Goal: Information Seeking & Learning: Learn about a topic

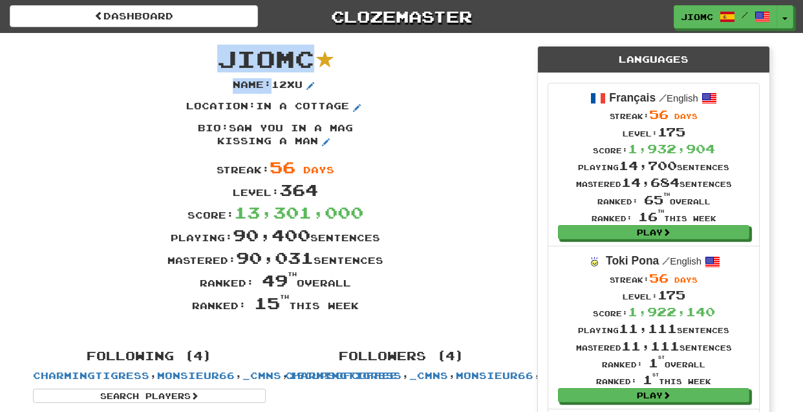
drag, startPoint x: 416, startPoint y: 309, endPoint x: 200, endPoint y: 54, distance: 334.9
click at [200, 54] on div "JioMc Name : 12xu Location : in a cottage Bio : saw you in a mag kissing a man …" at bounding box center [275, 185] width 504 height 304
click at [224, 52] on span "JioMc" at bounding box center [265, 59] width 97 height 28
drag, startPoint x: 223, startPoint y: 52, endPoint x: 398, endPoint y: 302, distance: 305.1
click at [398, 302] on div "JioMc Name : 12xu Location : in a cottage Bio : saw you in a mag kissing a man …" at bounding box center [275, 185] width 504 height 304
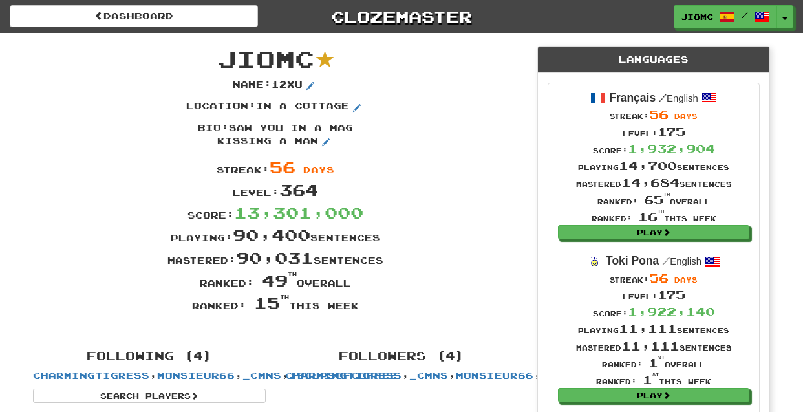
click at [398, 299] on div "Ranked: 15 th this week" at bounding box center [275, 303] width 504 height 23
click at [784, 13] on button "Toggle Dropdown" at bounding box center [785, 17] width 17 height 23
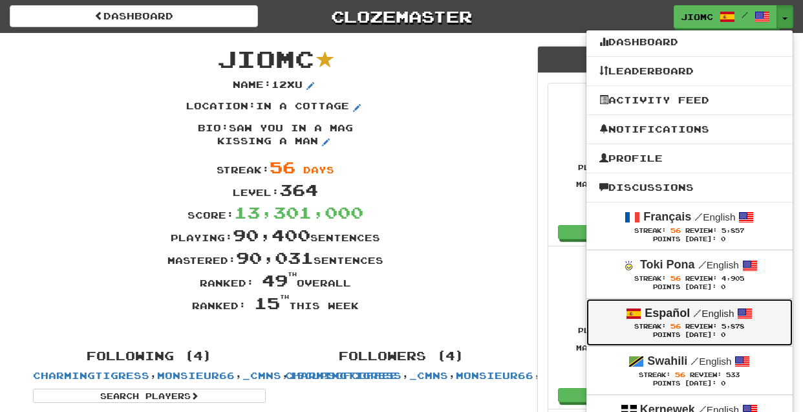
click at [707, 322] on div "Español / English" at bounding box center [689, 313] width 180 height 17
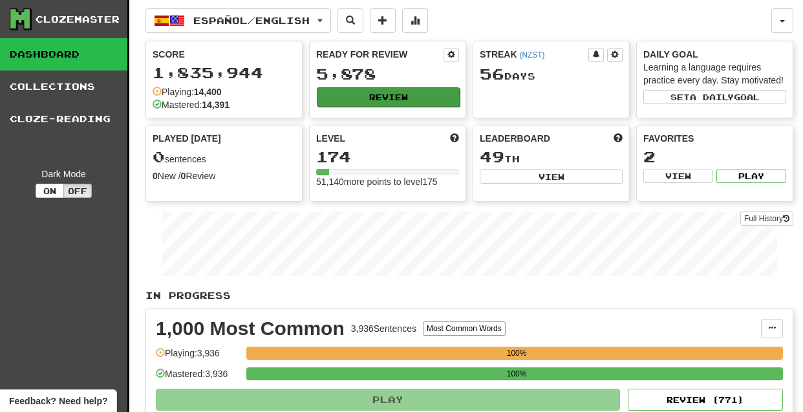
click at [363, 98] on button "Review" at bounding box center [388, 96] width 143 height 19
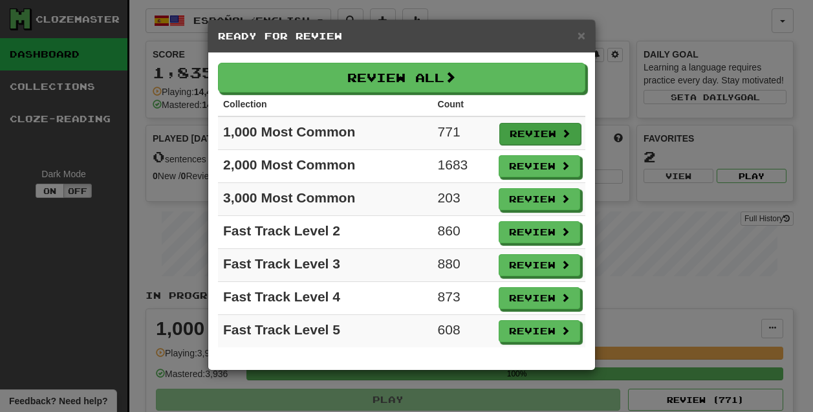
click at [518, 134] on button "Review" at bounding box center [539, 134] width 81 height 22
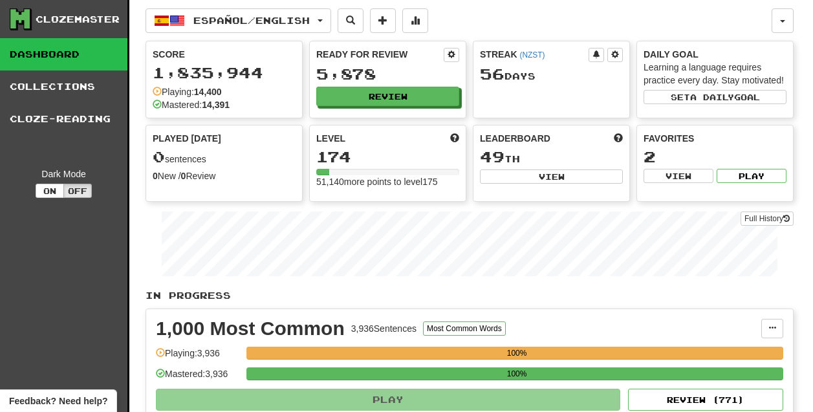
select select "********"
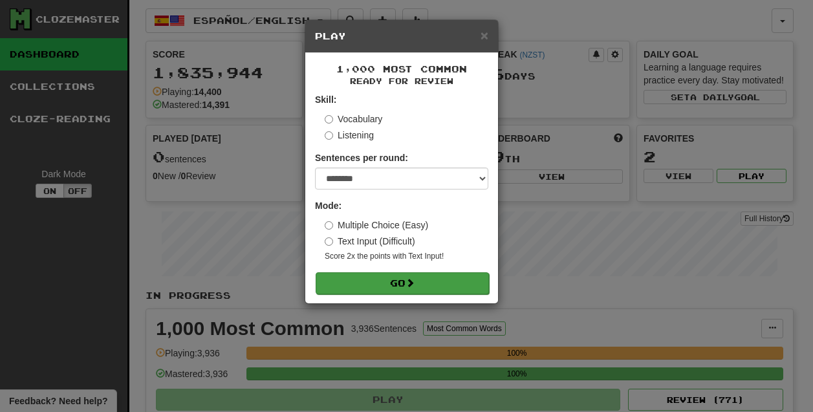
click at [398, 281] on button "Go" at bounding box center [402, 283] width 173 height 22
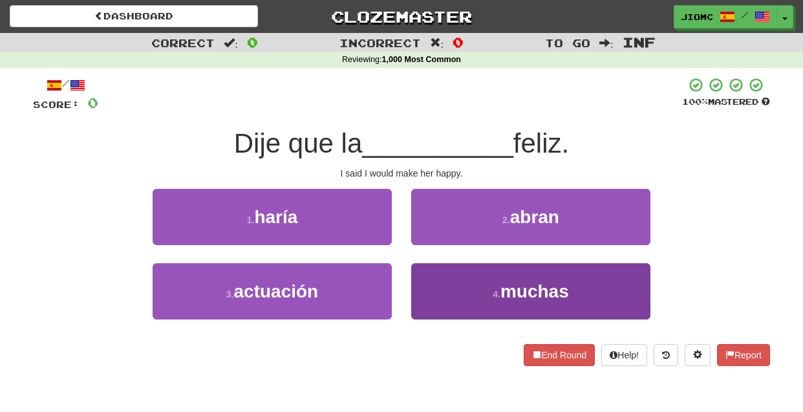
click at [438, 284] on button "4 . muchas" at bounding box center [530, 291] width 239 height 56
click at [438, 245] on button "2 . abran" at bounding box center [530, 217] width 239 height 56
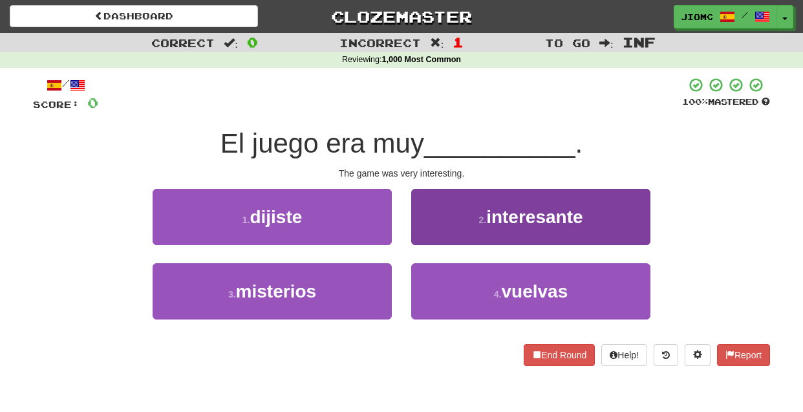
click at [425, 232] on button "2 . interesante" at bounding box center [530, 217] width 239 height 56
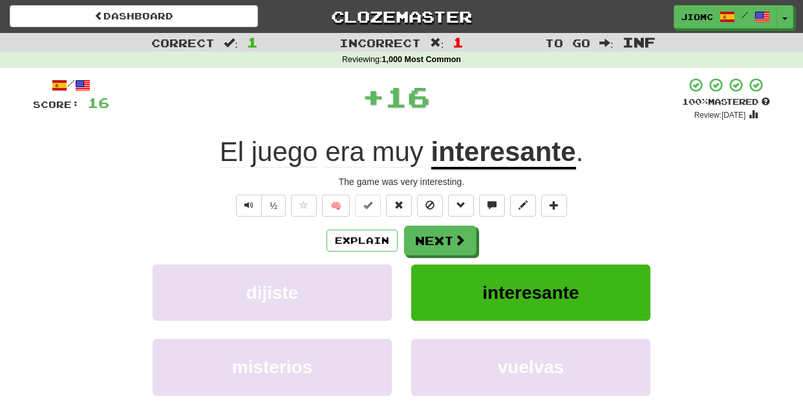
click at [427, 233] on button "Next" at bounding box center [440, 241] width 72 height 30
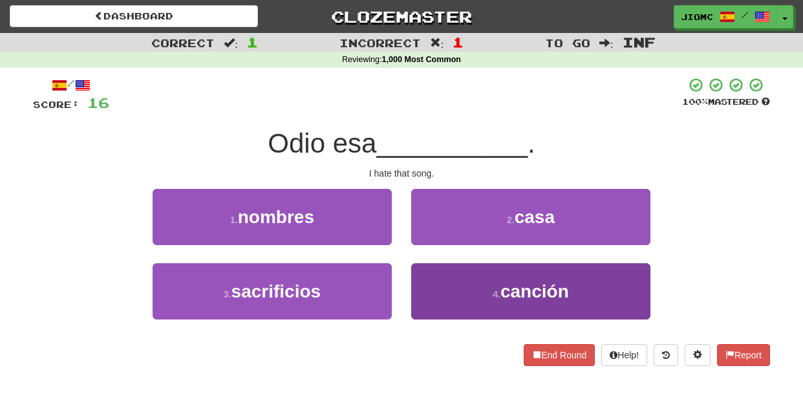
click at [422, 288] on button "4 . canción" at bounding box center [530, 291] width 239 height 56
click at [422, 245] on button "2 . casa" at bounding box center [530, 217] width 239 height 56
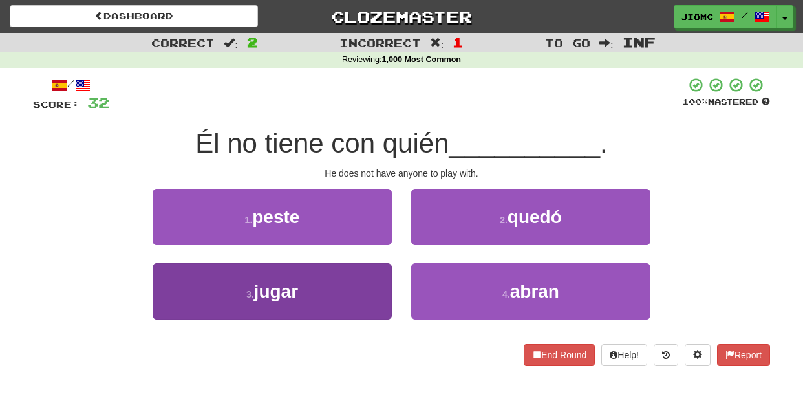
click at [356, 284] on button "3 . jugar" at bounding box center [272, 291] width 239 height 56
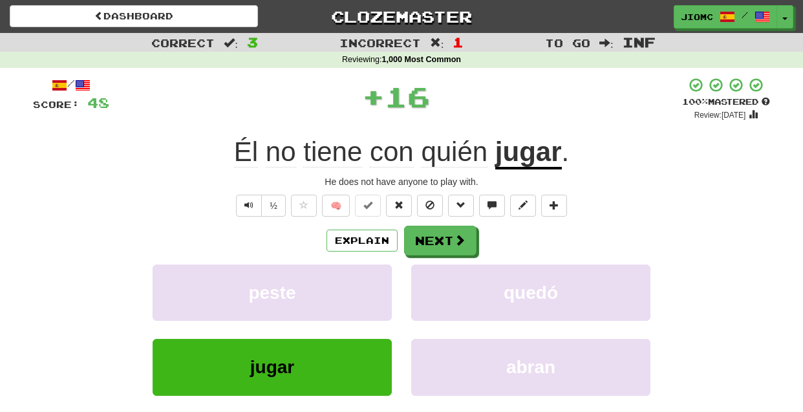
click at [356, 284] on button "peste" at bounding box center [272, 292] width 239 height 56
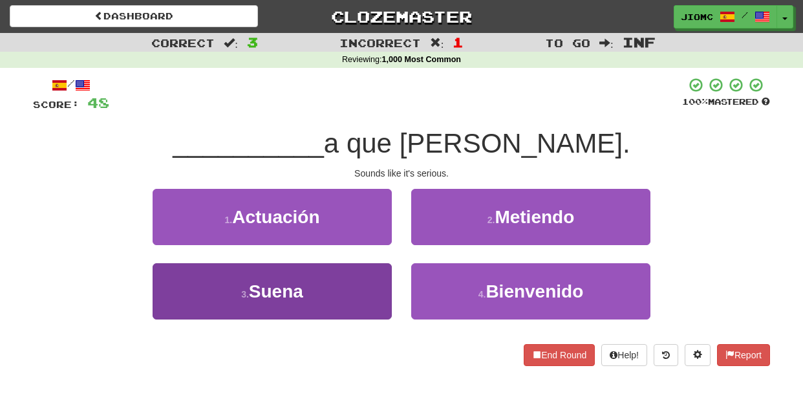
click at [366, 284] on button "3 . Suena" at bounding box center [272, 291] width 239 height 56
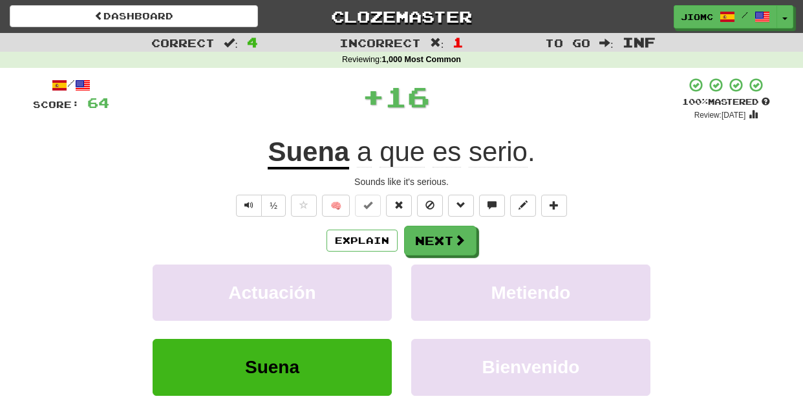
click at [366, 284] on button "Actuación" at bounding box center [272, 292] width 239 height 56
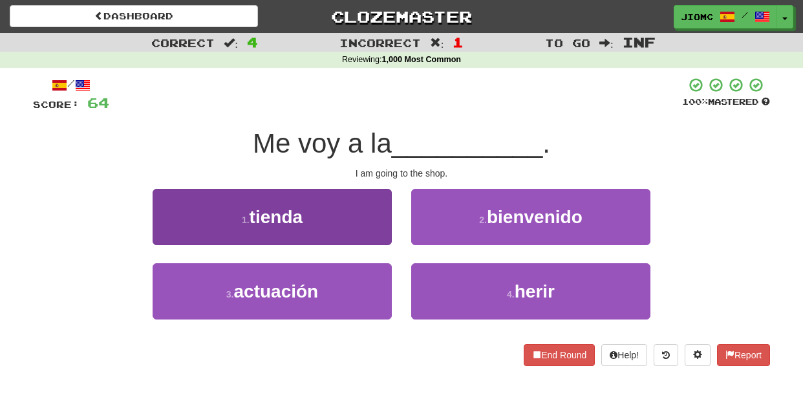
click at [384, 228] on button "1 . tienda" at bounding box center [272, 217] width 239 height 56
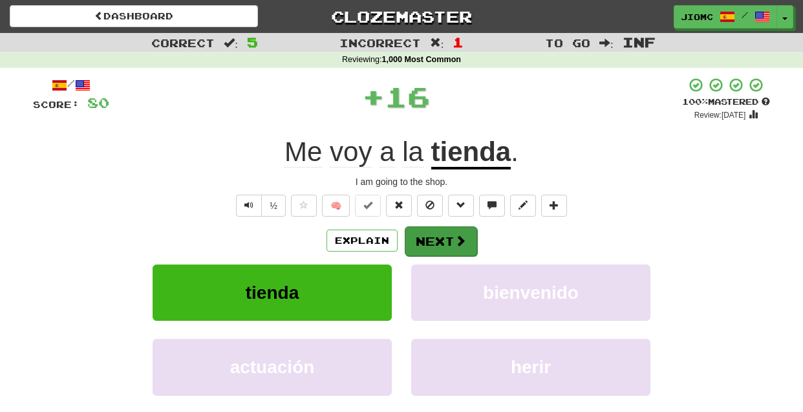
click at [422, 241] on button "Next" at bounding box center [441, 241] width 72 height 30
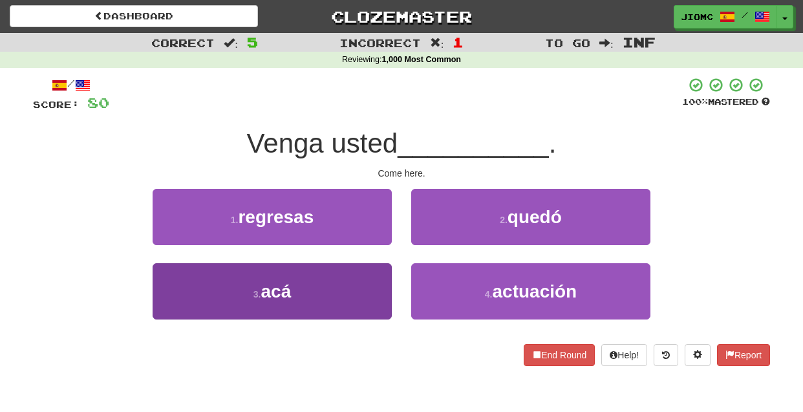
click at [369, 282] on button "3 . acá" at bounding box center [272, 291] width 239 height 56
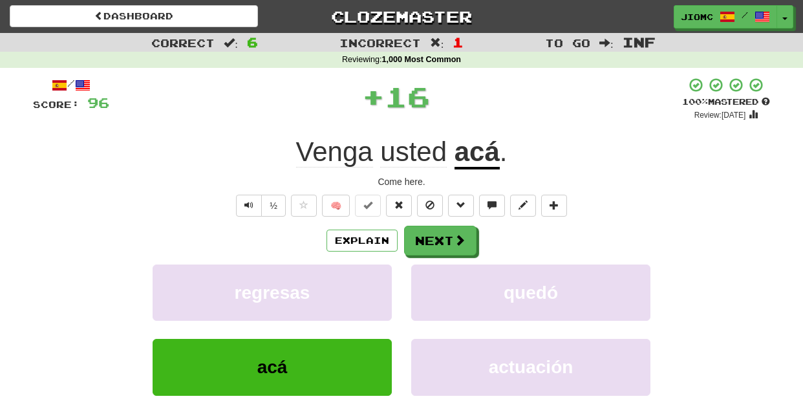
click at [369, 282] on button "regresas" at bounding box center [272, 292] width 239 height 56
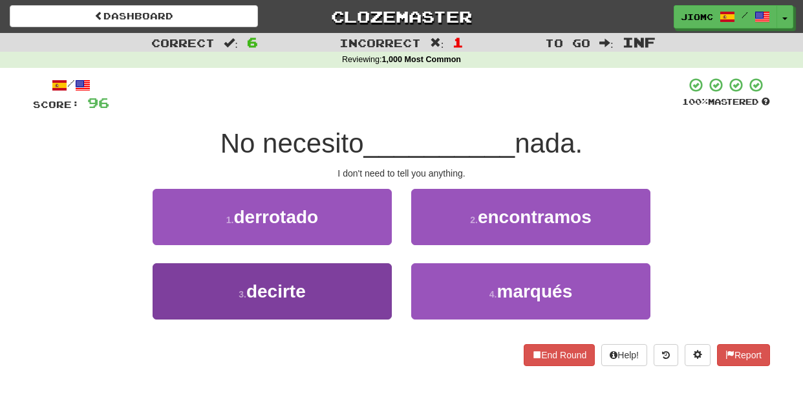
click at [374, 283] on button "3 . decirte" at bounding box center [272, 291] width 239 height 56
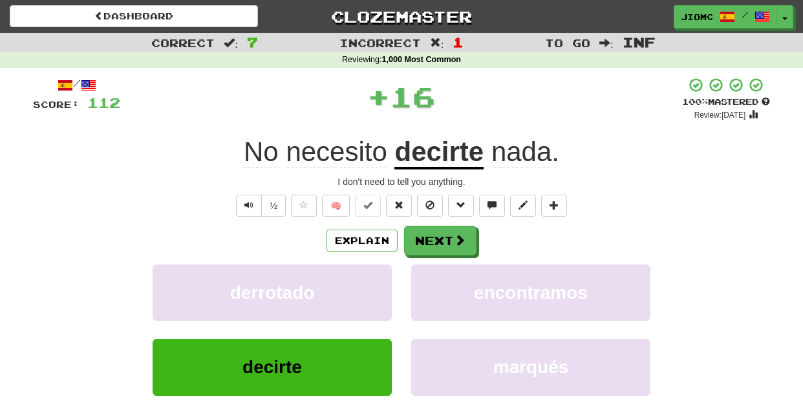
click at [374, 283] on button "derrotado" at bounding box center [272, 292] width 239 height 56
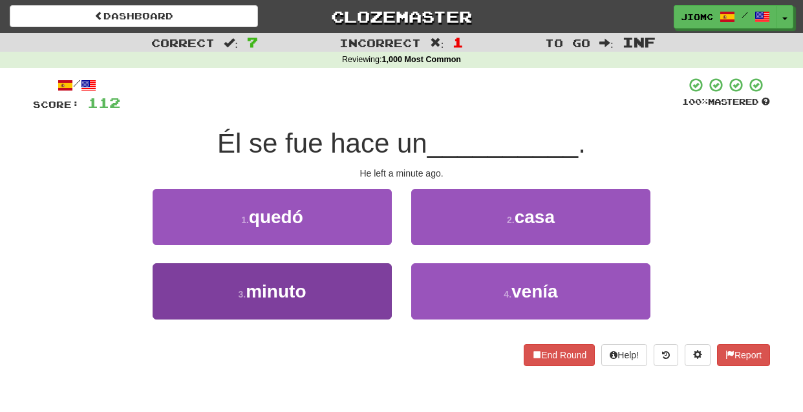
click at [376, 283] on button "3 . minuto" at bounding box center [272, 291] width 239 height 56
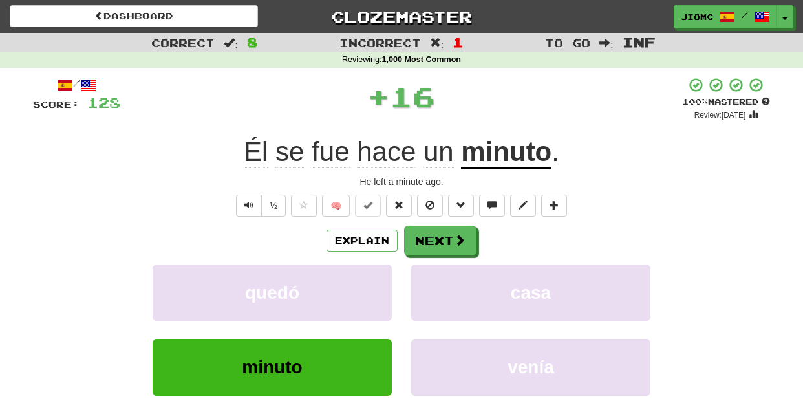
click at [376, 283] on button "quedó" at bounding box center [272, 292] width 239 height 56
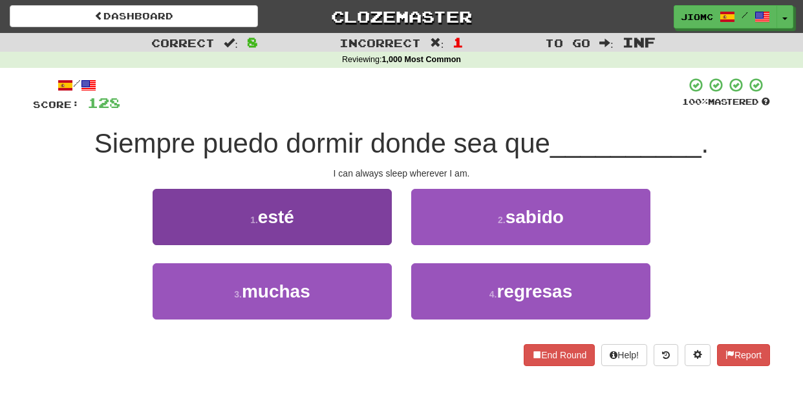
click at [378, 230] on button "1 . esté" at bounding box center [272, 217] width 239 height 56
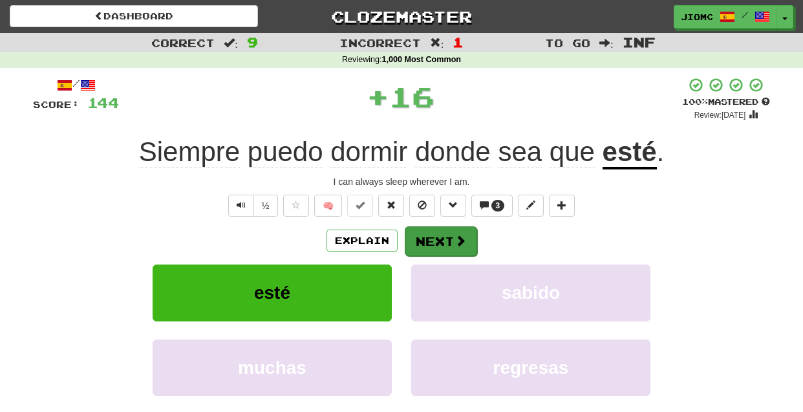
click at [422, 239] on button "Next" at bounding box center [441, 241] width 72 height 30
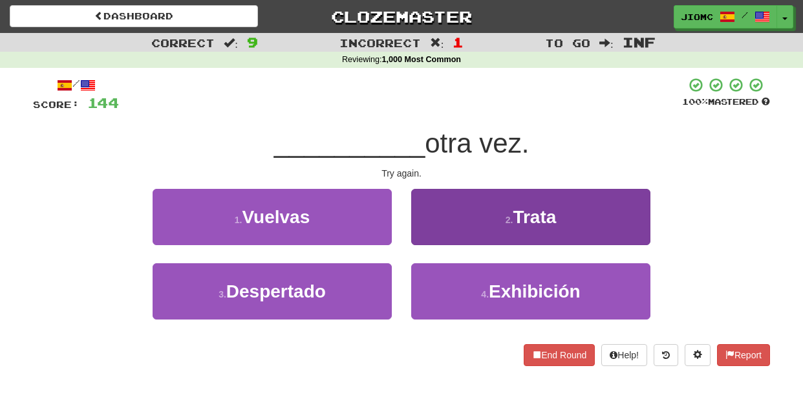
click at [418, 240] on button "2 . Trata" at bounding box center [530, 217] width 239 height 56
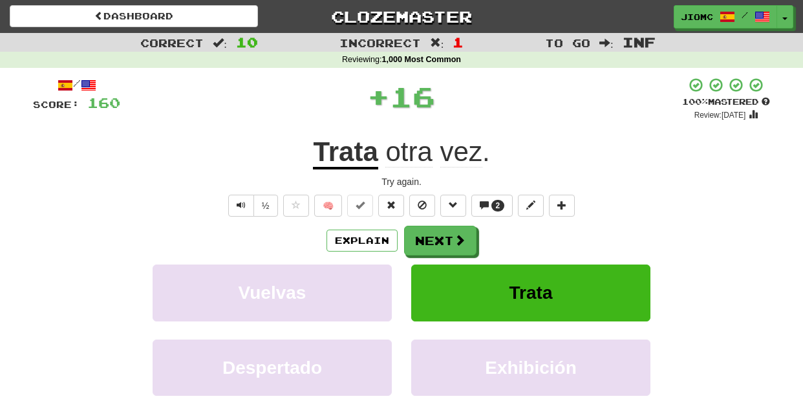
click at [418, 240] on button "Next" at bounding box center [440, 241] width 72 height 30
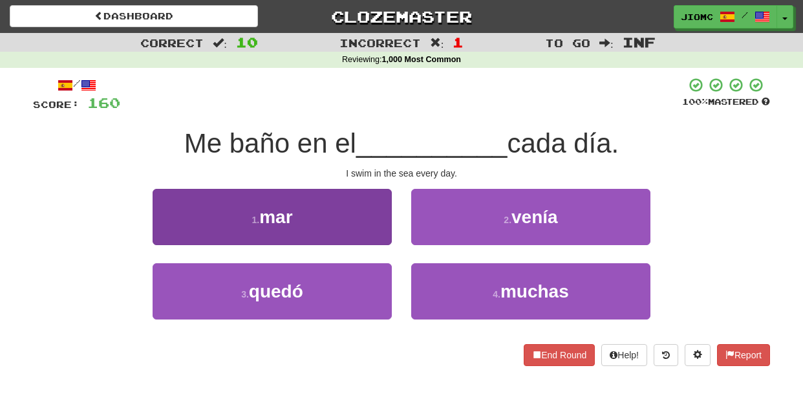
click at [374, 241] on button "1 . mar" at bounding box center [272, 217] width 239 height 56
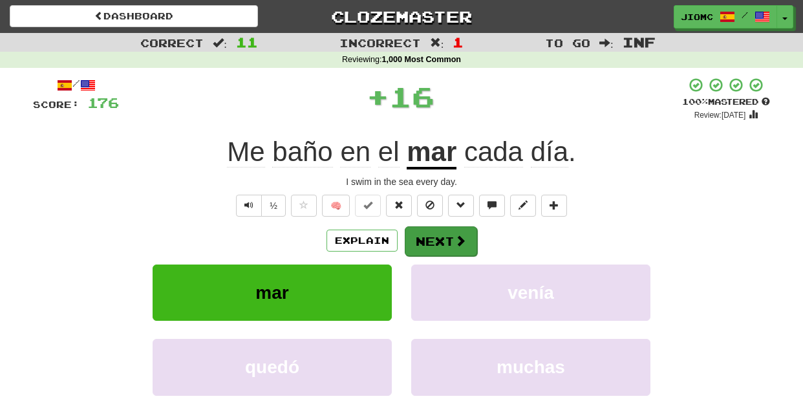
click at [414, 239] on button "Next" at bounding box center [441, 241] width 72 height 30
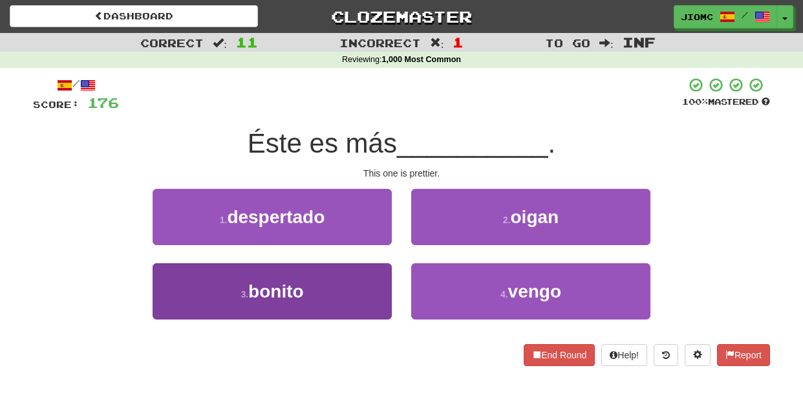
click at [372, 287] on button "3 . bonito" at bounding box center [272, 291] width 239 height 56
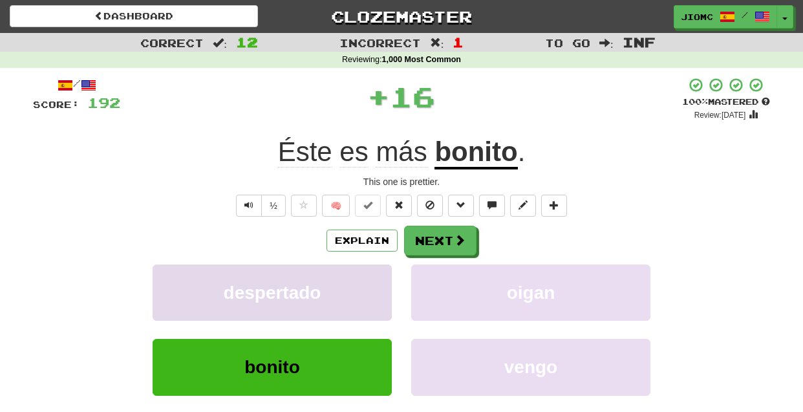
click at [370, 285] on button "despertado" at bounding box center [272, 292] width 239 height 56
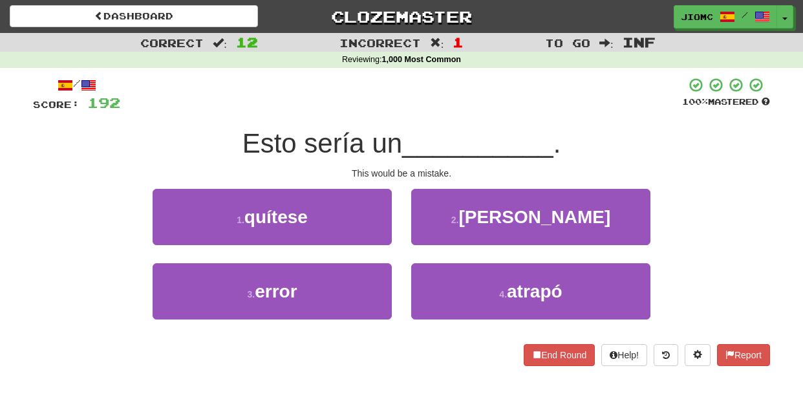
click at [370, 285] on button "3 . error" at bounding box center [272, 291] width 239 height 56
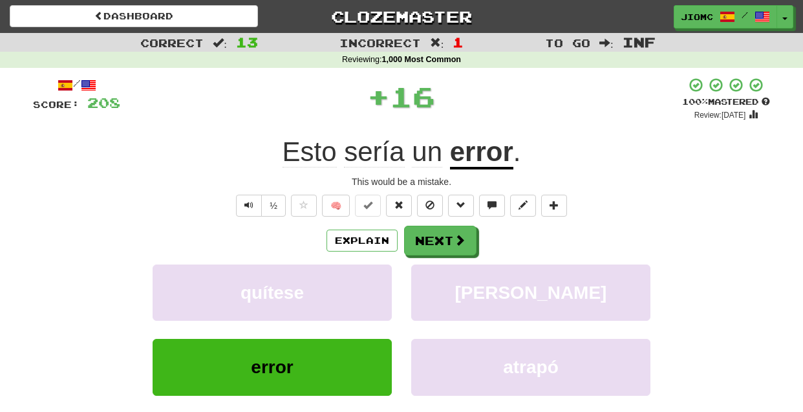
click at [370, 285] on button "quítese" at bounding box center [272, 292] width 239 height 56
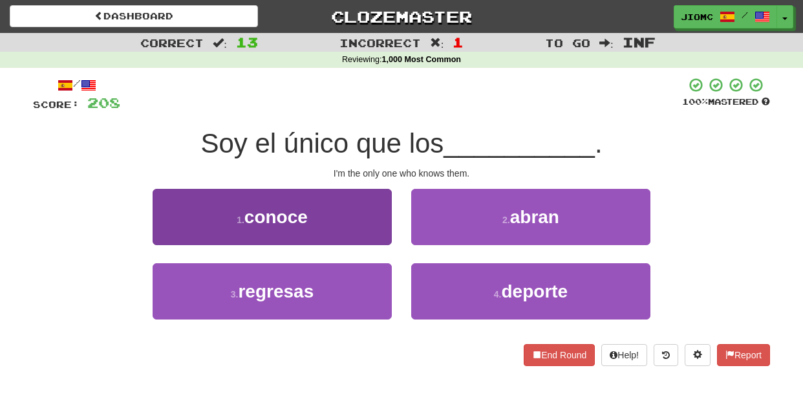
click at [364, 222] on button "1 . conoce" at bounding box center [272, 217] width 239 height 56
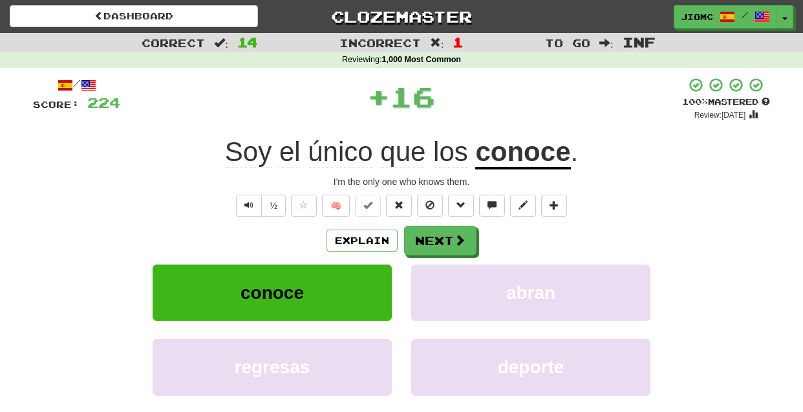
click at [432, 231] on button "Next" at bounding box center [440, 241] width 72 height 30
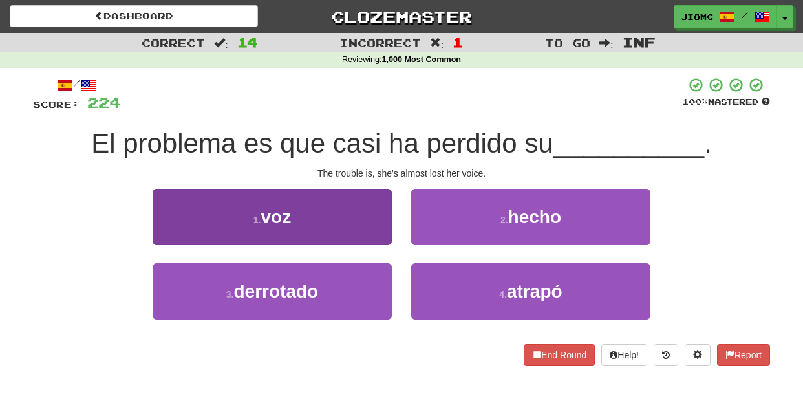
click at [389, 238] on button "1 . voz" at bounding box center [272, 217] width 239 height 56
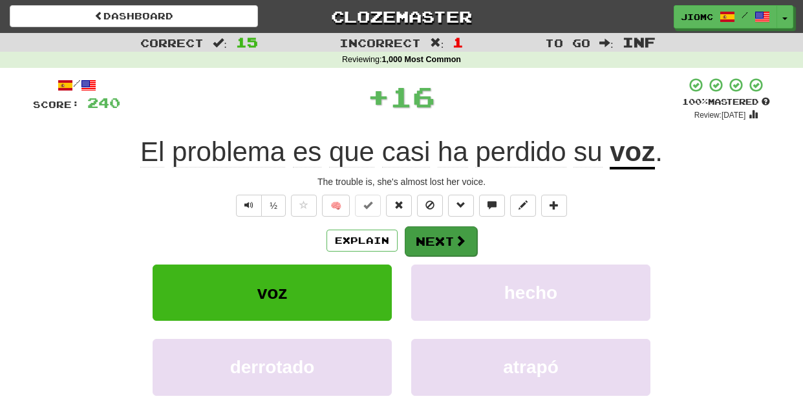
click at [422, 234] on button "Next" at bounding box center [441, 241] width 72 height 30
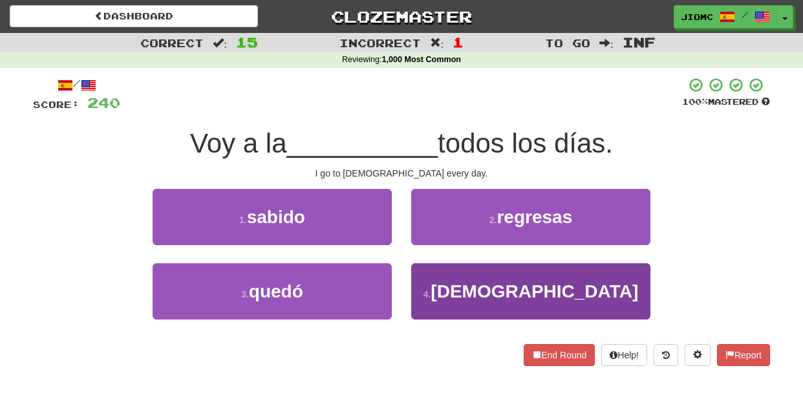
click at [434, 279] on button "4 . iglesia" at bounding box center [530, 291] width 239 height 56
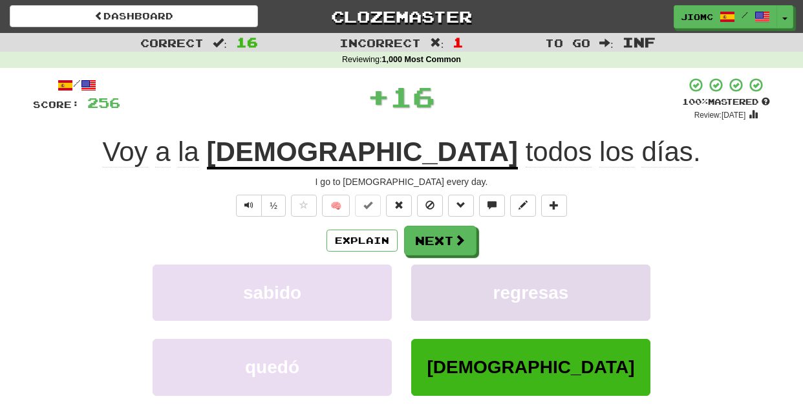
click at [433, 277] on button "regresas" at bounding box center [530, 292] width 239 height 56
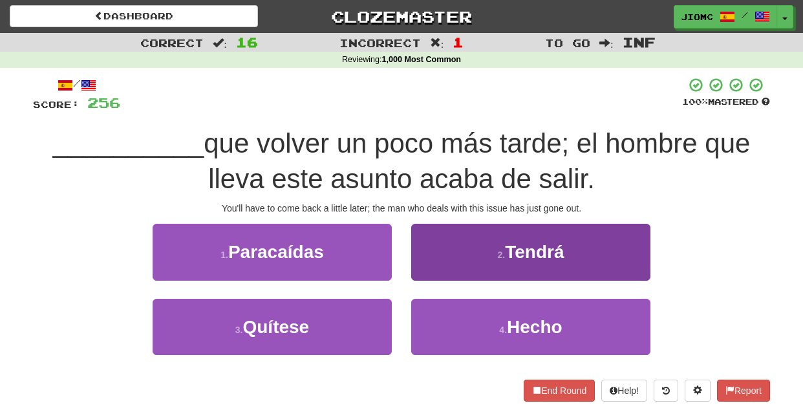
click at [423, 273] on button "2 . Tendrá" at bounding box center [530, 252] width 239 height 56
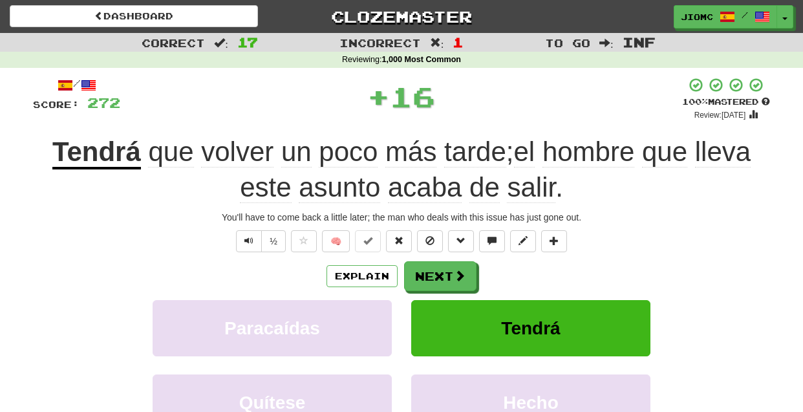
click at [423, 273] on button "Next" at bounding box center [440, 276] width 72 height 30
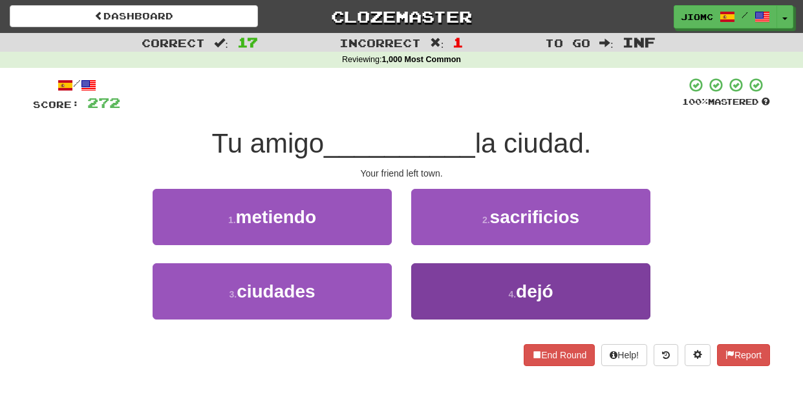
click at [422, 283] on button "4 . dejó" at bounding box center [530, 291] width 239 height 56
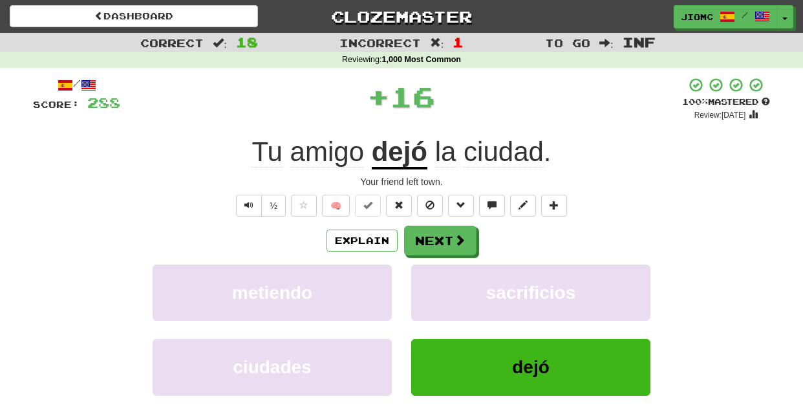
click at [422, 283] on button "sacrificios" at bounding box center [530, 292] width 239 height 56
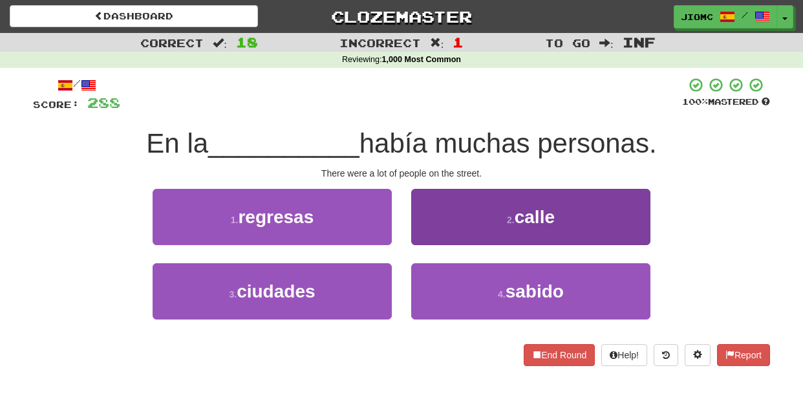
click at [429, 239] on button "2 . calle" at bounding box center [530, 217] width 239 height 56
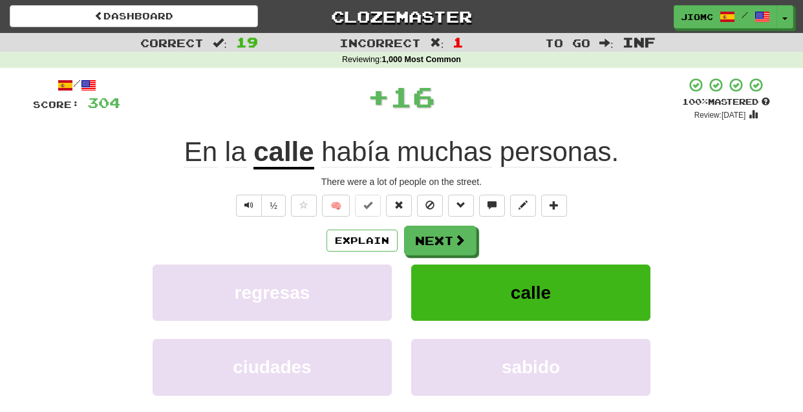
click at [429, 239] on button "Next" at bounding box center [440, 241] width 72 height 30
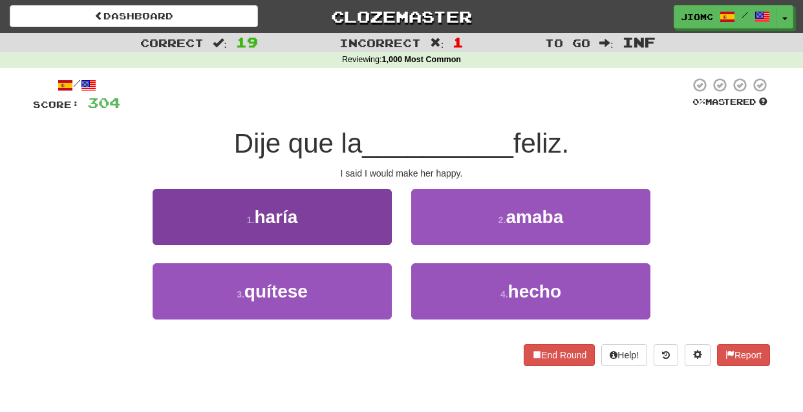
click at [376, 239] on button "1 . haría" at bounding box center [272, 217] width 239 height 56
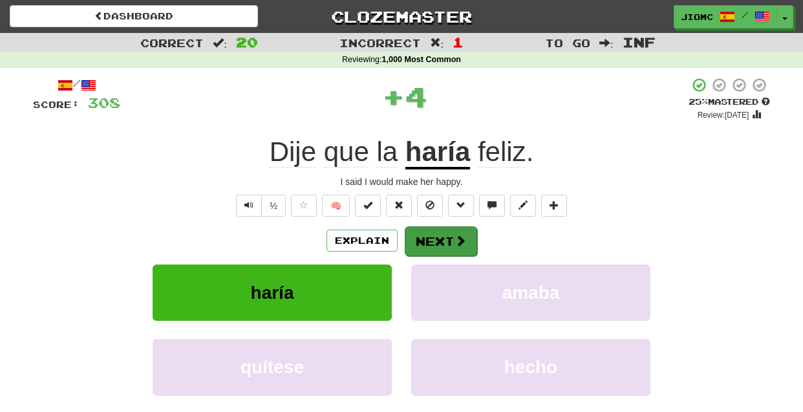
click at [440, 242] on button "Next" at bounding box center [441, 241] width 72 height 30
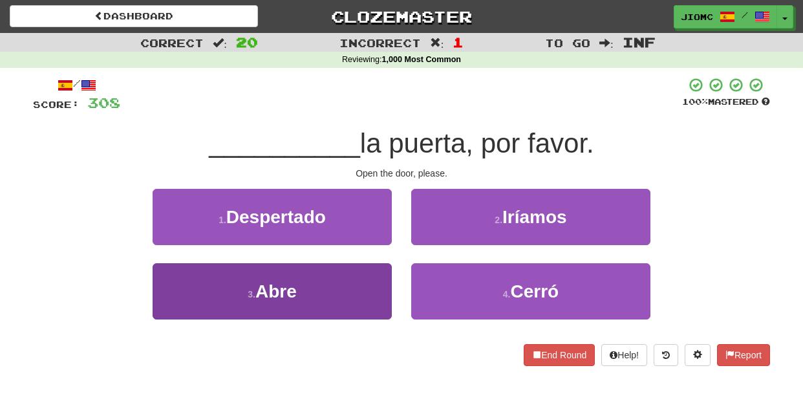
click at [371, 288] on button "3 . Abre" at bounding box center [272, 291] width 239 height 56
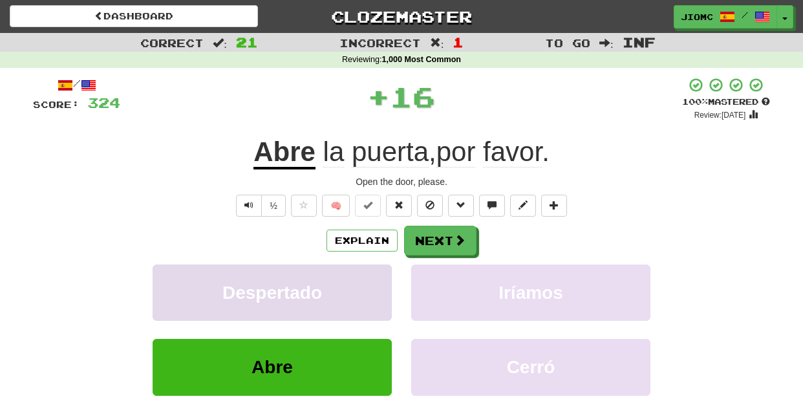
click at [371, 286] on button "Despertado" at bounding box center [272, 292] width 239 height 56
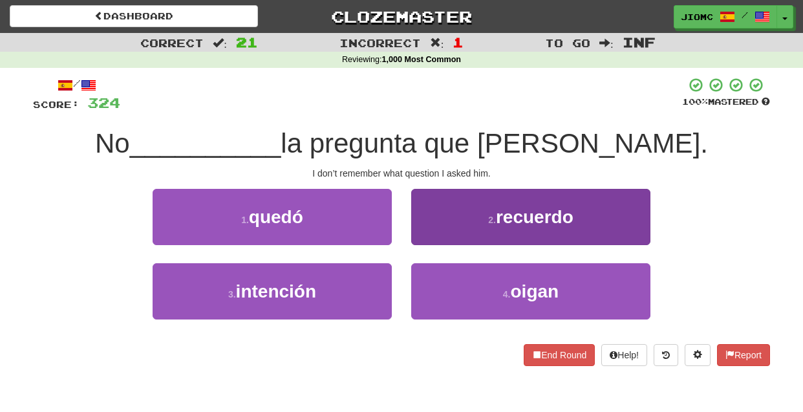
click at [428, 237] on button "2 . recuerdo" at bounding box center [530, 217] width 239 height 56
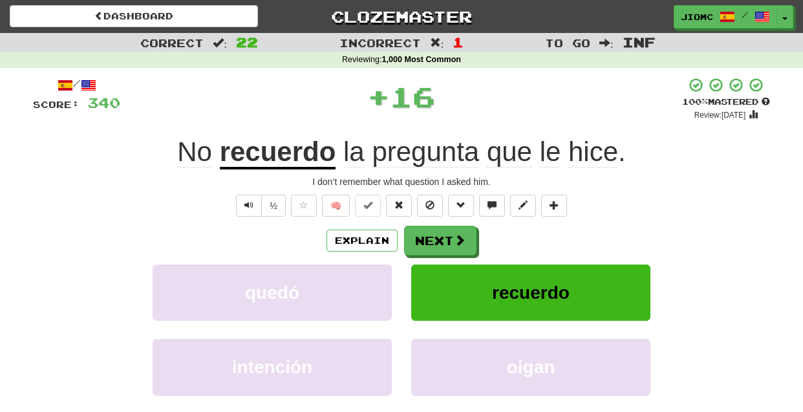
click at [428, 237] on button "Next" at bounding box center [440, 241] width 72 height 30
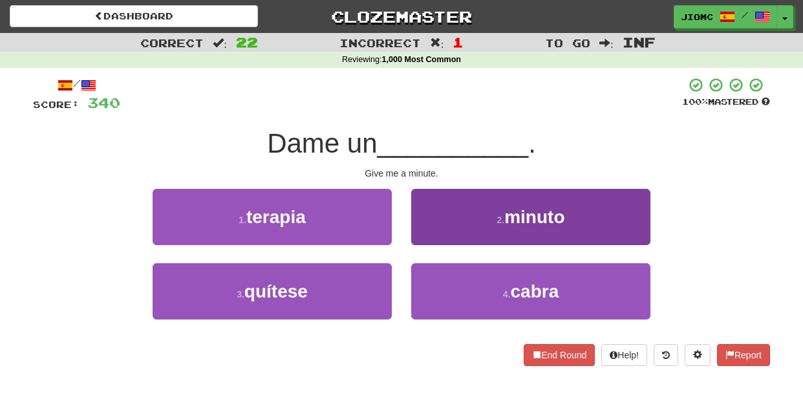
click at [429, 241] on button "2 . minuto" at bounding box center [530, 217] width 239 height 56
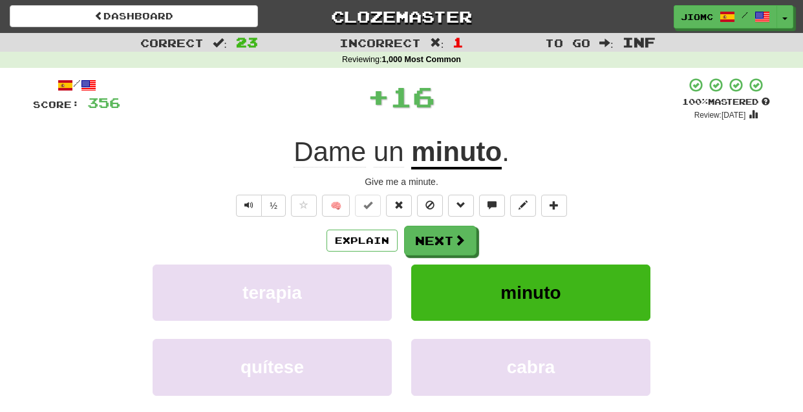
click at [429, 241] on button "Next" at bounding box center [440, 241] width 72 height 30
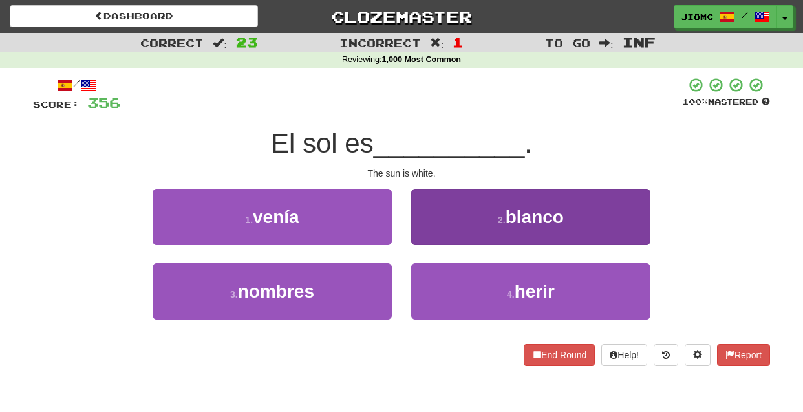
click at [427, 241] on button "2 . blanco" at bounding box center [530, 217] width 239 height 56
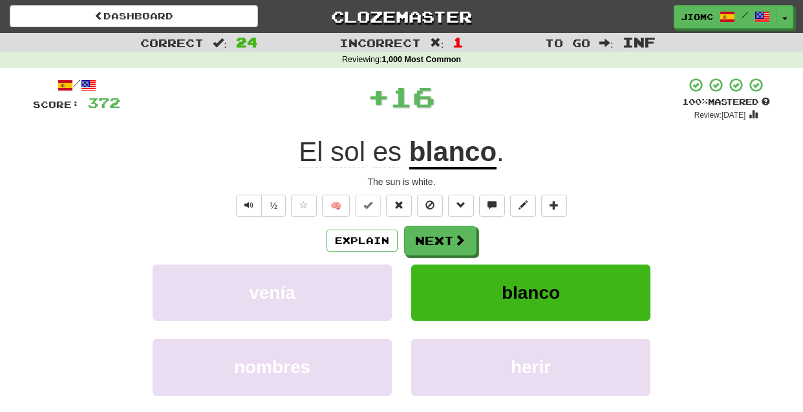
click at [427, 241] on button "Next" at bounding box center [440, 241] width 72 height 30
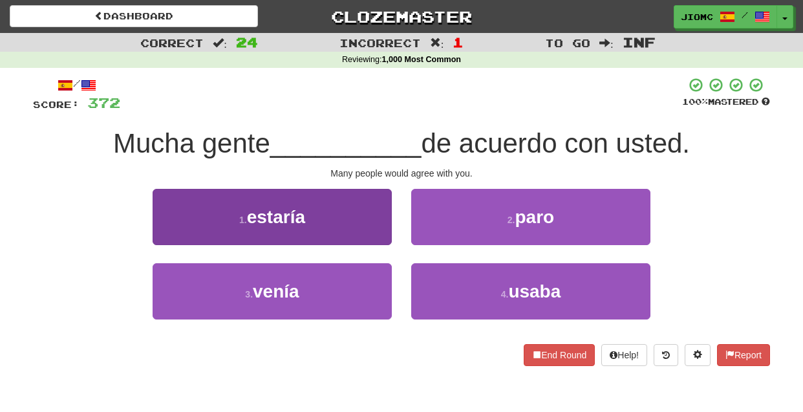
click at [380, 237] on button "1 . estaría" at bounding box center [272, 217] width 239 height 56
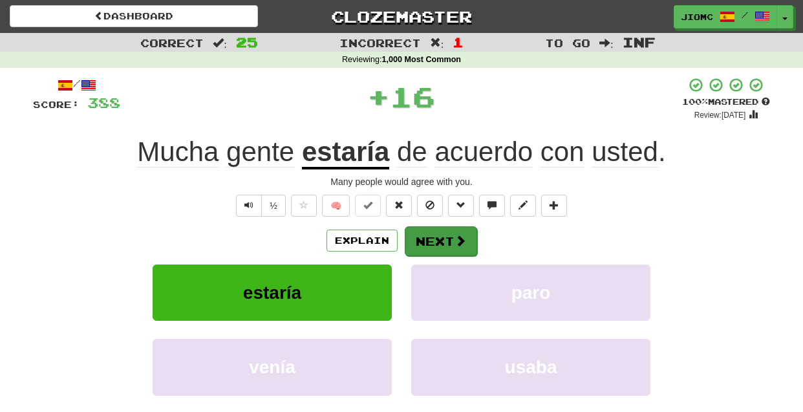
click at [425, 239] on button "Next" at bounding box center [441, 241] width 72 height 30
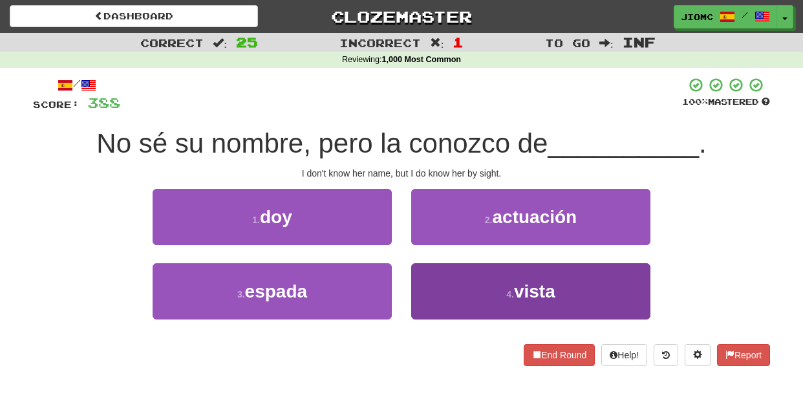
click at [419, 282] on button "4 . vista" at bounding box center [530, 291] width 239 height 56
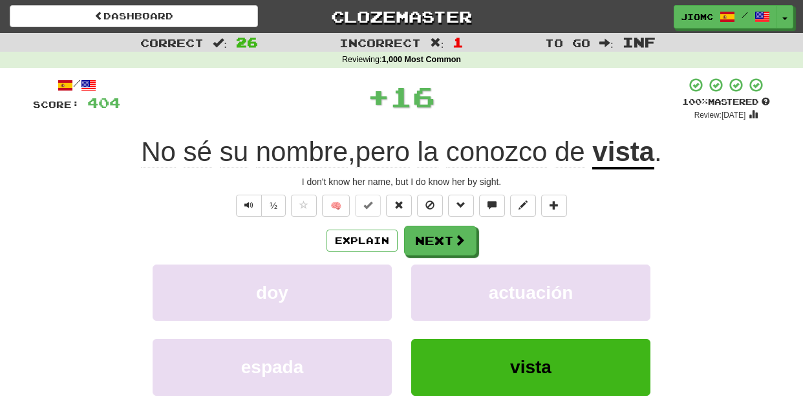
click at [419, 282] on button "actuación" at bounding box center [530, 292] width 239 height 56
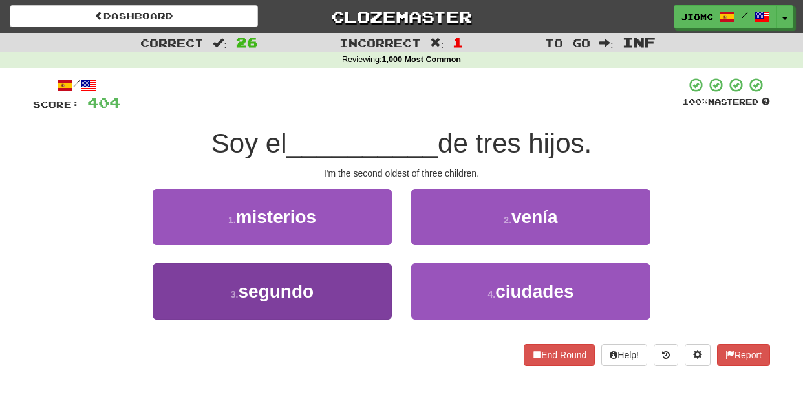
click at [381, 281] on button "3 . segundo" at bounding box center [272, 291] width 239 height 56
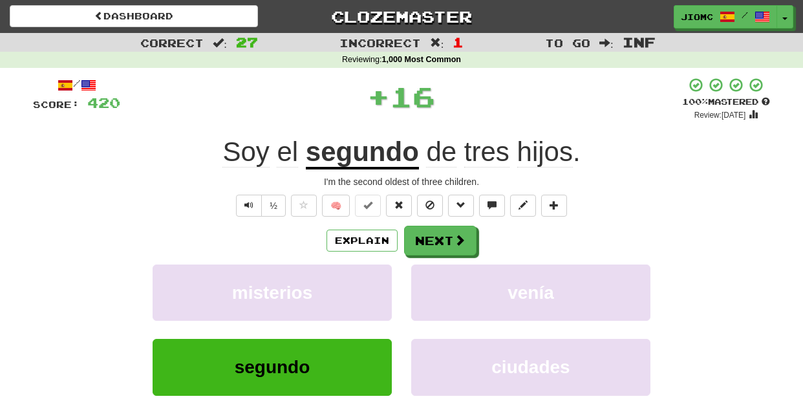
click at [381, 281] on button "misterios" at bounding box center [272, 292] width 239 height 56
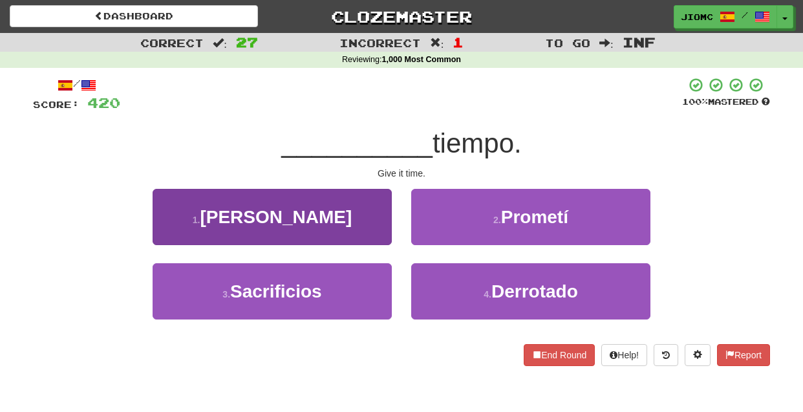
click at [383, 237] on button "1 . Dale" at bounding box center [272, 217] width 239 height 56
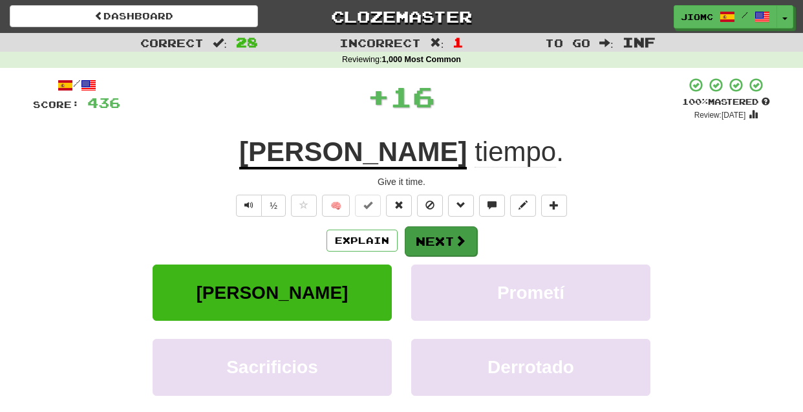
click at [433, 235] on button "Next" at bounding box center [441, 241] width 72 height 30
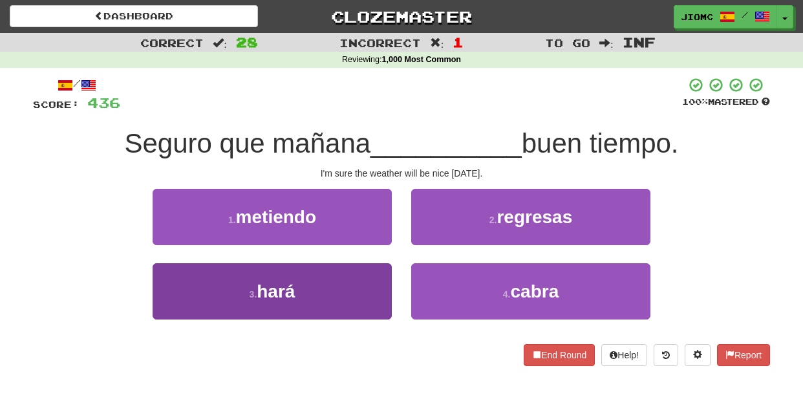
click at [377, 273] on button "3 . hará" at bounding box center [272, 291] width 239 height 56
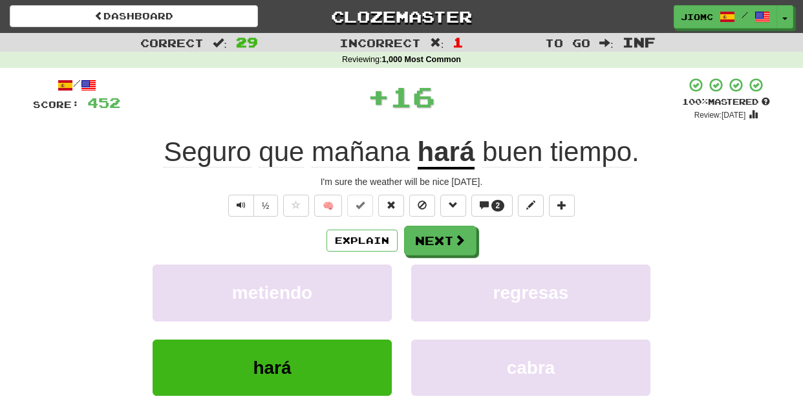
click at [377, 273] on button "metiendo" at bounding box center [272, 292] width 239 height 56
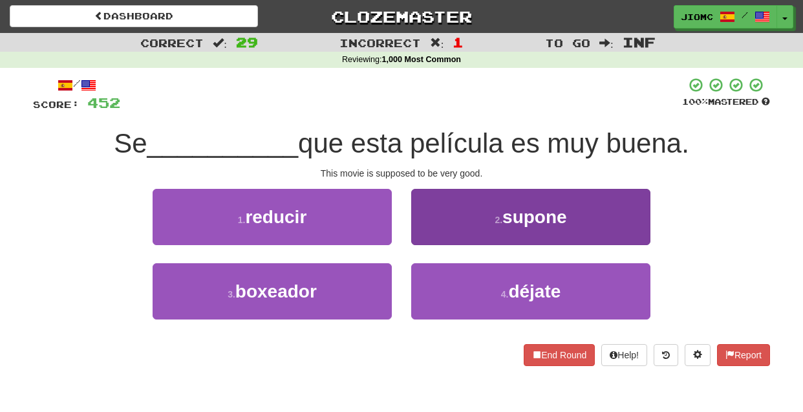
click at [422, 235] on button "2 . supone" at bounding box center [530, 217] width 239 height 56
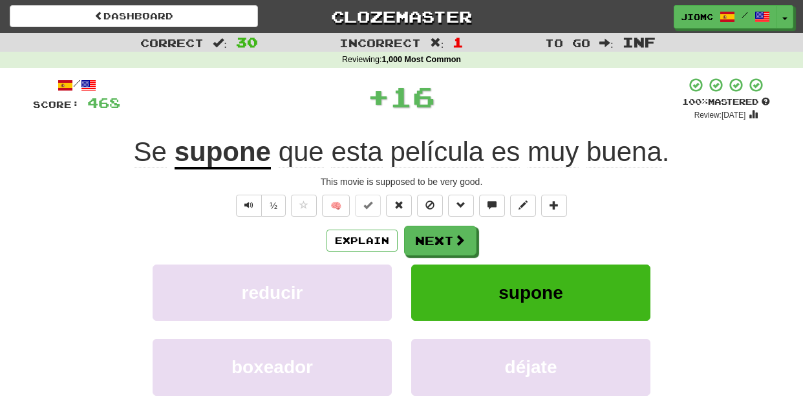
click at [422, 235] on button "Next" at bounding box center [440, 241] width 72 height 30
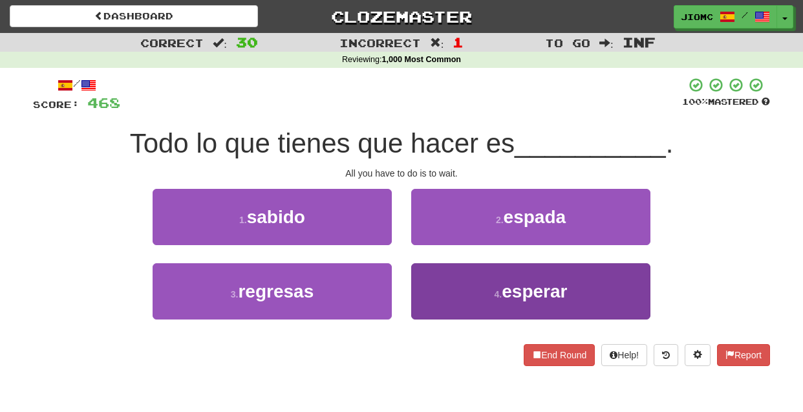
click at [421, 280] on button "4 . esperar" at bounding box center [530, 291] width 239 height 56
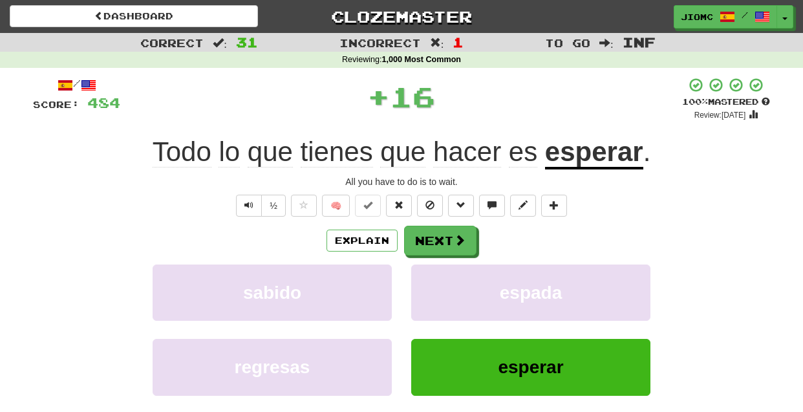
click at [421, 280] on button "espada" at bounding box center [530, 292] width 239 height 56
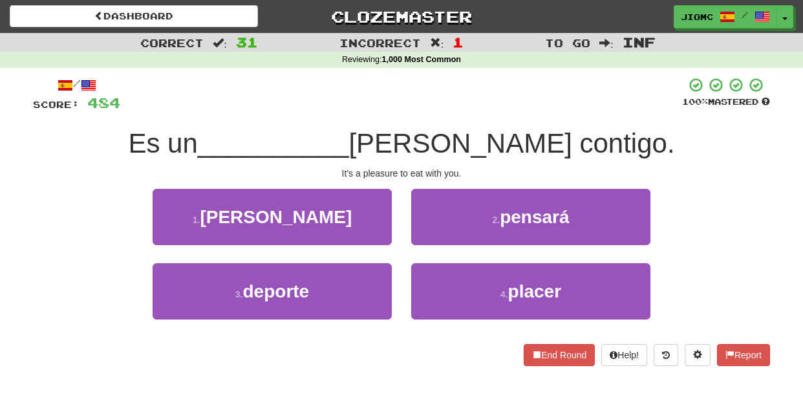
click at [421, 280] on button "4 . placer" at bounding box center [530, 291] width 239 height 56
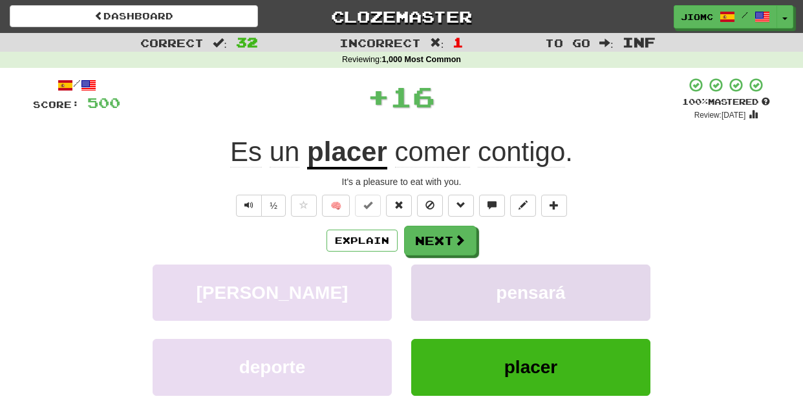
click at [422, 280] on button "pensará" at bounding box center [530, 292] width 239 height 56
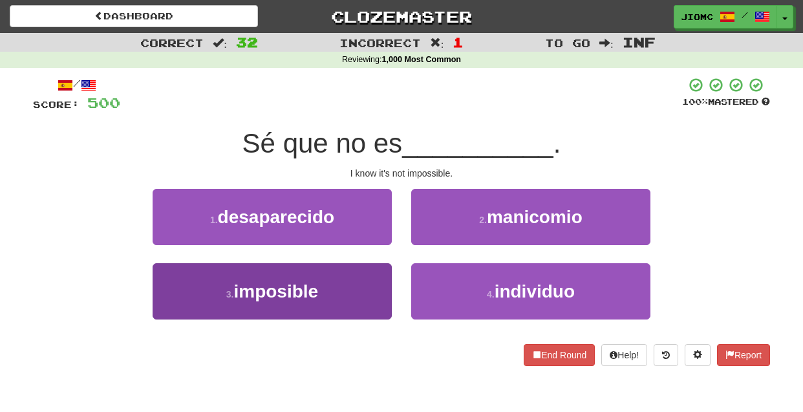
click at [374, 283] on button "3 . imposible" at bounding box center [272, 291] width 239 height 56
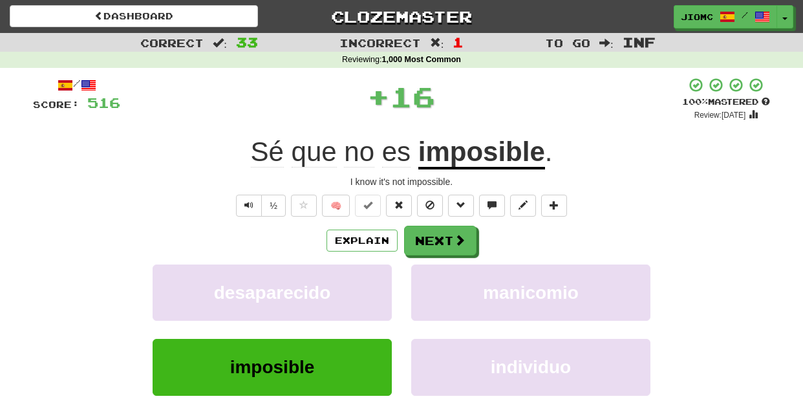
click at [374, 283] on button "desaparecido" at bounding box center [272, 292] width 239 height 56
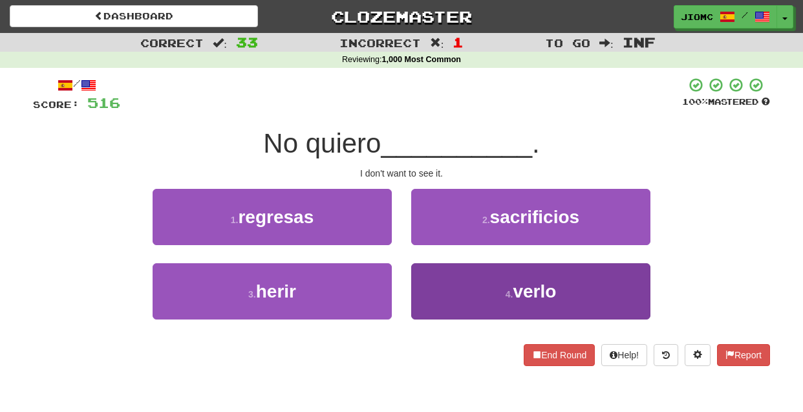
click at [423, 284] on button "4 . verlo" at bounding box center [530, 291] width 239 height 56
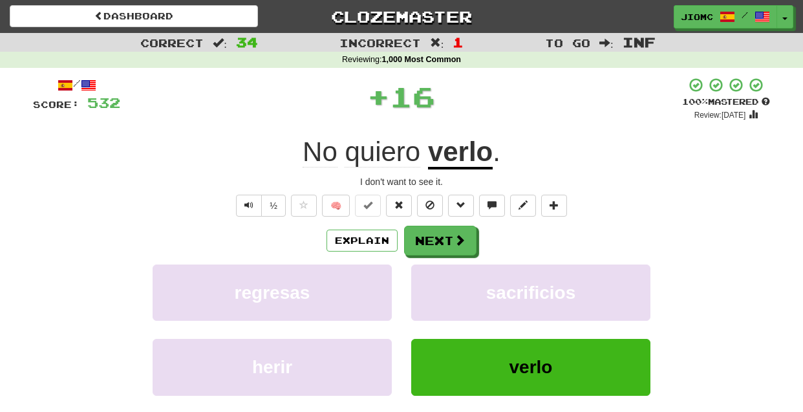
click at [423, 284] on button "sacrificios" at bounding box center [530, 292] width 239 height 56
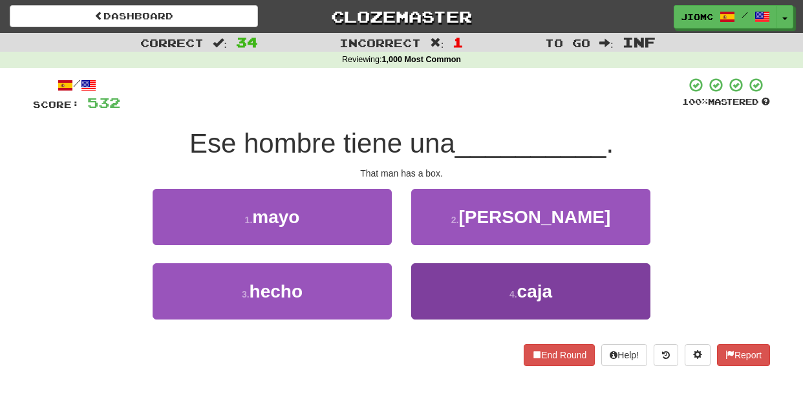
click at [423, 285] on button "4 . caja" at bounding box center [530, 291] width 239 height 56
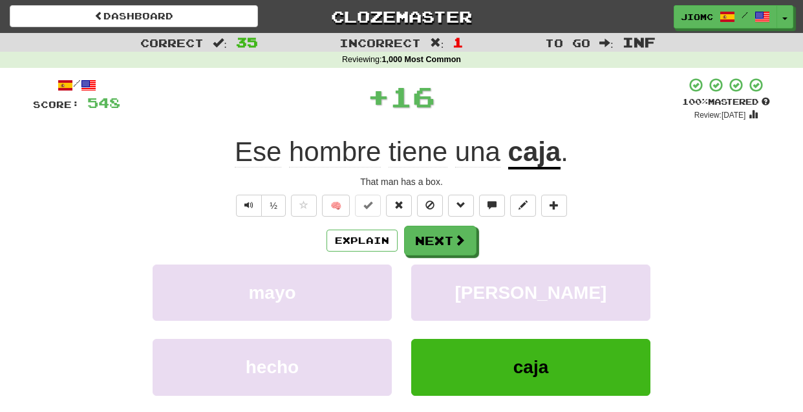
click at [423, 285] on button "eligió" at bounding box center [530, 292] width 239 height 56
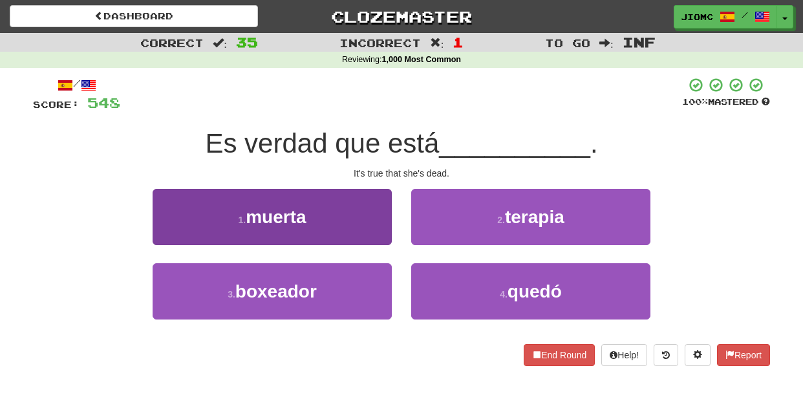
click at [385, 226] on button "1 . muerta" at bounding box center [272, 217] width 239 height 56
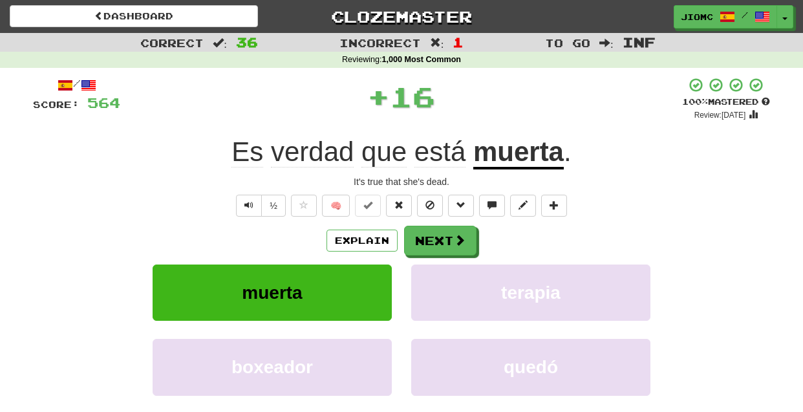
click at [430, 262] on div "Explain Next muerta terapia boxeador quedó Learn more: muerta terapia boxeador …" at bounding box center [401, 330] width 737 height 208
click at [429, 269] on button "terapia" at bounding box center [530, 292] width 239 height 56
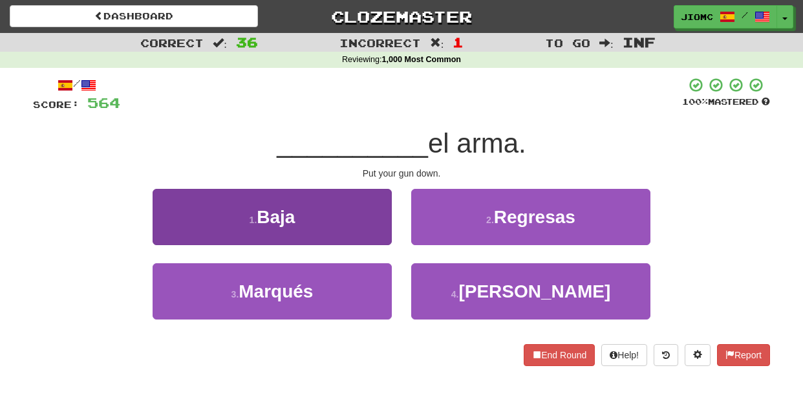
click at [387, 239] on button "1 . Baja" at bounding box center [272, 217] width 239 height 56
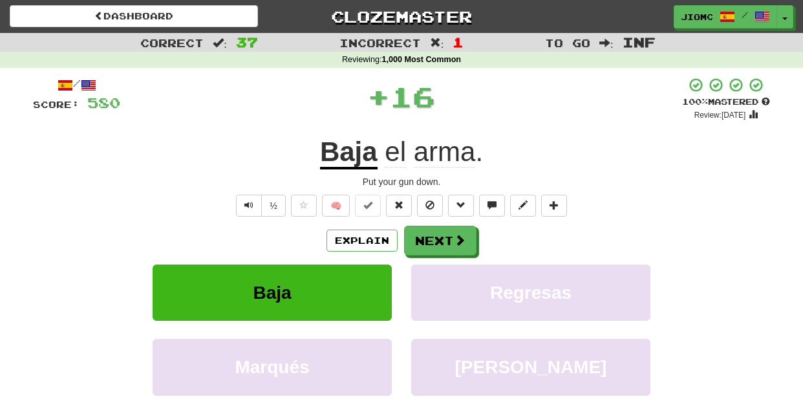
click at [423, 248] on button "Next" at bounding box center [440, 241] width 72 height 30
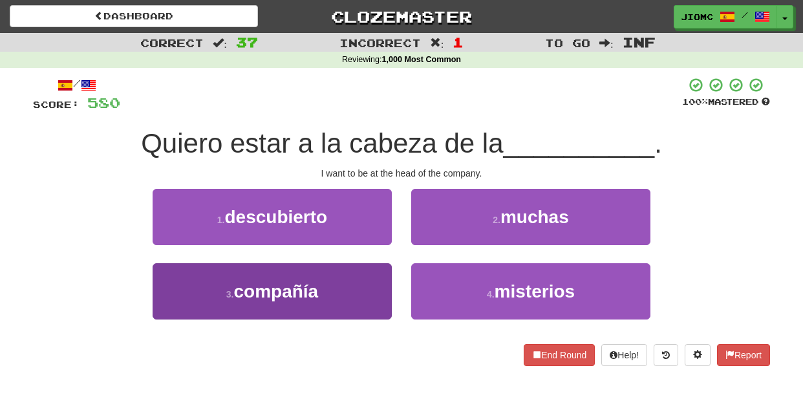
click at [374, 279] on button "3 . compañía" at bounding box center [272, 291] width 239 height 56
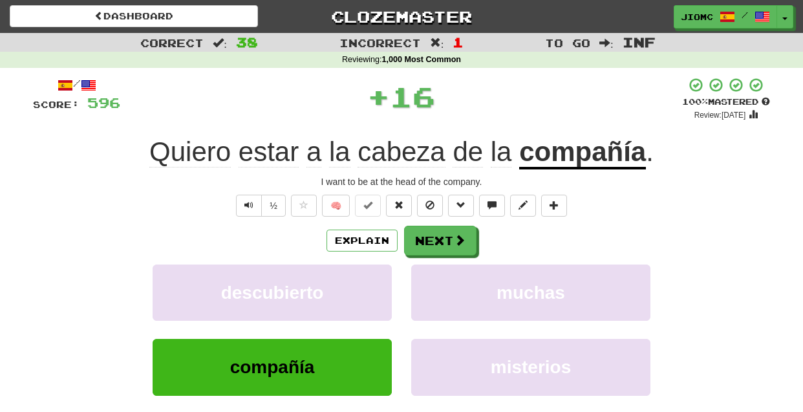
click at [374, 279] on button "descubierto" at bounding box center [272, 292] width 239 height 56
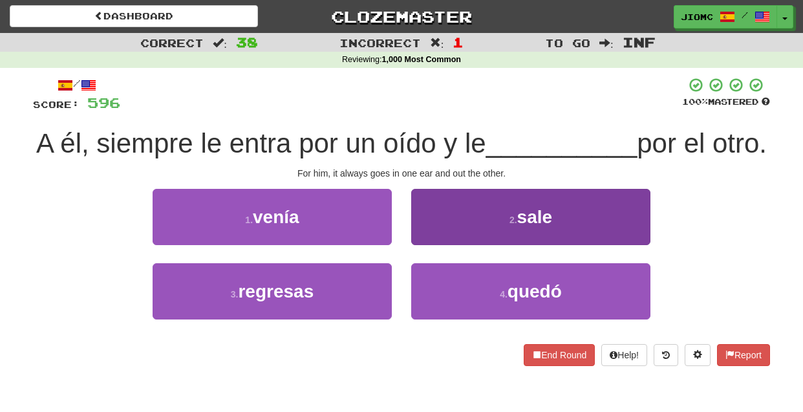
click at [426, 239] on button "2 . sale" at bounding box center [530, 217] width 239 height 56
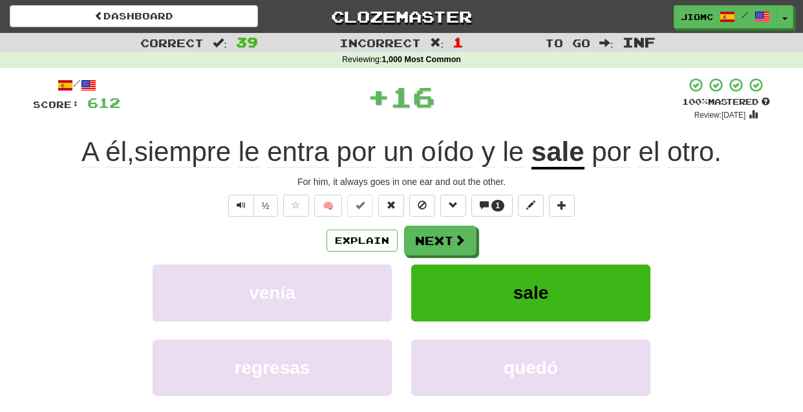
click at [426, 241] on button "Next" at bounding box center [440, 241] width 72 height 30
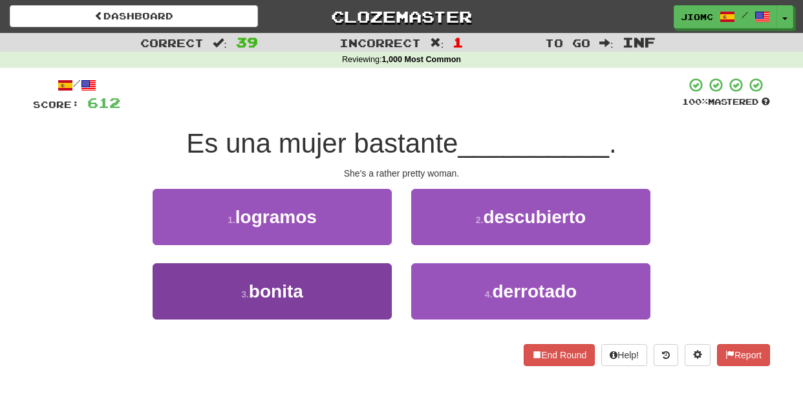
click at [367, 279] on button "3 . bonita" at bounding box center [272, 291] width 239 height 56
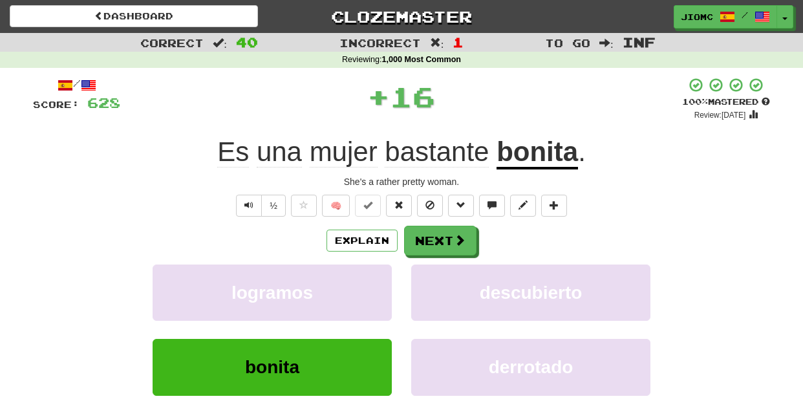
click at [367, 279] on button "logramos" at bounding box center [272, 292] width 239 height 56
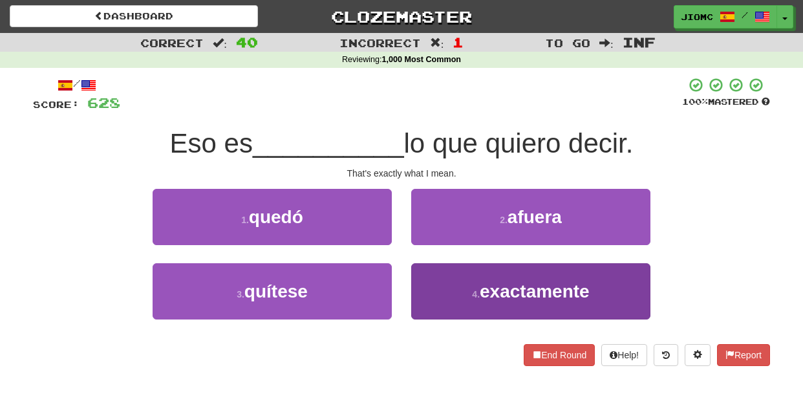
click at [437, 278] on button "4 . exactamente" at bounding box center [530, 291] width 239 height 56
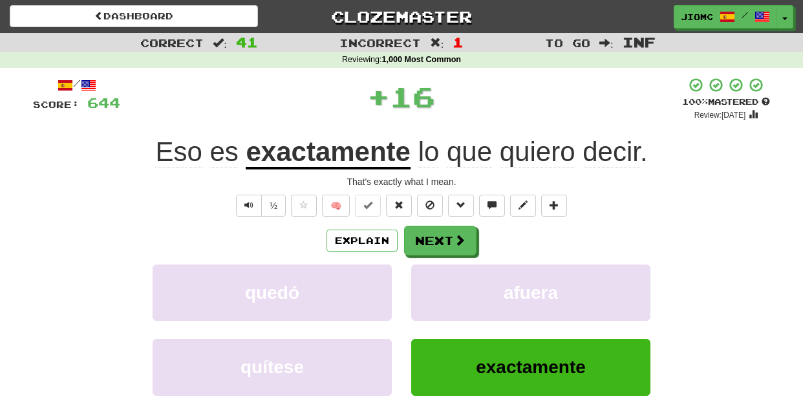
click at [437, 278] on button "afuera" at bounding box center [530, 292] width 239 height 56
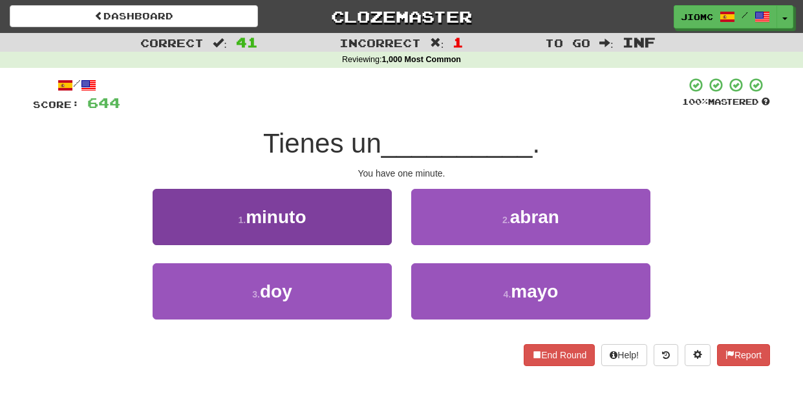
click at [366, 228] on button "1 . minuto" at bounding box center [272, 217] width 239 height 56
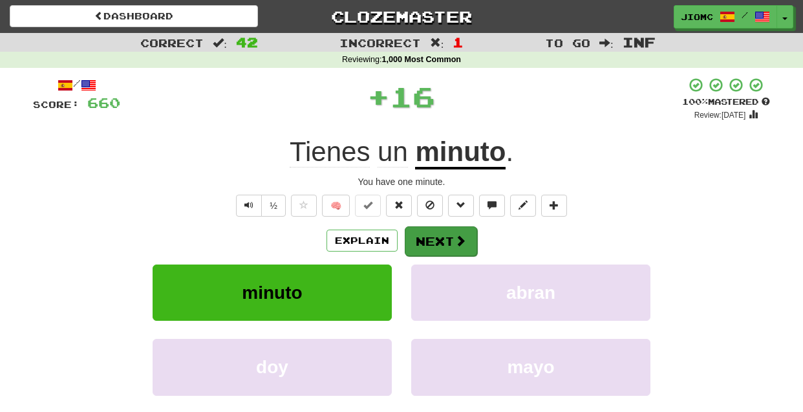
click at [420, 242] on button "Next" at bounding box center [441, 241] width 72 height 30
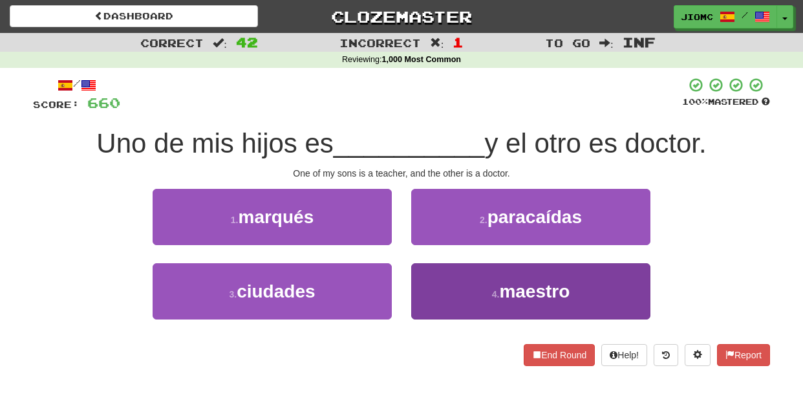
click at [429, 276] on button "4 . maestro" at bounding box center [530, 291] width 239 height 56
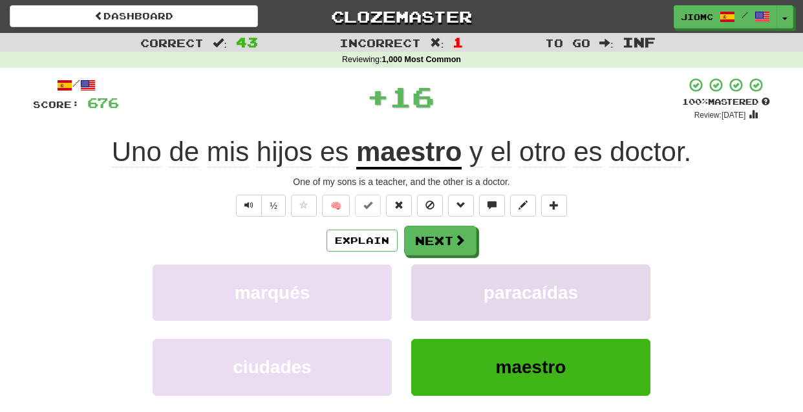
click at [429, 276] on button "paracaídas" at bounding box center [530, 292] width 239 height 56
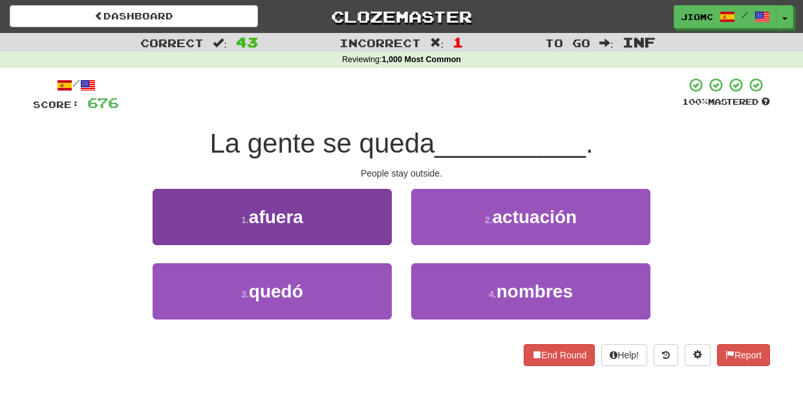
click at [372, 222] on button "1 . afuera" at bounding box center [272, 217] width 239 height 56
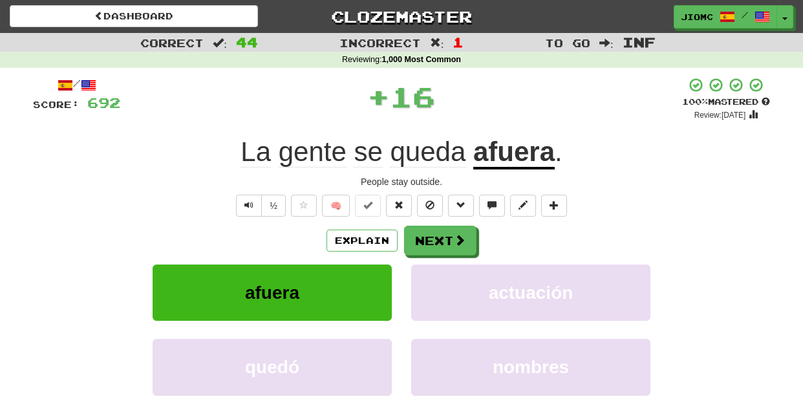
click at [449, 238] on button "Next" at bounding box center [440, 241] width 72 height 30
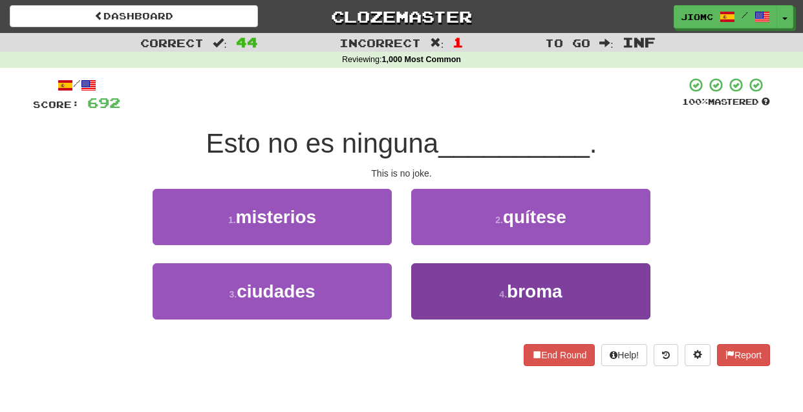
click at [447, 283] on button "4 . broma" at bounding box center [530, 291] width 239 height 56
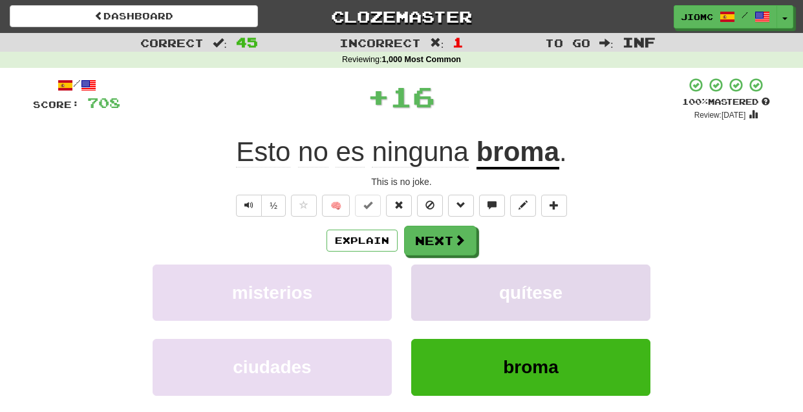
click at [444, 281] on button "quítese" at bounding box center [530, 292] width 239 height 56
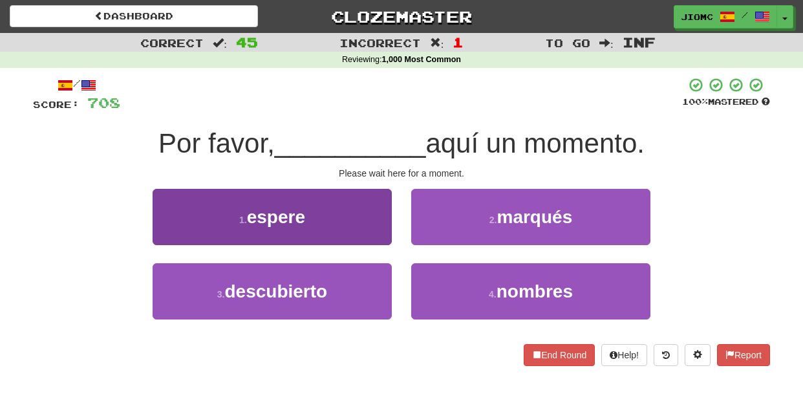
drag, startPoint x: 341, startPoint y: 227, endPoint x: 356, endPoint y: 228, distance: 15.5
click at [356, 228] on button "1 . espere" at bounding box center [272, 217] width 239 height 56
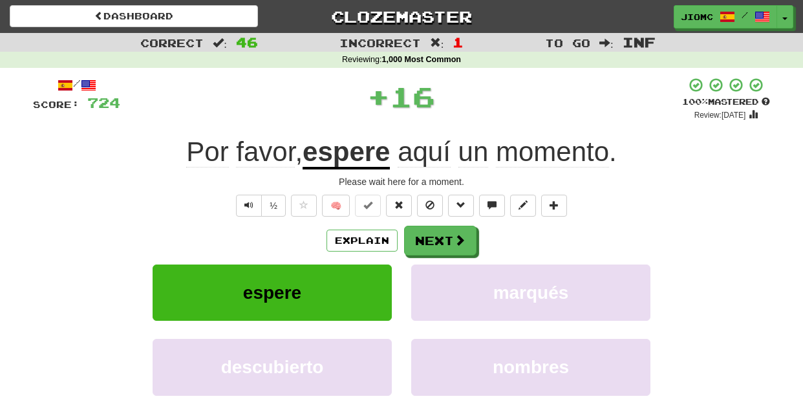
click at [448, 242] on button "Next" at bounding box center [440, 241] width 72 height 30
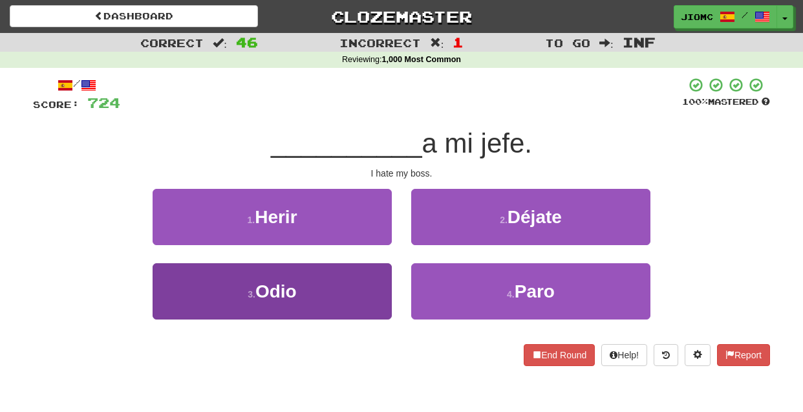
click at [365, 286] on button "3 . Odio" at bounding box center [272, 291] width 239 height 56
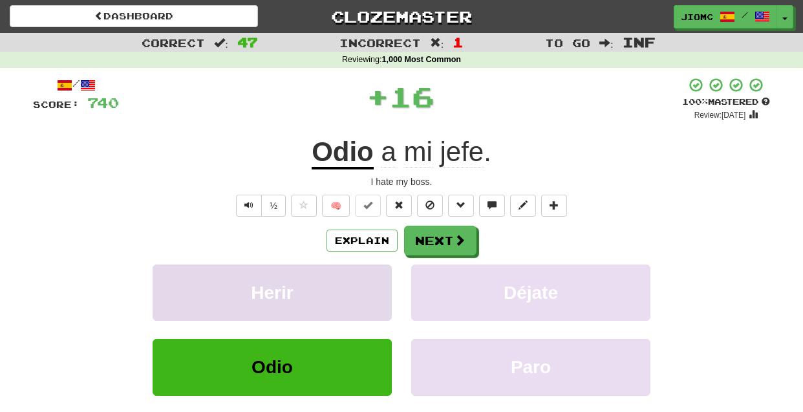
click at [365, 284] on button "Herir" at bounding box center [272, 292] width 239 height 56
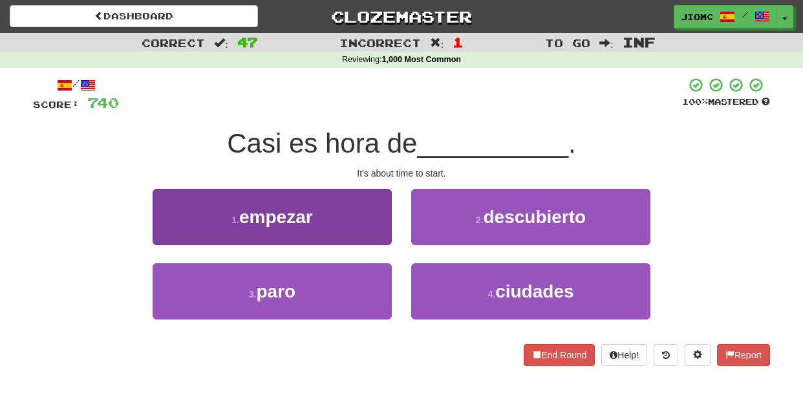
click at [389, 229] on button "1 . empezar" at bounding box center [272, 217] width 239 height 56
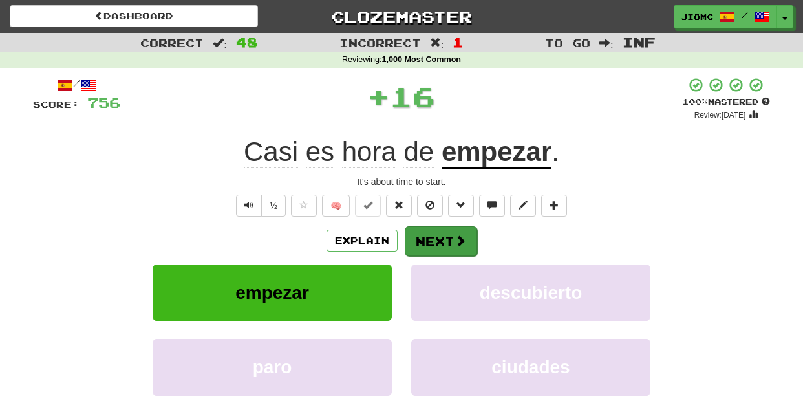
click at [412, 233] on button "Next" at bounding box center [441, 241] width 72 height 30
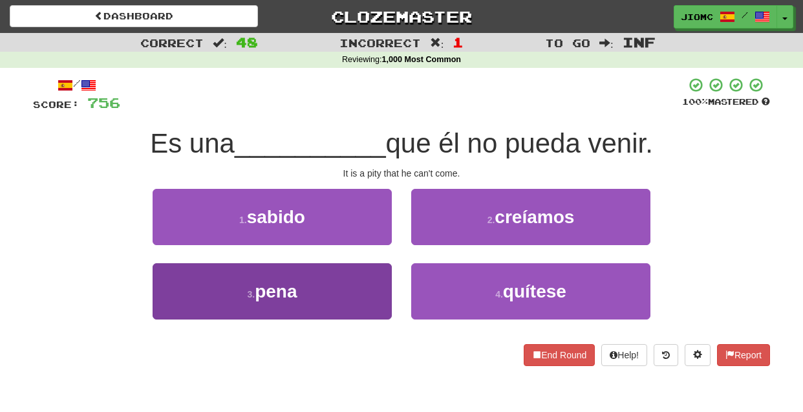
click at [367, 277] on button "3 . pena" at bounding box center [272, 291] width 239 height 56
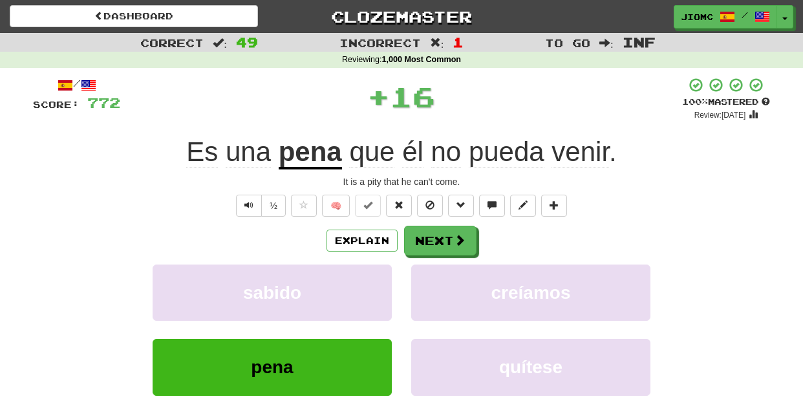
click at [367, 277] on button "sabido" at bounding box center [272, 292] width 239 height 56
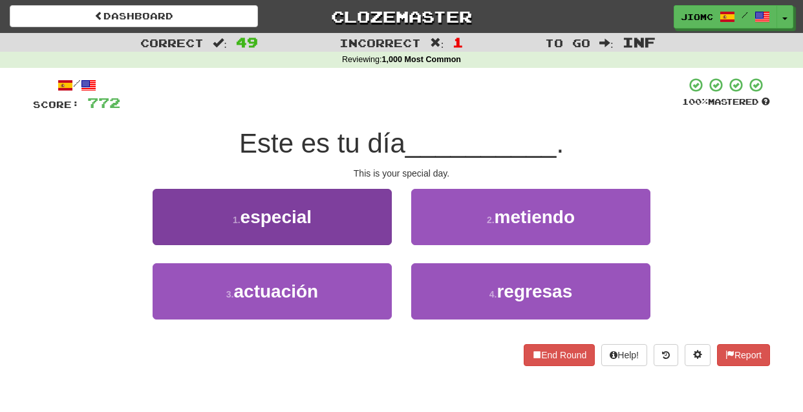
click at [374, 231] on button "1 . especial" at bounding box center [272, 217] width 239 height 56
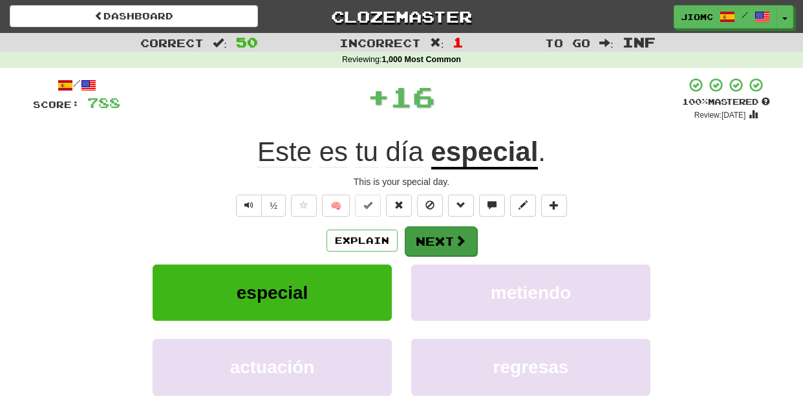
click at [414, 243] on button "Next" at bounding box center [441, 241] width 72 height 30
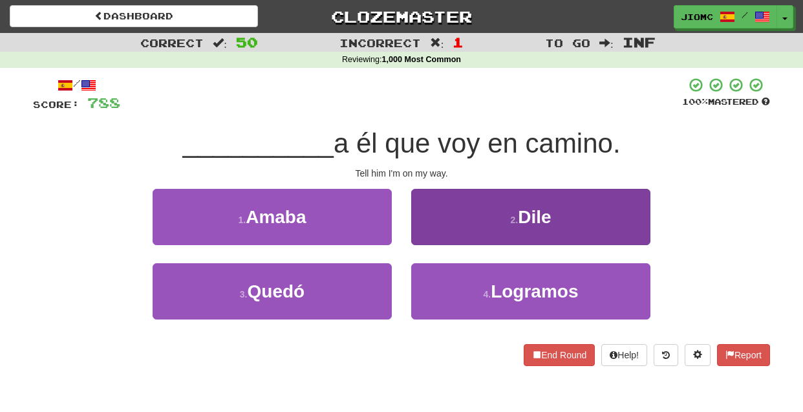
click at [427, 238] on button "2 . Dile" at bounding box center [530, 217] width 239 height 56
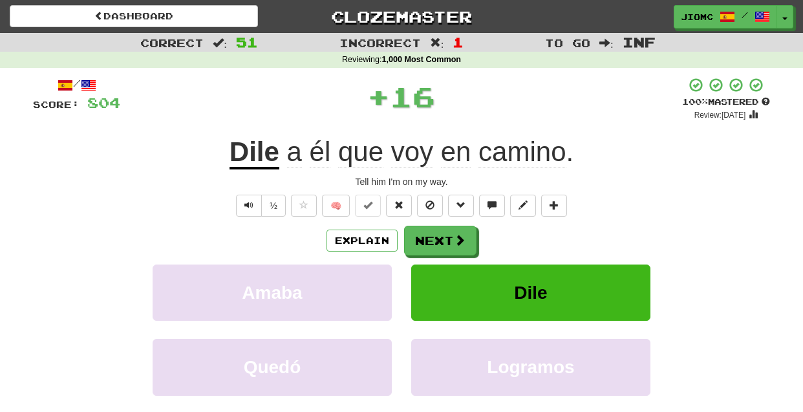
click at [427, 238] on button "Next" at bounding box center [440, 241] width 72 height 30
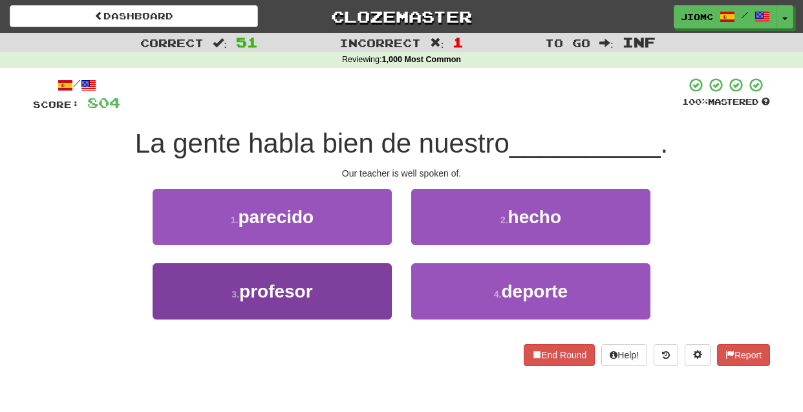
click at [370, 275] on button "3 . profesor" at bounding box center [272, 291] width 239 height 56
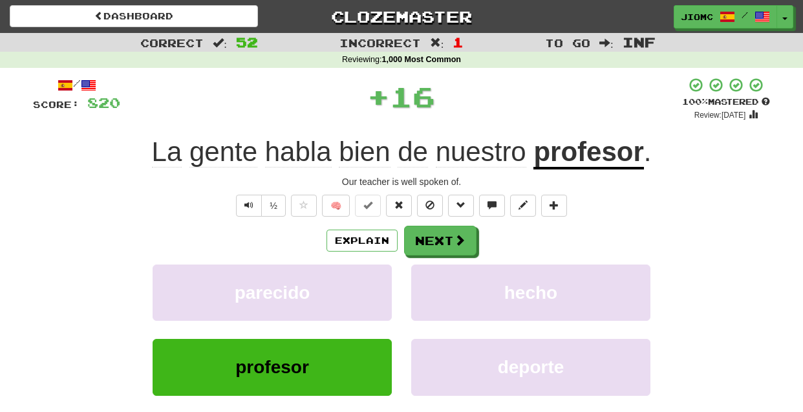
click at [370, 275] on button "parecido" at bounding box center [272, 292] width 239 height 56
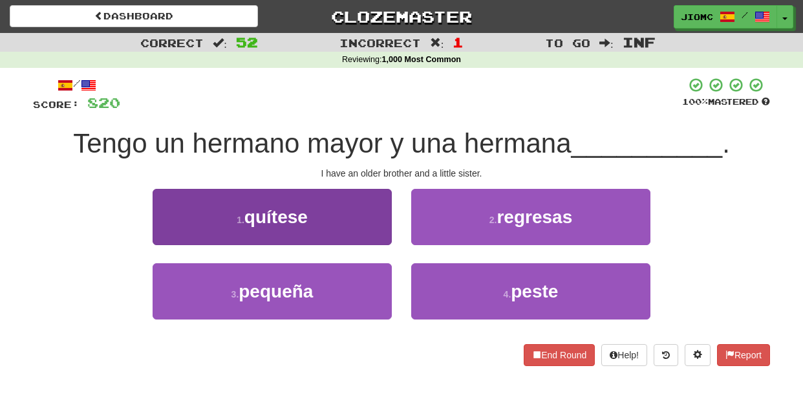
click at [375, 277] on button "3 . pequeña" at bounding box center [272, 291] width 239 height 56
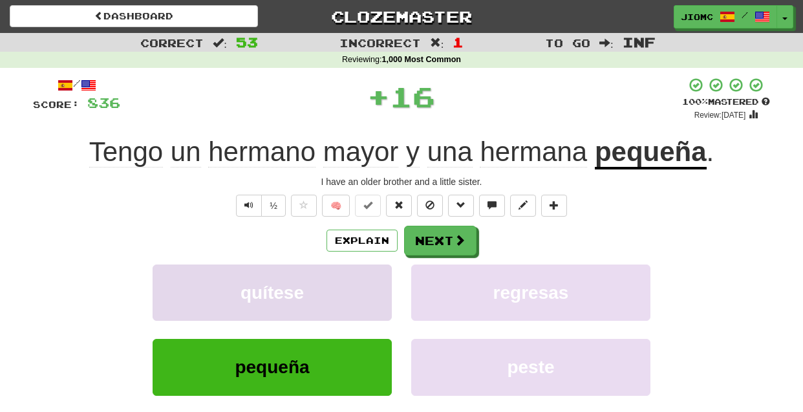
click at [376, 277] on button "quítese" at bounding box center [272, 292] width 239 height 56
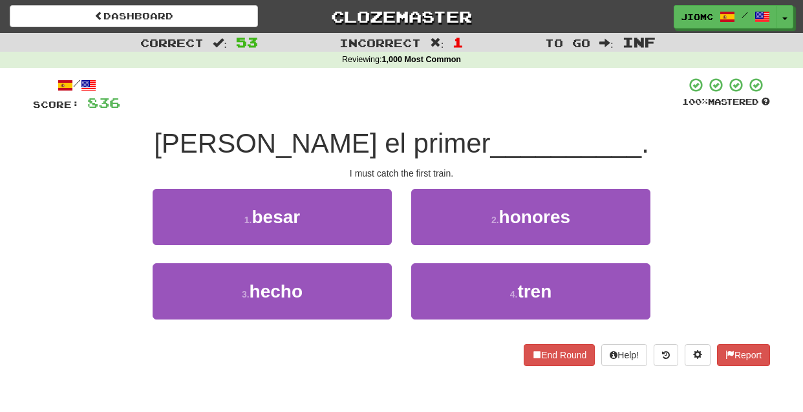
click at [405, 279] on div "4 . tren" at bounding box center [530, 300] width 259 height 74
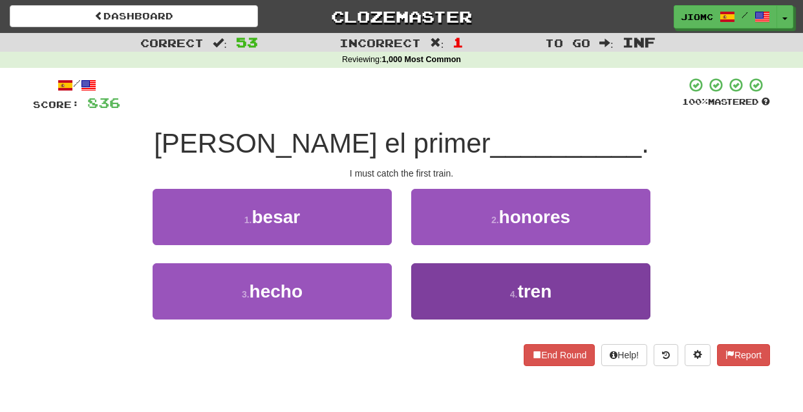
click at [425, 282] on button "4 . tren" at bounding box center [530, 291] width 239 height 56
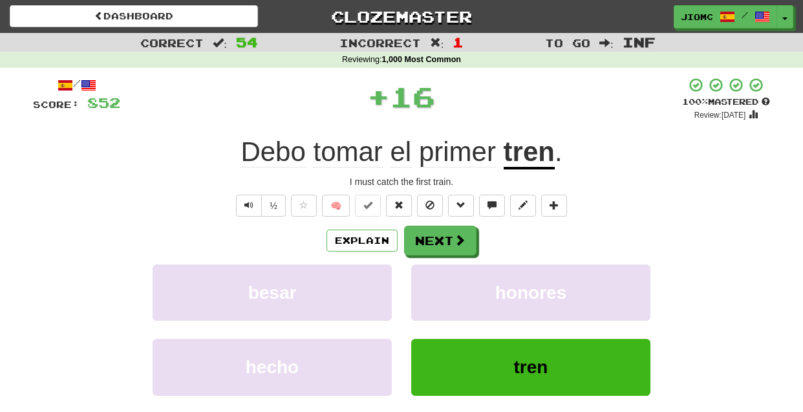
click at [425, 282] on button "honores" at bounding box center [530, 292] width 239 height 56
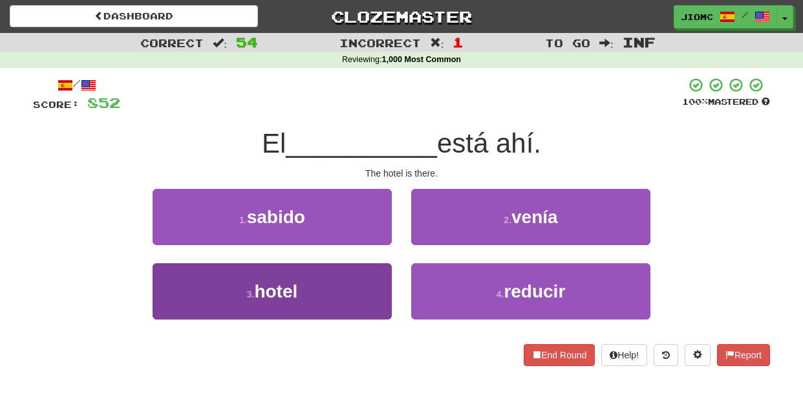
click at [381, 285] on button "3 . hotel" at bounding box center [272, 291] width 239 height 56
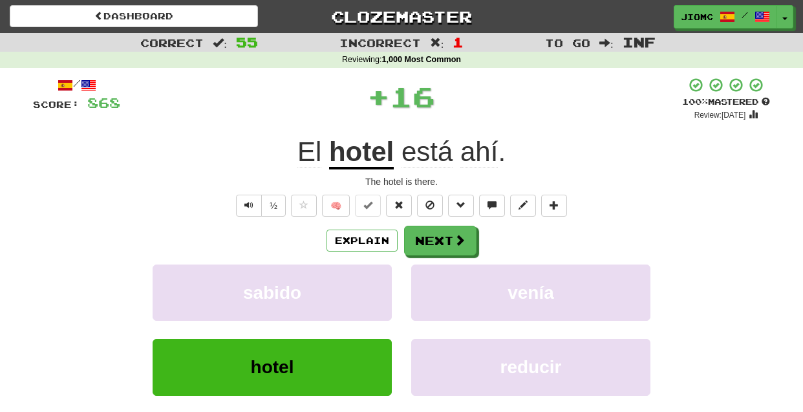
click at [381, 285] on button "sabido" at bounding box center [272, 292] width 239 height 56
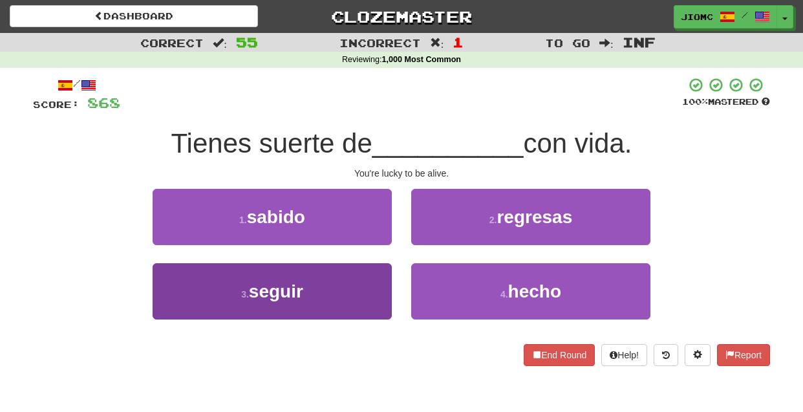
click at [372, 284] on button "3 . seguir" at bounding box center [272, 291] width 239 height 56
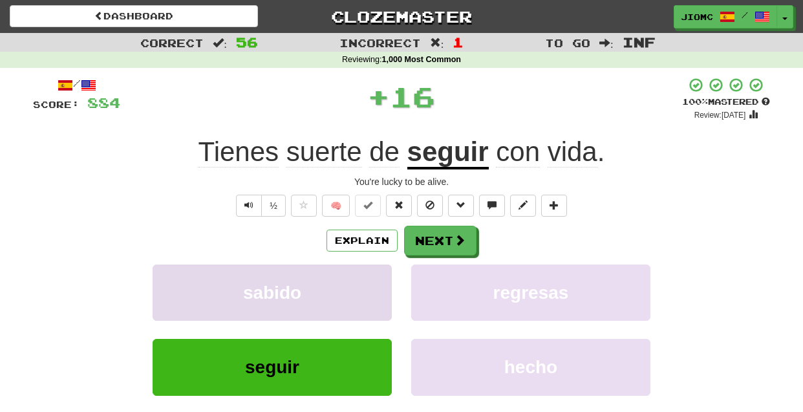
click at [372, 284] on button "sabido" at bounding box center [272, 292] width 239 height 56
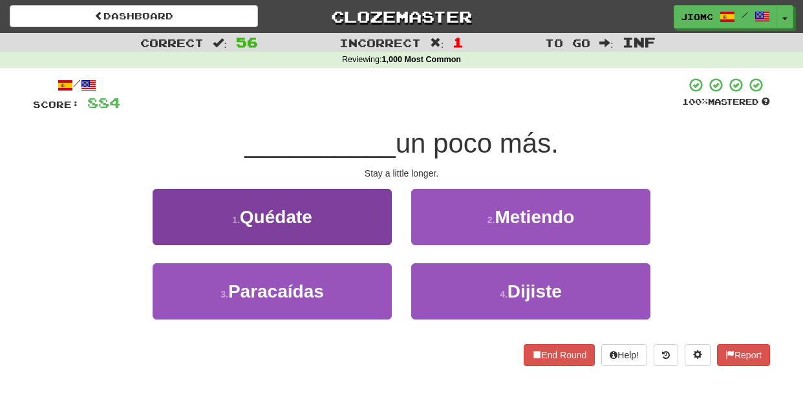
click at [387, 236] on button "1 . Quédate" at bounding box center [272, 217] width 239 height 56
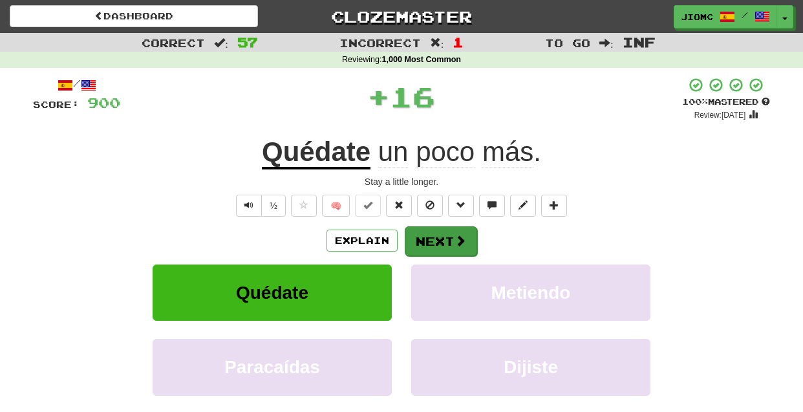
click at [424, 245] on button "Next" at bounding box center [441, 241] width 72 height 30
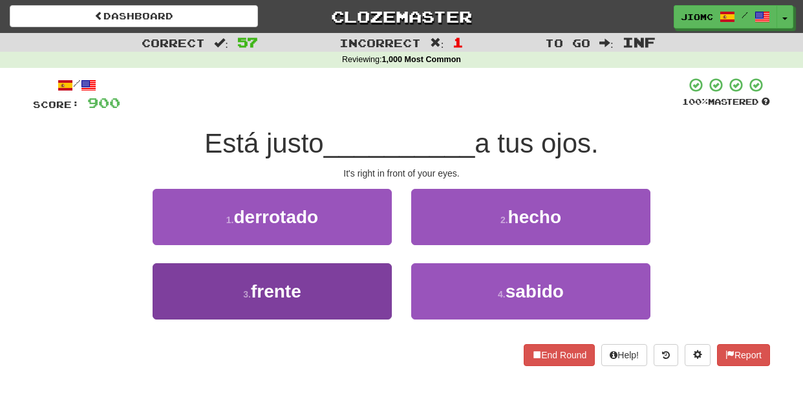
click at [366, 277] on button "3 . frente" at bounding box center [272, 291] width 239 height 56
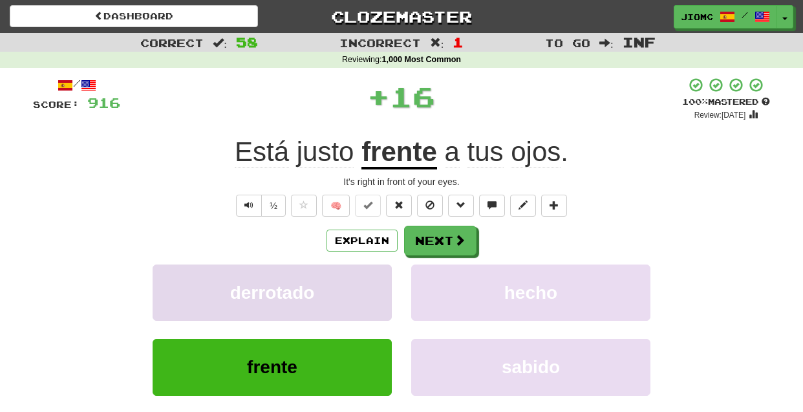
click at [367, 277] on button "derrotado" at bounding box center [272, 292] width 239 height 56
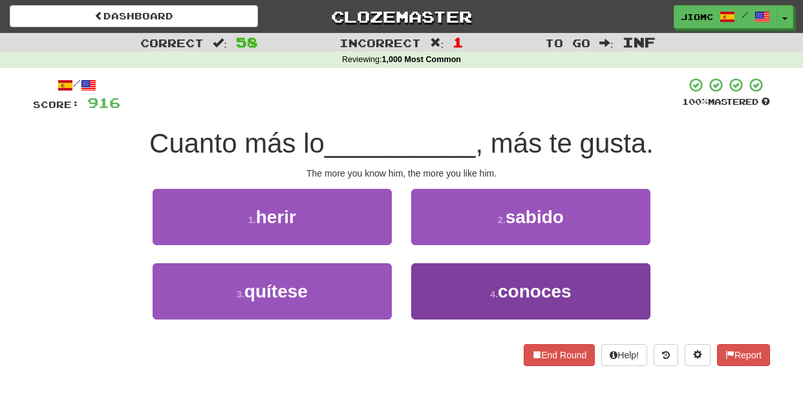
click at [425, 280] on button "4 . conoces" at bounding box center [530, 291] width 239 height 56
click at [425, 245] on button "2 . sabido" at bounding box center [530, 217] width 239 height 56
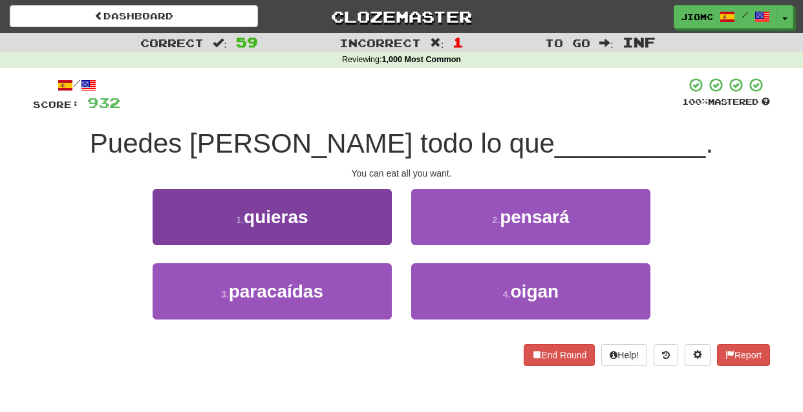
click at [369, 231] on button "1 . quieras" at bounding box center [272, 217] width 239 height 56
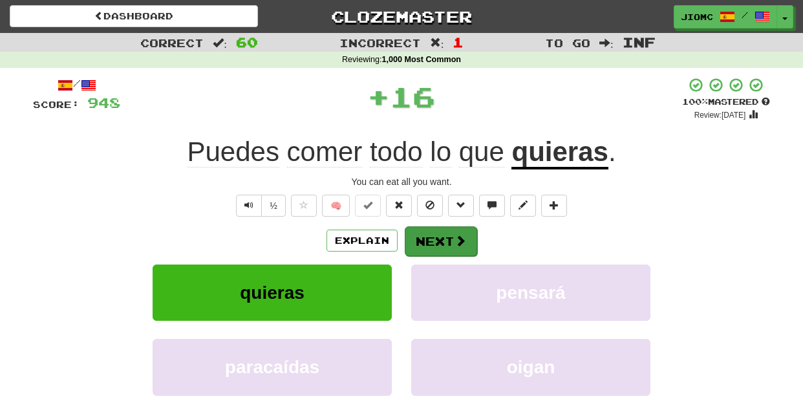
click at [414, 239] on button "Next" at bounding box center [441, 241] width 72 height 30
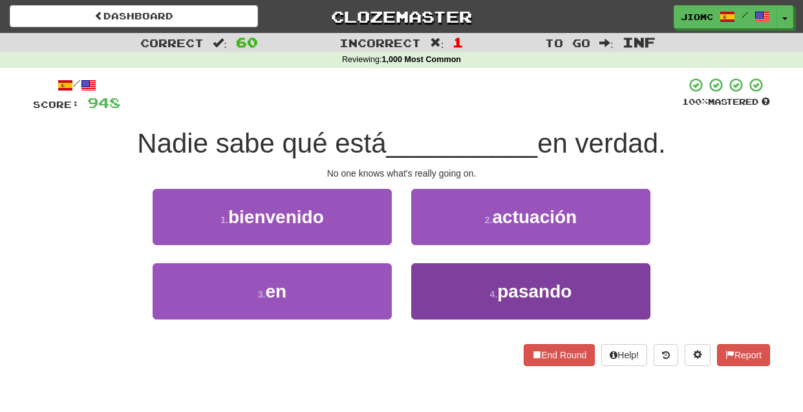
click at [430, 273] on button "4 . pasando" at bounding box center [530, 291] width 239 height 56
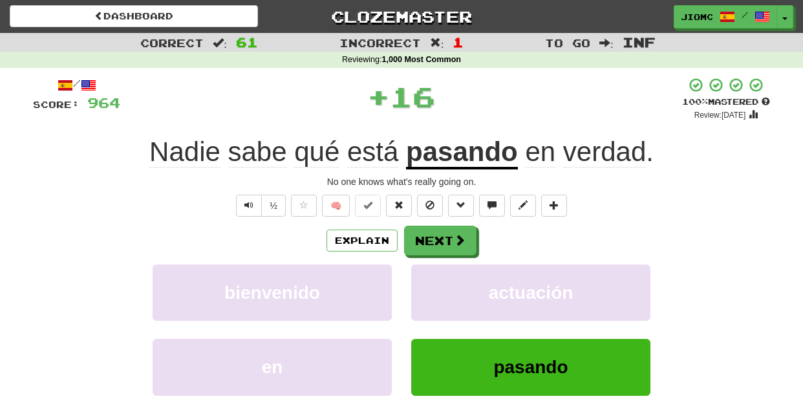
click at [430, 273] on button "actuación" at bounding box center [530, 292] width 239 height 56
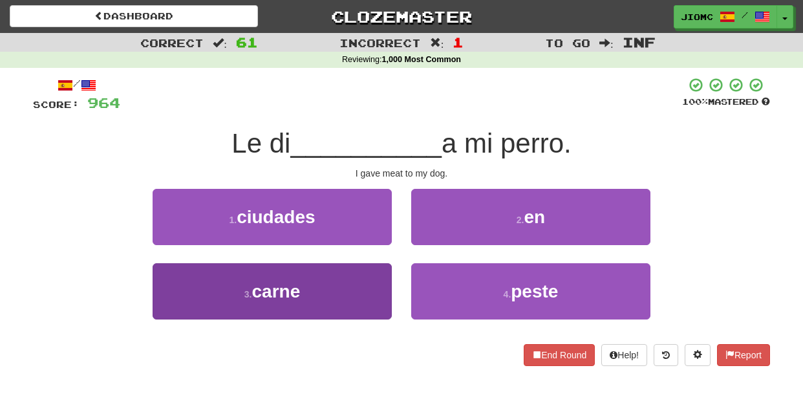
click at [370, 284] on button "3 . carne" at bounding box center [272, 291] width 239 height 56
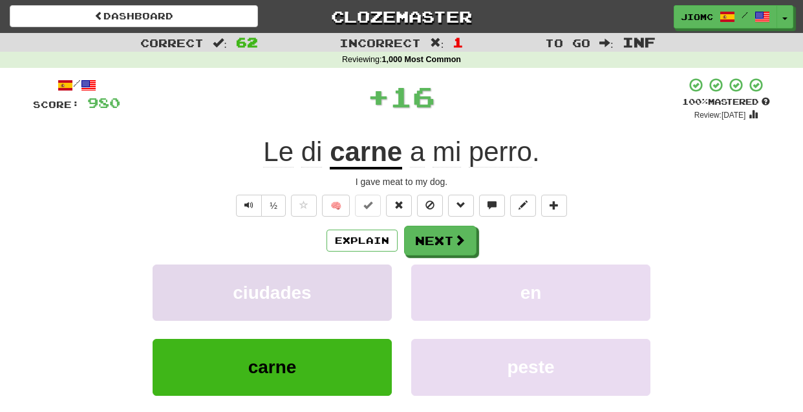
click at [370, 284] on button "ciudades" at bounding box center [272, 292] width 239 height 56
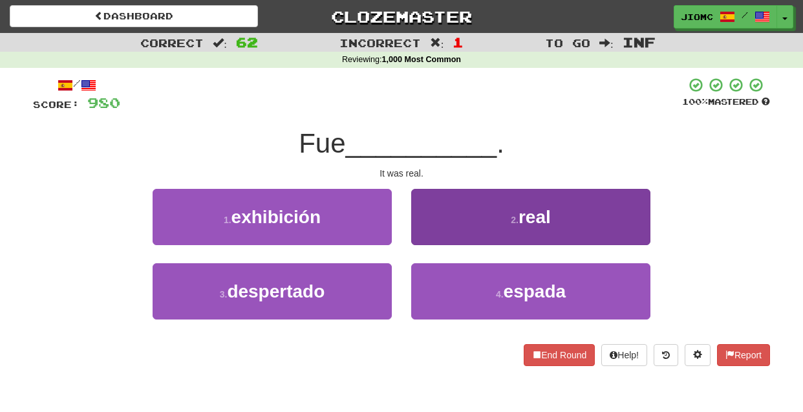
click at [433, 239] on button "2 . real" at bounding box center [530, 217] width 239 height 56
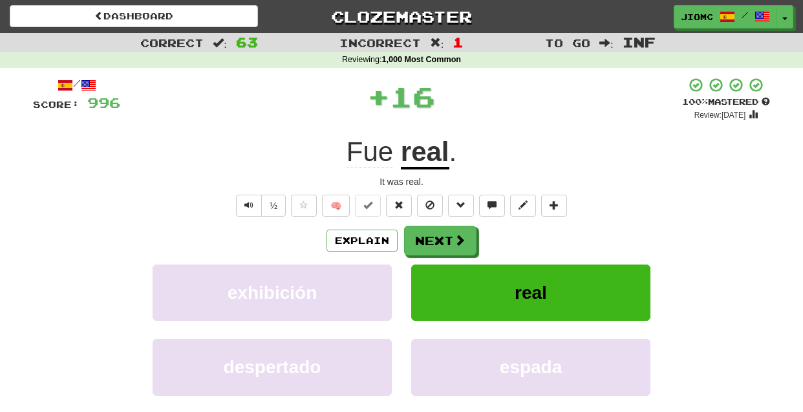
click at [433, 239] on button "Next" at bounding box center [440, 241] width 72 height 30
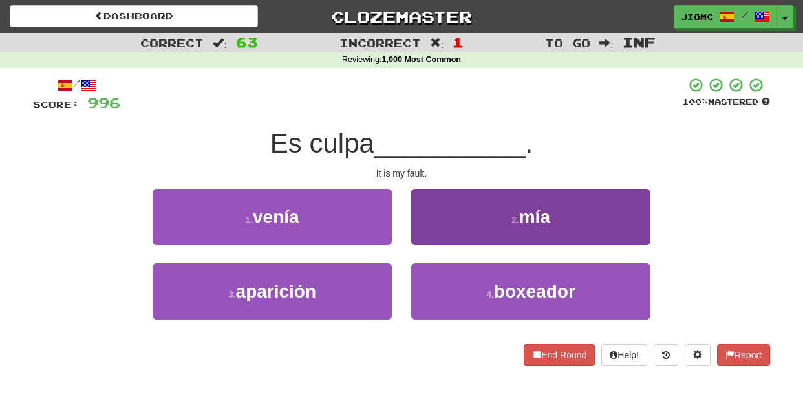
click at [422, 238] on button "2 . mía" at bounding box center [530, 217] width 239 height 56
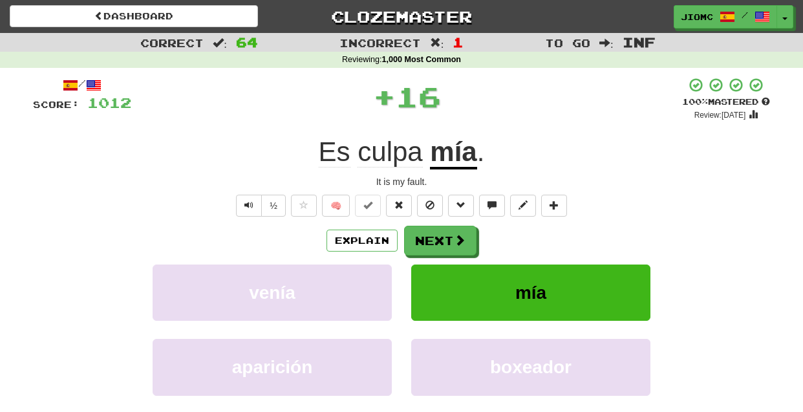
click at [422, 238] on button "Next" at bounding box center [440, 241] width 72 height 30
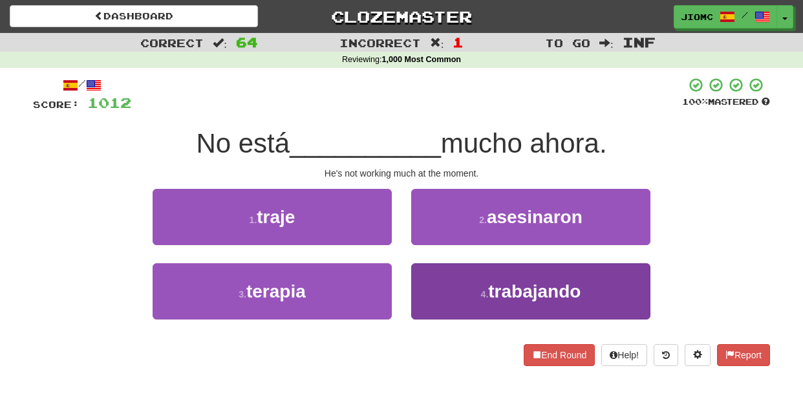
click at [432, 280] on button "4 . trabajando" at bounding box center [530, 291] width 239 height 56
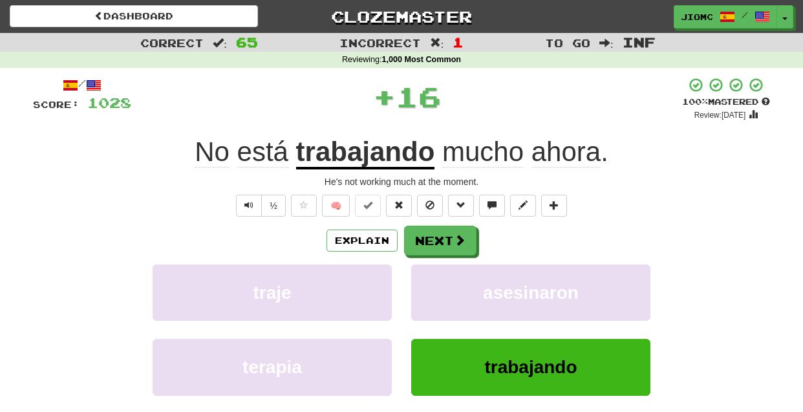
click at [432, 280] on button "asesinaron" at bounding box center [530, 292] width 239 height 56
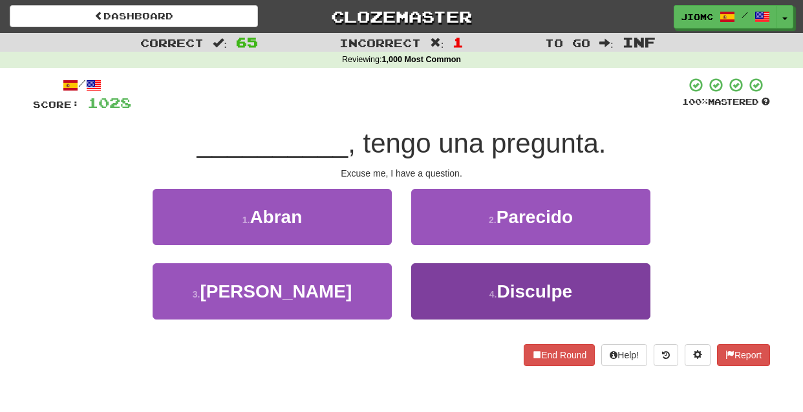
click at [431, 277] on button "4 . Disculpe" at bounding box center [530, 291] width 239 height 56
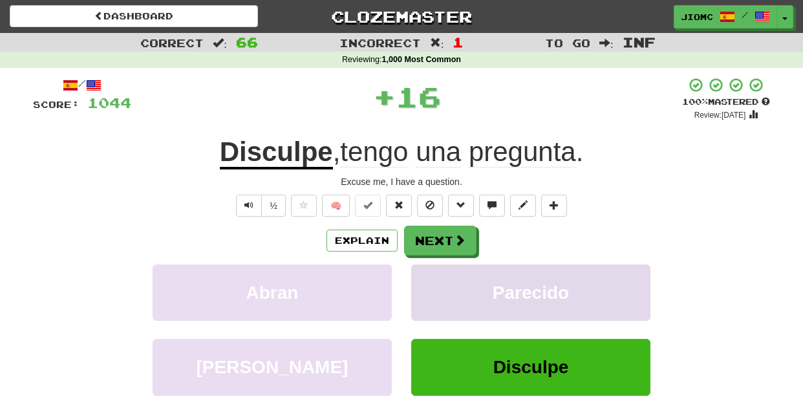
click at [432, 276] on button "Parecido" at bounding box center [530, 292] width 239 height 56
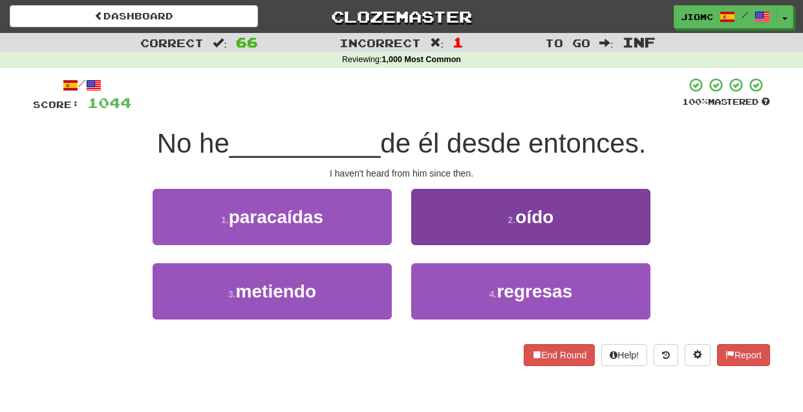
click at [428, 237] on button "2 . oído" at bounding box center [530, 217] width 239 height 56
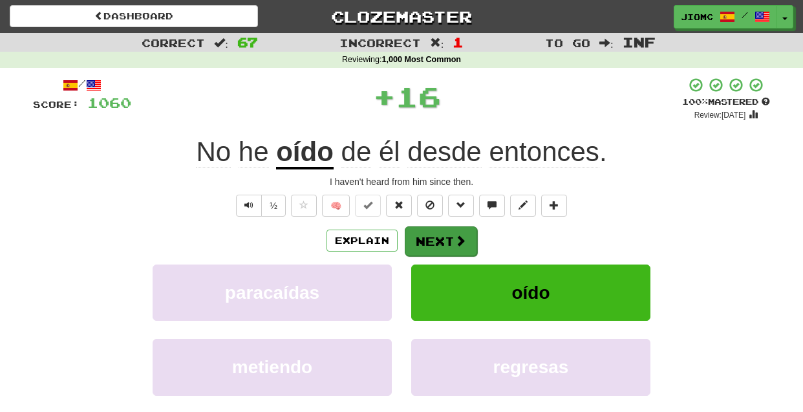
click at [429, 239] on button "Next" at bounding box center [441, 241] width 72 height 30
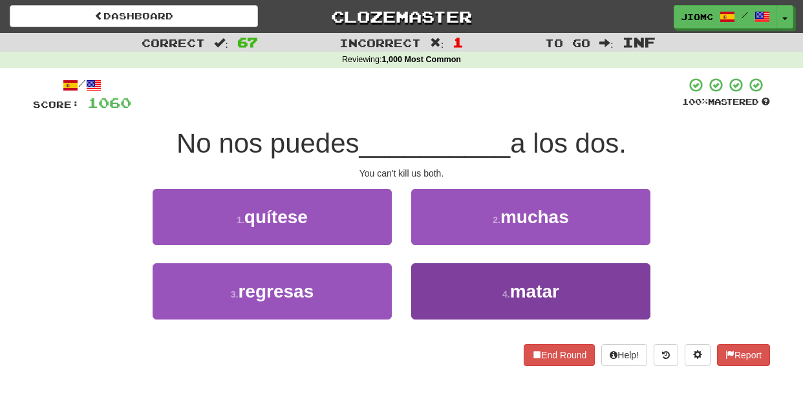
click at [440, 275] on button "4 . matar" at bounding box center [530, 291] width 239 height 56
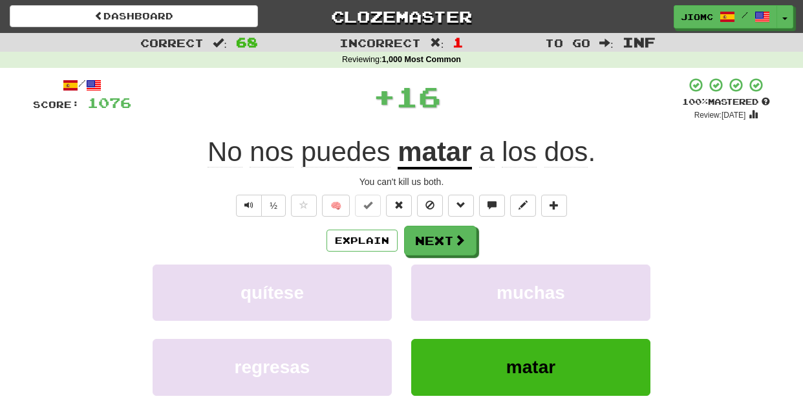
click at [440, 275] on button "muchas" at bounding box center [530, 292] width 239 height 56
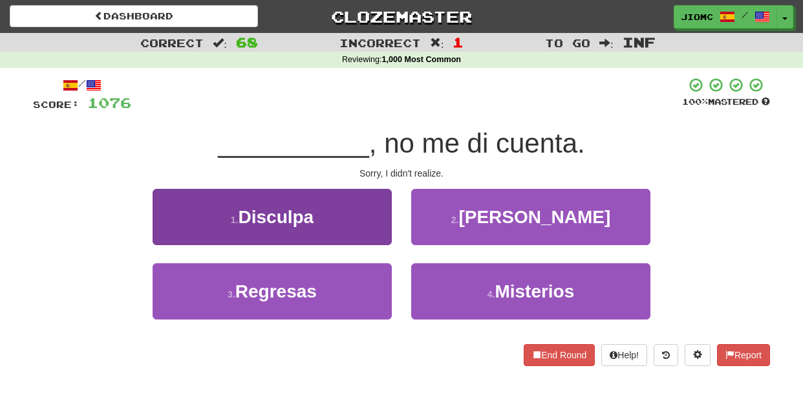
click at [383, 233] on button "1 . Disculpa" at bounding box center [272, 217] width 239 height 56
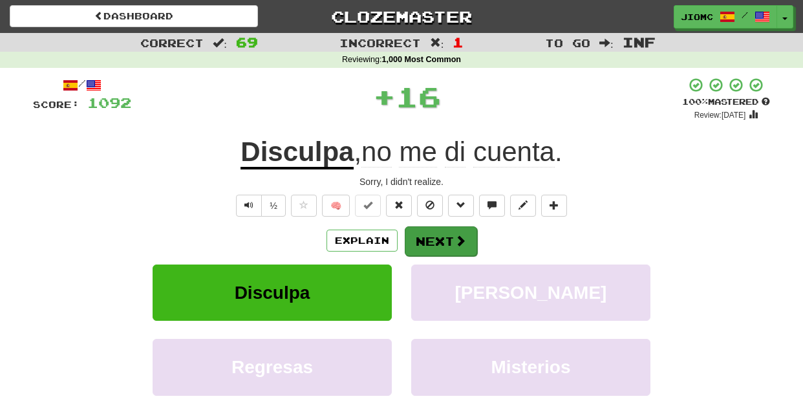
click at [431, 242] on button "Next" at bounding box center [441, 241] width 72 height 30
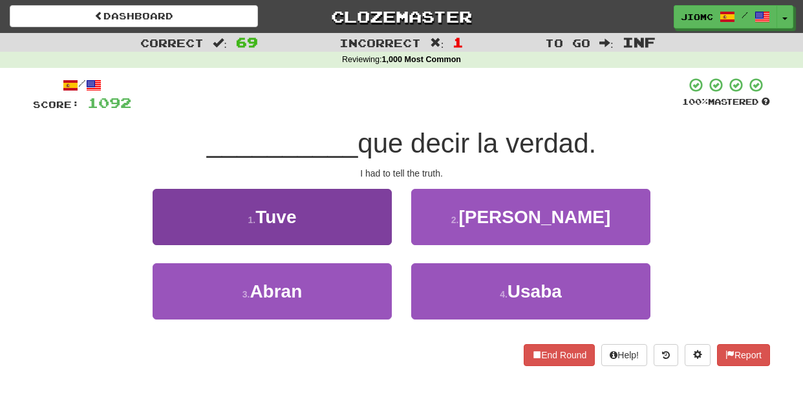
click at [381, 235] on button "1 . Tuve" at bounding box center [272, 217] width 239 height 56
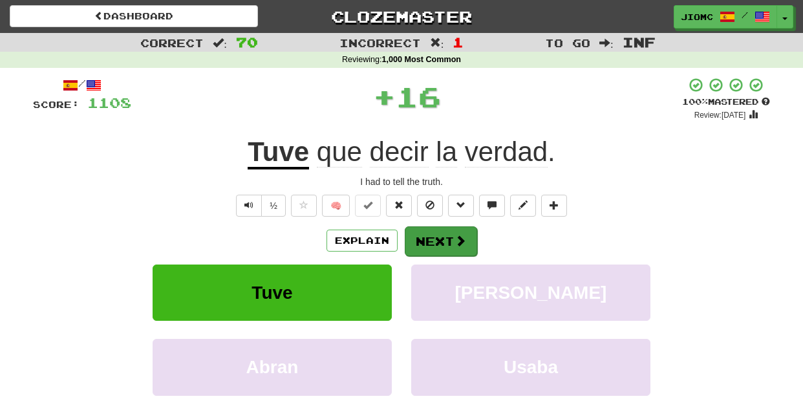
click at [436, 240] on button "Next" at bounding box center [441, 241] width 72 height 30
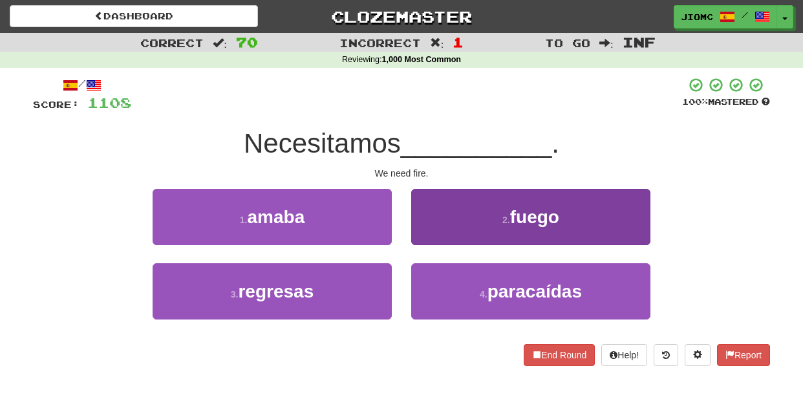
click at [420, 239] on button "2 . fuego" at bounding box center [530, 217] width 239 height 56
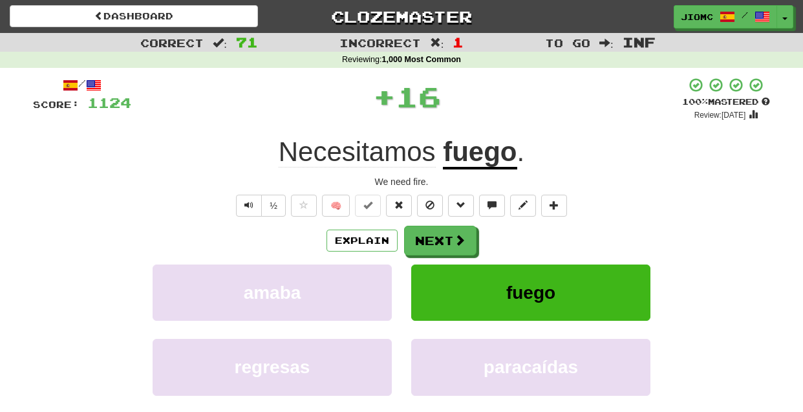
click at [420, 239] on button "Next" at bounding box center [440, 241] width 72 height 30
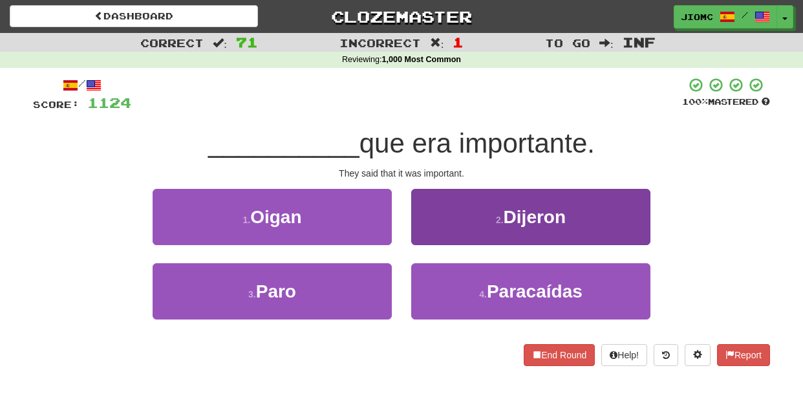
click at [420, 239] on button "2 . Dijeron" at bounding box center [530, 217] width 239 height 56
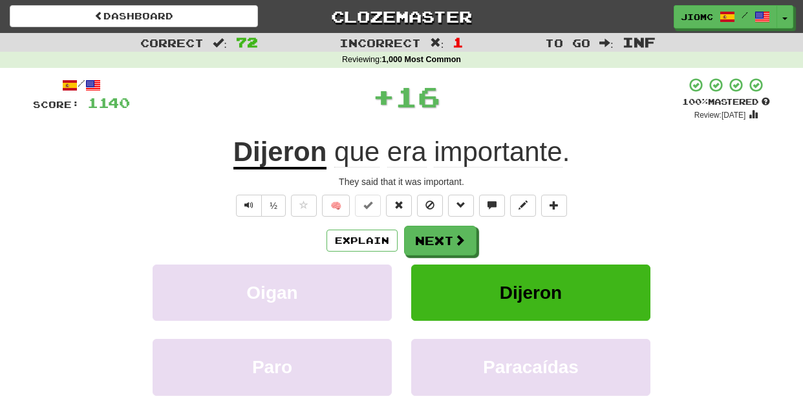
click at [420, 239] on button "Next" at bounding box center [440, 241] width 72 height 30
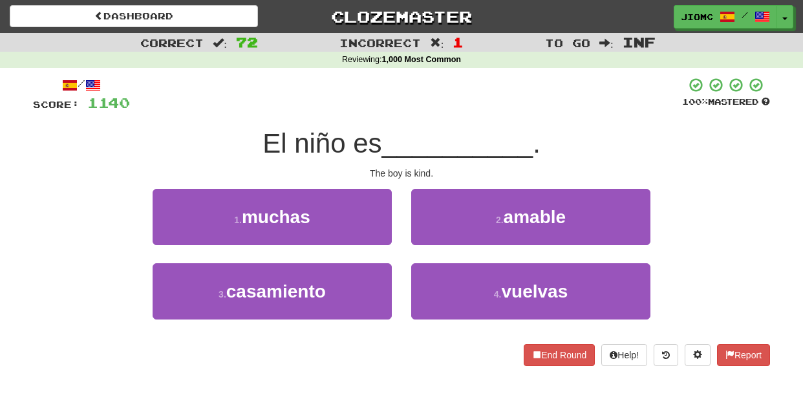
click at [420, 239] on button "2 . amable" at bounding box center [530, 217] width 239 height 56
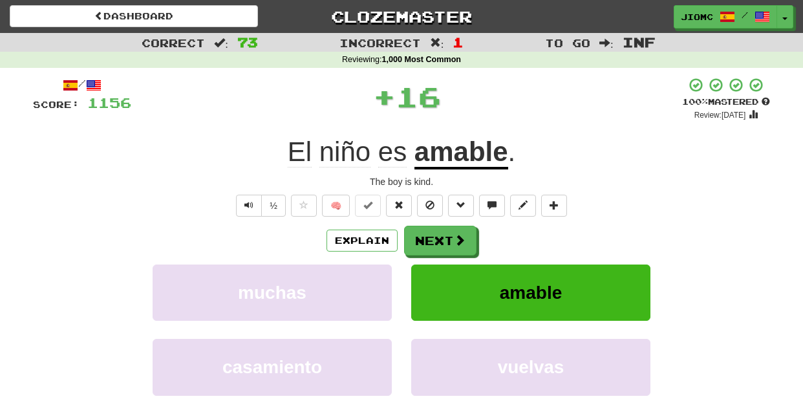
click at [420, 239] on button "Next" at bounding box center [440, 241] width 72 height 30
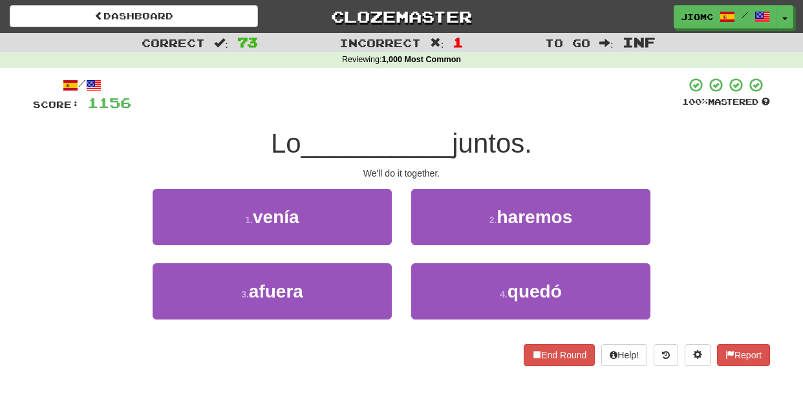
click at [420, 239] on button "2 . haremos" at bounding box center [530, 217] width 239 height 56
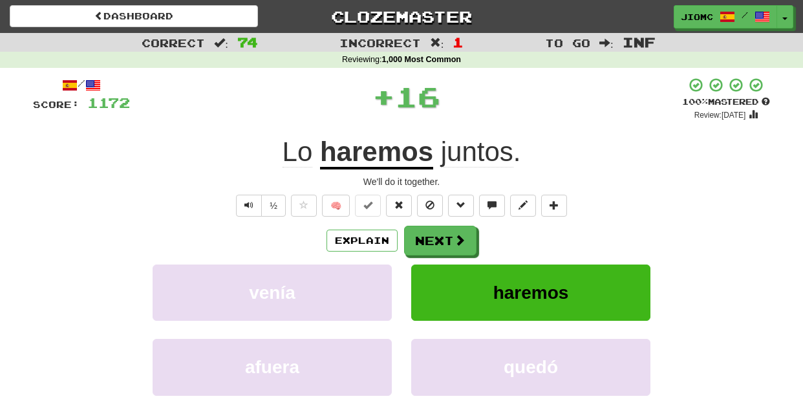
click at [420, 239] on button "Next" at bounding box center [440, 241] width 72 height 30
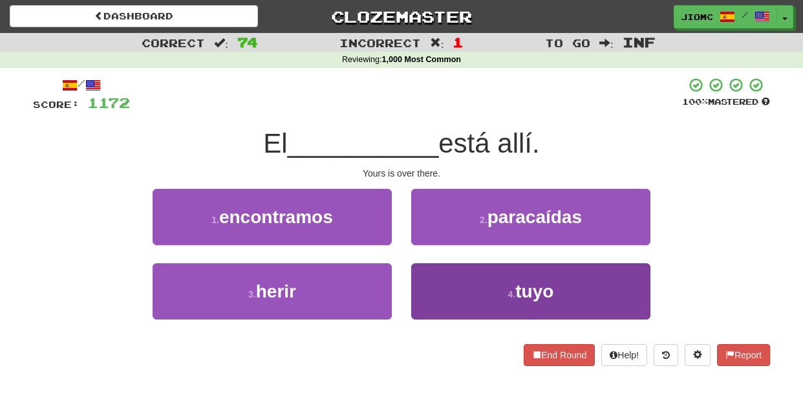
click at [436, 277] on button "4 . tuyo" at bounding box center [530, 291] width 239 height 56
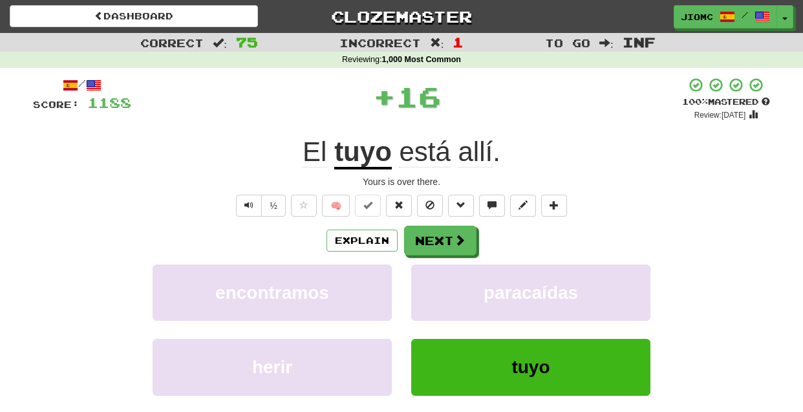
click at [436, 277] on button "paracaídas" at bounding box center [530, 292] width 239 height 56
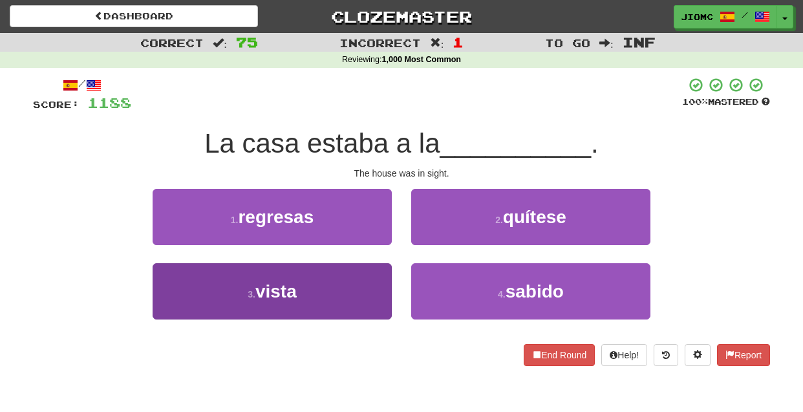
click at [381, 278] on button "3 . vista" at bounding box center [272, 291] width 239 height 56
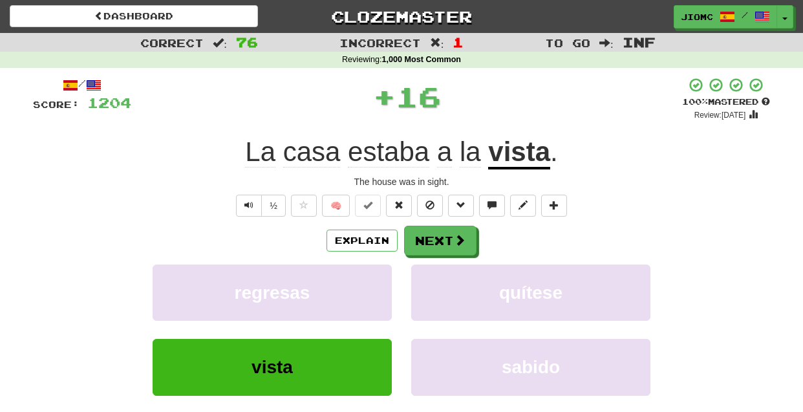
click at [381, 278] on button "regresas" at bounding box center [272, 292] width 239 height 56
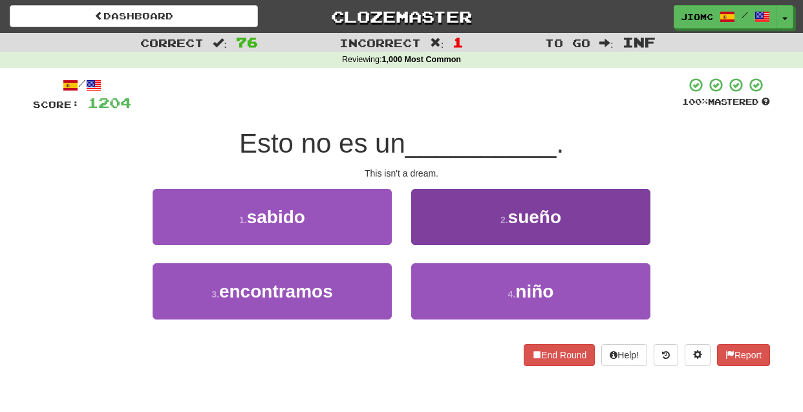
click at [434, 233] on button "2 . sueño" at bounding box center [530, 217] width 239 height 56
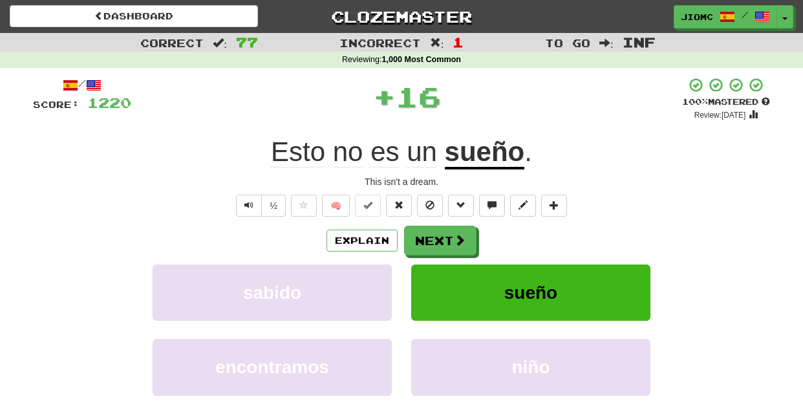
click at [433, 233] on button "Next" at bounding box center [440, 241] width 72 height 30
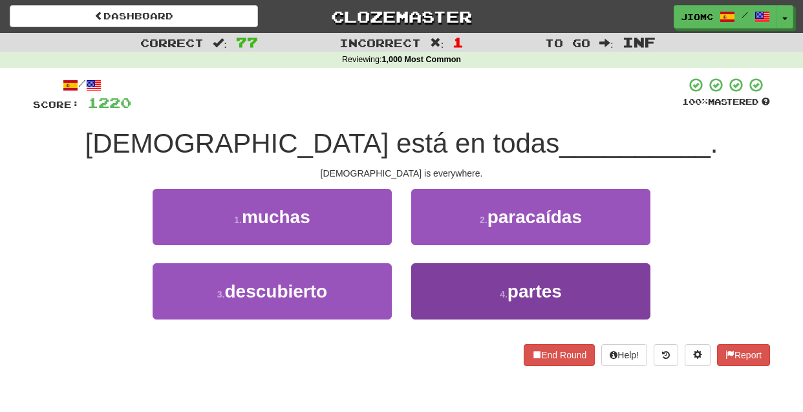
click at [429, 289] on button "4 . partes" at bounding box center [530, 291] width 239 height 56
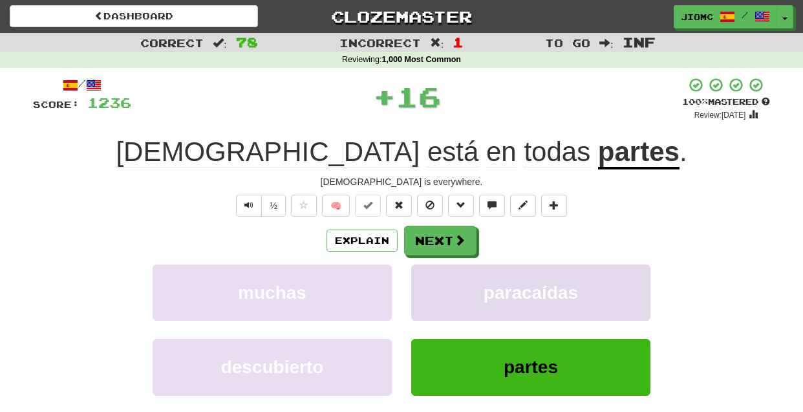
click at [429, 288] on button "paracaídas" at bounding box center [530, 292] width 239 height 56
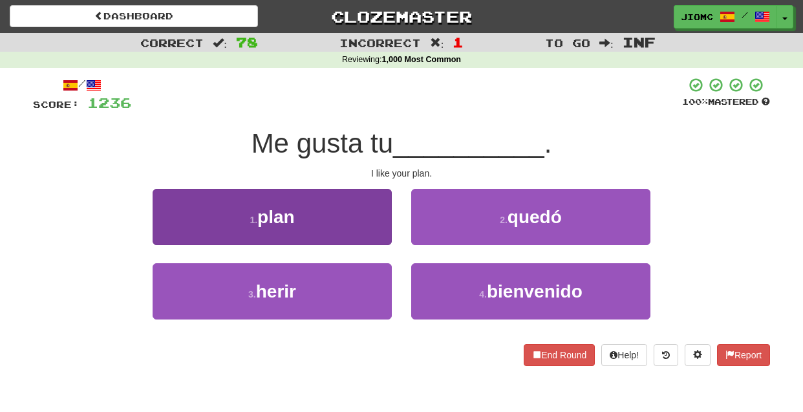
click at [377, 231] on button "1 . plan" at bounding box center [272, 217] width 239 height 56
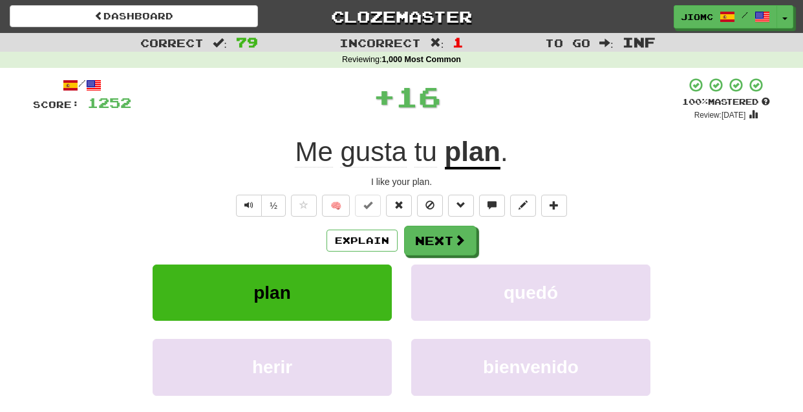
click at [420, 244] on button "Next" at bounding box center [440, 241] width 72 height 30
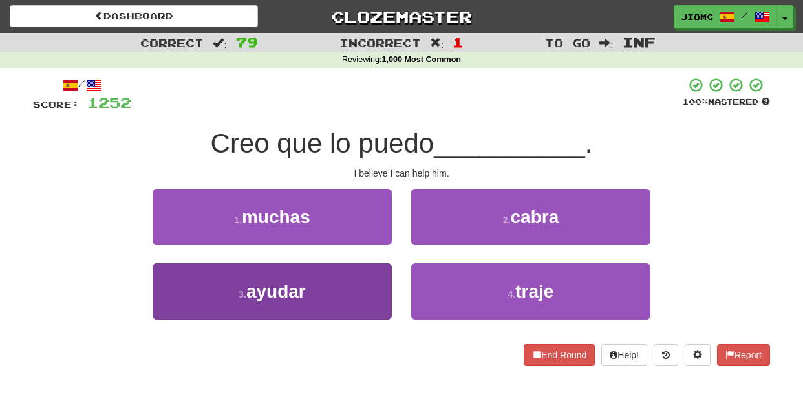
click at [378, 286] on button "3 . ayudar" at bounding box center [272, 291] width 239 height 56
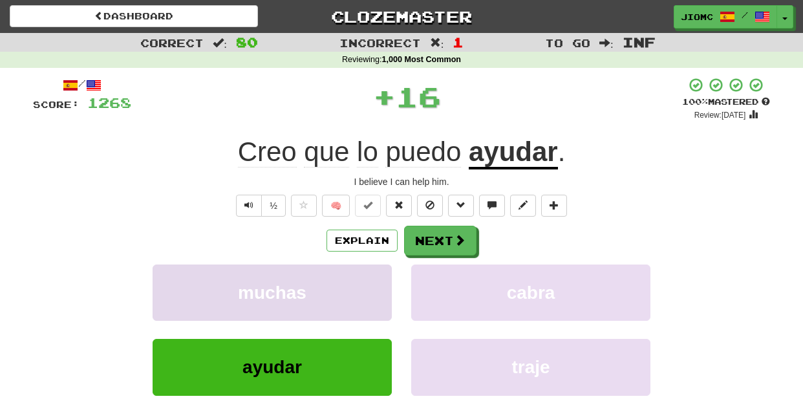
click at [377, 285] on button "muchas" at bounding box center [272, 292] width 239 height 56
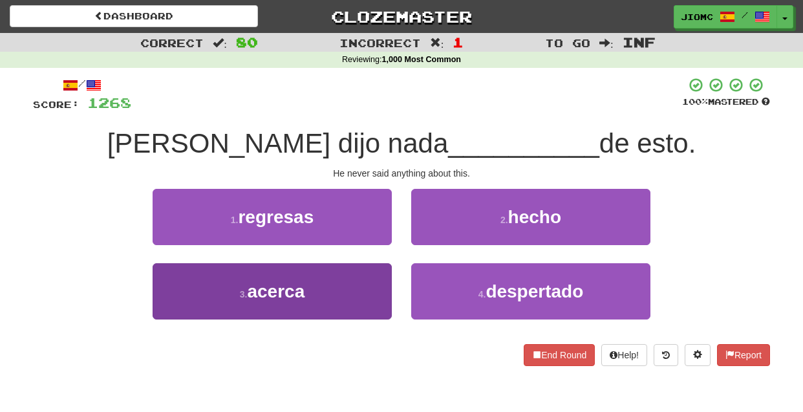
click at [374, 286] on button "3 . acerca" at bounding box center [272, 291] width 239 height 56
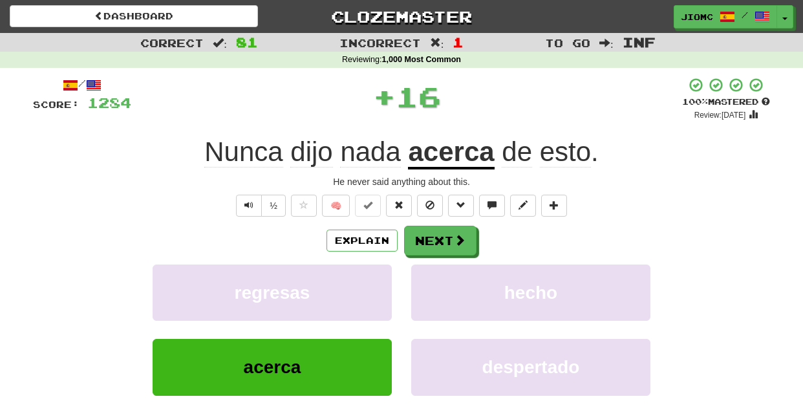
click at [374, 286] on button "regresas" at bounding box center [272, 292] width 239 height 56
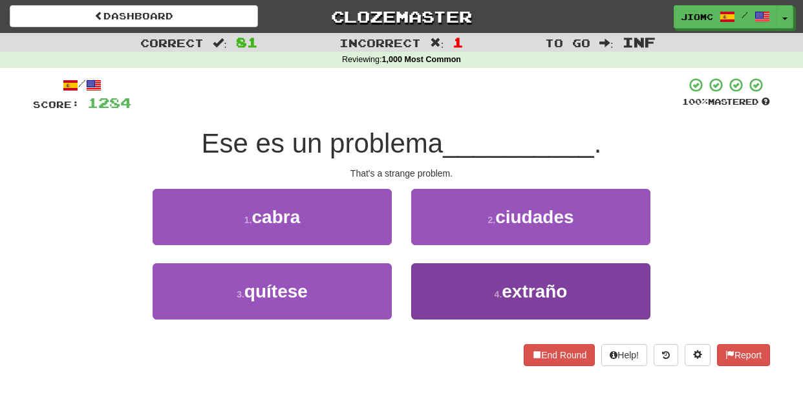
click at [425, 284] on button "4 . extraño" at bounding box center [530, 291] width 239 height 56
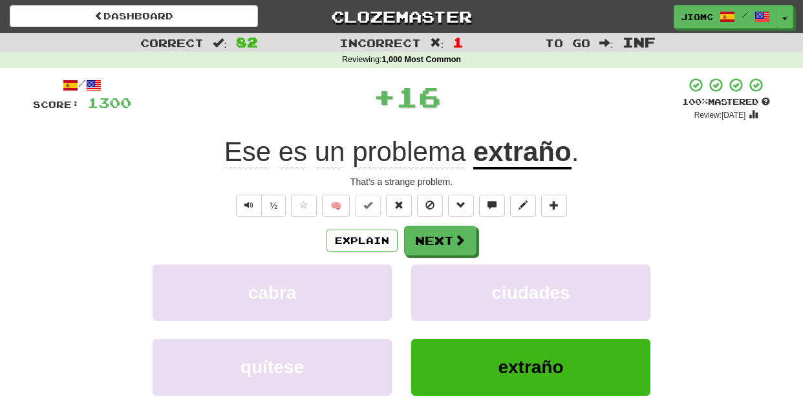
click at [425, 284] on button "ciudades" at bounding box center [530, 292] width 239 height 56
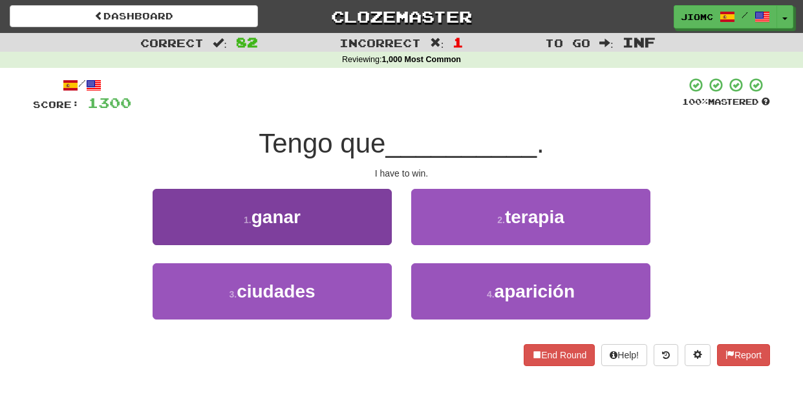
click at [379, 228] on button "1 . ganar" at bounding box center [272, 217] width 239 height 56
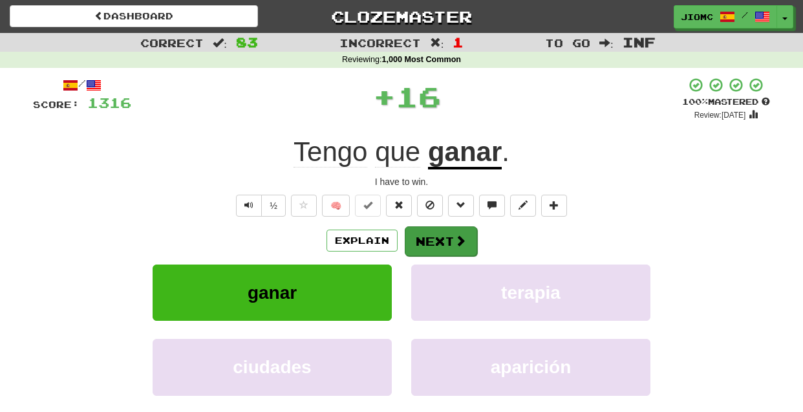
click at [413, 237] on button "Next" at bounding box center [441, 241] width 72 height 30
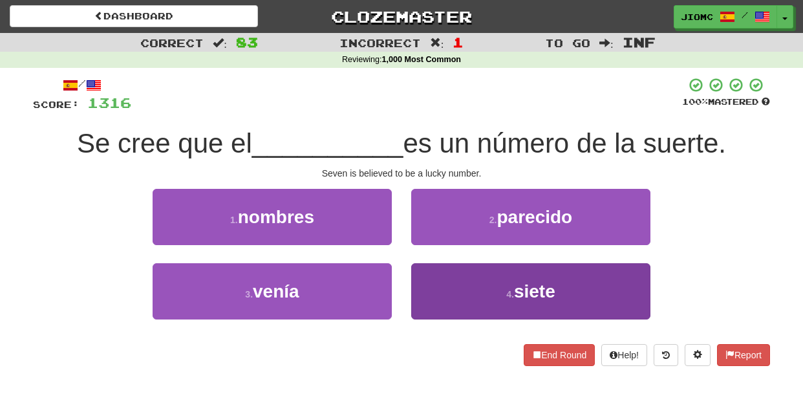
click at [426, 279] on button "4 . siete" at bounding box center [530, 291] width 239 height 56
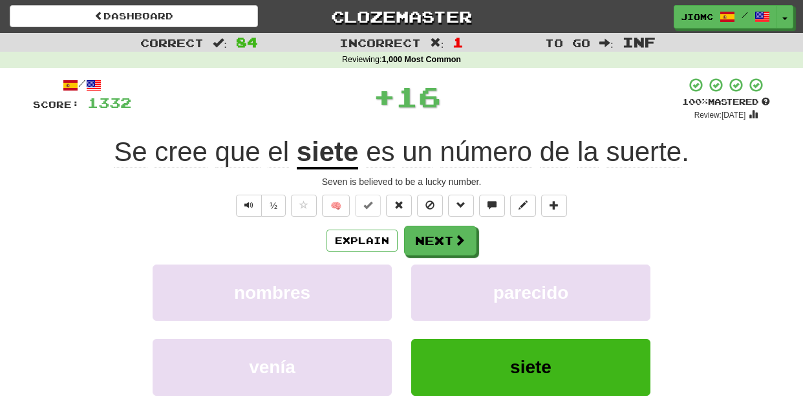
click at [426, 279] on button "parecido" at bounding box center [530, 292] width 239 height 56
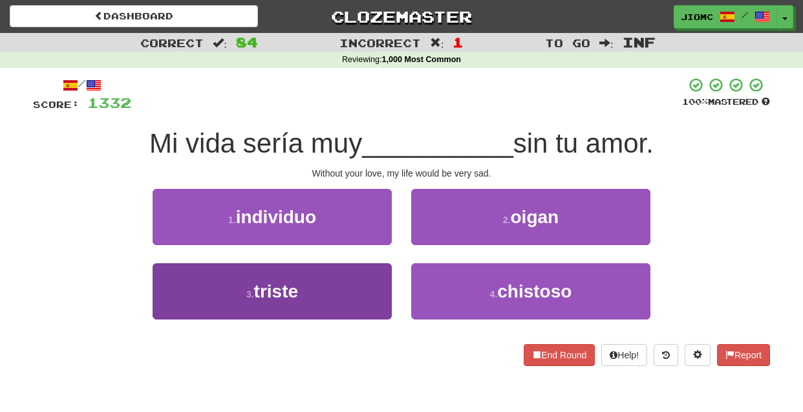
click at [367, 279] on button "3 . triste" at bounding box center [272, 291] width 239 height 56
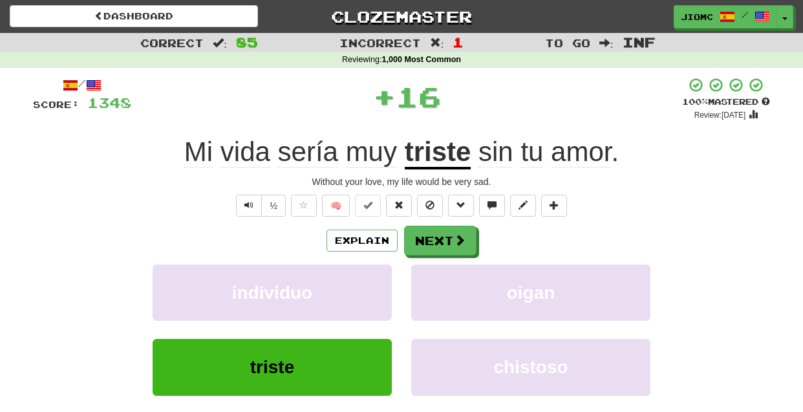
click at [367, 279] on button "individuo" at bounding box center [272, 292] width 239 height 56
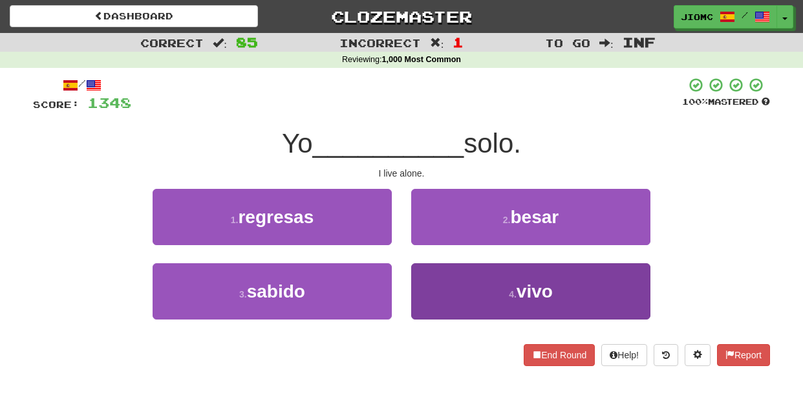
click at [443, 283] on button "4 . vivo" at bounding box center [530, 291] width 239 height 56
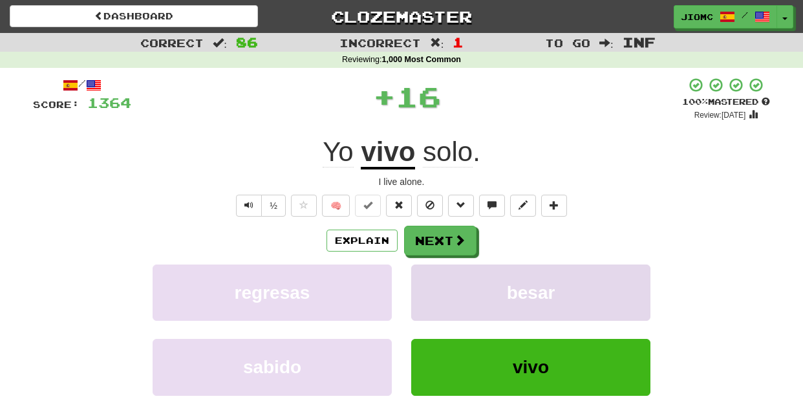
click at [433, 283] on button "besar" at bounding box center [530, 292] width 239 height 56
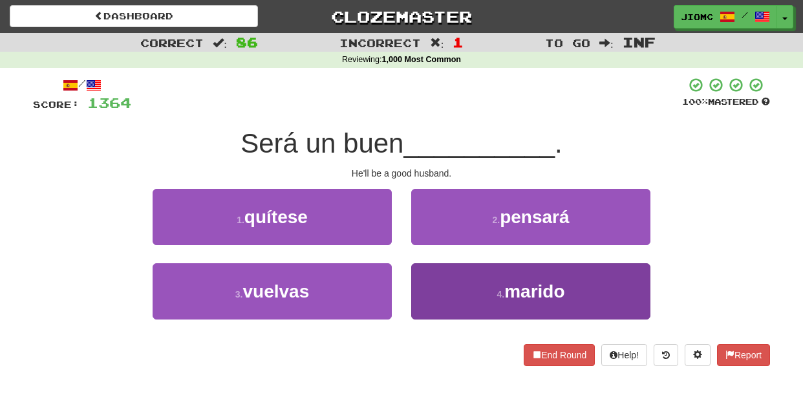
click at [433, 279] on button "4 . marido" at bounding box center [530, 291] width 239 height 56
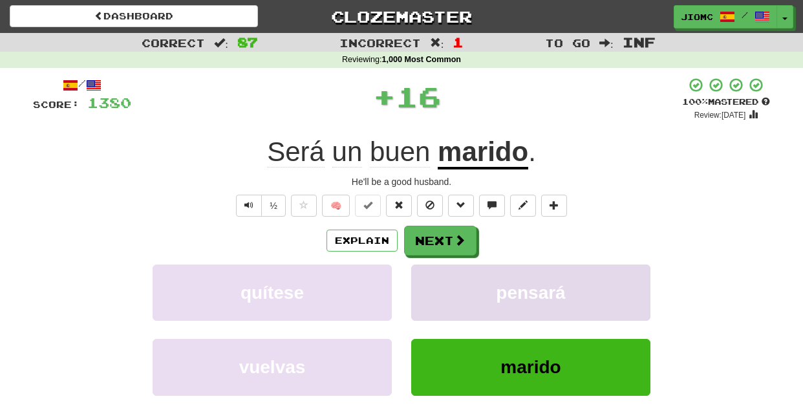
click at [433, 279] on button "pensará" at bounding box center [530, 292] width 239 height 56
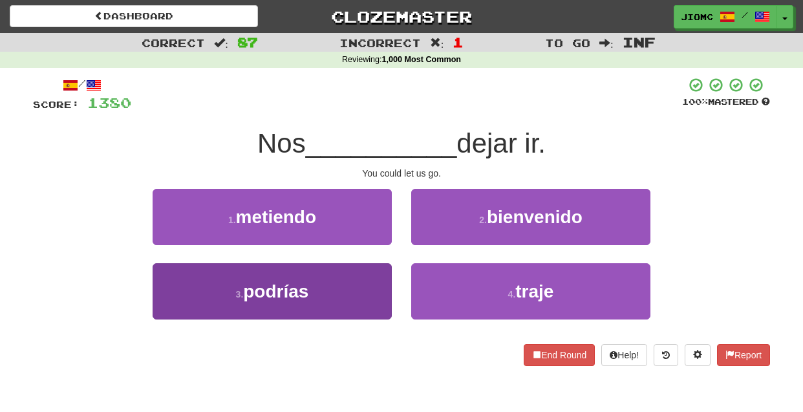
click at [371, 277] on button "3 . podrías" at bounding box center [272, 291] width 239 height 56
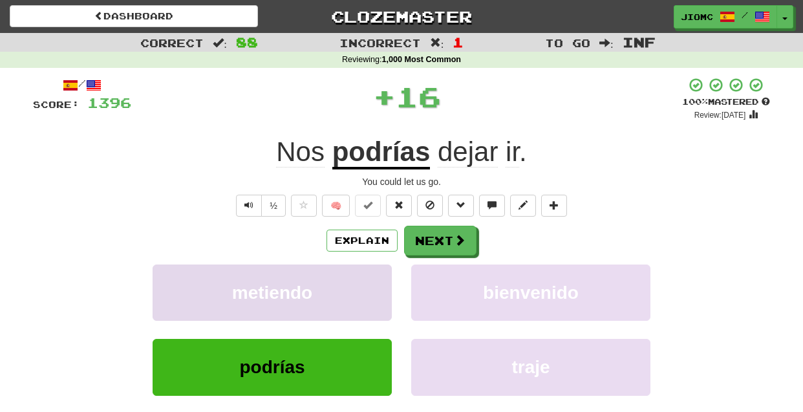
click at [374, 276] on button "metiendo" at bounding box center [272, 292] width 239 height 56
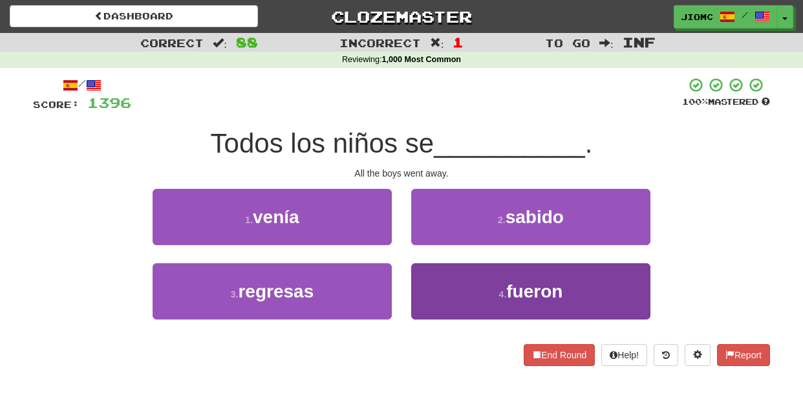
click at [431, 281] on button "4 . fueron" at bounding box center [530, 291] width 239 height 56
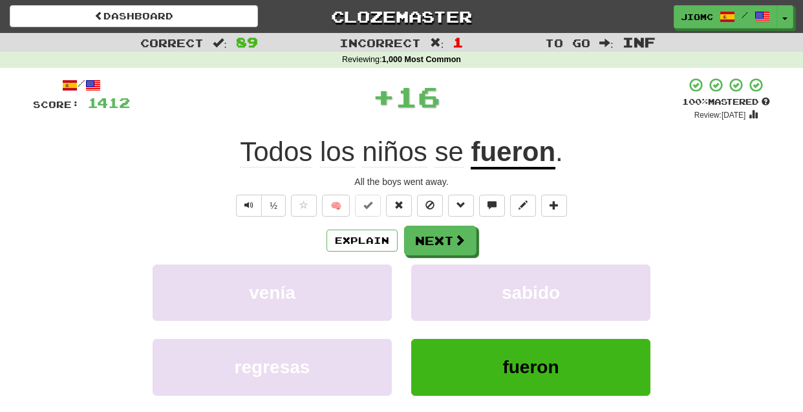
click at [431, 281] on button "sabido" at bounding box center [530, 292] width 239 height 56
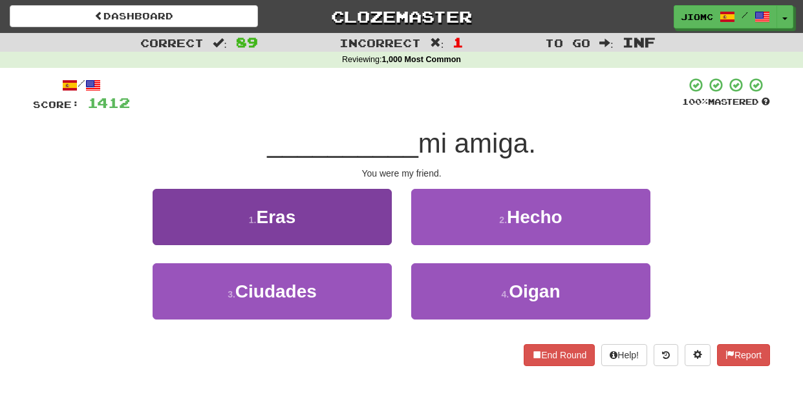
drag, startPoint x: 377, startPoint y: 224, endPoint x: 383, endPoint y: 227, distance: 6.7
click at [383, 227] on button "1 . Eras" at bounding box center [272, 217] width 239 height 56
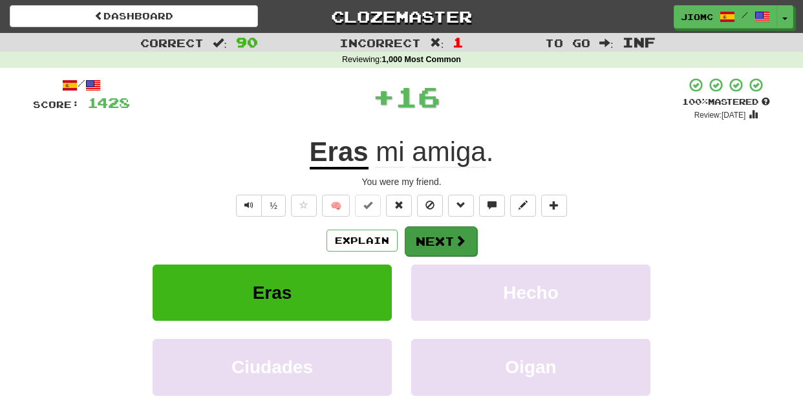
click at [435, 241] on button "Next" at bounding box center [441, 241] width 72 height 30
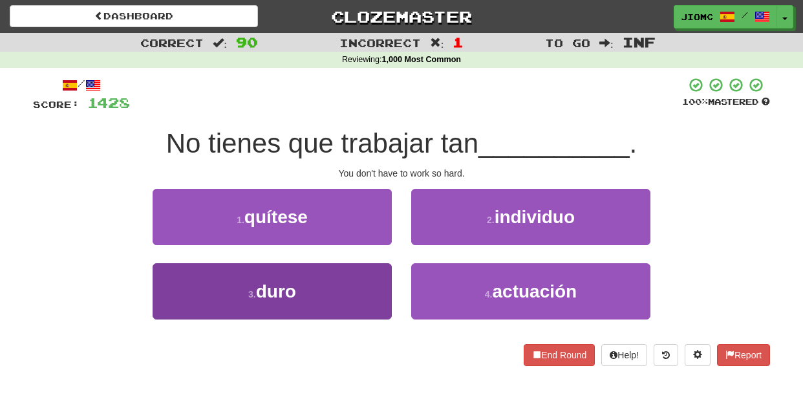
click at [389, 269] on button "3 . duro" at bounding box center [272, 291] width 239 height 56
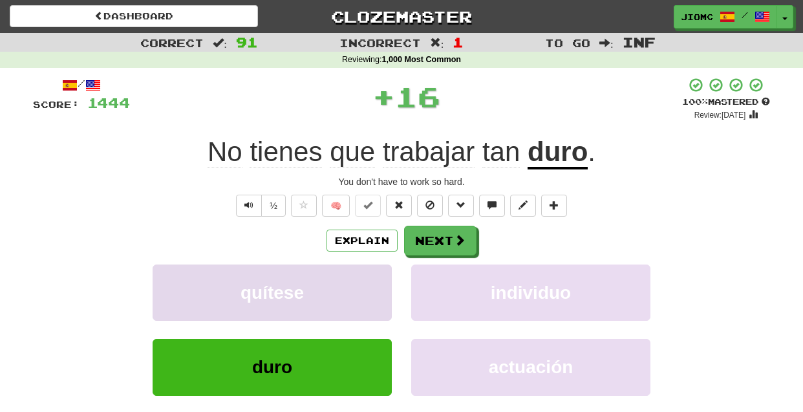
click at [389, 270] on button "quítese" at bounding box center [272, 292] width 239 height 56
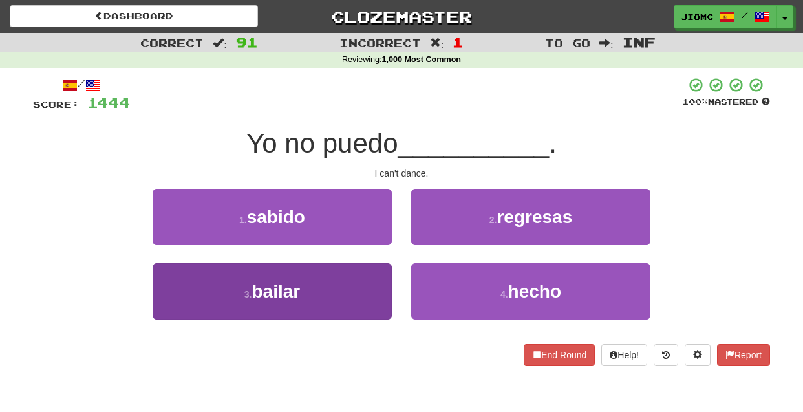
click at [389, 272] on button "3 . bailar" at bounding box center [272, 291] width 239 height 56
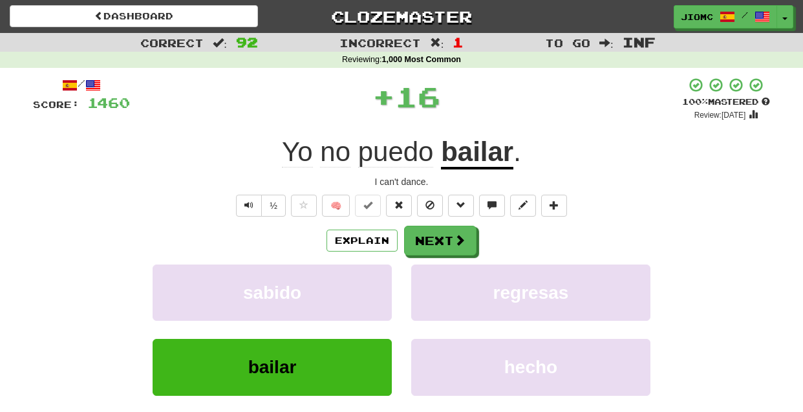
click at [389, 272] on button "sabido" at bounding box center [272, 292] width 239 height 56
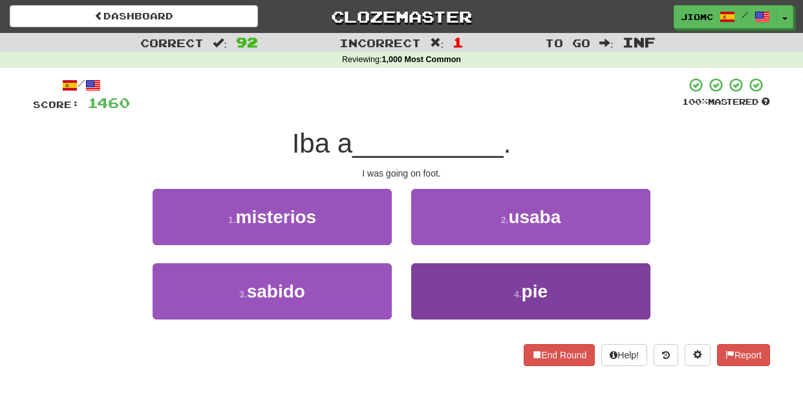
click at [422, 272] on button "4 . pie" at bounding box center [530, 291] width 239 height 56
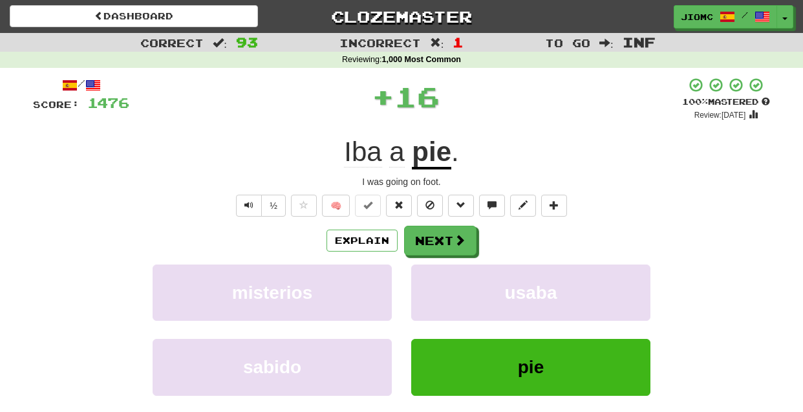
click at [422, 272] on button "usaba" at bounding box center [530, 292] width 239 height 56
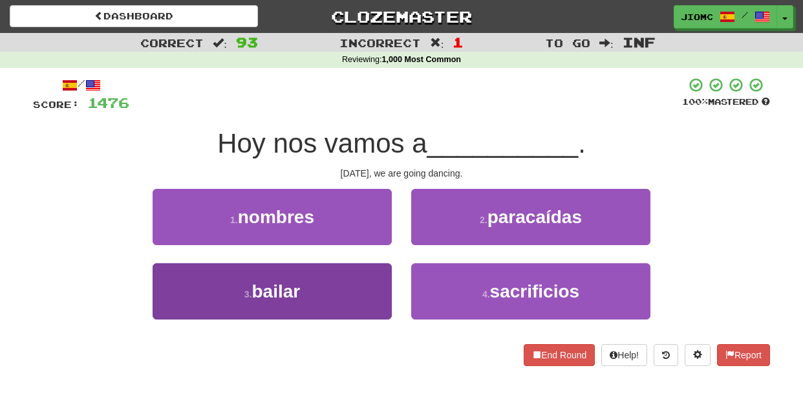
click at [379, 275] on button "3 . bailar" at bounding box center [272, 291] width 239 height 56
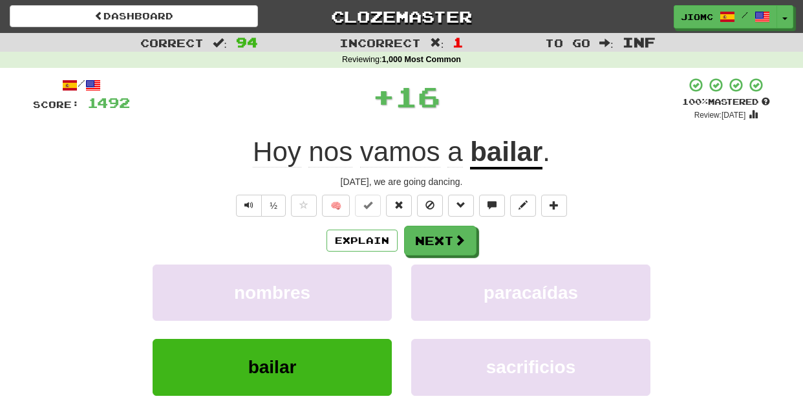
click at [379, 275] on button "nombres" at bounding box center [272, 292] width 239 height 56
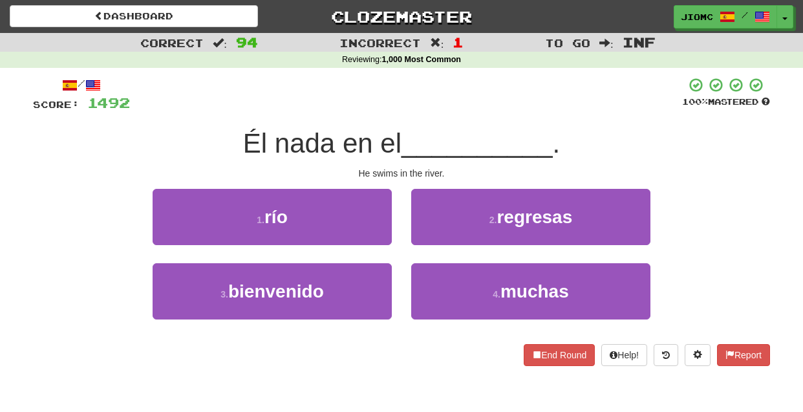
drag, startPoint x: 383, startPoint y: 217, endPoint x: 394, endPoint y: 225, distance: 12.9
click at [385, 219] on button "1 . río" at bounding box center [272, 217] width 239 height 56
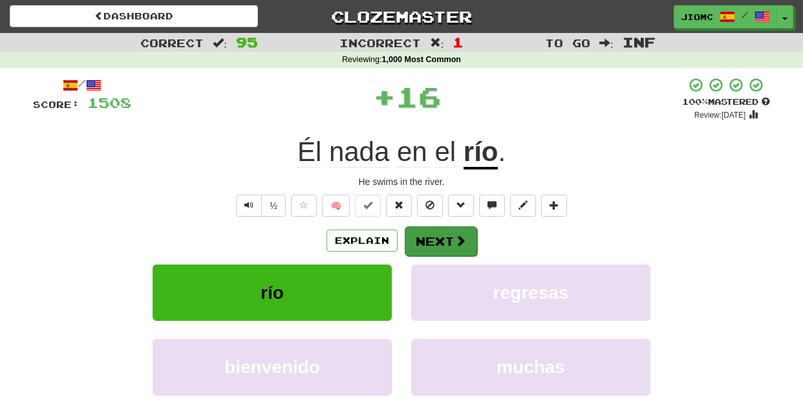
click at [436, 241] on button "Next" at bounding box center [441, 241] width 72 height 30
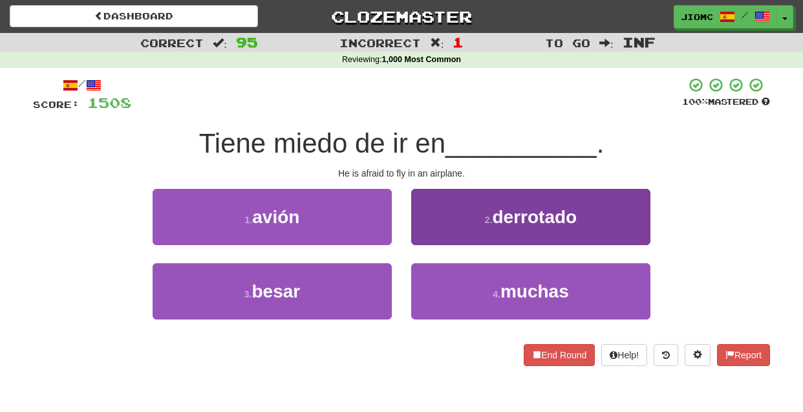
drag, startPoint x: 383, startPoint y: 240, endPoint x: 433, endPoint y: 244, distance: 50.0
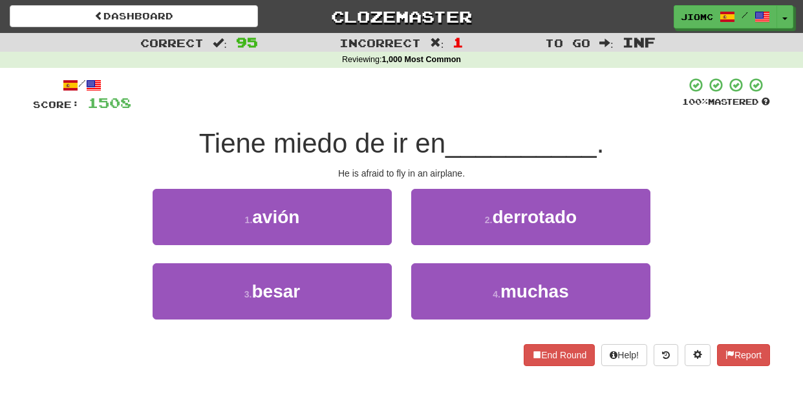
click at [438, 246] on div "2 . derrotado" at bounding box center [530, 226] width 259 height 74
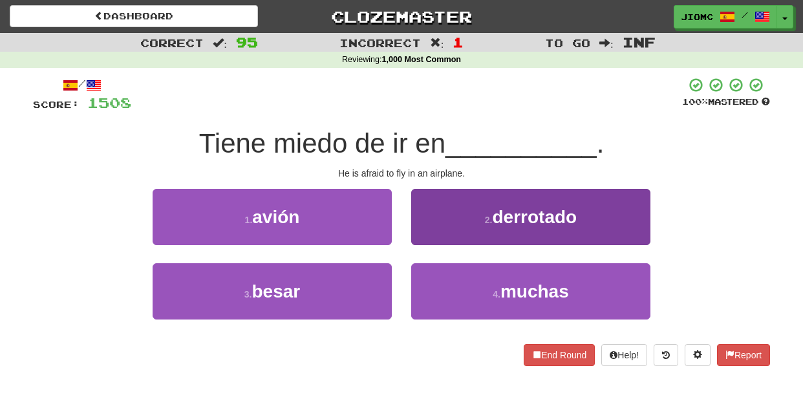
click at [432, 234] on button "2 . derrotado" at bounding box center [530, 217] width 239 height 56
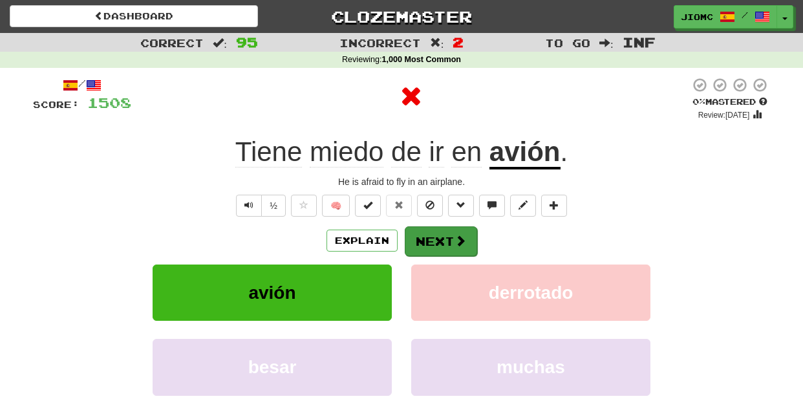
click at [421, 246] on button "Next" at bounding box center [441, 241] width 72 height 30
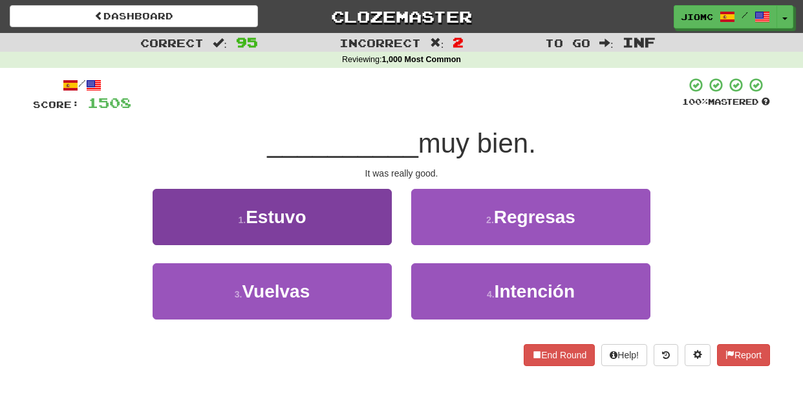
drag, startPoint x: 381, startPoint y: 240, endPoint x: 390, endPoint y: 238, distance: 9.3
click at [390, 238] on button "1 . Estuvo" at bounding box center [272, 217] width 239 height 56
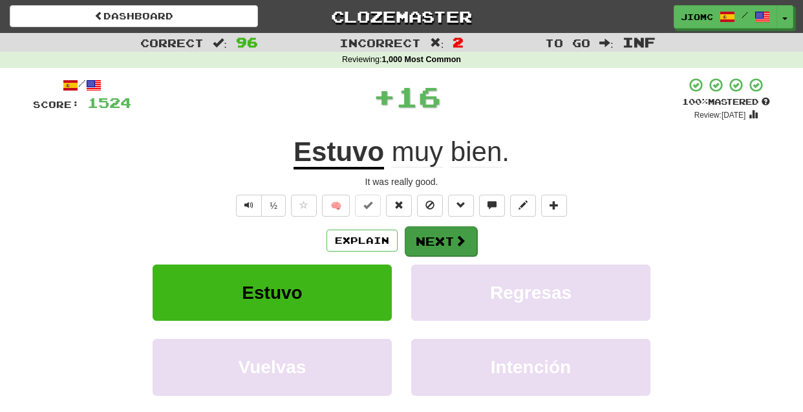
click at [423, 237] on button "Next" at bounding box center [441, 241] width 72 height 30
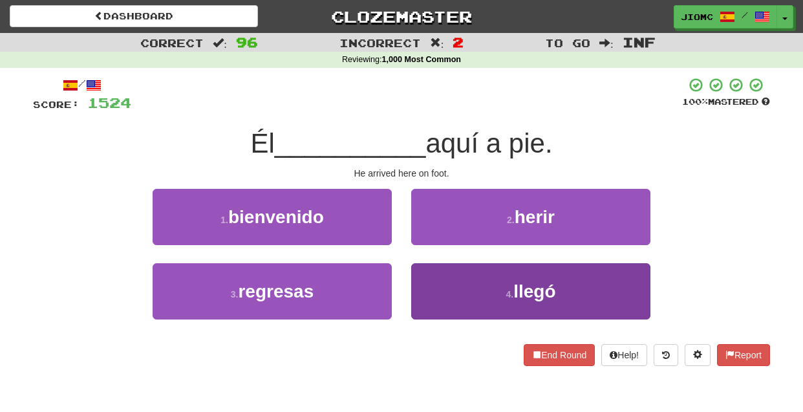
click at [433, 279] on button "4 . llegó" at bounding box center [530, 291] width 239 height 56
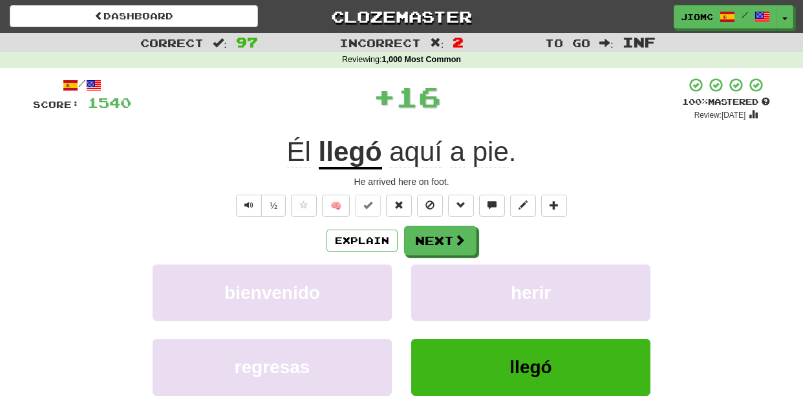
click at [433, 279] on button "herir" at bounding box center [530, 292] width 239 height 56
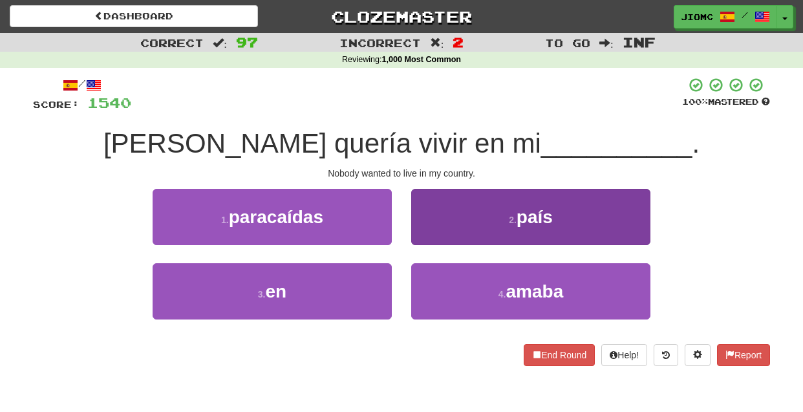
click at [431, 233] on button "2 . país" at bounding box center [530, 217] width 239 height 56
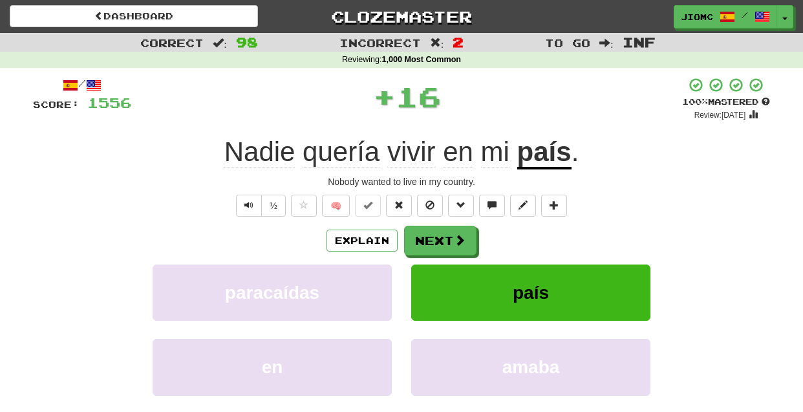
click at [431, 234] on button "Next" at bounding box center [440, 241] width 72 height 30
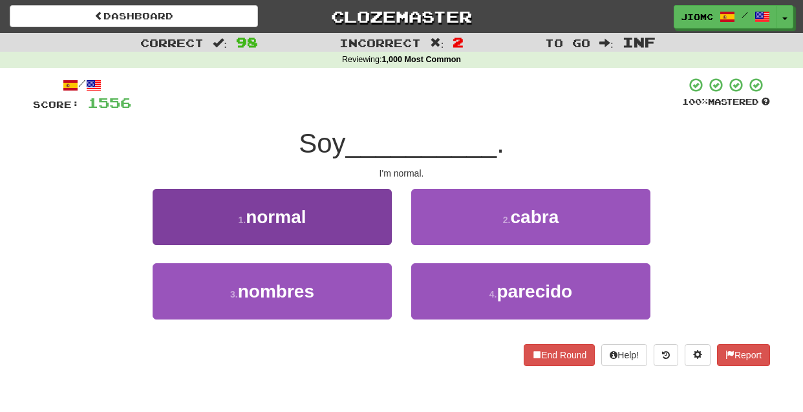
click at [372, 231] on button "1 . normal" at bounding box center [272, 217] width 239 height 56
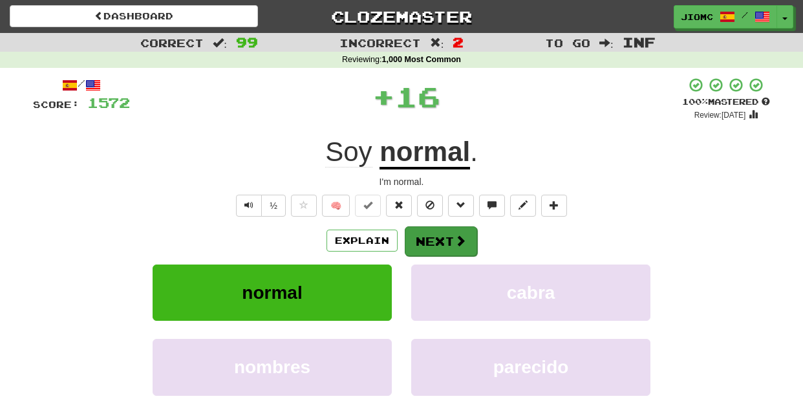
click at [426, 236] on button "Next" at bounding box center [441, 241] width 72 height 30
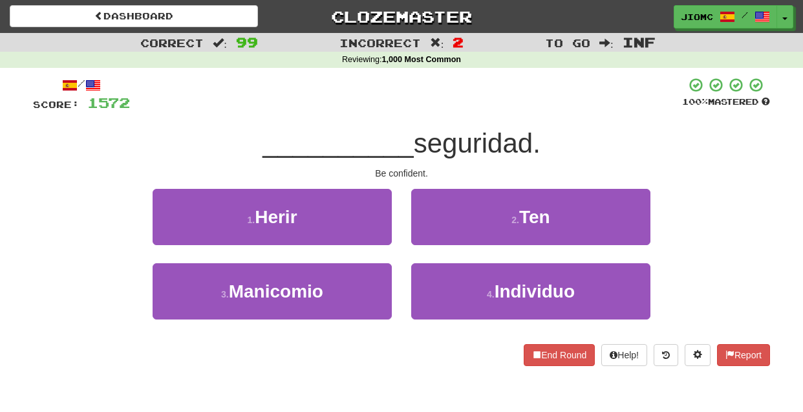
click at [426, 236] on button "2 . Ten" at bounding box center [530, 217] width 239 height 56
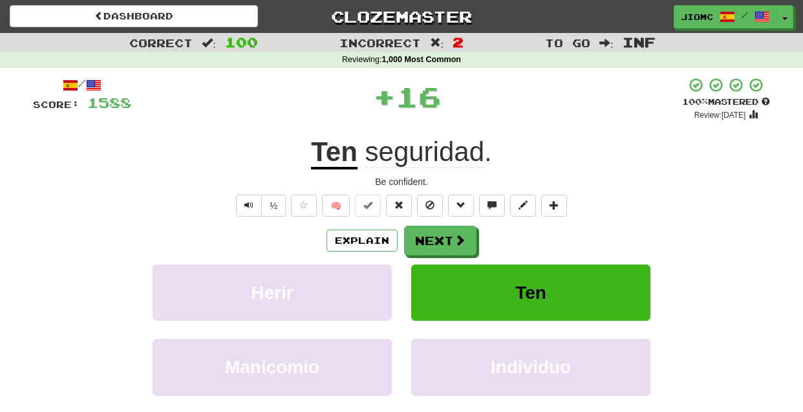
click at [426, 236] on button "Next" at bounding box center [440, 241] width 72 height 30
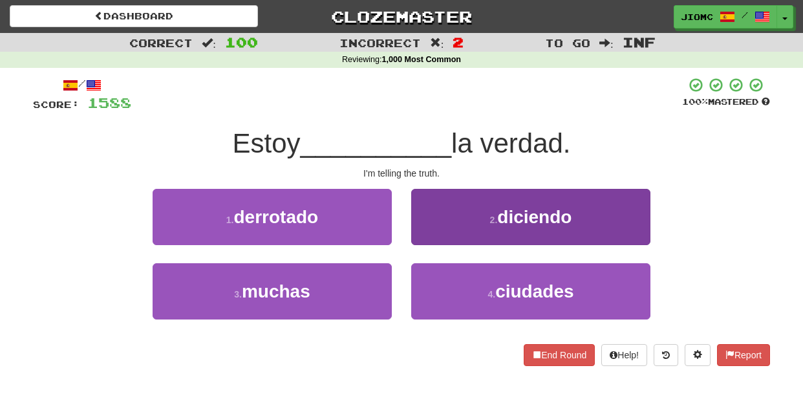
click at [422, 238] on button "2 . diciendo" at bounding box center [530, 217] width 239 height 56
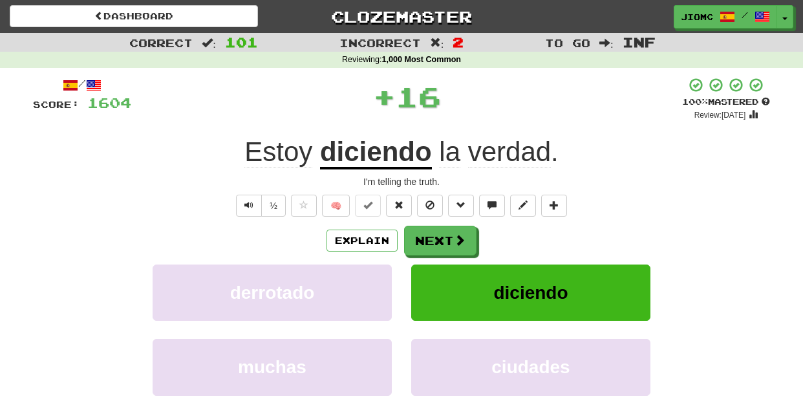
click at [422, 238] on button "Next" at bounding box center [440, 241] width 72 height 30
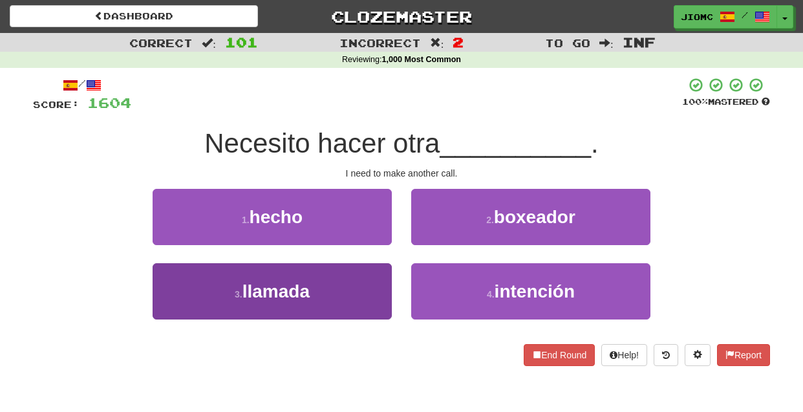
click at [372, 283] on button "3 . llamada" at bounding box center [272, 291] width 239 height 56
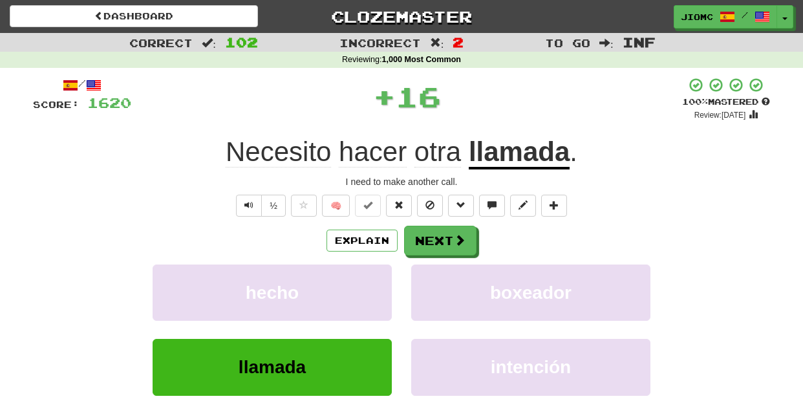
click at [372, 283] on button "hecho" at bounding box center [272, 292] width 239 height 56
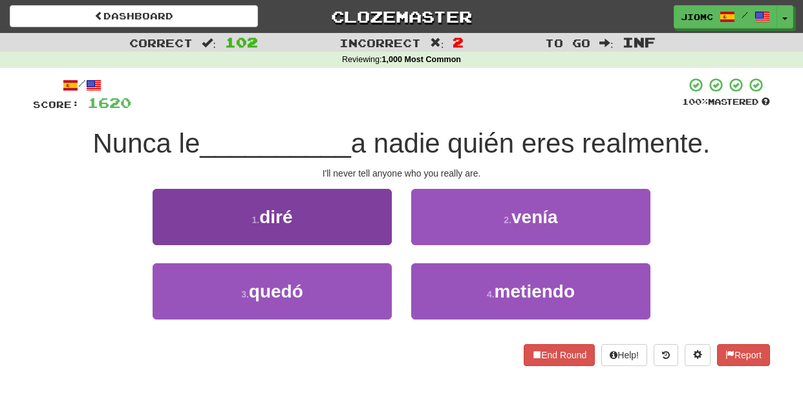
click at [383, 238] on button "1 . diré" at bounding box center [272, 217] width 239 height 56
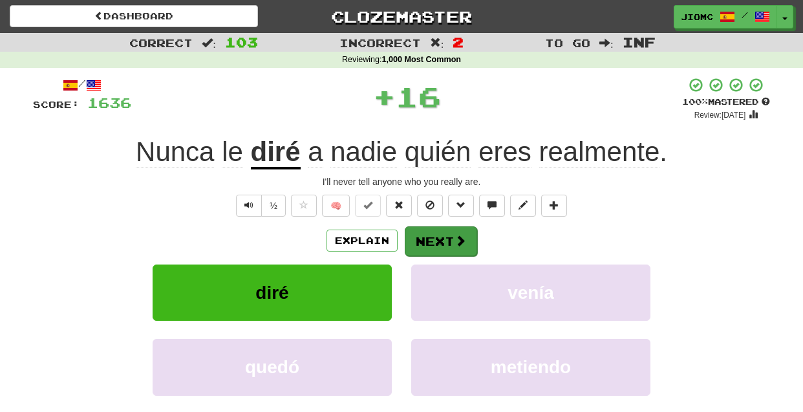
click at [407, 241] on button "Next" at bounding box center [441, 241] width 72 height 30
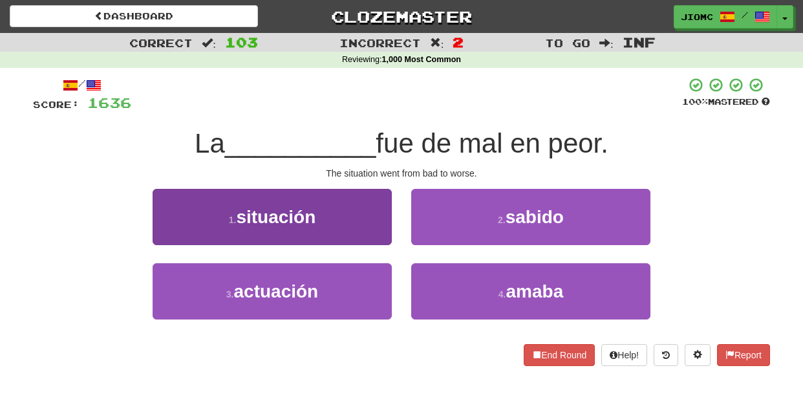
click at [376, 237] on button "1 . situación" at bounding box center [272, 217] width 239 height 56
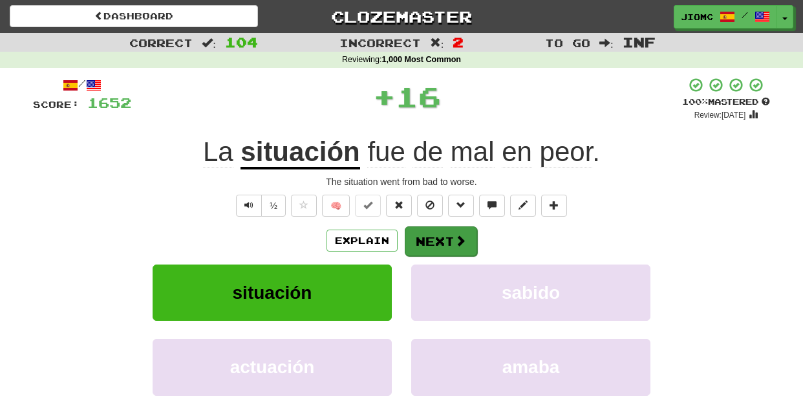
click at [433, 239] on button "Next" at bounding box center [441, 241] width 72 height 30
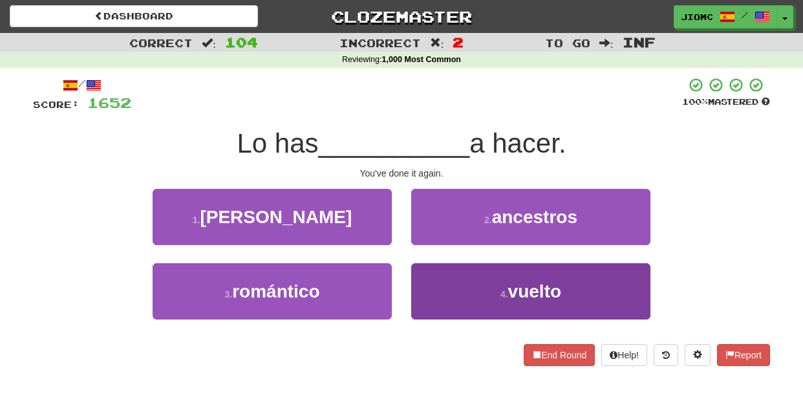
click at [434, 280] on button "4 . vuelto" at bounding box center [530, 291] width 239 height 56
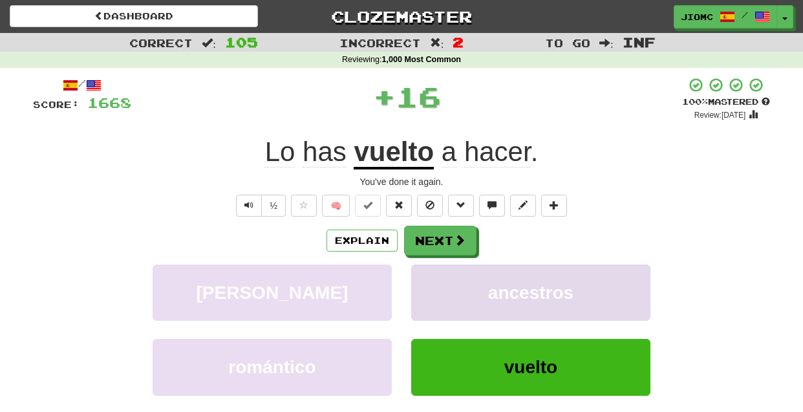
click at [433, 277] on button "ancestros" at bounding box center [530, 292] width 239 height 56
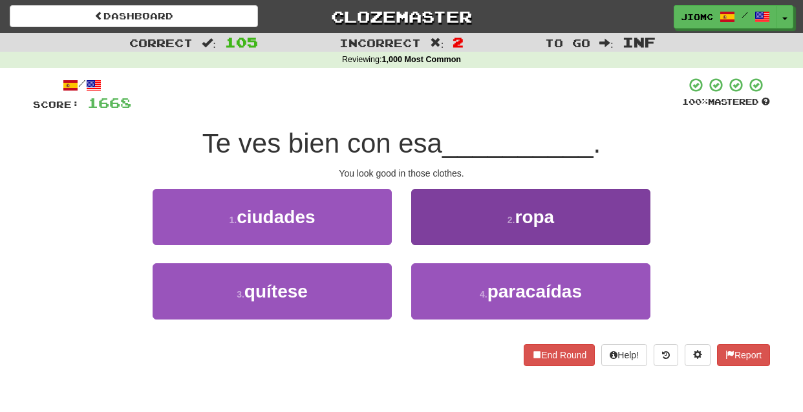
click at [423, 231] on button "2 . ropa" at bounding box center [530, 217] width 239 height 56
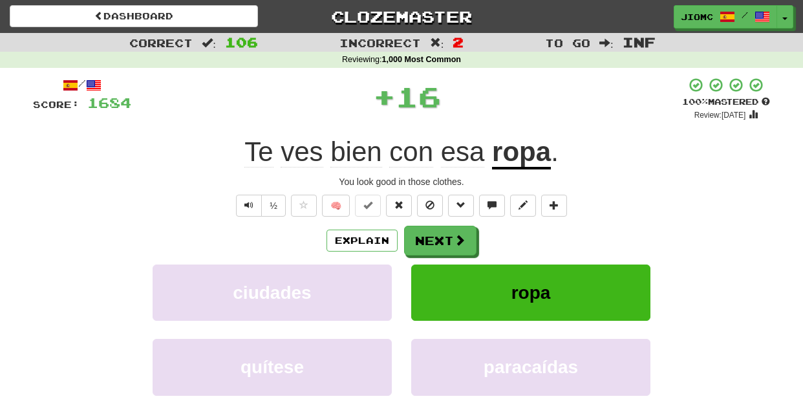
click at [423, 235] on button "Next" at bounding box center [440, 241] width 72 height 30
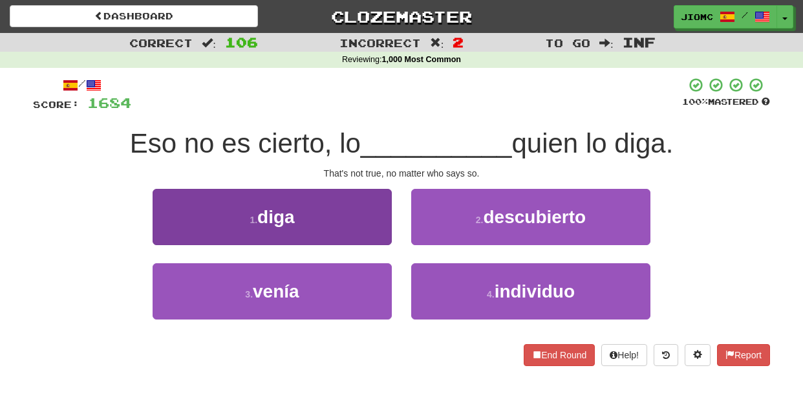
click at [379, 237] on button "1 . diga" at bounding box center [272, 217] width 239 height 56
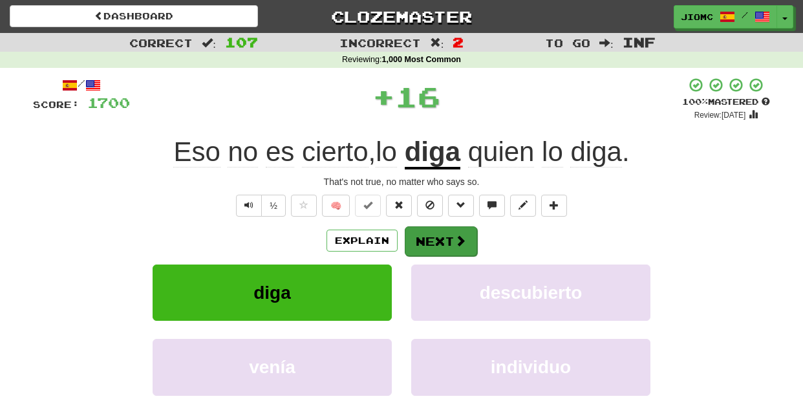
click at [414, 237] on button "Next" at bounding box center [441, 241] width 72 height 30
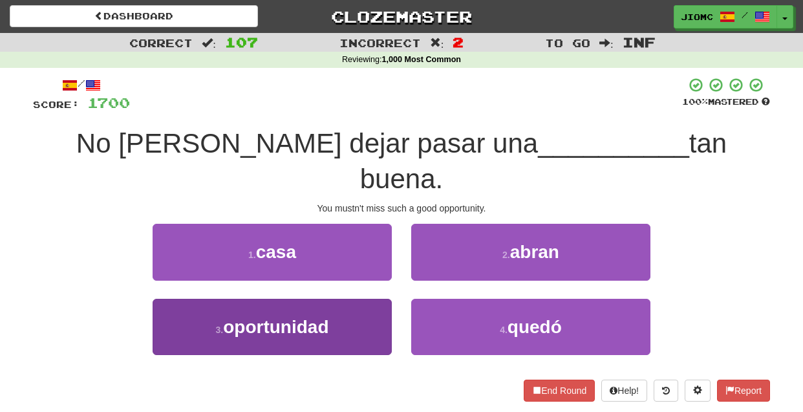
click at [365, 299] on button "3 . oportunidad" at bounding box center [272, 327] width 239 height 56
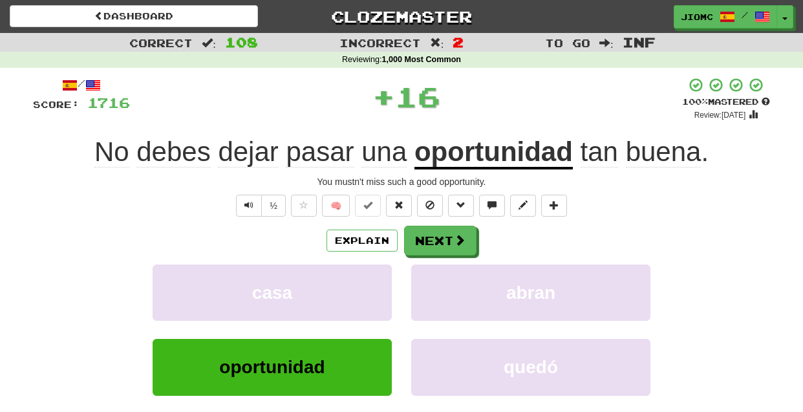
click at [365, 280] on button "casa" at bounding box center [272, 292] width 239 height 56
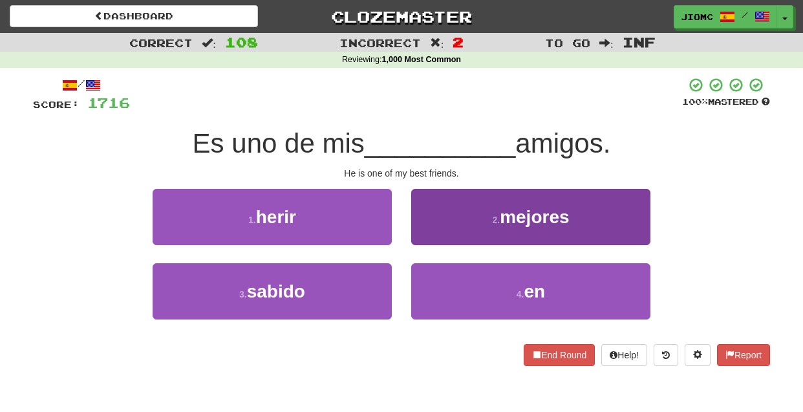
click at [427, 239] on button "2 . mejores" at bounding box center [530, 217] width 239 height 56
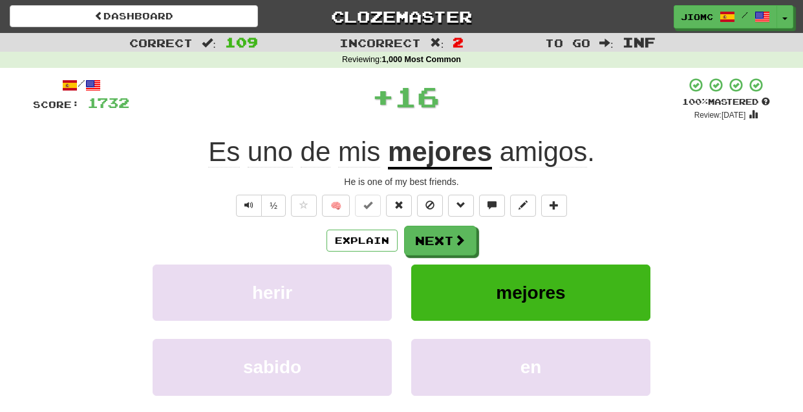
click at [427, 239] on button "Next" at bounding box center [440, 241] width 72 height 30
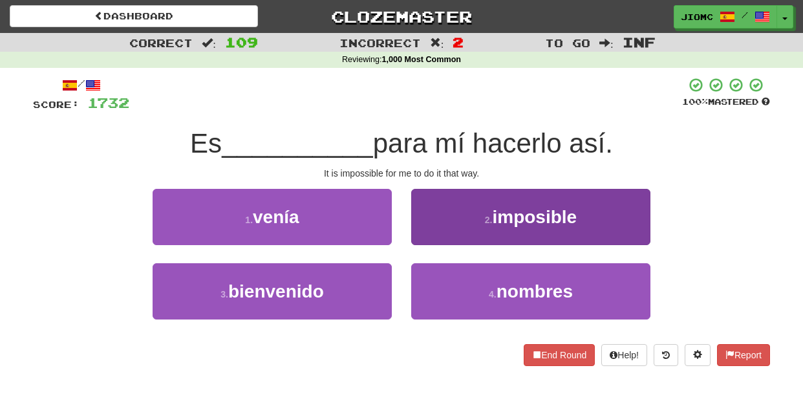
click at [427, 239] on button "2 . imposible" at bounding box center [530, 217] width 239 height 56
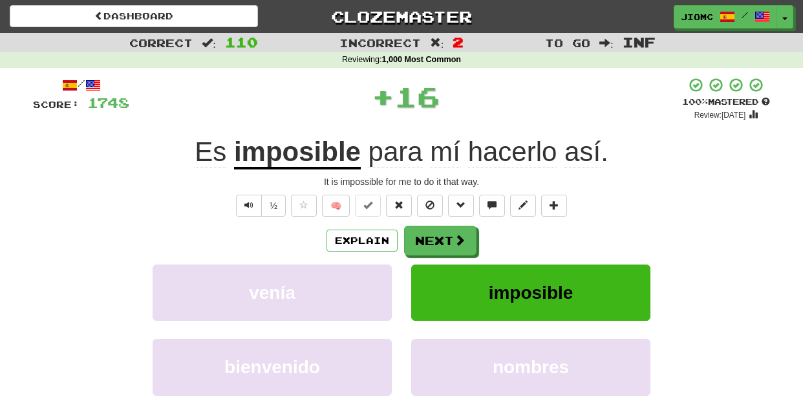
click at [427, 239] on button "Next" at bounding box center [440, 241] width 72 height 30
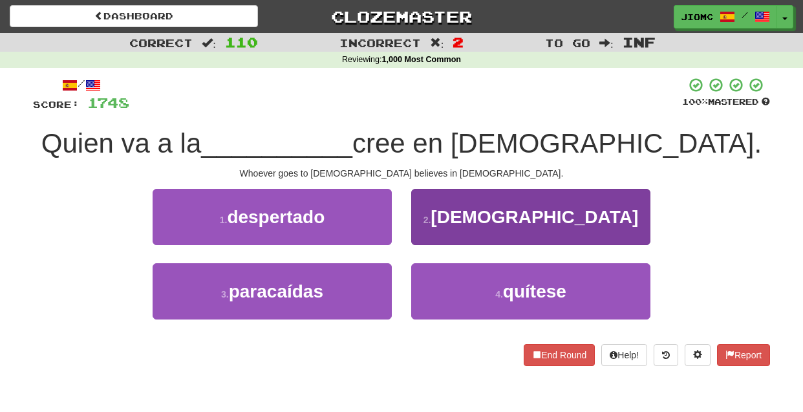
click at [421, 242] on button "2 . iglesia" at bounding box center [530, 217] width 239 height 56
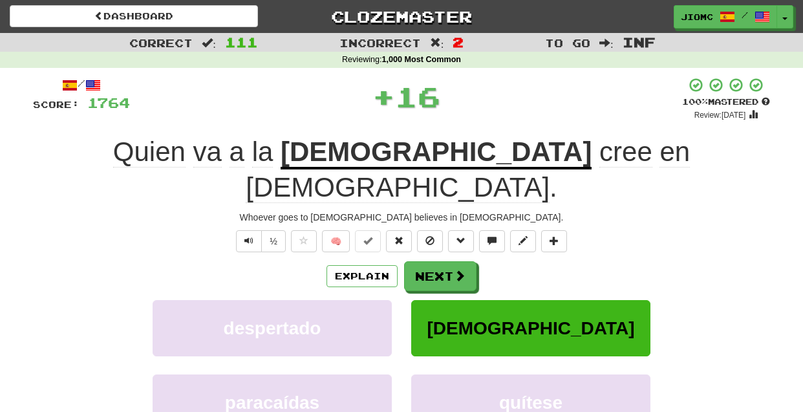
click at [421, 261] on button "Next" at bounding box center [440, 276] width 72 height 30
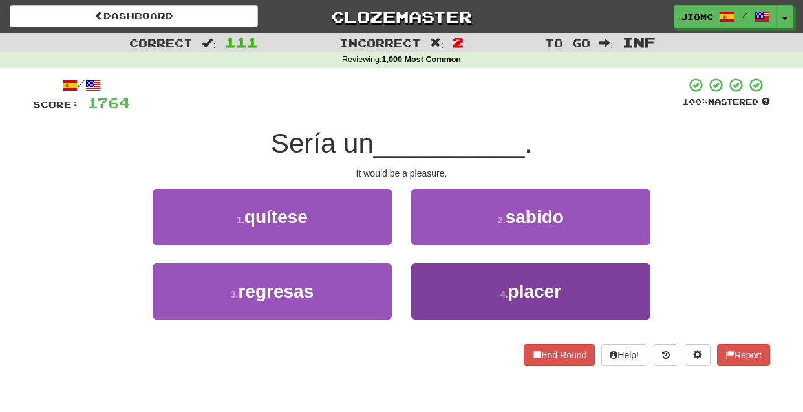
click at [438, 292] on button "4 . placer" at bounding box center [530, 291] width 239 height 56
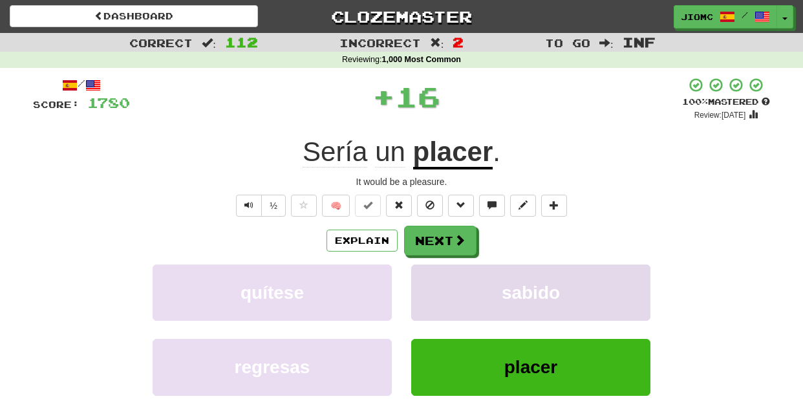
click at [431, 288] on button "sabido" at bounding box center [530, 292] width 239 height 56
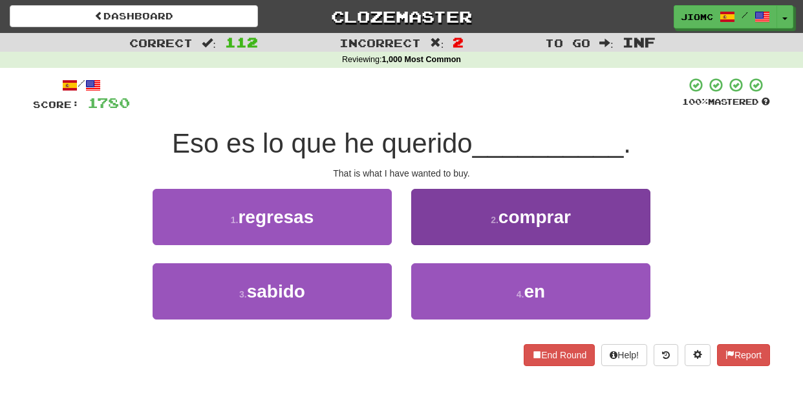
click at [436, 237] on button "2 . comprar" at bounding box center [530, 217] width 239 height 56
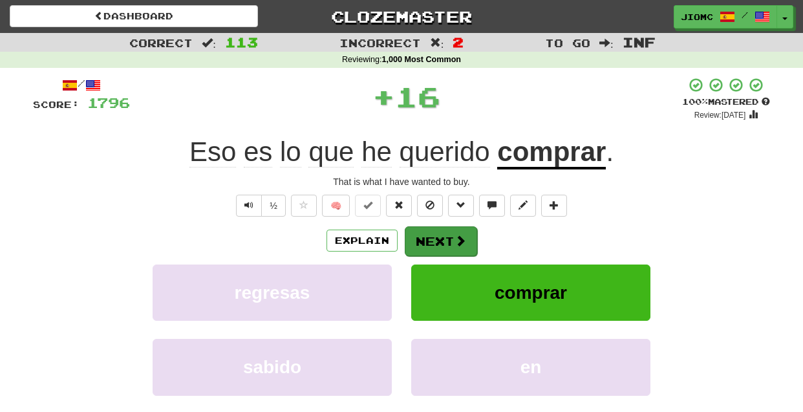
click at [436, 238] on button "Next" at bounding box center [441, 241] width 72 height 30
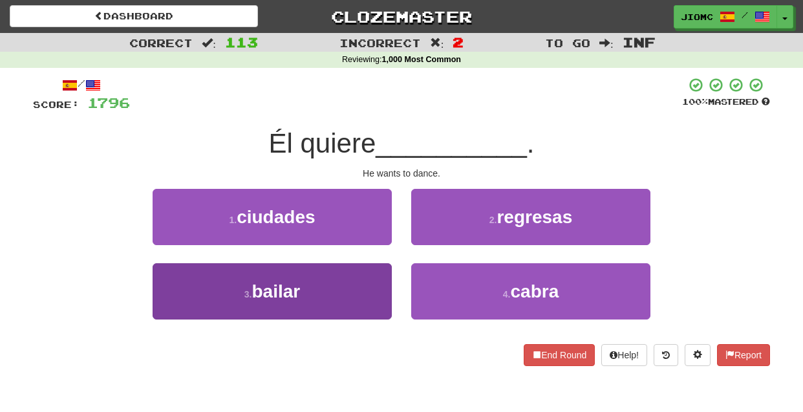
click at [376, 278] on button "3 . bailar" at bounding box center [272, 291] width 239 height 56
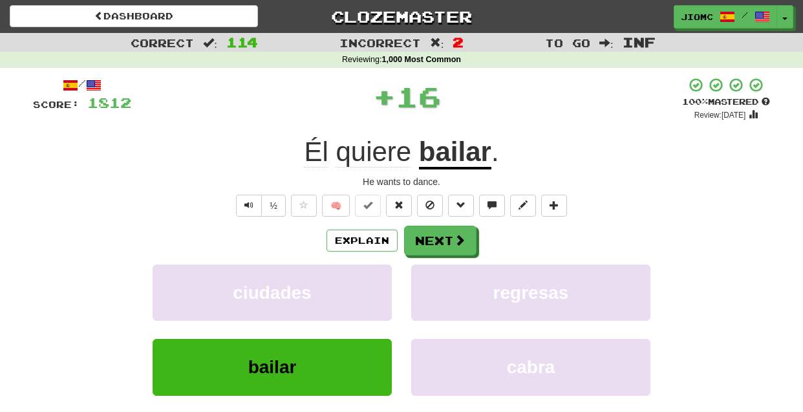
click at [376, 278] on button "ciudades" at bounding box center [272, 292] width 239 height 56
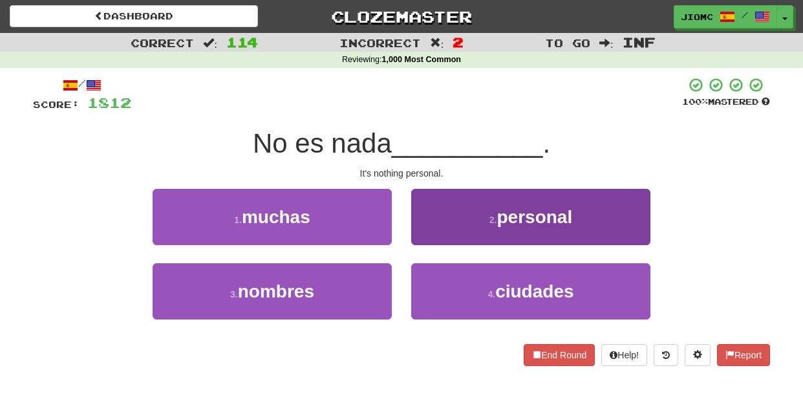
click at [433, 232] on button "2 . personal" at bounding box center [530, 217] width 239 height 56
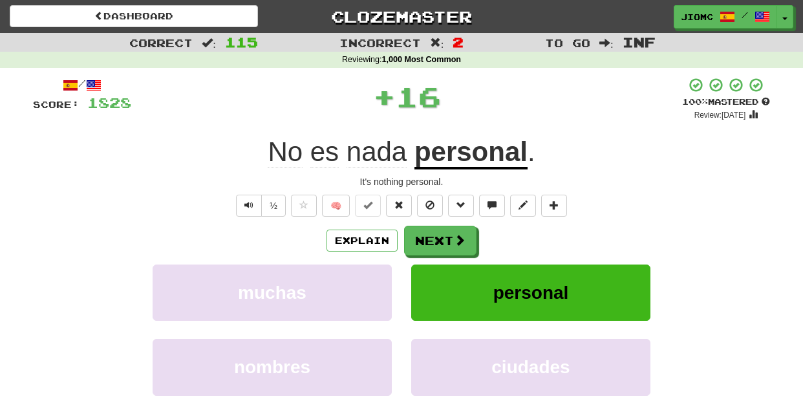
click at [433, 235] on button "Next" at bounding box center [440, 241] width 72 height 30
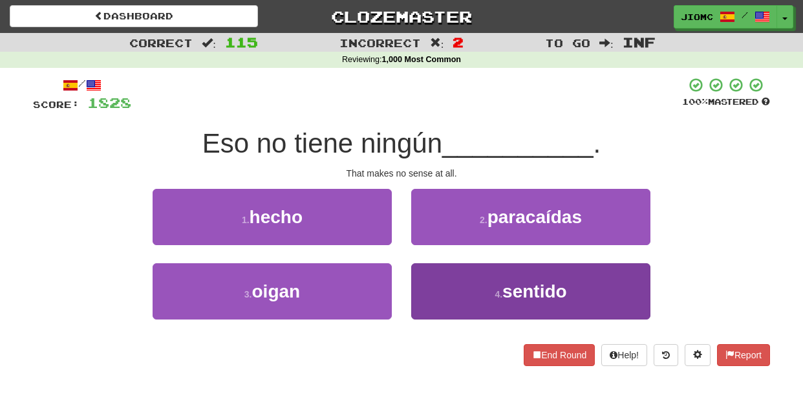
click at [424, 268] on button "4 . sentido" at bounding box center [530, 291] width 239 height 56
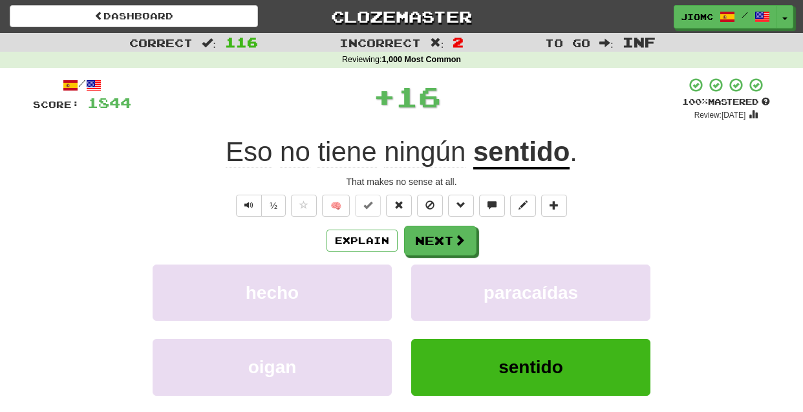
click at [424, 268] on button "paracaídas" at bounding box center [530, 292] width 239 height 56
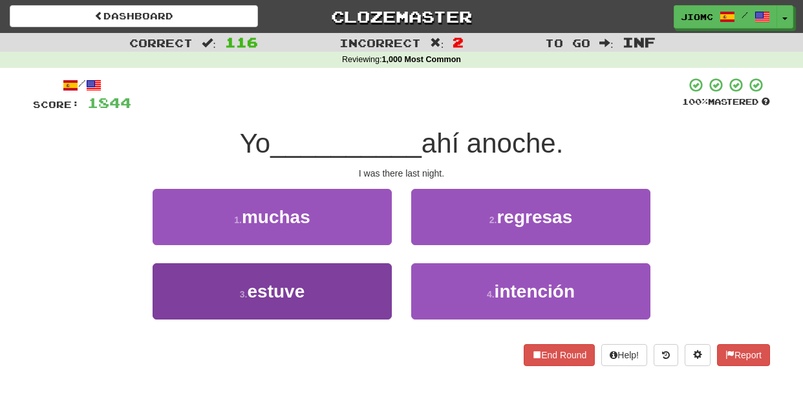
click at [375, 272] on button "3 . estuve" at bounding box center [272, 291] width 239 height 56
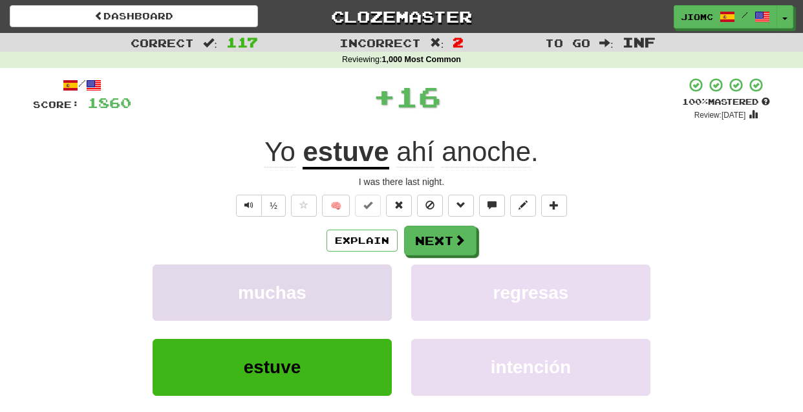
click at [376, 272] on button "muchas" at bounding box center [272, 292] width 239 height 56
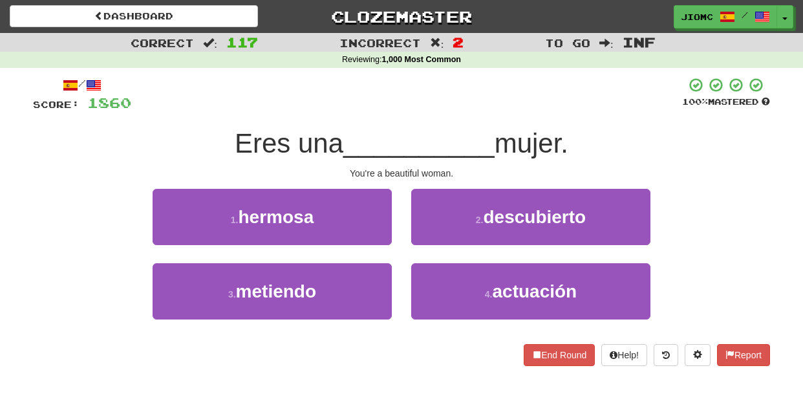
drag, startPoint x: 390, startPoint y: 217, endPoint x: 389, endPoint y: 225, distance: 7.8
click at [390, 219] on button "1 . hermosa" at bounding box center [272, 217] width 239 height 56
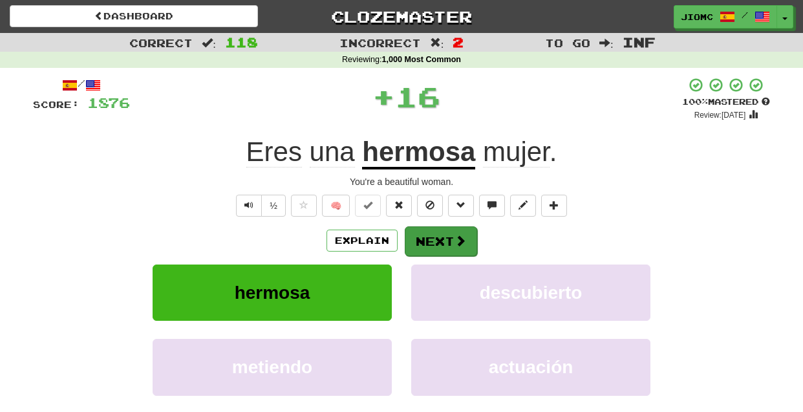
click at [423, 233] on button "Next" at bounding box center [441, 241] width 72 height 30
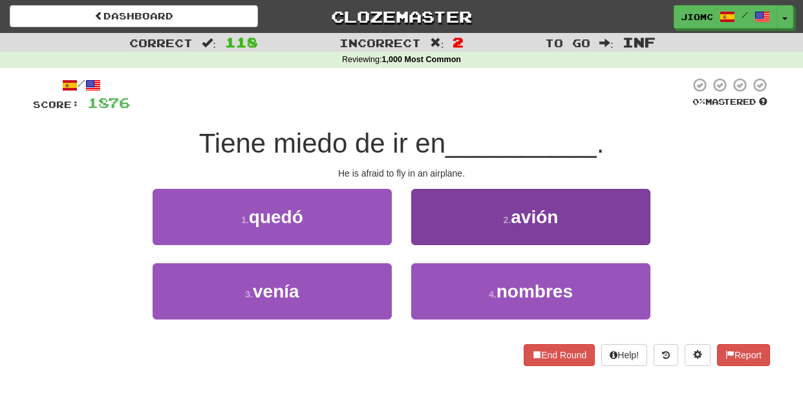
click at [433, 231] on button "2 . avión" at bounding box center [530, 217] width 239 height 56
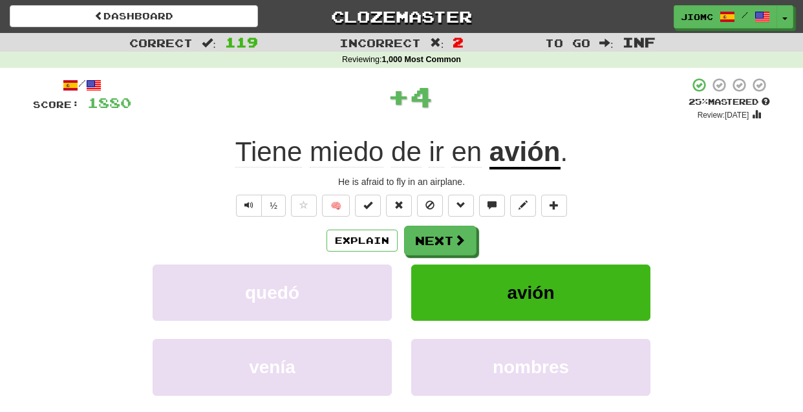
click at [433, 231] on button "Next" at bounding box center [440, 241] width 72 height 30
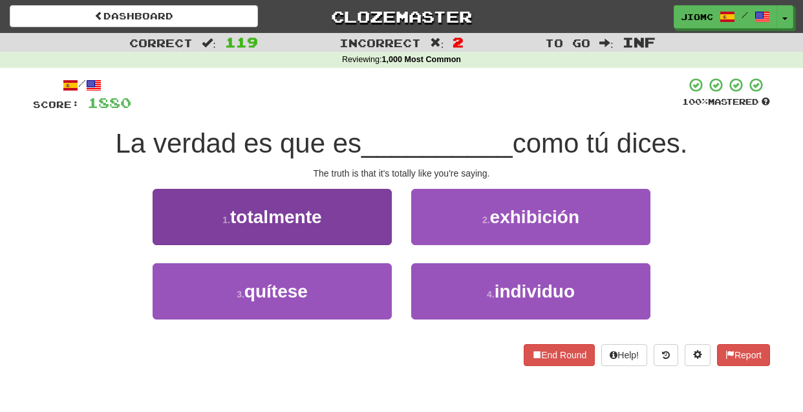
click at [365, 231] on button "1 . totalmente" at bounding box center [272, 217] width 239 height 56
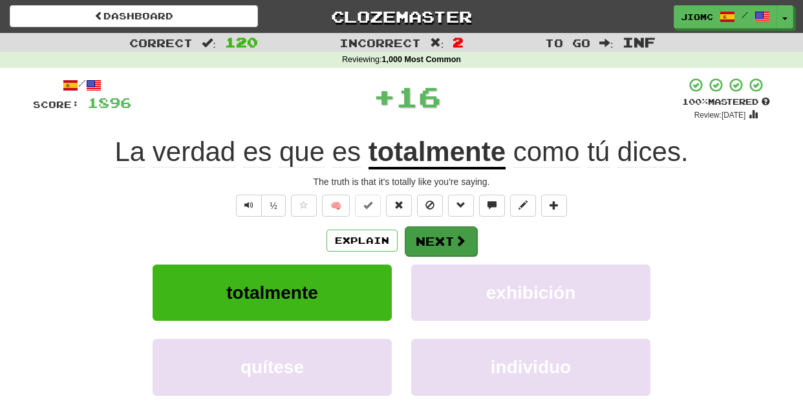
click at [413, 241] on button "Next" at bounding box center [441, 241] width 72 height 30
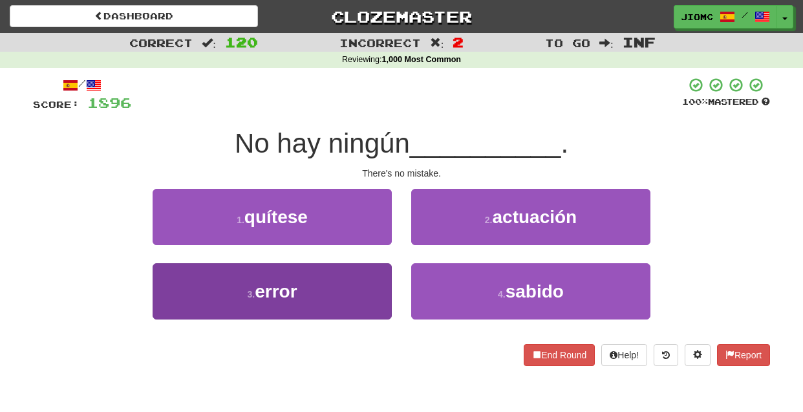
click at [373, 268] on button "3 . error" at bounding box center [272, 291] width 239 height 56
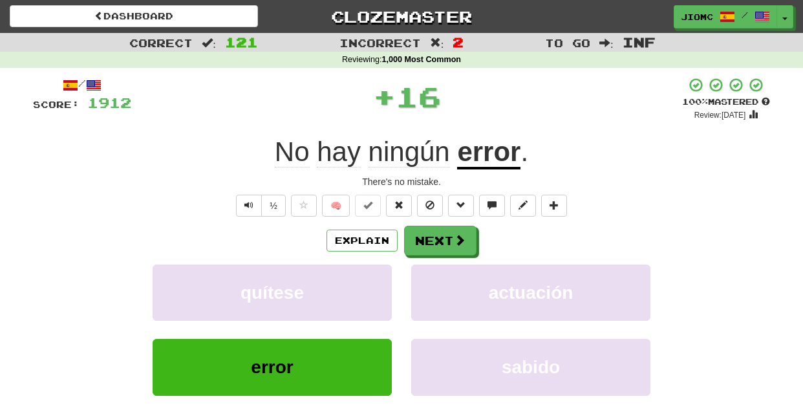
click at [373, 268] on button "quítese" at bounding box center [272, 292] width 239 height 56
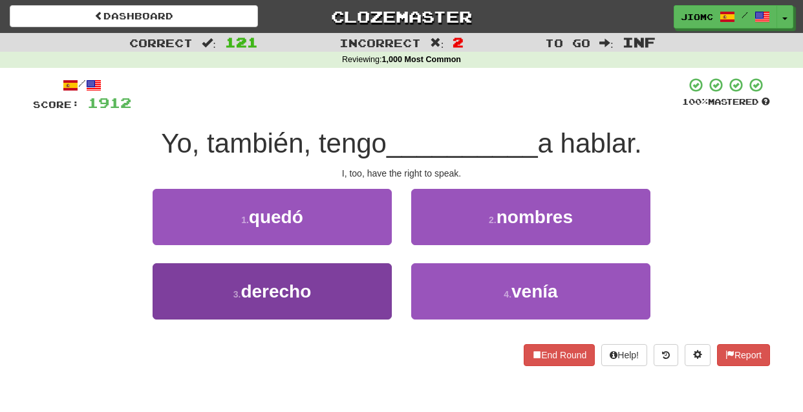
click at [373, 274] on button "3 . derecho" at bounding box center [272, 291] width 239 height 56
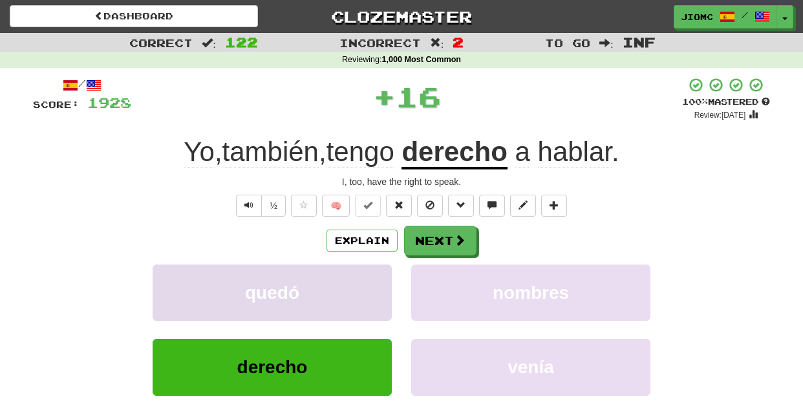
click at [374, 274] on button "quedó" at bounding box center [272, 292] width 239 height 56
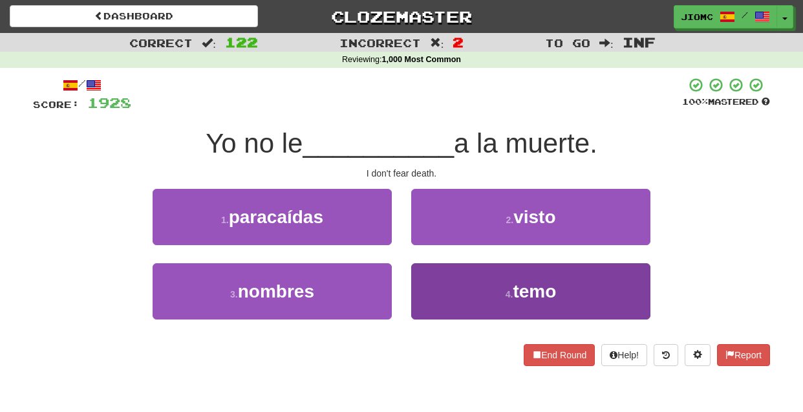
click at [422, 276] on button "4 . temo" at bounding box center [530, 291] width 239 height 56
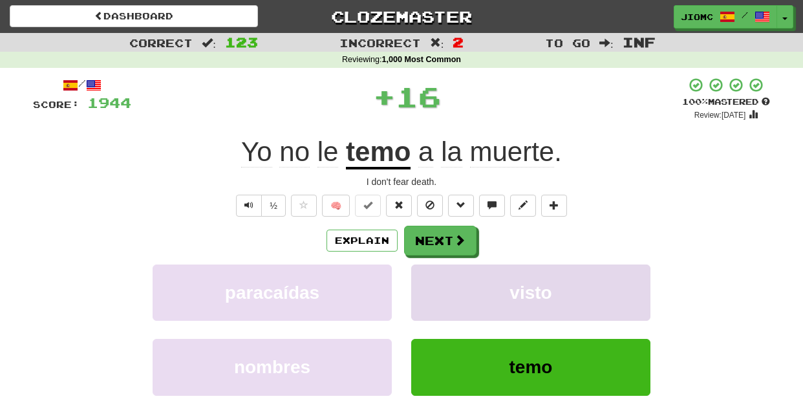
click at [420, 276] on button "visto" at bounding box center [530, 292] width 239 height 56
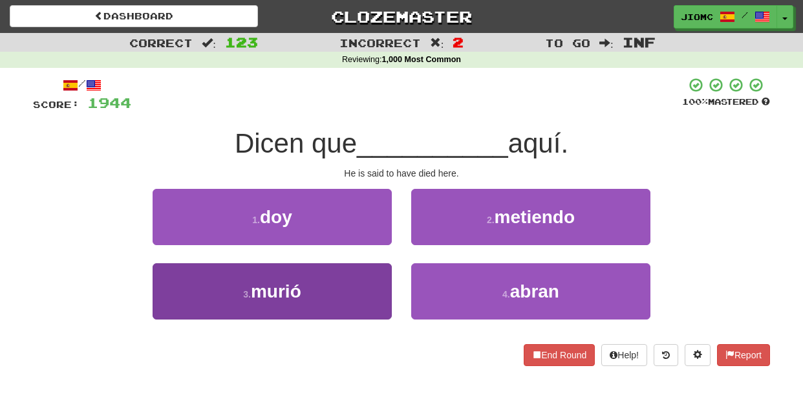
click at [385, 278] on button "3 . murió" at bounding box center [272, 291] width 239 height 56
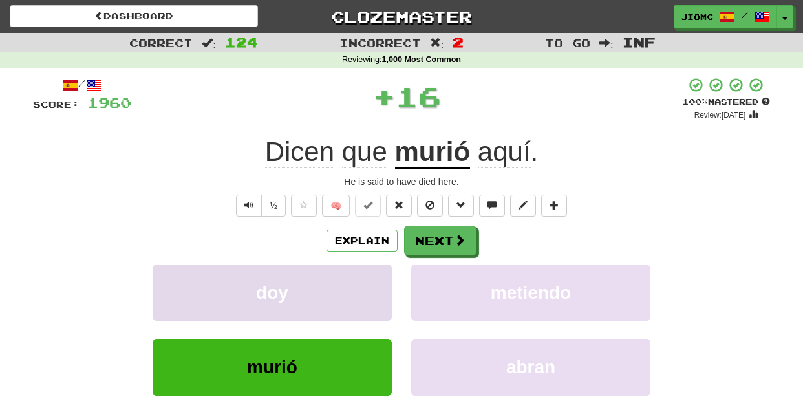
click at [383, 277] on button "doy" at bounding box center [272, 292] width 239 height 56
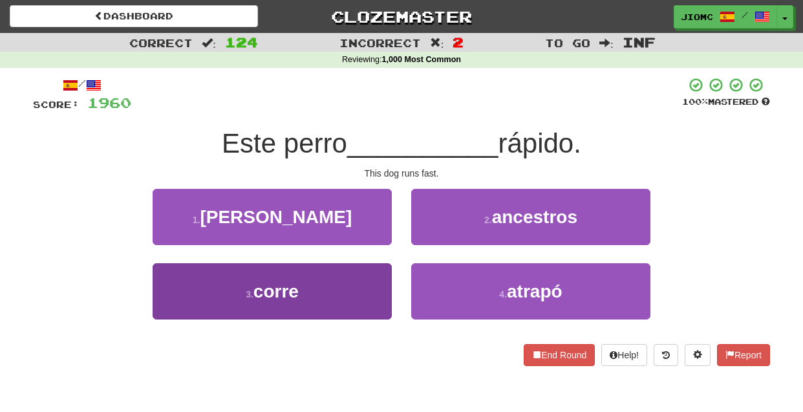
click at [382, 273] on button "3 . corre" at bounding box center [272, 291] width 239 height 56
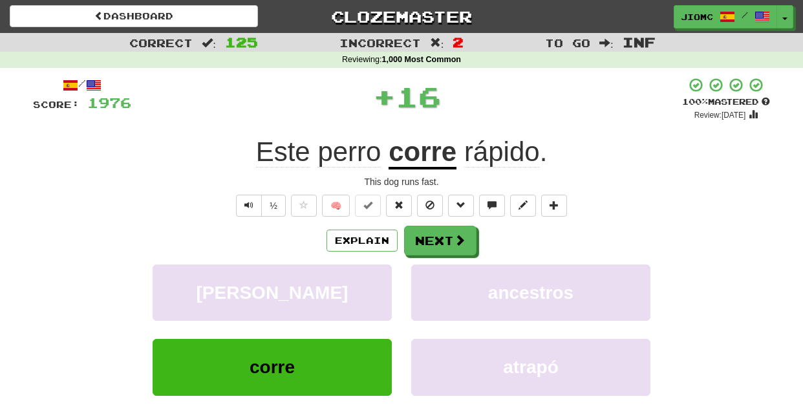
click at [382, 273] on button "eligió" at bounding box center [272, 292] width 239 height 56
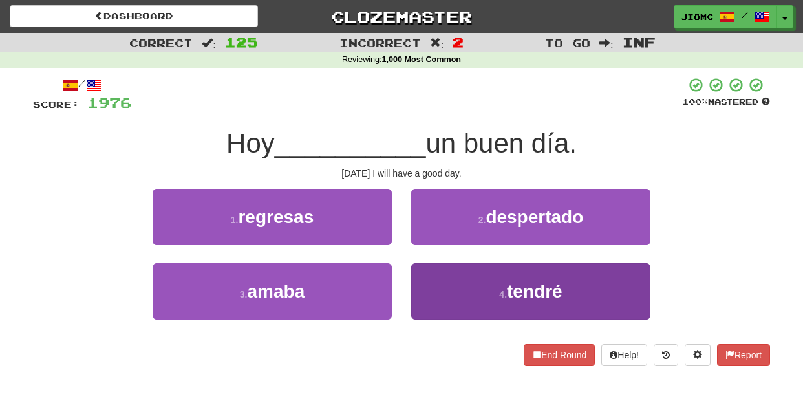
click at [434, 281] on button "4 . tendré" at bounding box center [530, 291] width 239 height 56
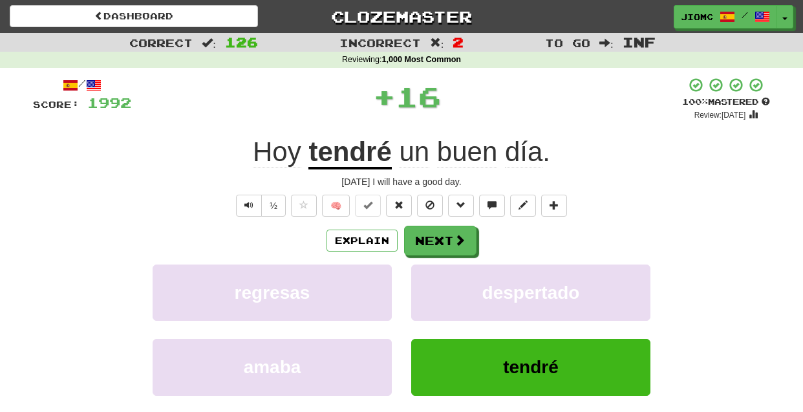
click at [434, 281] on button "despertado" at bounding box center [530, 292] width 239 height 56
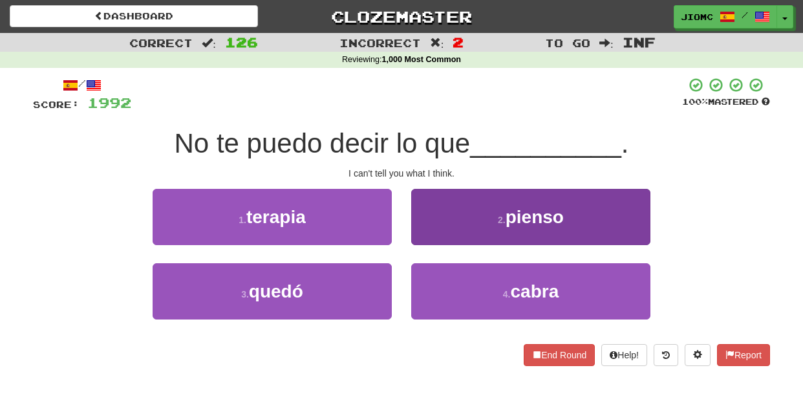
click at [431, 233] on button "2 . pienso" at bounding box center [530, 217] width 239 height 56
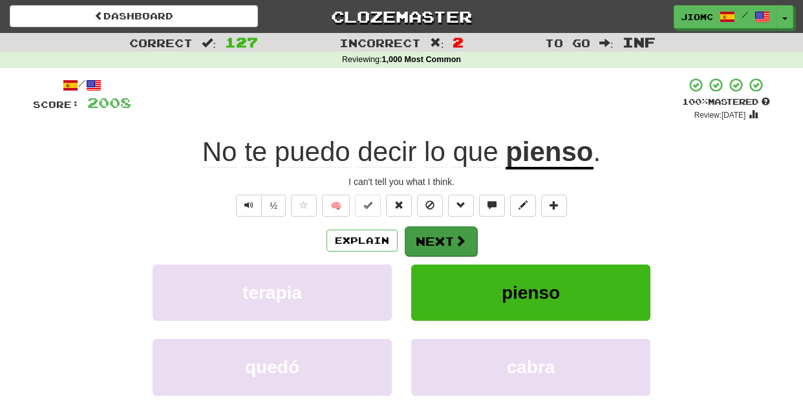
click at [429, 241] on button "Next" at bounding box center [441, 241] width 72 height 30
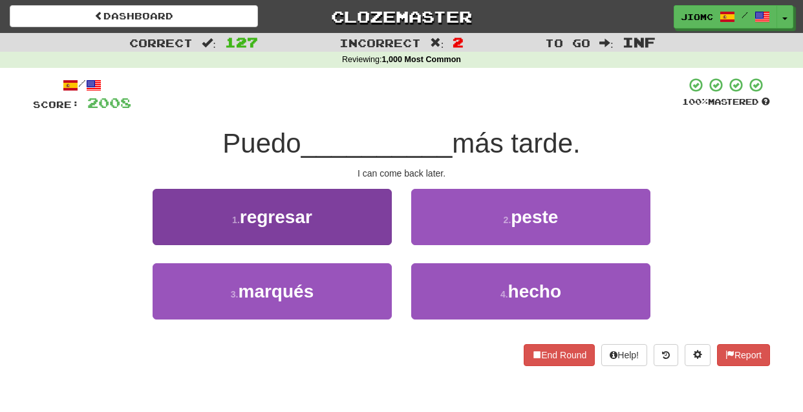
click at [360, 233] on button "1 . regresar" at bounding box center [272, 217] width 239 height 56
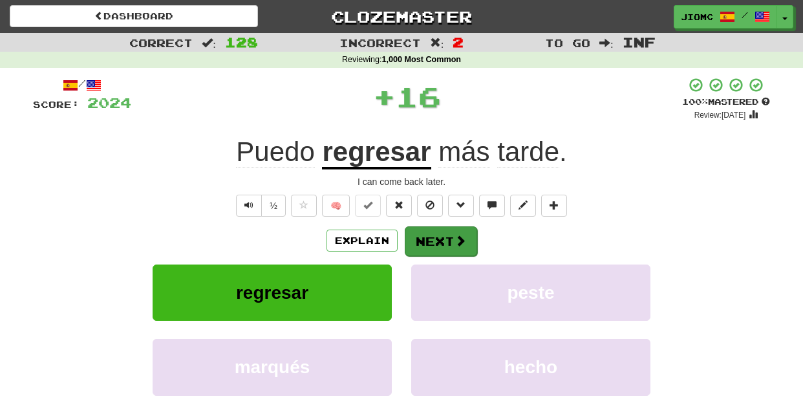
click at [434, 244] on button "Next" at bounding box center [441, 241] width 72 height 30
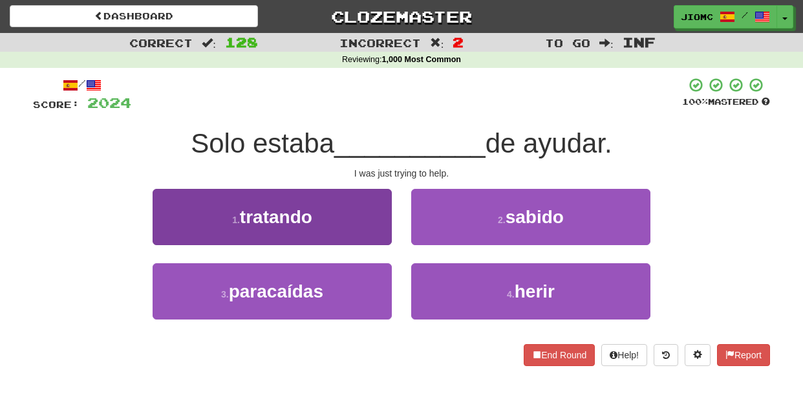
click at [381, 225] on button "1 . tratando" at bounding box center [272, 217] width 239 height 56
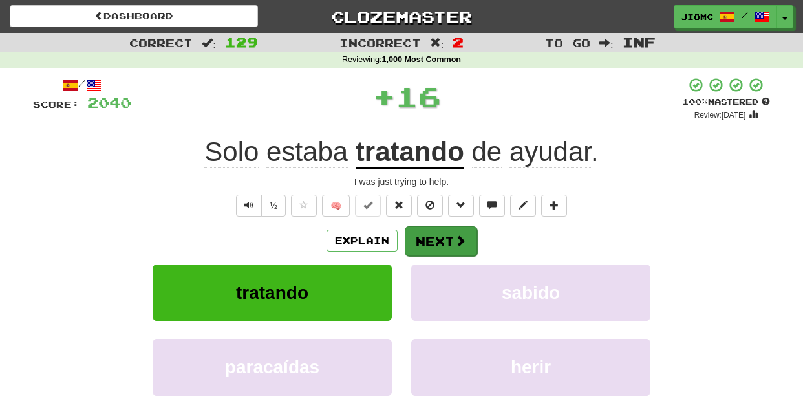
click at [429, 237] on button "Next" at bounding box center [441, 241] width 72 height 30
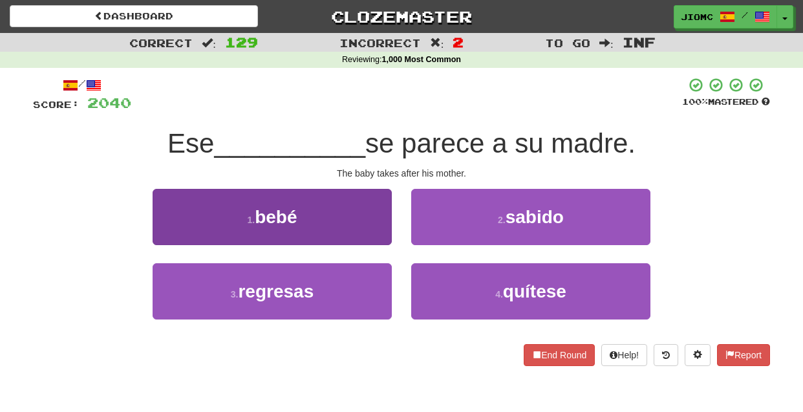
click at [391, 231] on button "1 . bebé" at bounding box center [272, 217] width 239 height 56
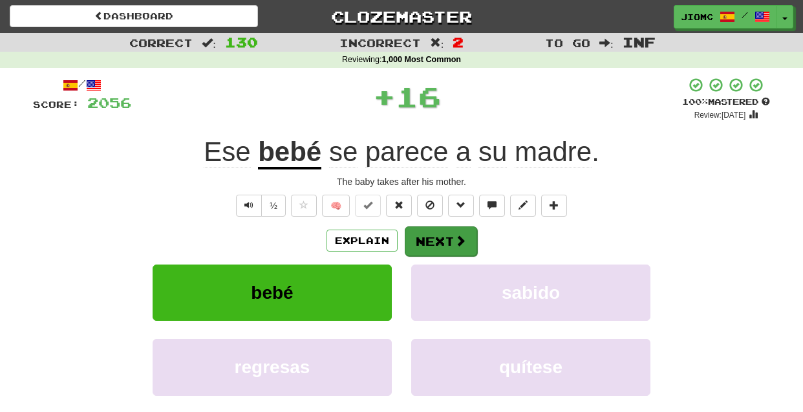
click at [416, 235] on button "Next" at bounding box center [441, 241] width 72 height 30
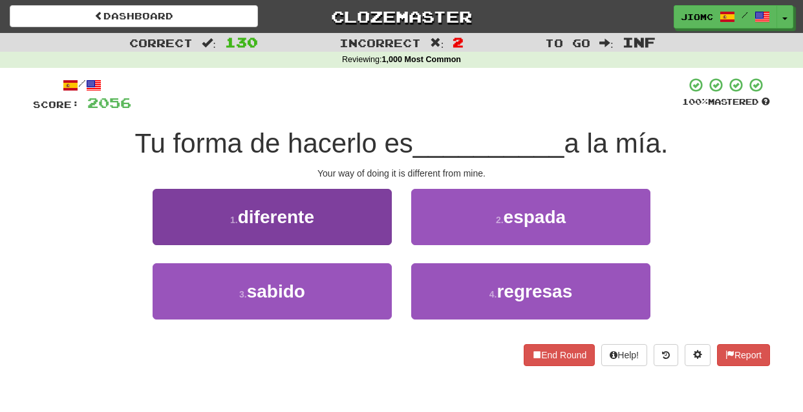
click at [360, 239] on button "1 . diferente" at bounding box center [272, 217] width 239 height 56
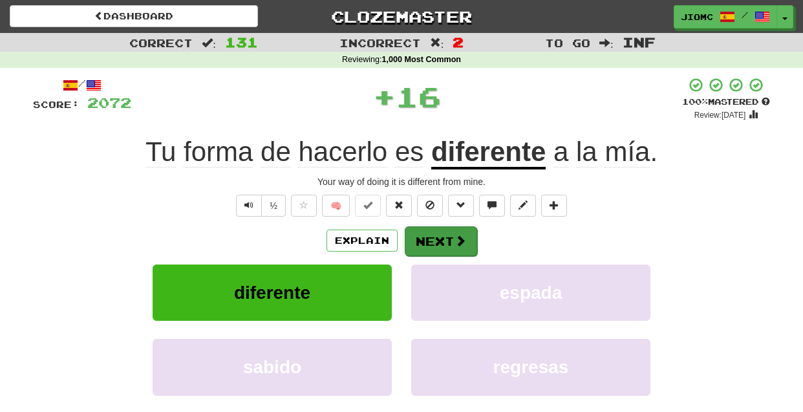
click at [433, 235] on button "Next" at bounding box center [441, 241] width 72 height 30
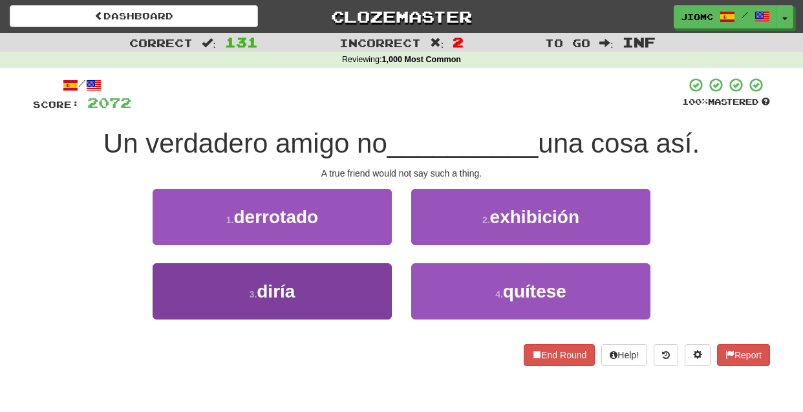
click at [381, 284] on button "3 . diría" at bounding box center [272, 291] width 239 height 56
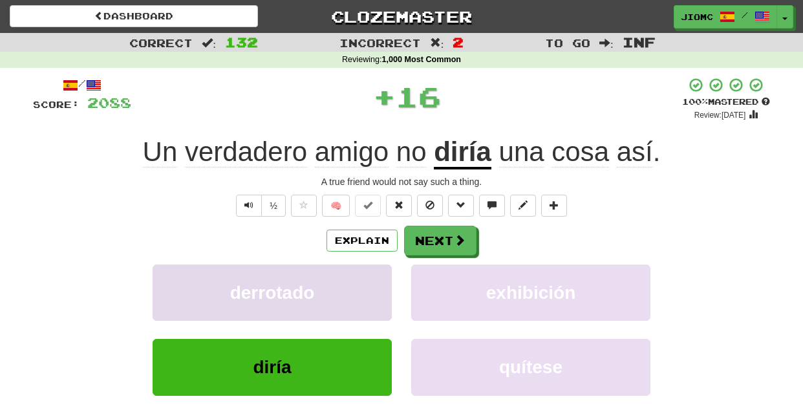
click at [381, 283] on button "derrotado" at bounding box center [272, 292] width 239 height 56
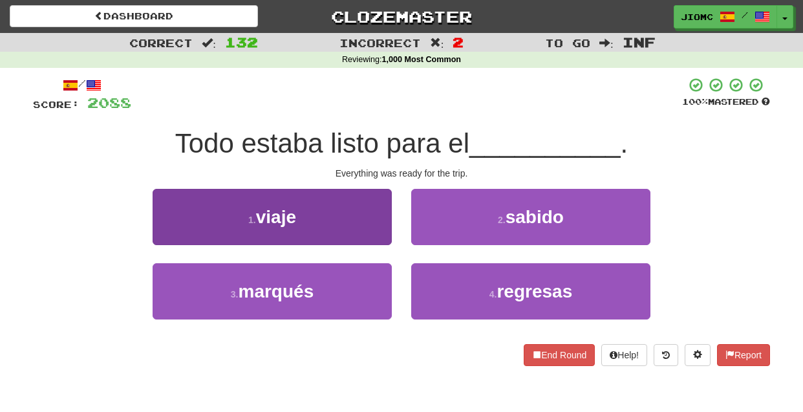
click at [387, 219] on button "1 . viaje" at bounding box center [272, 217] width 239 height 56
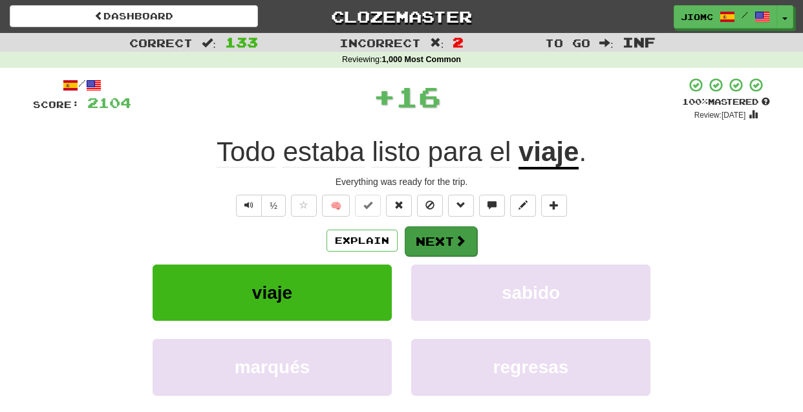
click at [438, 235] on button "Next" at bounding box center [441, 241] width 72 height 30
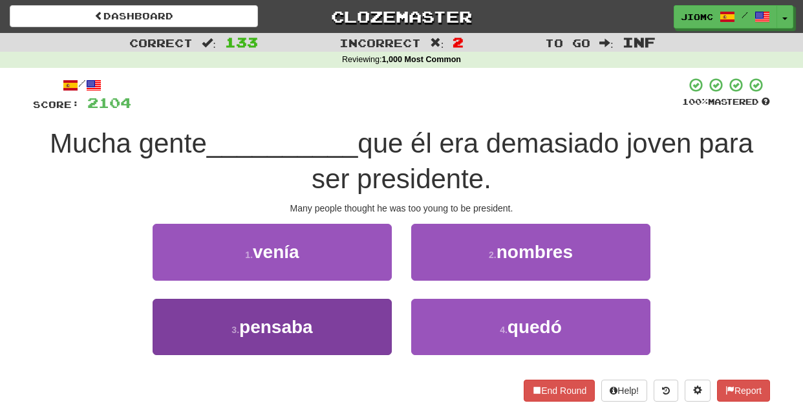
click at [350, 318] on button "3 . pensaba" at bounding box center [272, 327] width 239 height 56
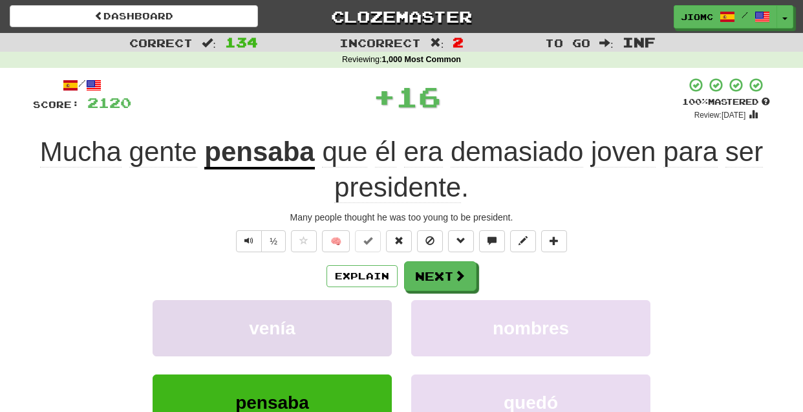
click at [356, 313] on button "venía" at bounding box center [272, 328] width 239 height 56
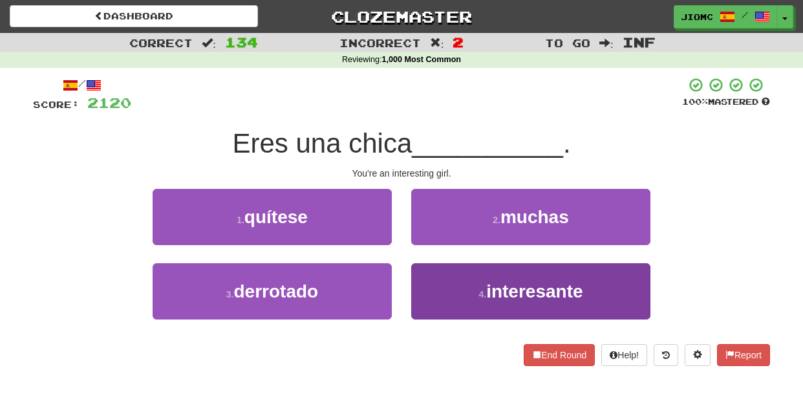
click at [425, 291] on button "4 . interesante" at bounding box center [530, 291] width 239 height 56
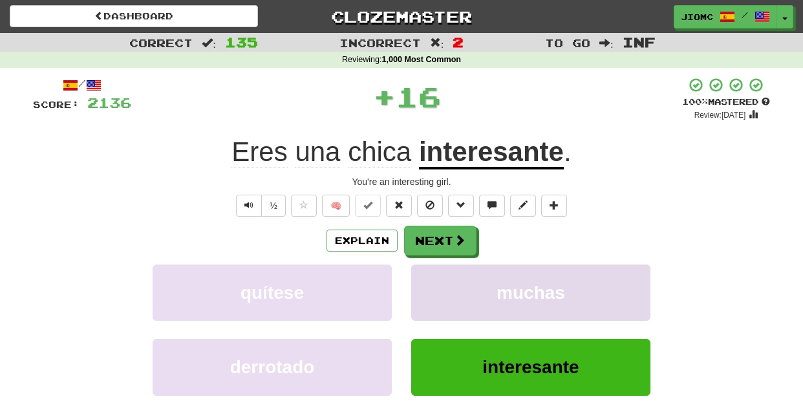
click at [423, 291] on button "muchas" at bounding box center [530, 292] width 239 height 56
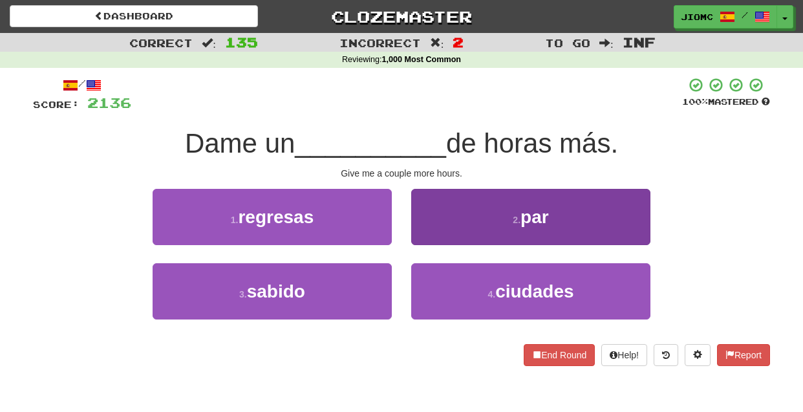
click at [429, 244] on button "2 . par" at bounding box center [530, 217] width 239 height 56
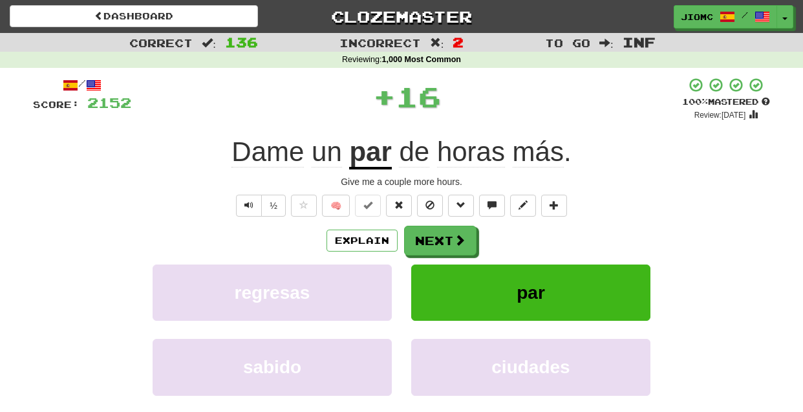
click at [429, 244] on button "Next" at bounding box center [440, 241] width 72 height 30
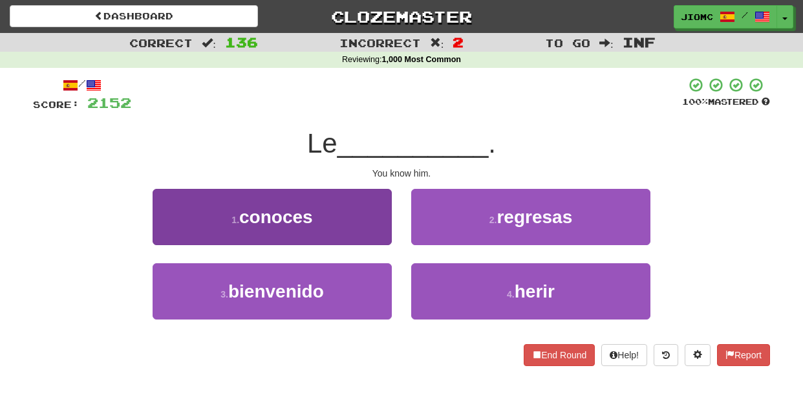
click at [381, 233] on button "1 . conoces" at bounding box center [272, 217] width 239 height 56
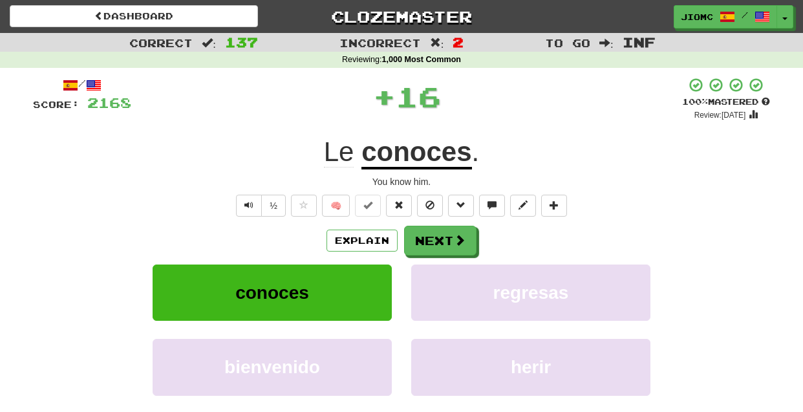
click at [414, 241] on button "Next" at bounding box center [440, 241] width 72 height 30
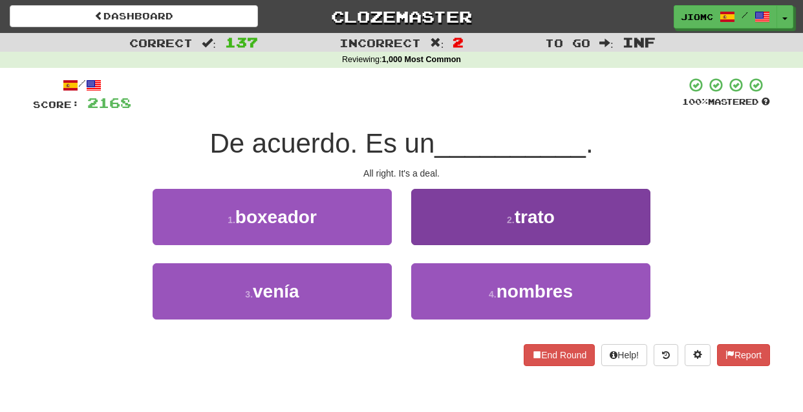
click at [417, 239] on button "2 . trato" at bounding box center [530, 217] width 239 height 56
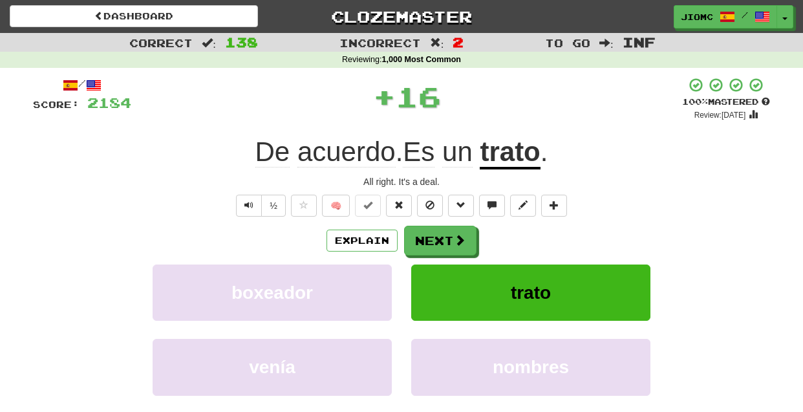
click at [417, 239] on button "Next" at bounding box center [440, 241] width 72 height 30
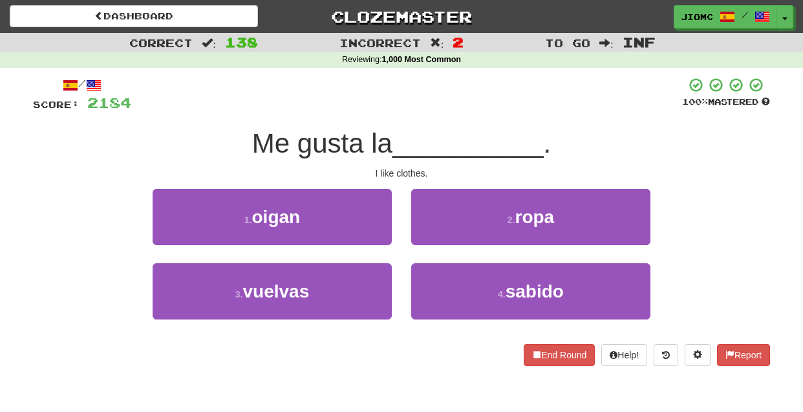
click at [417, 239] on button "2 . ropa" at bounding box center [530, 217] width 239 height 56
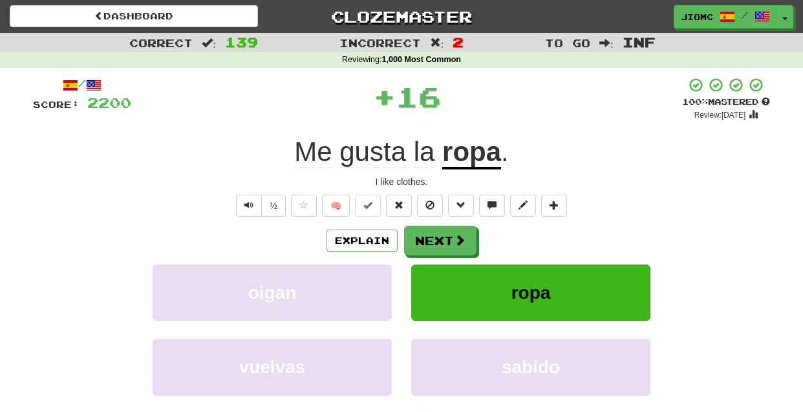
click at [417, 239] on button "Next" at bounding box center [440, 241] width 72 height 30
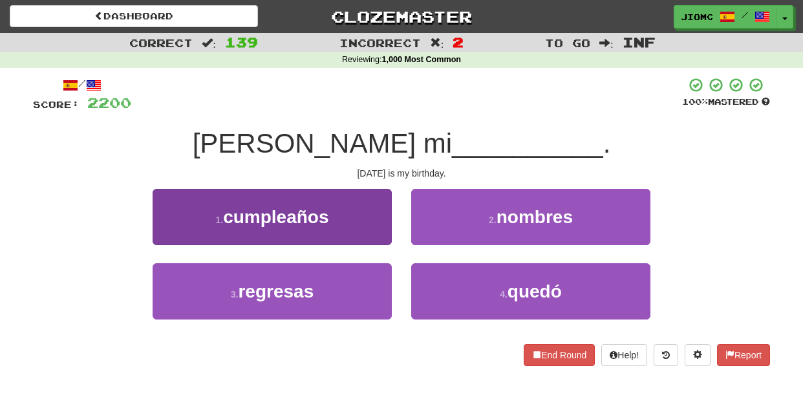
click at [380, 242] on button "1 . cumpleaños" at bounding box center [272, 217] width 239 height 56
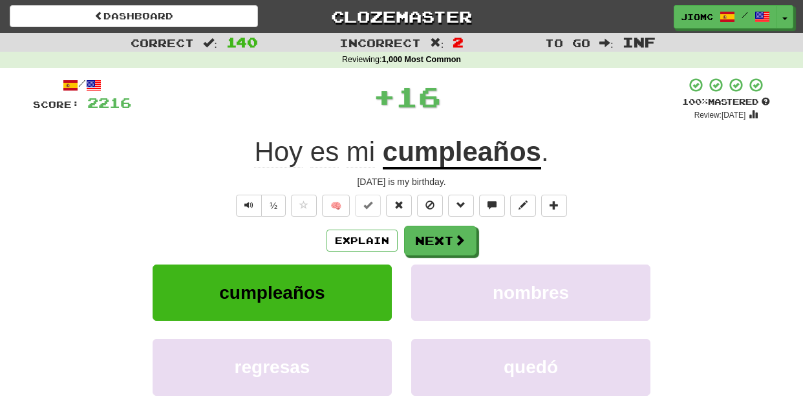
click at [403, 243] on div "Explain Next" at bounding box center [401, 241] width 737 height 30
click at [409, 245] on button "Next" at bounding box center [441, 241] width 72 height 30
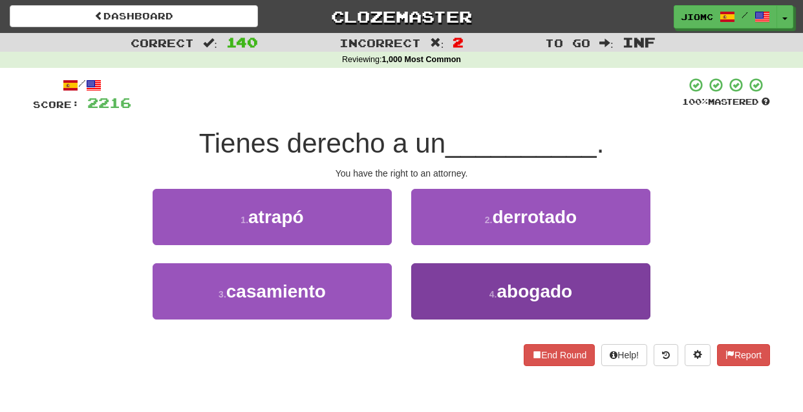
click at [416, 285] on button "4 . abogado" at bounding box center [530, 291] width 239 height 56
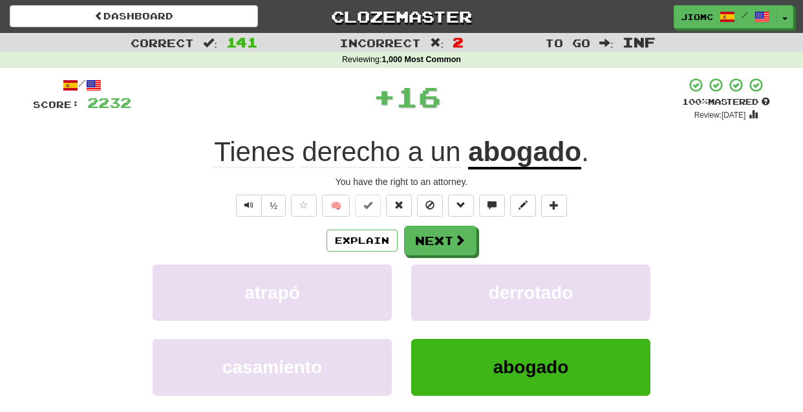
click at [416, 285] on button "derrotado" at bounding box center [530, 292] width 239 height 56
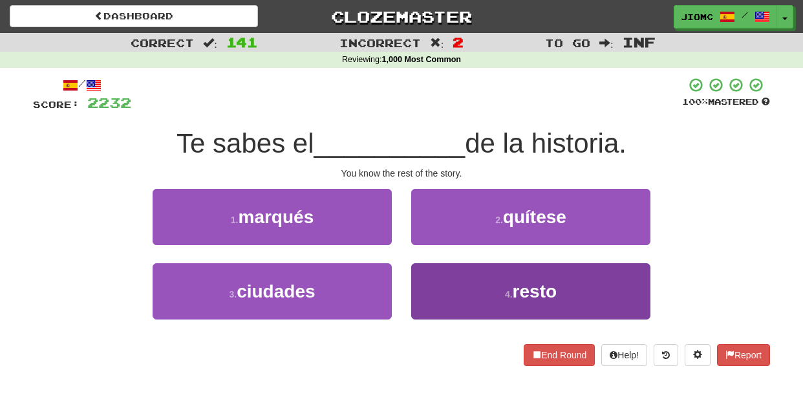
click at [414, 283] on button "4 . resto" at bounding box center [530, 291] width 239 height 56
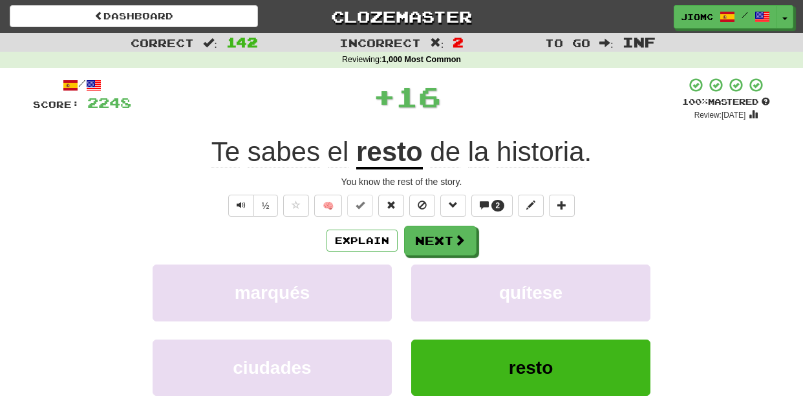
click at [414, 283] on button "quítese" at bounding box center [530, 292] width 239 height 56
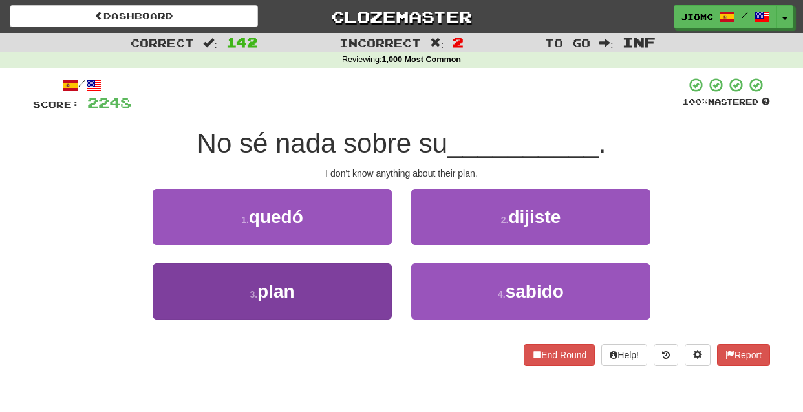
click at [374, 283] on button "3 . plan" at bounding box center [272, 291] width 239 height 56
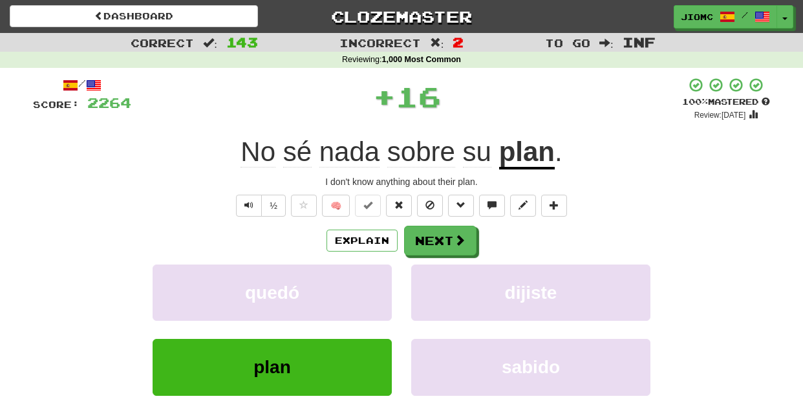
click at [374, 283] on button "quedó" at bounding box center [272, 292] width 239 height 56
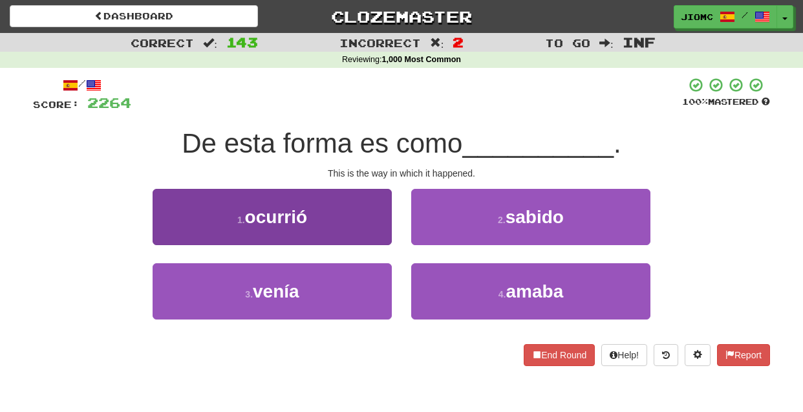
click at [380, 234] on button "1 . ocurrió" at bounding box center [272, 217] width 239 height 56
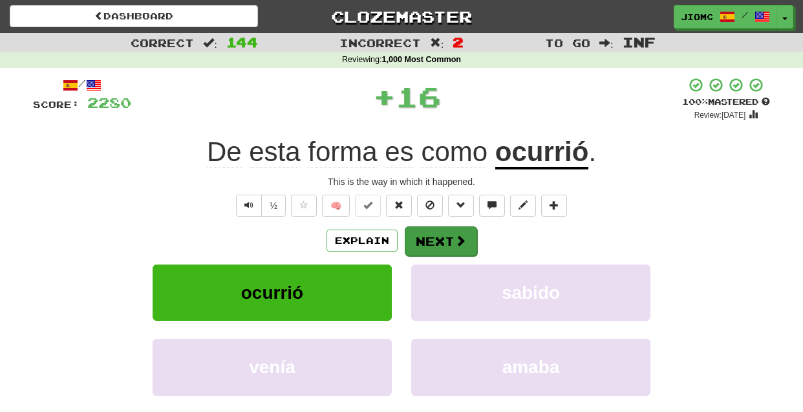
click at [422, 240] on button "Next" at bounding box center [441, 241] width 72 height 30
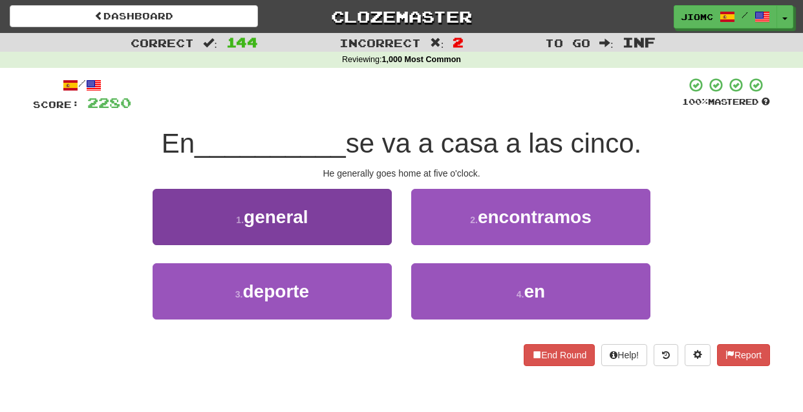
click at [352, 229] on button "1 . general" at bounding box center [272, 217] width 239 height 56
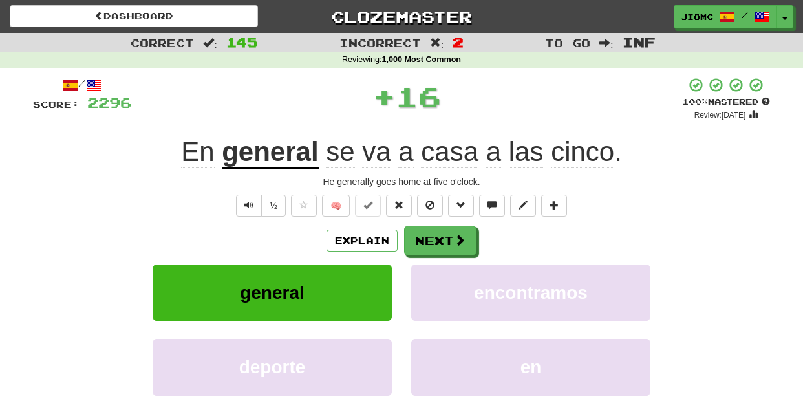
click at [422, 238] on button "Next" at bounding box center [440, 241] width 72 height 30
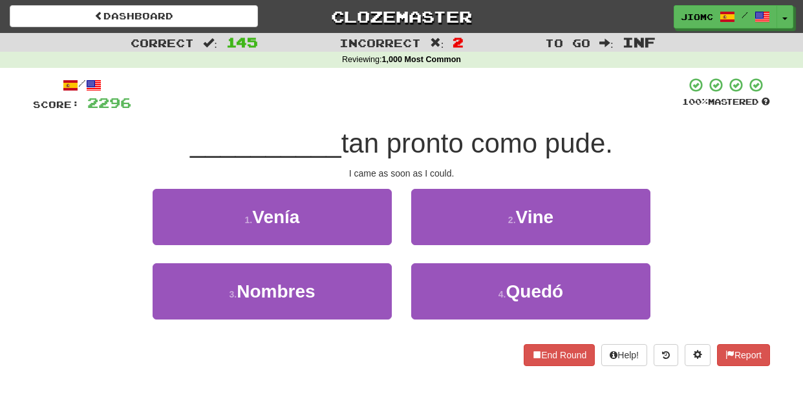
click at [422, 238] on button "2 . Vine" at bounding box center [530, 217] width 239 height 56
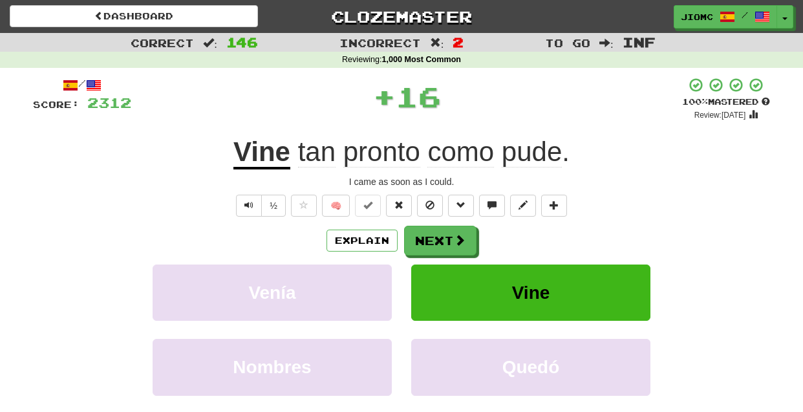
click at [422, 238] on button "Next" at bounding box center [440, 241] width 72 height 30
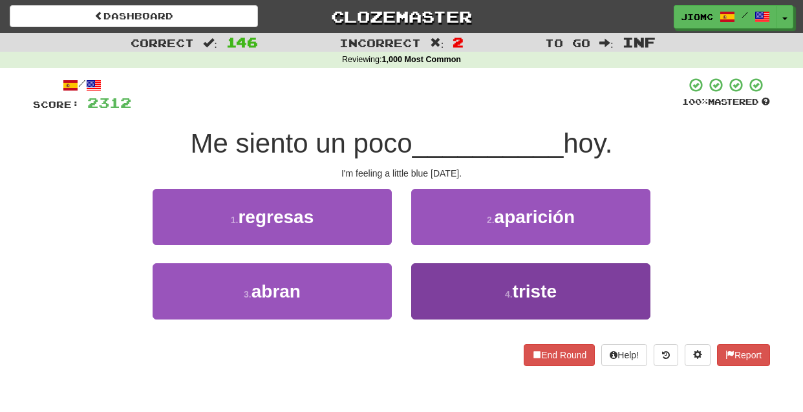
click at [434, 279] on button "4 . triste" at bounding box center [530, 291] width 239 height 56
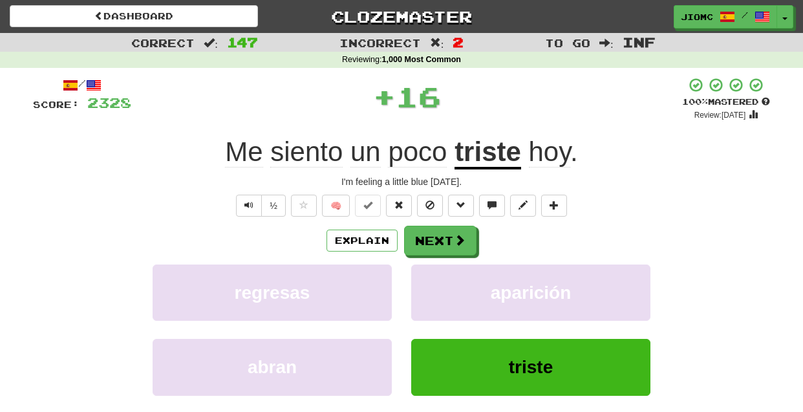
click at [434, 279] on button "aparición" at bounding box center [530, 292] width 239 height 56
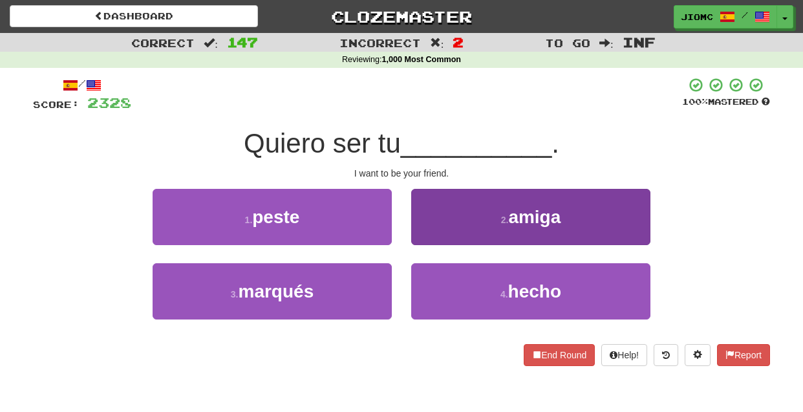
click at [425, 230] on button "2 . amiga" at bounding box center [530, 217] width 239 height 56
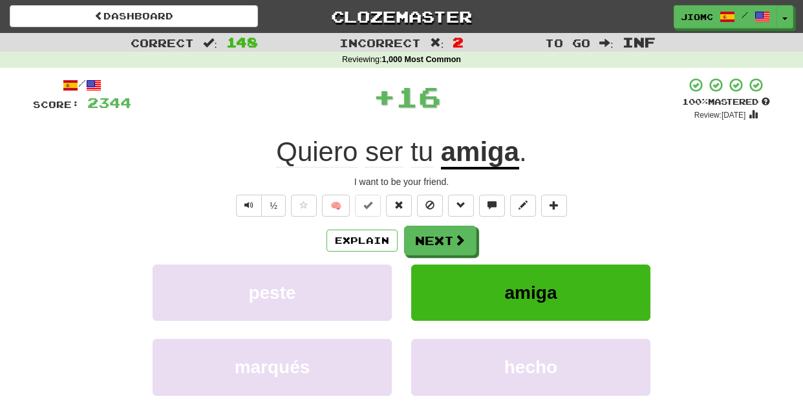
click at [424, 230] on button "Next" at bounding box center [440, 241] width 72 height 30
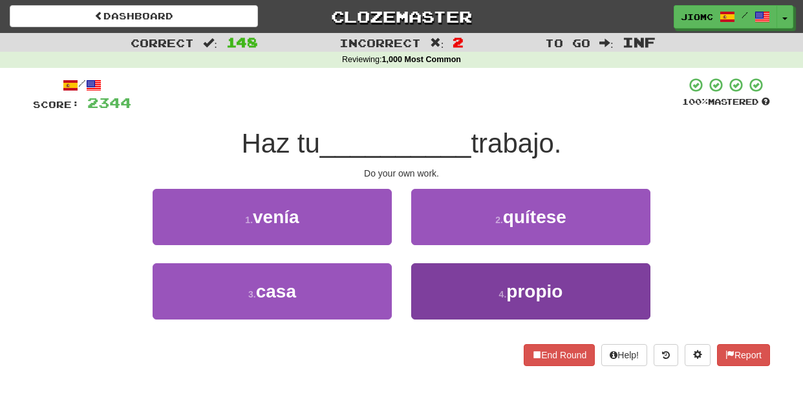
click at [437, 283] on button "4 . propio" at bounding box center [530, 291] width 239 height 56
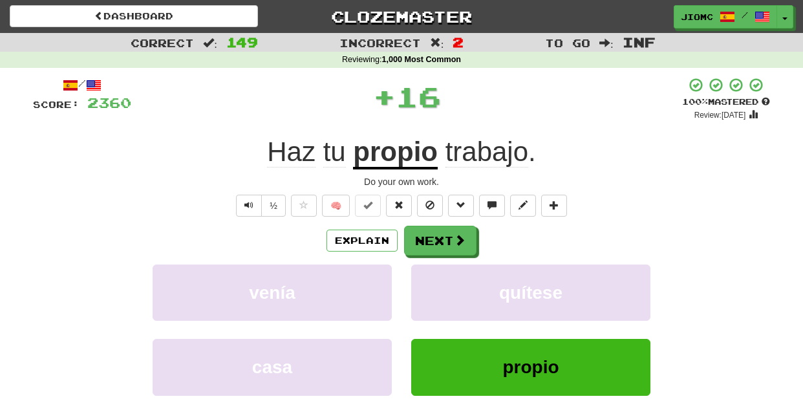
click at [437, 283] on button "quítese" at bounding box center [530, 292] width 239 height 56
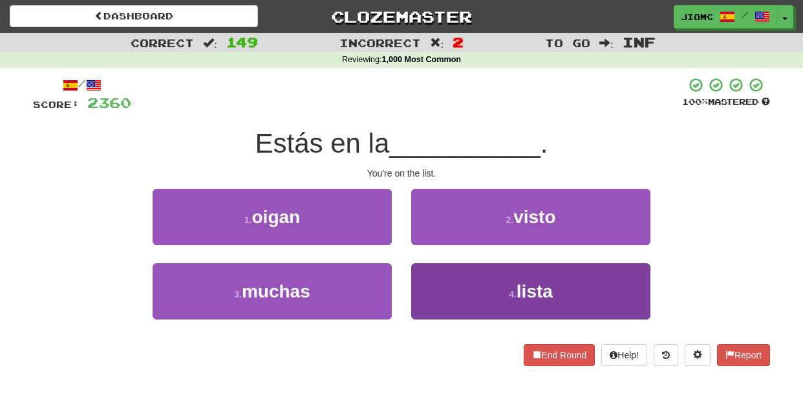
click at [438, 283] on button "4 . lista" at bounding box center [530, 291] width 239 height 56
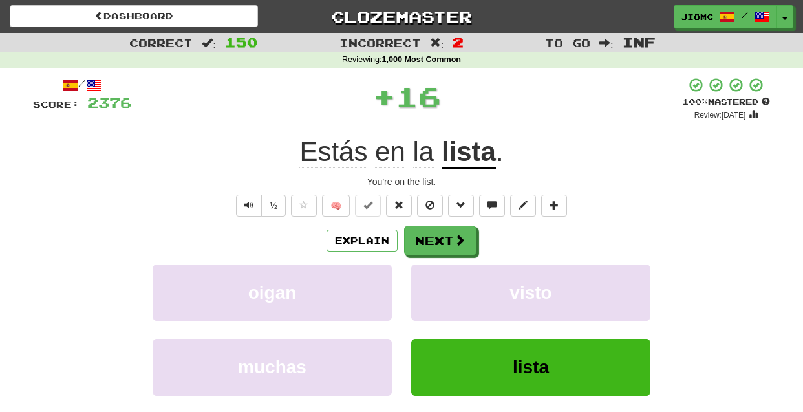
click at [438, 283] on button "visto" at bounding box center [530, 292] width 239 height 56
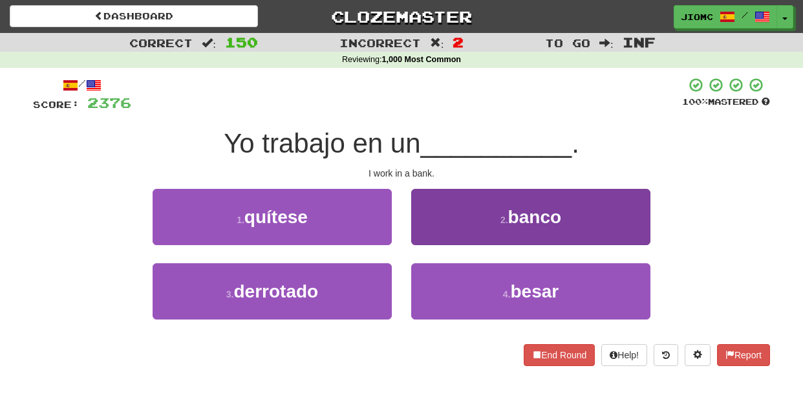
click at [422, 239] on button "2 . banco" at bounding box center [530, 217] width 239 height 56
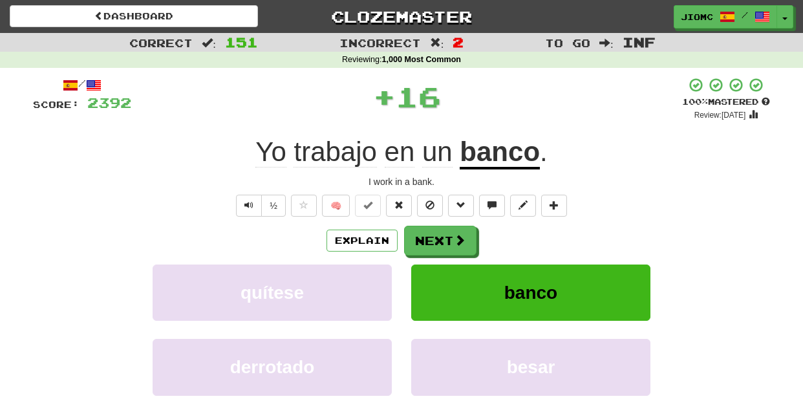
click at [422, 239] on button "Next" at bounding box center [440, 241] width 72 height 30
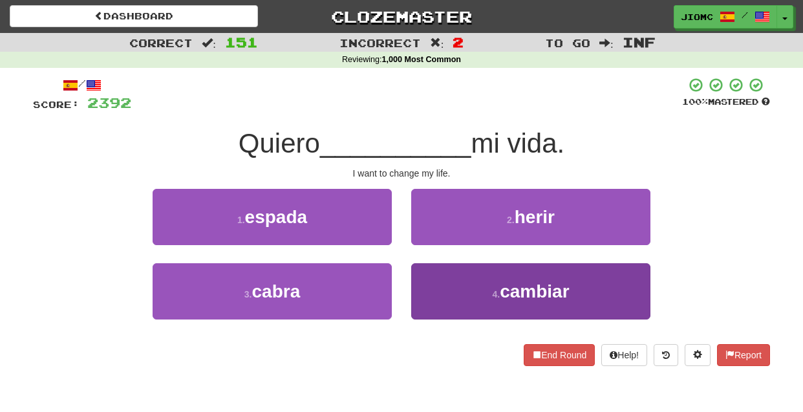
click at [436, 285] on button "4 . cambiar" at bounding box center [530, 291] width 239 height 56
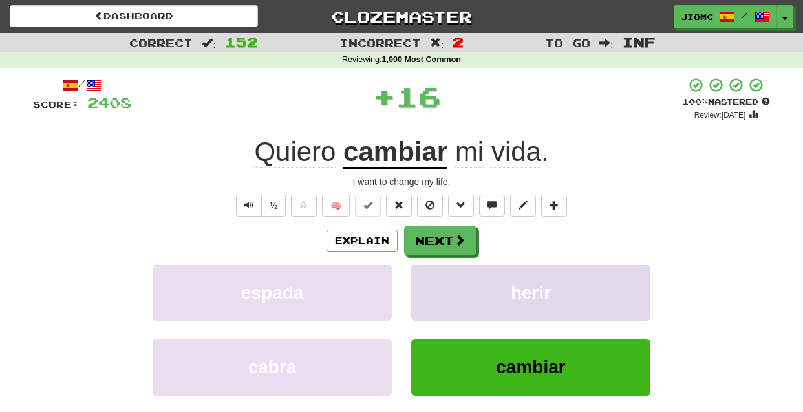
click at [434, 284] on button "herir" at bounding box center [530, 292] width 239 height 56
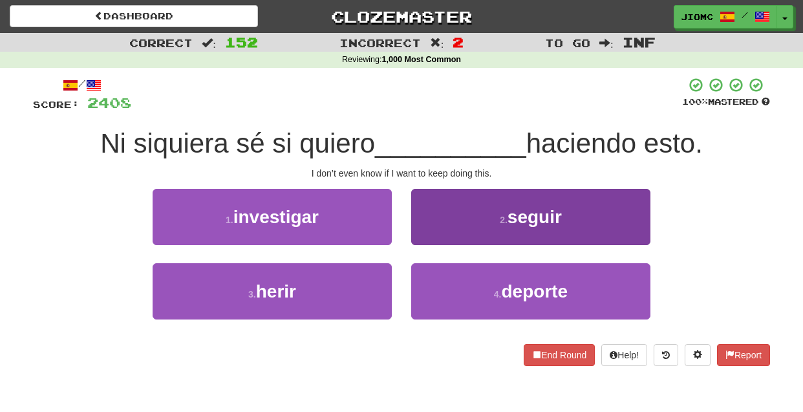
click at [422, 240] on button "2 . seguir" at bounding box center [530, 217] width 239 height 56
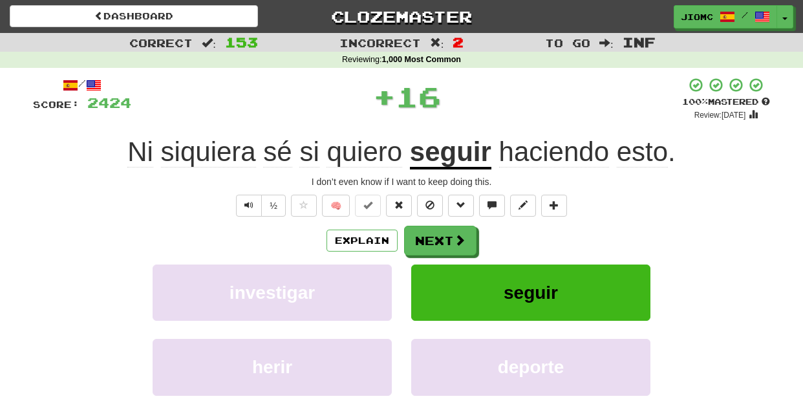
click at [422, 240] on button "Next" at bounding box center [440, 241] width 72 height 30
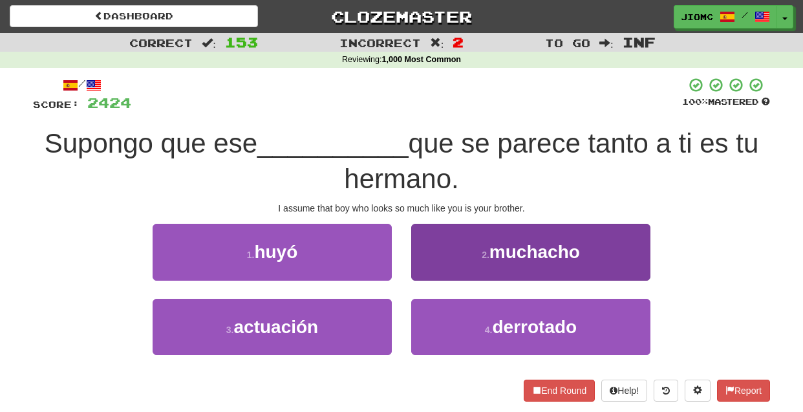
click at [431, 272] on button "2 . muchacho" at bounding box center [530, 252] width 239 height 56
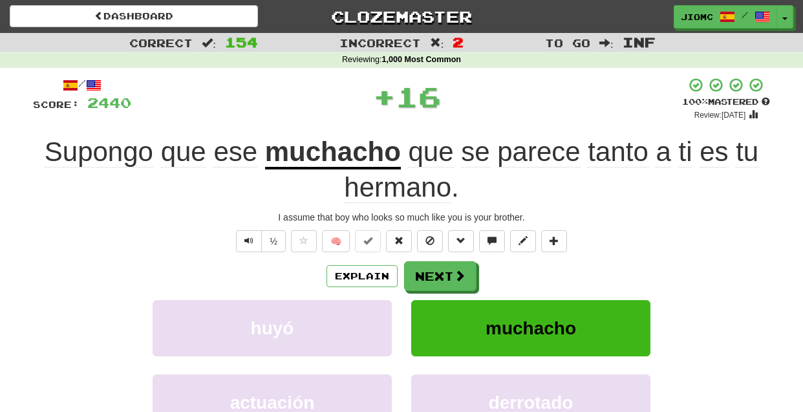
click at [431, 272] on button "Next" at bounding box center [440, 276] width 72 height 30
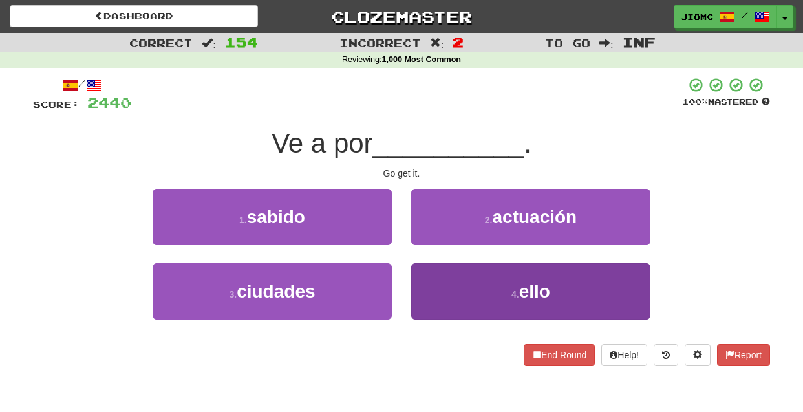
click at [434, 284] on button "4 . ello" at bounding box center [530, 291] width 239 height 56
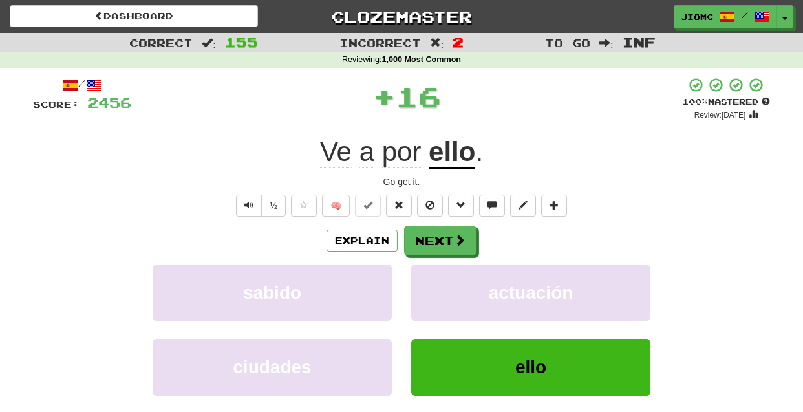
click at [434, 284] on button "actuación" at bounding box center [530, 292] width 239 height 56
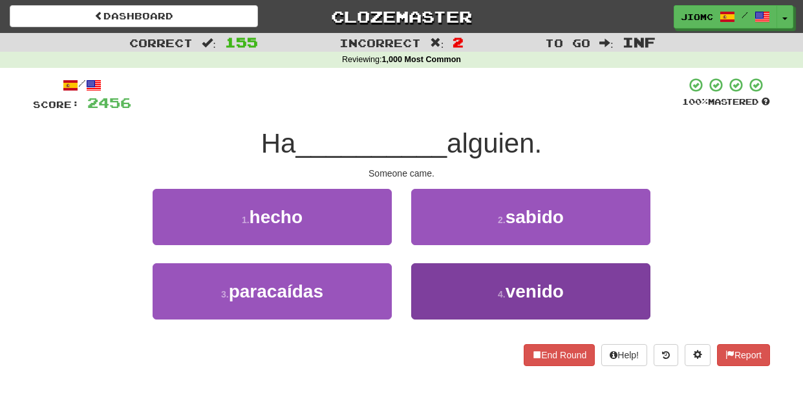
click at [434, 284] on button "4 . venido" at bounding box center [530, 291] width 239 height 56
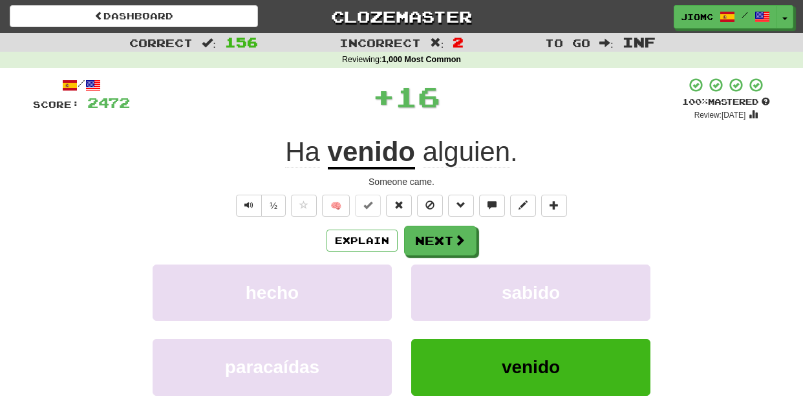
click at [434, 284] on button "sabido" at bounding box center [530, 292] width 239 height 56
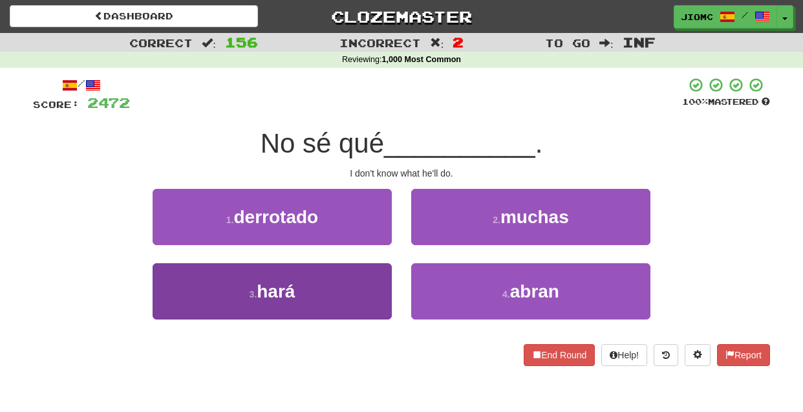
click at [377, 288] on button "3 . hará" at bounding box center [272, 291] width 239 height 56
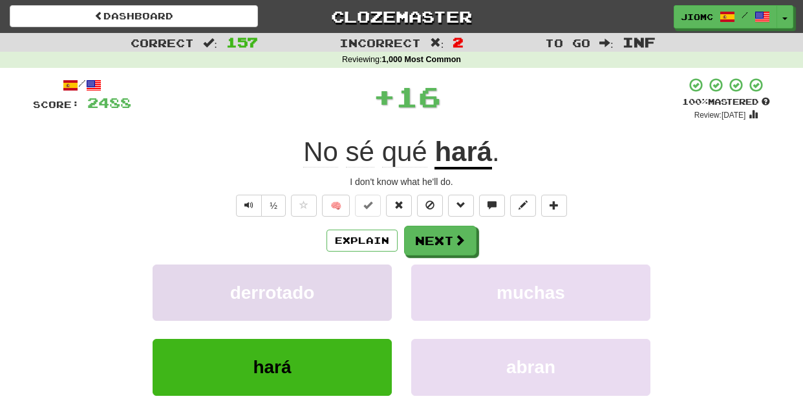
click at [379, 286] on button "derrotado" at bounding box center [272, 292] width 239 height 56
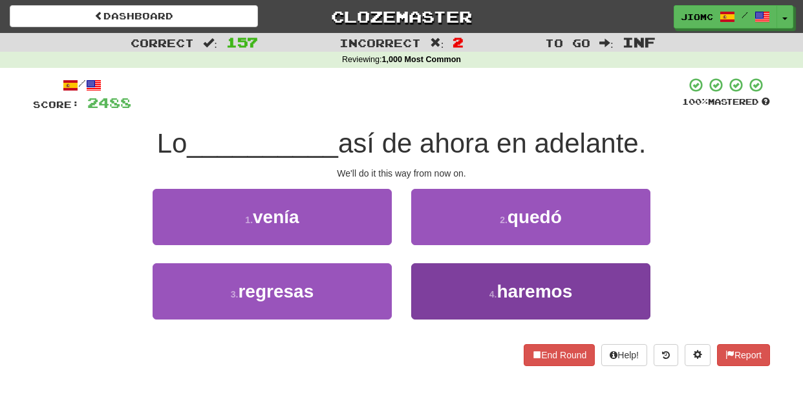
click at [442, 279] on button "4 . haremos" at bounding box center [530, 291] width 239 height 56
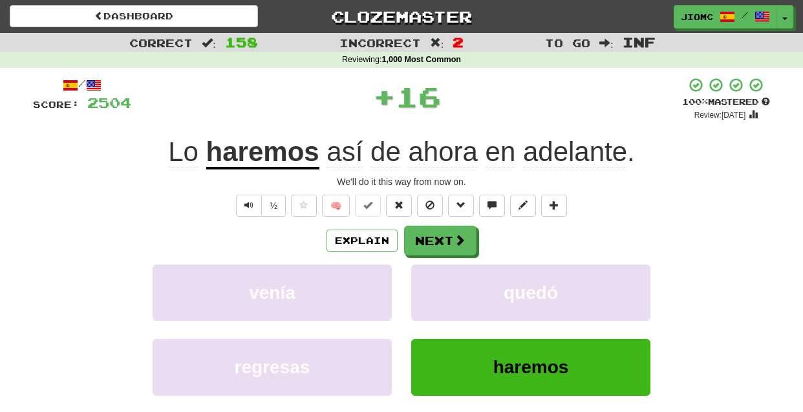
click at [442, 279] on button "quedó" at bounding box center [530, 292] width 239 height 56
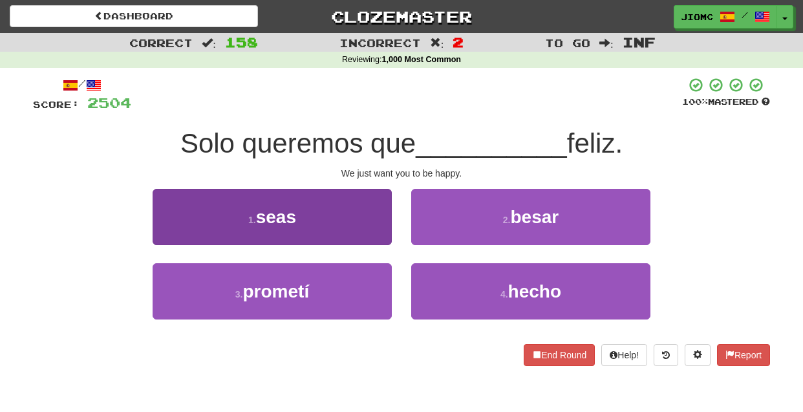
click at [381, 235] on button "1 . seas" at bounding box center [272, 217] width 239 height 56
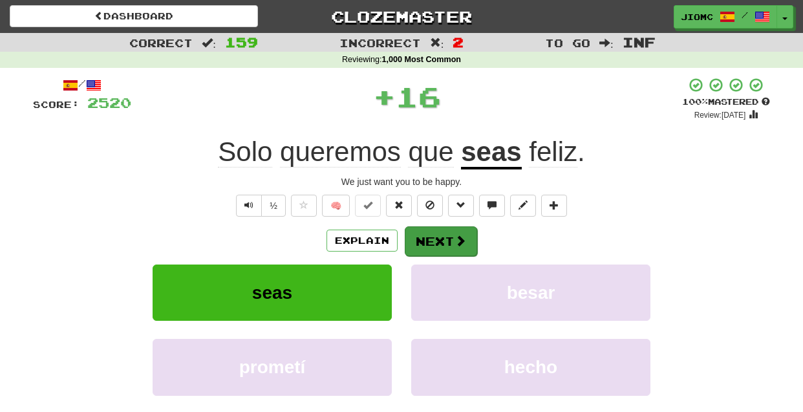
click at [429, 237] on button "Next" at bounding box center [441, 241] width 72 height 30
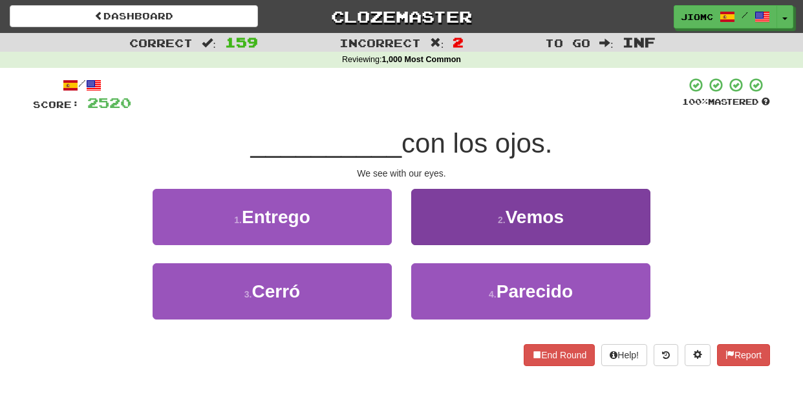
click at [427, 238] on button "2 . Vemos" at bounding box center [530, 217] width 239 height 56
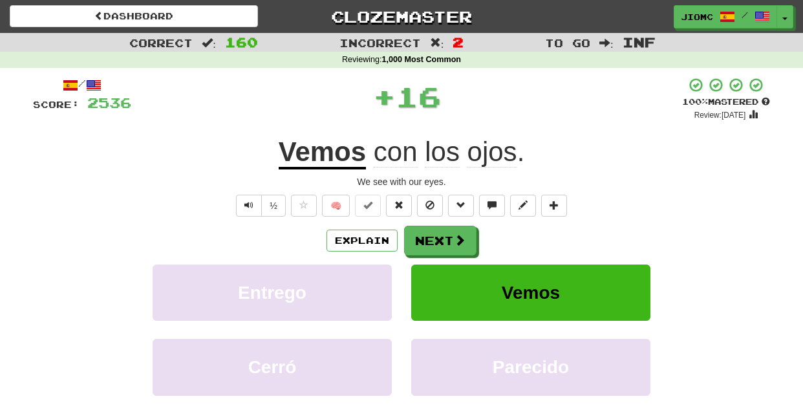
click at [427, 238] on button "Next" at bounding box center [440, 241] width 72 height 30
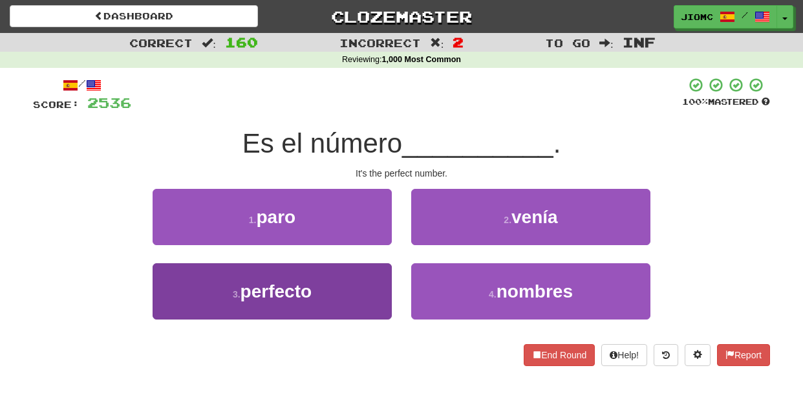
click at [385, 275] on button "3 . perfecto" at bounding box center [272, 291] width 239 height 56
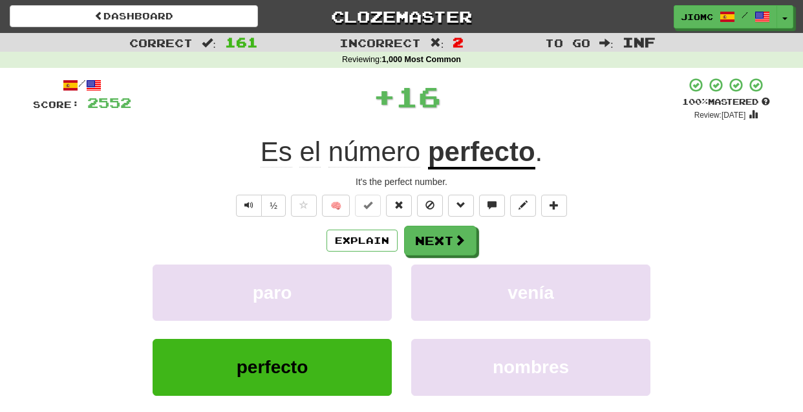
click at [385, 275] on button "paro" at bounding box center [272, 292] width 239 height 56
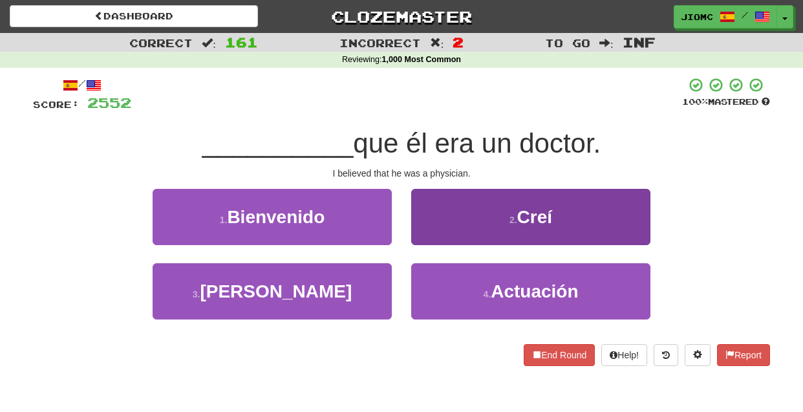
click at [434, 235] on button "2 . Creí" at bounding box center [530, 217] width 239 height 56
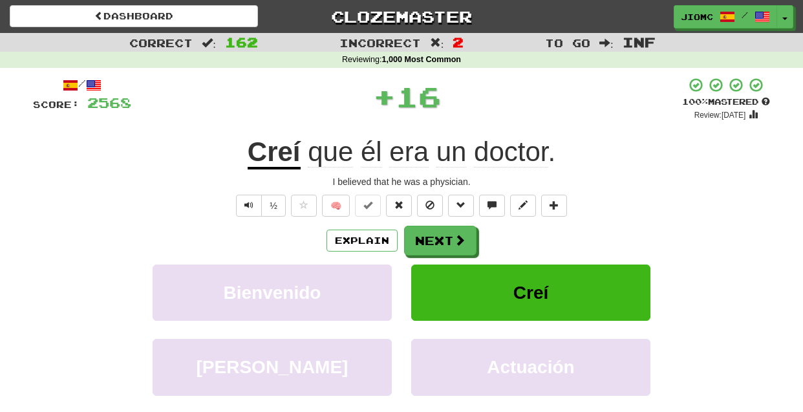
click at [434, 235] on button "Next" at bounding box center [440, 241] width 72 height 30
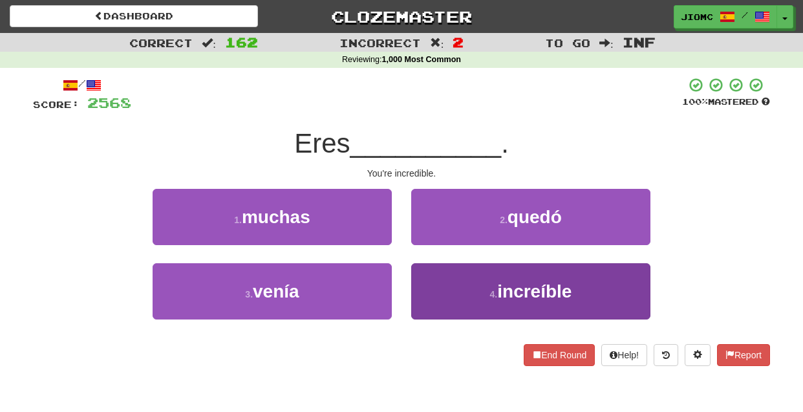
click at [444, 283] on button "4 . increíble" at bounding box center [530, 291] width 239 height 56
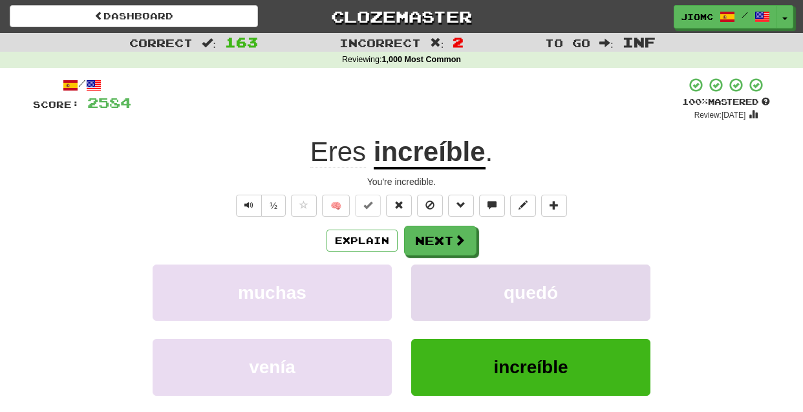
click at [442, 276] on button "quedó" at bounding box center [530, 292] width 239 height 56
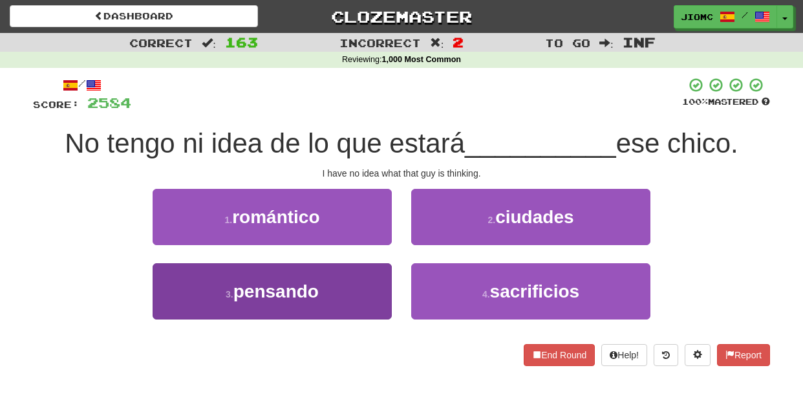
click at [379, 283] on button "3 . pensando" at bounding box center [272, 291] width 239 height 56
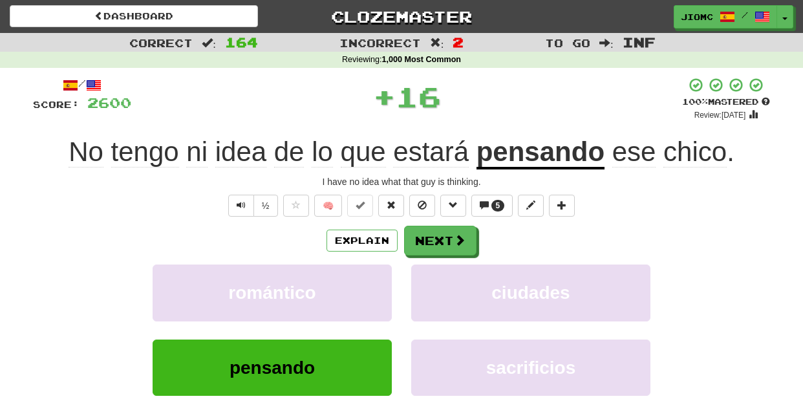
click at [379, 283] on button "romántico" at bounding box center [272, 292] width 239 height 56
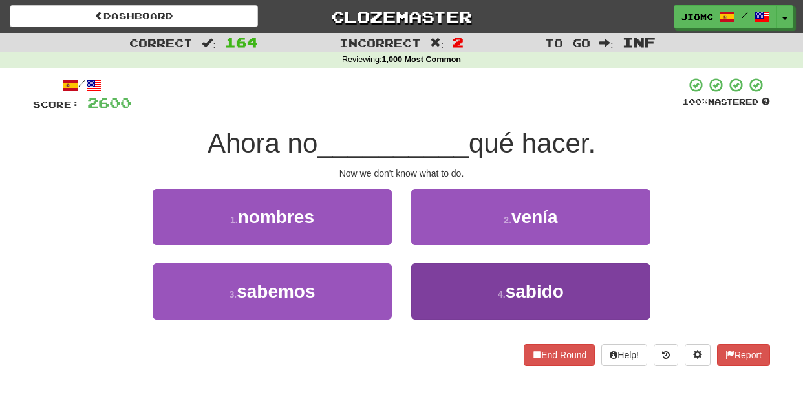
click at [442, 276] on button "4 . sabido" at bounding box center [530, 291] width 239 height 56
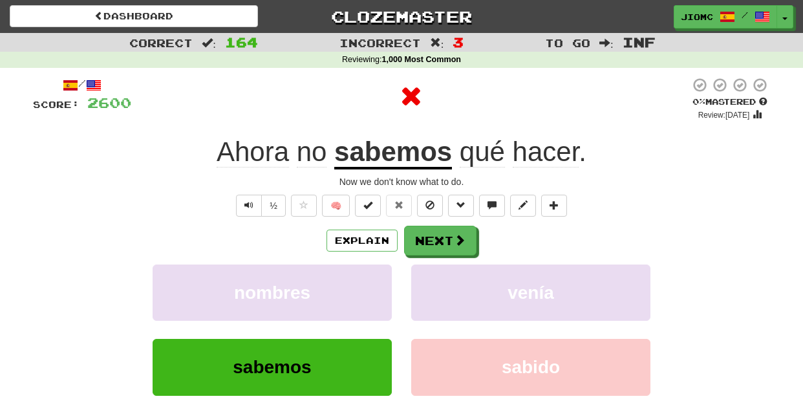
click at [442, 276] on button "venía" at bounding box center [530, 292] width 239 height 56
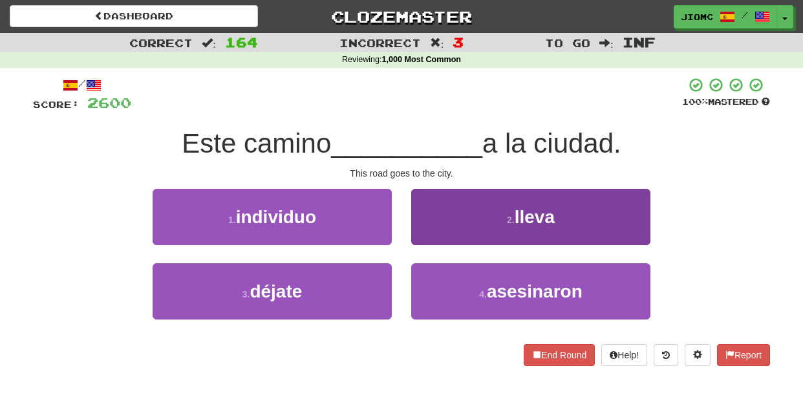
click at [424, 227] on button "2 . lleva" at bounding box center [530, 217] width 239 height 56
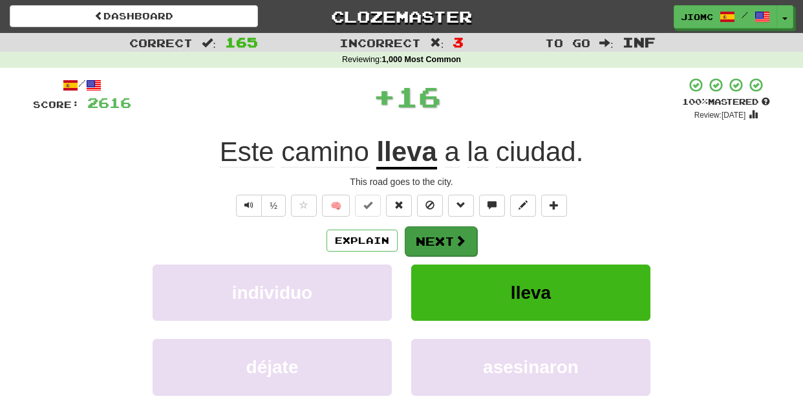
click at [425, 231] on button "Next" at bounding box center [441, 241] width 72 height 30
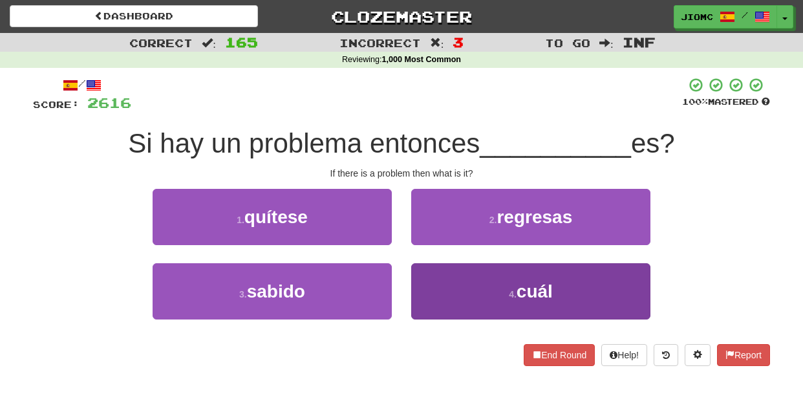
click at [425, 272] on button "4 . cuál" at bounding box center [530, 291] width 239 height 56
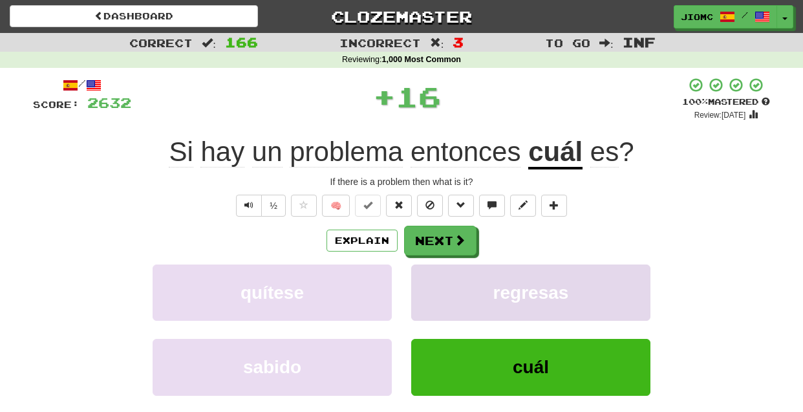
click at [425, 270] on button "regresas" at bounding box center [530, 292] width 239 height 56
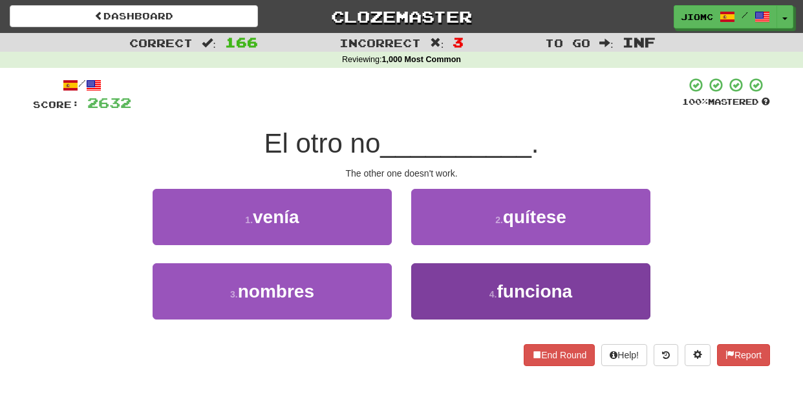
click at [422, 277] on button "4 . funciona" at bounding box center [530, 291] width 239 height 56
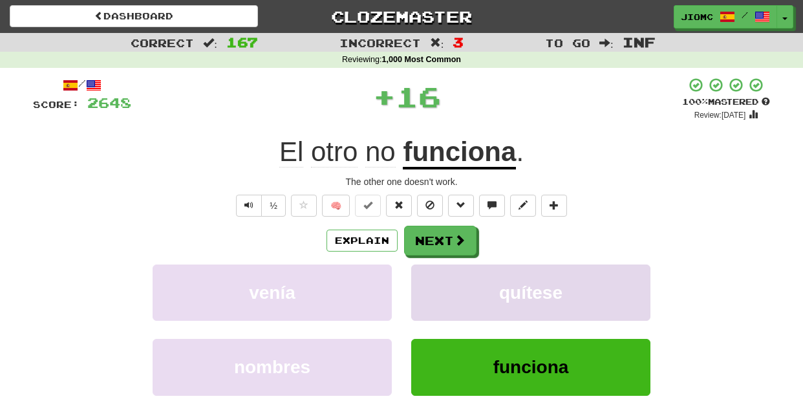
click at [422, 277] on button "quítese" at bounding box center [530, 292] width 239 height 56
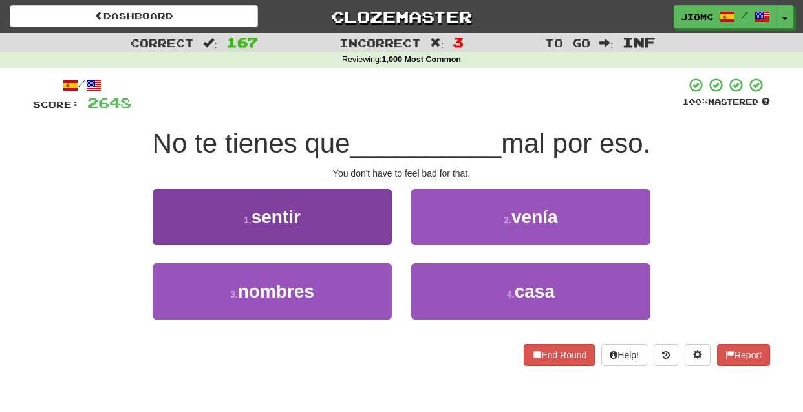
click at [385, 238] on button "1 . sentir" at bounding box center [272, 217] width 239 height 56
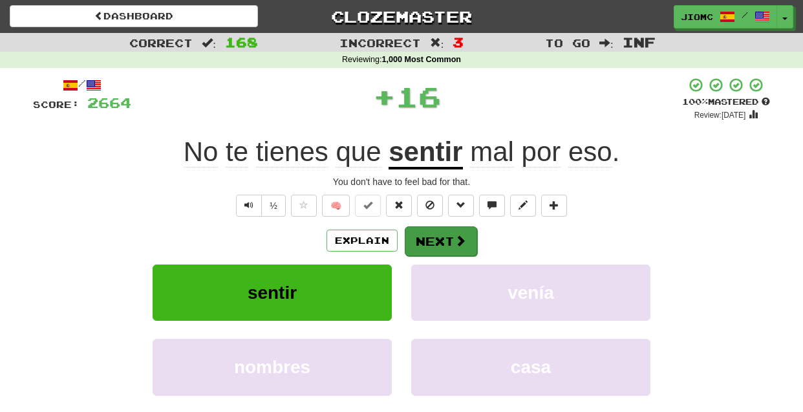
click at [418, 236] on button "Next" at bounding box center [441, 241] width 72 height 30
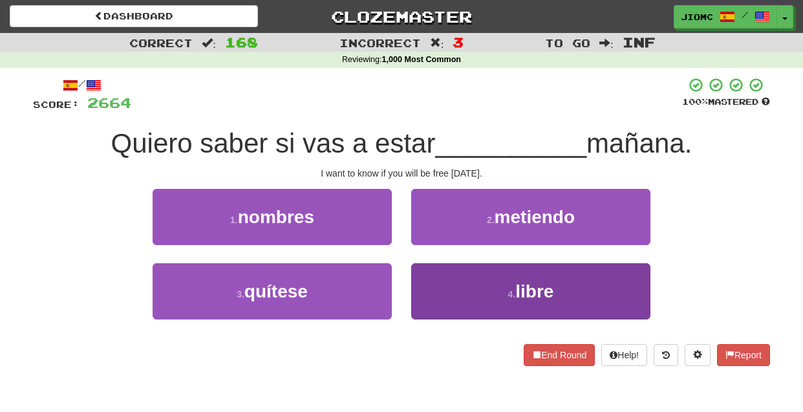
click at [438, 273] on button "4 . libre" at bounding box center [530, 291] width 239 height 56
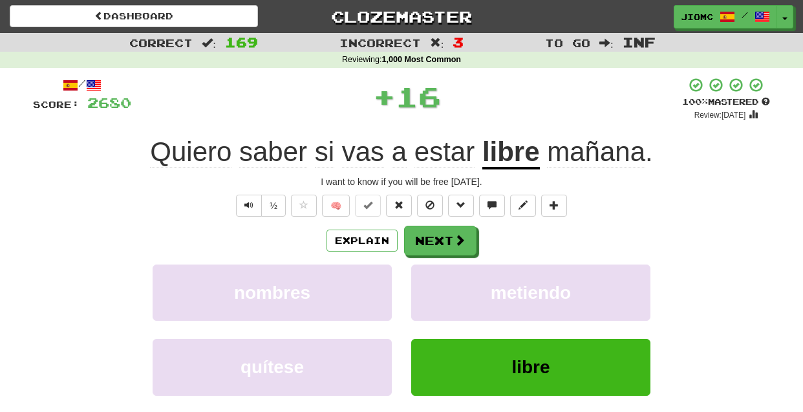
click at [438, 273] on button "metiendo" at bounding box center [530, 292] width 239 height 56
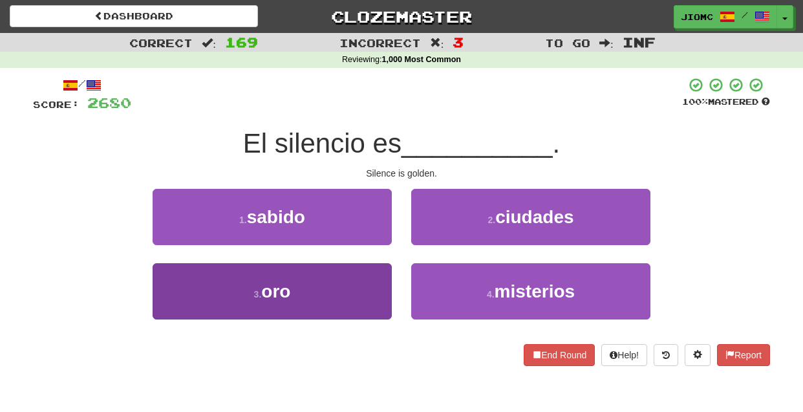
click at [377, 279] on button "3 . oro" at bounding box center [272, 291] width 239 height 56
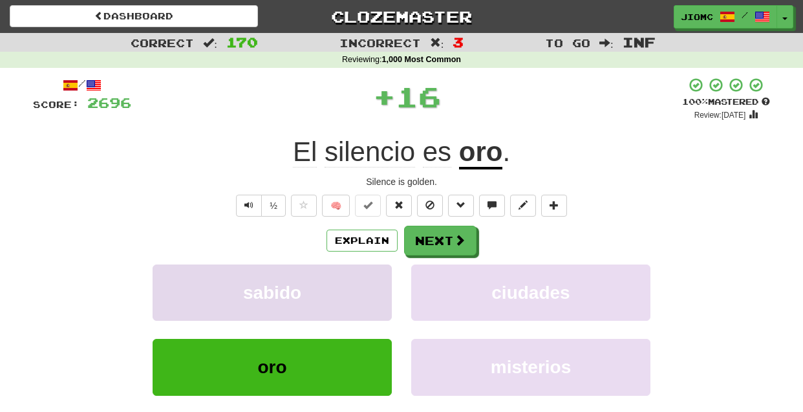
click at [378, 279] on button "sabido" at bounding box center [272, 292] width 239 height 56
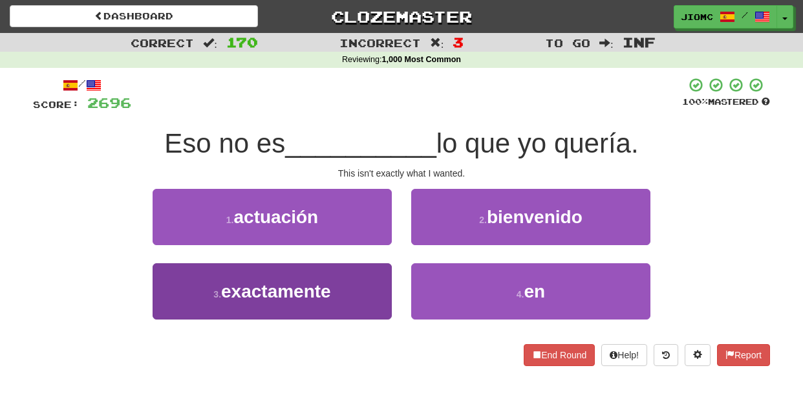
click at [370, 286] on button "3 . exactamente" at bounding box center [272, 291] width 239 height 56
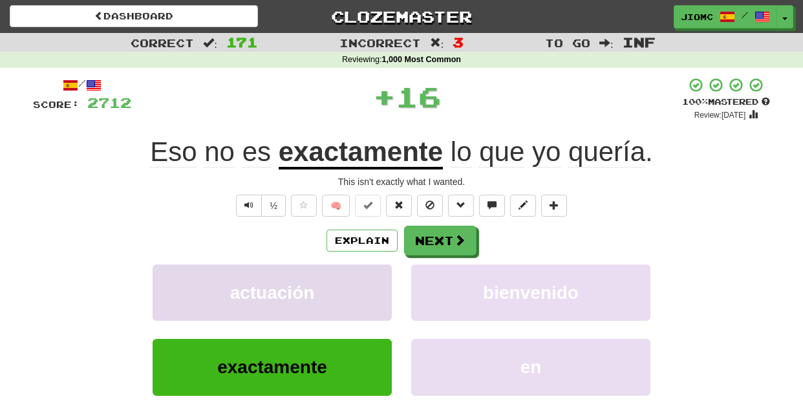
click at [370, 286] on button "actuación" at bounding box center [272, 292] width 239 height 56
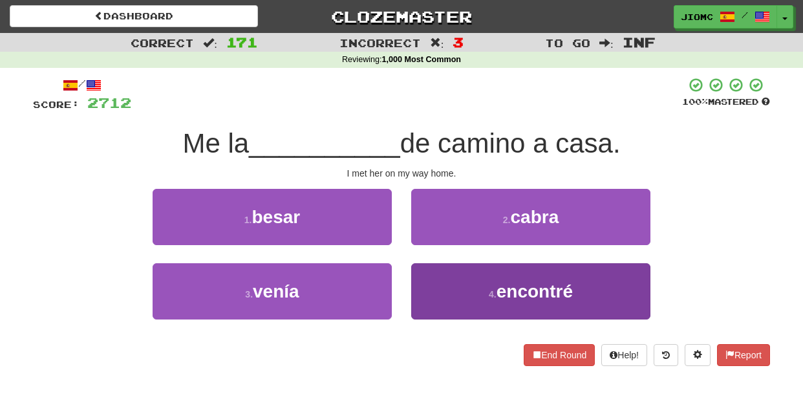
click at [425, 291] on button "4 . encontré" at bounding box center [530, 291] width 239 height 56
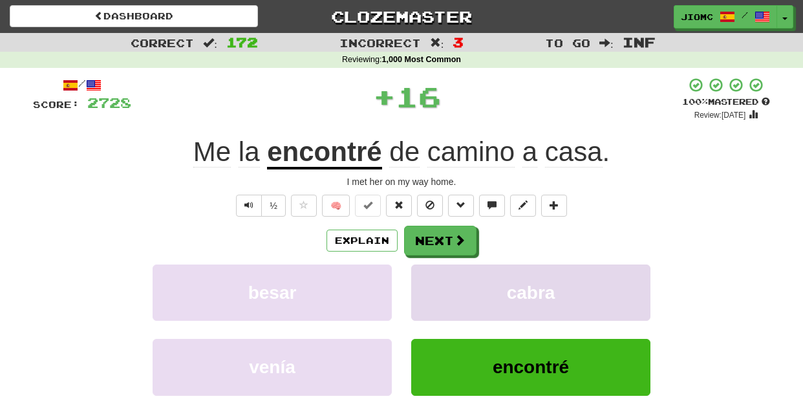
click at [422, 290] on button "cabra" at bounding box center [530, 292] width 239 height 56
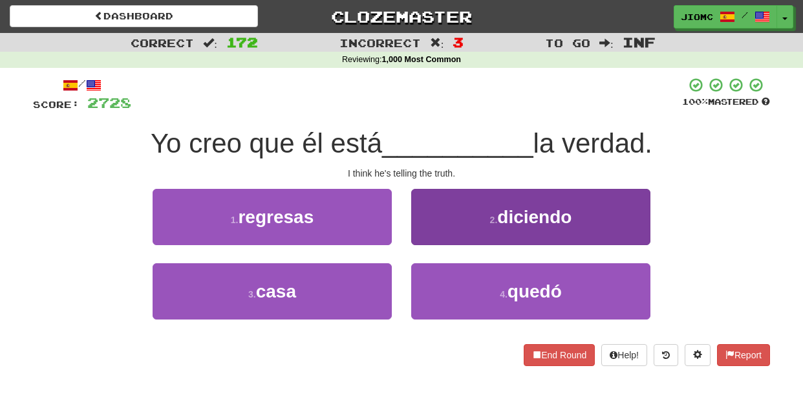
click at [431, 235] on button "2 . diciendo" at bounding box center [530, 217] width 239 height 56
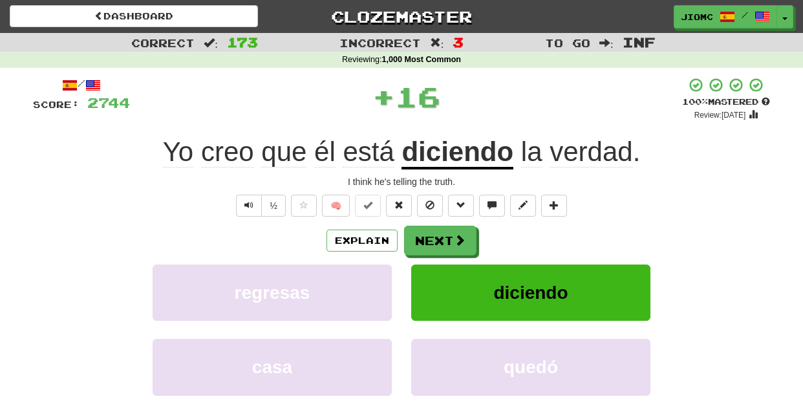
click at [431, 241] on button "Next" at bounding box center [440, 241] width 72 height 30
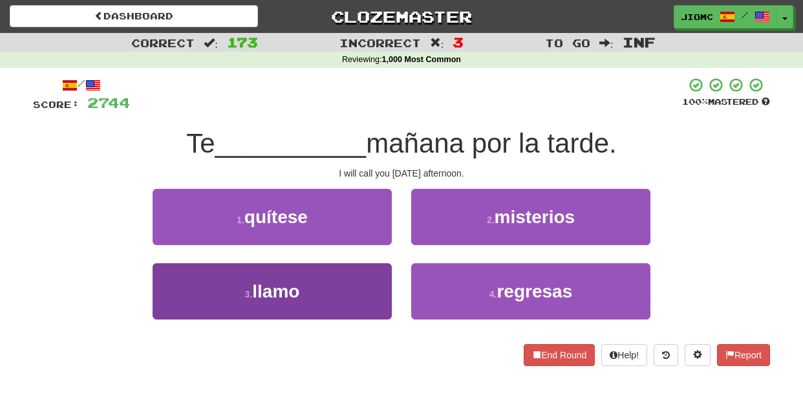
click at [381, 267] on button "3 . llamo" at bounding box center [272, 291] width 239 height 56
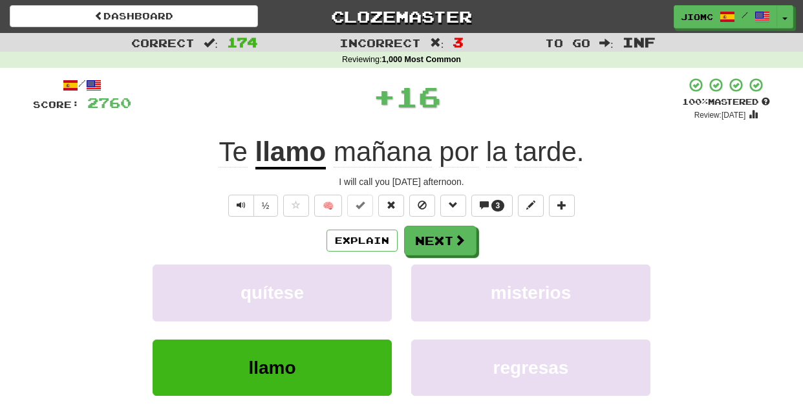
click at [381, 267] on button "quítese" at bounding box center [272, 292] width 239 height 56
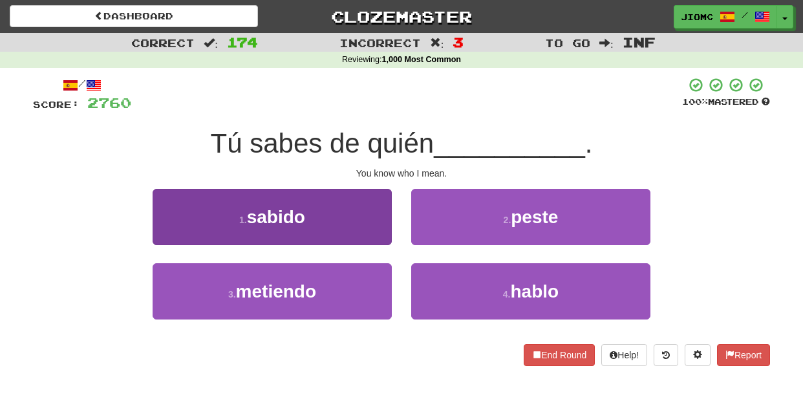
click at [383, 236] on button "1 . sabido" at bounding box center [272, 217] width 239 height 56
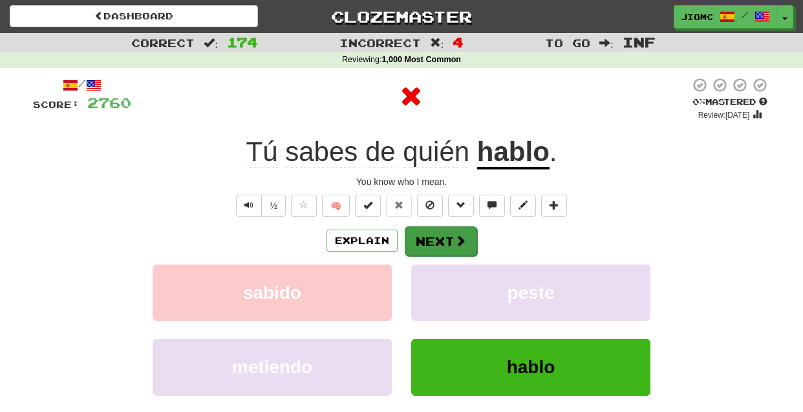
click at [425, 237] on button "Next" at bounding box center [441, 241] width 72 height 30
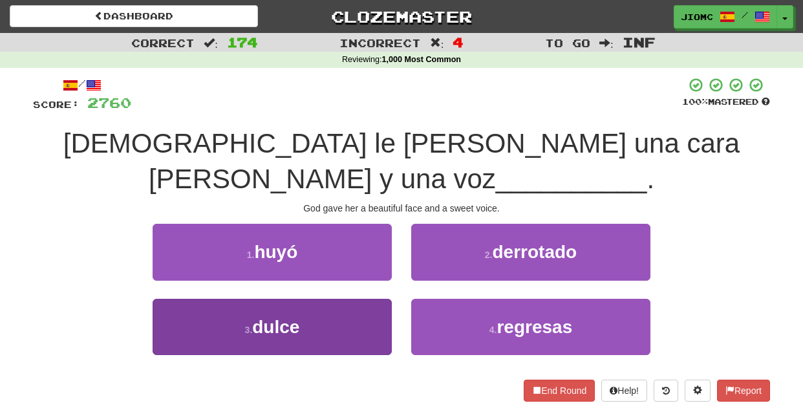
click at [369, 299] on button "3 . dulce" at bounding box center [272, 327] width 239 height 56
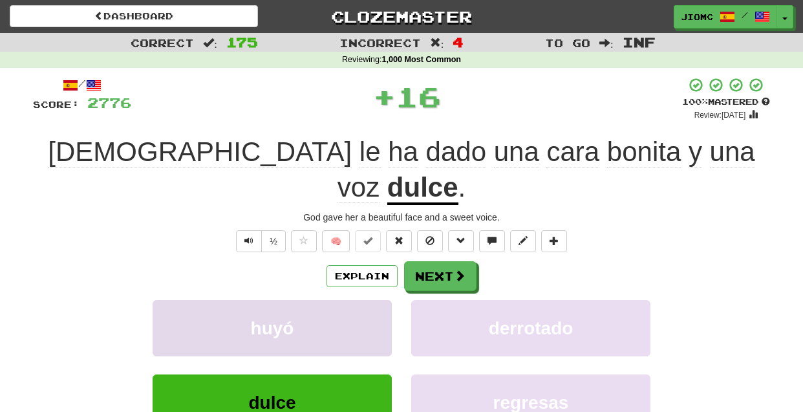
click at [369, 300] on button "huyó" at bounding box center [272, 328] width 239 height 56
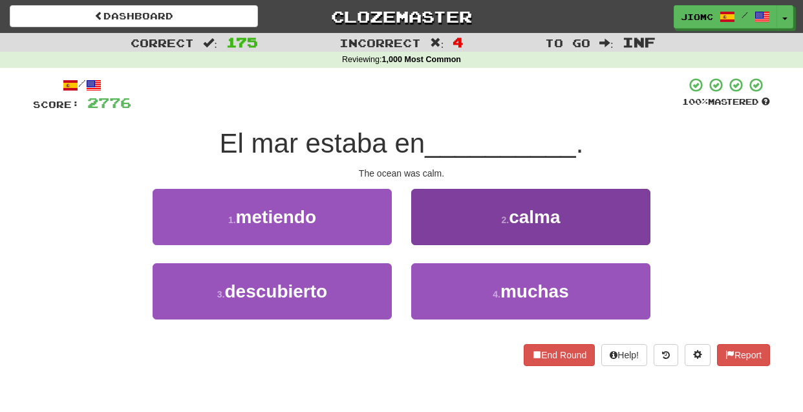
click at [434, 229] on button "2 . calma" at bounding box center [530, 217] width 239 height 56
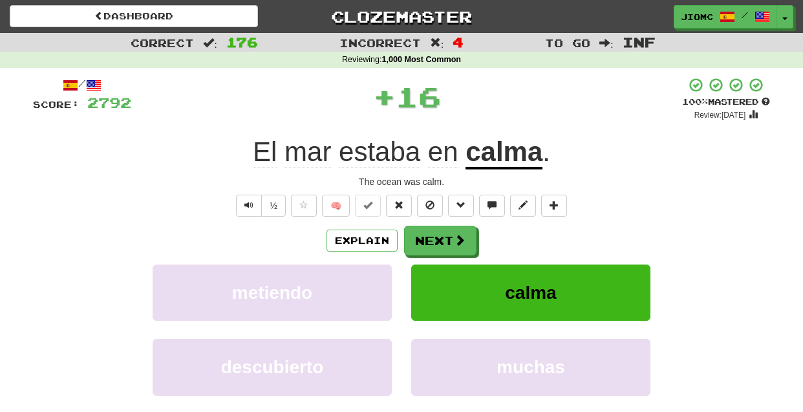
click at [431, 231] on button "Next" at bounding box center [440, 241] width 72 height 30
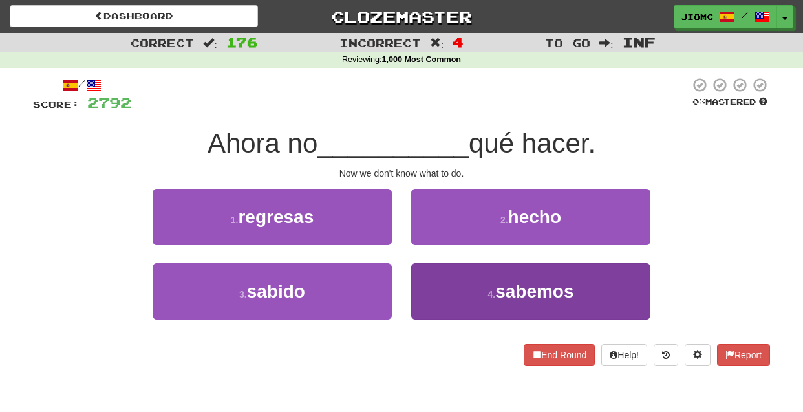
click at [432, 280] on button "4 . sabemos" at bounding box center [530, 291] width 239 height 56
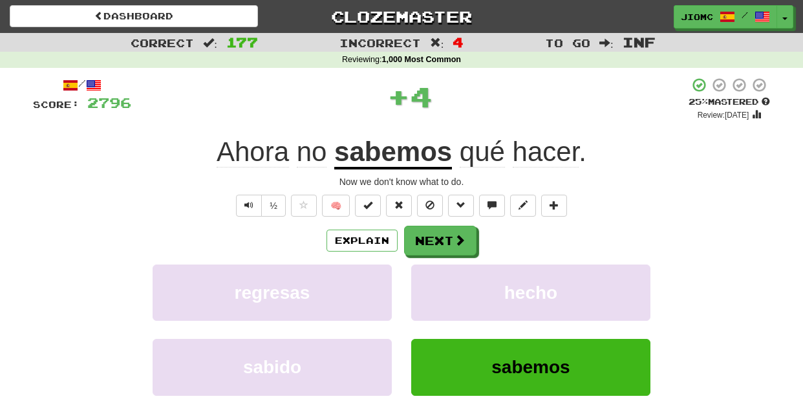
click at [432, 280] on button "hecho" at bounding box center [530, 292] width 239 height 56
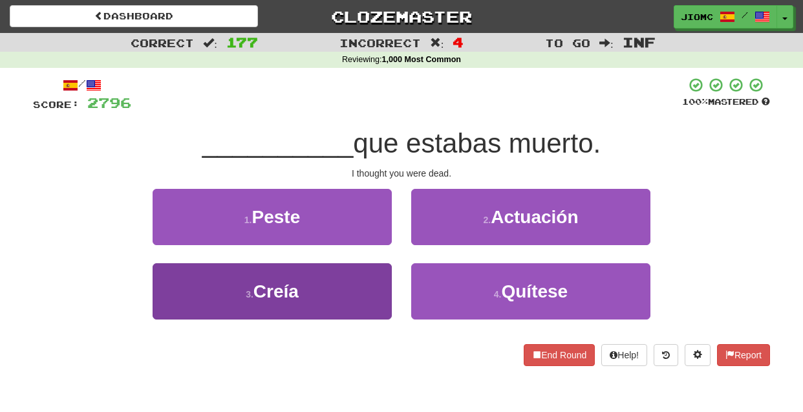
click at [366, 283] on button "3 . Creía" at bounding box center [272, 291] width 239 height 56
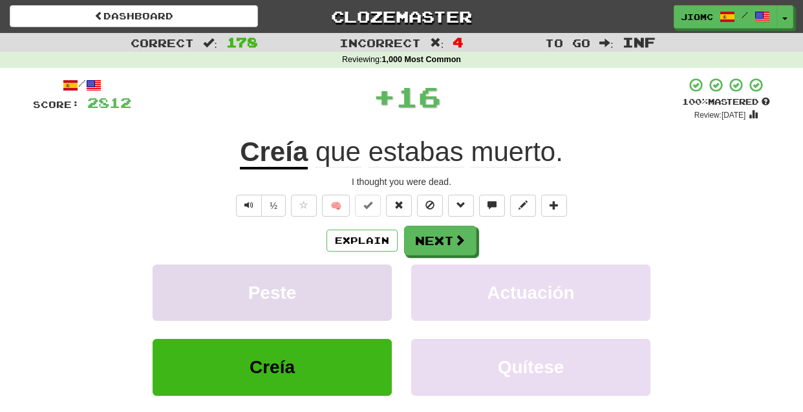
click at [367, 283] on button "Peste" at bounding box center [272, 292] width 239 height 56
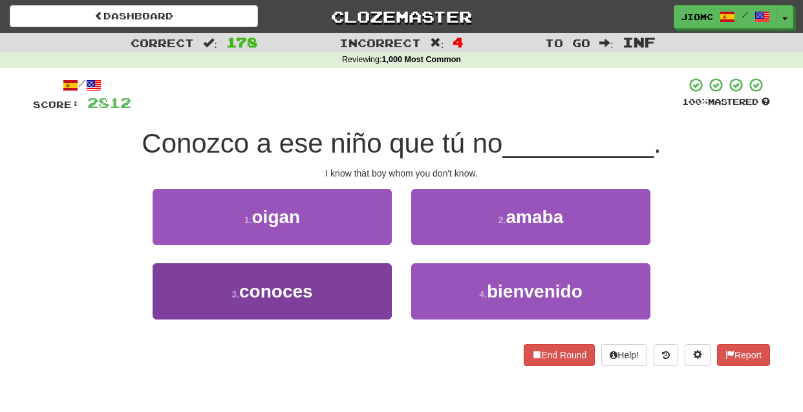
click at [378, 292] on button "3 . conoces" at bounding box center [272, 291] width 239 height 56
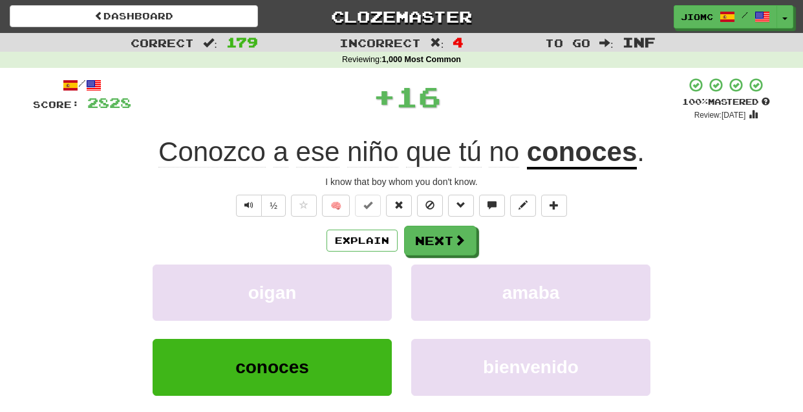
click at [378, 292] on button "oigan" at bounding box center [272, 292] width 239 height 56
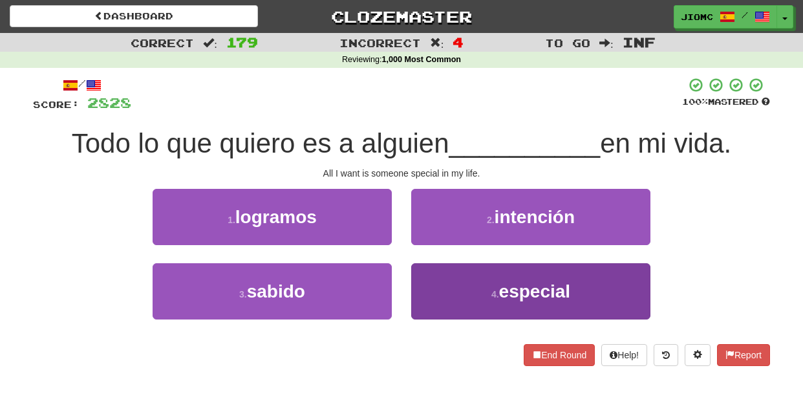
click at [436, 286] on button "4 . especial" at bounding box center [530, 291] width 239 height 56
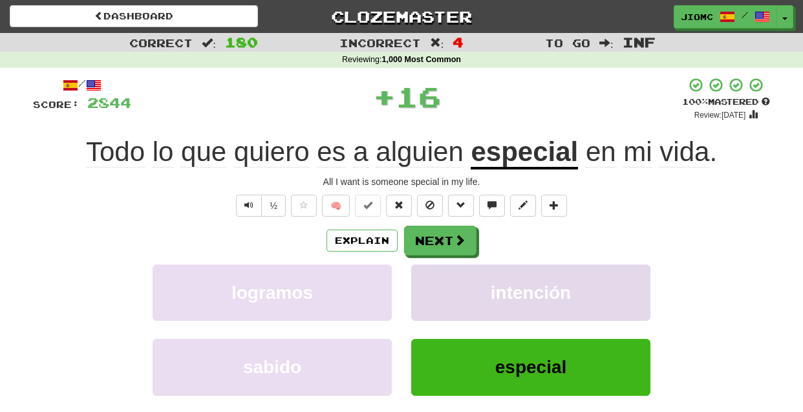
click at [435, 286] on button "intención" at bounding box center [530, 292] width 239 height 56
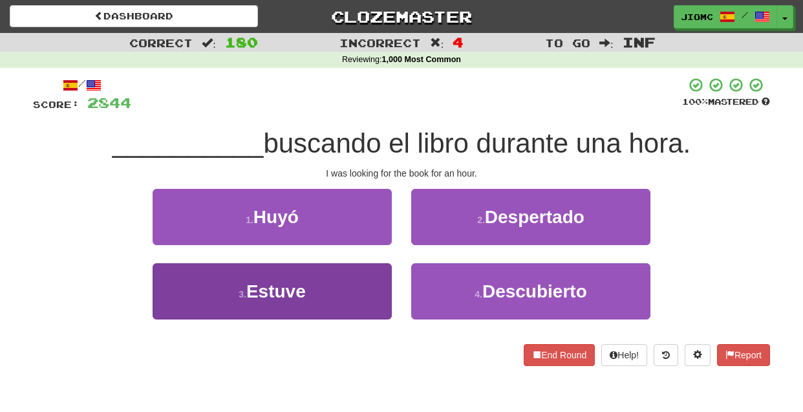
click at [373, 279] on button "3 . Estuve" at bounding box center [272, 291] width 239 height 56
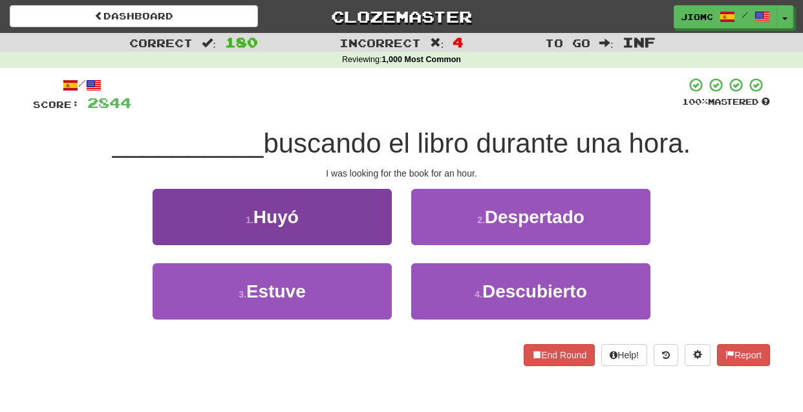
click at [374, 245] on button "1 . Huyó" at bounding box center [272, 217] width 239 height 56
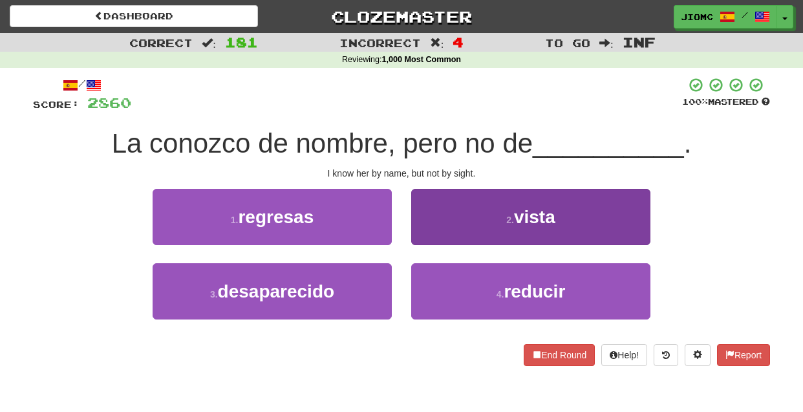
click at [431, 235] on button "2 . vista" at bounding box center [530, 217] width 239 height 56
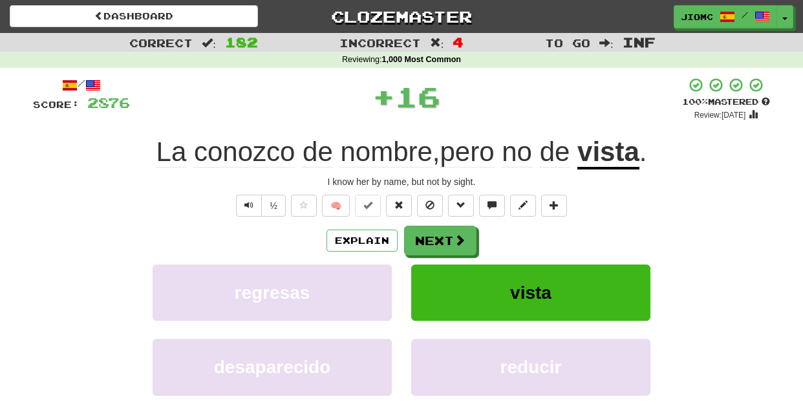
click at [431, 235] on button "Next" at bounding box center [440, 241] width 72 height 30
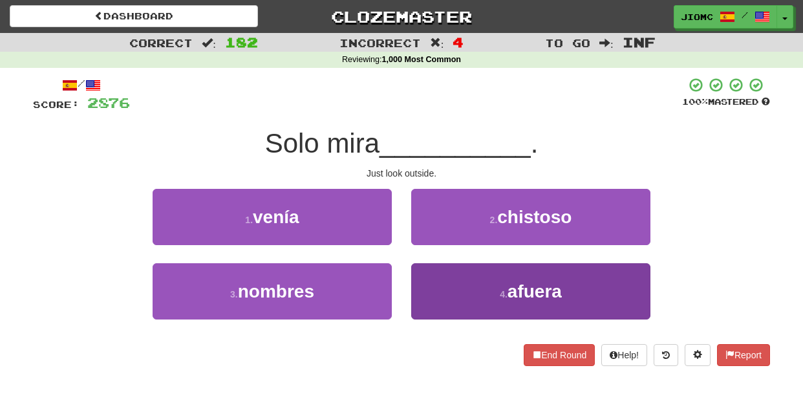
click at [429, 268] on button "4 . afuera" at bounding box center [530, 291] width 239 height 56
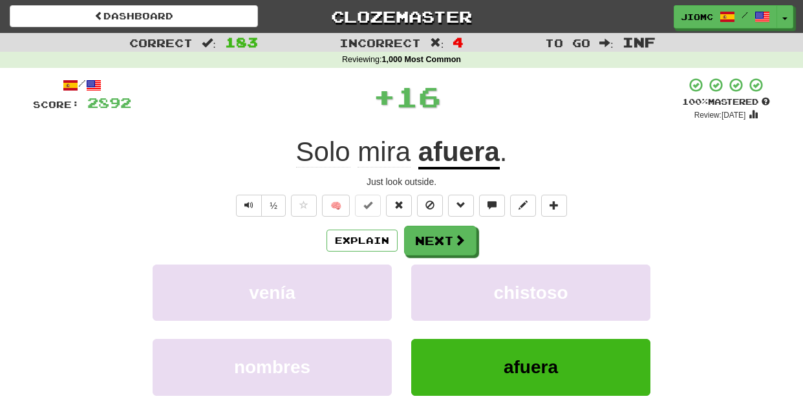
click at [429, 268] on button "chistoso" at bounding box center [530, 292] width 239 height 56
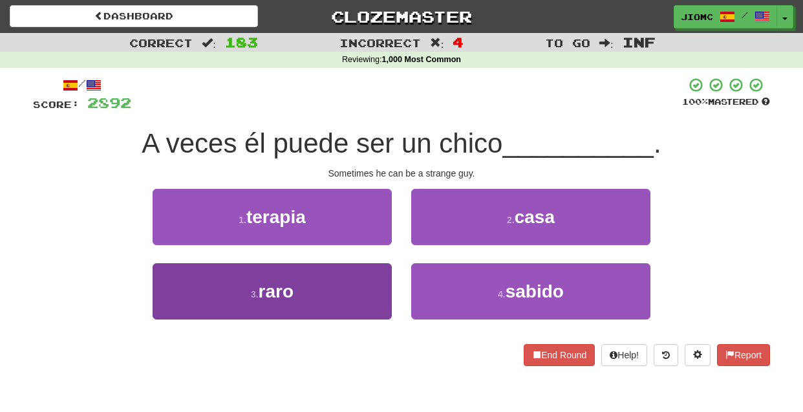
click at [370, 279] on button "3 . raro" at bounding box center [272, 291] width 239 height 56
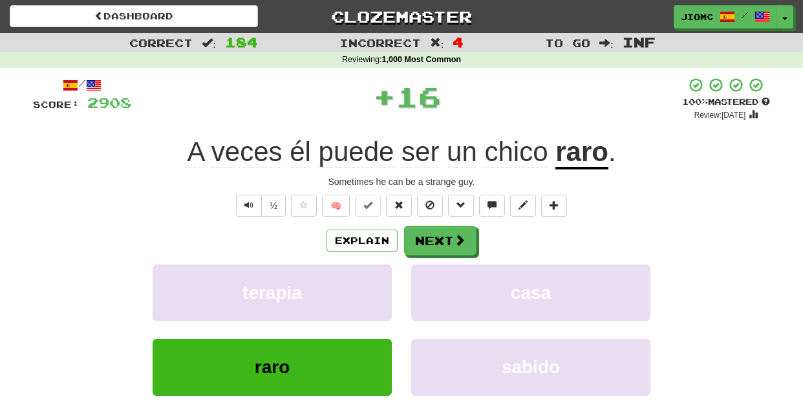
click at [370, 279] on button "terapia" at bounding box center [272, 292] width 239 height 56
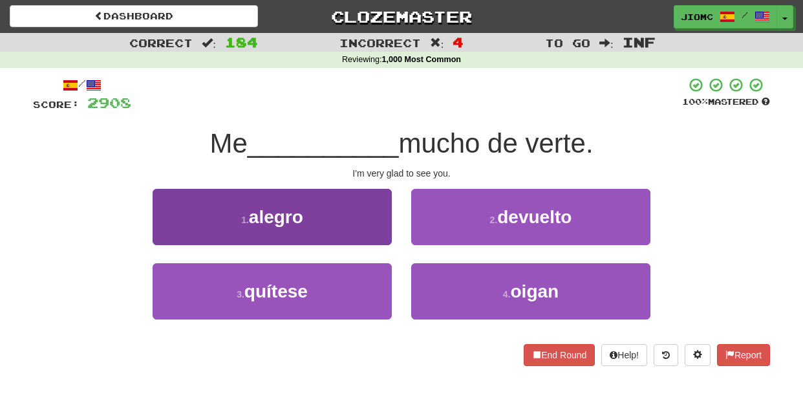
click at [381, 237] on button "1 . alegro" at bounding box center [272, 217] width 239 height 56
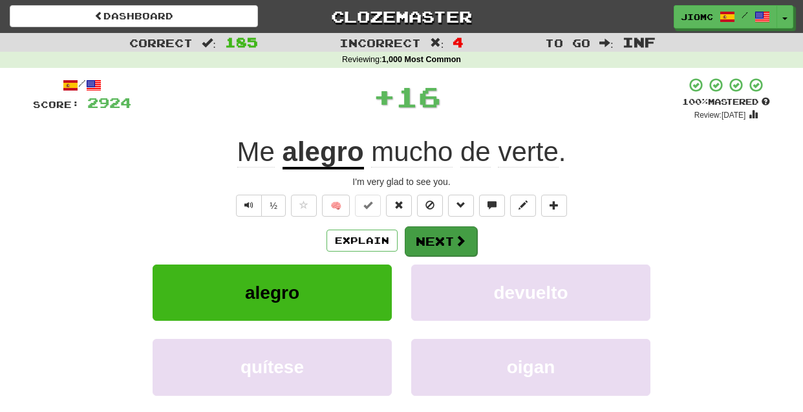
click at [427, 239] on button "Next" at bounding box center [441, 241] width 72 height 30
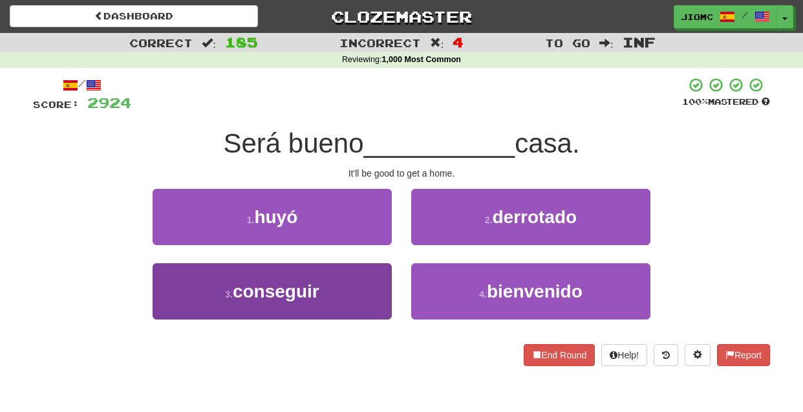
click at [356, 293] on button "3 . conseguir" at bounding box center [272, 291] width 239 height 56
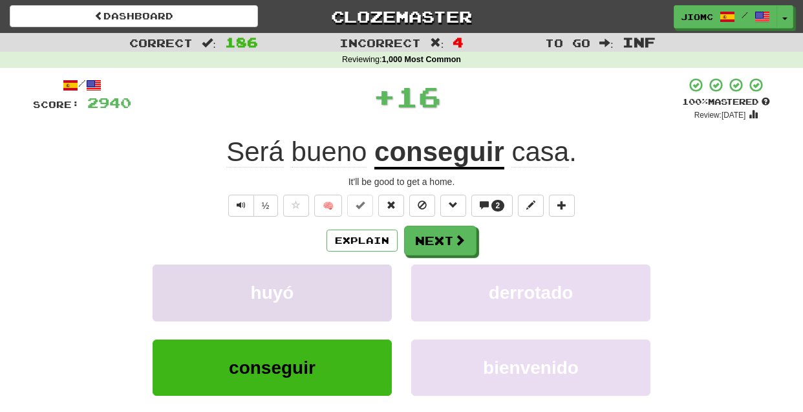
click at [356, 292] on button "huyó" at bounding box center [272, 292] width 239 height 56
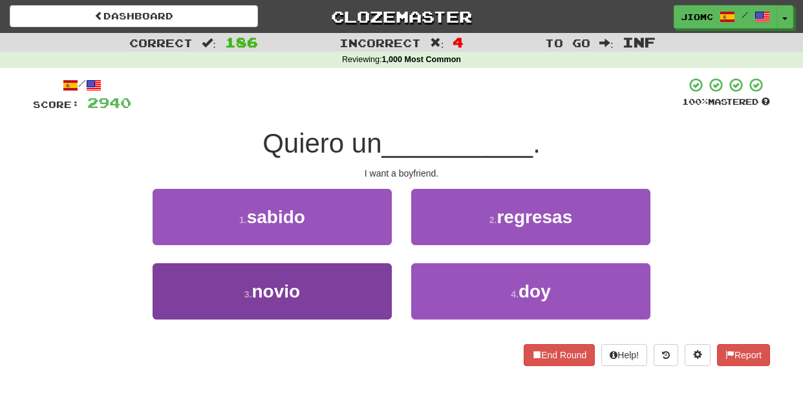
click at [359, 292] on button "3 . novio" at bounding box center [272, 291] width 239 height 56
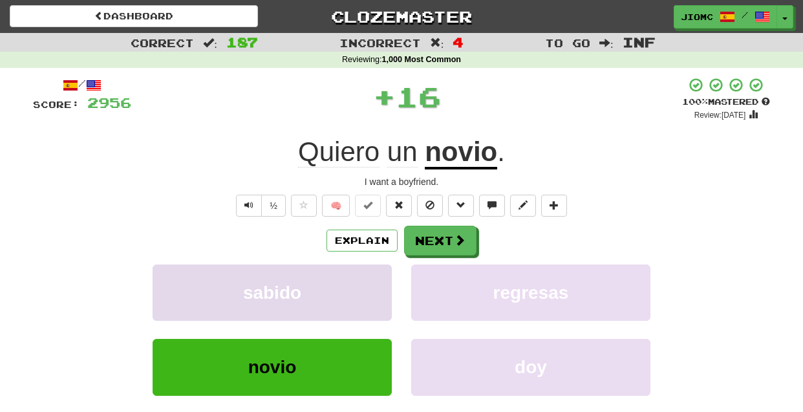
click at [360, 292] on button "sabido" at bounding box center [272, 292] width 239 height 56
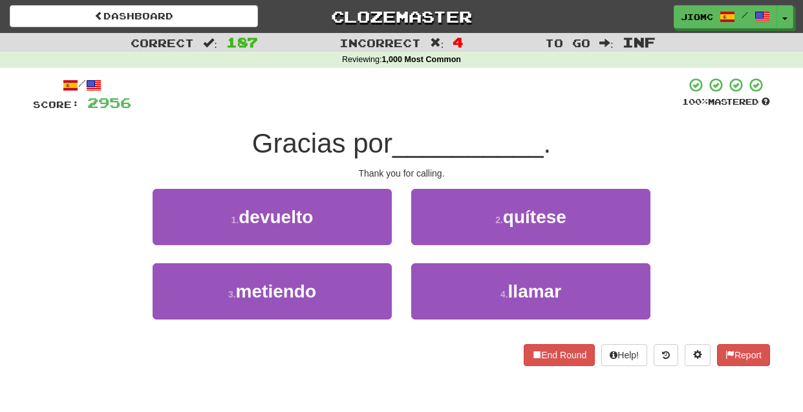
click at [411, 282] on div "4 . llamar" at bounding box center [530, 300] width 259 height 74
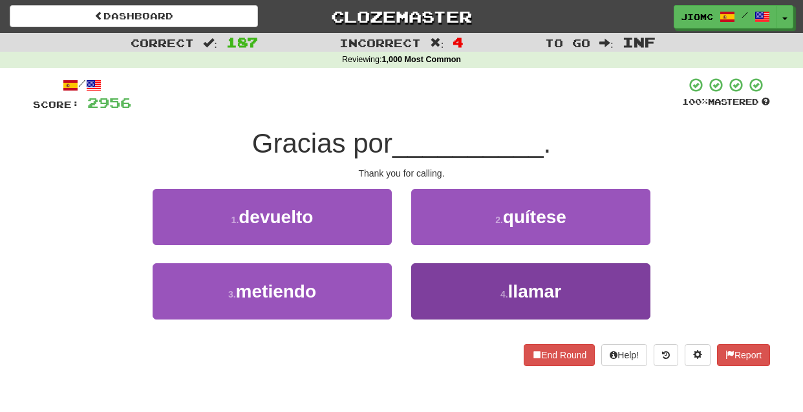
click at [418, 282] on button "4 . llamar" at bounding box center [530, 291] width 239 height 56
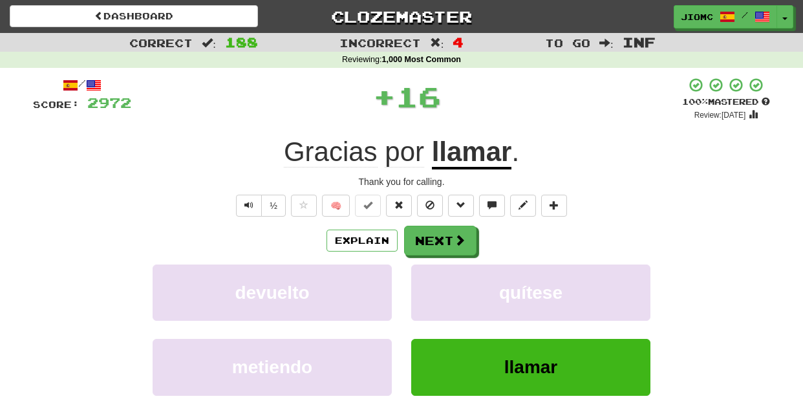
click at [418, 282] on button "quítese" at bounding box center [530, 292] width 239 height 56
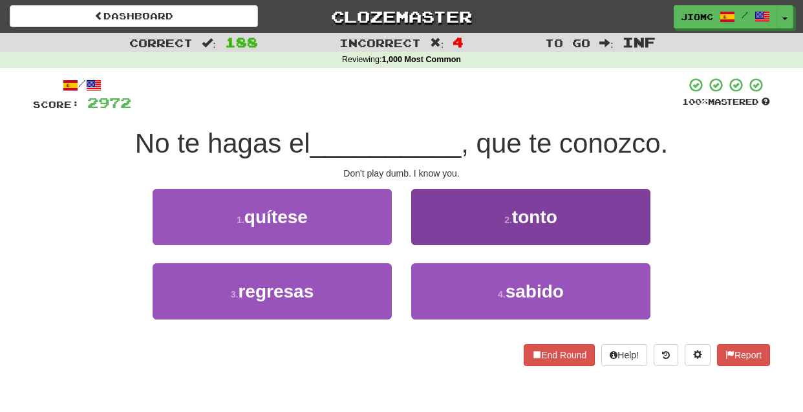
click at [425, 244] on button "2 . tonto" at bounding box center [530, 217] width 239 height 56
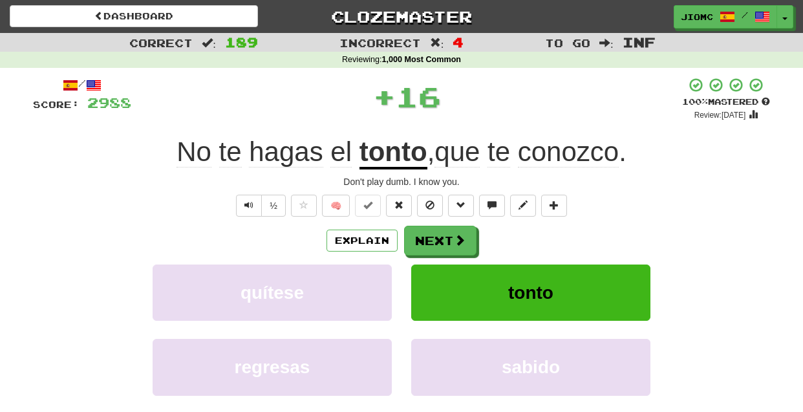
click at [425, 244] on button "Next" at bounding box center [440, 241] width 72 height 30
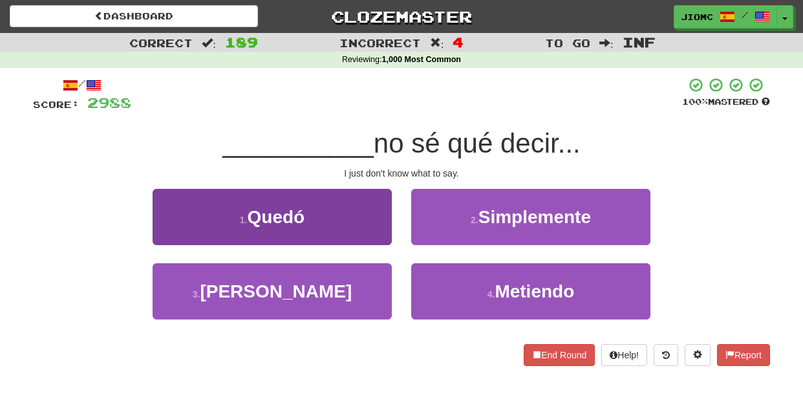
click at [367, 283] on button "3 . Sabido" at bounding box center [272, 291] width 239 height 56
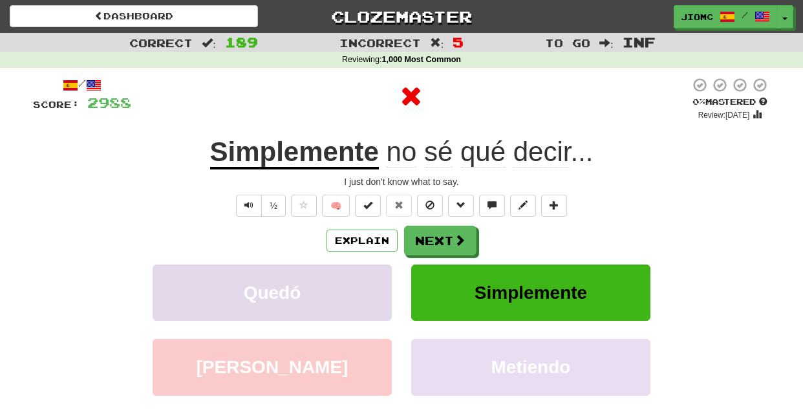
click at [367, 283] on button "Quedó" at bounding box center [272, 292] width 239 height 56
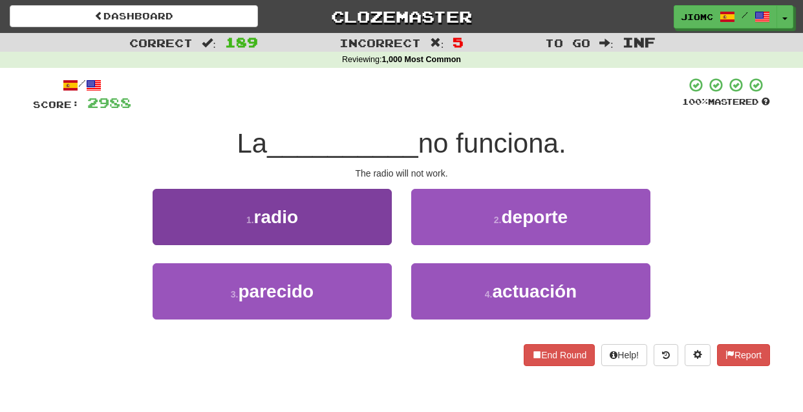
click at [376, 235] on button "1 . radio" at bounding box center [272, 217] width 239 height 56
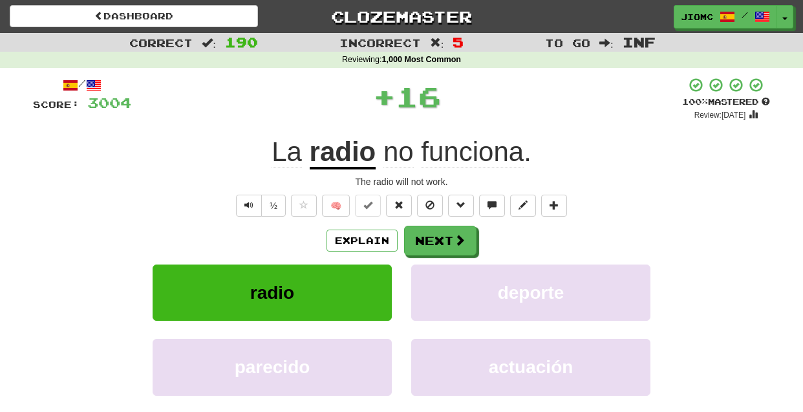
click at [422, 238] on button "Next" at bounding box center [440, 241] width 72 height 30
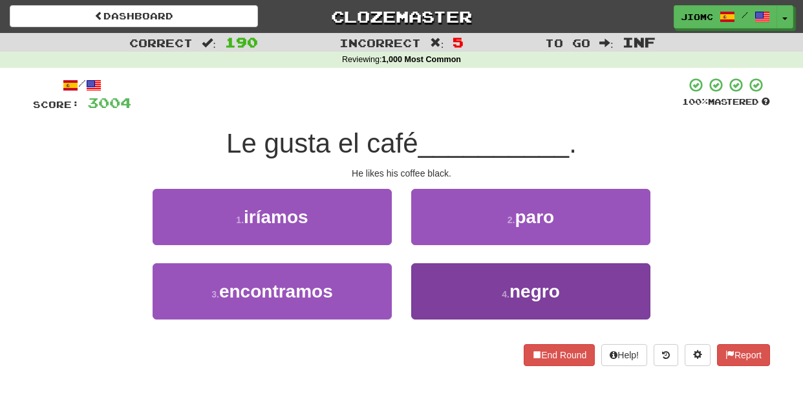
click at [423, 272] on button "4 . negro" at bounding box center [530, 291] width 239 height 56
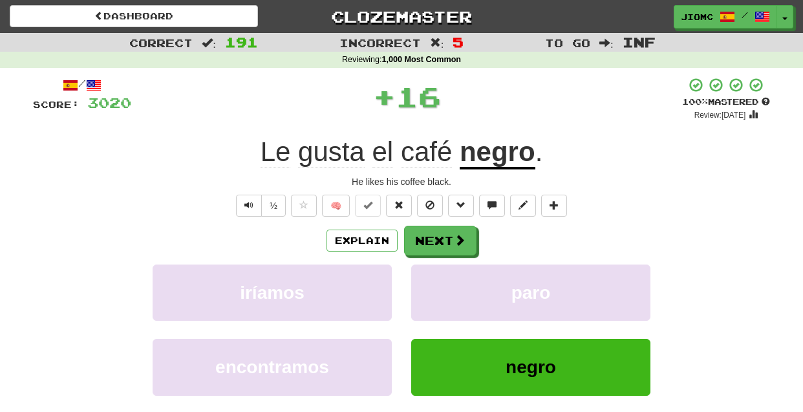
click at [423, 272] on button "paro" at bounding box center [530, 292] width 239 height 56
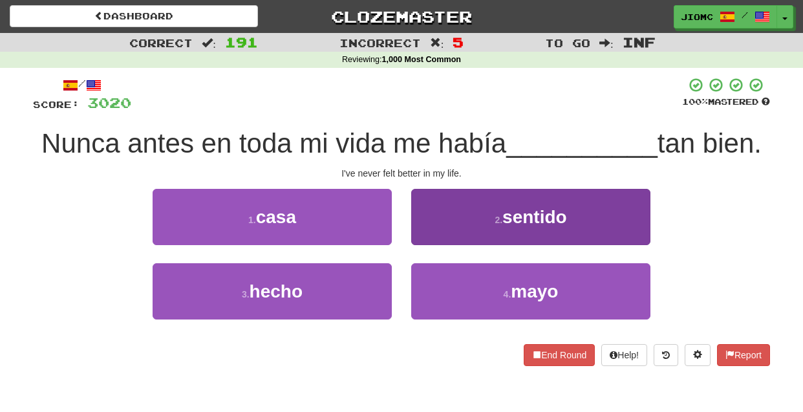
click at [426, 235] on button "2 . sentido" at bounding box center [530, 217] width 239 height 56
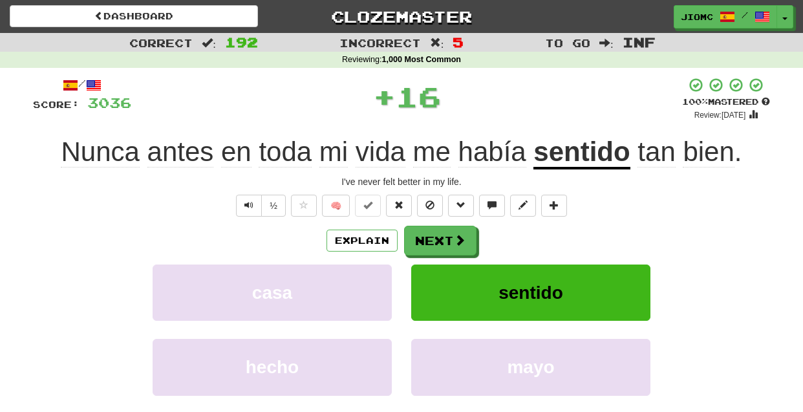
click at [426, 235] on button "Next" at bounding box center [440, 241] width 72 height 30
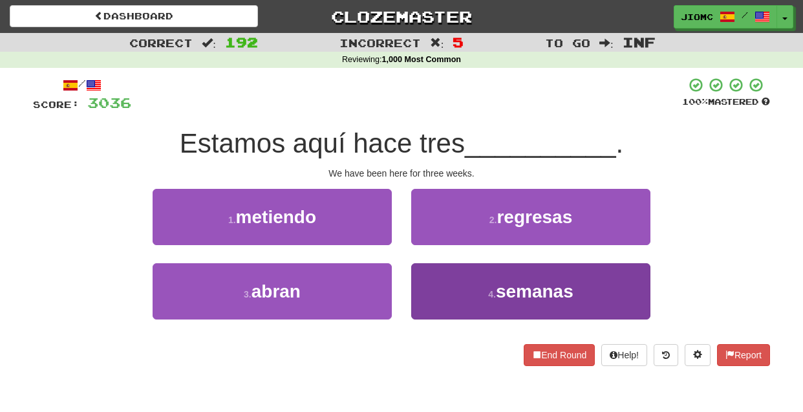
click at [422, 280] on button "4 . semanas" at bounding box center [530, 291] width 239 height 56
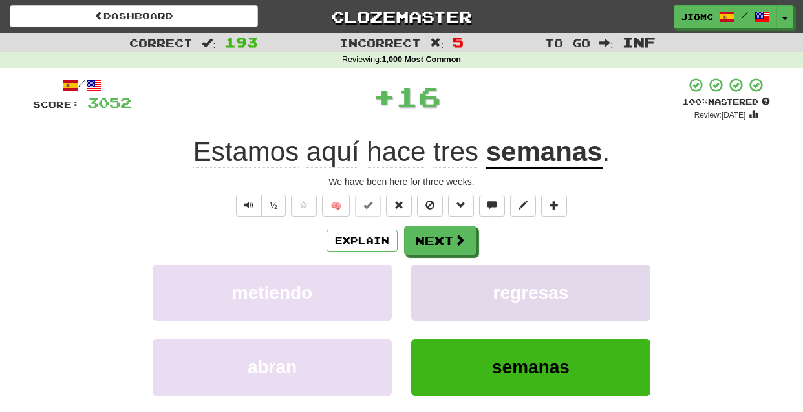
click at [422, 279] on button "regresas" at bounding box center [530, 292] width 239 height 56
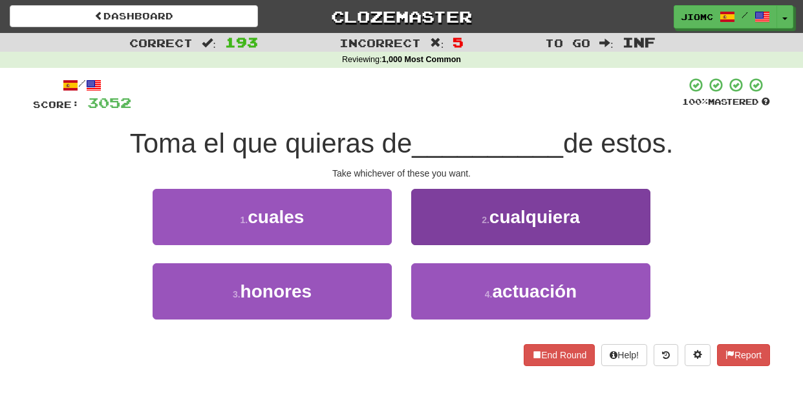
click at [429, 232] on button "2 . cualquiera" at bounding box center [530, 217] width 239 height 56
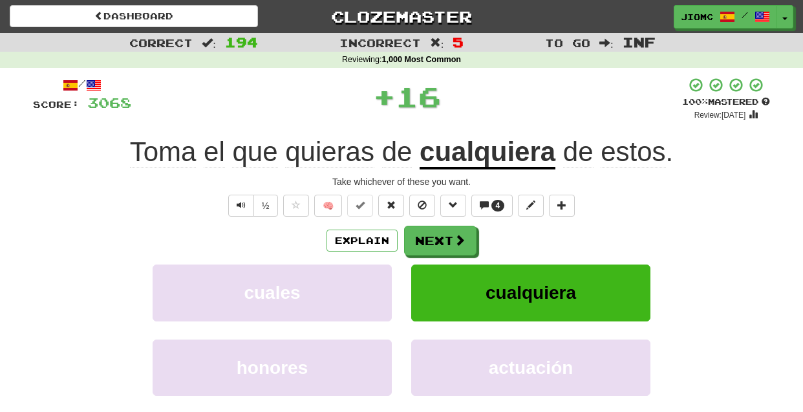
click at [429, 233] on button "Next" at bounding box center [440, 241] width 72 height 30
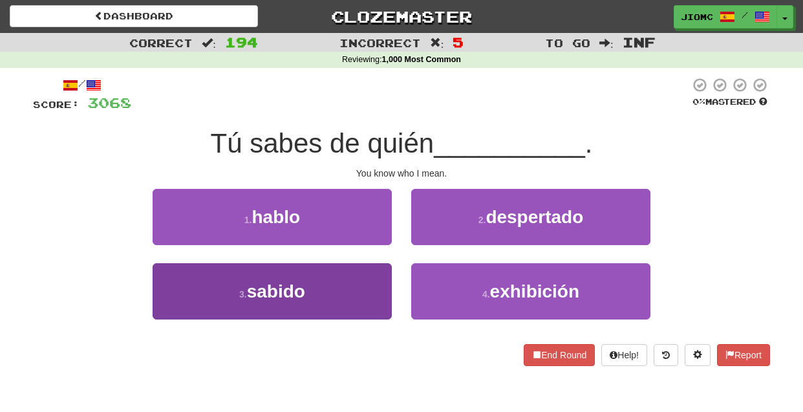
click at [370, 293] on button "3 . sabido" at bounding box center [272, 291] width 239 height 56
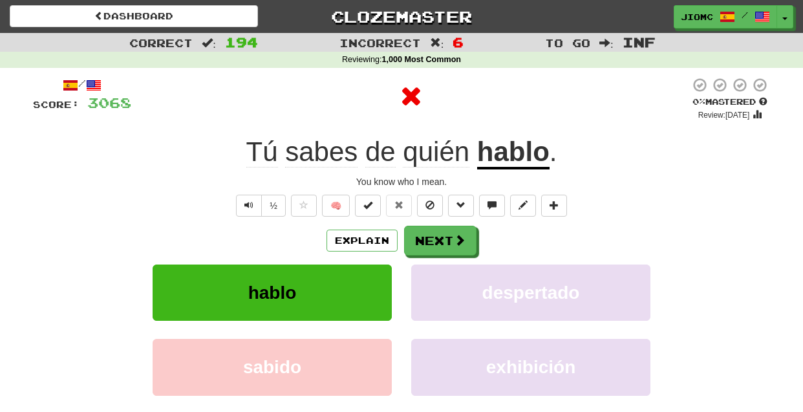
click at [370, 293] on button "hablo" at bounding box center [272, 292] width 239 height 56
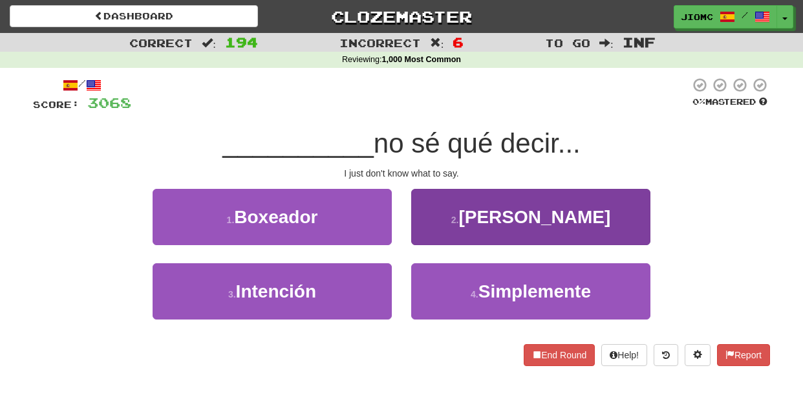
click at [436, 278] on button "4 . Simplemente" at bounding box center [530, 291] width 239 height 56
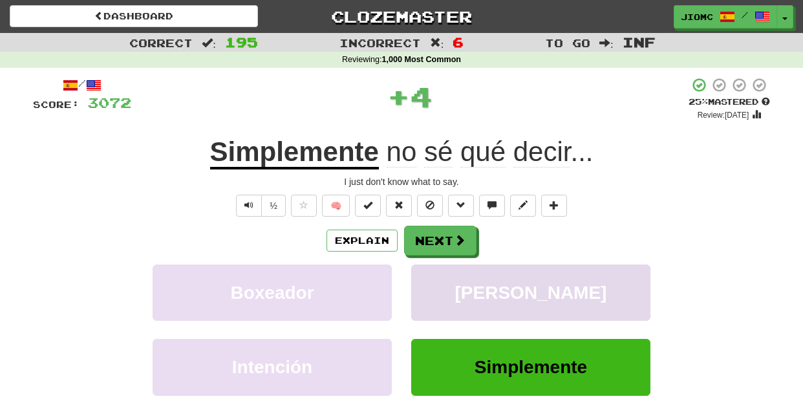
click at [435, 280] on button "Sabido" at bounding box center [530, 292] width 239 height 56
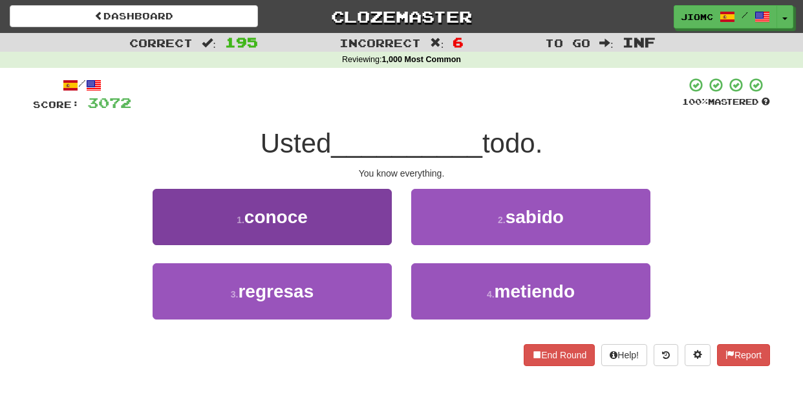
click at [369, 239] on button "1 . conoce" at bounding box center [272, 217] width 239 height 56
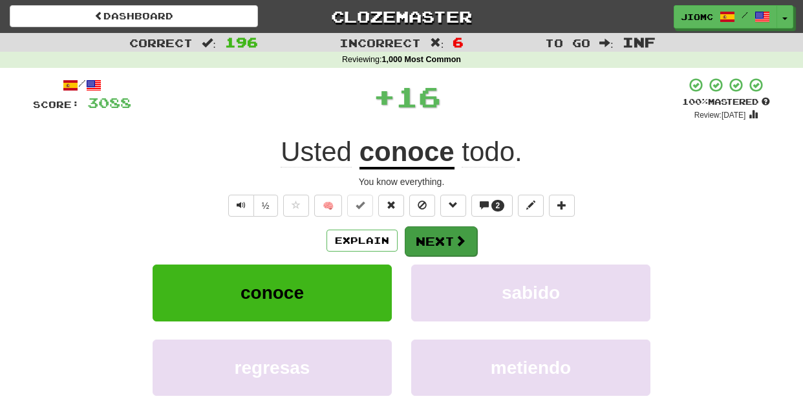
click at [425, 245] on button "Next" at bounding box center [441, 241] width 72 height 30
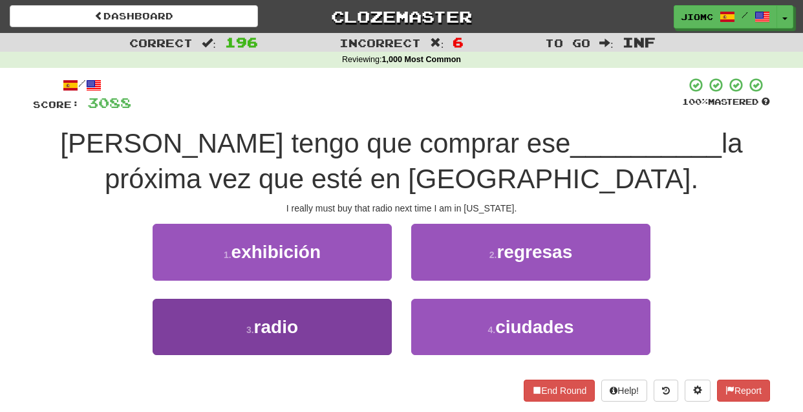
click at [377, 304] on button "3 . radio" at bounding box center [272, 327] width 239 height 56
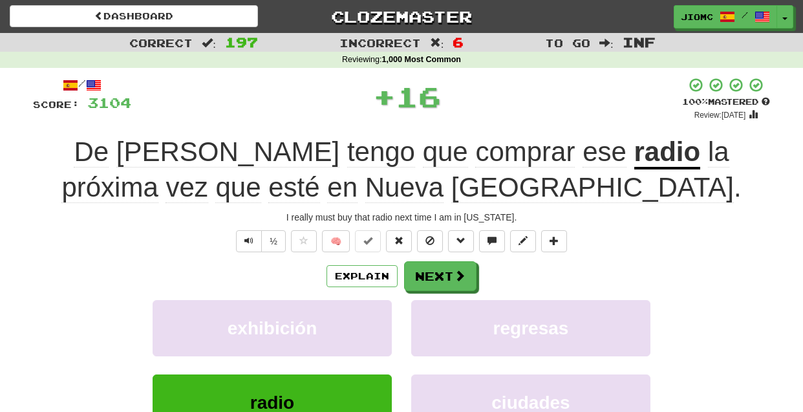
click at [377, 304] on button "exhibición" at bounding box center [272, 328] width 239 height 56
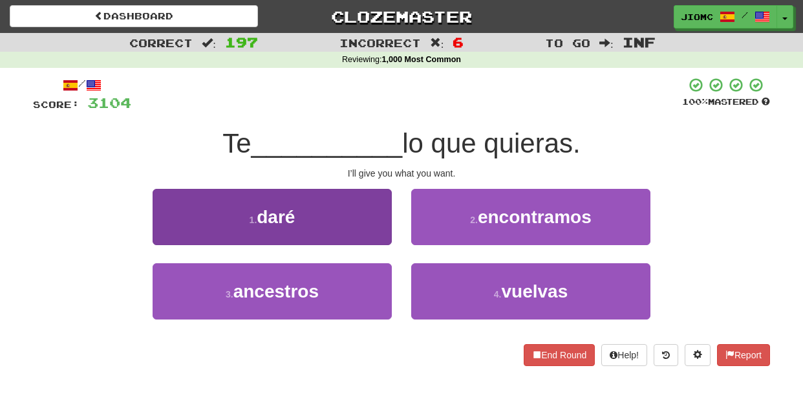
click at [376, 222] on button "1 . daré" at bounding box center [272, 217] width 239 height 56
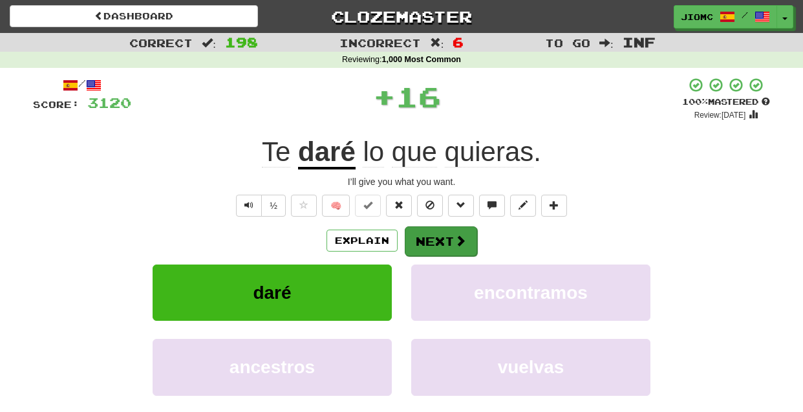
click at [420, 235] on button "Next" at bounding box center [441, 241] width 72 height 30
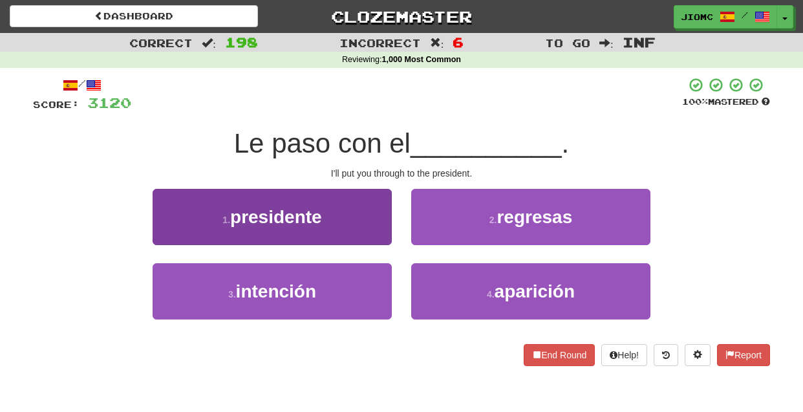
click at [385, 231] on button "1 . presidente" at bounding box center [272, 217] width 239 height 56
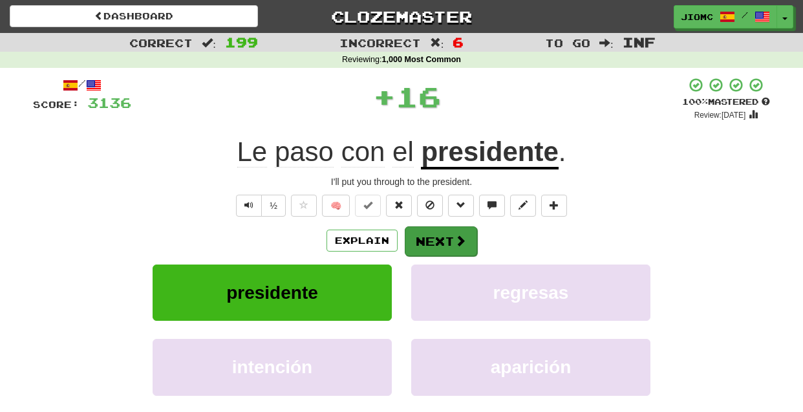
click at [436, 244] on button "Next" at bounding box center [441, 241] width 72 height 30
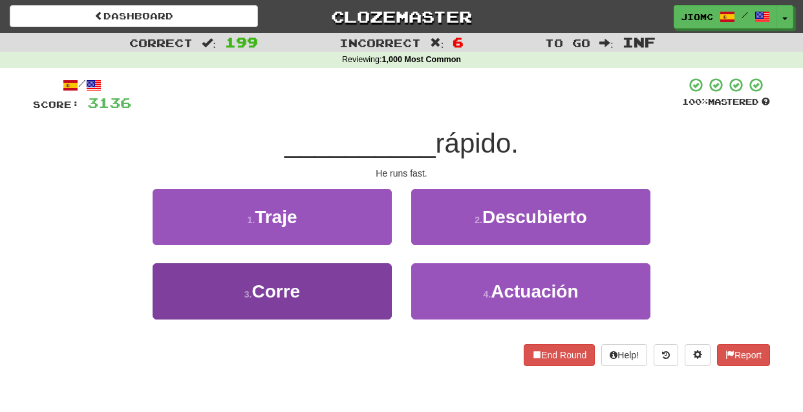
click at [365, 282] on button "3 . Corre" at bounding box center [272, 291] width 239 height 56
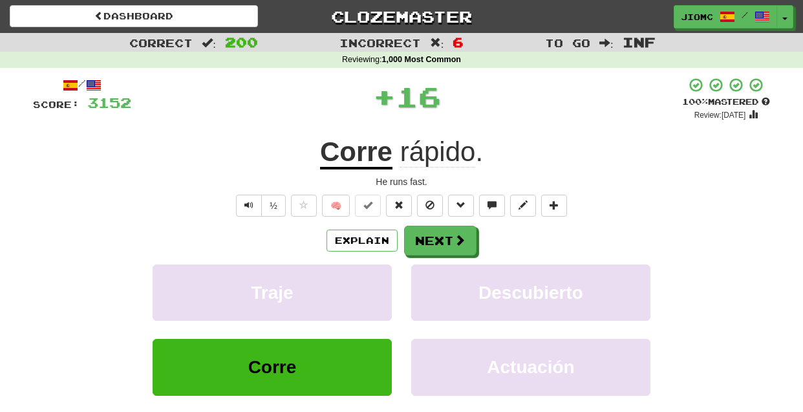
click at [365, 282] on button "Traje" at bounding box center [272, 292] width 239 height 56
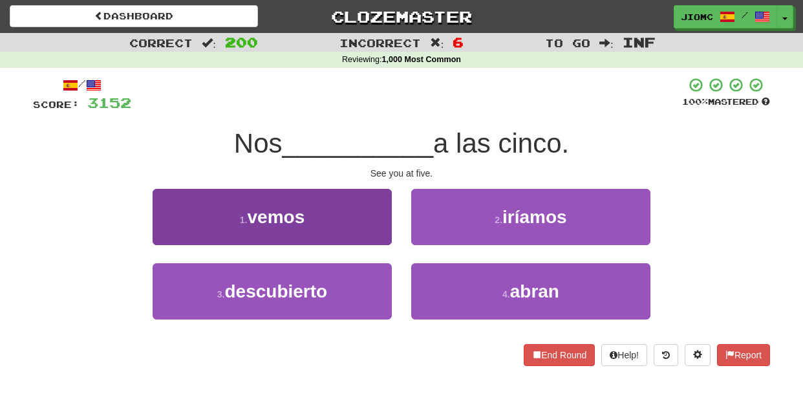
click at [385, 233] on button "1 . vemos" at bounding box center [272, 217] width 239 height 56
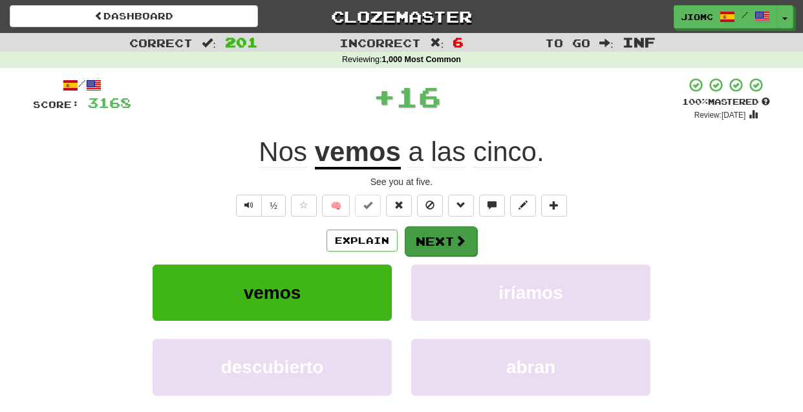
click at [421, 235] on button "Next" at bounding box center [441, 241] width 72 height 30
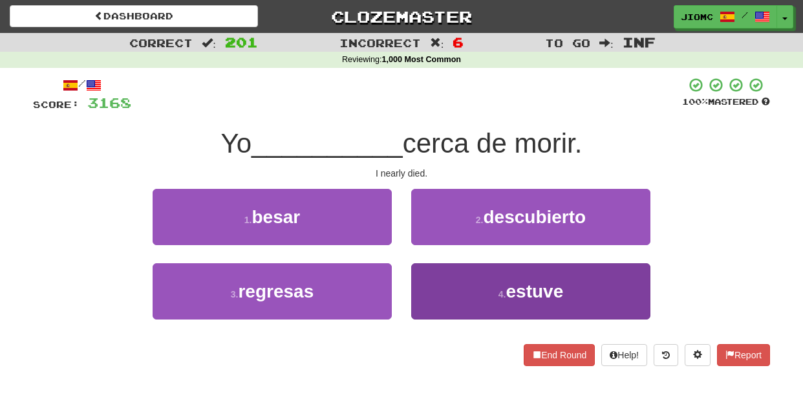
click at [444, 284] on button "4 . estuve" at bounding box center [530, 291] width 239 height 56
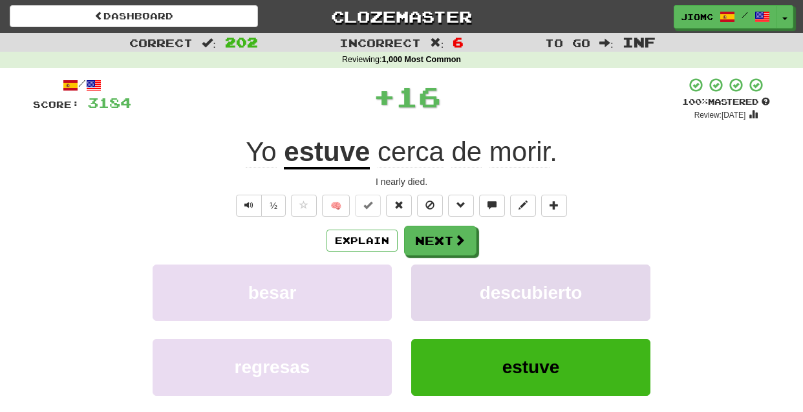
click at [443, 284] on button "descubierto" at bounding box center [530, 292] width 239 height 56
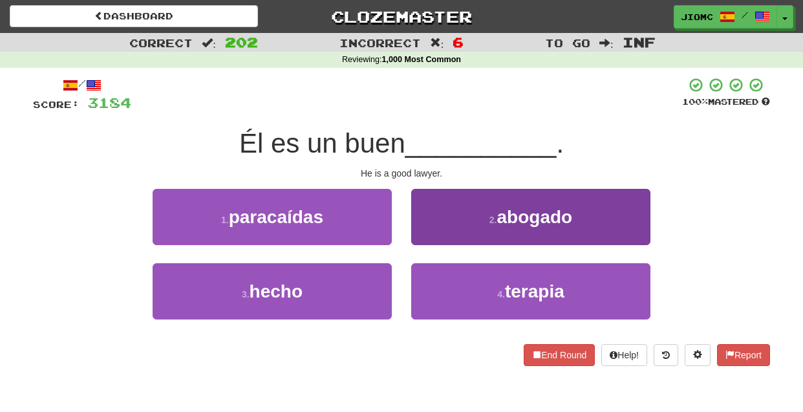
click at [446, 230] on button "2 . abogado" at bounding box center [530, 217] width 239 height 56
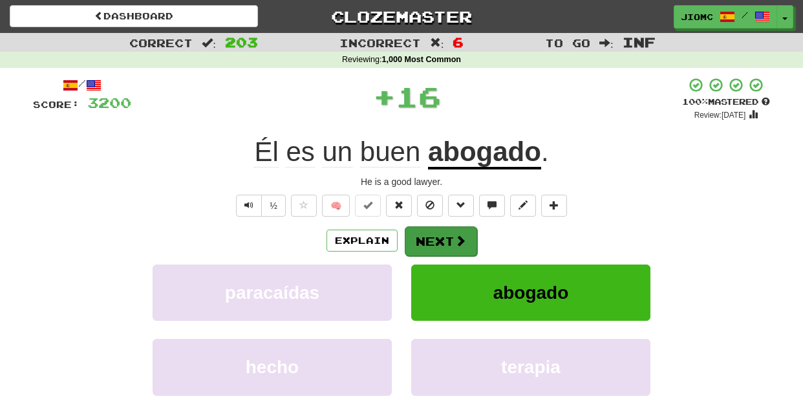
click at [446, 233] on button "Next" at bounding box center [441, 241] width 72 height 30
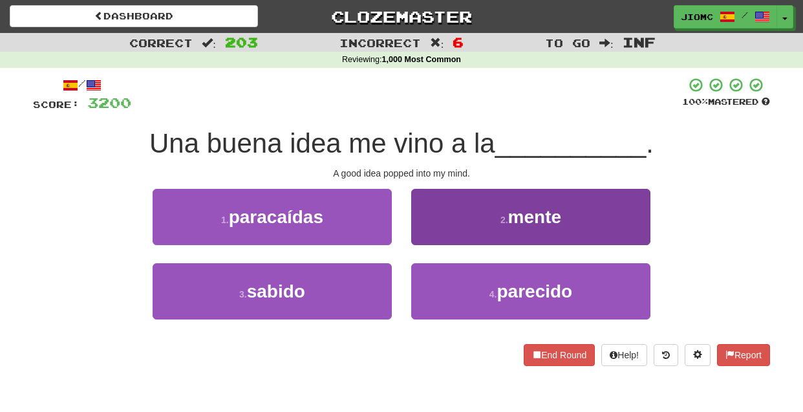
click at [442, 235] on button "2 . mente" at bounding box center [530, 217] width 239 height 56
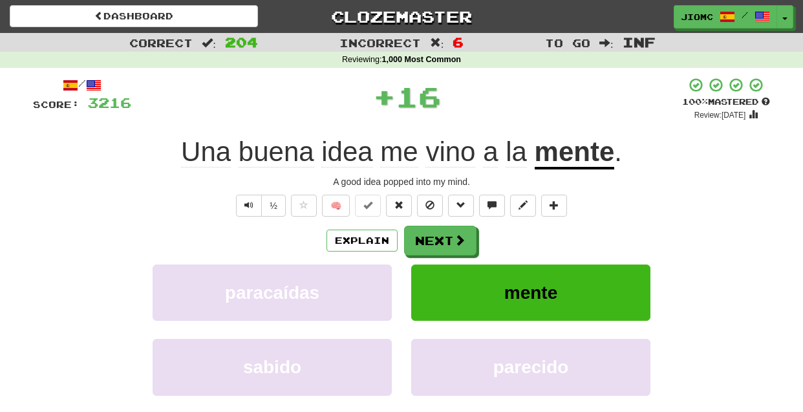
click at [442, 235] on button "Next" at bounding box center [440, 241] width 72 height 30
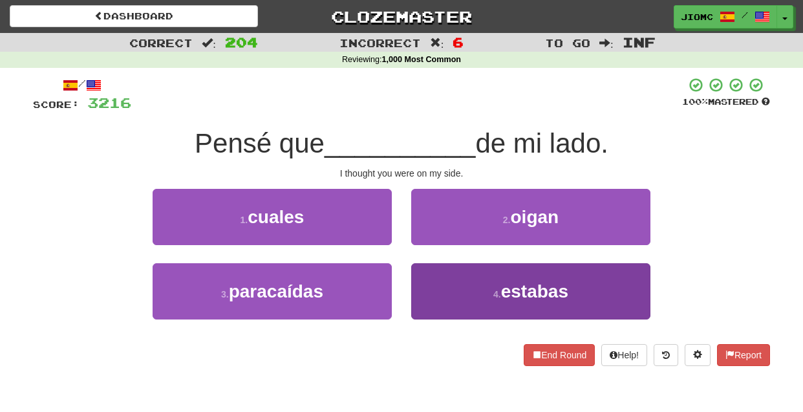
click at [432, 276] on button "4 . estabas" at bounding box center [530, 291] width 239 height 56
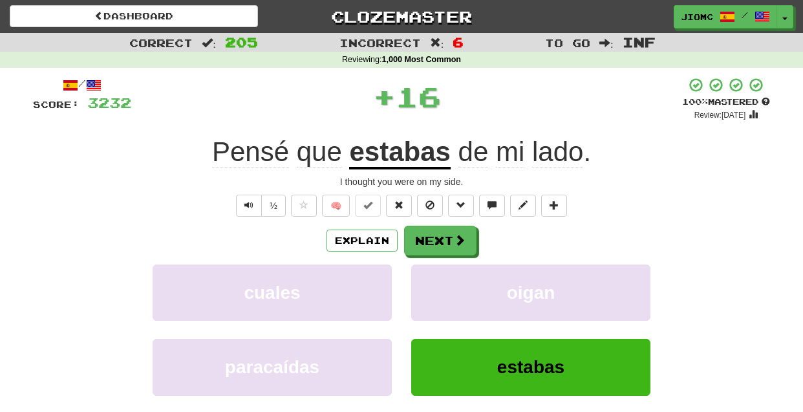
click at [432, 276] on button "oigan" at bounding box center [530, 292] width 239 height 56
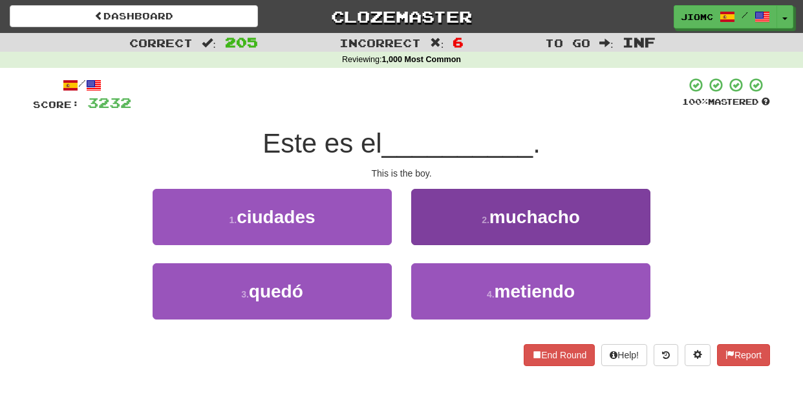
click at [433, 231] on button "2 . muchacho" at bounding box center [530, 217] width 239 height 56
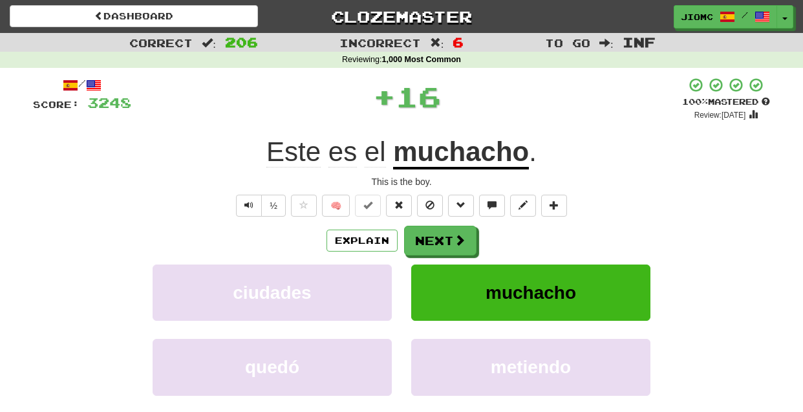
click at [433, 233] on button "Next" at bounding box center [440, 241] width 72 height 30
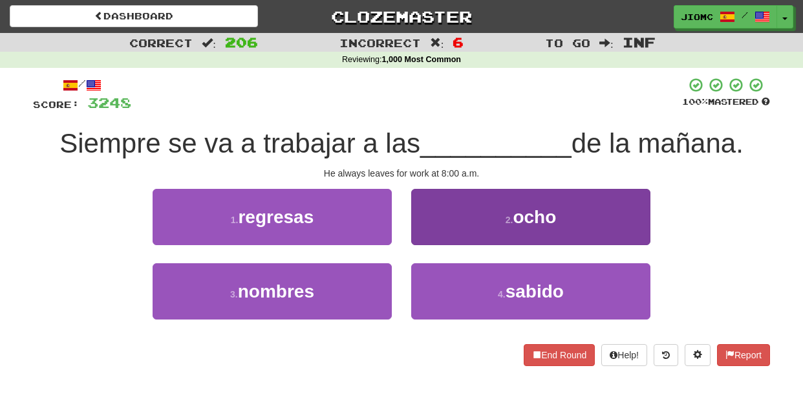
click at [429, 234] on button "2 . ocho" at bounding box center [530, 217] width 239 height 56
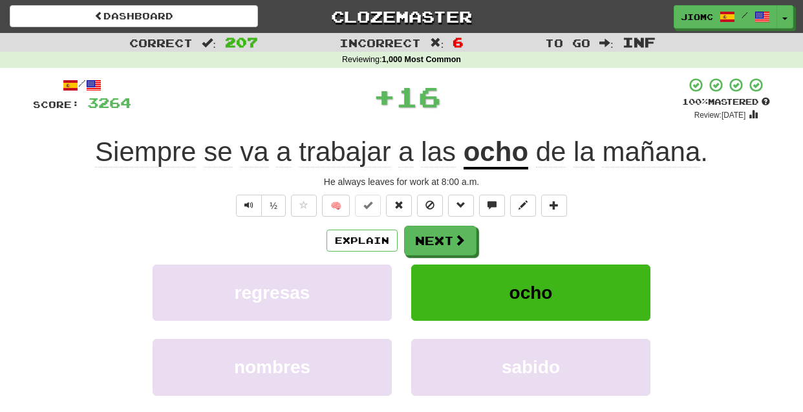
click at [429, 234] on button "Next" at bounding box center [440, 241] width 72 height 30
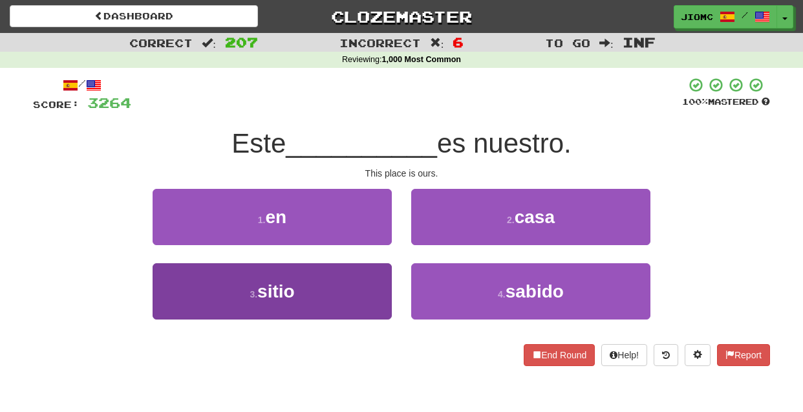
click at [379, 277] on button "3 . sitio" at bounding box center [272, 291] width 239 height 56
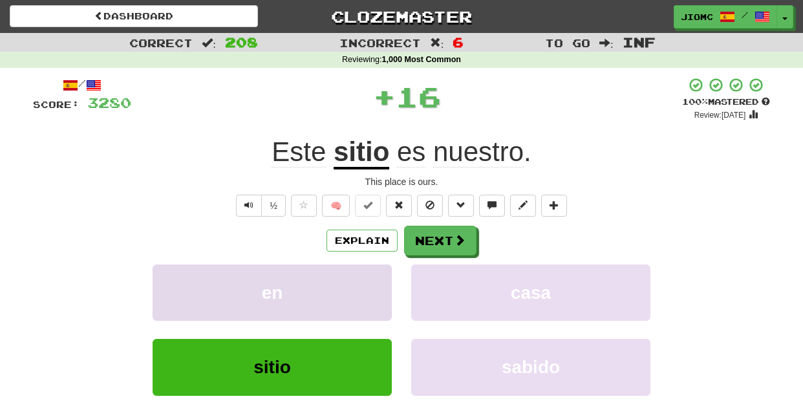
click at [378, 277] on button "en" at bounding box center [272, 292] width 239 height 56
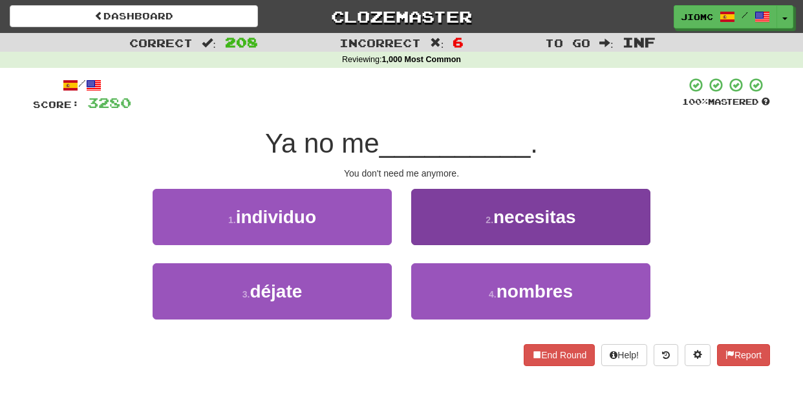
click at [425, 233] on button "2 . necesitas" at bounding box center [530, 217] width 239 height 56
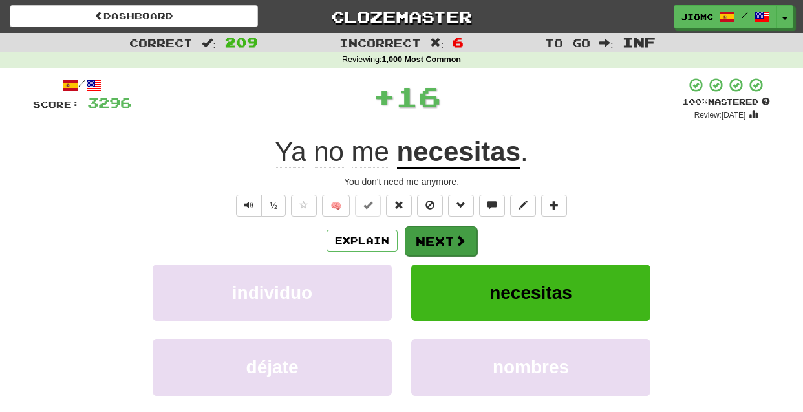
click at [425, 233] on button "Next" at bounding box center [441, 241] width 72 height 30
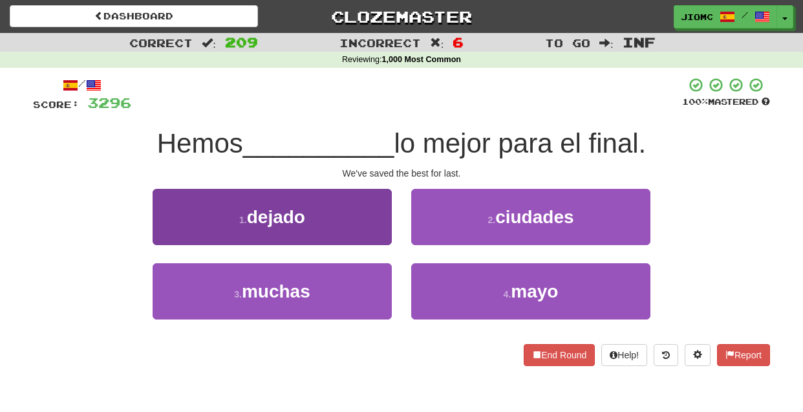
click at [368, 233] on button "1 . dejado" at bounding box center [272, 217] width 239 height 56
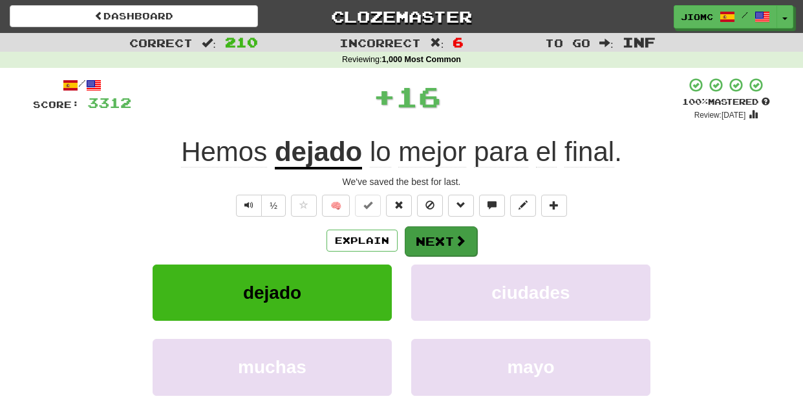
click at [420, 237] on button "Next" at bounding box center [441, 241] width 72 height 30
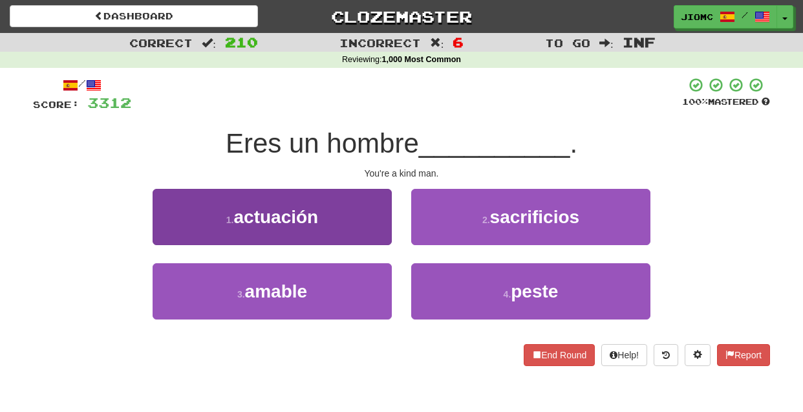
click at [369, 288] on button "3 . amable" at bounding box center [272, 291] width 239 height 56
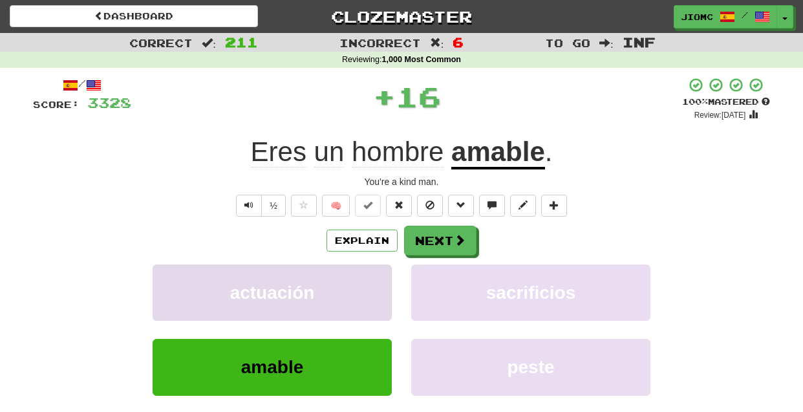
click at [370, 284] on button "actuación" at bounding box center [272, 292] width 239 height 56
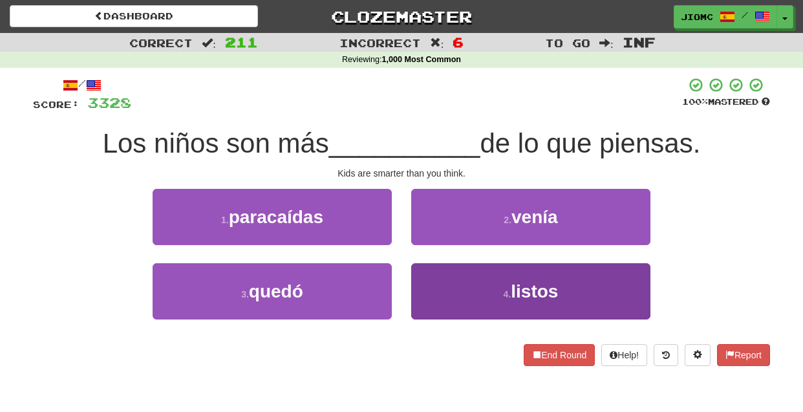
click at [442, 284] on button "4 . listos" at bounding box center [530, 291] width 239 height 56
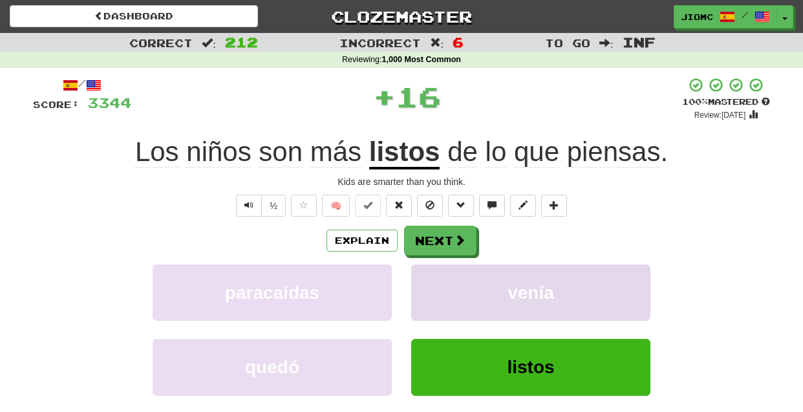
click at [441, 283] on button "venía" at bounding box center [530, 292] width 239 height 56
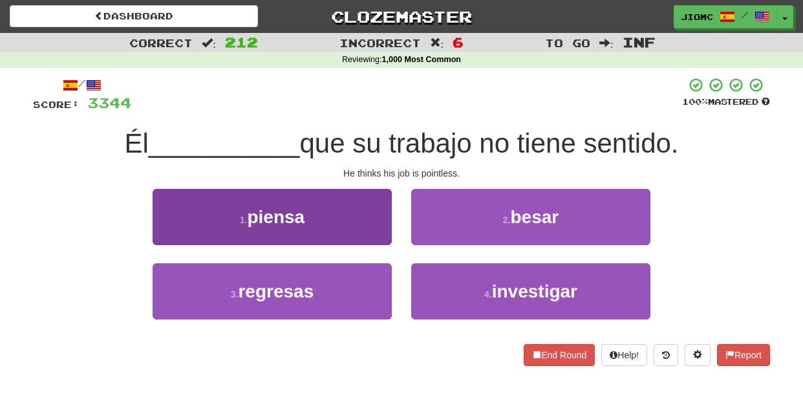
click at [381, 222] on button "1 . piensa" at bounding box center [272, 217] width 239 height 56
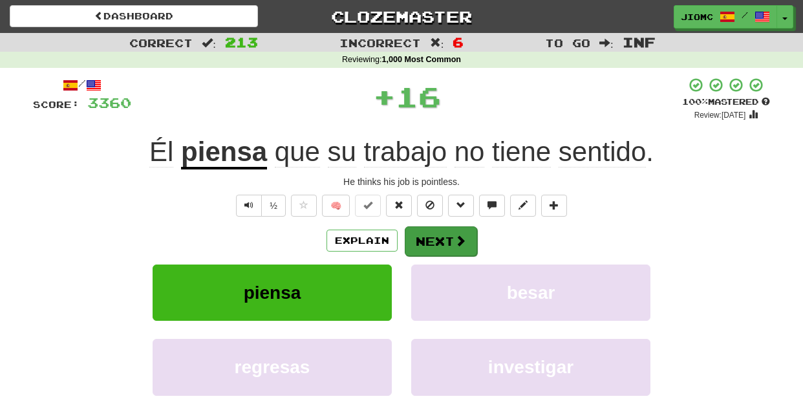
click at [435, 234] on button "Next" at bounding box center [441, 241] width 72 height 30
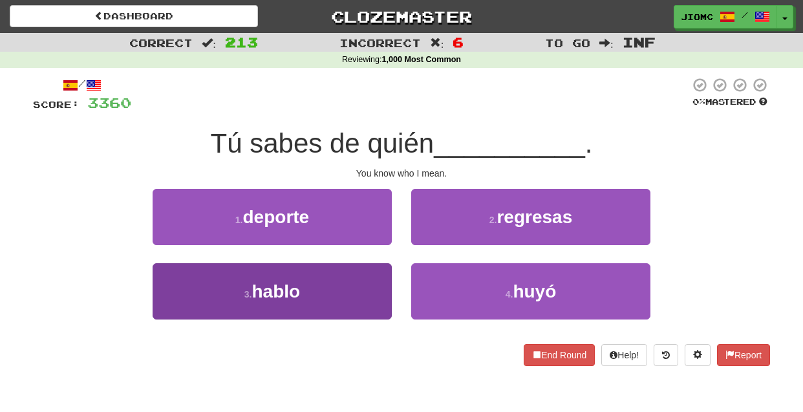
click at [376, 283] on button "3 . hablo" at bounding box center [272, 291] width 239 height 56
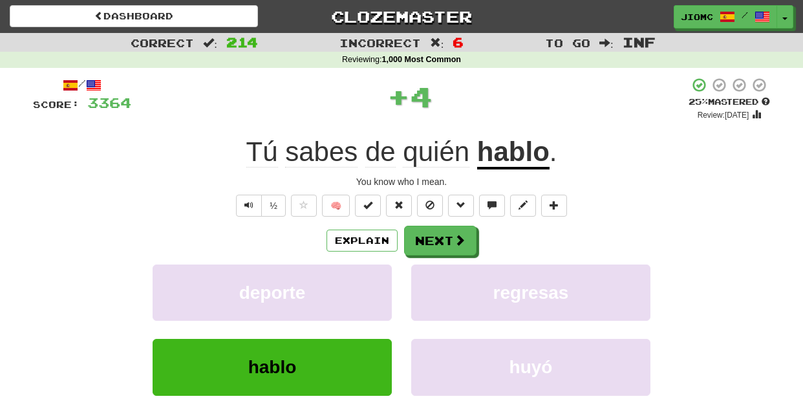
click at [376, 283] on button "deporte" at bounding box center [272, 292] width 239 height 56
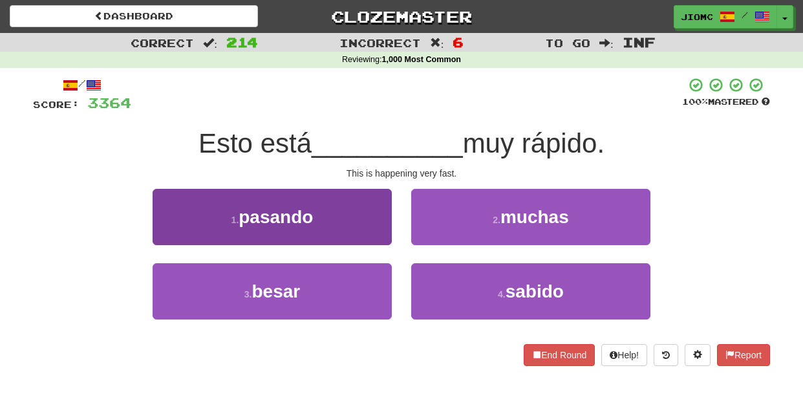
click at [384, 237] on button "1 . pasando" at bounding box center [272, 217] width 239 height 56
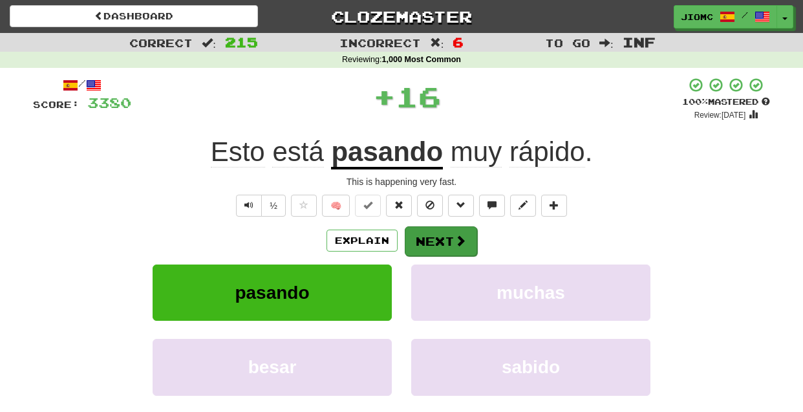
click at [431, 241] on button "Next" at bounding box center [441, 241] width 72 height 30
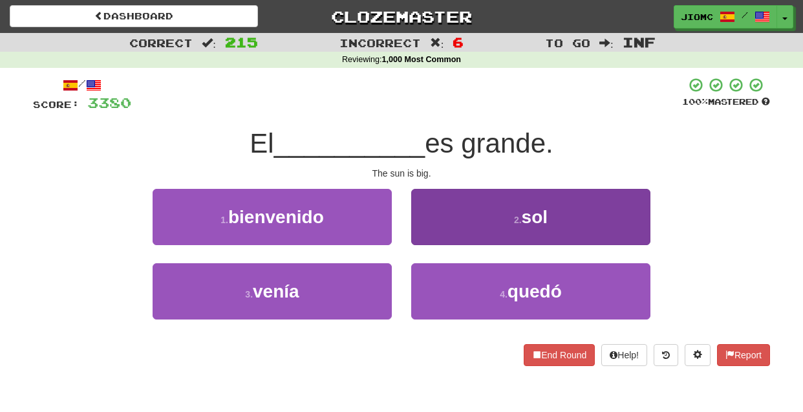
click at [432, 239] on button "2 . sol" at bounding box center [530, 217] width 239 height 56
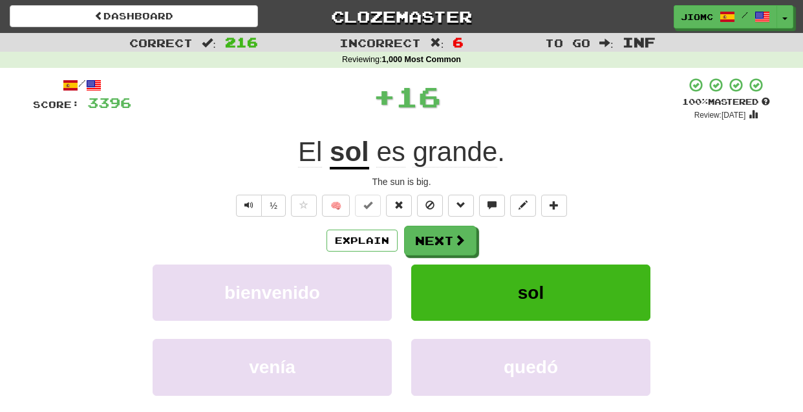
click at [432, 239] on button "Next" at bounding box center [440, 241] width 72 height 30
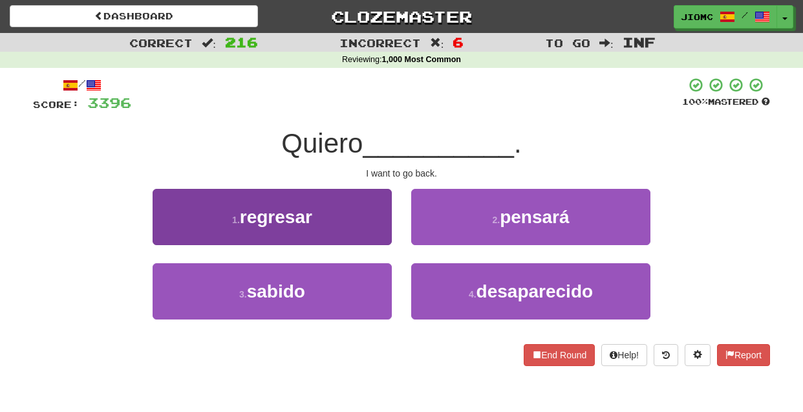
click at [381, 233] on button "1 . regresar" at bounding box center [272, 217] width 239 height 56
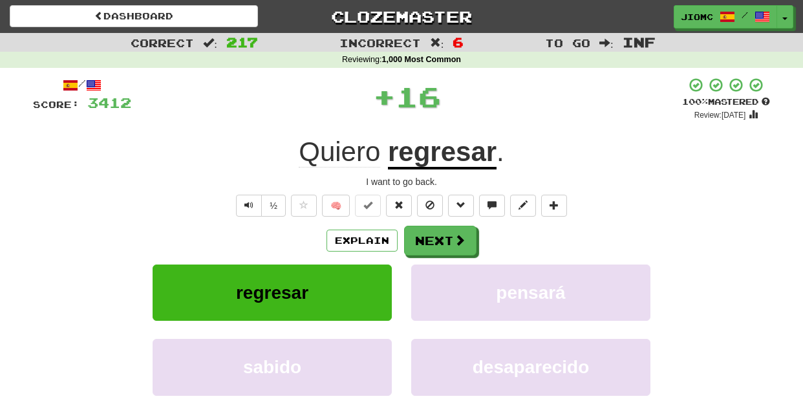
click at [425, 239] on button "Next" at bounding box center [440, 241] width 72 height 30
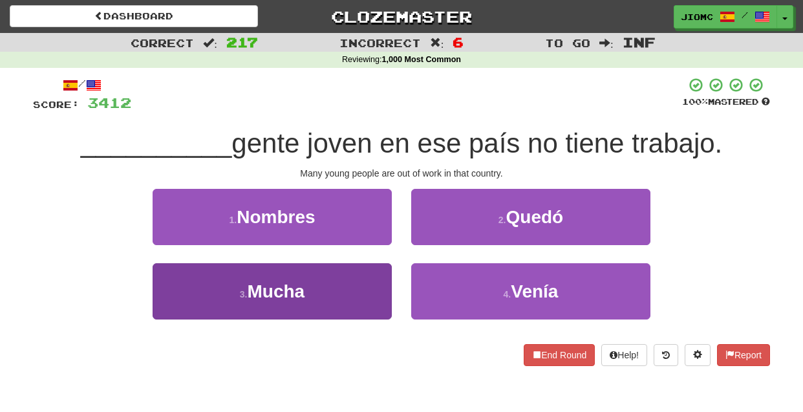
click at [369, 281] on button "3 . Mucha" at bounding box center [272, 291] width 239 height 56
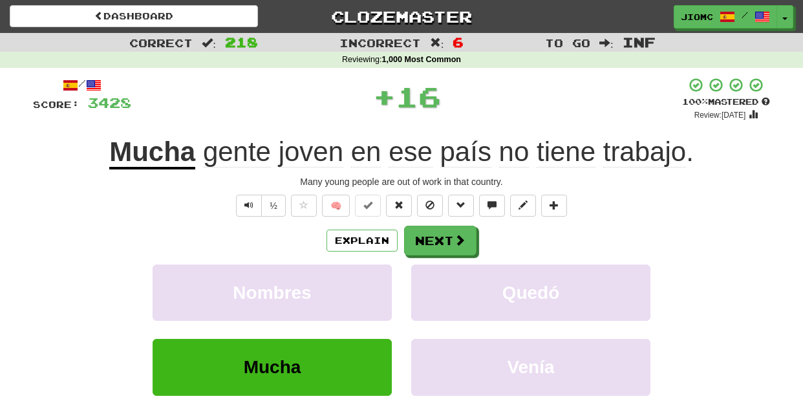
click at [369, 281] on button "Nombres" at bounding box center [272, 292] width 239 height 56
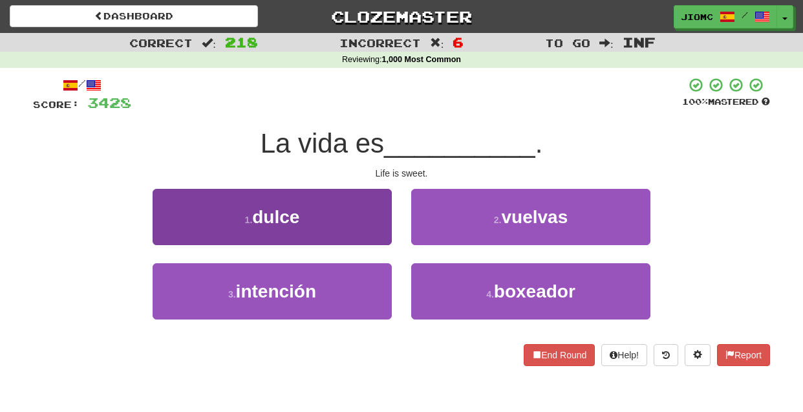
click at [380, 224] on button "1 . dulce" at bounding box center [272, 217] width 239 height 56
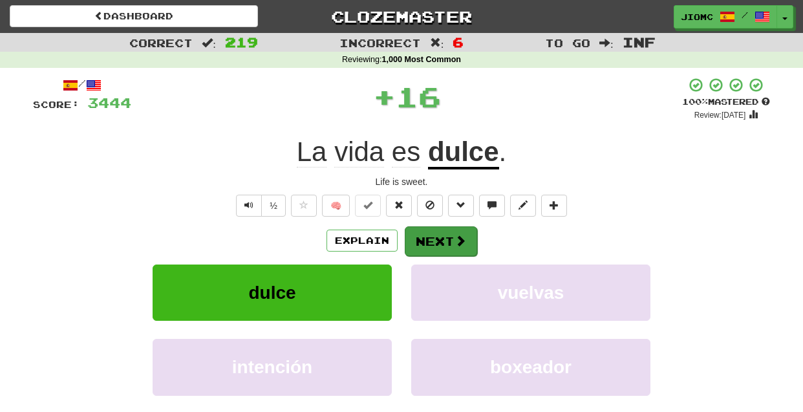
click at [425, 227] on button "Next" at bounding box center [441, 241] width 72 height 30
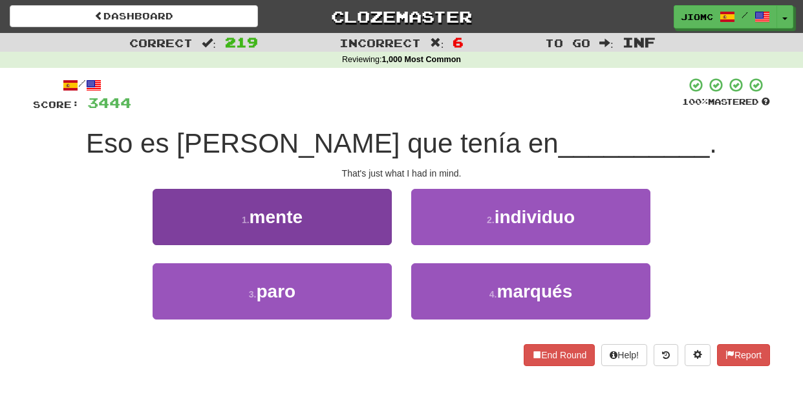
click at [373, 230] on button "1 . mente" at bounding box center [272, 217] width 239 height 56
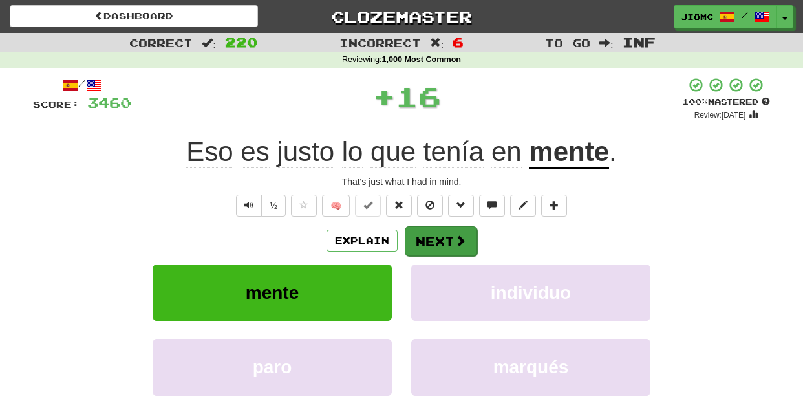
click at [426, 239] on button "Next" at bounding box center [441, 241] width 72 height 30
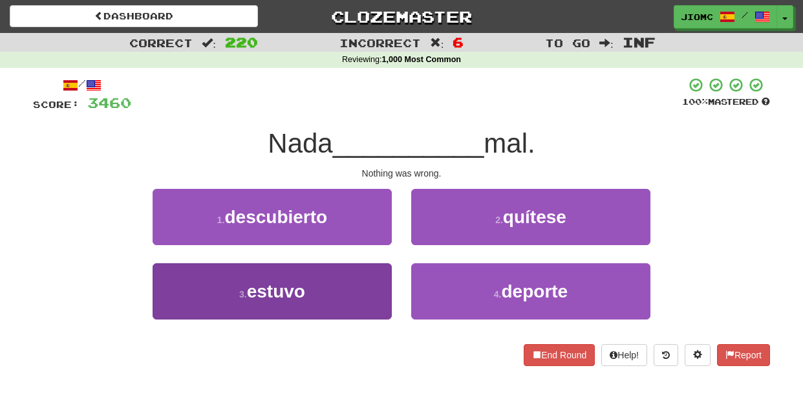
click at [369, 283] on button "3 . estuvo" at bounding box center [272, 291] width 239 height 56
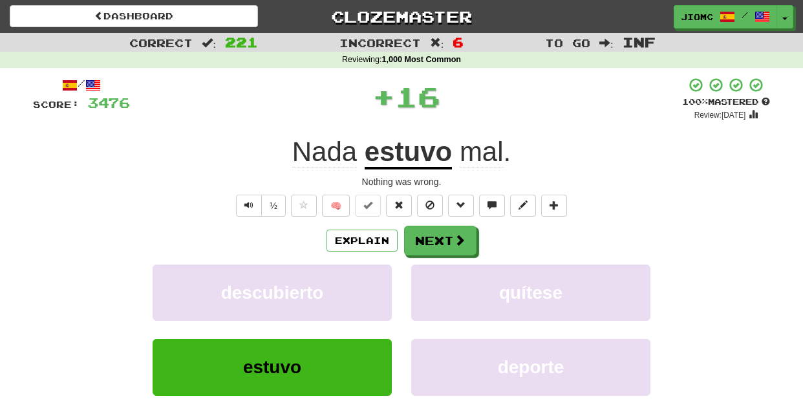
click at [369, 283] on button "descubierto" at bounding box center [272, 292] width 239 height 56
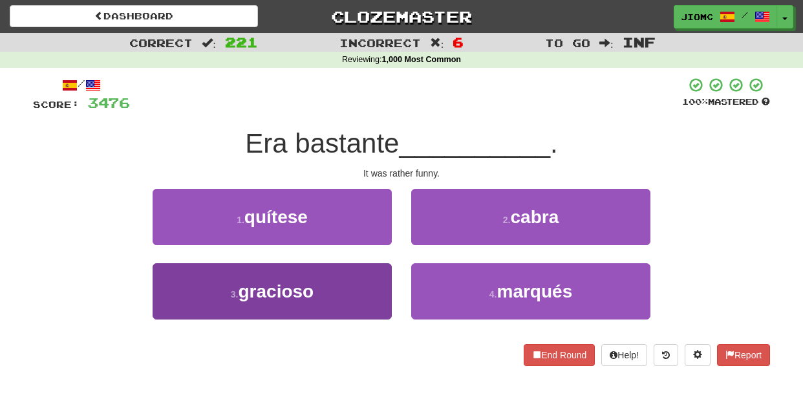
click at [367, 290] on button "3 . gracioso" at bounding box center [272, 291] width 239 height 56
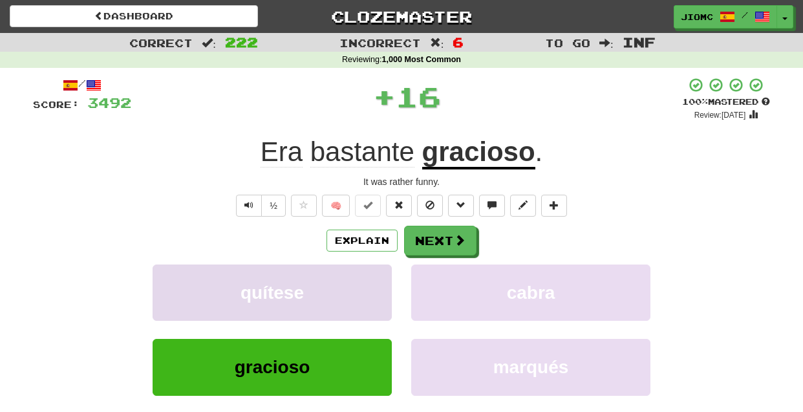
click at [368, 290] on button "quítese" at bounding box center [272, 292] width 239 height 56
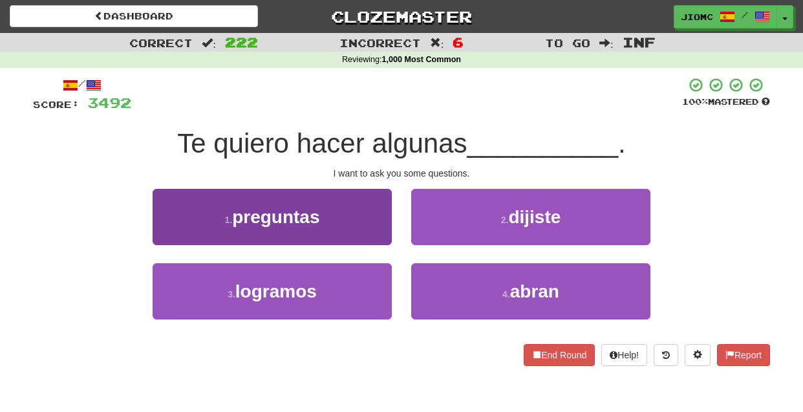
click at [379, 226] on button "1 . preguntas" at bounding box center [272, 217] width 239 height 56
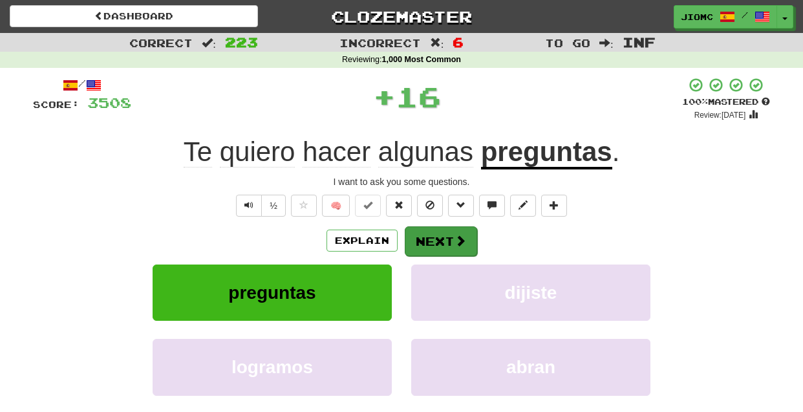
click at [412, 235] on button "Next" at bounding box center [441, 241] width 72 height 30
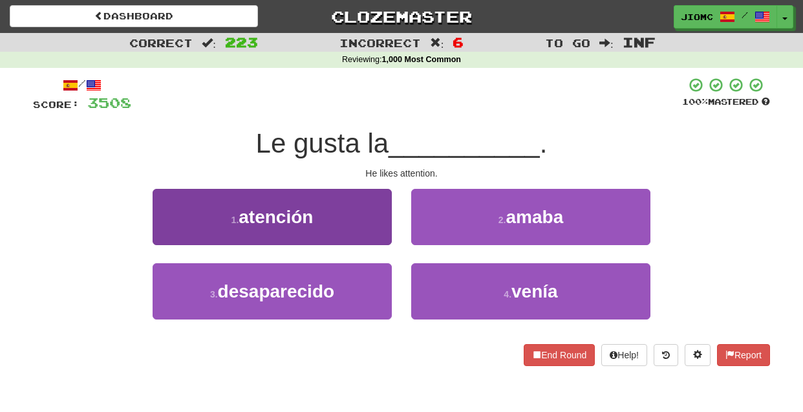
click at [381, 231] on button "1 . atención" at bounding box center [272, 217] width 239 height 56
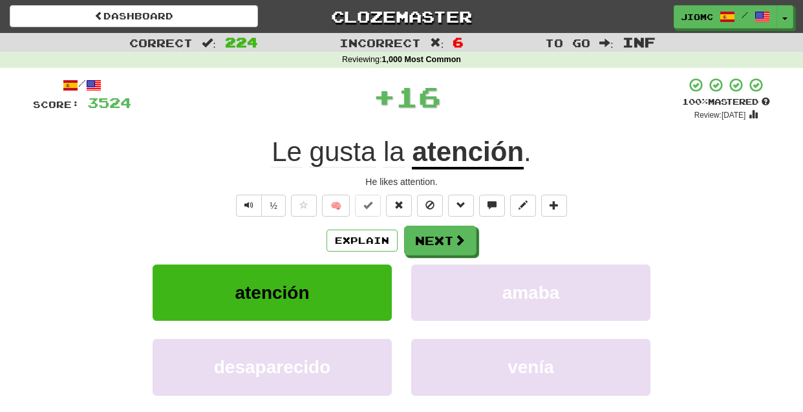
click at [433, 233] on button "Next" at bounding box center [440, 241] width 72 height 30
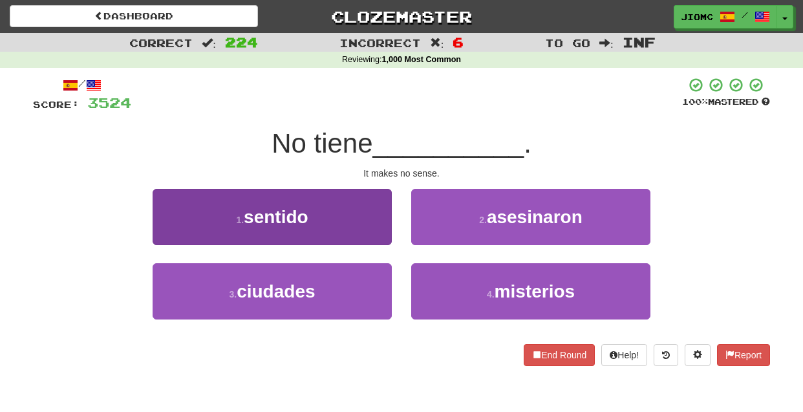
click at [363, 226] on button "1 . sentido" at bounding box center [272, 217] width 239 height 56
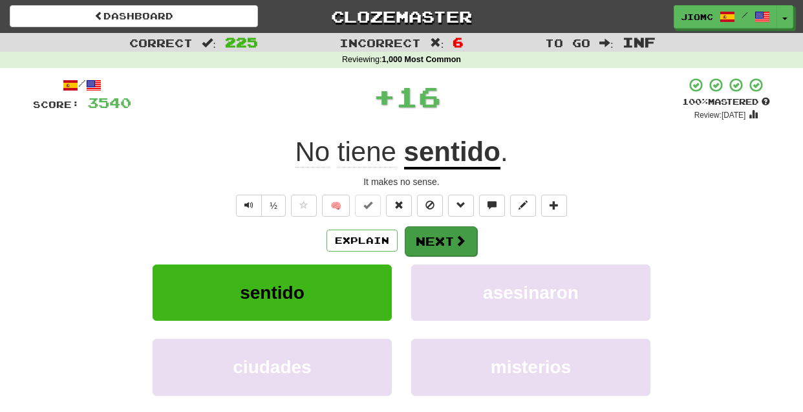
click at [416, 233] on button "Next" at bounding box center [441, 241] width 72 height 30
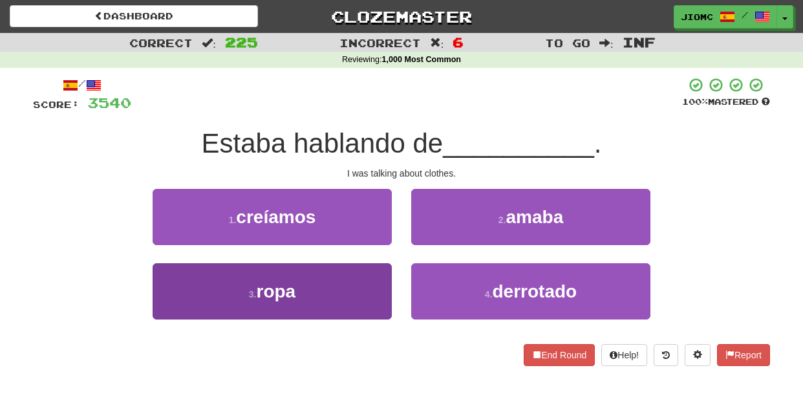
click at [371, 277] on button "3 . ropa" at bounding box center [272, 291] width 239 height 56
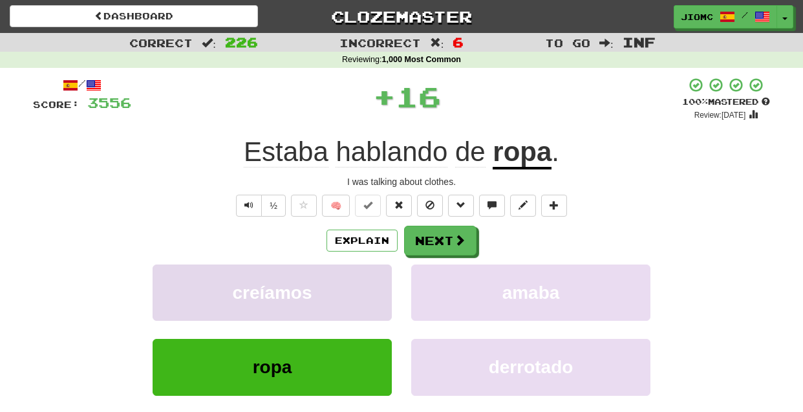
click at [370, 277] on button "creíamos" at bounding box center [272, 292] width 239 height 56
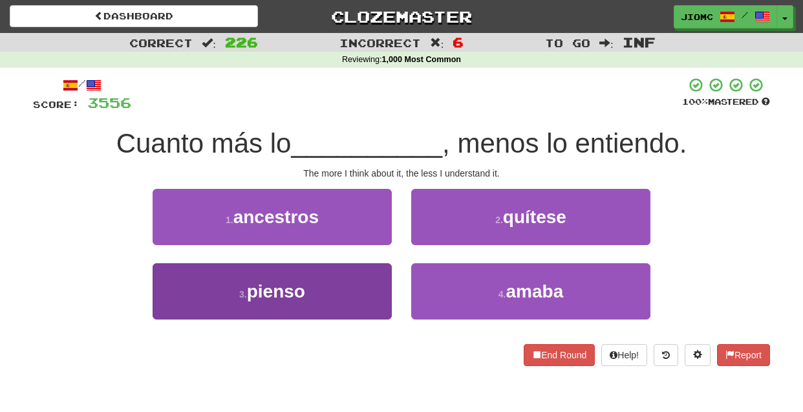
click at [353, 289] on button "3 . pienso" at bounding box center [272, 291] width 239 height 56
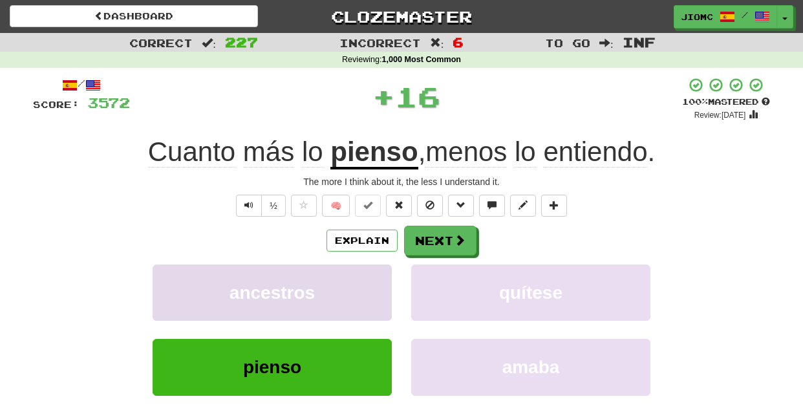
click at [353, 287] on button "ancestros" at bounding box center [272, 292] width 239 height 56
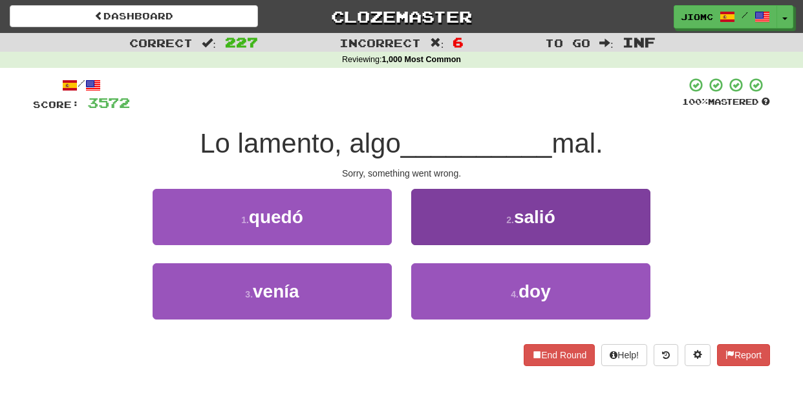
click at [431, 234] on button "2 . salió" at bounding box center [530, 217] width 239 height 56
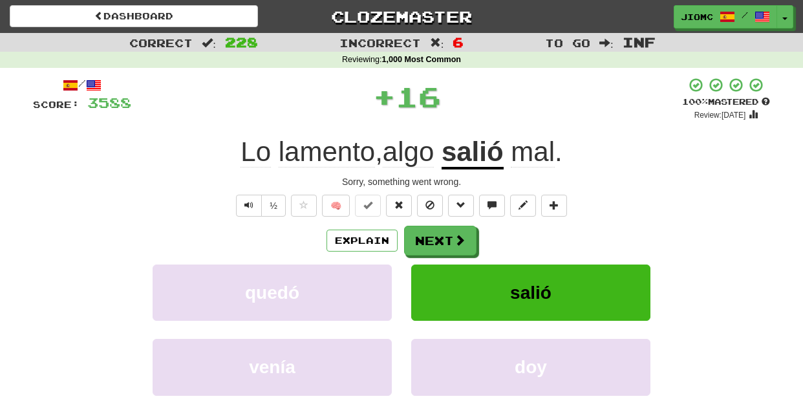
click at [431, 234] on button "Next" at bounding box center [440, 241] width 72 height 30
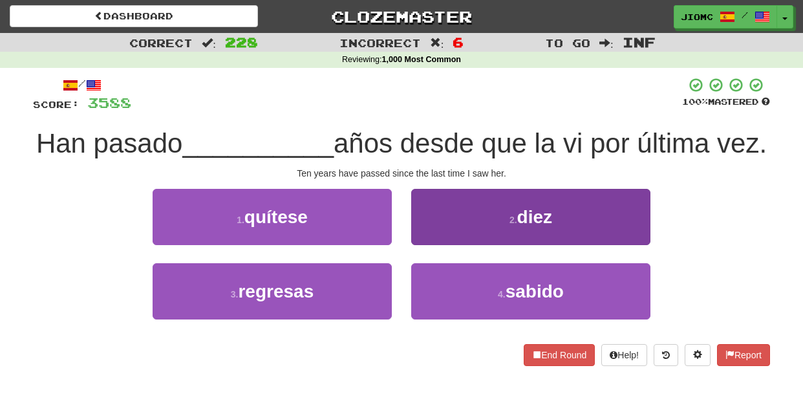
click at [429, 236] on button "2 . diez" at bounding box center [530, 217] width 239 height 56
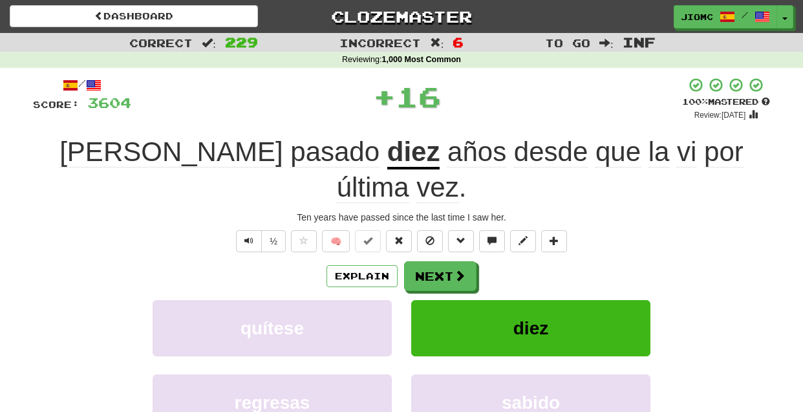
click at [429, 261] on button "Next" at bounding box center [440, 276] width 72 height 30
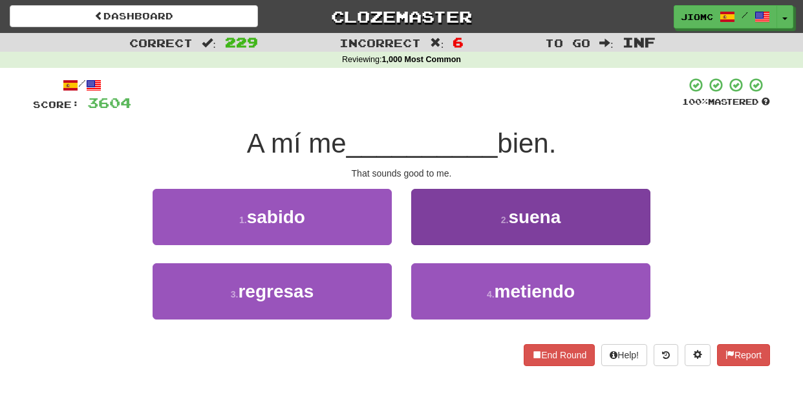
click at [427, 237] on button "2 . suena" at bounding box center [530, 217] width 239 height 56
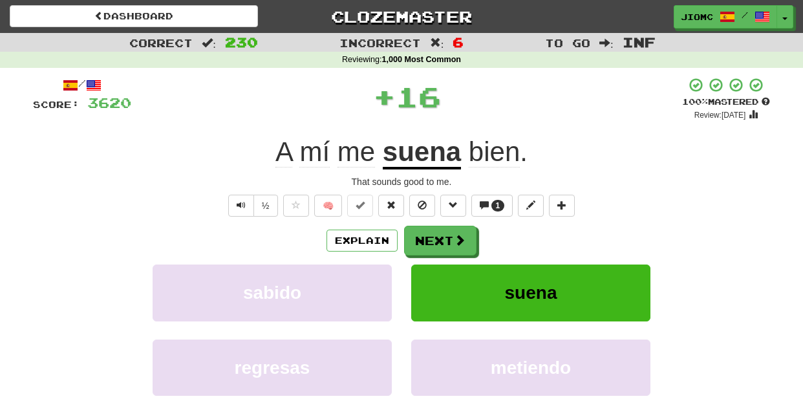
click at [427, 237] on button "Next" at bounding box center [440, 241] width 72 height 30
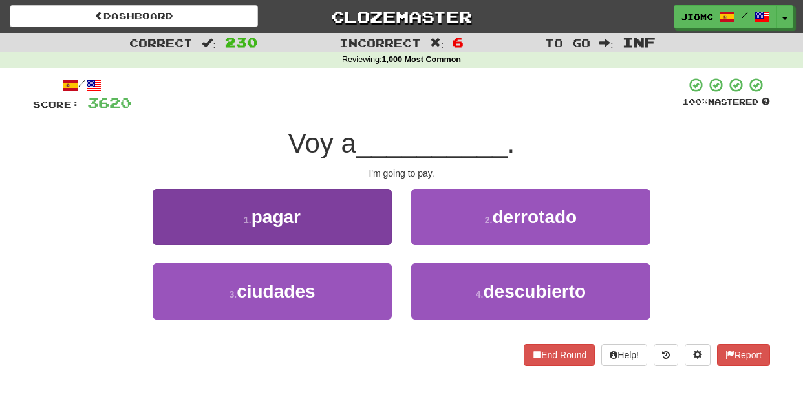
click at [370, 233] on button "1 . pagar" at bounding box center [272, 217] width 239 height 56
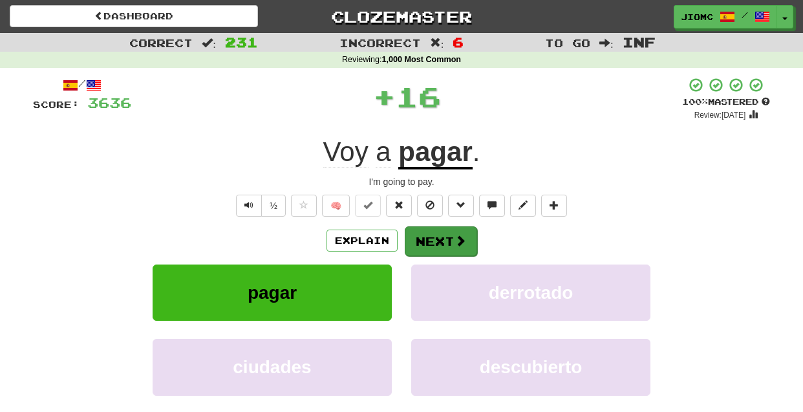
click at [407, 236] on button "Next" at bounding box center [441, 241] width 72 height 30
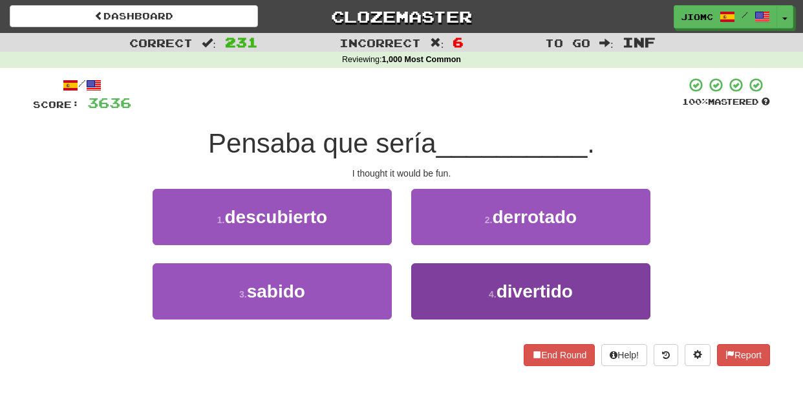
click at [431, 294] on button "4 . divertido" at bounding box center [530, 291] width 239 height 56
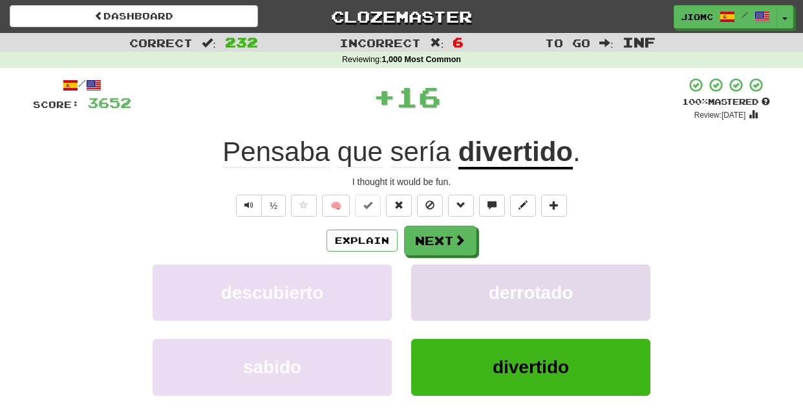
click at [431, 294] on button "derrotado" at bounding box center [530, 292] width 239 height 56
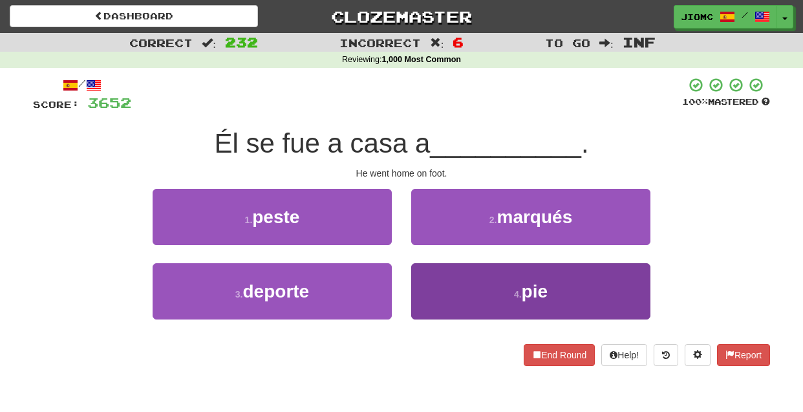
click at [427, 290] on button "4 . pie" at bounding box center [530, 291] width 239 height 56
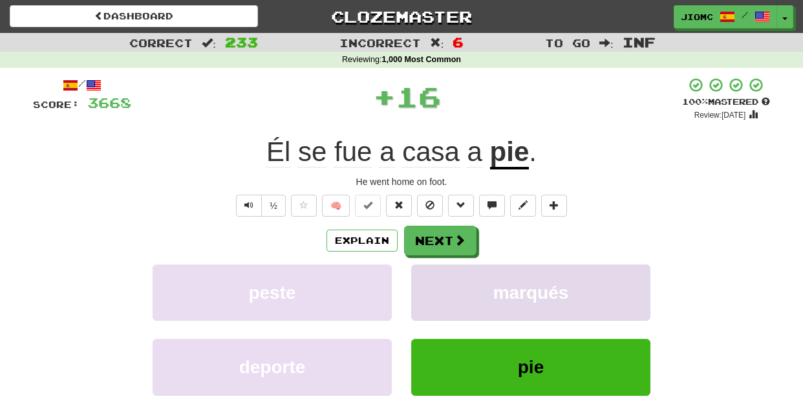
click at [427, 289] on button "marqués" at bounding box center [530, 292] width 239 height 56
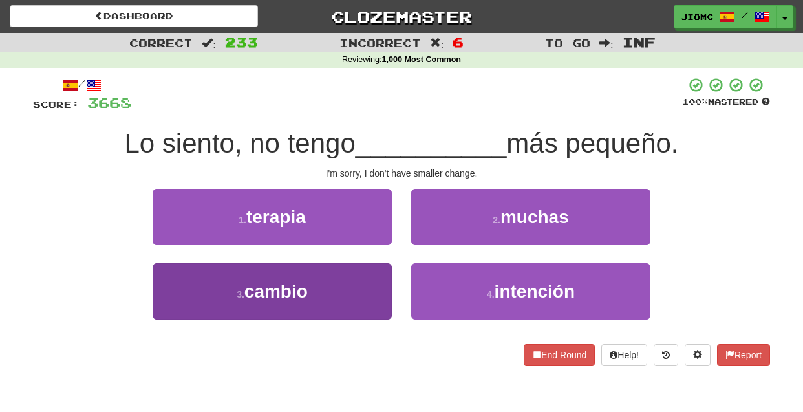
click at [370, 304] on button "3 . cambio" at bounding box center [272, 291] width 239 height 56
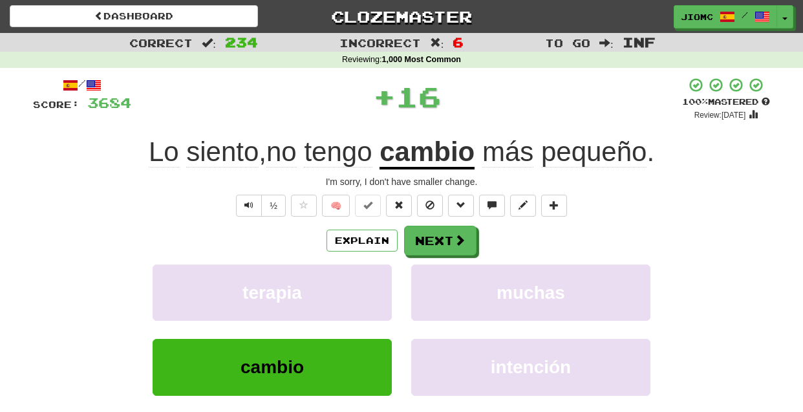
click at [370, 304] on button "terapia" at bounding box center [272, 292] width 239 height 56
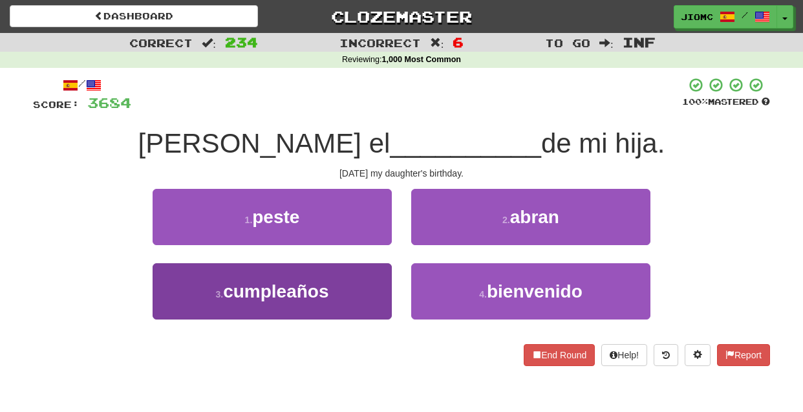
click at [370, 292] on button "3 . cumpleaños" at bounding box center [272, 291] width 239 height 56
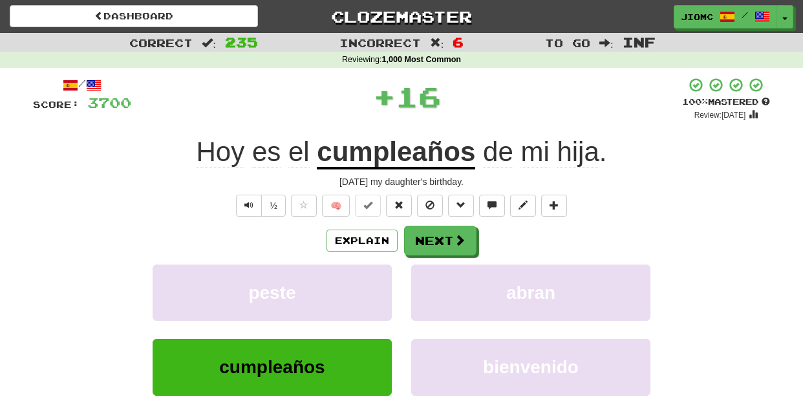
click at [370, 292] on button "peste" at bounding box center [272, 292] width 239 height 56
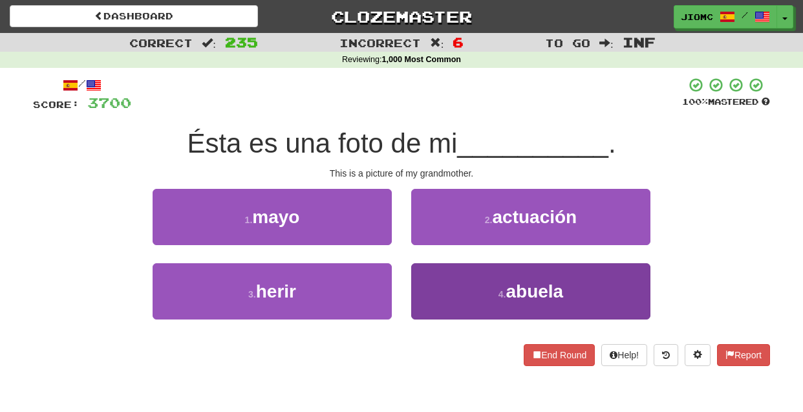
click at [431, 285] on button "4 . abuela" at bounding box center [530, 291] width 239 height 56
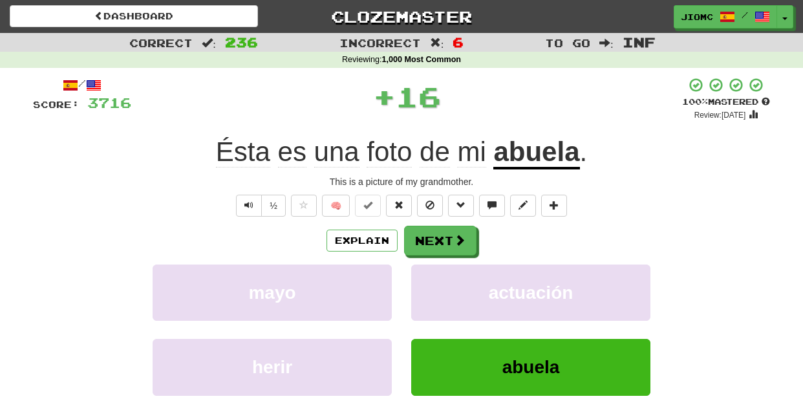
click at [431, 285] on button "actuación" at bounding box center [530, 292] width 239 height 56
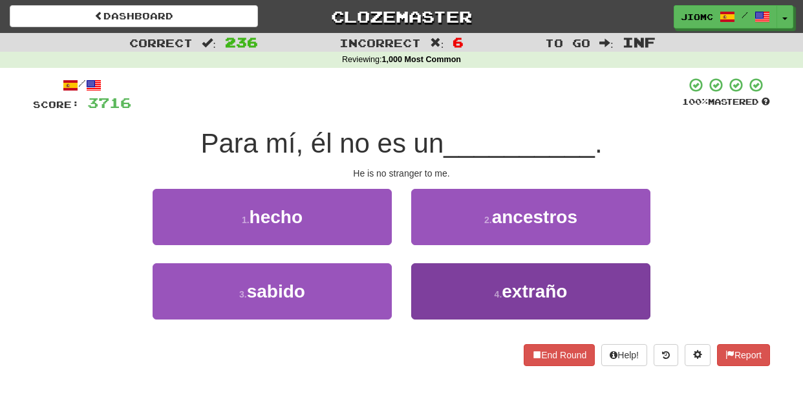
click at [425, 283] on button "4 . extraño" at bounding box center [530, 291] width 239 height 56
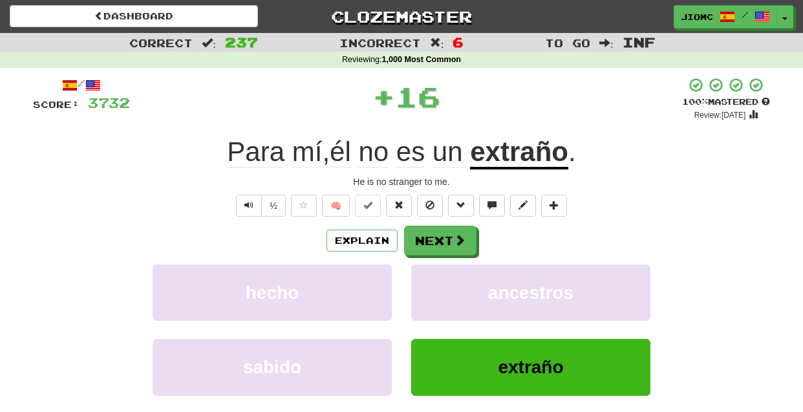
click at [425, 283] on button "ancestros" at bounding box center [530, 292] width 239 height 56
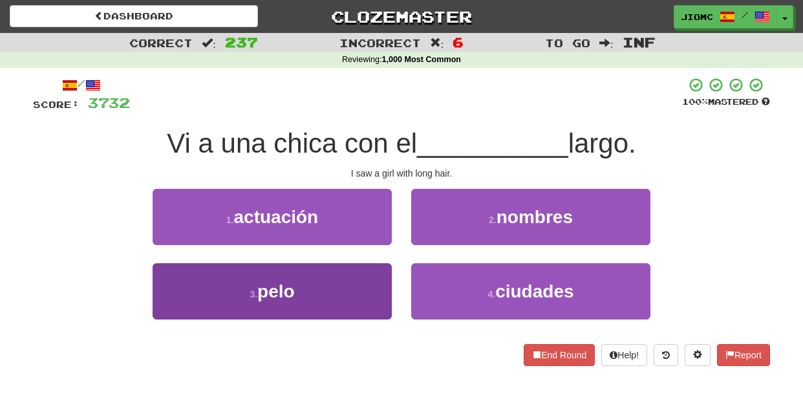
click at [380, 274] on button "3 . pelo" at bounding box center [272, 291] width 239 height 56
click at [380, 245] on button "1 . actuación" at bounding box center [272, 217] width 239 height 56
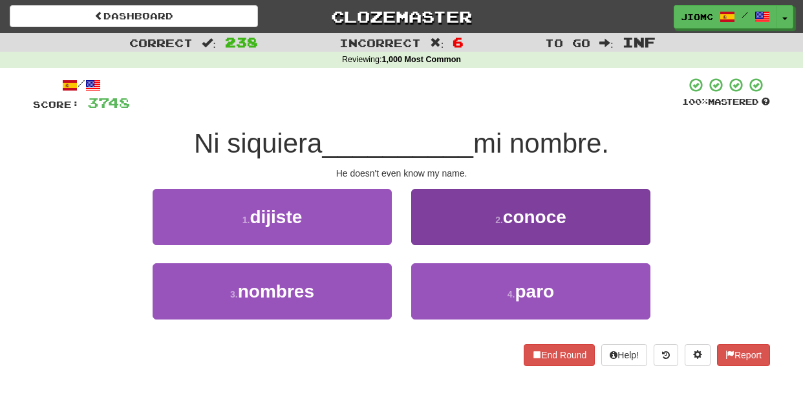
click at [449, 242] on button "2 . conoce" at bounding box center [530, 217] width 239 height 56
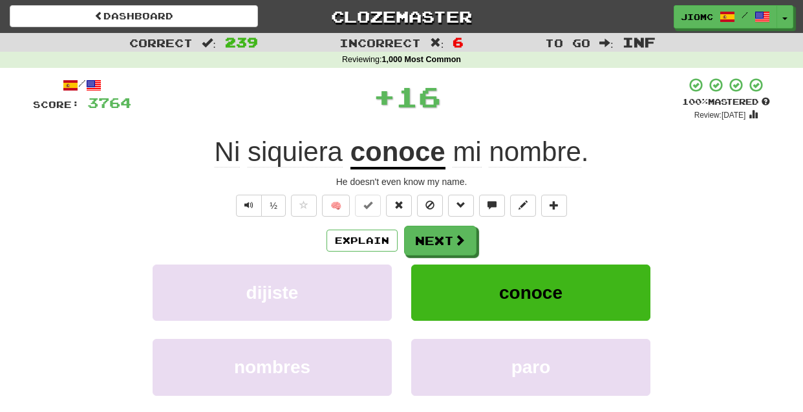
click at [447, 243] on button "Next" at bounding box center [440, 241] width 72 height 30
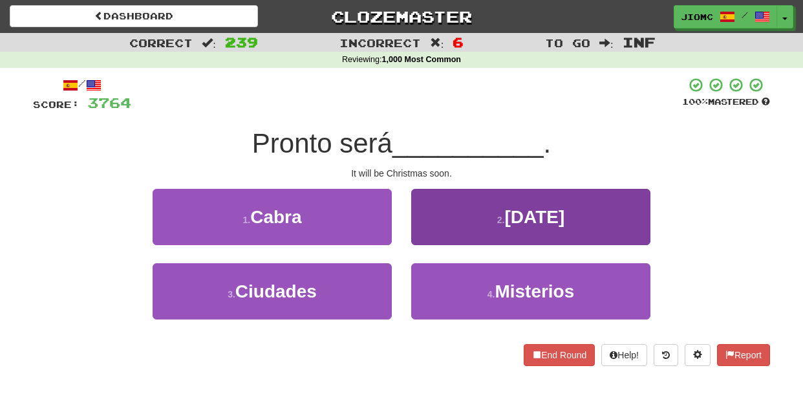
click at [432, 239] on button "2 . Navidad" at bounding box center [530, 217] width 239 height 56
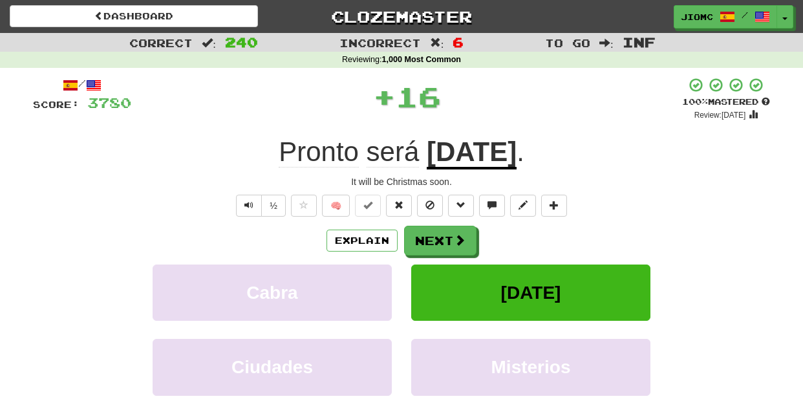
click at [432, 239] on button "Next" at bounding box center [440, 241] width 72 height 30
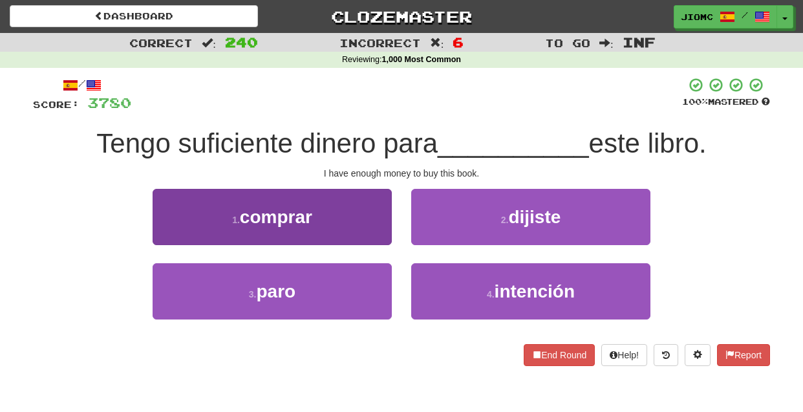
click at [383, 236] on button "1 . comprar" at bounding box center [272, 217] width 239 height 56
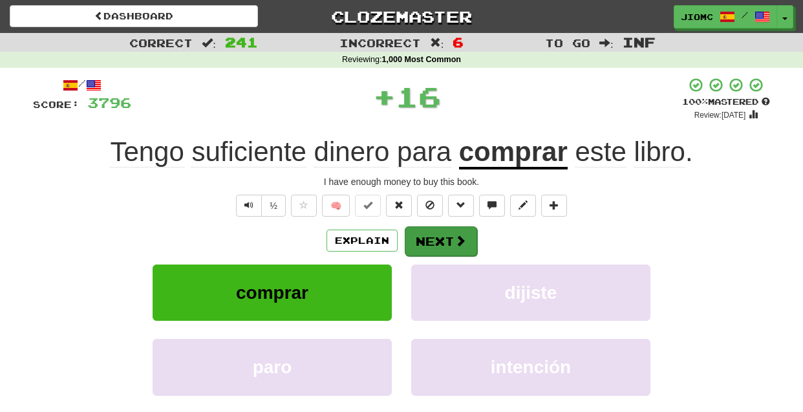
click at [423, 243] on button "Next" at bounding box center [441, 241] width 72 height 30
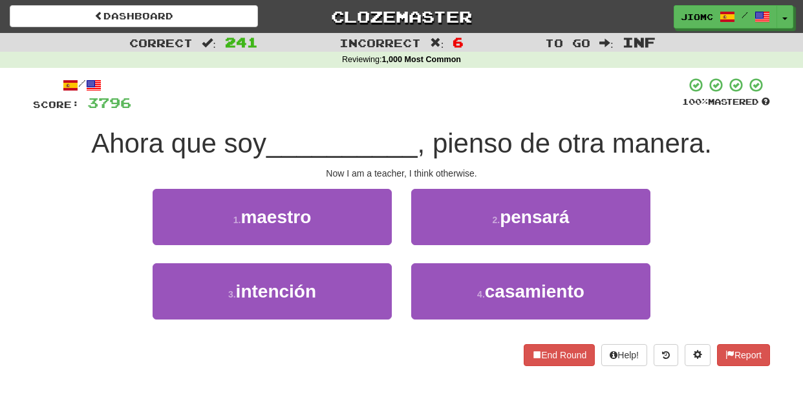
drag, startPoint x: 385, startPoint y: 234, endPoint x: 407, endPoint y: 239, distance: 22.4
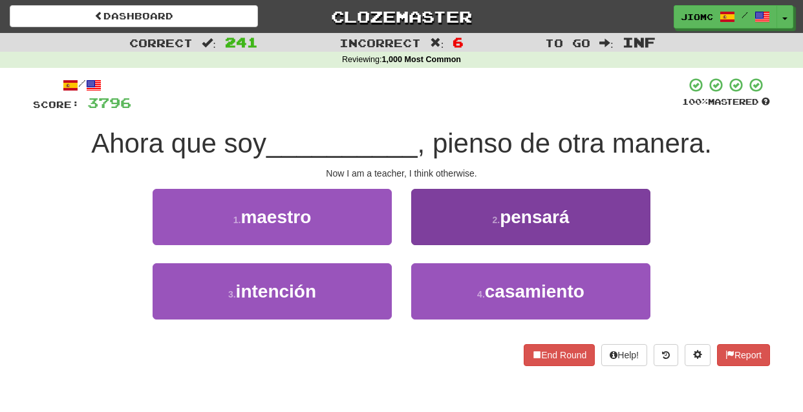
click at [435, 235] on button "2 . pensará" at bounding box center [530, 217] width 239 height 56
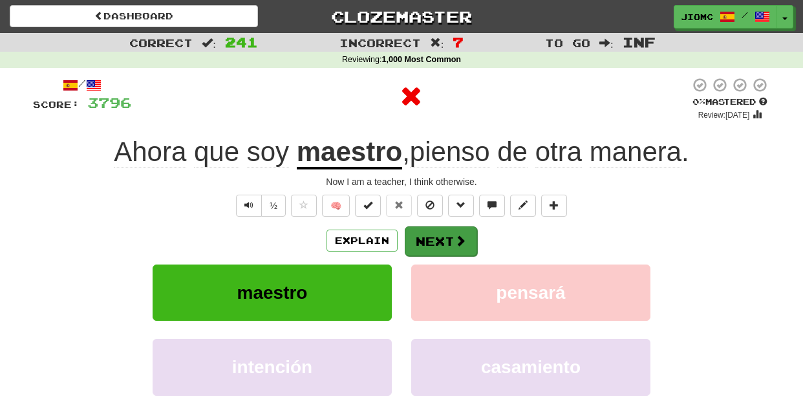
click at [434, 237] on button "Next" at bounding box center [441, 241] width 72 height 30
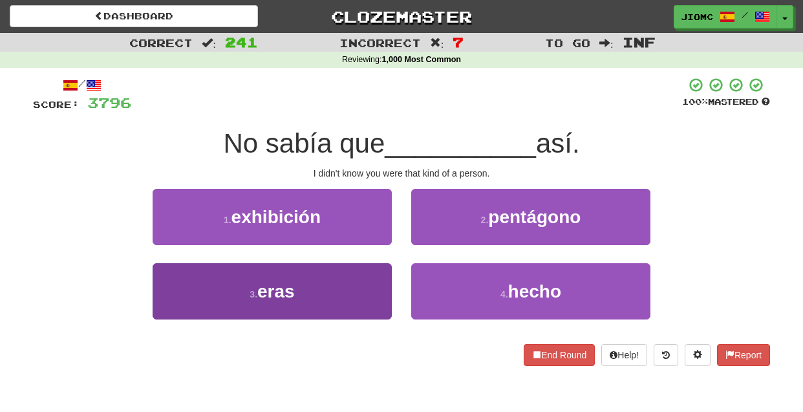
click at [370, 276] on button "3 . eras" at bounding box center [272, 291] width 239 height 56
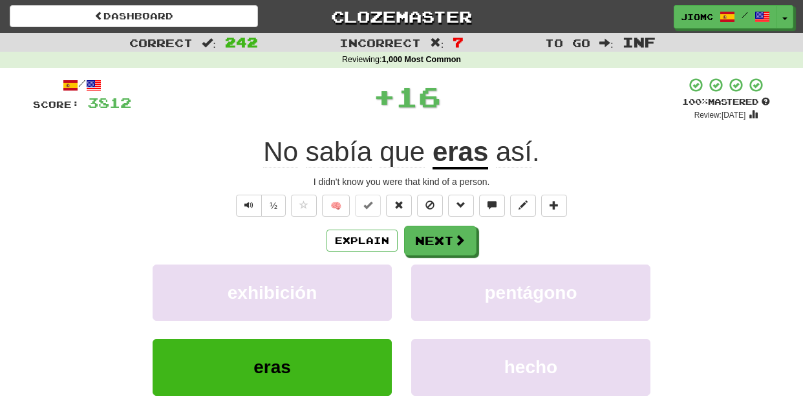
click at [370, 276] on button "exhibición" at bounding box center [272, 292] width 239 height 56
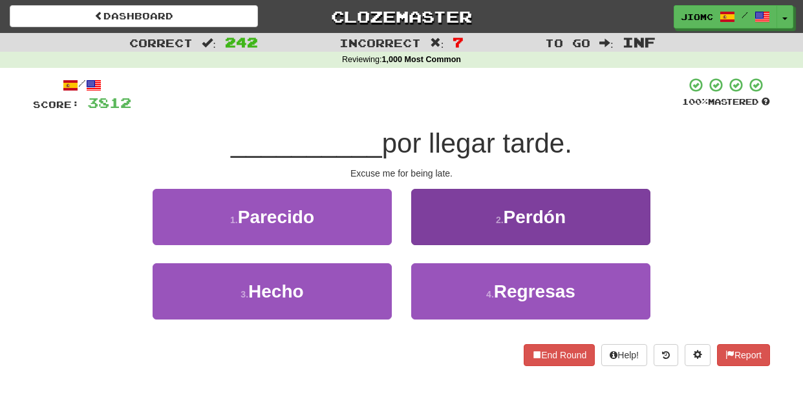
click at [434, 240] on button "2 . Perdón" at bounding box center [530, 217] width 239 height 56
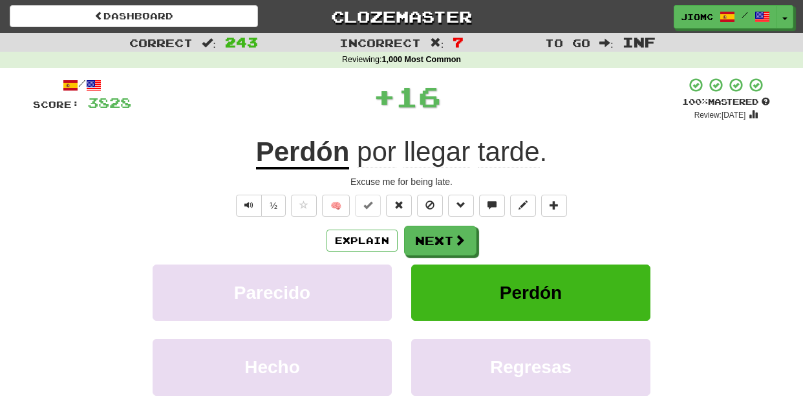
click at [433, 240] on button "Next" at bounding box center [440, 241] width 72 height 30
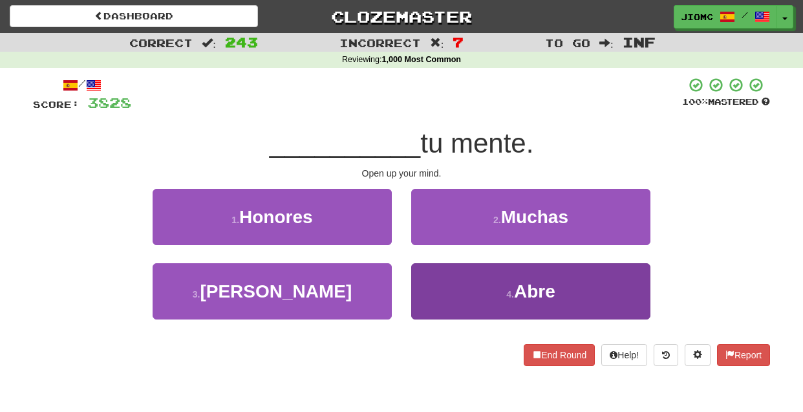
click at [424, 273] on button "4 . Abre" at bounding box center [530, 291] width 239 height 56
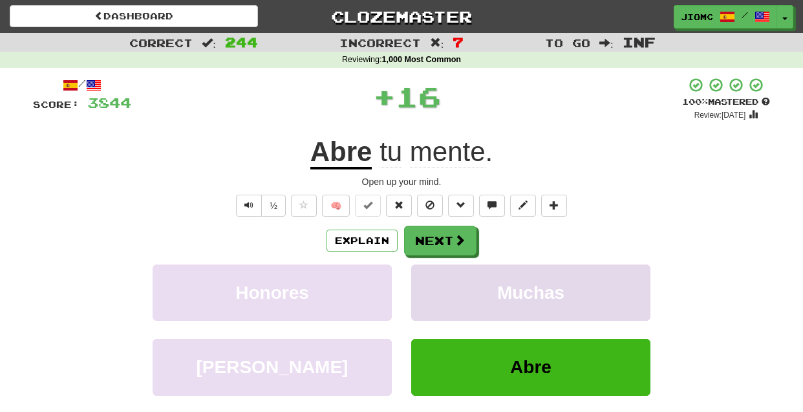
click at [422, 275] on button "Muchas" at bounding box center [530, 292] width 239 height 56
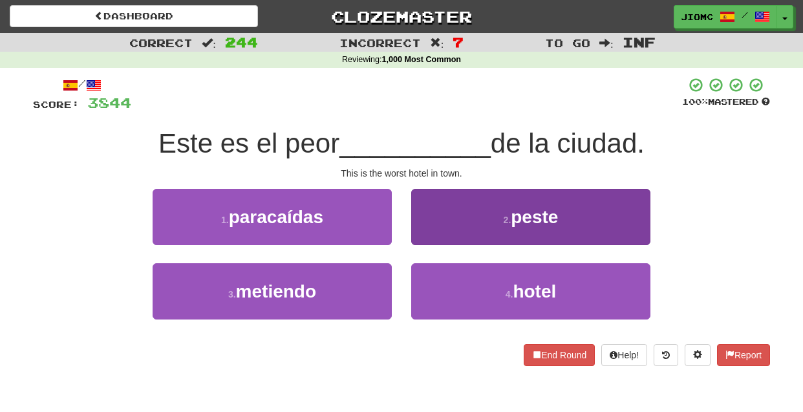
click at [429, 283] on button "4 . hotel" at bounding box center [530, 291] width 239 height 56
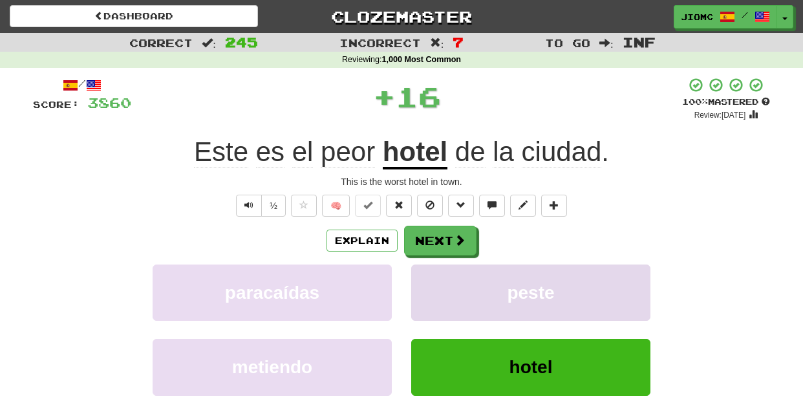
click at [429, 282] on button "peste" at bounding box center [530, 292] width 239 height 56
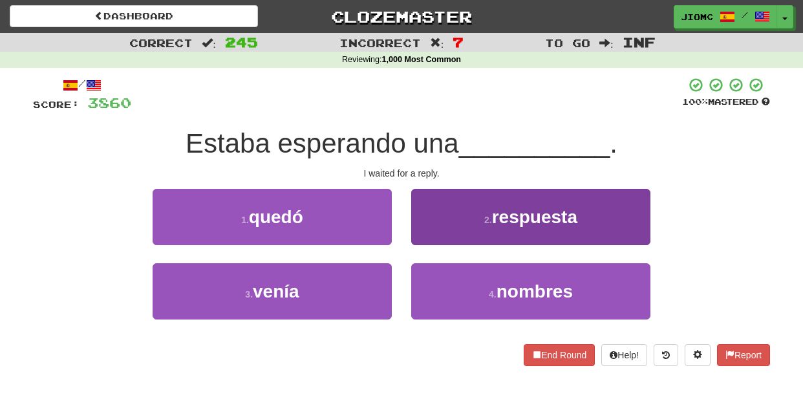
click at [420, 239] on button "2 . respuesta" at bounding box center [530, 217] width 239 height 56
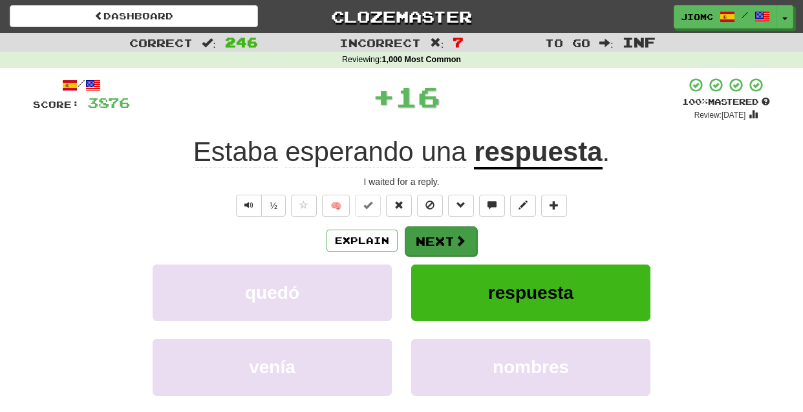
click at [423, 240] on button "Next" at bounding box center [441, 241] width 72 height 30
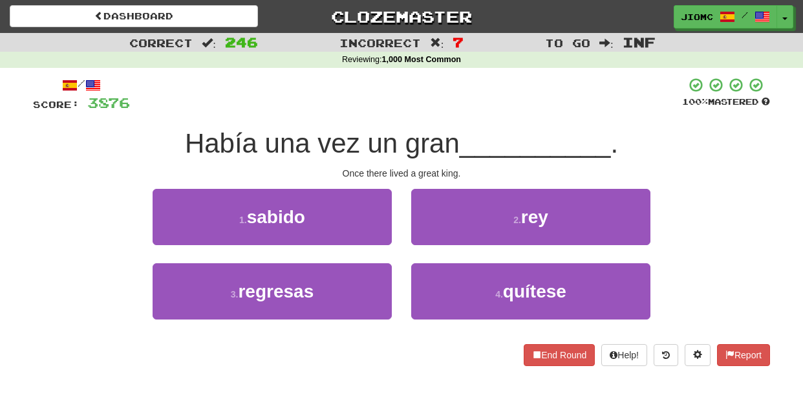
click at [423, 240] on button "2 . rey" at bounding box center [530, 217] width 239 height 56
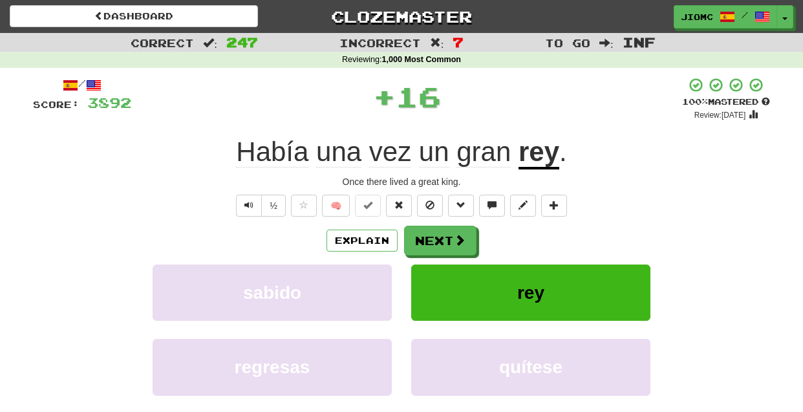
click at [423, 240] on button "Next" at bounding box center [440, 241] width 72 height 30
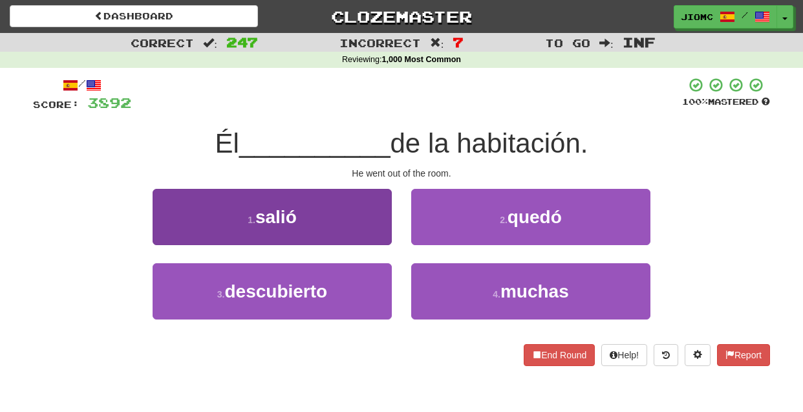
click at [383, 235] on button "1 . salió" at bounding box center [272, 217] width 239 height 56
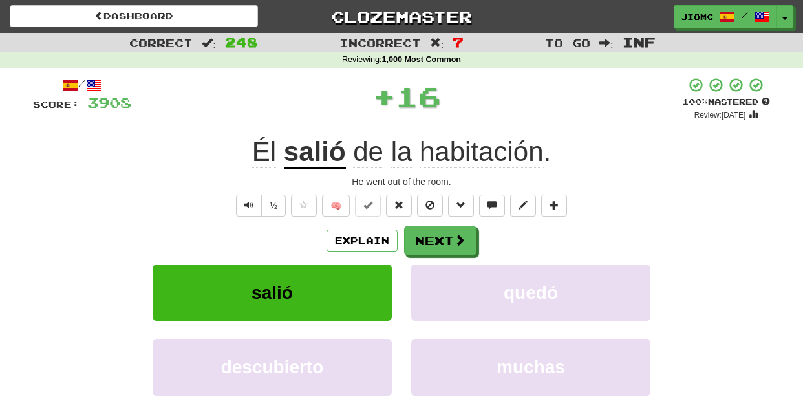
click at [425, 239] on button "Next" at bounding box center [440, 241] width 72 height 30
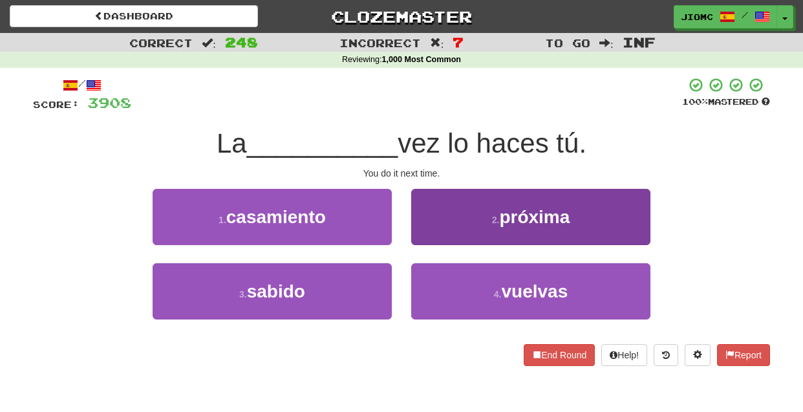
click at [432, 241] on button "2 . próxima" at bounding box center [530, 217] width 239 height 56
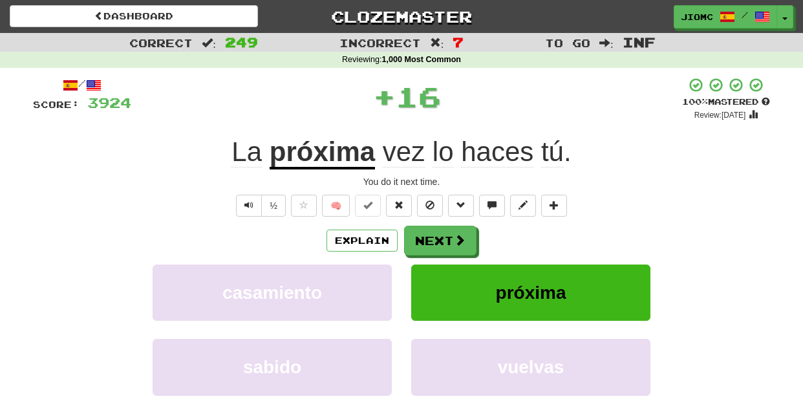
click at [432, 241] on button "Next" at bounding box center [440, 241] width 72 height 30
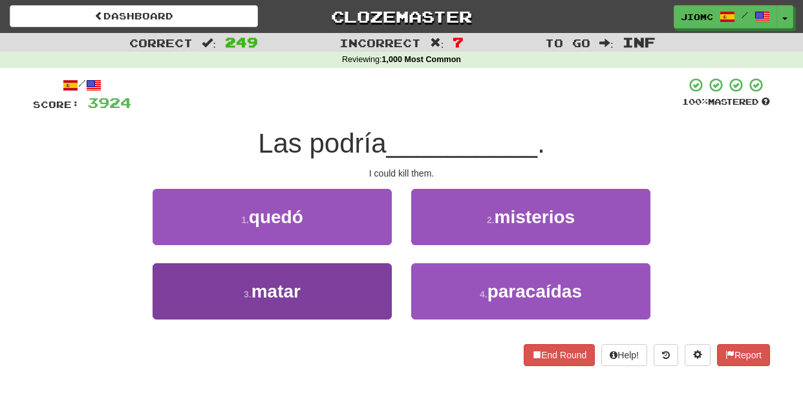
click at [380, 272] on button "3 . matar" at bounding box center [272, 291] width 239 height 56
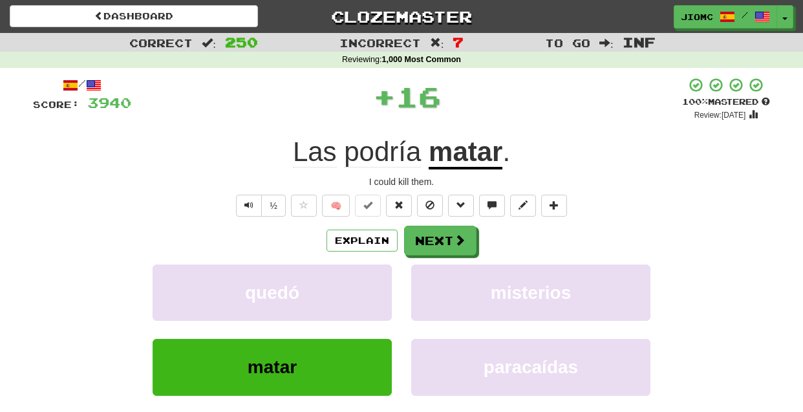
click at [380, 272] on button "quedó" at bounding box center [272, 292] width 239 height 56
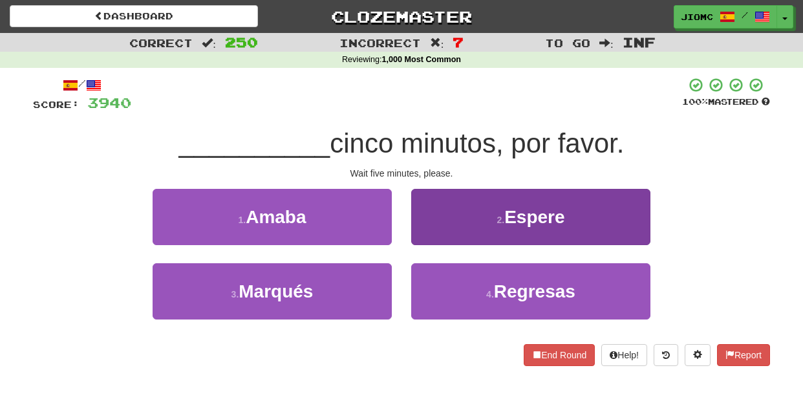
click at [431, 238] on button "2 . Espere" at bounding box center [530, 217] width 239 height 56
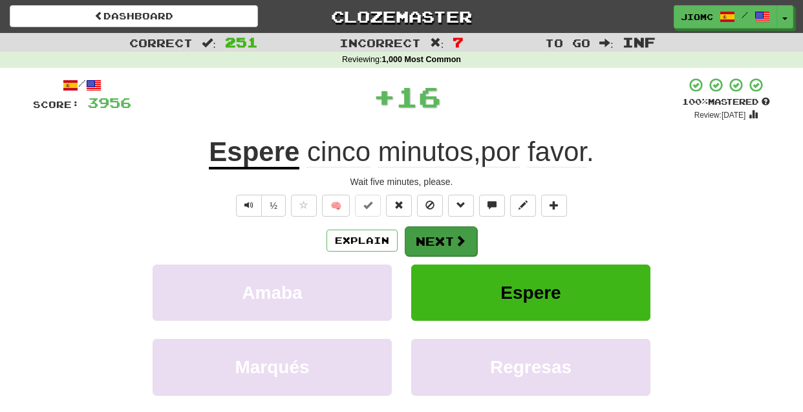
click at [429, 238] on button "Next" at bounding box center [441, 241] width 72 height 30
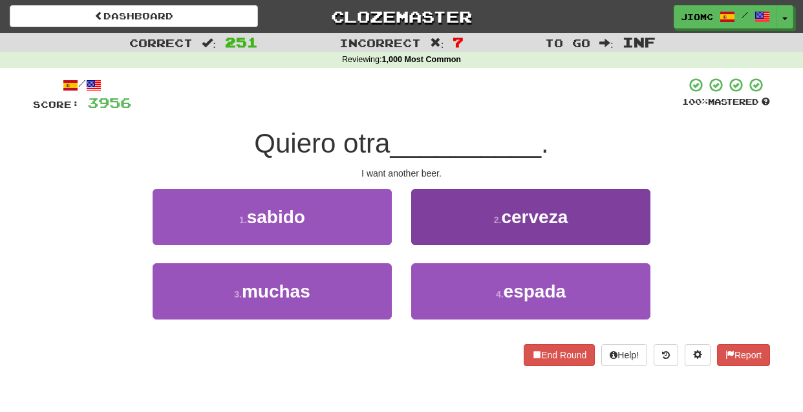
click at [430, 230] on button "2 . cerveza" at bounding box center [530, 217] width 239 height 56
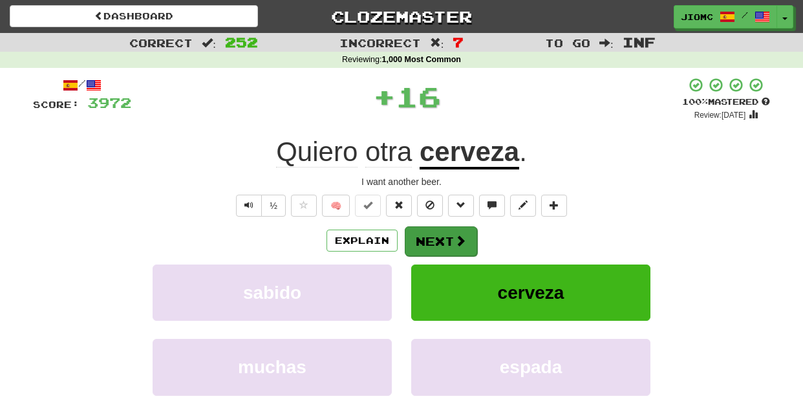
click at [428, 238] on button "Next" at bounding box center [441, 241] width 72 height 30
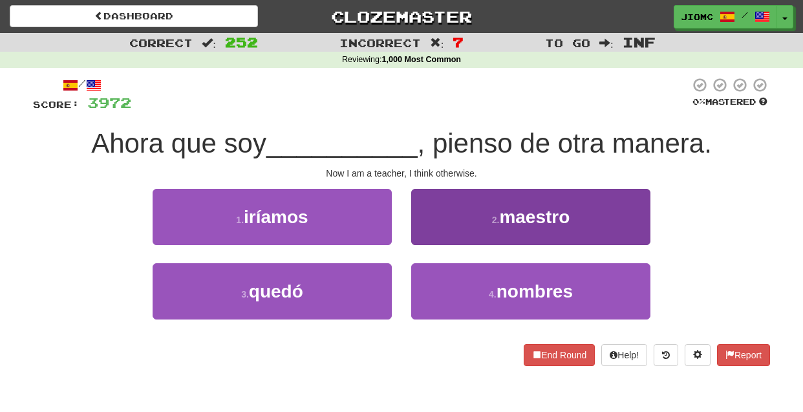
click at [430, 235] on button "2 . maestro" at bounding box center [530, 217] width 239 height 56
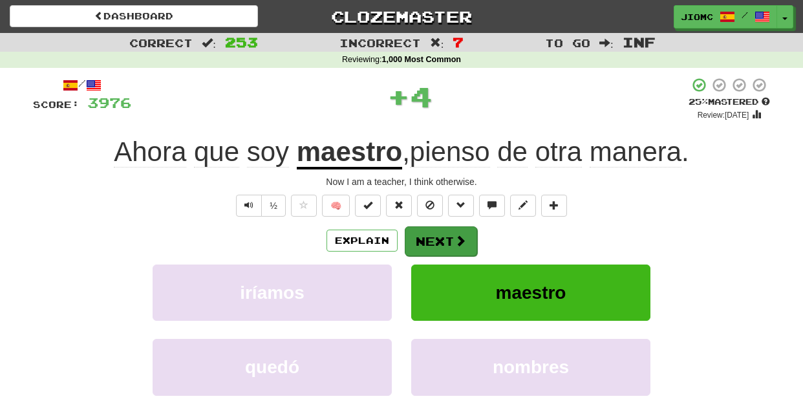
click at [429, 237] on button "Next" at bounding box center [441, 241] width 72 height 30
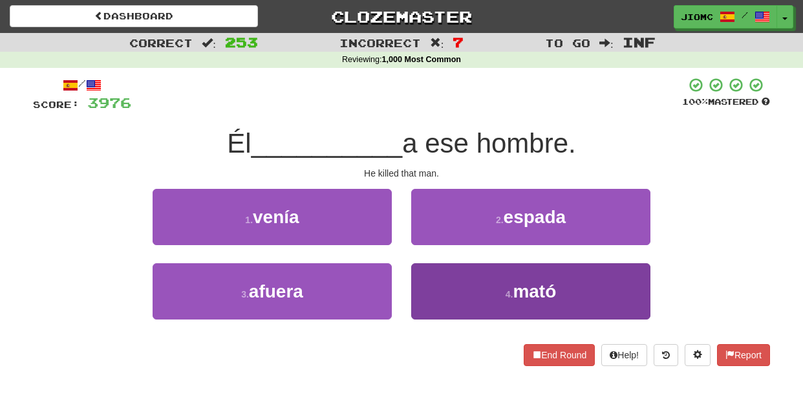
click at [431, 273] on button "4 . mató" at bounding box center [530, 291] width 239 height 56
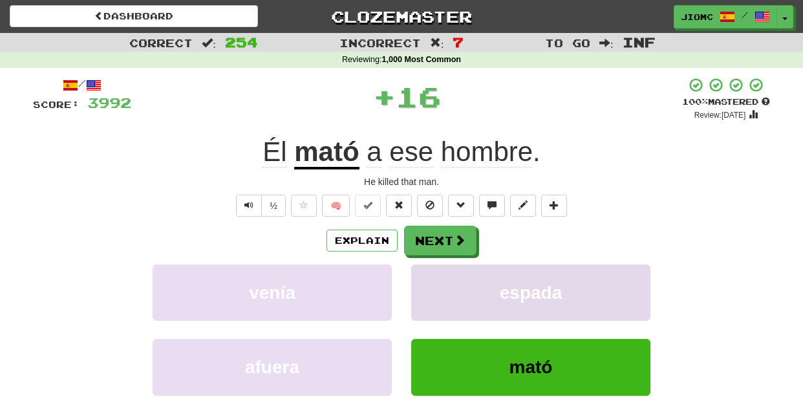
click at [431, 273] on button "espada" at bounding box center [530, 292] width 239 height 56
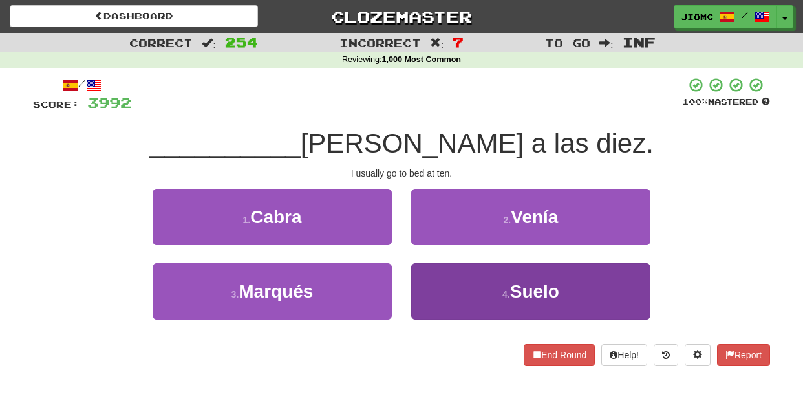
click at [430, 284] on button "4 . Suelo" at bounding box center [530, 291] width 239 height 56
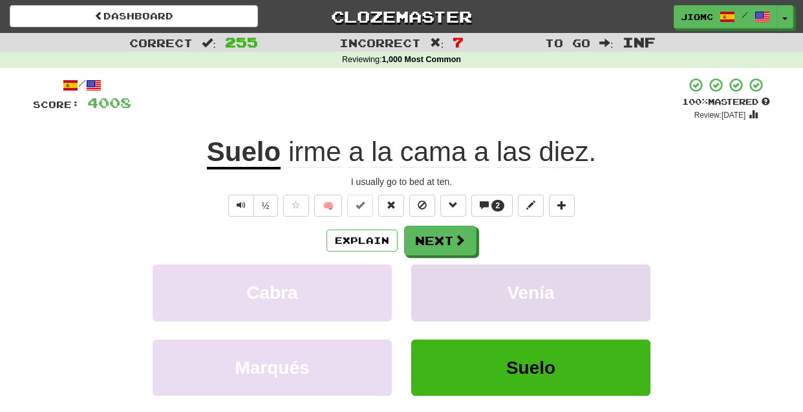
click at [430, 284] on button "Venía" at bounding box center [530, 292] width 239 height 56
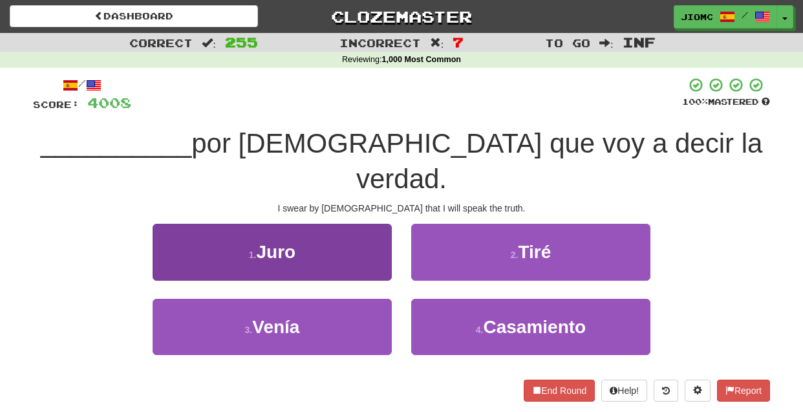
click at [370, 237] on button "1 . Juro" at bounding box center [272, 252] width 239 height 56
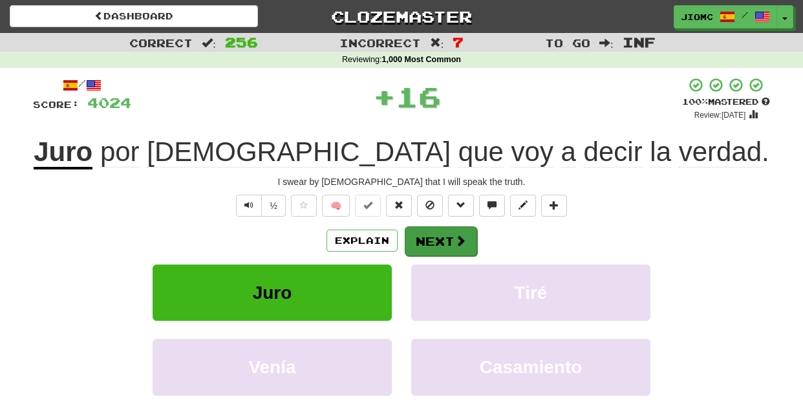
click at [414, 239] on button "Next" at bounding box center [441, 241] width 72 height 30
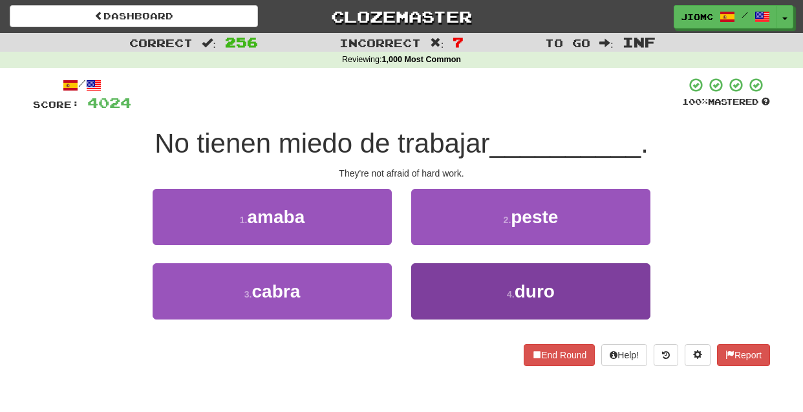
click at [441, 289] on button "4 . duro" at bounding box center [530, 291] width 239 height 56
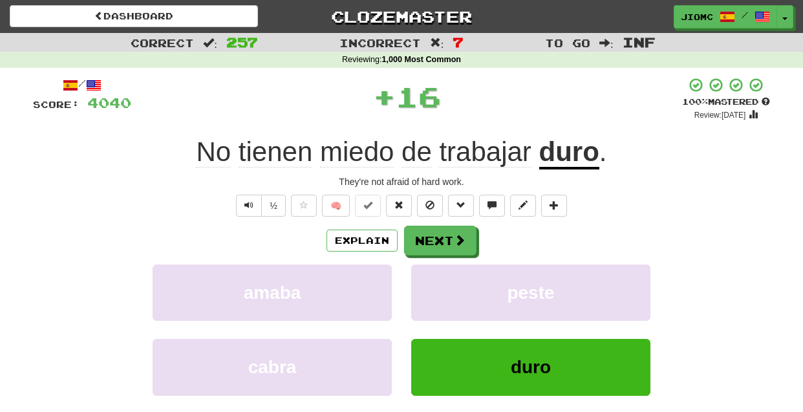
click at [441, 289] on button "peste" at bounding box center [530, 292] width 239 height 56
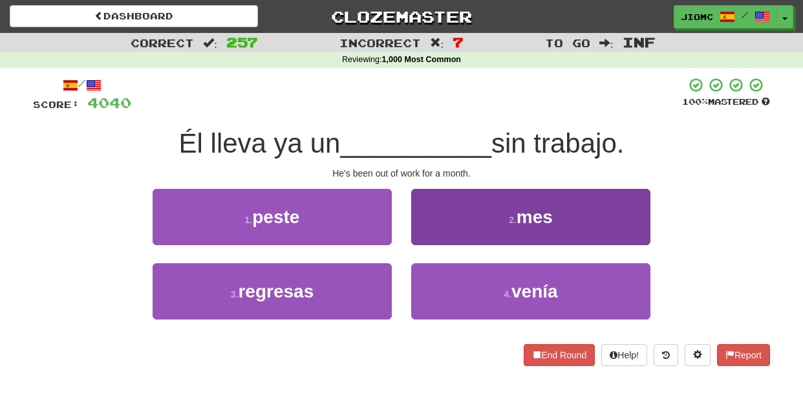
click at [432, 235] on button "2 . mes" at bounding box center [530, 217] width 239 height 56
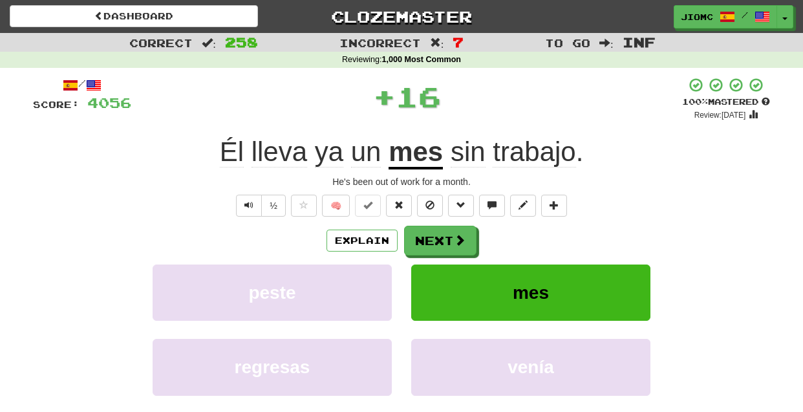
click at [432, 235] on button "Next" at bounding box center [440, 241] width 72 height 30
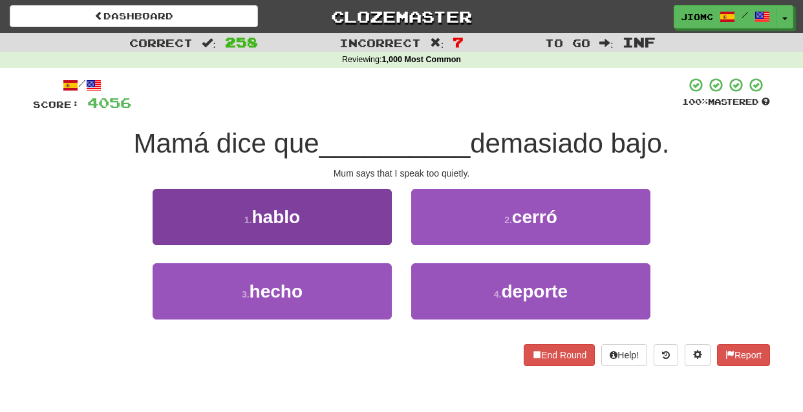
drag, startPoint x: 375, startPoint y: 224, endPoint x: 383, endPoint y: 225, distance: 7.8
click at [383, 225] on button "1 . hablo" at bounding box center [272, 217] width 239 height 56
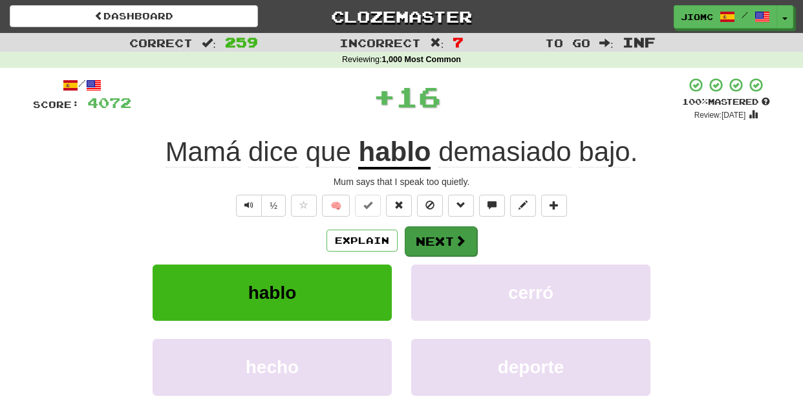
click at [424, 235] on button "Next" at bounding box center [441, 241] width 72 height 30
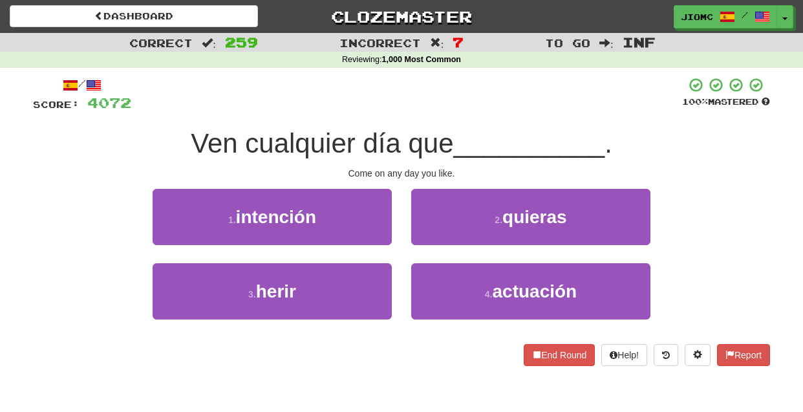
click at [424, 235] on button "2 . quieras" at bounding box center [530, 217] width 239 height 56
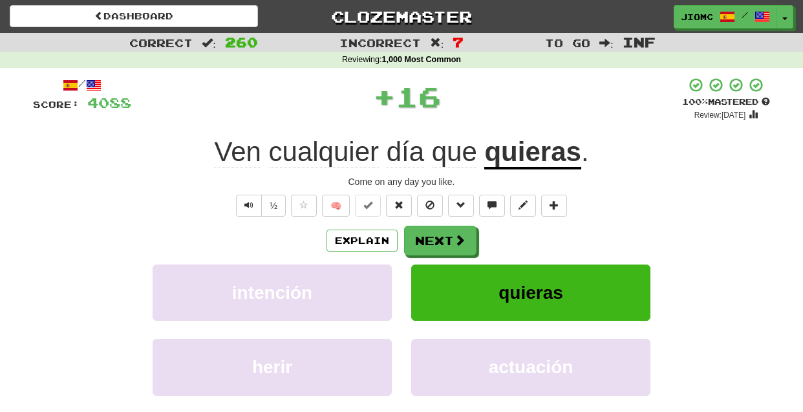
click at [424, 236] on button "Next" at bounding box center [440, 241] width 72 height 30
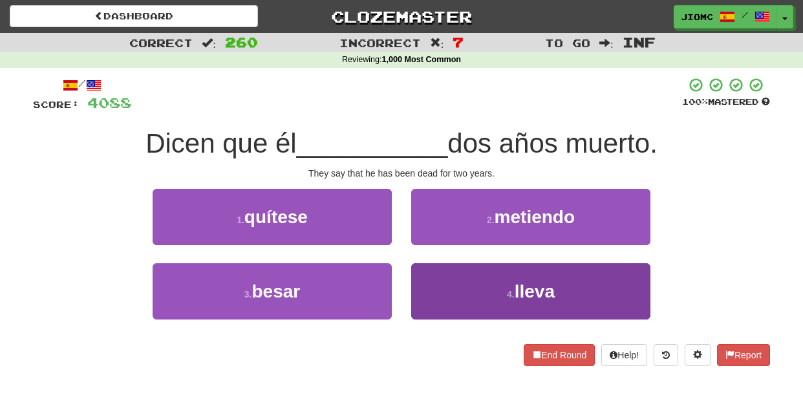
click at [437, 281] on button "4 . lleva" at bounding box center [530, 291] width 239 height 56
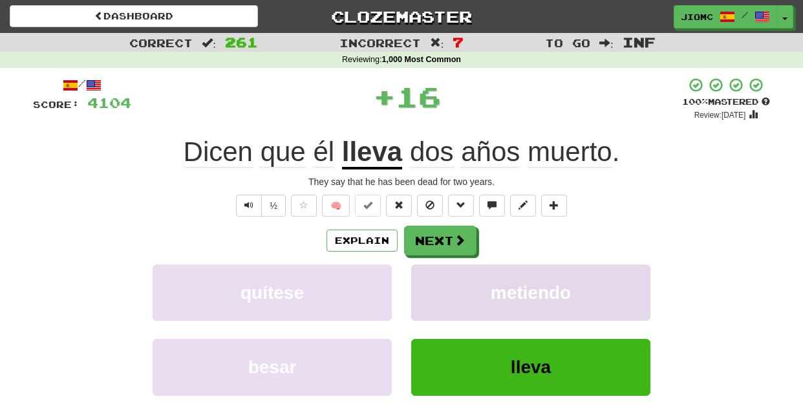
click at [433, 274] on button "metiendo" at bounding box center [530, 292] width 239 height 56
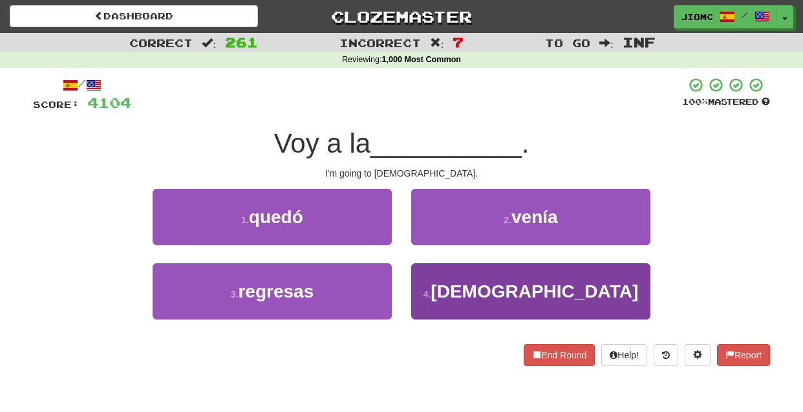
click at [432, 273] on button "4 . iglesia" at bounding box center [530, 291] width 239 height 56
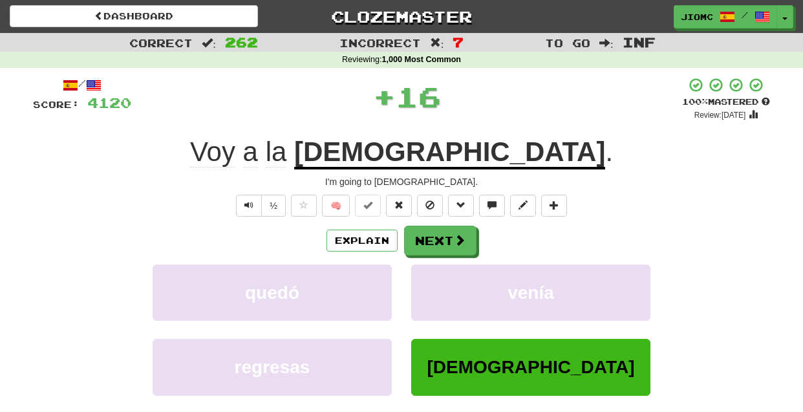
click at [432, 273] on button "venía" at bounding box center [530, 292] width 239 height 56
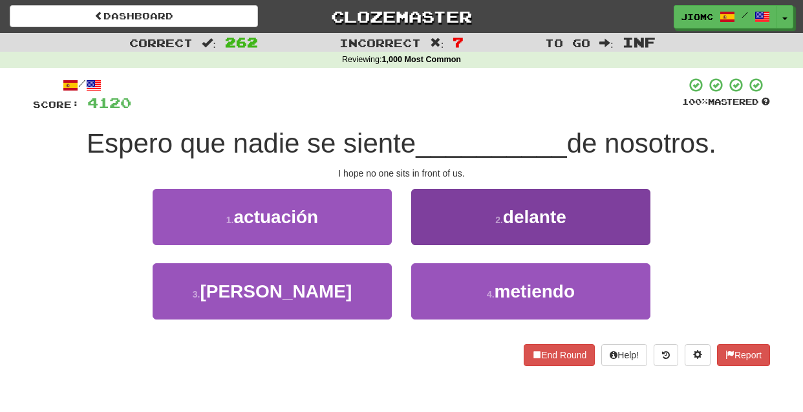
click at [431, 242] on button "2 . delante" at bounding box center [530, 217] width 239 height 56
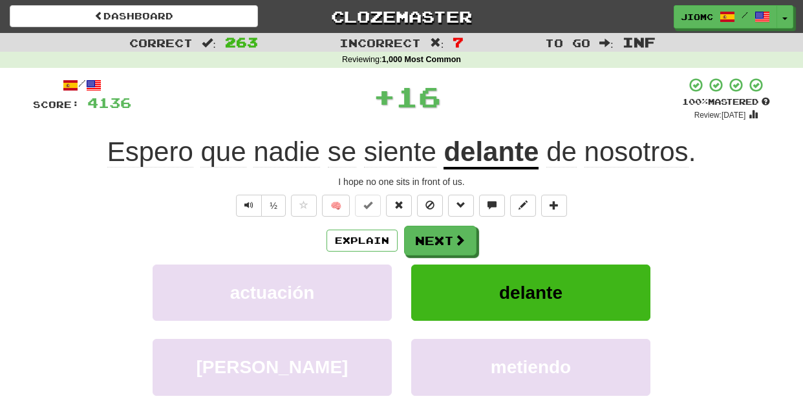
click at [431, 242] on button "Next" at bounding box center [440, 241] width 72 height 30
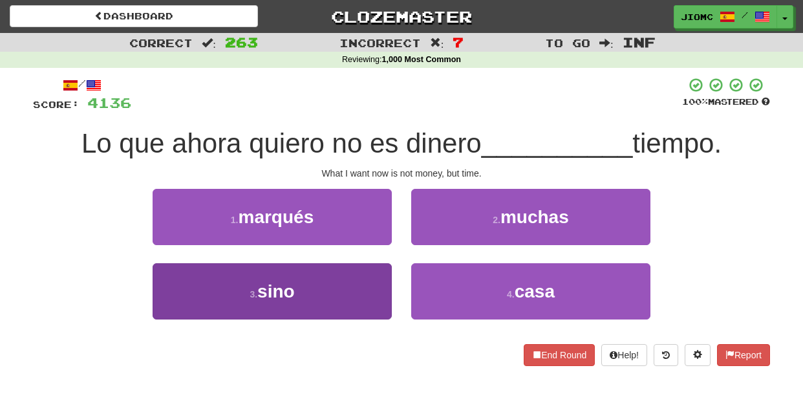
click at [381, 292] on button "3 . sino" at bounding box center [272, 291] width 239 height 56
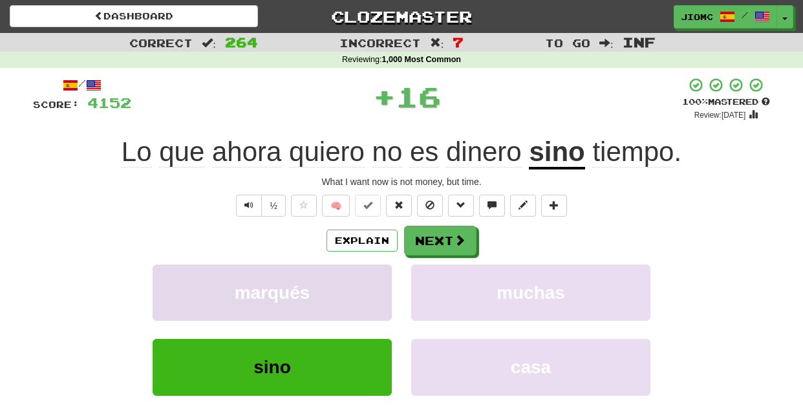
click at [381, 291] on button "marqués" at bounding box center [272, 292] width 239 height 56
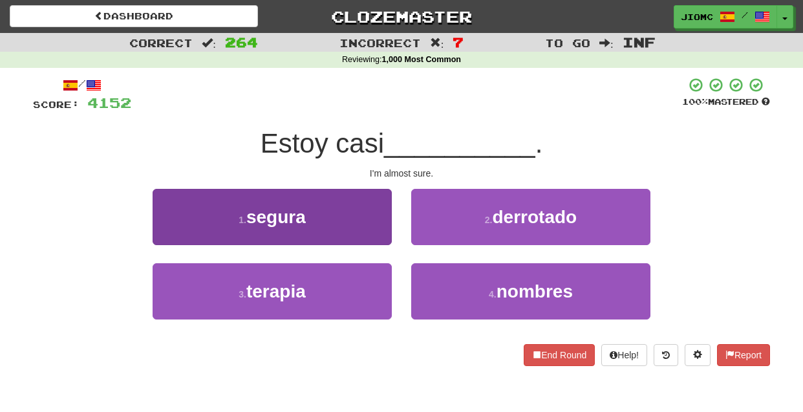
click at [390, 228] on button "1 . segura" at bounding box center [272, 217] width 239 height 56
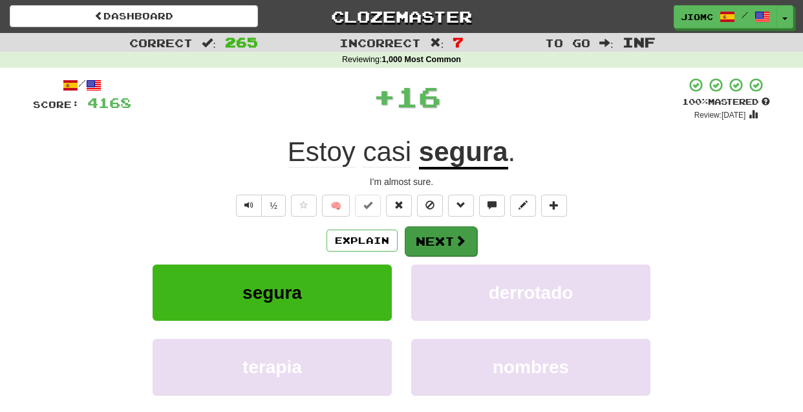
click at [416, 237] on button "Next" at bounding box center [441, 241] width 72 height 30
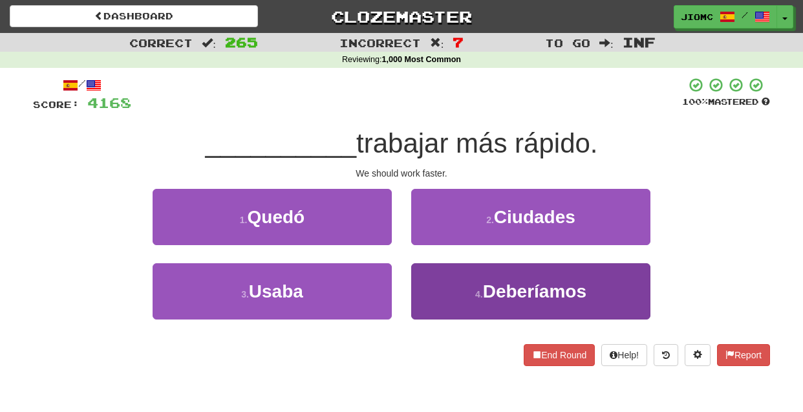
click at [420, 281] on button "4 . Deberíamos" at bounding box center [530, 291] width 239 height 56
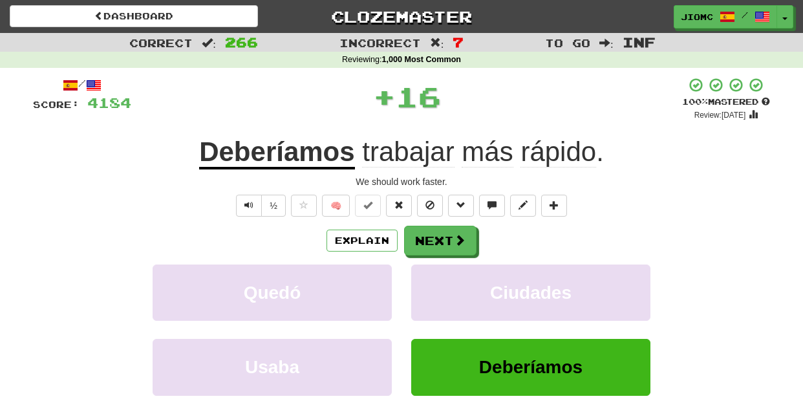
click at [420, 281] on button "Ciudades" at bounding box center [530, 292] width 239 height 56
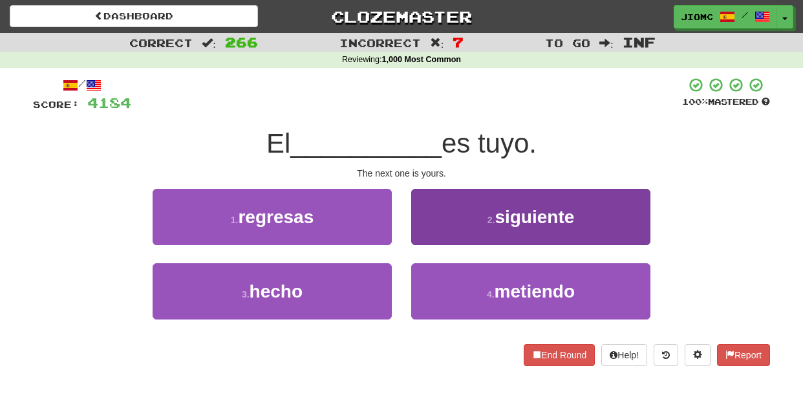
click at [423, 228] on button "2 . siguiente" at bounding box center [530, 217] width 239 height 56
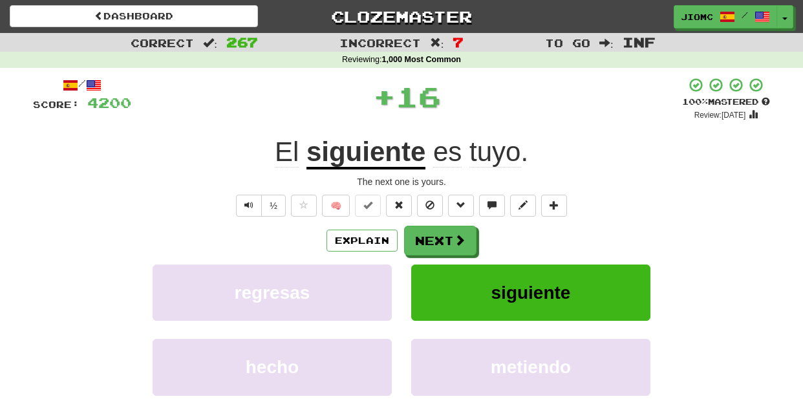
click at [423, 231] on button "Next" at bounding box center [440, 241] width 72 height 30
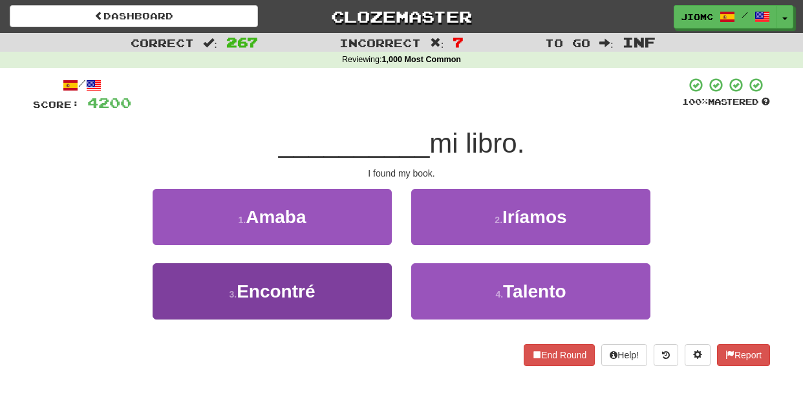
click at [370, 277] on button "3 . Encontré" at bounding box center [272, 291] width 239 height 56
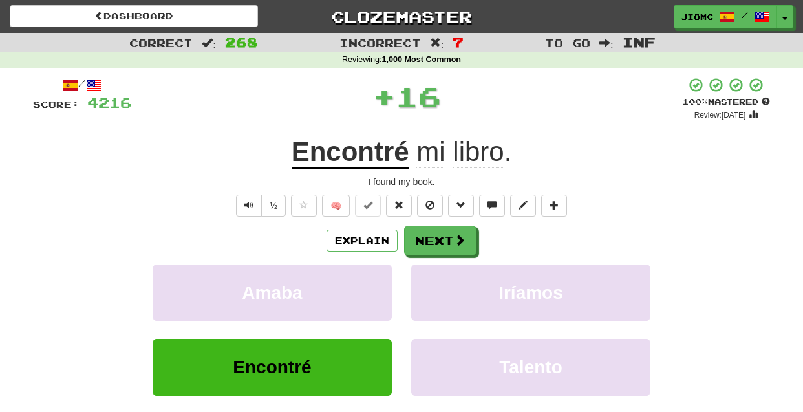
click at [370, 277] on button "Amaba" at bounding box center [272, 292] width 239 height 56
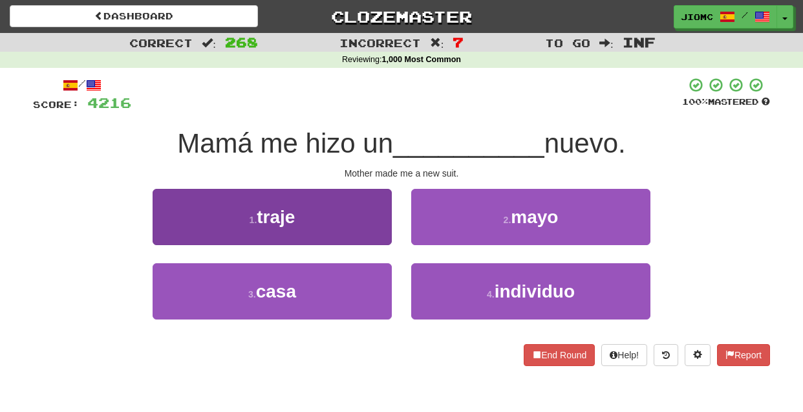
click at [380, 231] on button "1 . traje" at bounding box center [272, 217] width 239 height 56
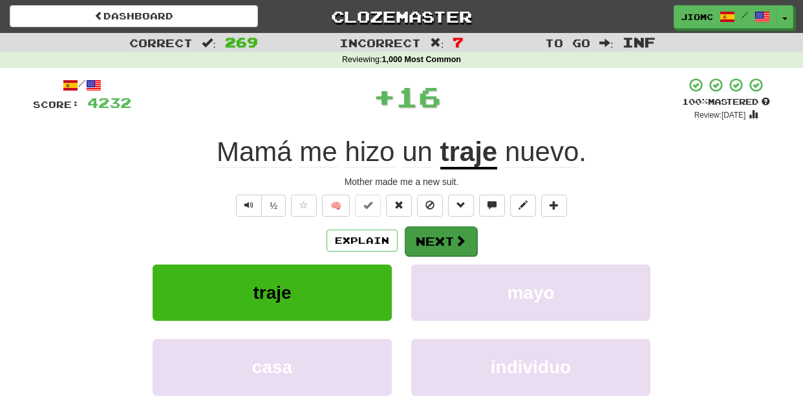
drag, startPoint x: 380, startPoint y: 231, endPoint x: 414, endPoint y: 237, distance: 35.5
click at [414, 237] on button "Next" at bounding box center [441, 241] width 72 height 30
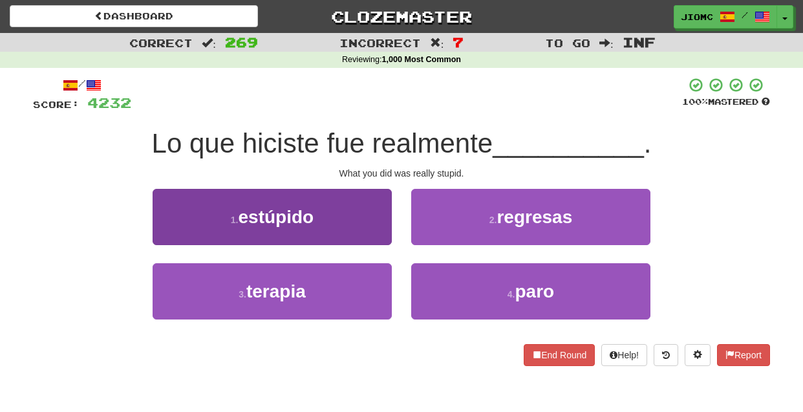
click at [384, 236] on button "1 . estúpido" at bounding box center [272, 217] width 239 height 56
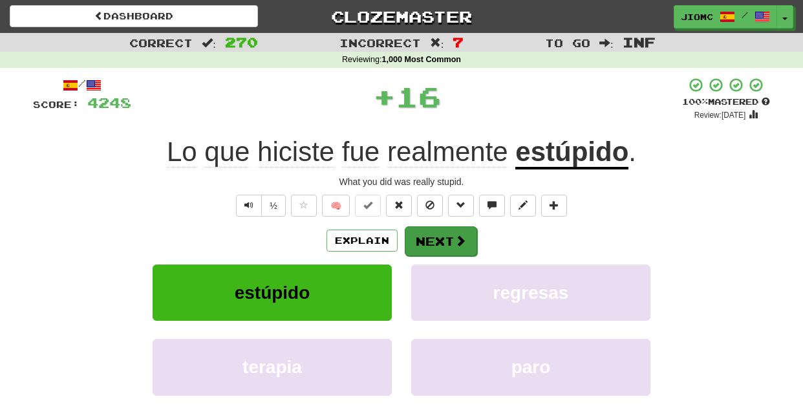
click at [427, 233] on button "Next" at bounding box center [441, 241] width 72 height 30
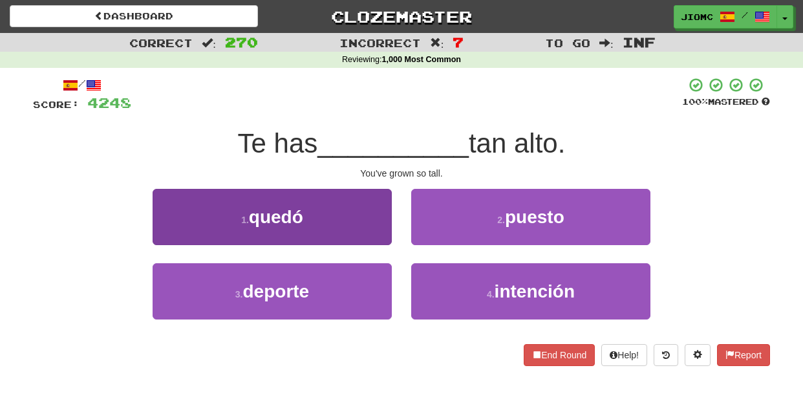
click at [379, 235] on button "1 . quedó" at bounding box center [272, 217] width 239 height 56
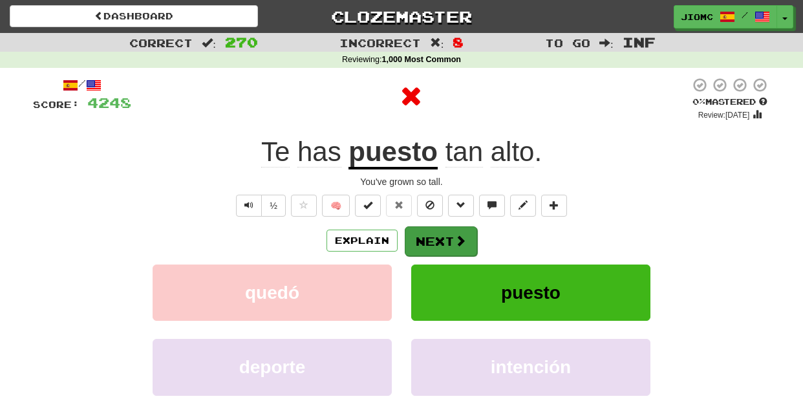
click at [427, 236] on button "Next" at bounding box center [441, 241] width 72 height 30
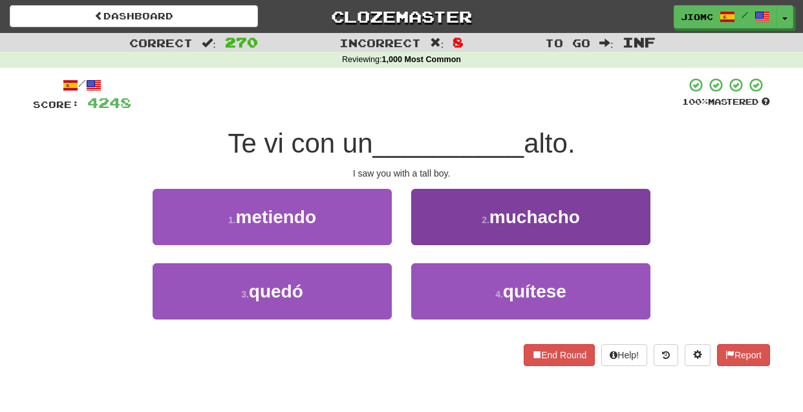
click at [425, 239] on button "2 . muchacho" at bounding box center [530, 217] width 239 height 56
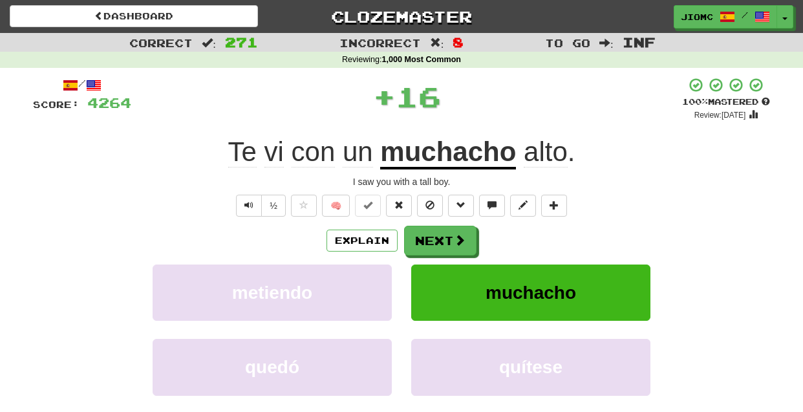
click at [425, 239] on button "Next" at bounding box center [440, 241] width 72 height 30
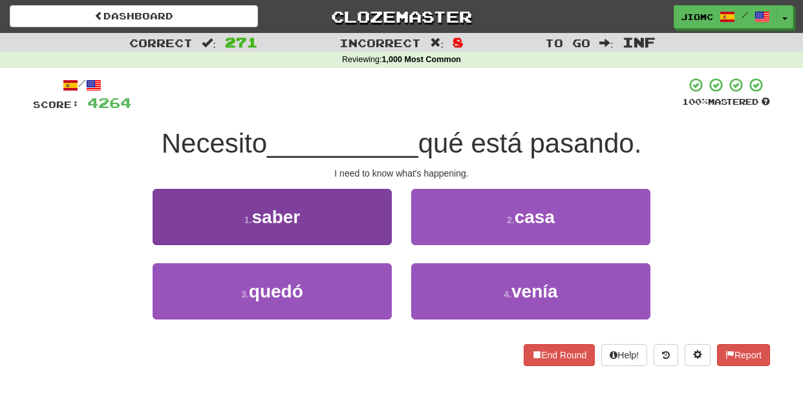
click at [376, 228] on button "1 . saber" at bounding box center [272, 217] width 239 height 56
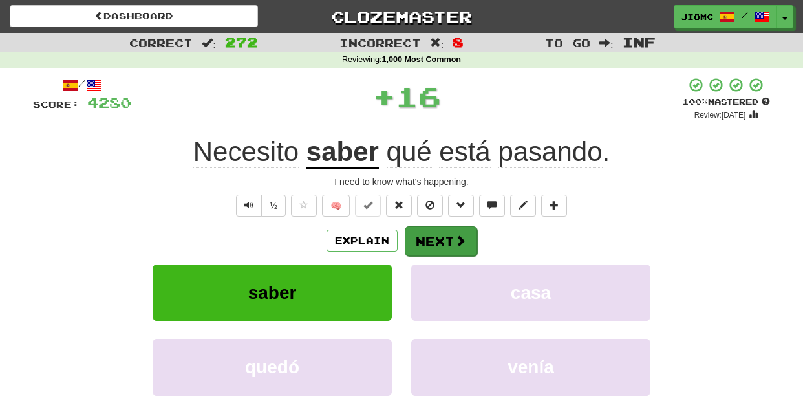
click at [412, 232] on button "Next" at bounding box center [441, 241] width 72 height 30
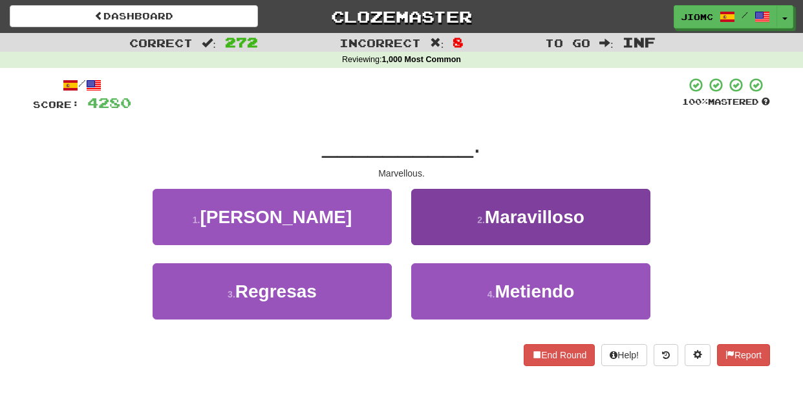
click at [421, 237] on button "2 . Maravilloso" at bounding box center [530, 217] width 239 height 56
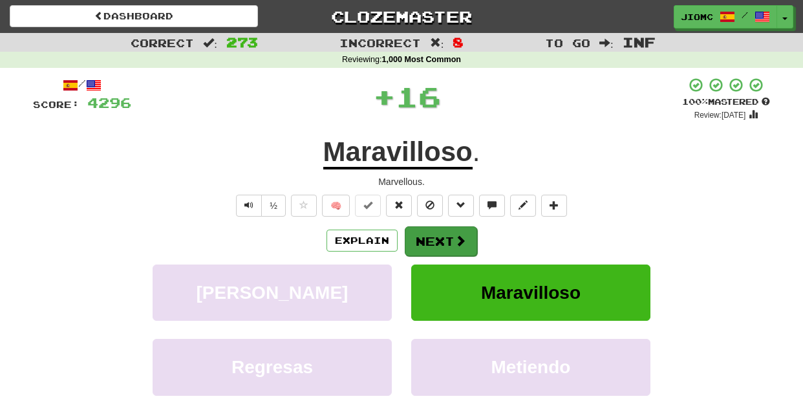
click at [422, 237] on button "Next" at bounding box center [441, 241] width 72 height 30
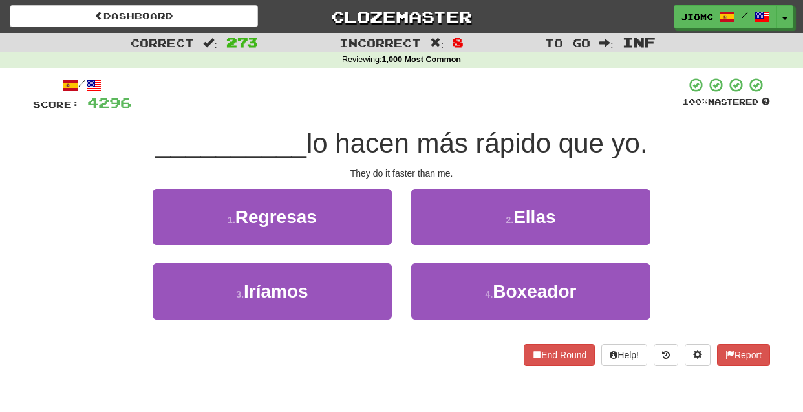
click at [422, 237] on button "2 . Ellas" at bounding box center [530, 217] width 239 height 56
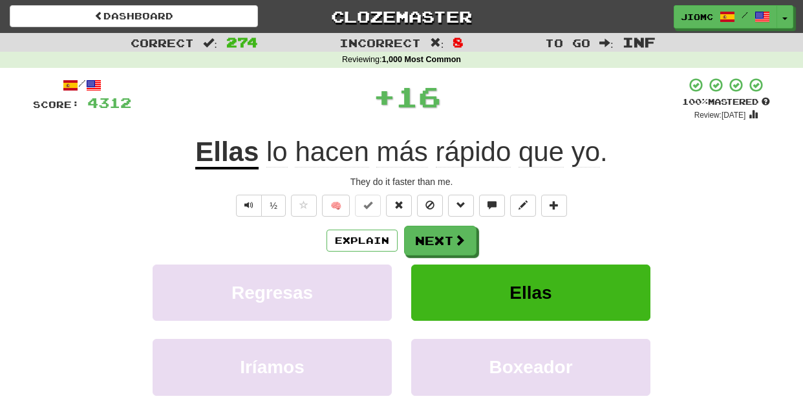
click at [422, 237] on button "Next" at bounding box center [440, 241] width 72 height 30
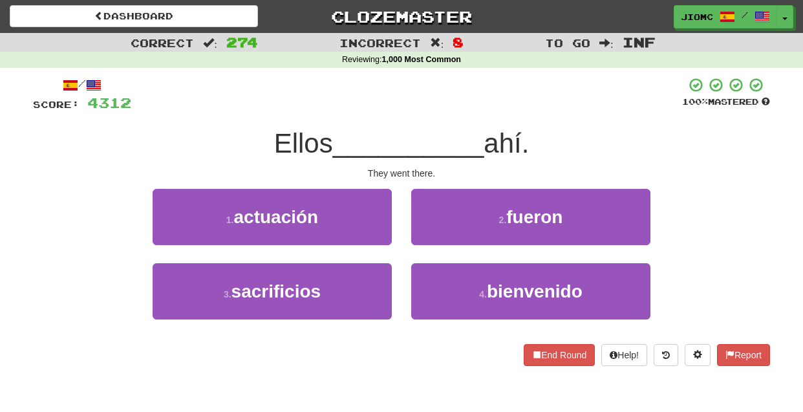
click at [422, 237] on button "2 . fueron" at bounding box center [530, 217] width 239 height 56
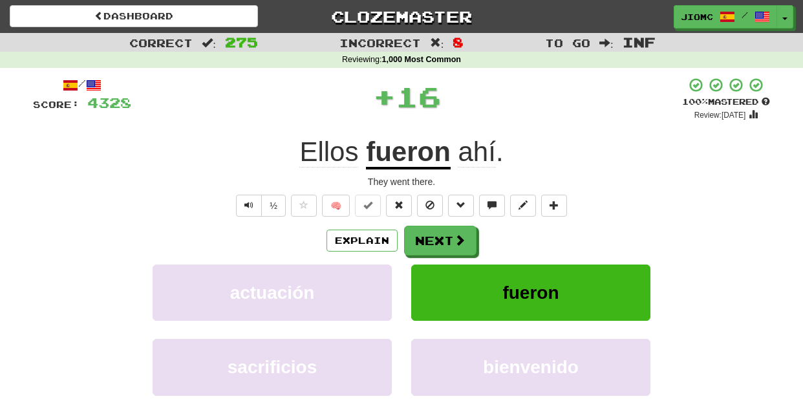
click at [422, 237] on button "Next" at bounding box center [440, 241] width 72 height 30
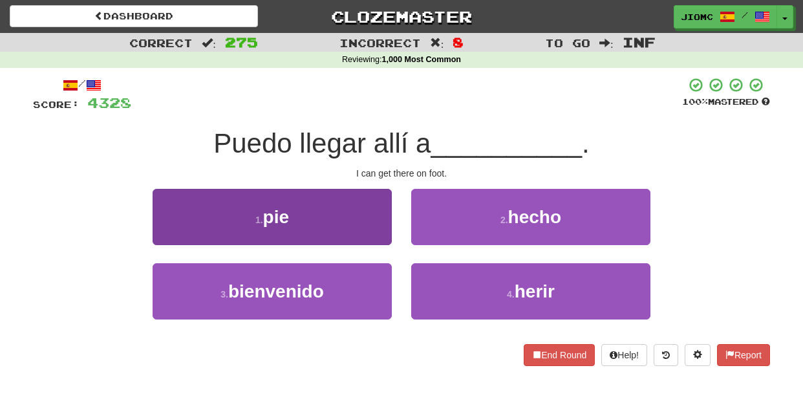
click at [385, 236] on button "1 . pie" at bounding box center [272, 217] width 239 height 56
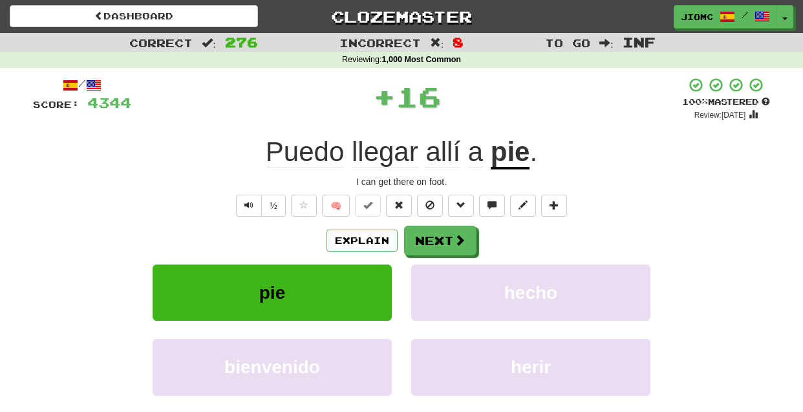
click at [429, 241] on button "Next" at bounding box center [440, 241] width 72 height 30
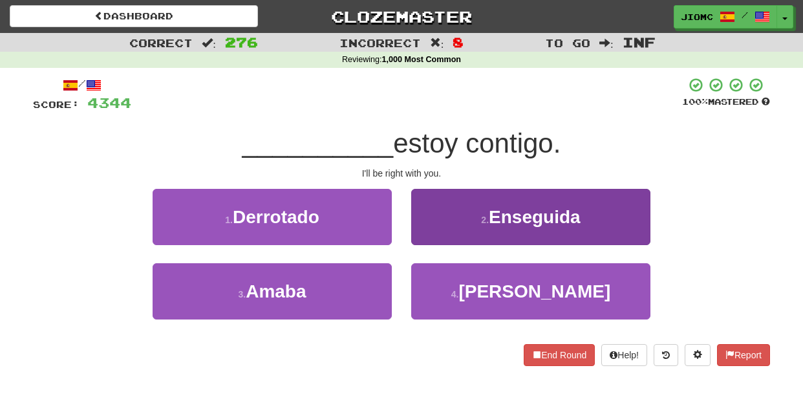
click at [425, 242] on button "2 . Enseguida" at bounding box center [530, 217] width 239 height 56
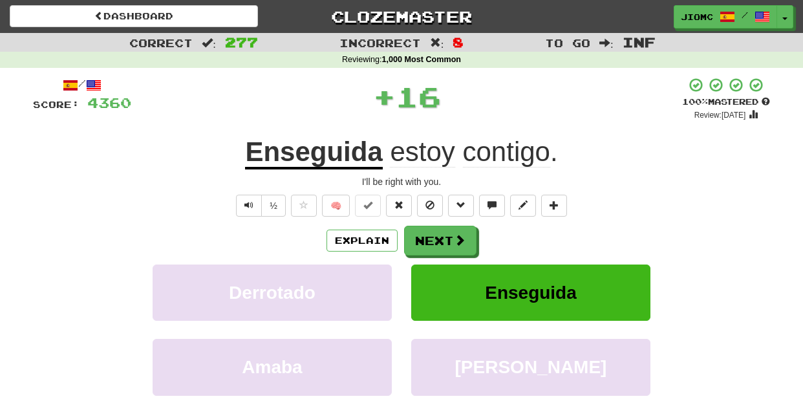
click at [425, 242] on button "Next" at bounding box center [440, 241] width 72 height 30
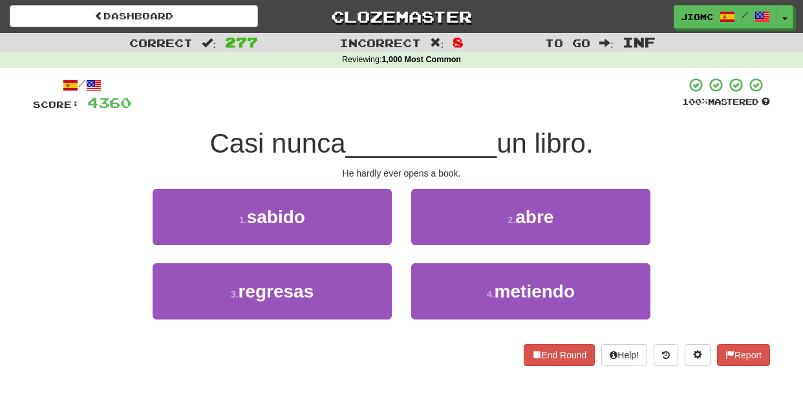
click at [425, 242] on button "2 . abre" at bounding box center [530, 217] width 239 height 56
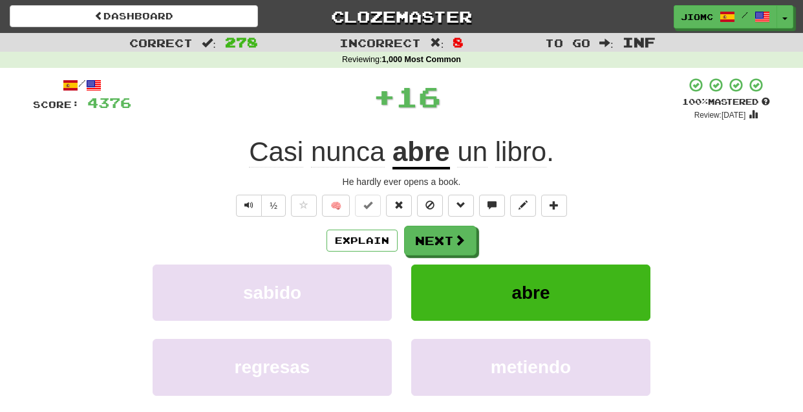
click at [425, 242] on button "Next" at bounding box center [440, 241] width 72 height 30
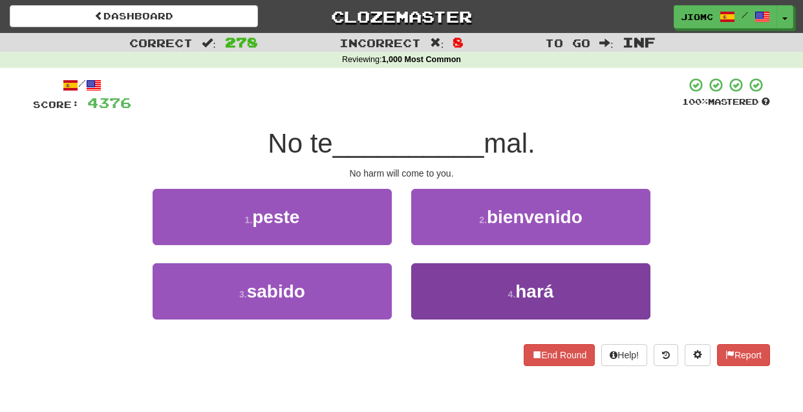
click at [427, 270] on button "4 . hará" at bounding box center [530, 291] width 239 height 56
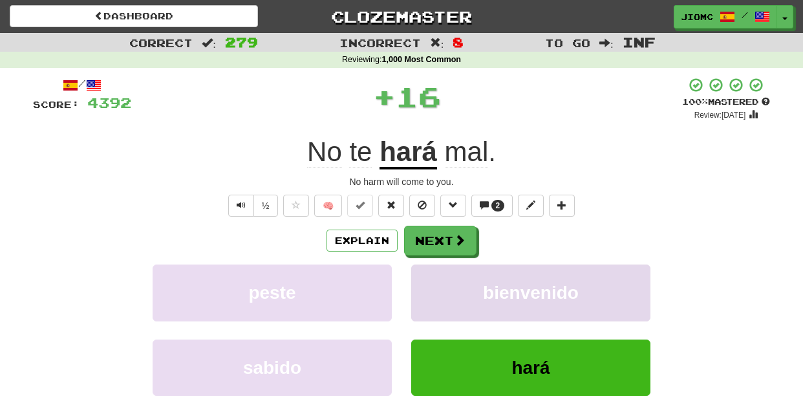
click at [427, 271] on button "bienvenido" at bounding box center [530, 292] width 239 height 56
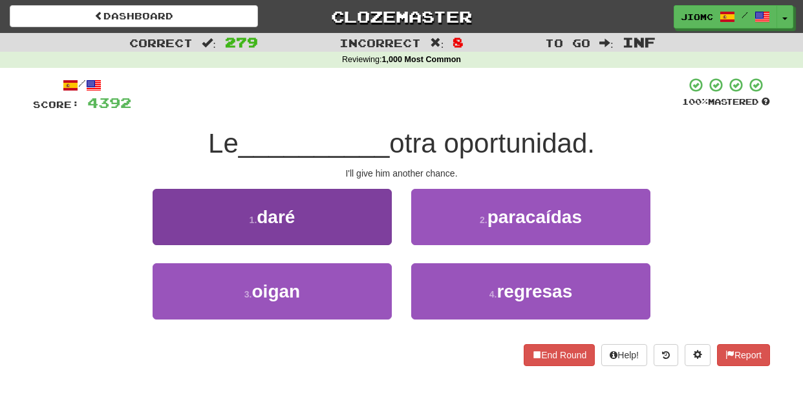
click at [382, 224] on button "1 . daré" at bounding box center [272, 217] width 239 height 56
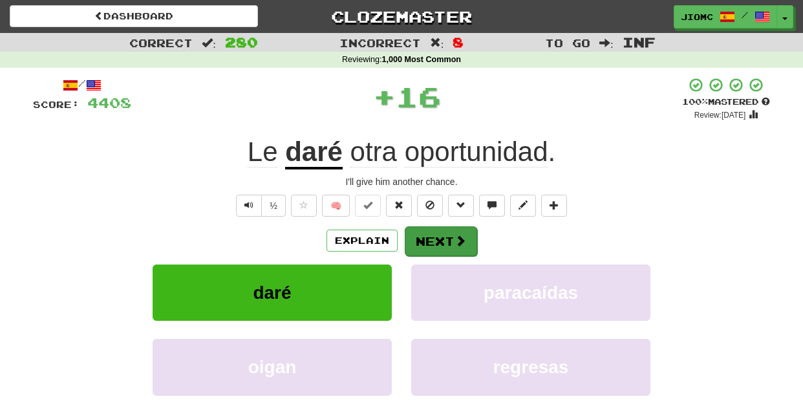
click at [425, 233] on button "Next" at bounding box center [441, 241] width 72 height 30
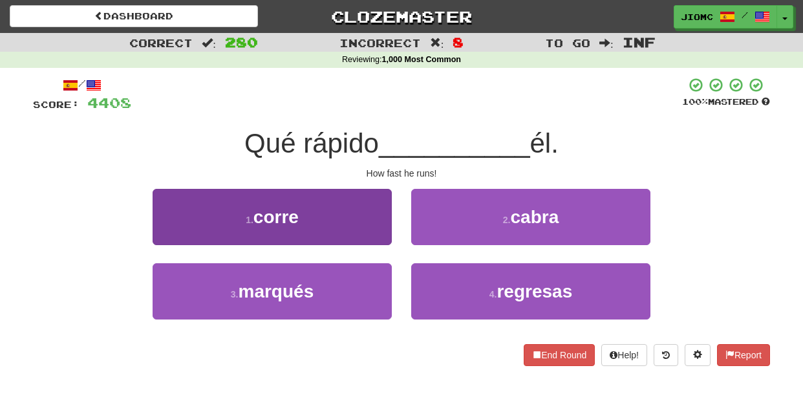
click at [386, 232] on button "1 . corre" at bounding box center [272, 217] width 239 height 56
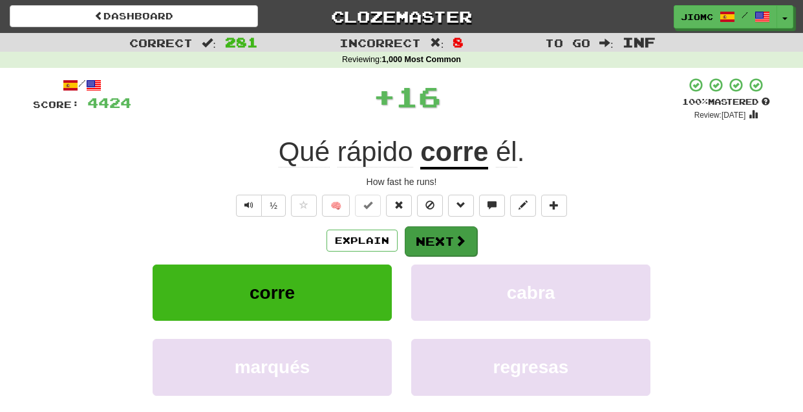
click at [435, 239] on button "Next" at bounding box center [441, 241] width 72 height 30
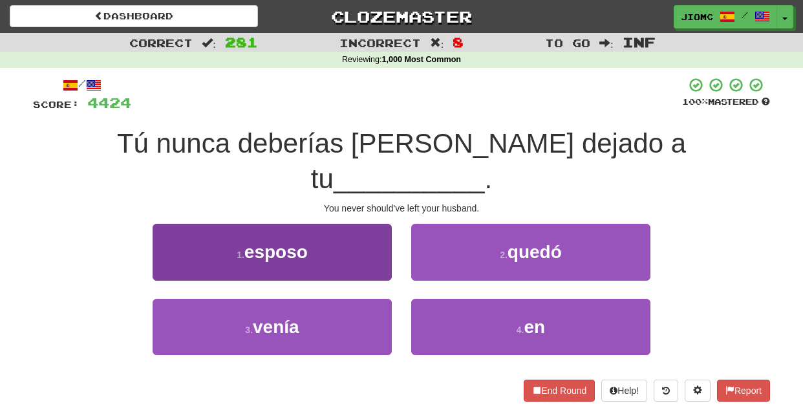
click at [387, 233] on button "1 . esposo" at bounding box center [272, 252] width 239 height 56
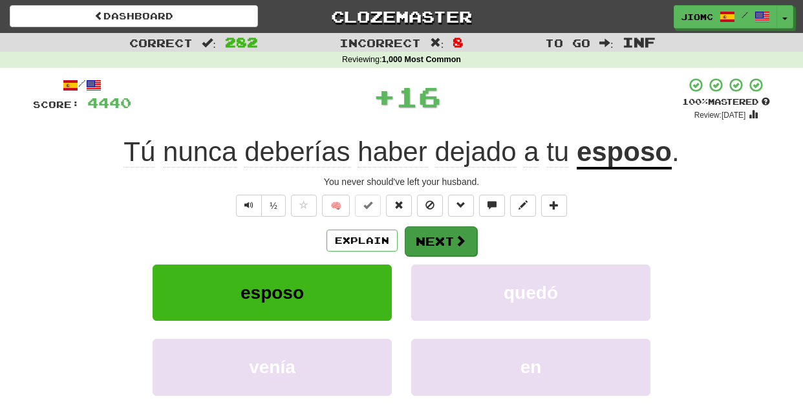
click at [430, 235] on button "Next" at bounding box center [441, 241] width 72 height 30
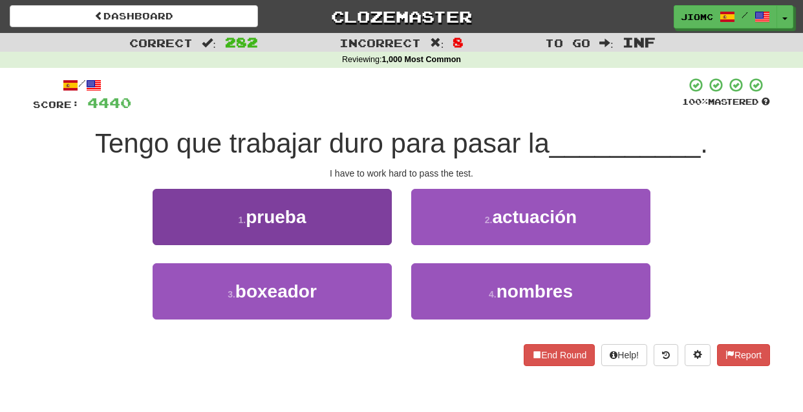
click at [378, 229] on button "1 . prueba" at bounding box center [272, 217] width 239 height 56
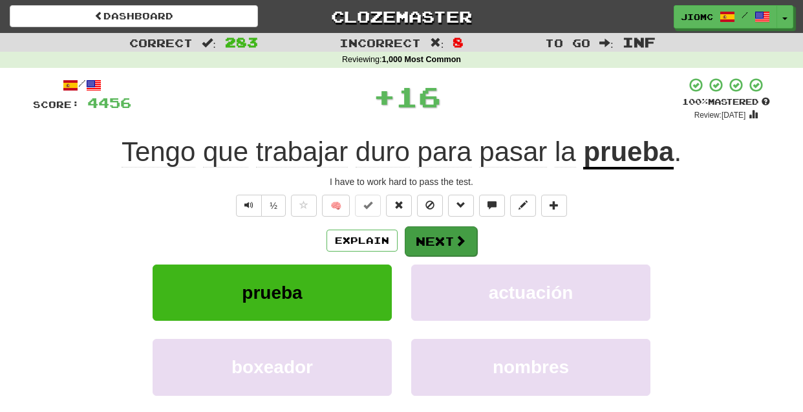
click at [433, 234] on button "Next" at bounding box center [441, 241] width 72 height 30
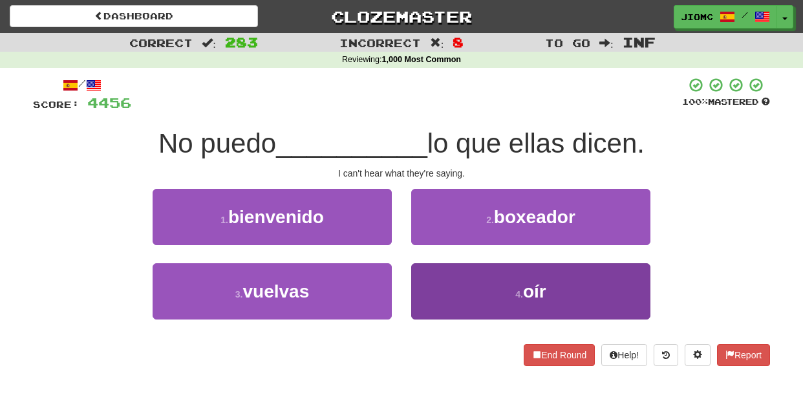
click at [435, 271] on button "4 . oír" at bounding box center [530, 291] width 239 height 56
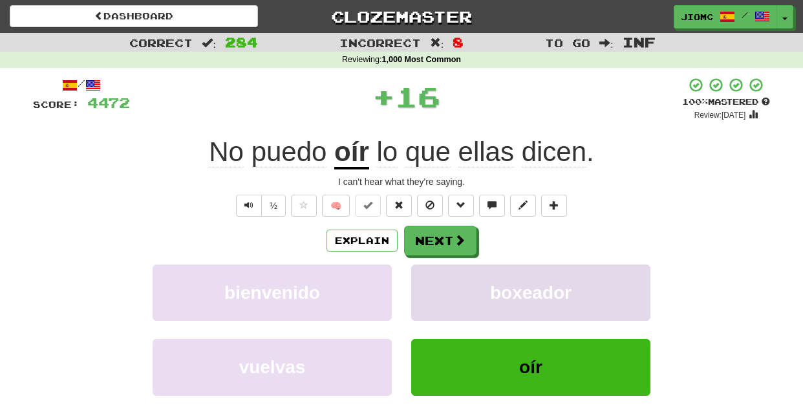
click at [435, 270] on button "boxeador" at bounding box center [530, 292] width 239 height 56
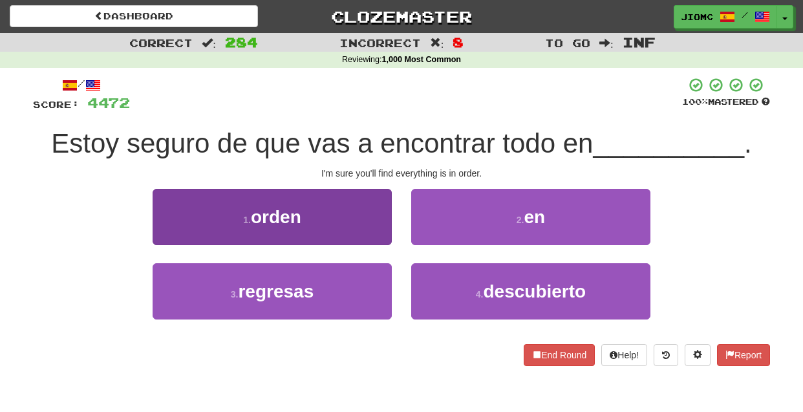
click at [370, 230] on button "1 . orden" at bounding box center [272, 217] width 239 height 56
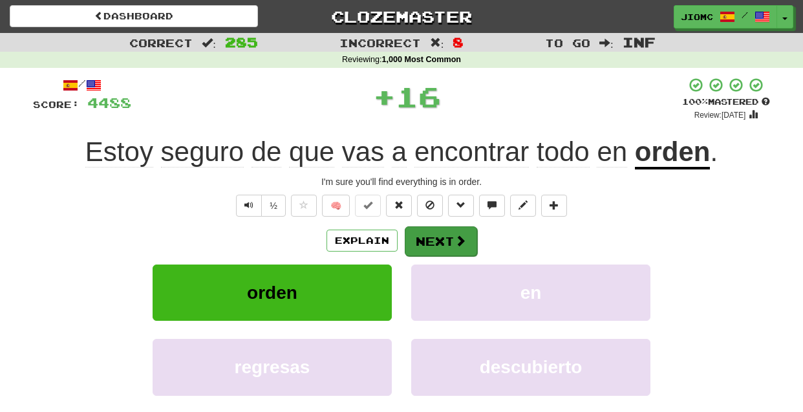
drag, startPoint x: 370, startPoint y: 230, endPoint x: 434, endPoint y: 233, distance: 64.7
click at [434, 233] on button "Next" at bounding box center [441, 241] width 72 height 30
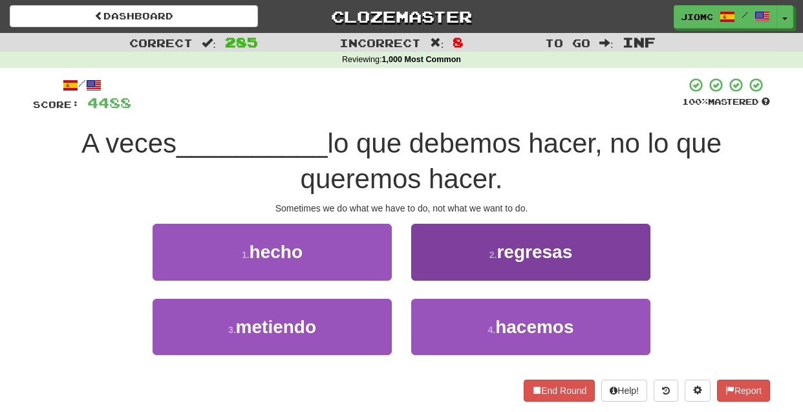
click at [447, 306] on button "4 . hacemos" at bounding box center [530, 327] width 239 height 56
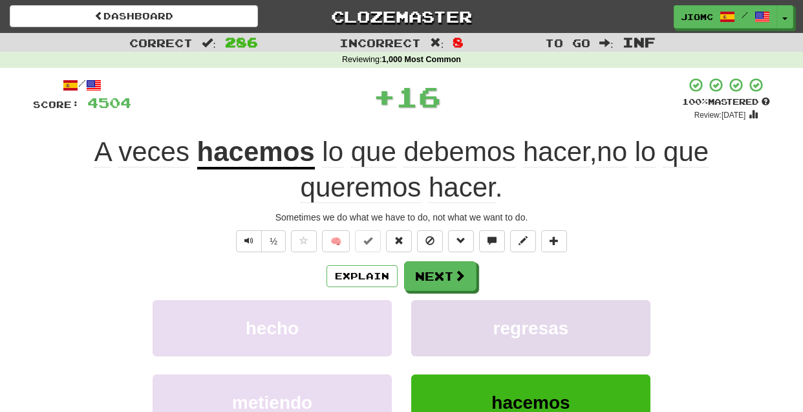
click at [446, 305] on button "regresas" at bounding box center [530, 328] width 239 height 56
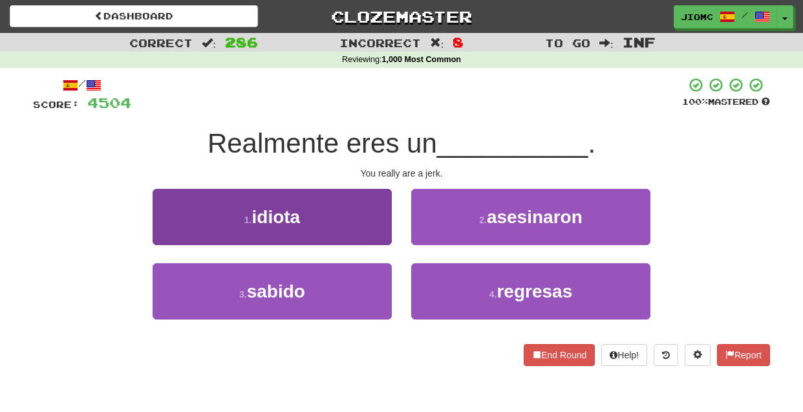
click at [390, 236] on button "1 . idiota" at bounding box center [272, 217] width 239 height 56
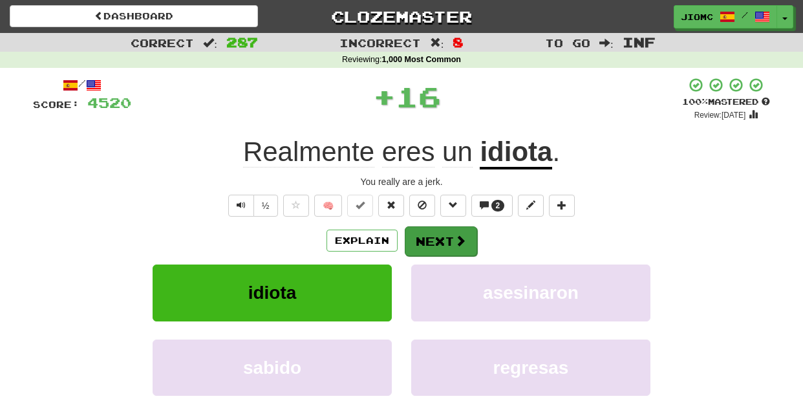
click at [420, 237] on button "Next" at bounding box center [441, 241] width 72 height 30
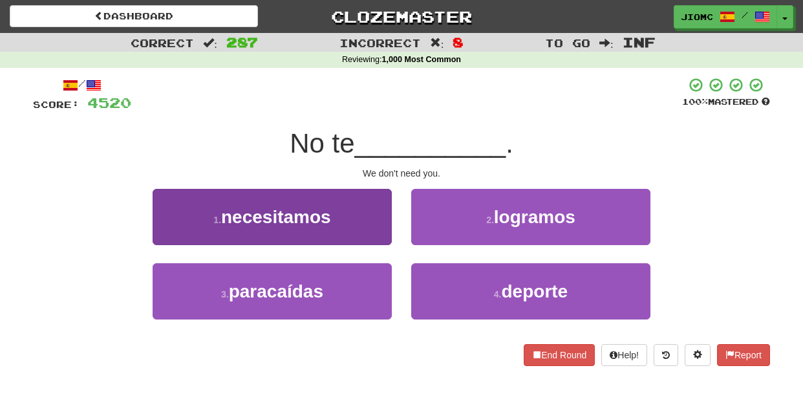
click at [376, 227] on button "1 . necesitamos" at bounding box center [272, 217] width 239 height 56
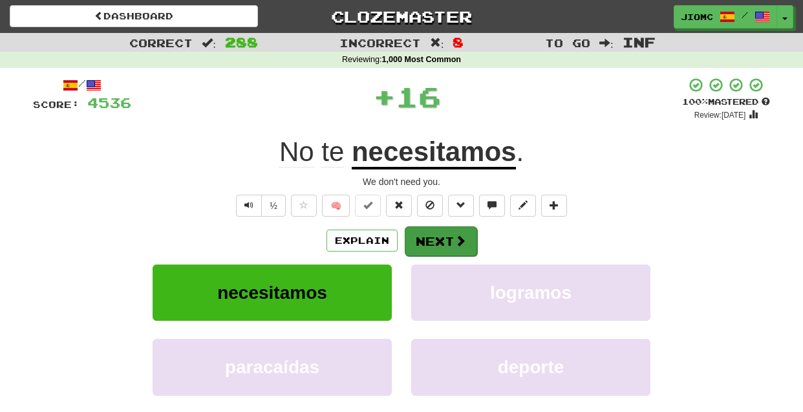
click at [412, 236] on button "Next" at bounding box center [441, 241] width 72 height 30
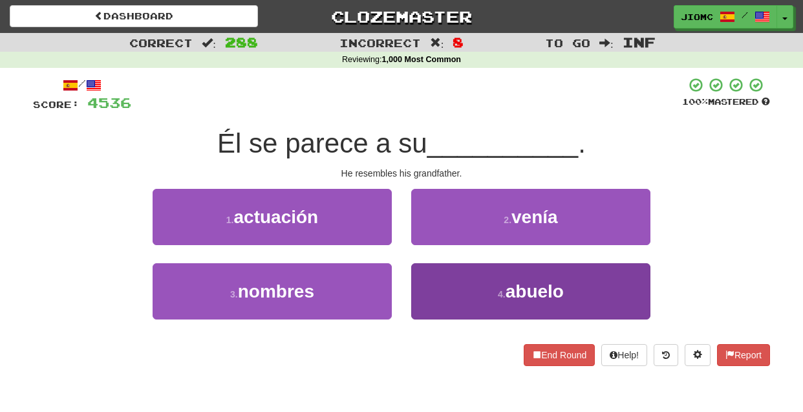
click at [428, 283] on button "4 . abuelo" at bounding box center [530, 291] width 239 height 56
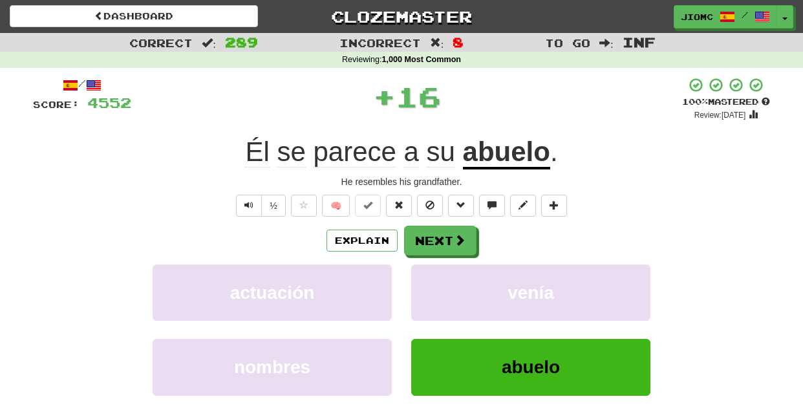
click at [428, 283] on button "venía" at bounding box center [530, 292] width 239 height 56
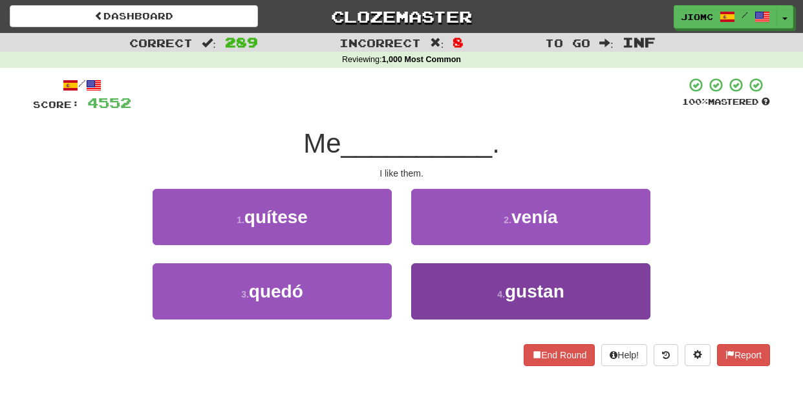
click at [430, 280] on button "4 . gustan" at bounding box center [530, 291] width 239 height 56
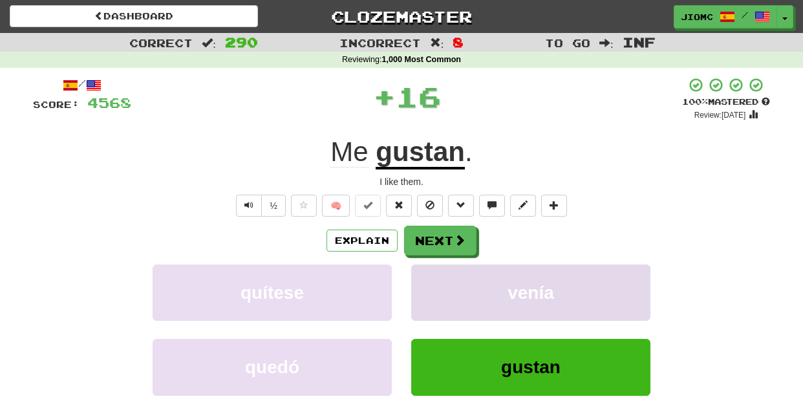
click at [430, 280] on button "venía" at bounding box center [530, 292] width 239 height 56
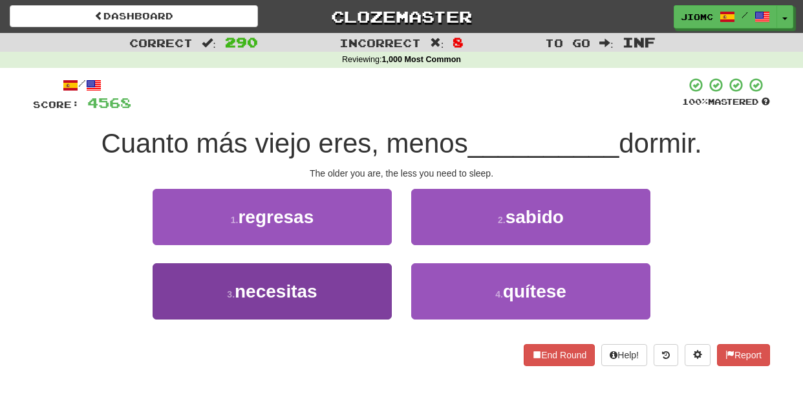
click at [364, 279] on button "3 . necesitas" at bounding box center [272, 291] width 239 height 56
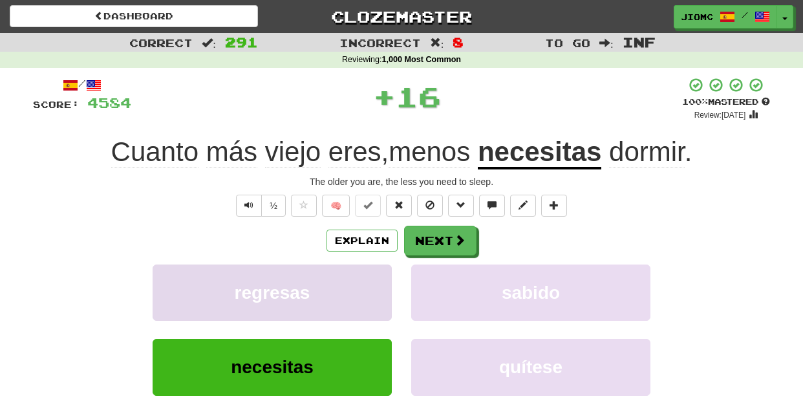
click at [367, 279] on button "regresas" at bounding box center [272, 292] width 239 height 56
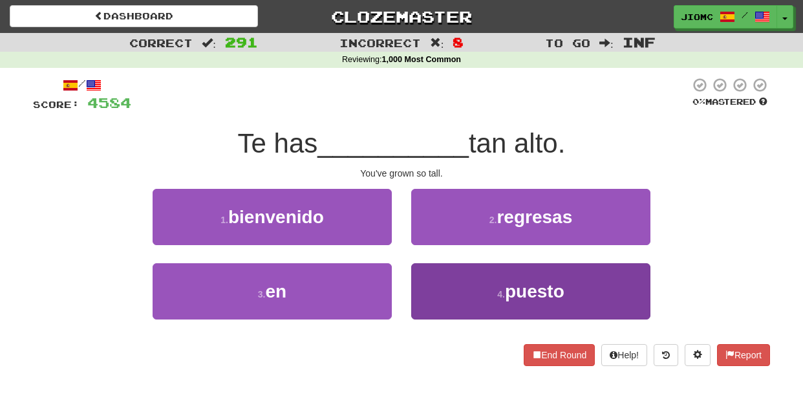
click at [437, 279] on button "4 . puesto" at bounding box center [530, 291] width 239 height 56
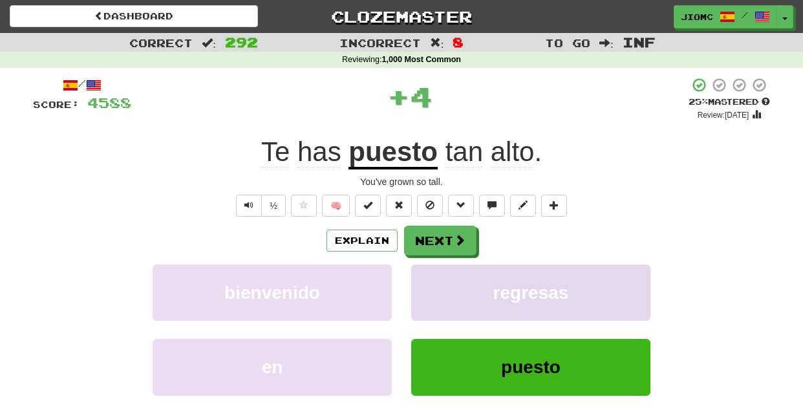
click at [436, 279] on button "regresas" at bounding box center [530, 292] width 239 height 56
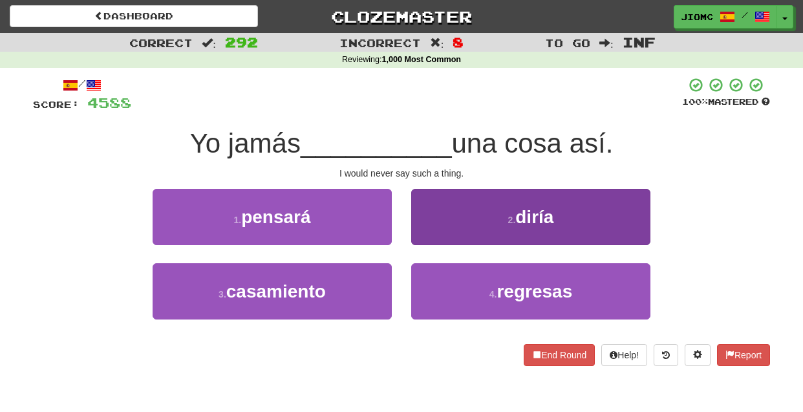
click at [420, 224] on button "2 . diría" at bounding box center [530, 217] width 239 height 56
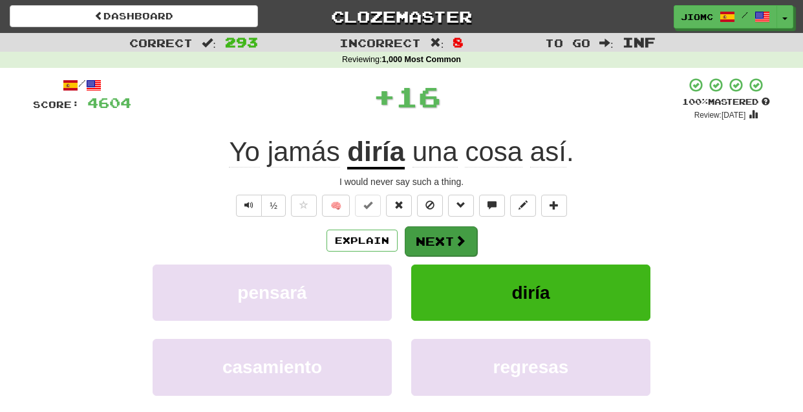
click at [423, 234] on button "Next" at bounding box center [441, 241] width 72 height 30
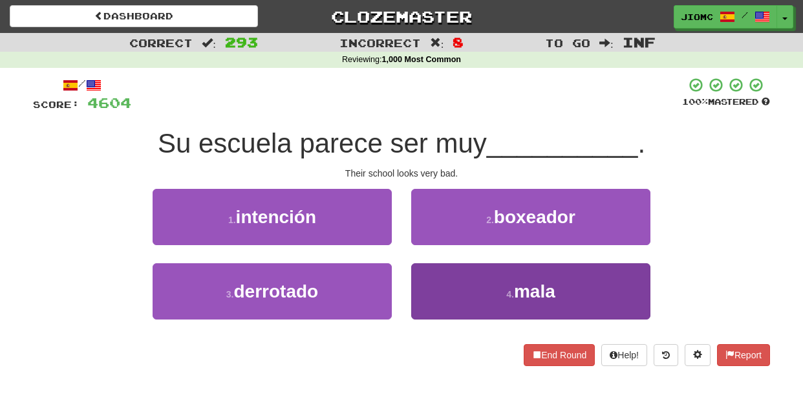
click at [429, 276] on button "4 . mala" at bounding box center [530, 291] width 239 height 56
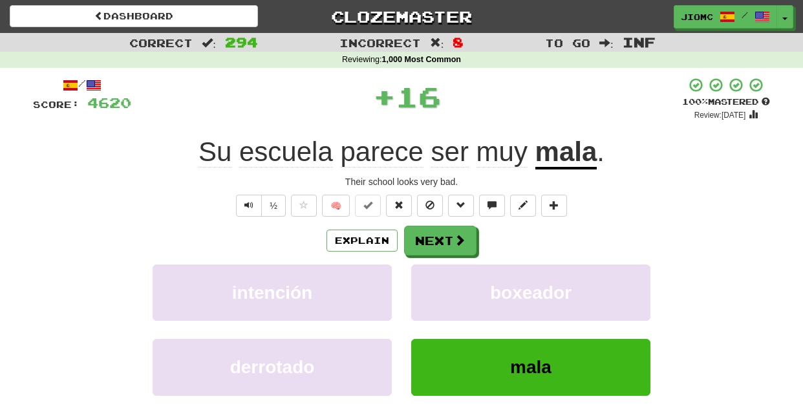
click at [429, 276] on button "boxeador" at bounding box center [530, 292] width 239 height 56
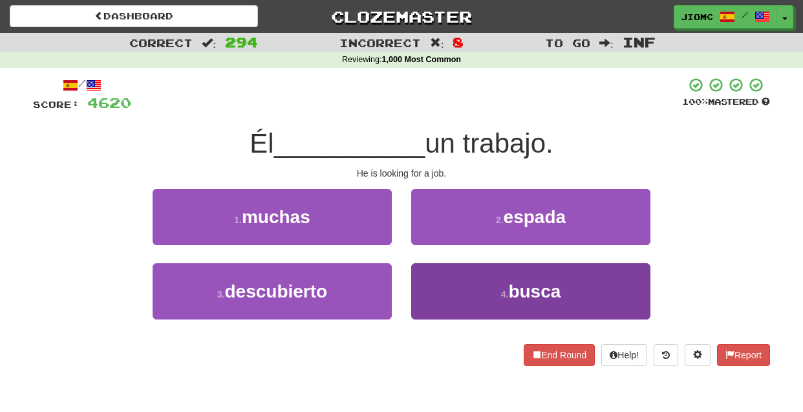
click at [429, 279] on button "4 . busca" at bounding box center [530, 291] width 239 height 56
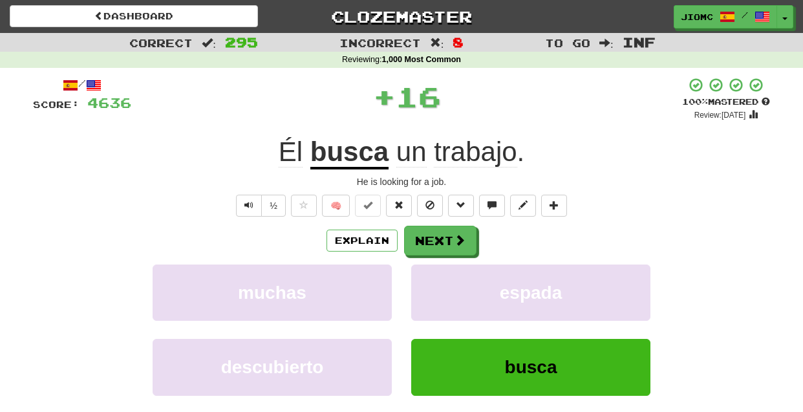
click at [429, 279] on button "espada" at bounding box center [530, 292] width 239 height 56
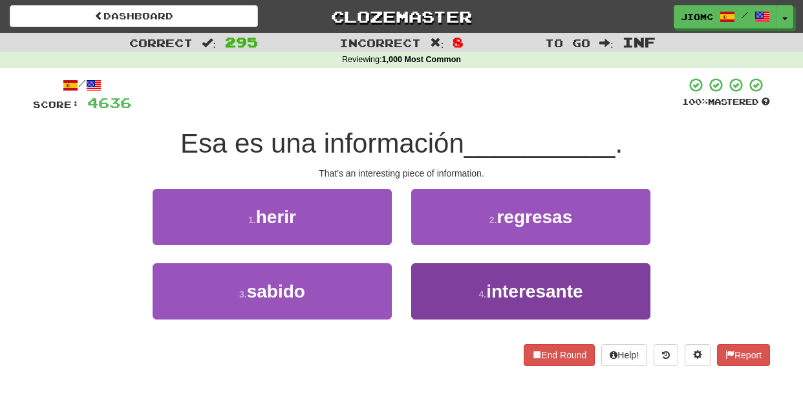
click at [422, 282] on button "4 . interesante" at bounding box center [530, 291] width 239 height 56
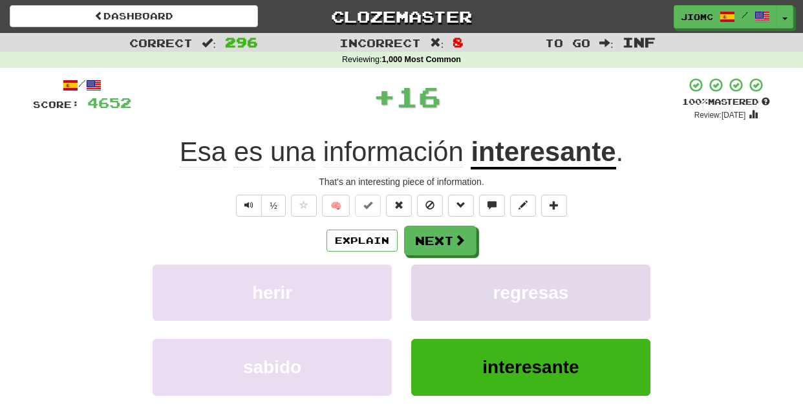
click at [422, 282] on button "regresas" at bounding box center [530, 292] width 239 height 56
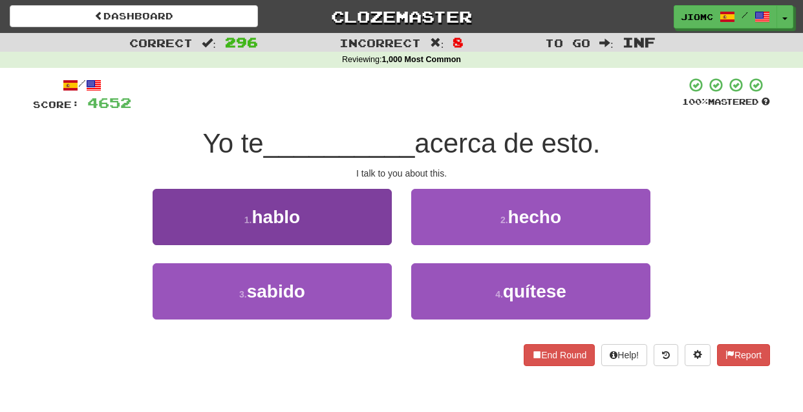
click at [371, 223] on button "1 . hablo" at bounding box center [272, 217] width 239 height 56
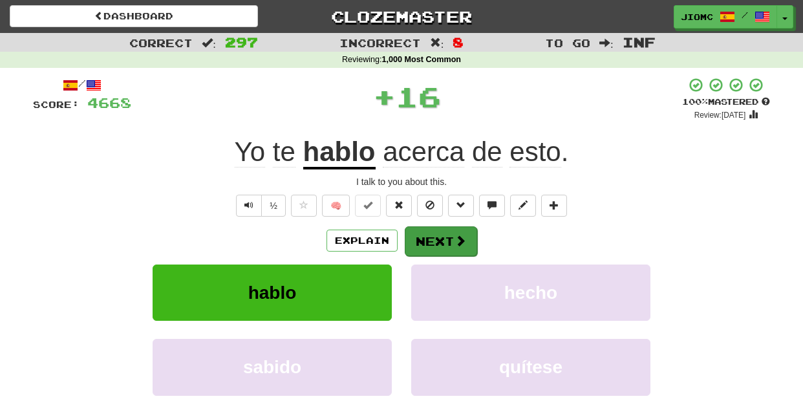
click at [427, 239] on button "Next" at bounding box center [441, 241] width 72 height 30
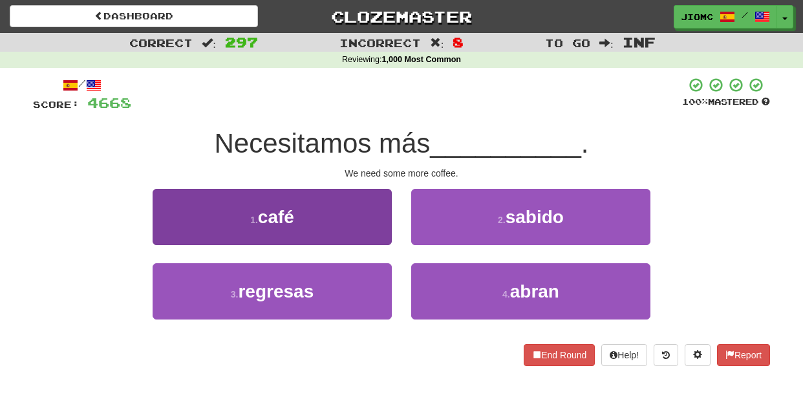
click at [375, 229] on button "1 . café" at bounding box center [272, 217] width 239 height 56
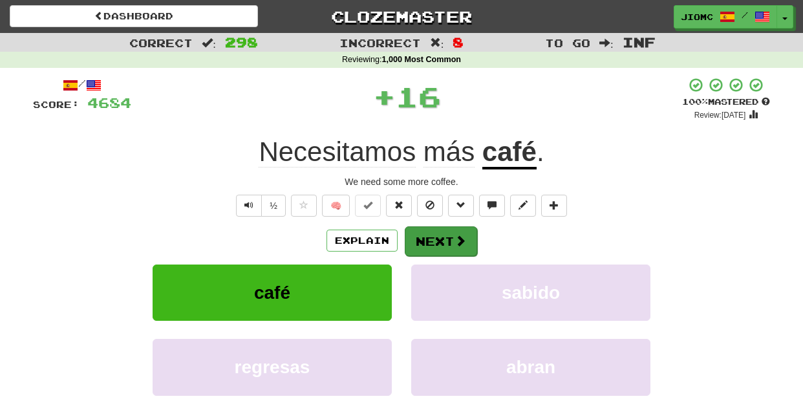
click at [423, 236] on button "Next" at bounding box center [441, 241] width 72 height 30
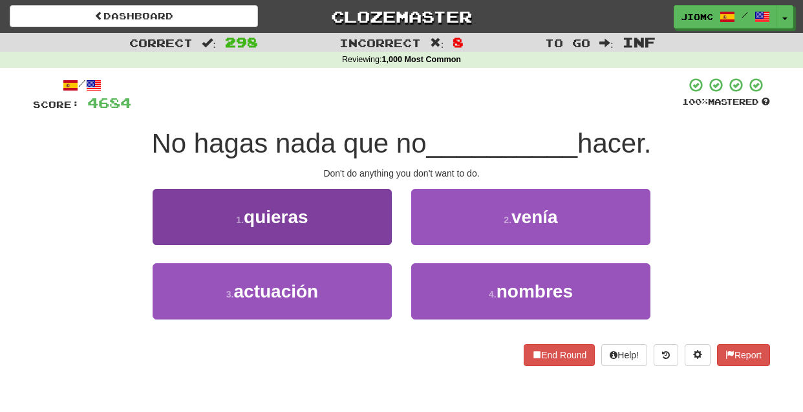
drag, startPoint x: 359, startPoint y: 232, endPoint x: 370, endPoint y: 235, distance: 10.8
click at [370, 235] on button "1 . quieras" at bounding box center [272, 217] width 239 height 56
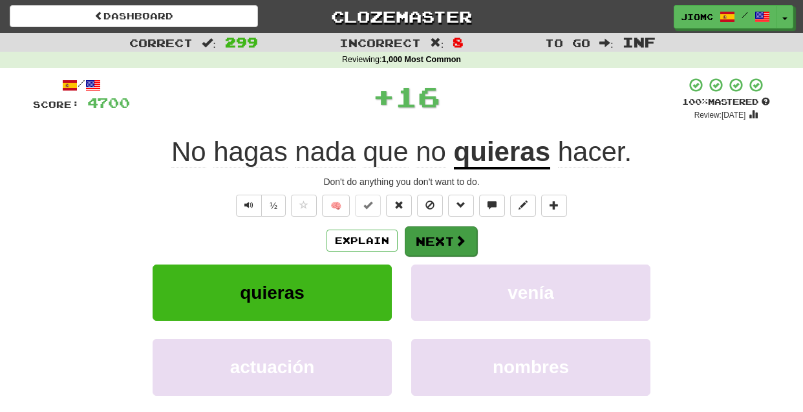
click at [438, 242] on button "Next" at bounding box center [441, 241] width 72 height 30
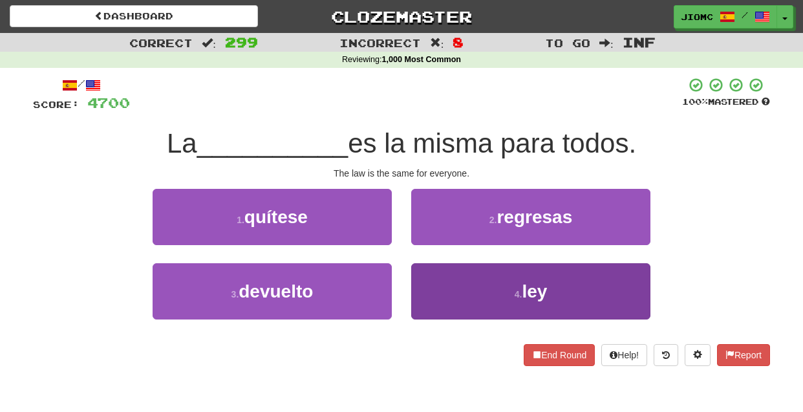
click at [446, 287] on button "4 . ley" at bounding box center [530, 291] width 239 height 56
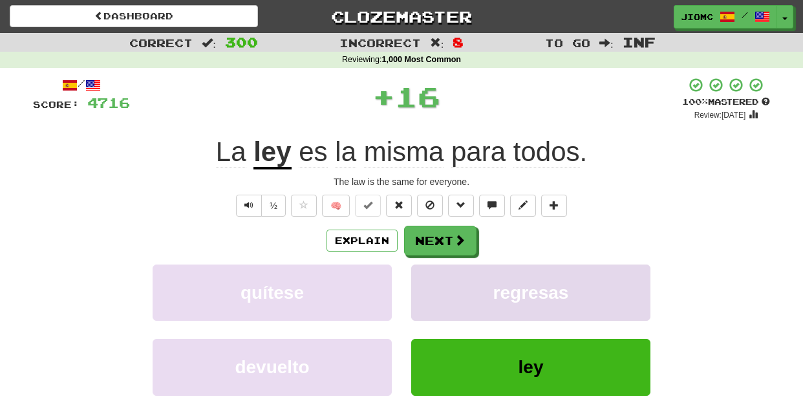
click at [445, 283] on button "regresas" at bounding box center [530, 292] width 239 height 56
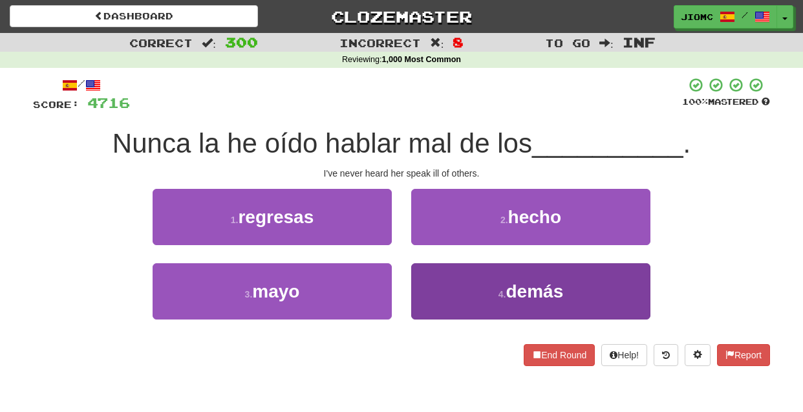
click at [438, 284] on button "4 . demás" at bounding box center [530, 291] width 239 height 56
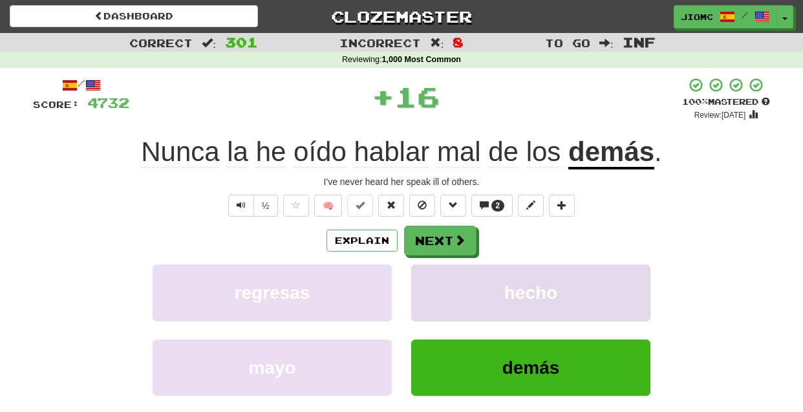
click at [439, 283] on button "hecho" at bounding box center [530, 292] width 239 height 56
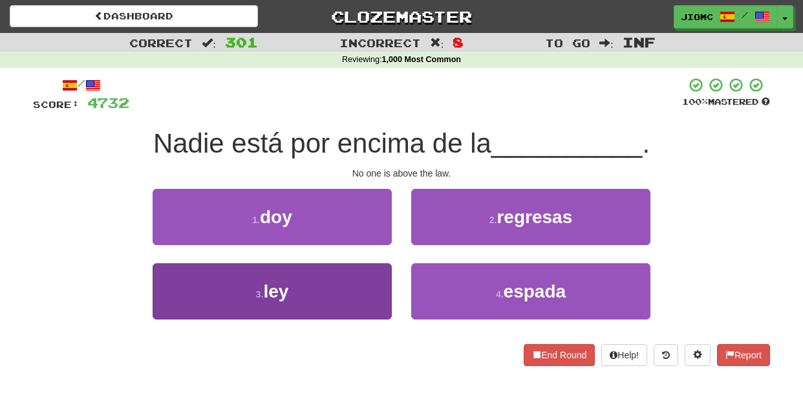
click at [377, 284] on button "3 . ley" at bounding box center [272, 291] width 239 height 56
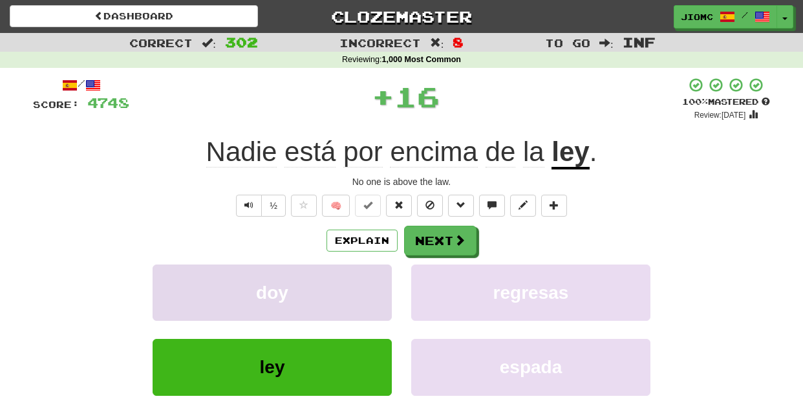
click at [377, 284] on button "doy" at bounding box center [272, 292] width 239 height 56
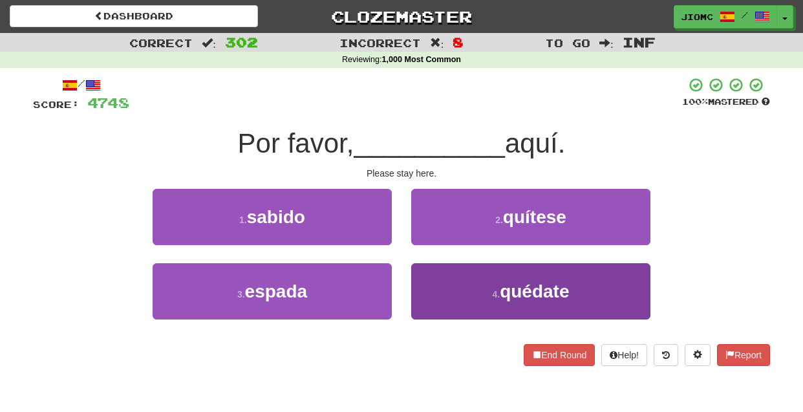
click at [425, 283] on button "4 . quédate" at bounding box center [530, 291] width 239 height 56
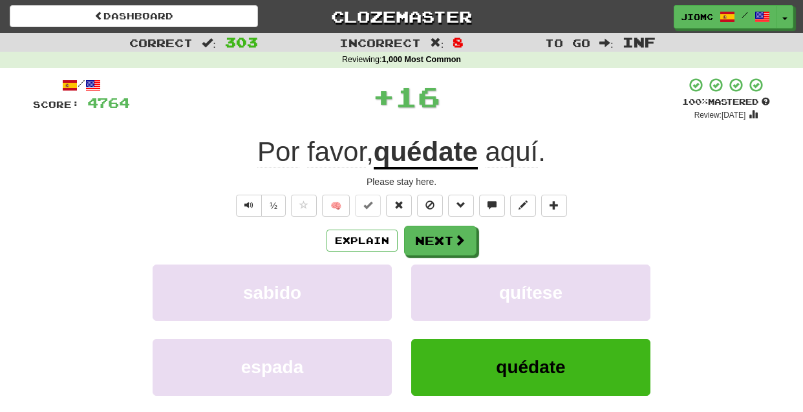
click at [425, 283] on button "quítese" at bounding box center [530, 292] width 239 height 56
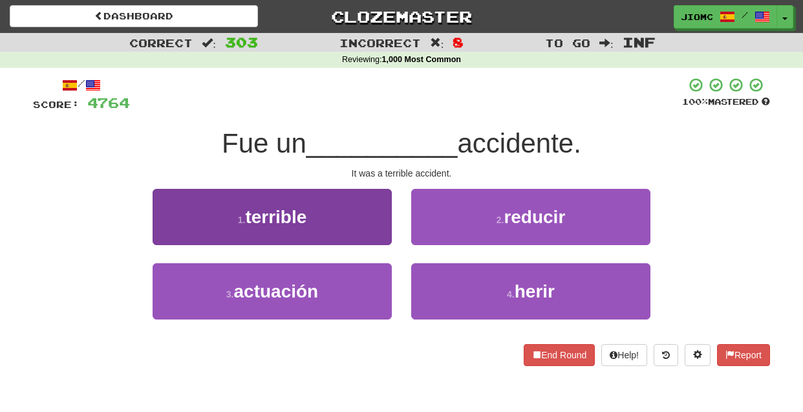
click at [380, 231] on button "1 . terrible" at bounding box center [272, 217] width 239 height 56
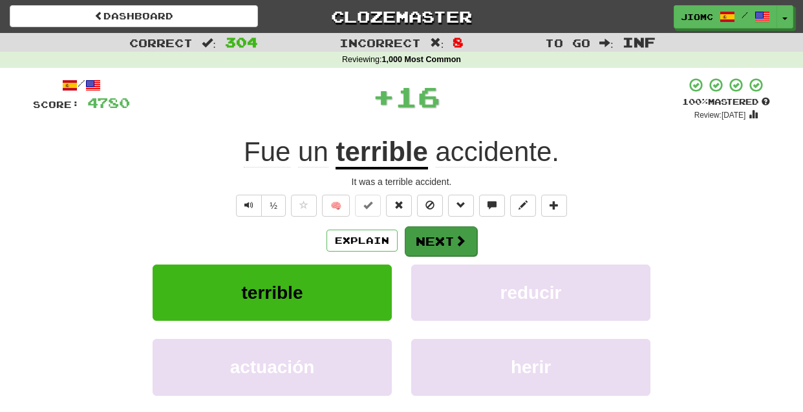
drag, startPoint x: 380, startPoint y: 231, endPoint x: 427, endPoint y: 241, distance: 48.8
click at [427, 241] on button "Next" at bounding box center [441, 241] width 72 height 30
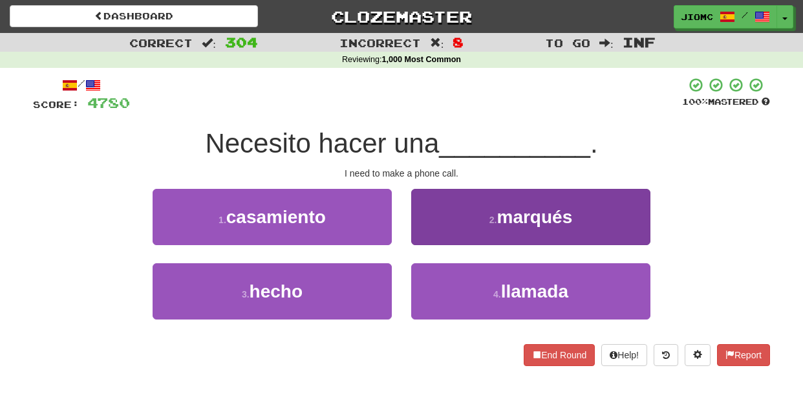
click at [422, 269] on button "4 . llamada" at bounding box center [530, 291] width 239 height 56
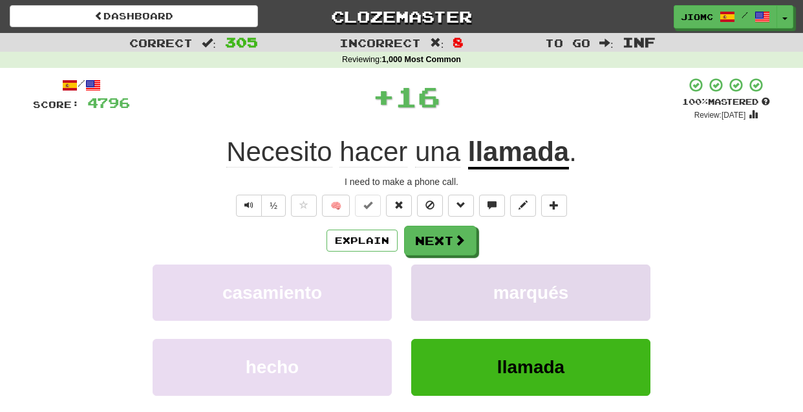
click at [423, 271] on button "marqués" at bounding box center [530, 292] width 239 height 56
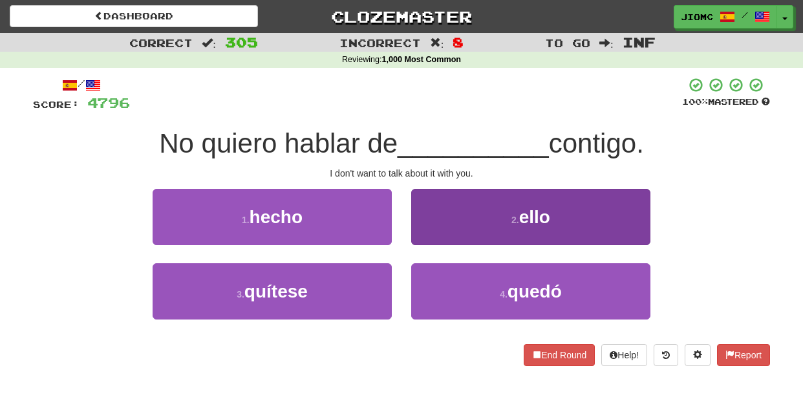
click at [420, 225] on button "2 . ello" at bounding box center [530, 217] width 239 height 56
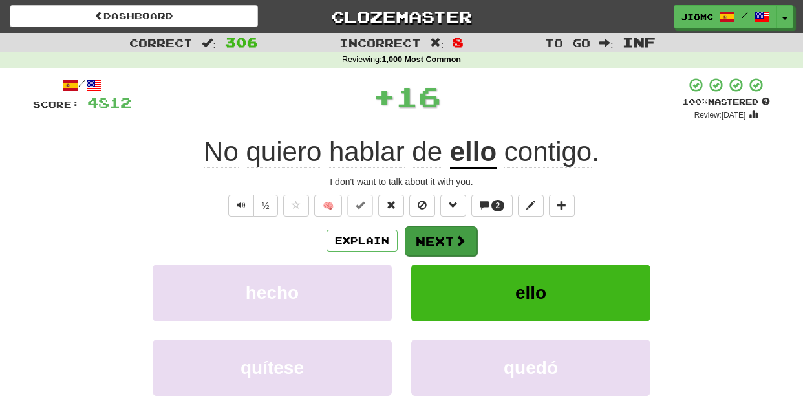
click at [431, 237] on button "Next" at bounding box center [441, 241] width 72 height 30
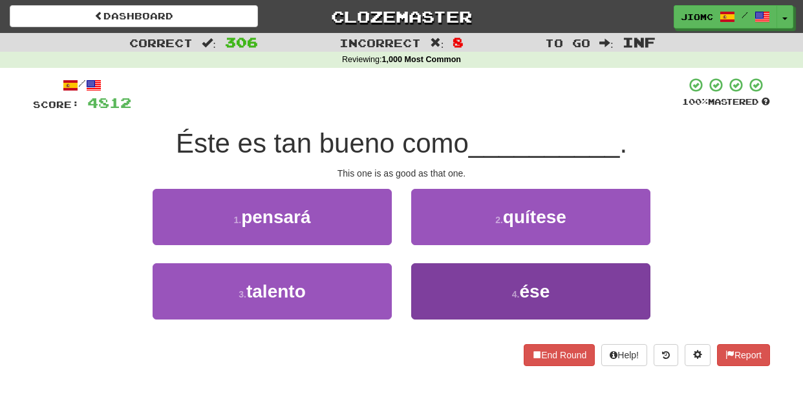
click at [437, 273] on button "4 . ése" at bounding box center [530, 291] width 239 height 56
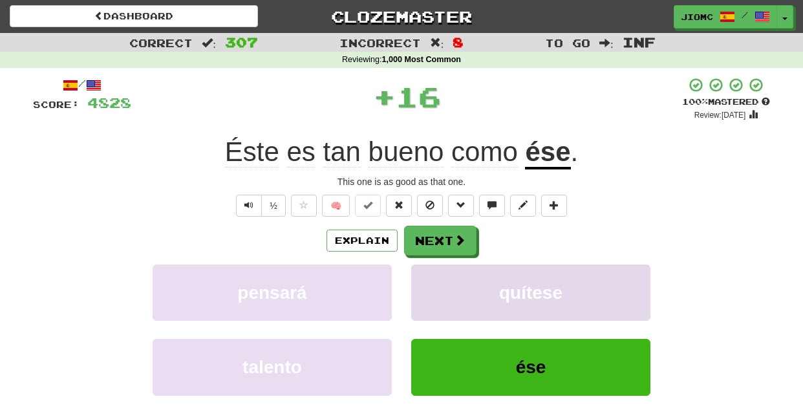
click at [436, 272] on button "quítese" at bounding box center [530, 292] width 239 height 56
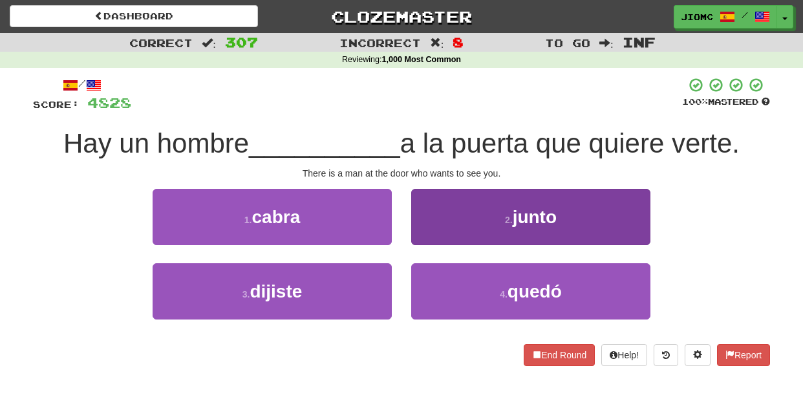
click at [436, 237] on button "2 . junto" at bounding box center [530, 217] width 239 height 56
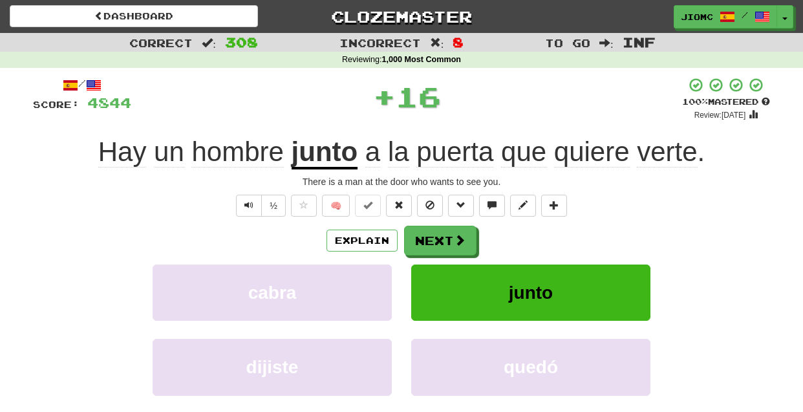
click at [436, 238] on button "Next" at bounding box center [440, 241] width 72 height 30
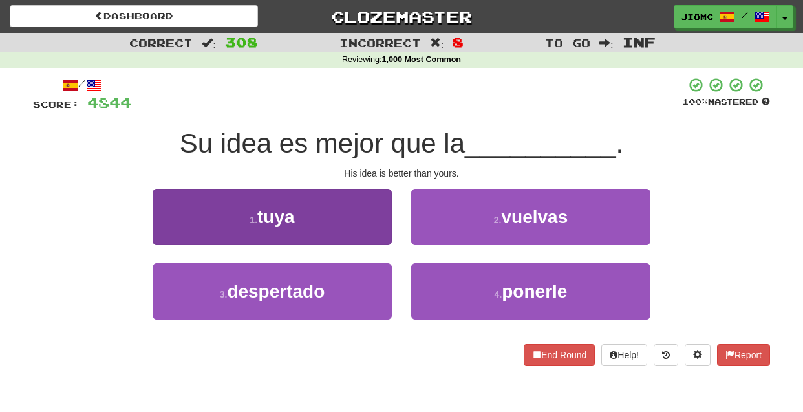
click at [391, 232] on button "1 . tuya" at bounding box center [272, 217] width 239 height 56
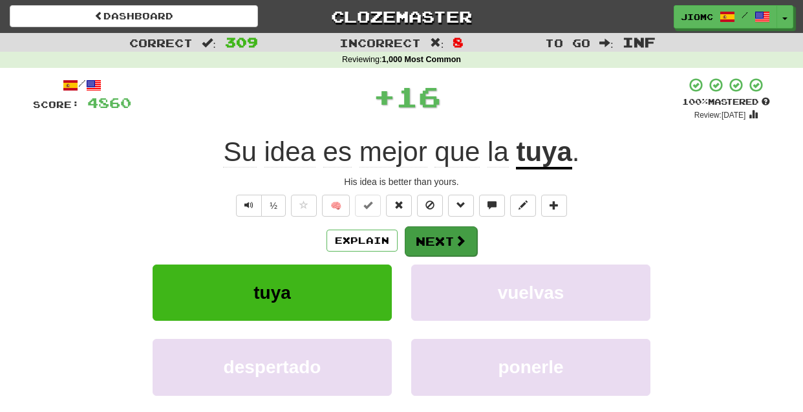
click at [423, 239] on button "Next" at bounding box center [441, 241] width 72 height 30
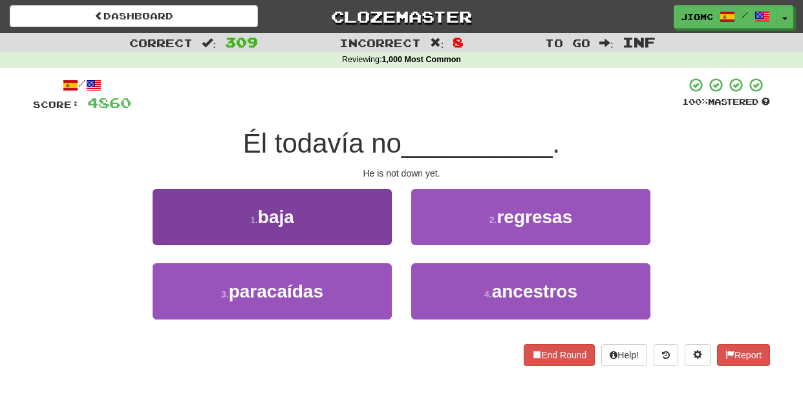
click at [381, 233] on button "1 . baja" at bounding box center [272, 217] width 239 height 56
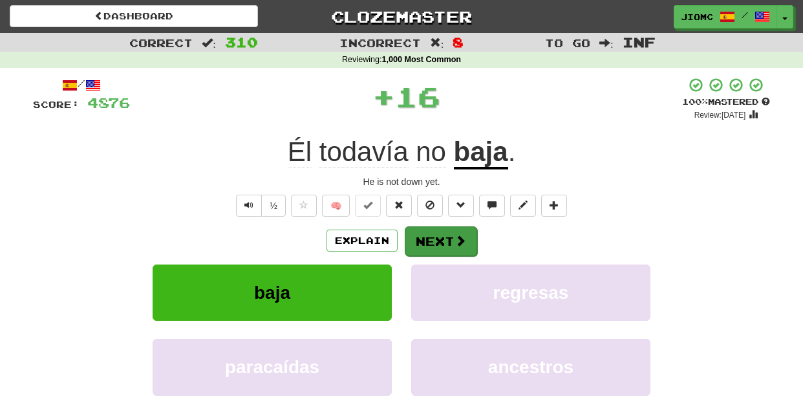
click at [414, 239] on button "Next" at bounding box center [441, 241] width 72 height 30
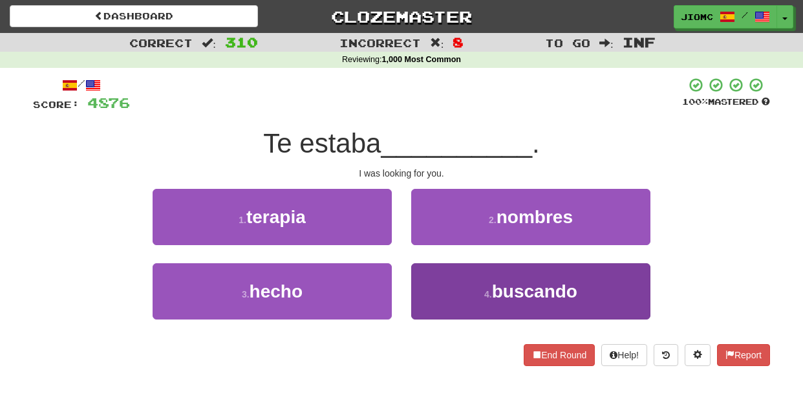
click at [433, 278] on button "4 . buscando" at bounding box center [530, 291] width 239 height 56
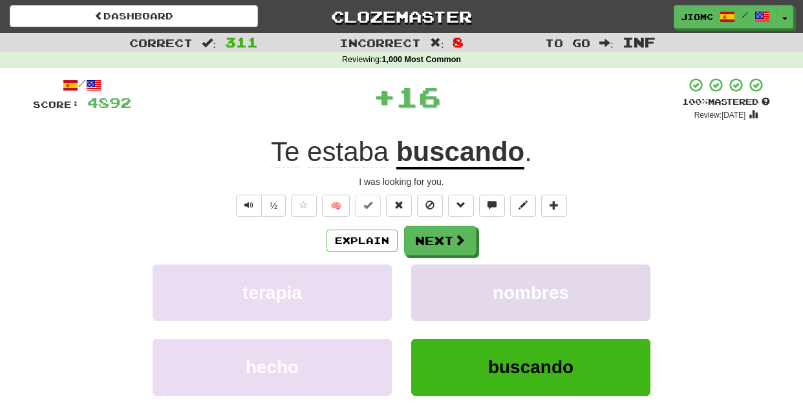
click at [432, 279] on button "nombres" at bounding box center [530, 292] width 239 height 56
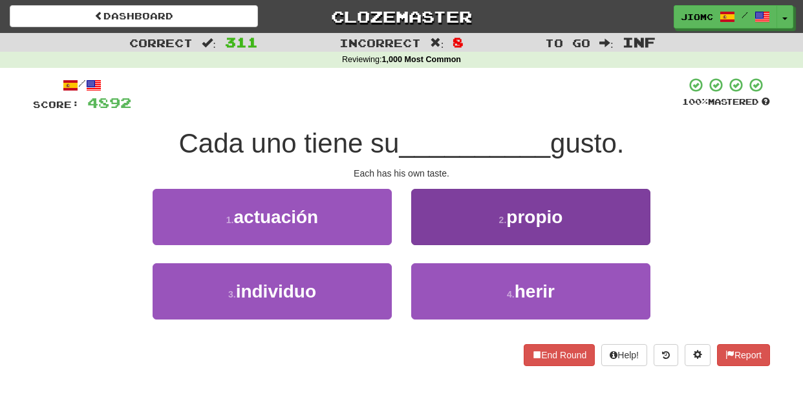
click at [423, 237] on button "2 . propio" at bounding box center [530, 217] width 239 height 56
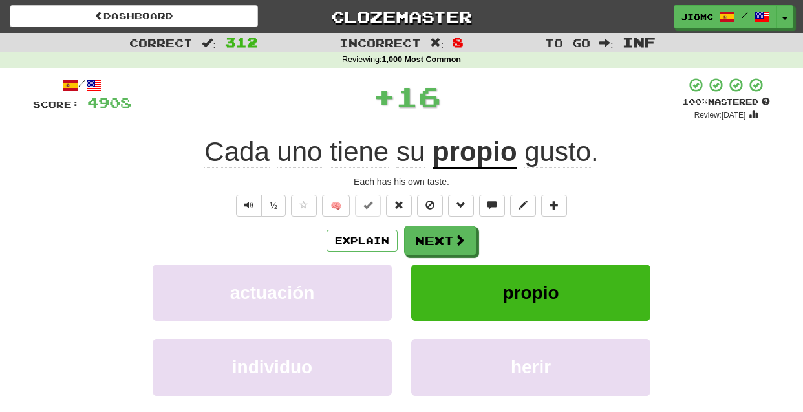
click at [423, 239] on button "Next" at bounding box center [440, 241] width 72 height 30
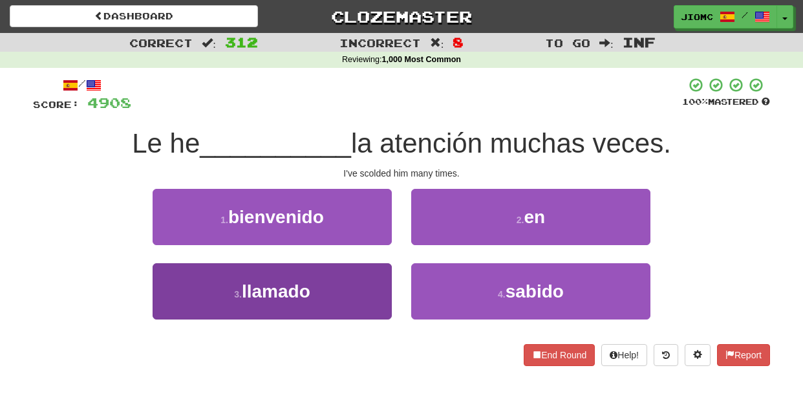
click at [371, 288] on button "3 . llamado" at bounding box center [272, 291] width 239 height 56
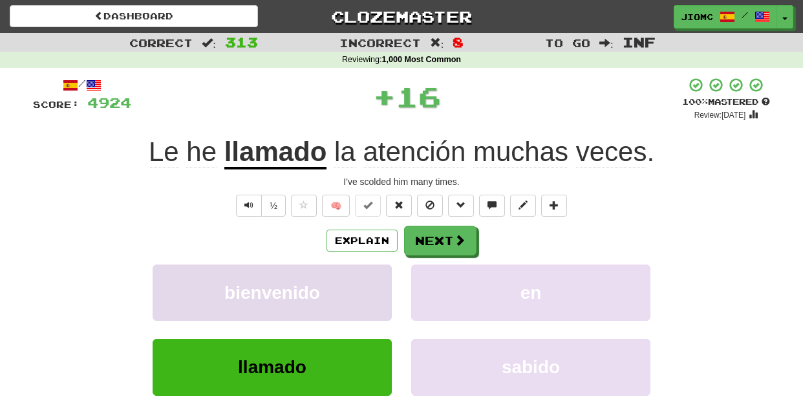
click at [371, 286] on button "bienvenido" at bounding box center [272, 292] width 239 height 56
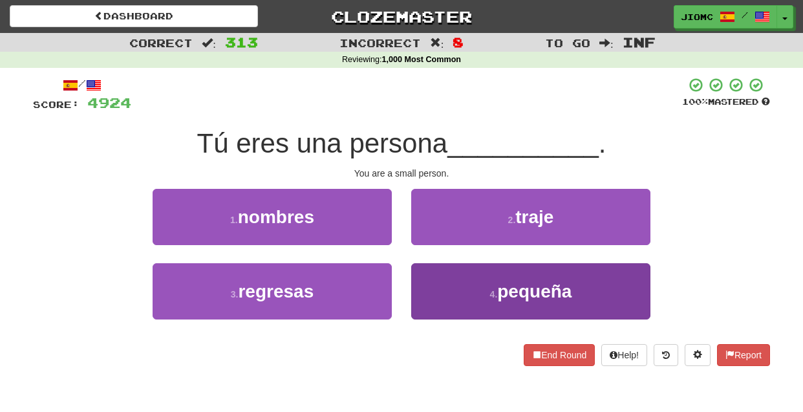
click at [420, 286] on button "4 . pequeña" at bounding box center [530, 291] width 239 height 56
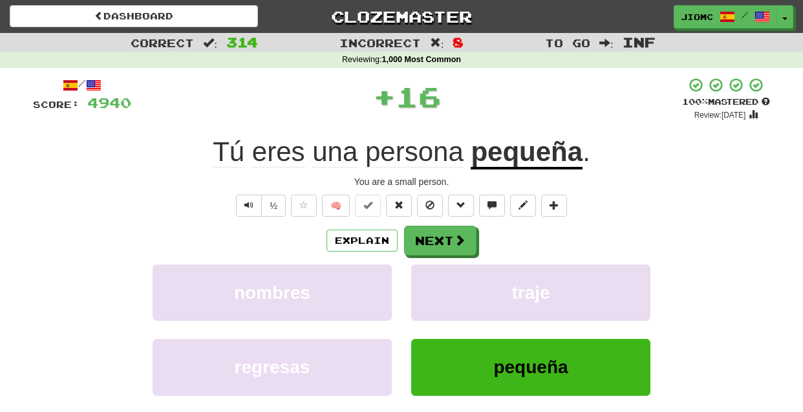
click at [420, 286] on button "traje" at bounding box center [530, 292] width 239 height 56
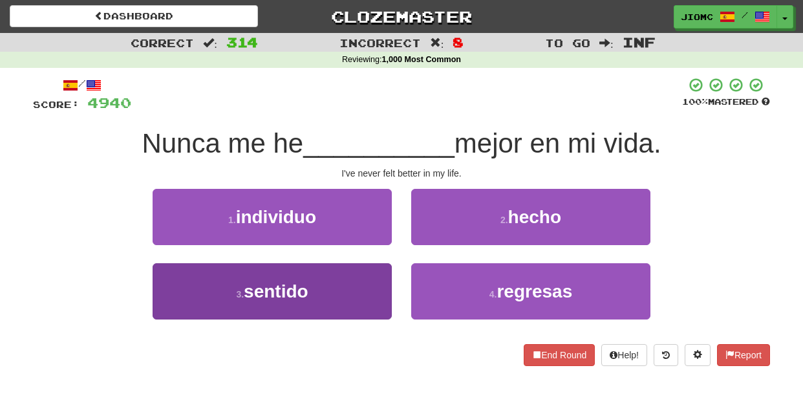
click at [374, 282] on button "3 . sentido" at bounding box center [272, 291] width 239 height 56
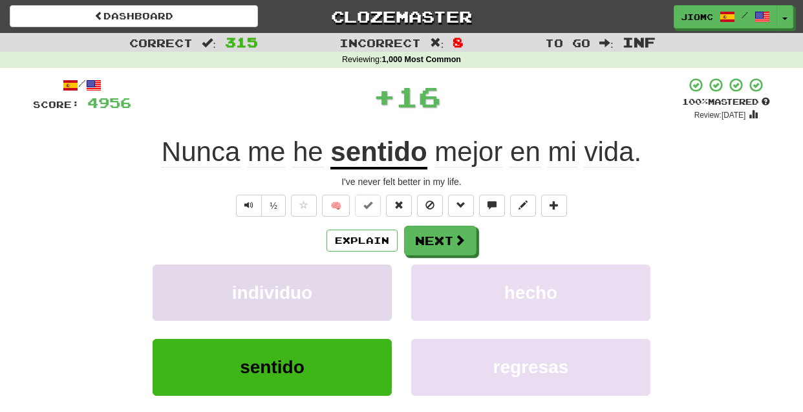
click at [374, 281] on button "individuo" at bounding box center [272, 292] width 239 height 56
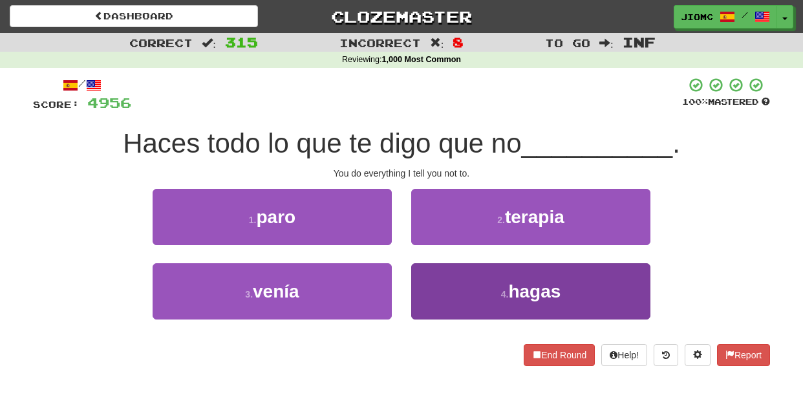
click at [433, 284] on button "4 . hagas" at bounding box center [530, 291] width 239 height 56
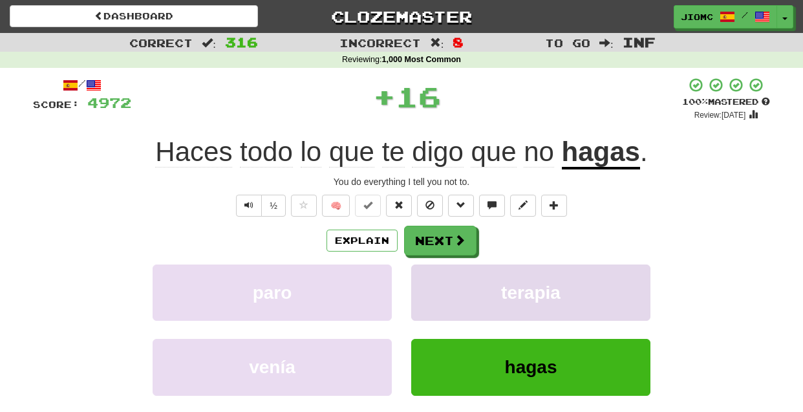
click at [433, 284] on button "terapia" at bounding box center [530, 292] width 239 height 56
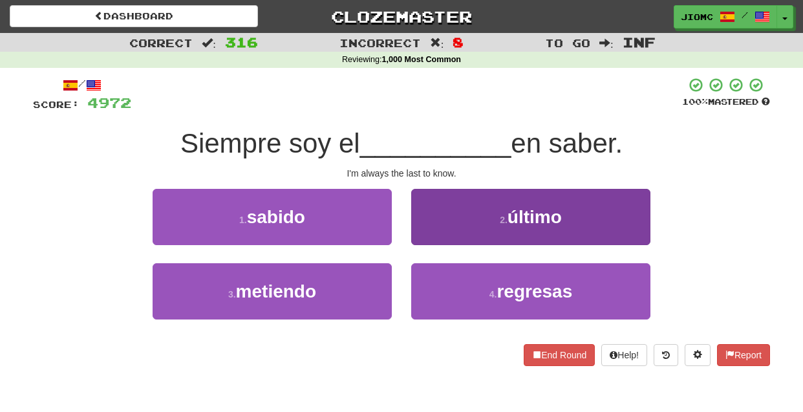
click at [431, 233] on button "2 . último" at bounding box center [530, 217] width 239 height 56
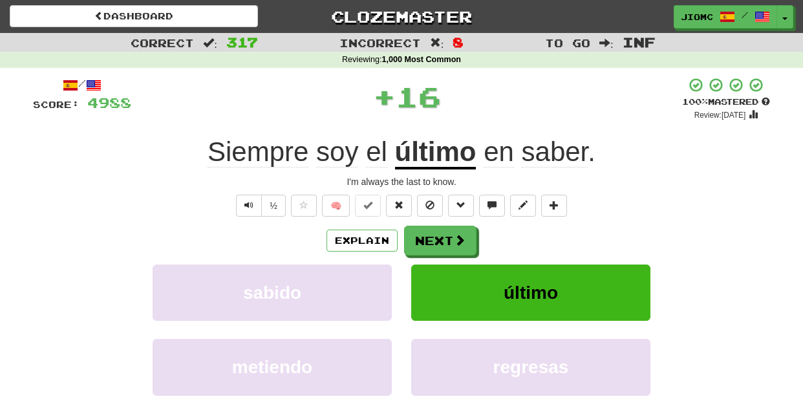
click at [432, 235] on button "Next" at bounding box center [440, 241] width 72 height 30
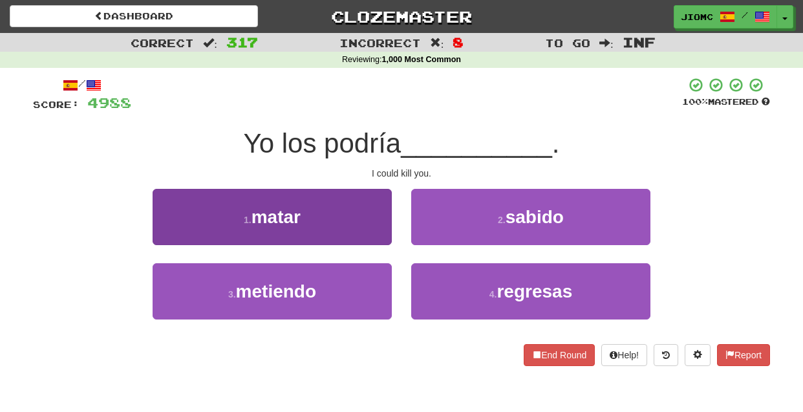
click at [374, 226] on button "1 . matar" at bounding box center [272, 217] width 239 height 56
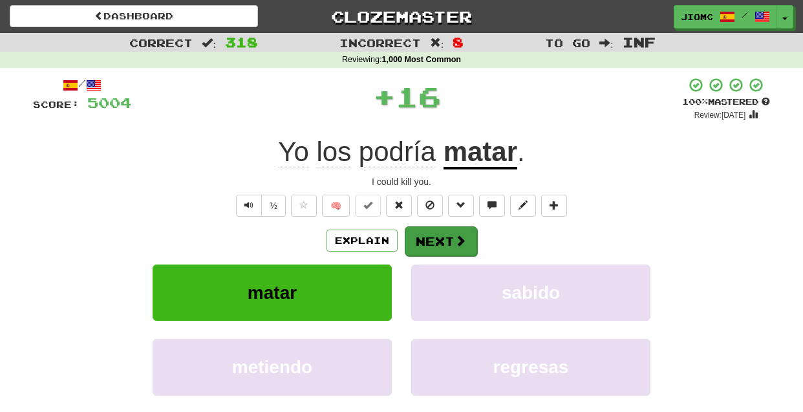
click at [427, 237] on button "Next" at bounding box center [441, 241] width 72 height 30
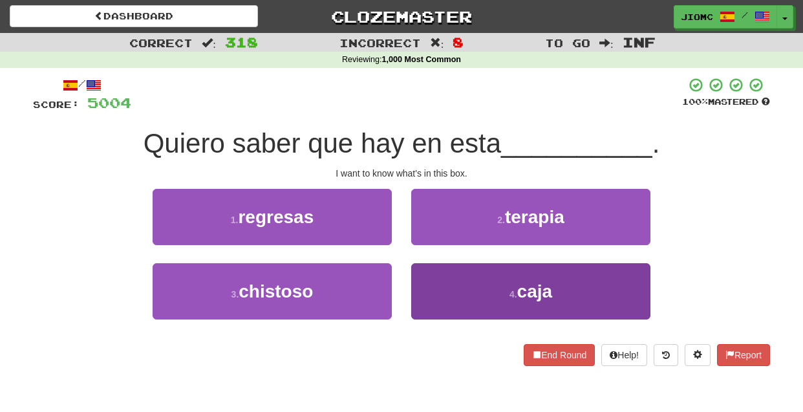
click at [426, 270] on button "4 . caja" at bounding box center [530, 291] width 239 height 56
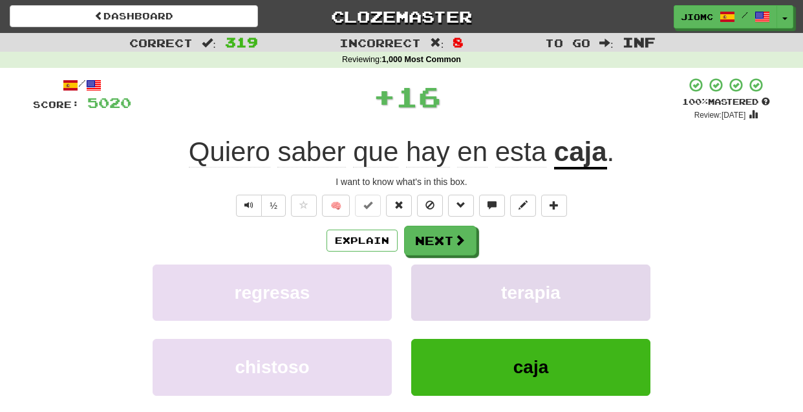
click at [426, 269] on button "terapia" at bounding box center [530, 292] width 239 height 56
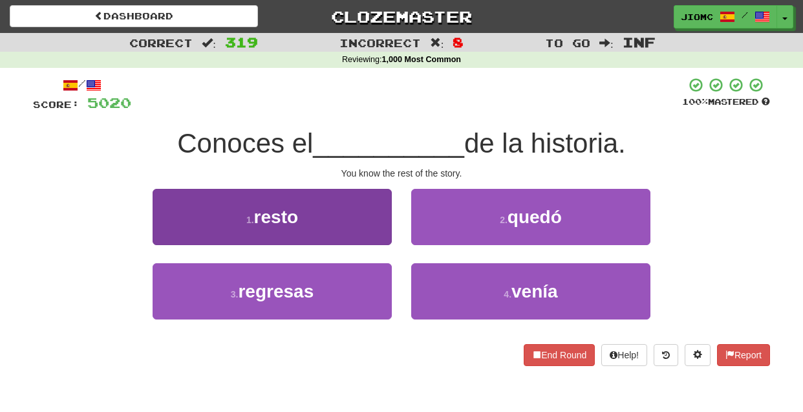
click at [365, 225] on button "1 . resto" at bounding box center [272, 217] width 239 height 56
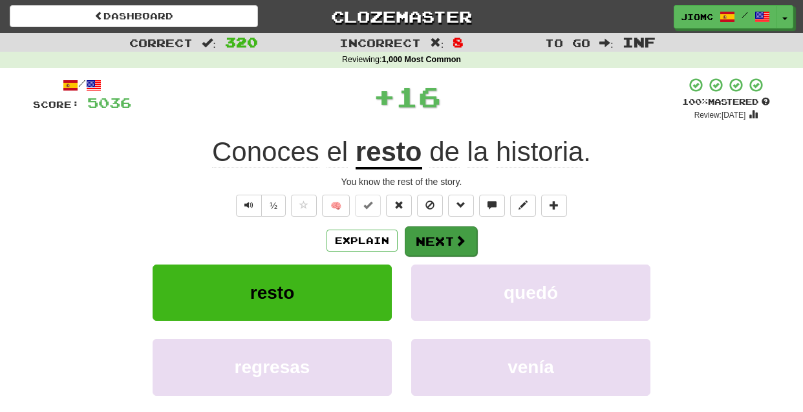
click at [431, 245] on button "Next" at bounding box center [441, 241] width 72 height 30
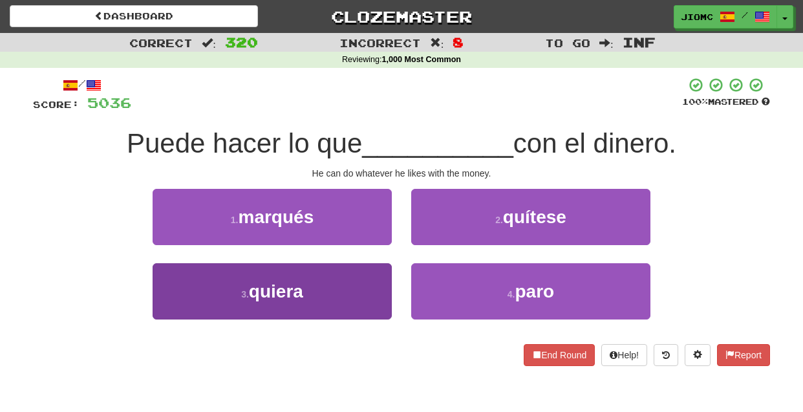
click at [365, 276] on button "3 . quiera" at bounding box center [272, 291] width 239 height 56
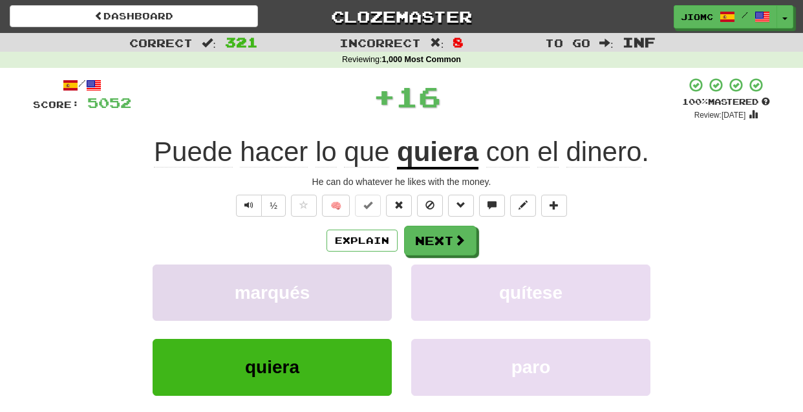
click at [366, 275] on button "marqués" at bounding box center [272, 292] width 239 height 56
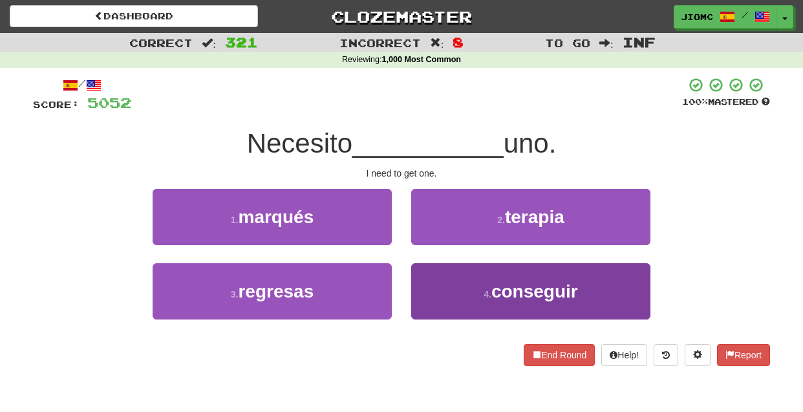
click at [425, 275] on button "4 . conseguir" at bounding box center [530, 291] width 239 height 56
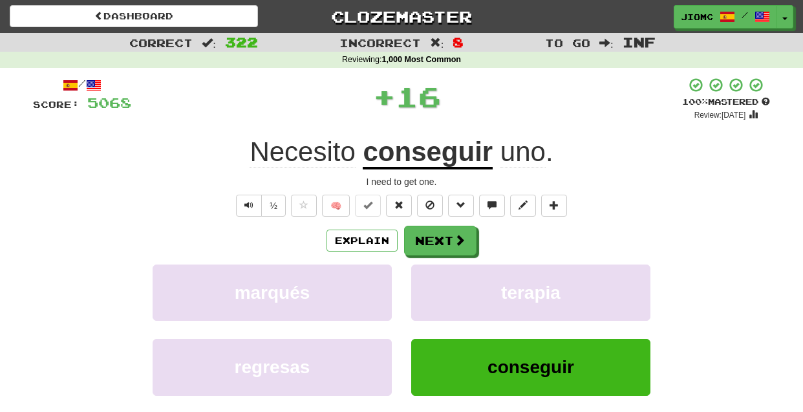
click at [425, 275] on button "terapia" at bounding box center [530, 292] width 239 height 56
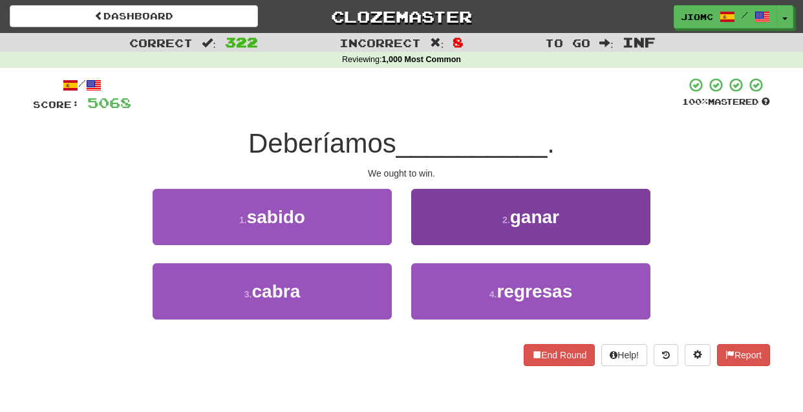
click at [434, 235] on button "2 . ganar" at bounding box center [530, 217] width 239 height 56
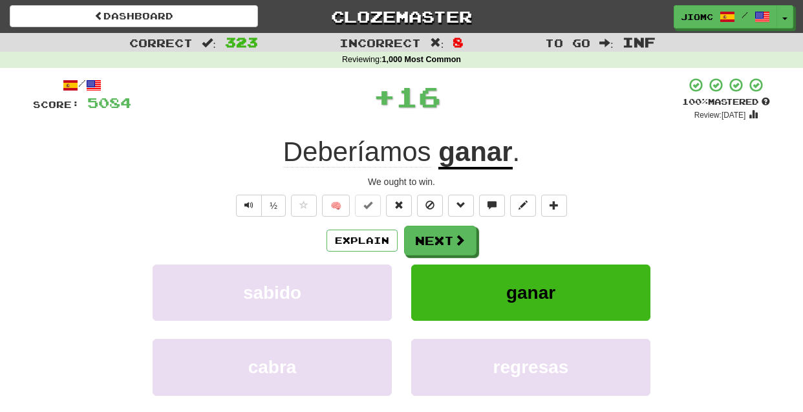
click at [434, 235] on button "Next" at bounding box center [440, 241] width 72 height 30
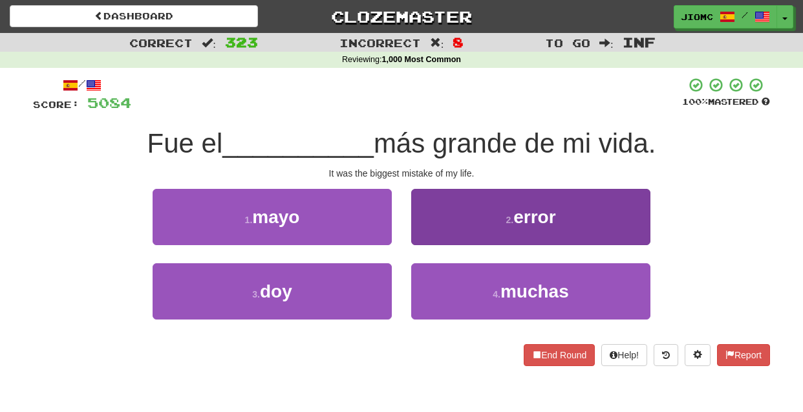
click at [433, 235] on button "2 . error" at bounding box center [530, 217] width 239 height 56
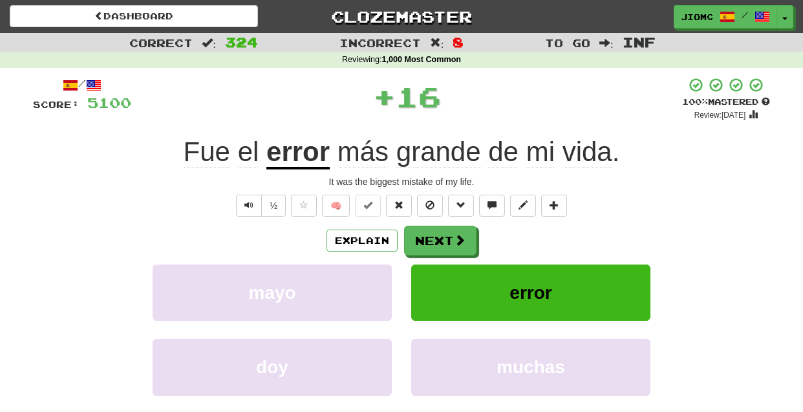
click at [433, 235] on button "Next" at bounding box center [440, 241] width 72 height 30
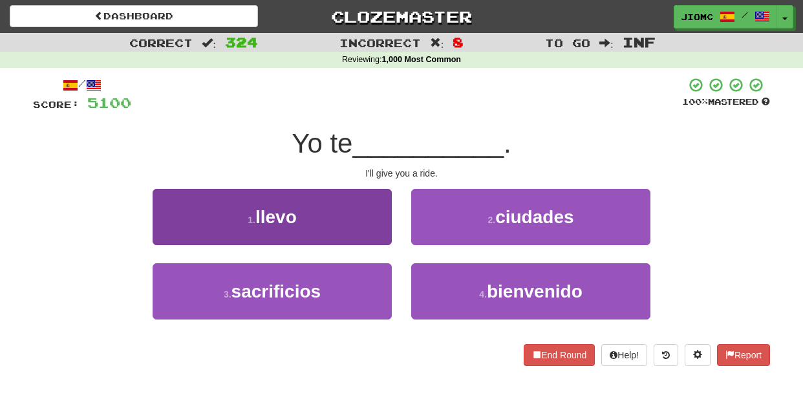
click at [369, 233] on button "1 . llevo" at bounding box center [272, 217] width 239 height 56
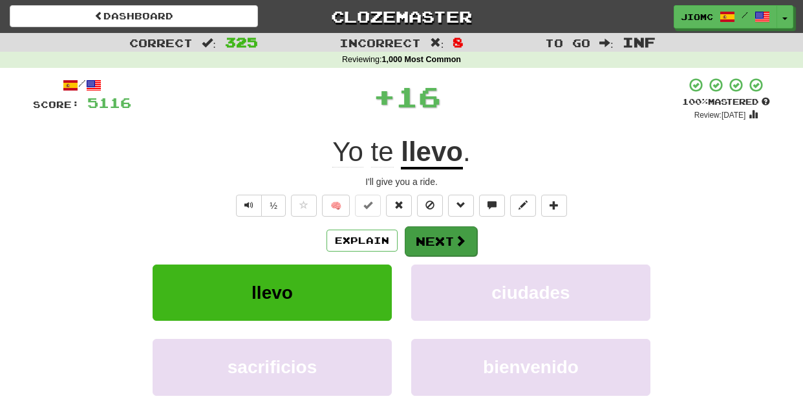
click at [428, 233] on button "Next" at bounding box center [441, 241] width 72 height 30
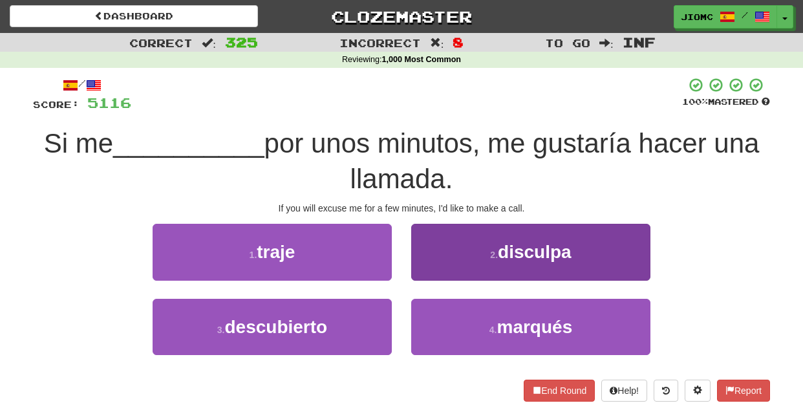
click at [428, 262] on button "2 . disculpa" at bounding box center [530, 252] width 239 height 56
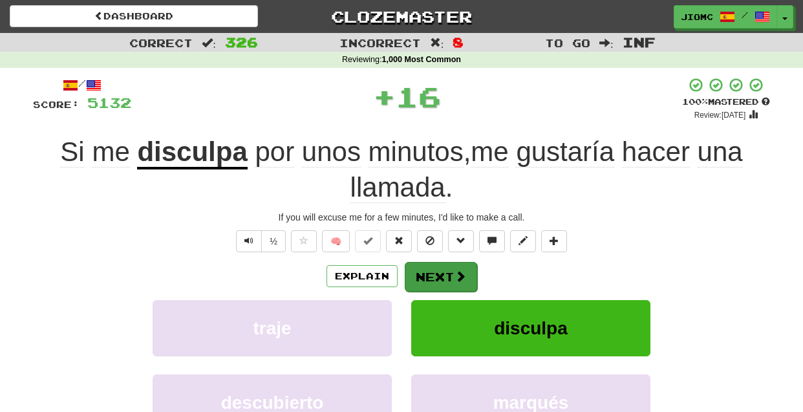
click at [431, 264] on button "Next" at bounding box center [441, 277] width 72 height 30
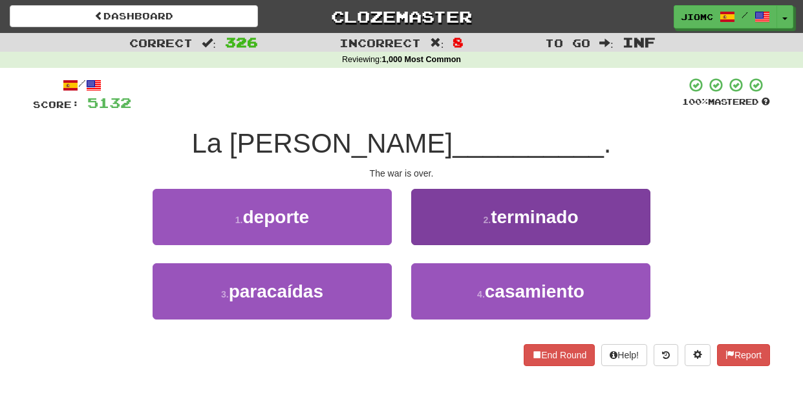
click at [421, 233] on button "2 . terminado" at bounding box center [530, 217] width 239 height 56
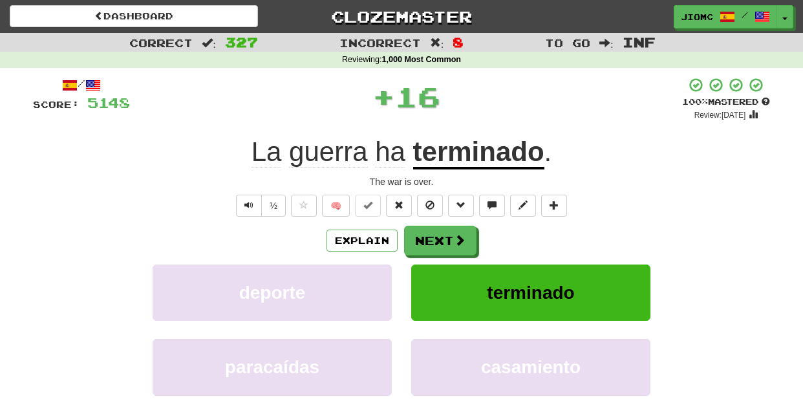
click at [422, 235] on button "Next" at bounding box center [440, 241] width 72 height 30
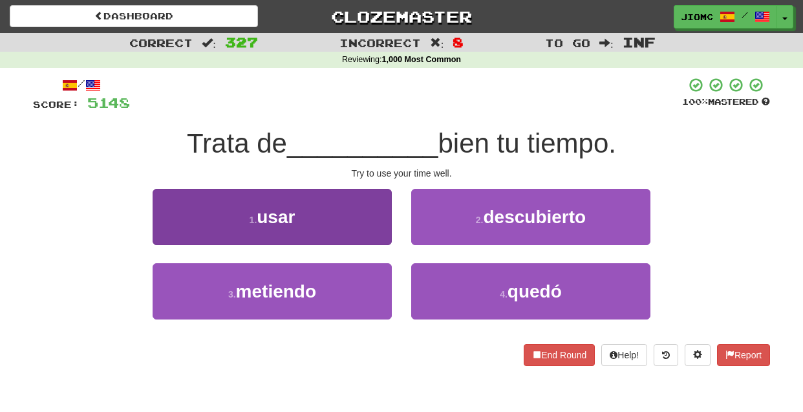
click at [381, 229] on button "1 . usar" at bounding box center [272, 217] width 239 height 56
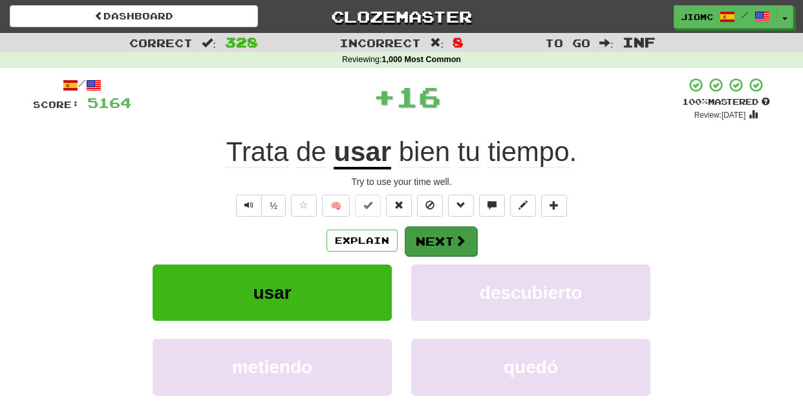
drag, startPoint x: 381, startPoint y: 229, endPoint x: 423, endPoint y: 237, distance: 42.9
click at [423, 237] on button "Next" at bounding box center [441, 241] width 72 height 30
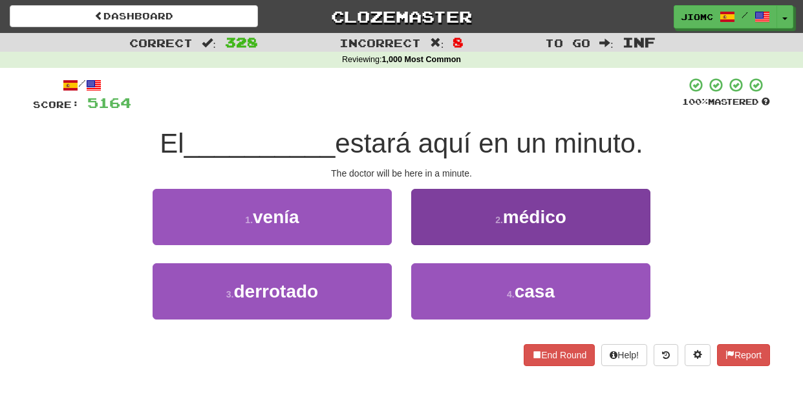
click at [431, 230] on button "2 . médico" at bounding box center [530, 217] width 239 height 56
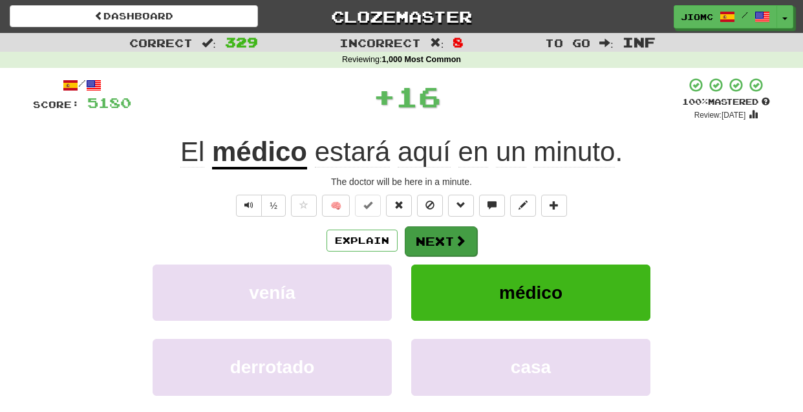
click at [431, 233] on button "Next" at bounding box center [441, 241] width 72 height 30
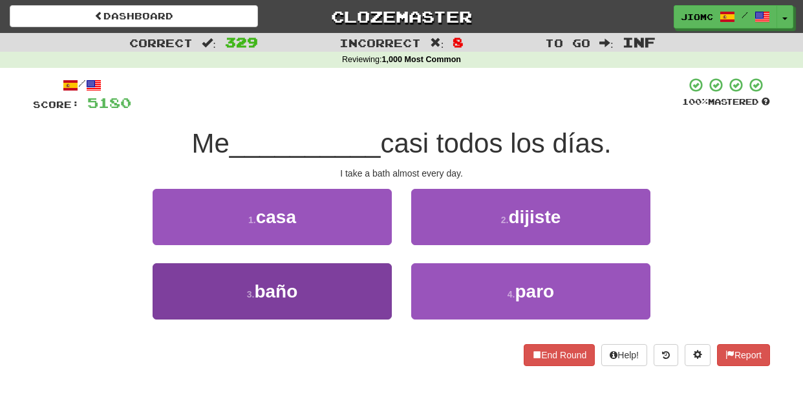
click at [358, 279] on button "3 . baño" at bounding box center [272, 291] width 239 height 56
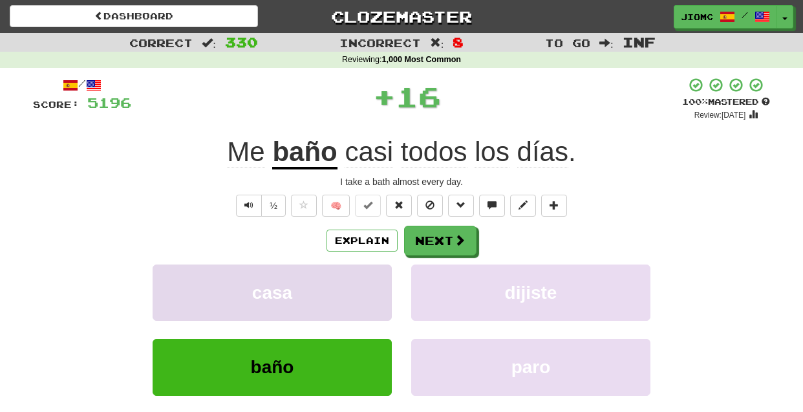
click at [361, 279] on button "casa" at bounding box center [272, 292] width 239 height 56
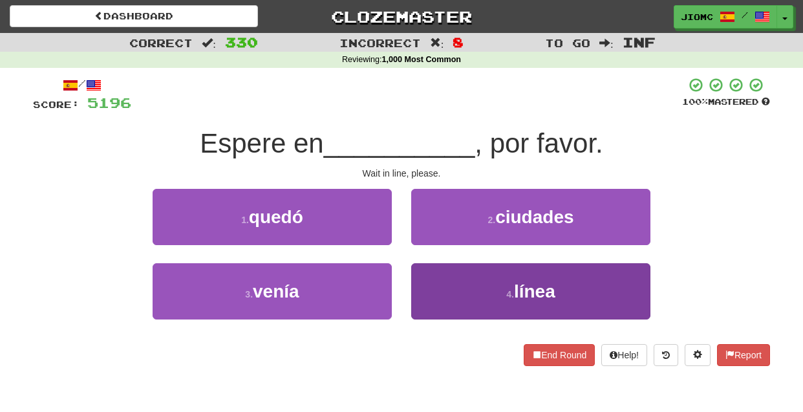
click at [445, 279] on button "4 . línea" at bounding box center [530, 291] width 239 height 56
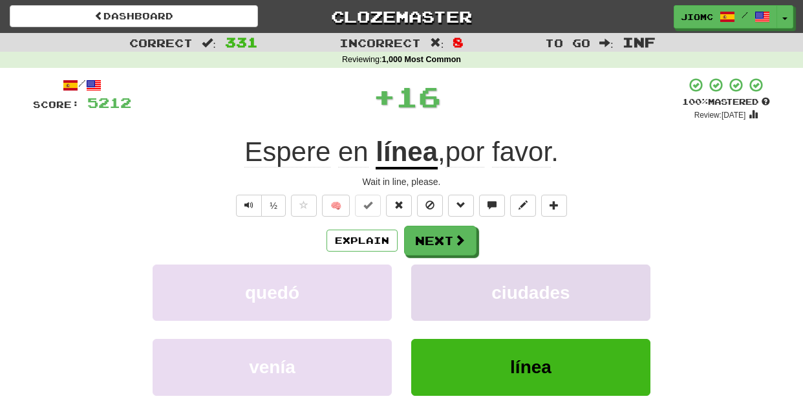
click at [445, 279] on button "ciudades" at bounding box center [530, 292] width 239 height 56
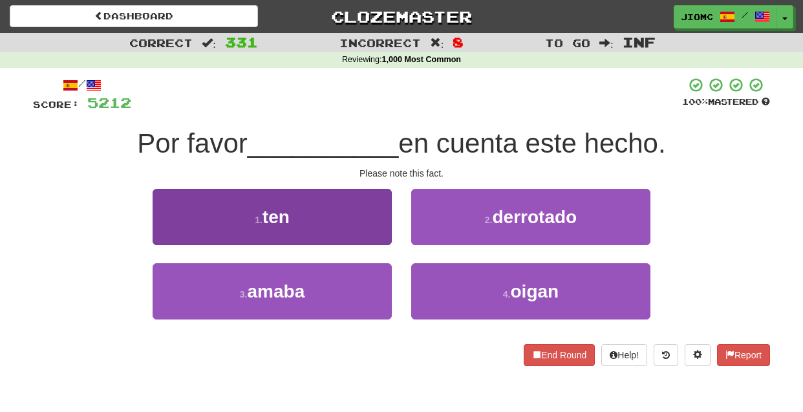
click at [376, 231] on button "1 . ten" at bounding box center [272, 217] width 239 height 56
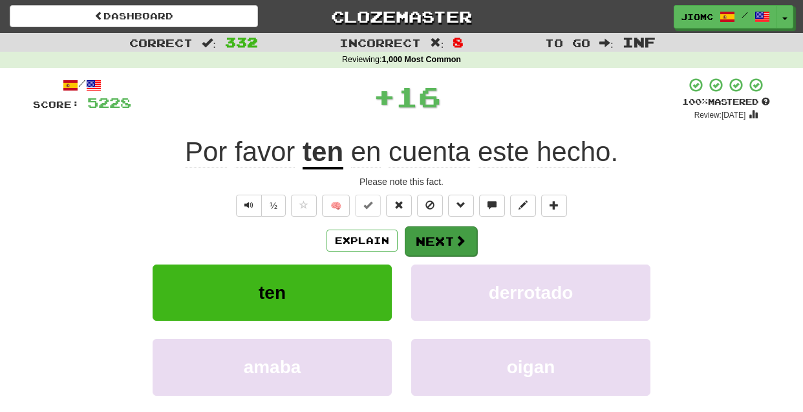
click at [423, 242] on button "Next" at bounding box center [441, 241] width 72 height 30
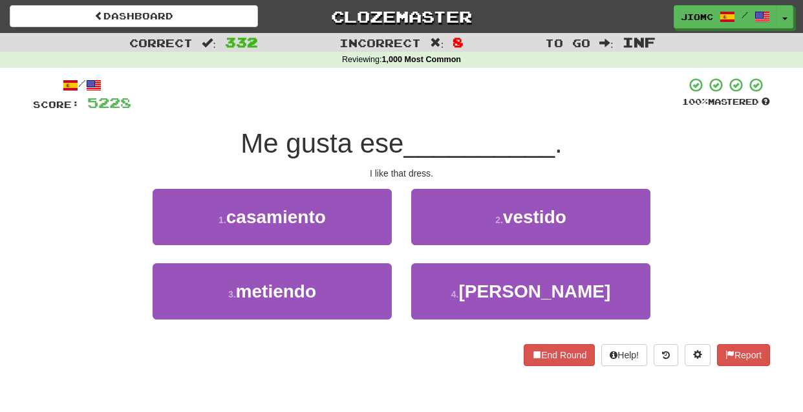
click at [423, 242] on button "2 . vestido" at bounding box center [530, 217] width 239 height 56
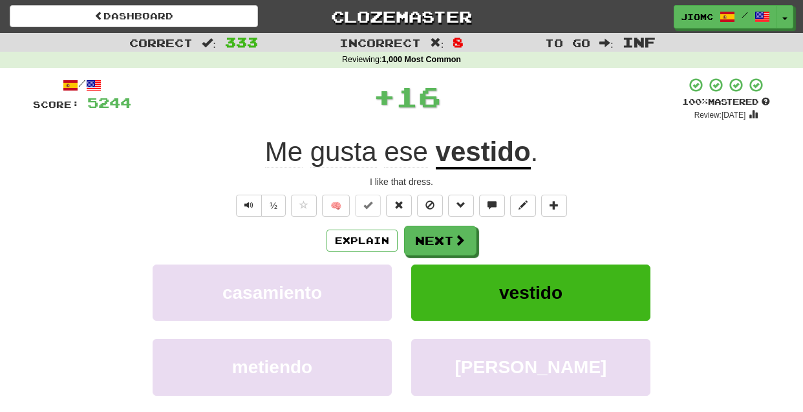
click at [423, 242] on button "Next" at bounding box center [440, 241] width 72 height 30
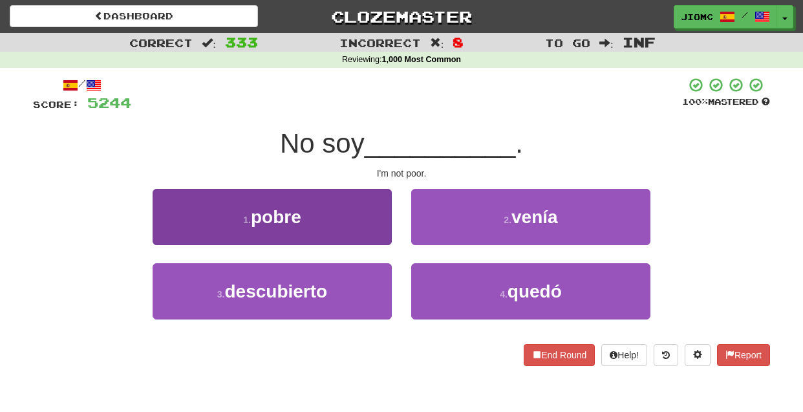
click at [383, 235] on button "1 . pobre" at bounding box center [272, 217] width 239 height 56
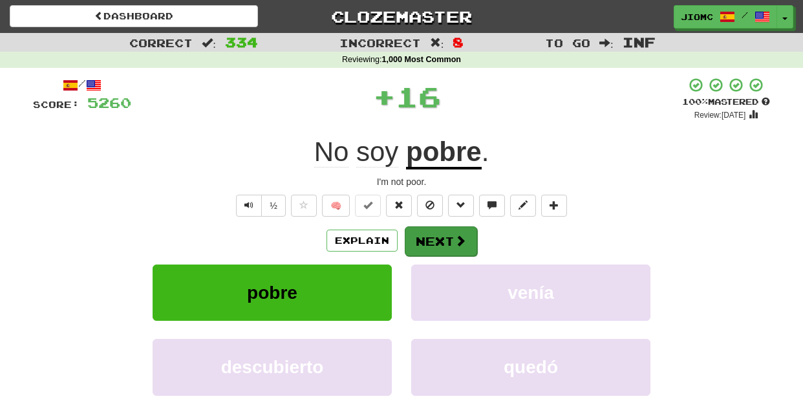
click at [427, 242] on button "Next" at bounding box center [441, 241] width 72 height 30
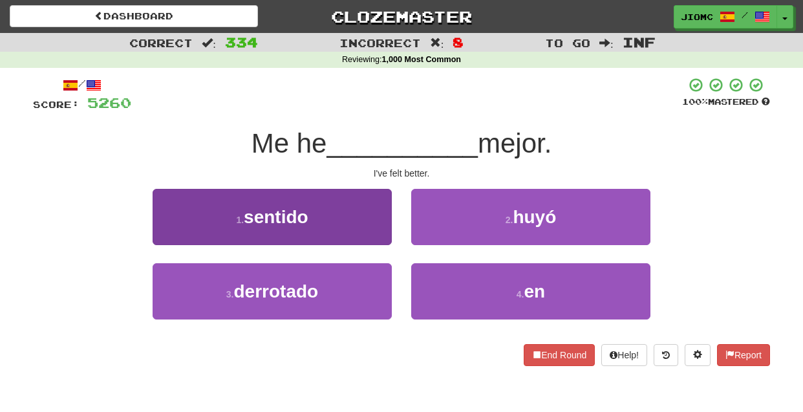
click at [381, 238] on button "1 . sentido" at bounding box center [272, 217] width 239 height 56
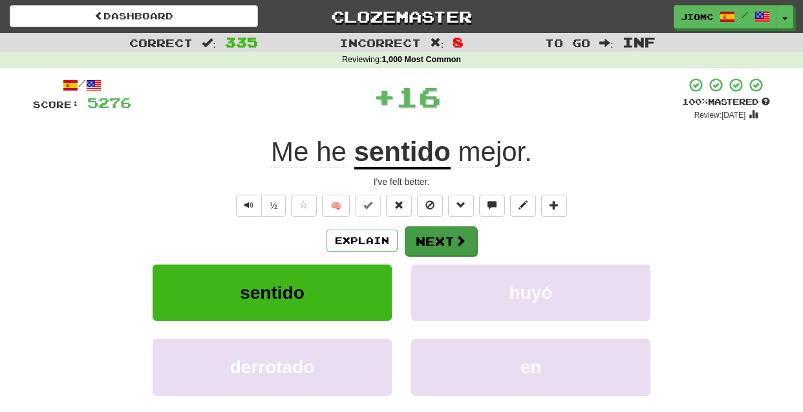
click at [414, 241] on button "Next" at bounding box center [441, 241] width 72 height 30
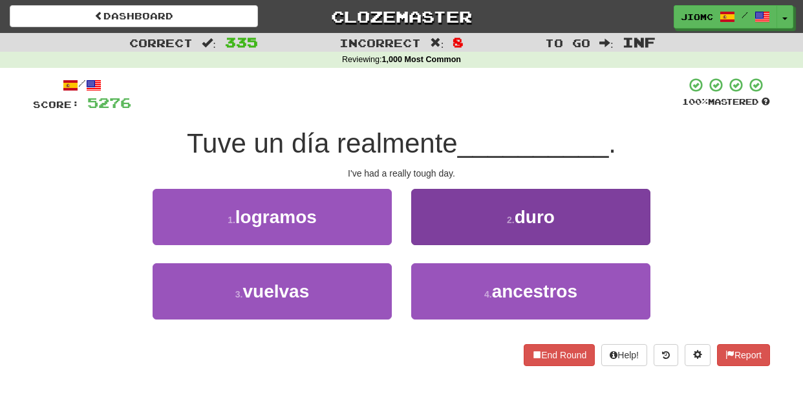
click at [418, 238] on button "2 . duro" at bounding box center [530, 217] width 239 height 56
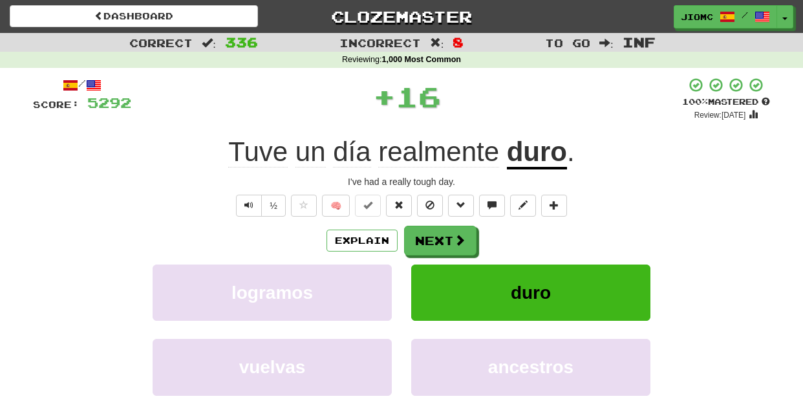
click at [419, 238] on button "Next" at bounding box center [440, 241] width 72 height 30
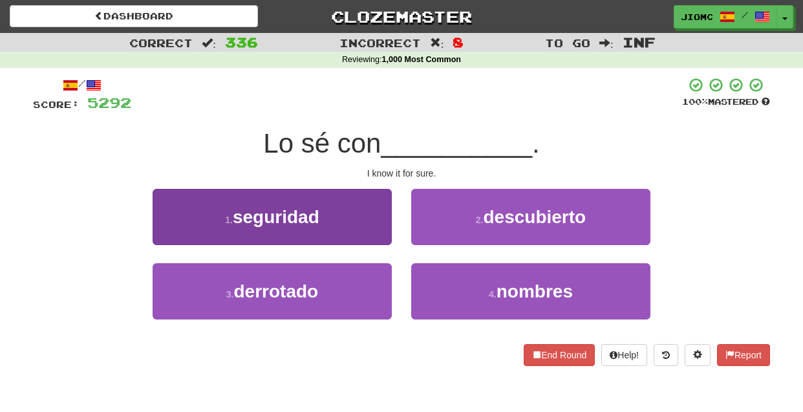
click at [378, 235] on button "1 . seguridad" at bounding box center [272, 217] width 239 height 56
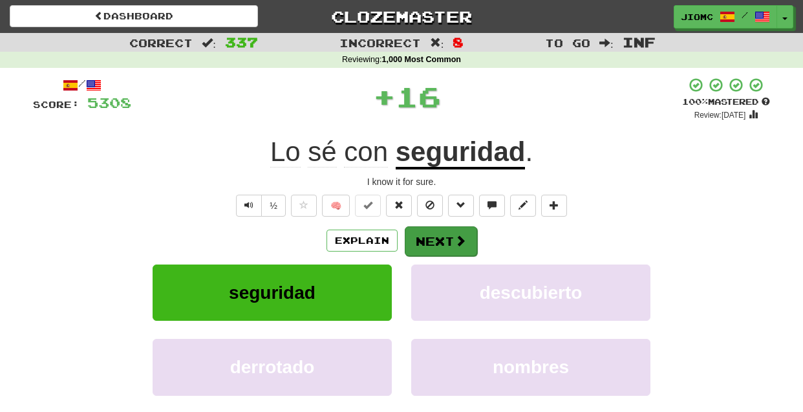
click at [422, 235] on button "Next" at bounding box center [441, 241] width 72 height 30
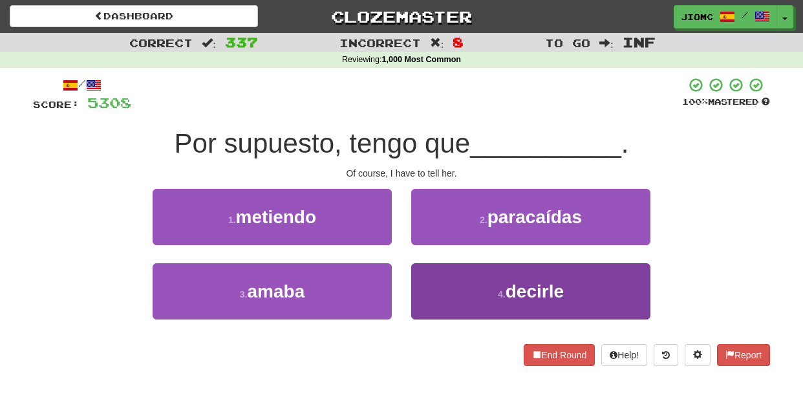
click at [433, 279] on button "4 . decirle" at bounding box center [530, 291] width 239 height 56
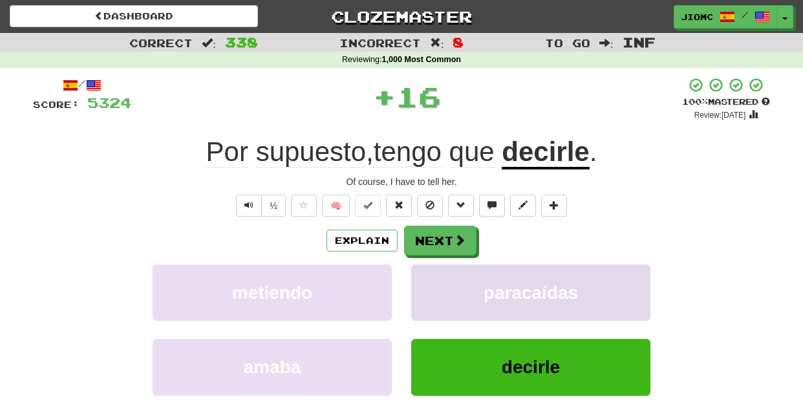
click at [432, 278] on button "paracaídas" at bounding box center [530, 292] width 239 height 56
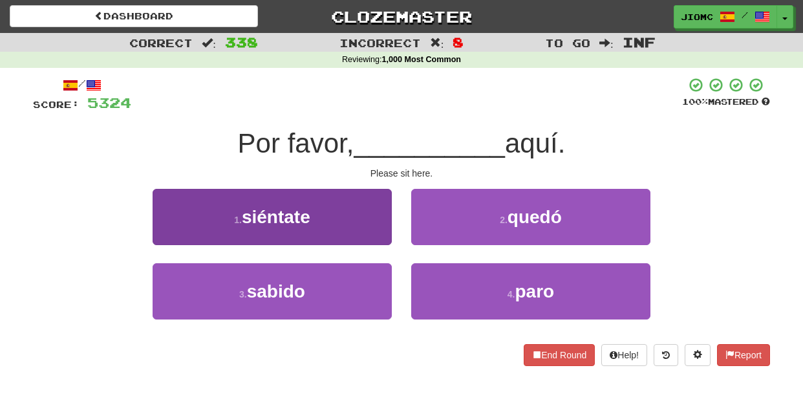
click at [385, 233] on button "1 . siéntate" at bounding box center [272, 217] width 239 height 56
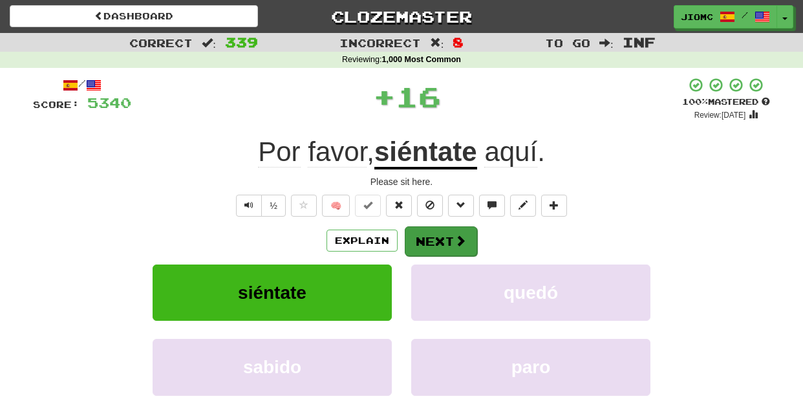
click at [416, 235] on button "Next" at bounding box center [441, 241] width 72 height 30
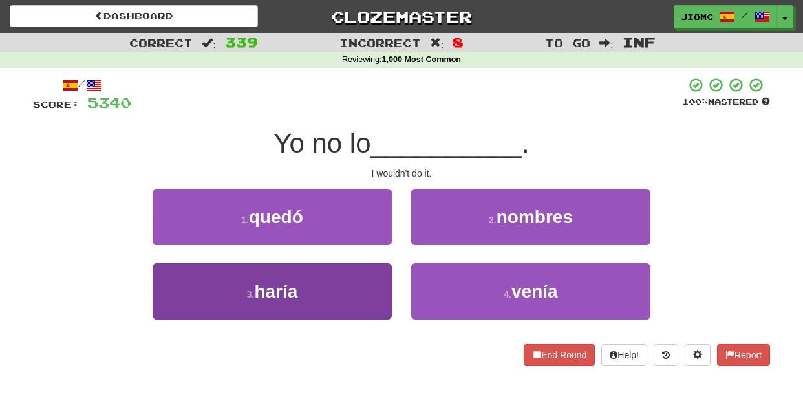
click at [375, 281] on button "3 . haría" at bounding box center [272, 291] width 239 height 56
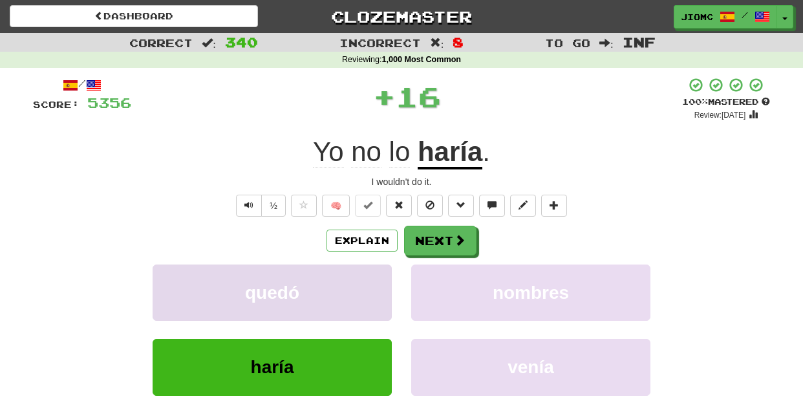
click at [376, 281] on button "quedó" at bounding box center [272, 292] width 239 height 56
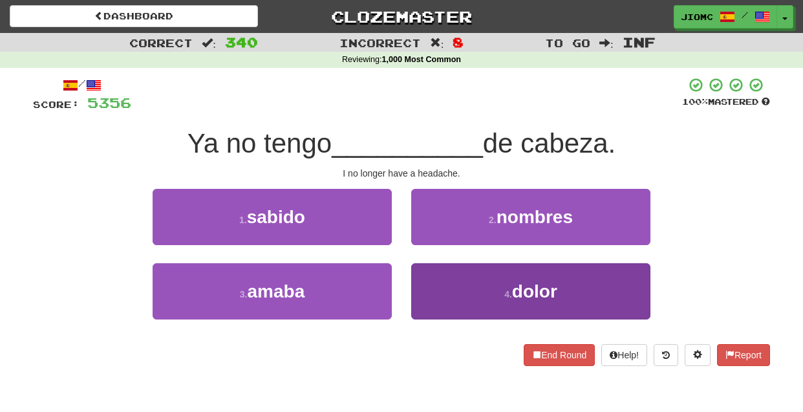
click at [445, 286] on button "4 . dolor" at bounding box center [530, 291] width 239 height 56
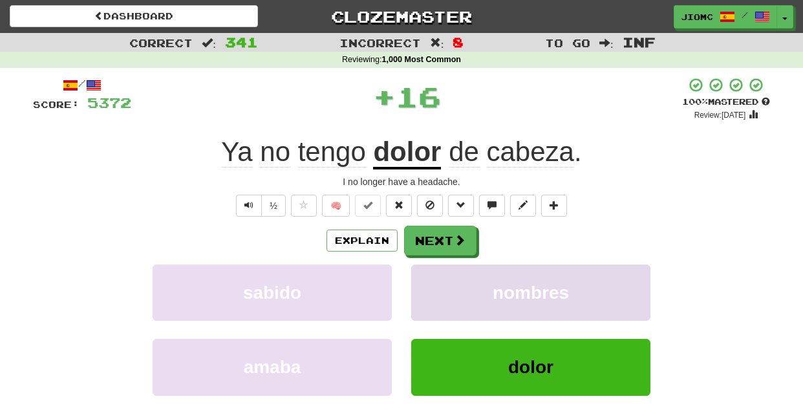
click at [438, 282] on button "nombres" at bounding box center [530, 292] width 239 height 56
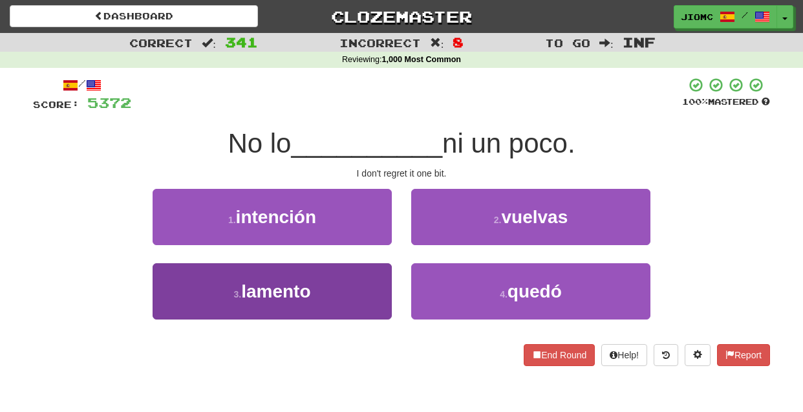
click at [374, 281] on button "3 . lamento" at bounding box center [272, 291] width 239 height 56
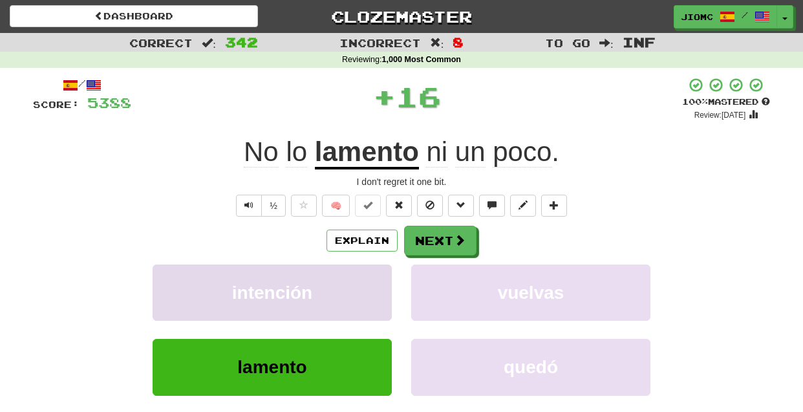
click at [377, 281] on button "intención" at bounding box center [272, 292] width 239 height 56
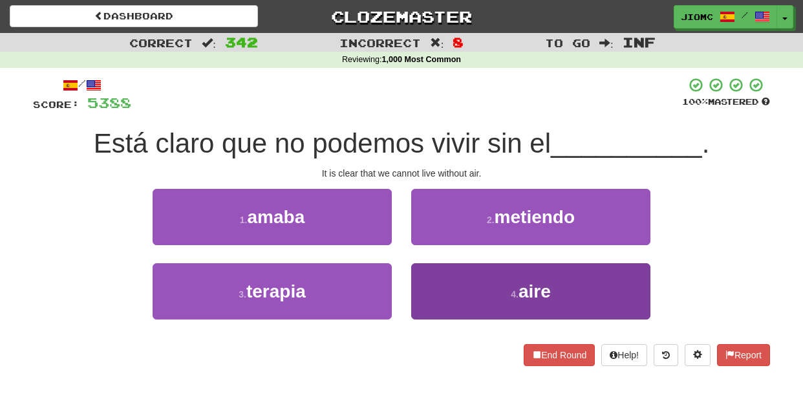
click at [427, 282] on button "4 . aire" at bounding box center [530, 291] width 239 height 56
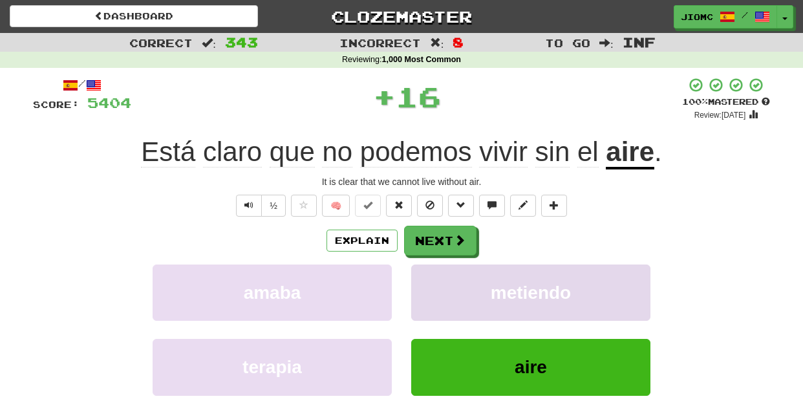
click at [427, 283] on button "metiendo" at bounding box center [530, 292] width 239 height 56
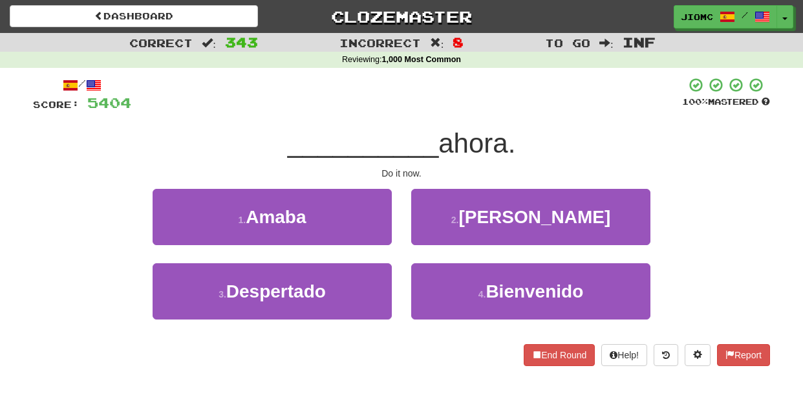
click at [422, 250] on div "2 . Hazlo" at bounding box center [530, 226] width 259 height 74
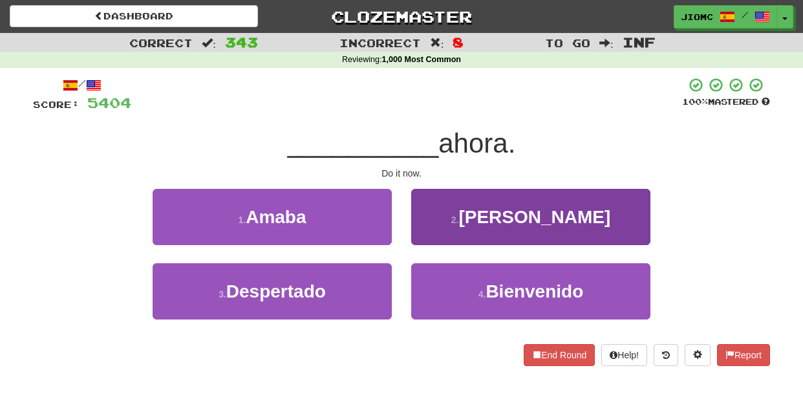
click at [422, 242] on button "2 . Hazlo" at bounding box center [530, 217] width 239 height 56
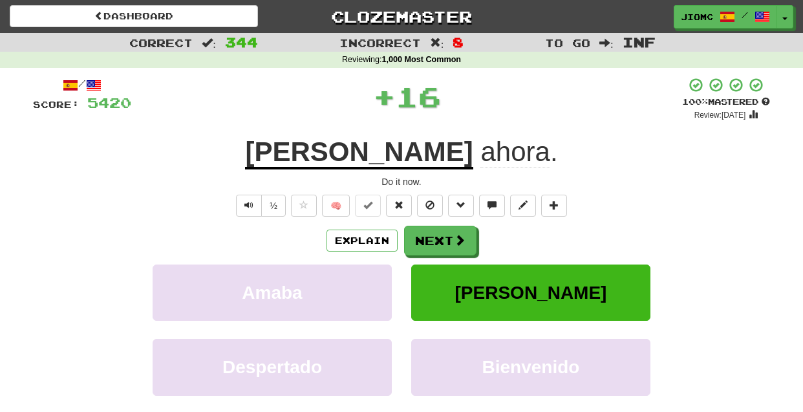
click at [422, 242] on button "Next" at bounding box center [440, 241] width 72 height 30
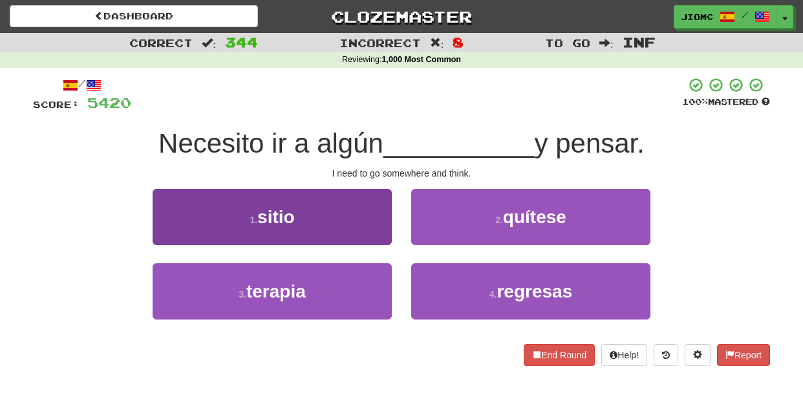
click at [382, 232] on button "1 . sitio" at bounding box center [272, 217] width 239 height 56
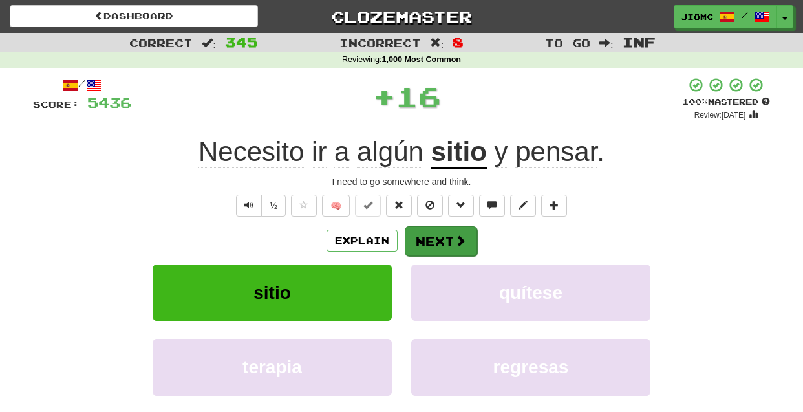
click at [421, 235] on button "Next" at bounding box center [441, 241] width 72 height 30
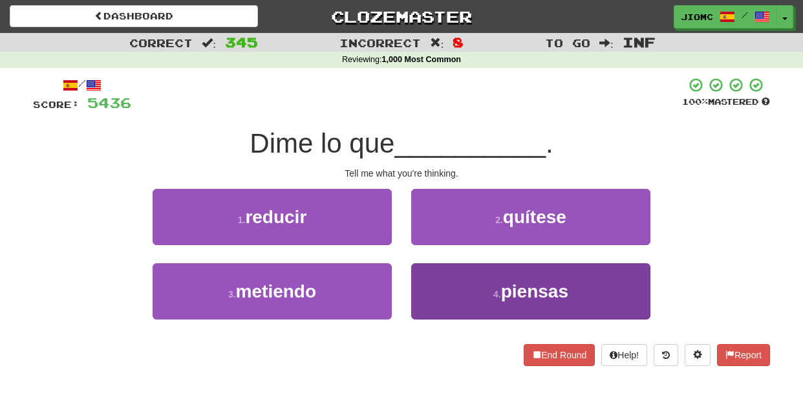
click at [433, 283] on button "4 . piensas" at bounding box center [530, 291] width 239 height 56
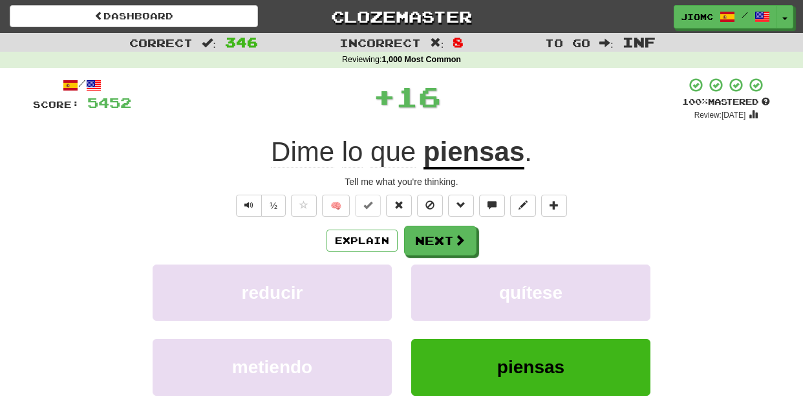
click at [433, 283] on button "quítese" at bounding box center [530, 292] width 239 height 56
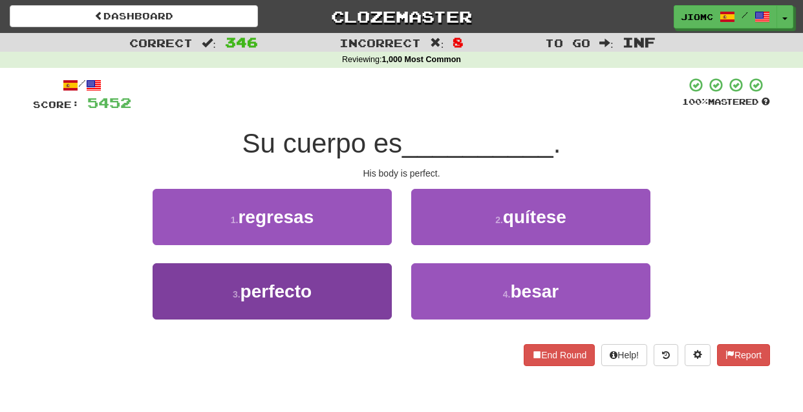
click at [372, 276] on button "3 . perfecto" at bounding box center [272, 291] width 239 height 56
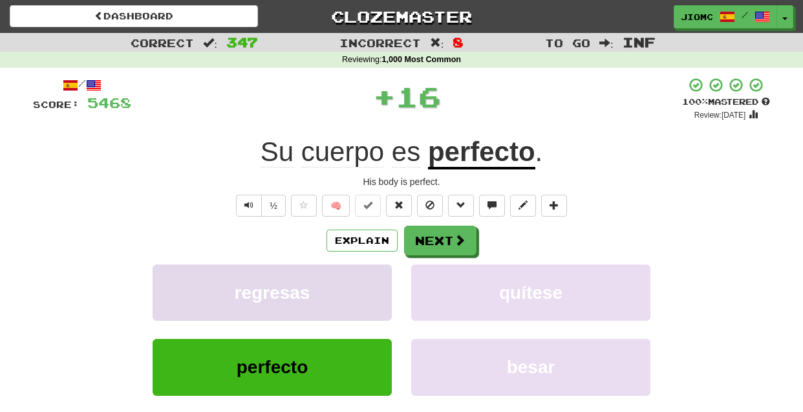
click at [374, 276] on button "regresas" at bounding box center [272, 292] width 239 height 56
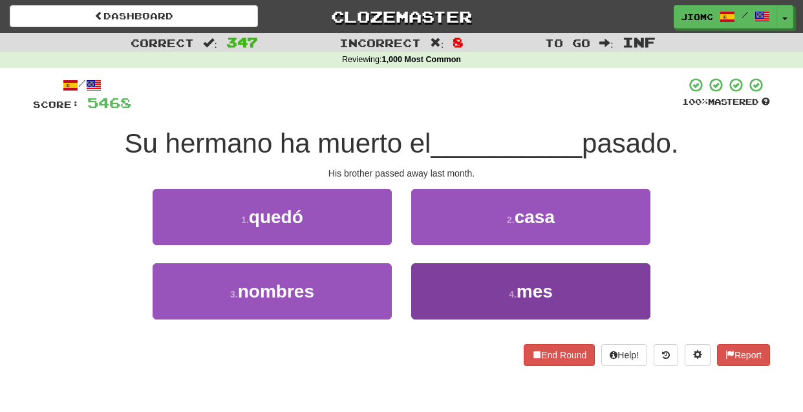
click at [423, 281] on button "4 . mes" at bounding box center [530, 291] width 239 height 56
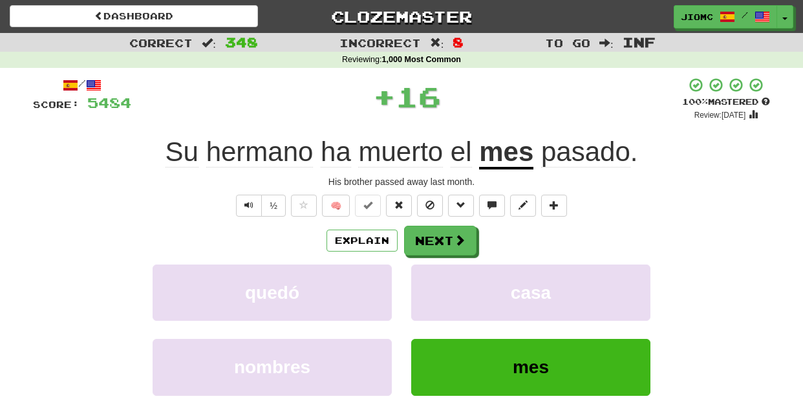
click at [423, 281] on button "casa" at bounding box center [530, 292] width 239 height 56
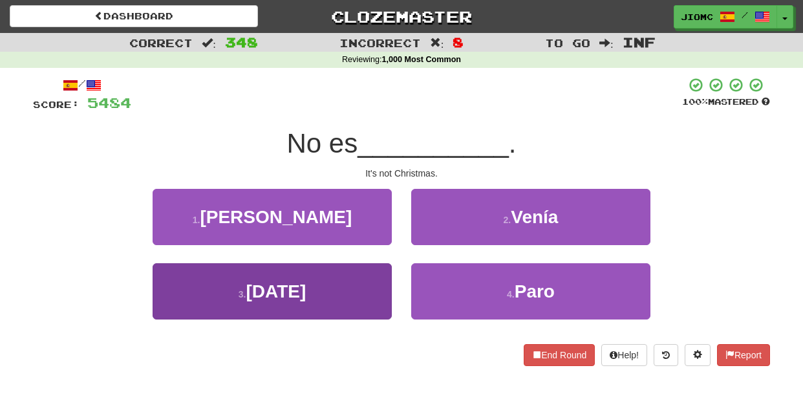
click at [383, 277] on button "3 . Navidad" at bounding box center [272, 291] width 239 height 56
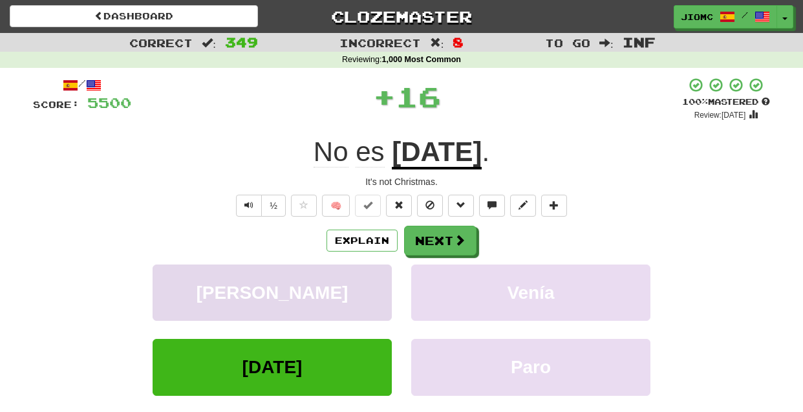
click at [381, 277] on button "Sabido" at bounding box center [272, 292] width 239 height 56
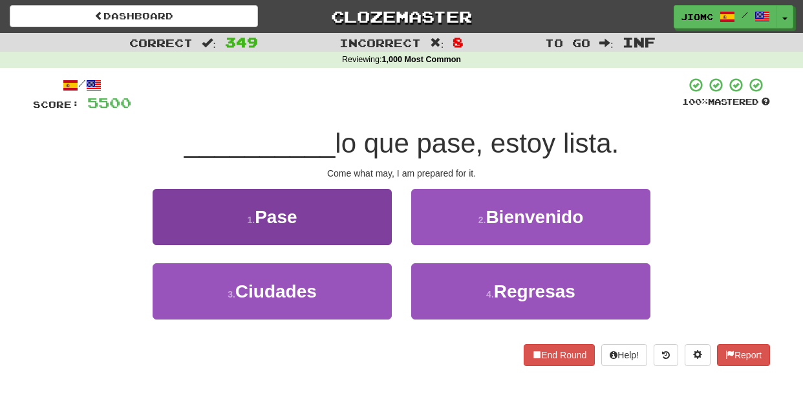
click at [386, 233] on button "1 . Pase" at bounding box center [272, 217] width 239 height 56
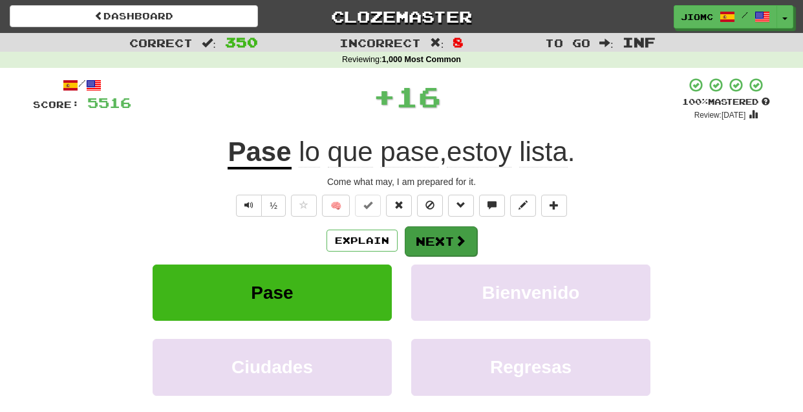
click at [428, 237] on button "Next" at bounding box center [441, 241] width 72 height 30
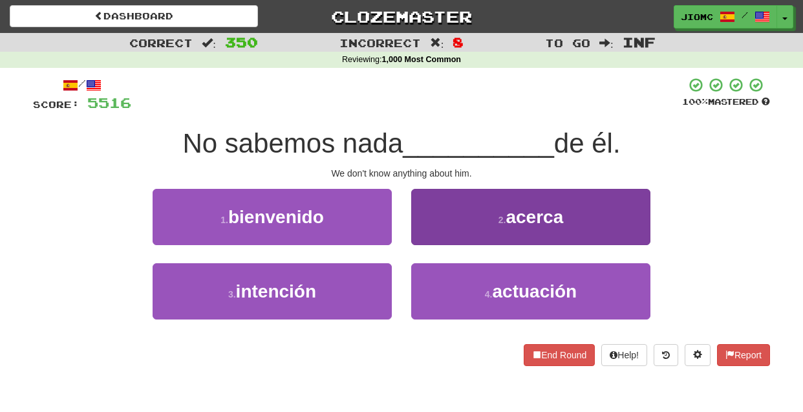
click at [431, 233] on button "2 . acerca" at bounding box center [530, 217] width 239 height 56
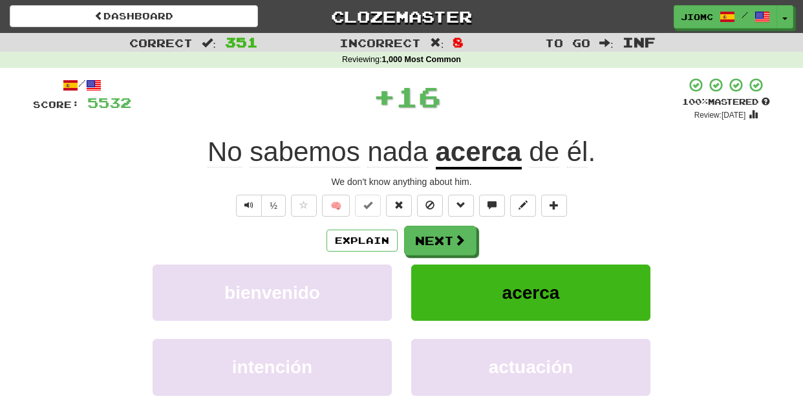
click at [431, 233] on button "Next" at bounding box center [440, 241] width 72 height 30
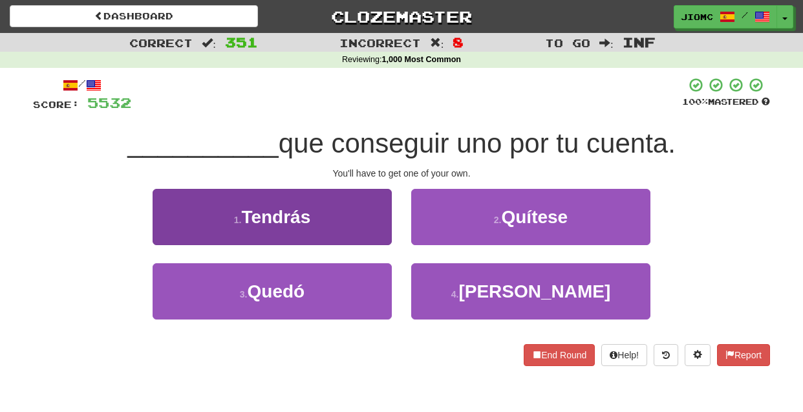
click at [370, 226] on button "1 . Tendrás" at bounding box center [272, 217] width 239 height 56
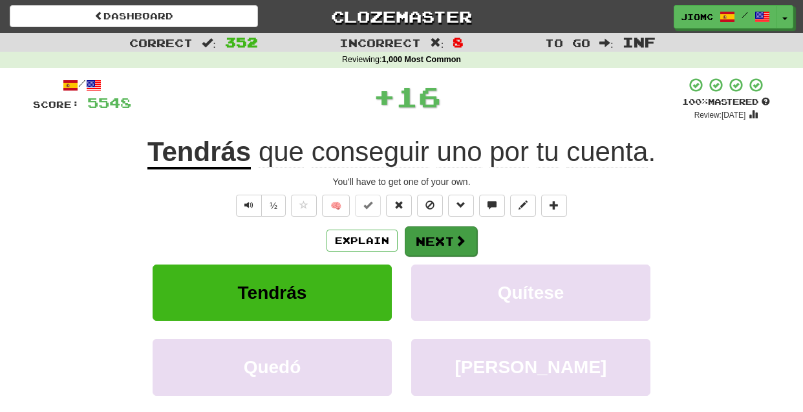
click at [428, 234] on button "Next" at bounding box center [441, 241] width 72 height 30
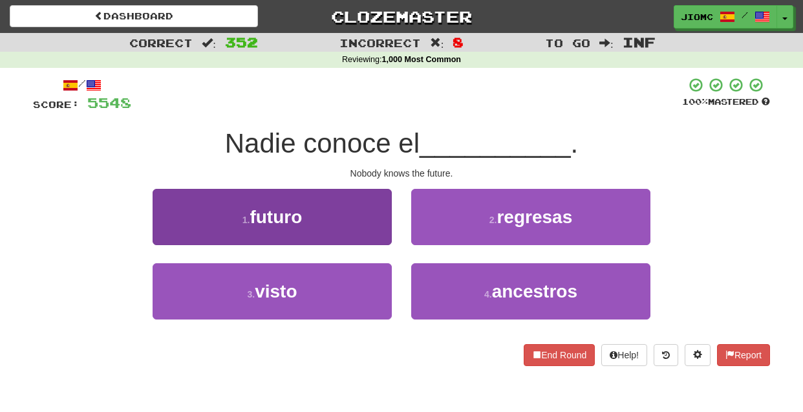
click at [369, 227] on button "1 . futuro" at bounding box center [272, 217] width 239 height 56
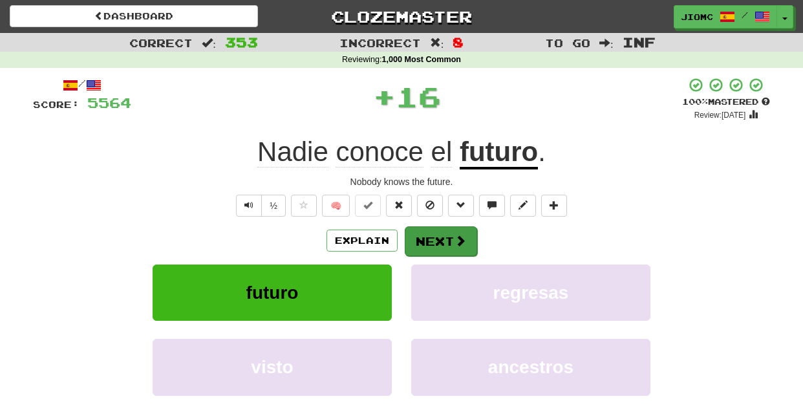
click at [427, 242] on button "Next" at bounding box center [441, 241] width 72 height 30
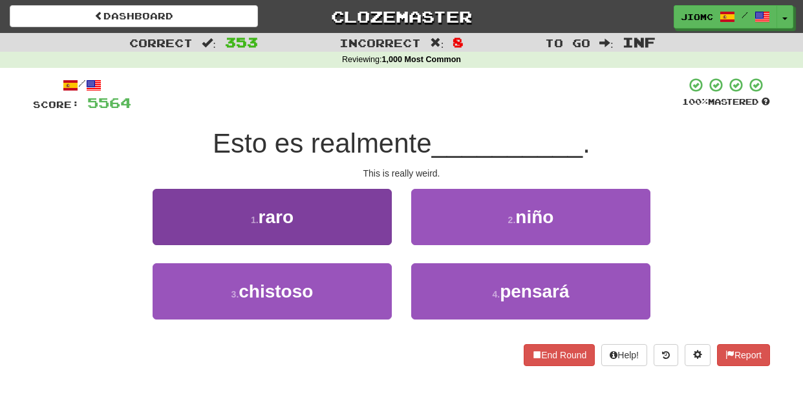
click at [376, 227] on button "1 . raro" at bounding box center [272, 217] width 239 height 56
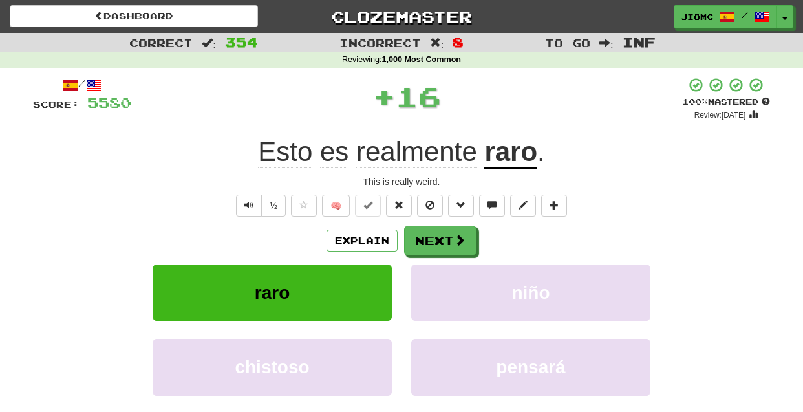
click at [433, 236] on button "Next" at bounding box center [440, 241] width 72 height 30
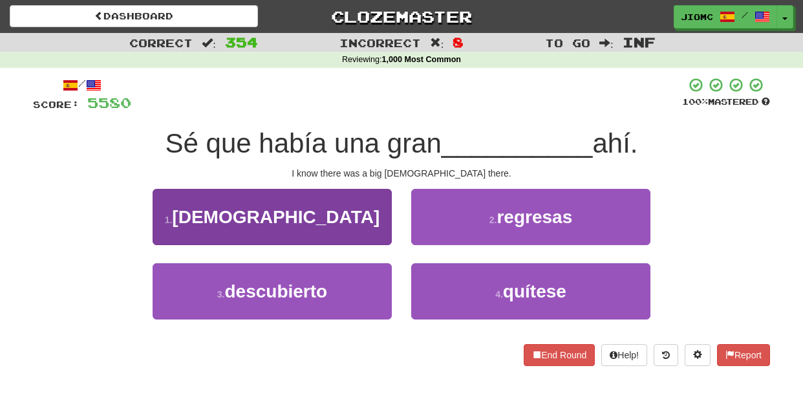
click at [374, 229] on button "1 . iglesia" at bounding box center [272, 217] width 239 height 56
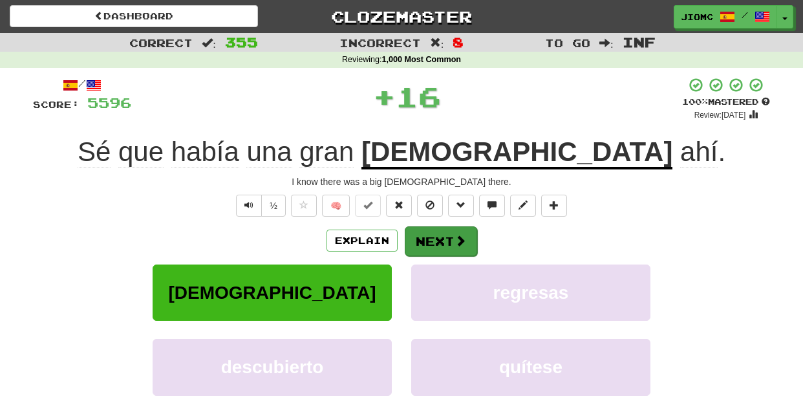
click at [437, 239] on button "Next" at bounding box center [441, 241] width 72 height 30
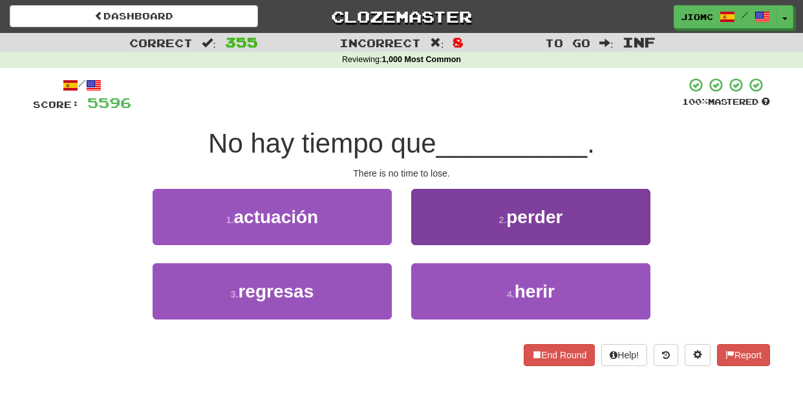
click at [436, 238] on button "2 . perder" at bounding box center [530, 217] width 239 height 56
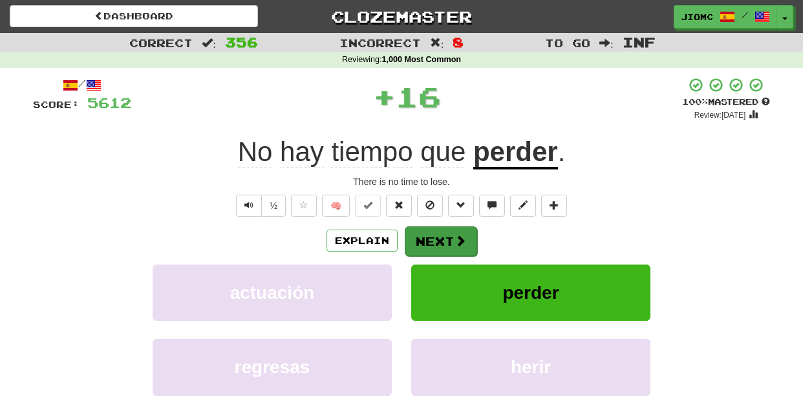
click at [435, 239] on button "Next" at bounding box center [441, 241] width 72 height 30
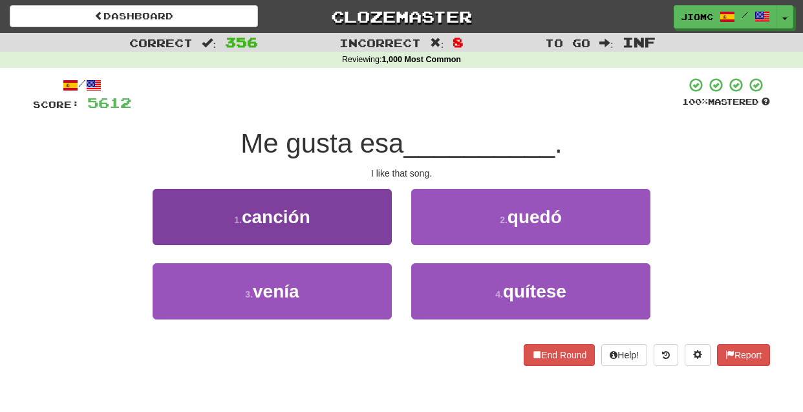
click at [370, 229] on button "1 . canción" at bounding box center [272, 217] width 239 height 56
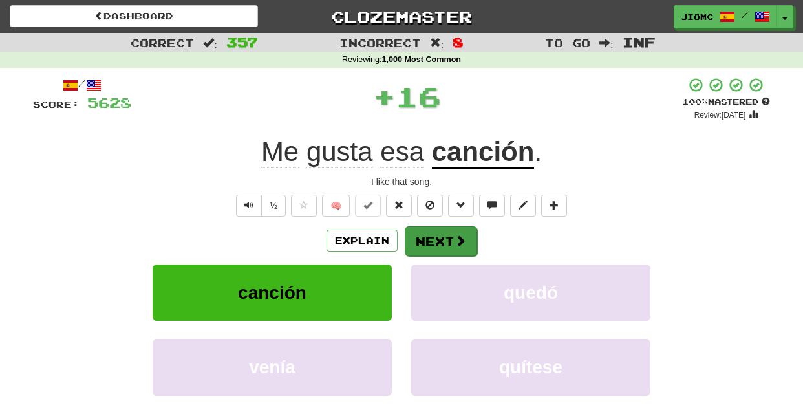
click at [421, 233] on button "Next" at bounding box center [441, 241] width 72 height 30
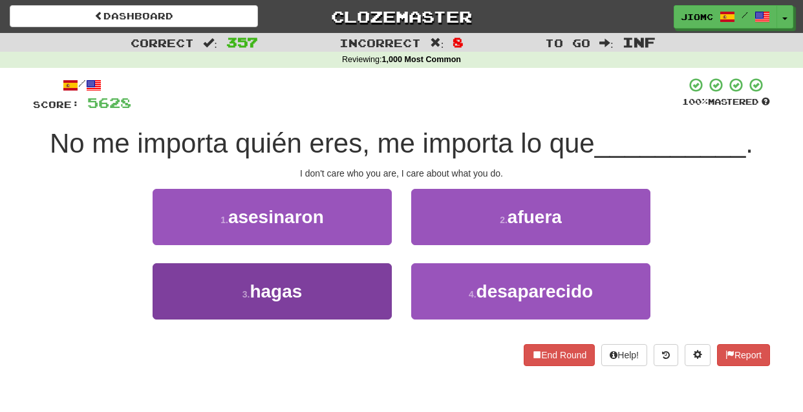
click at [372, 275] on button "3 . hagas" at bounding box center [272, 291] width 239 height 56
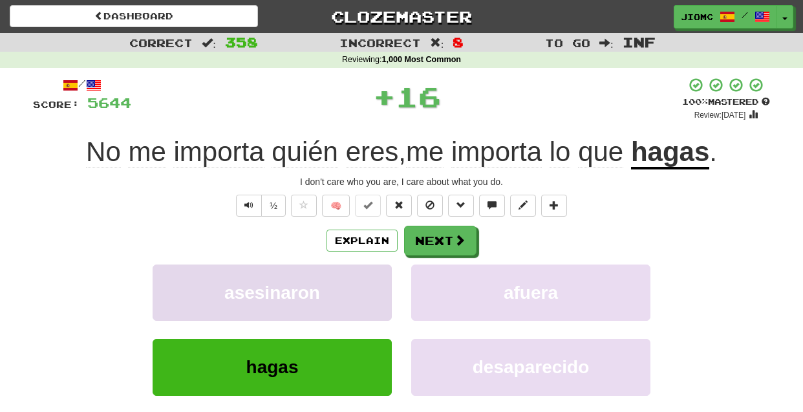
click at [372, 275] on button "asesinaron" at bounding box center [272, 292] width 239 height 56
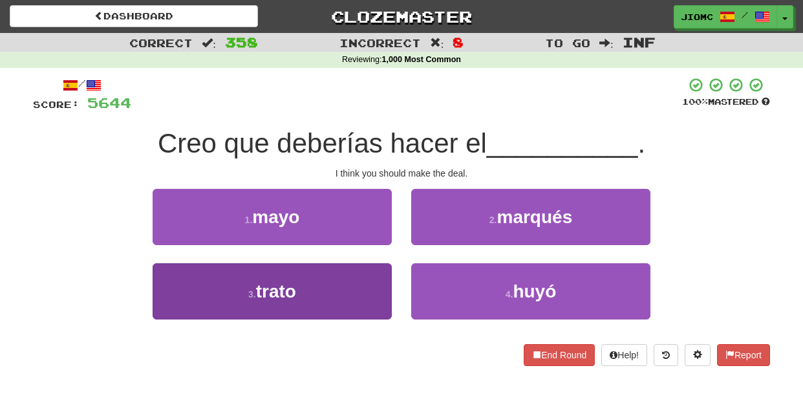
click at [372, 285] on button "3 . trato" at bounding box center [272, 291] width 239 height 56
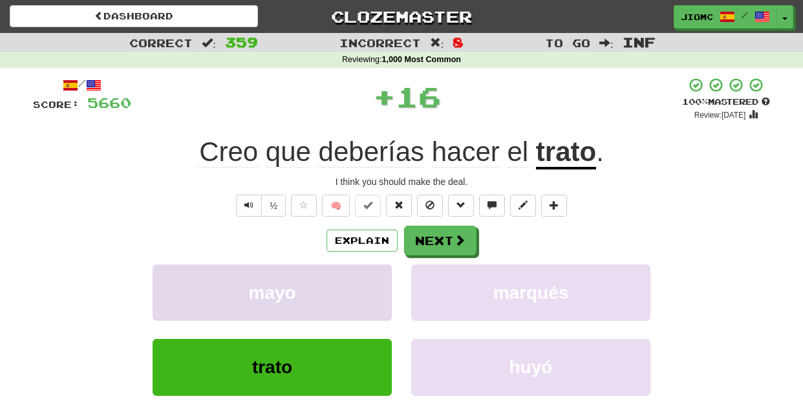
click at [374, 284] on button "mayo" at bounding box center [272, 292] width 239 height 56
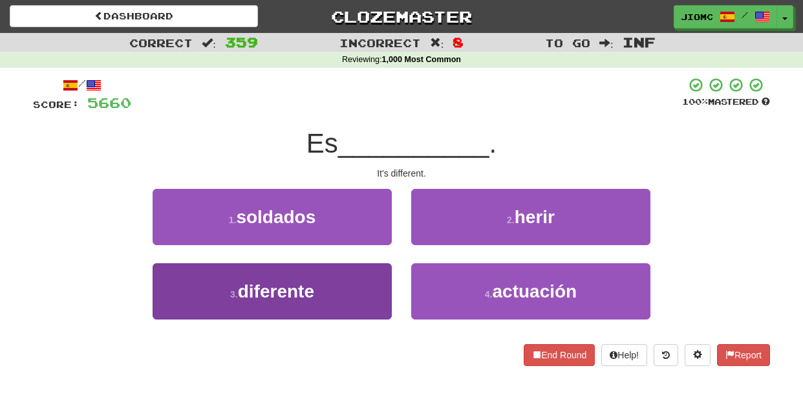
click at [374, 283] on button "3 . diferente" at bounding box center [272, 291] width 239 height 56
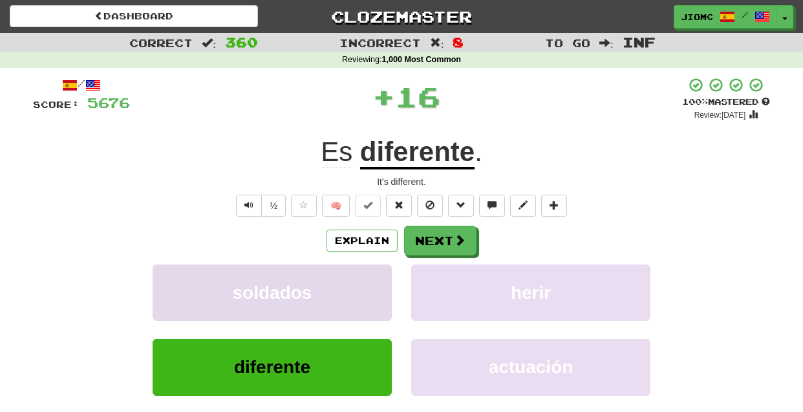
click at [374, 283] on button "soldados" at bounding box center [272, 292] width 239 height 56
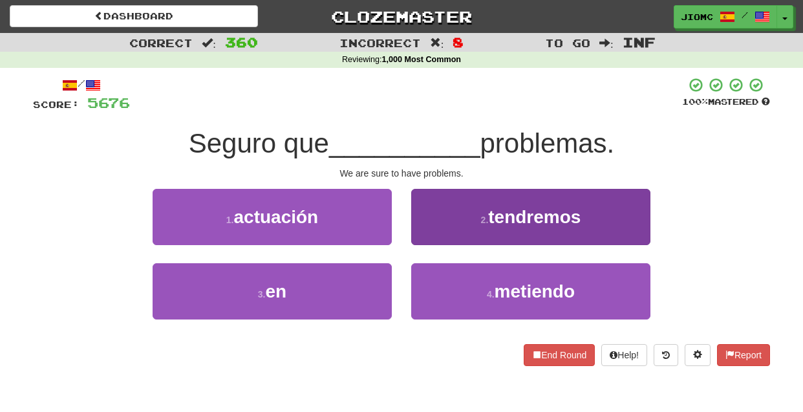
click at [422, 239] on button "2 . tendremos" at bounding box center [530, 217] width 239 height 56
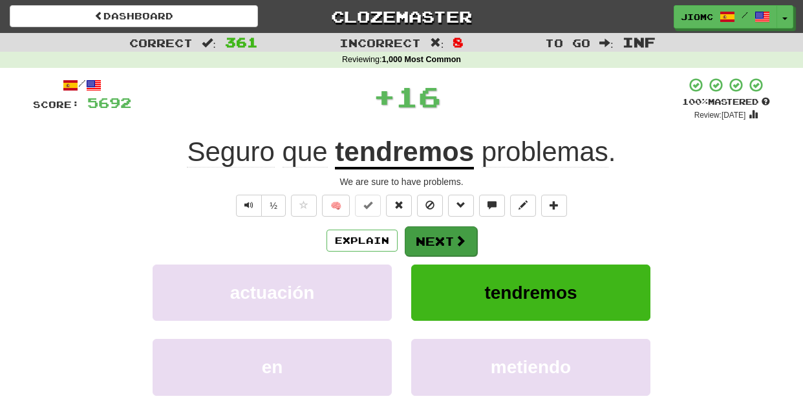
click at [424, 239] on button "Next" at bounding box center [441, 241] width 72 height 30
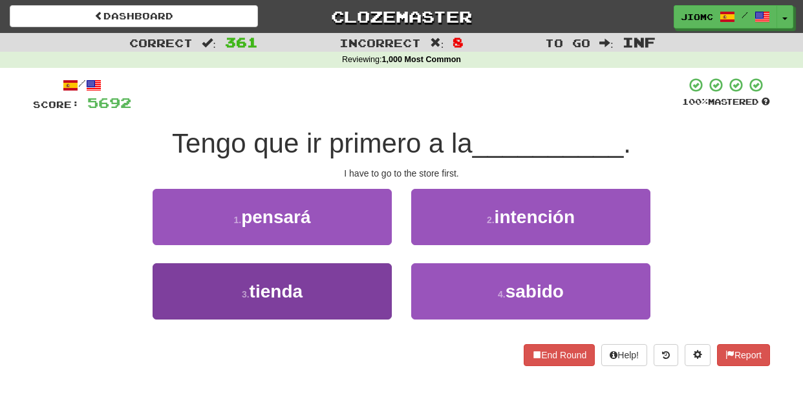
click at [385, 279] on button "3 . tienda" at bounding box center [272, 291] width 239 height 56
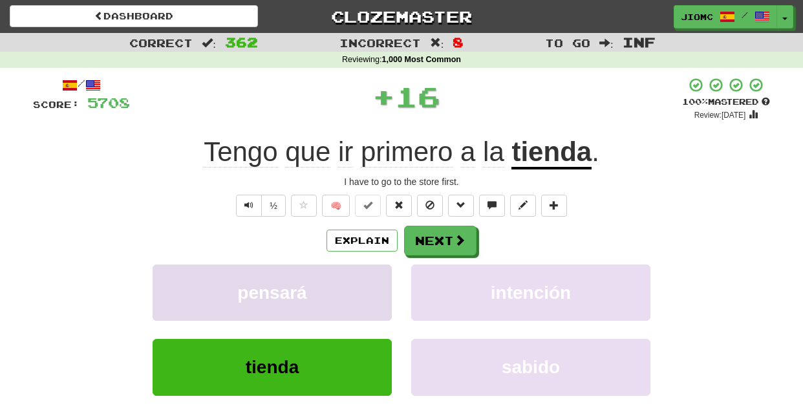
click at [385, 277] on button "pensará" at bounding box center [272, 292] width 239 height 56
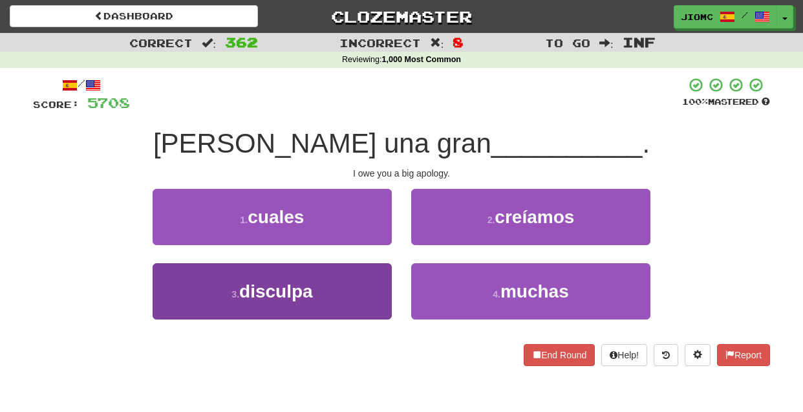
click at [381, 284] on button "3 . disculpa" at bounding box center [272, 291] width 239 height 56
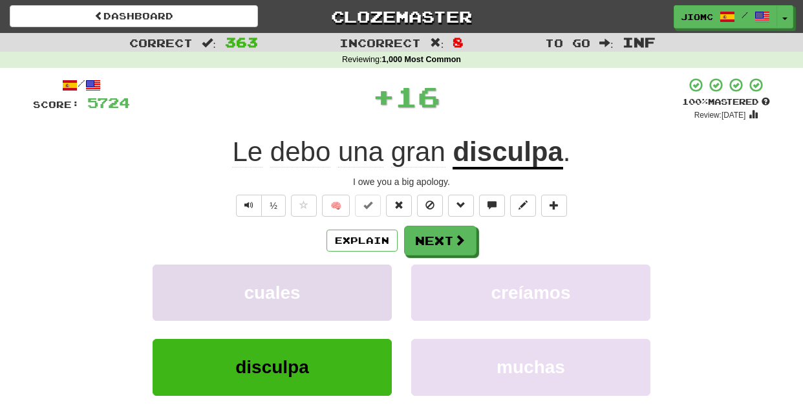
click at [381, 283] on button "cuales" at bounding box center [272, 292] width 239 height 56
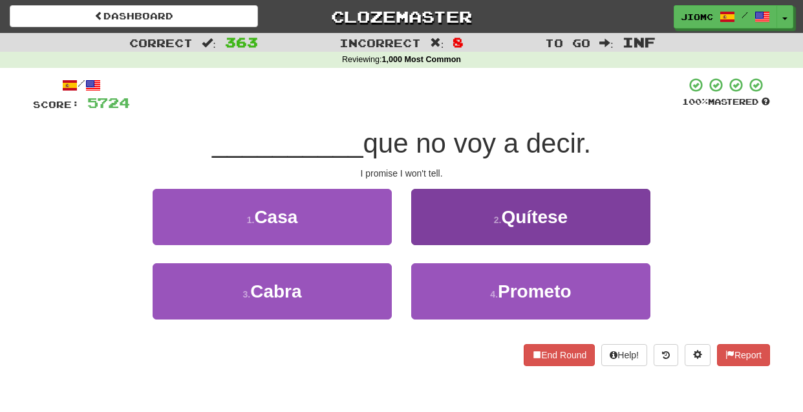
drag, startPoint x: 445, startPoint y: 285, endPoint x: 438, endPoint y: 285, distance: 7.1
click at [444, 285] on button "4 . Prometo" at bounding box center [530, 291] width 239 height 56
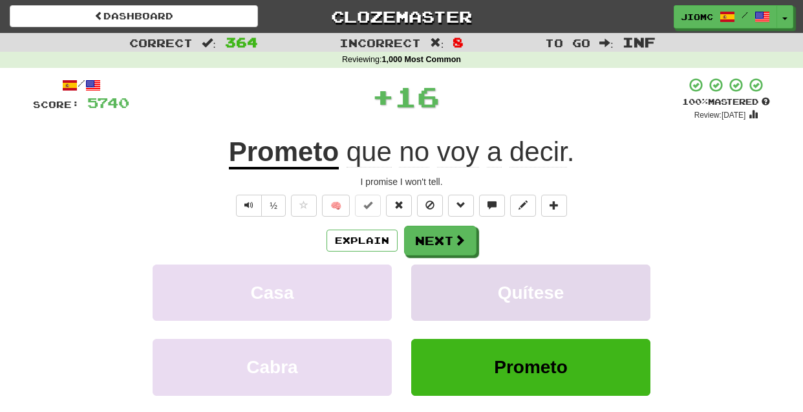
click at [438, 285] on button "Quítese" at bounding box center [530, 292] width 239 height 56
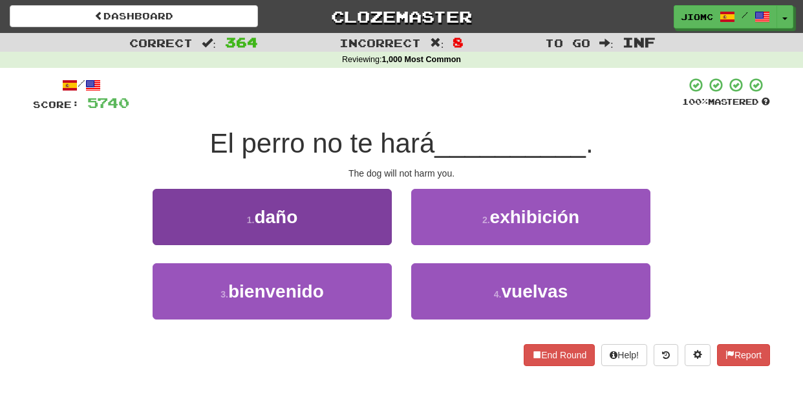
click
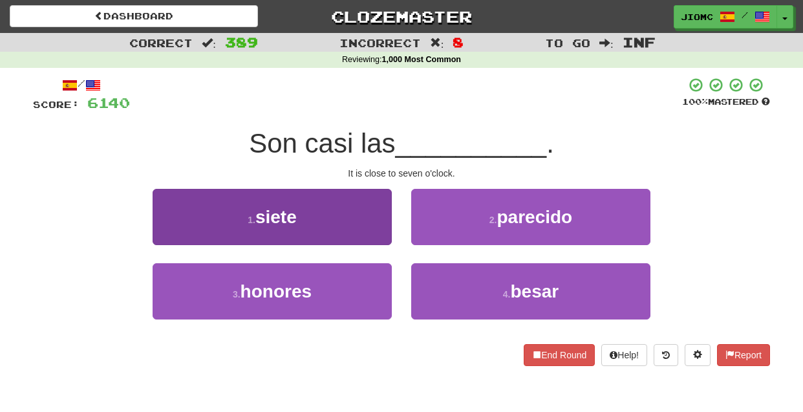
drag, startPoint x: 378, startPoint y: 234, endPoint x: 387, endPoint y: 238, distance: 9.3
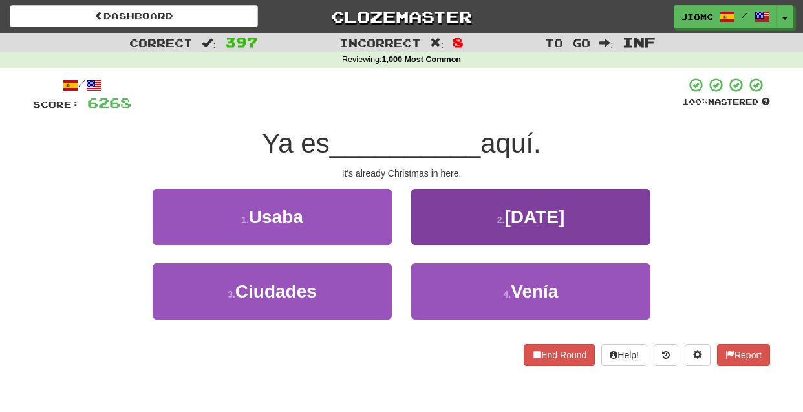
drag, startPoint x: 414, startPoint y: 219, endPoint x: 420, endPoint y: 225, distance: 9.1
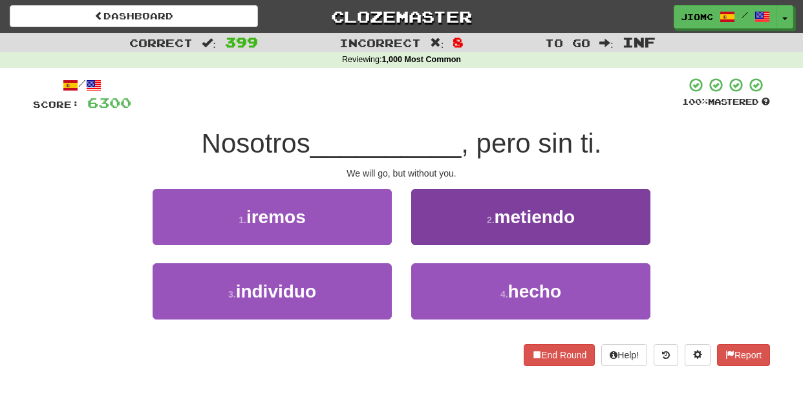
drag, startPoint x: 397, startPoint y: 164, endPoint x: 436, endPoint y: 208, distance: 58.6
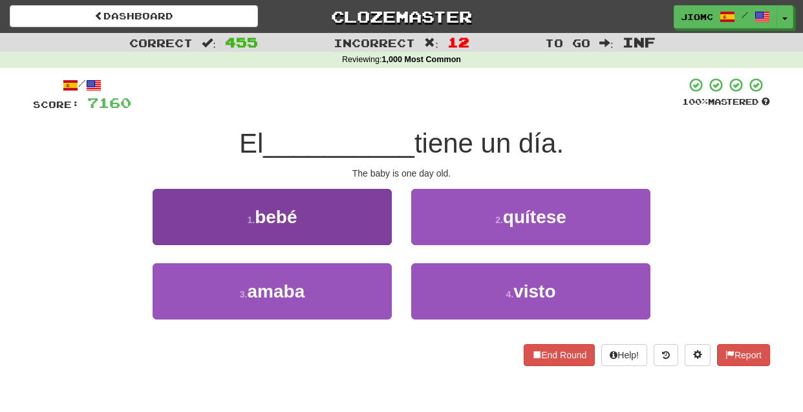
drag, startPoint x: 363, startPoint y: 228, endPoint x: 370, endPoint y: 228, distance: 7.1
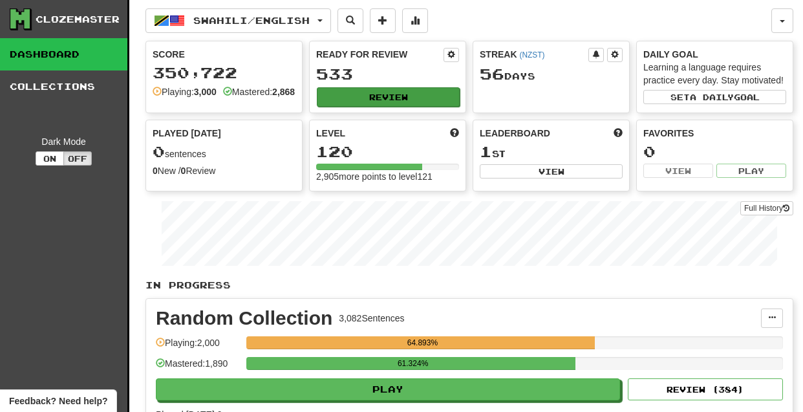
click at [389, 100] on button "Review" at bounding box center [388, 96] width 143 height 19
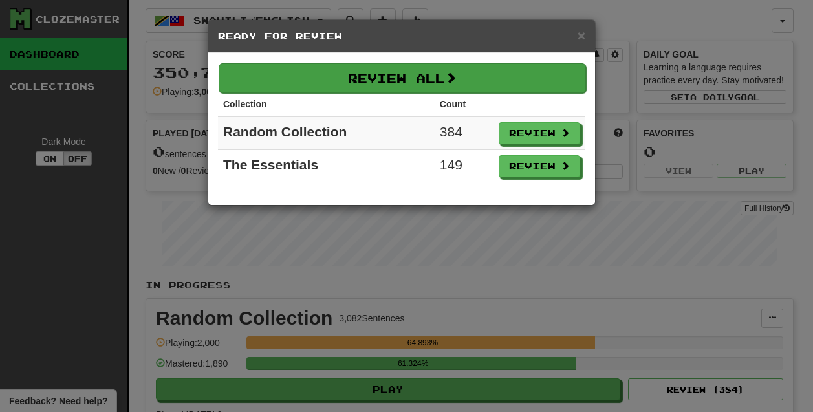
click at [392, 83] on button "Review All" at bounding box center [402, 78] width 367 height 30
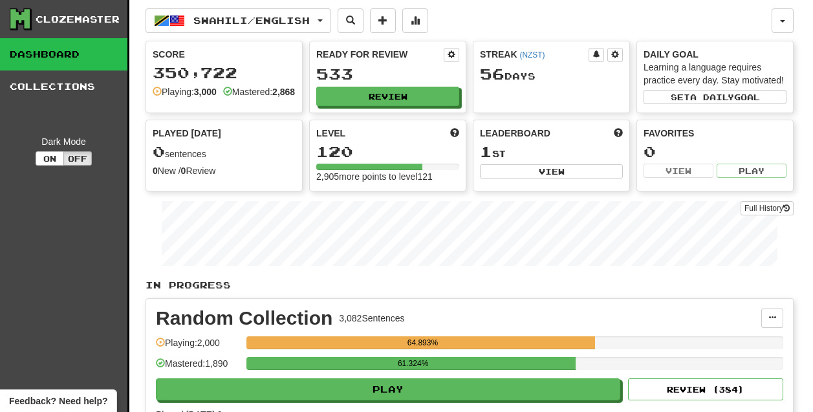
select select "********"
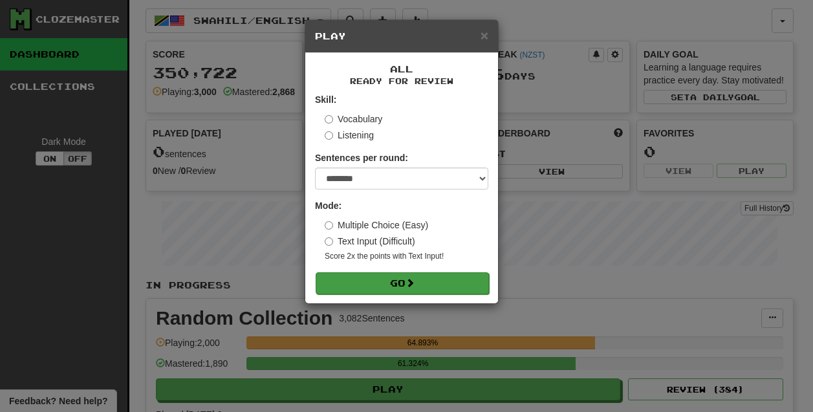
click at [422, 285] on button "Go" at bounding box center [402, 283] width 173 height 22
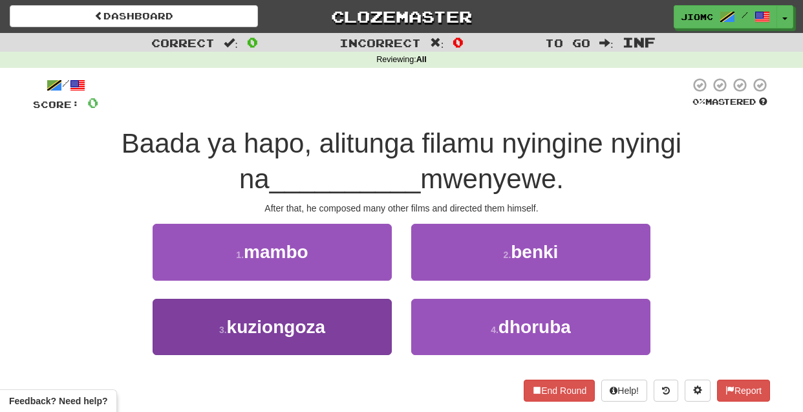
click at [367, 325] on button "3 . kuziongoza" at bounding box center [272, 327] width 239 height 56
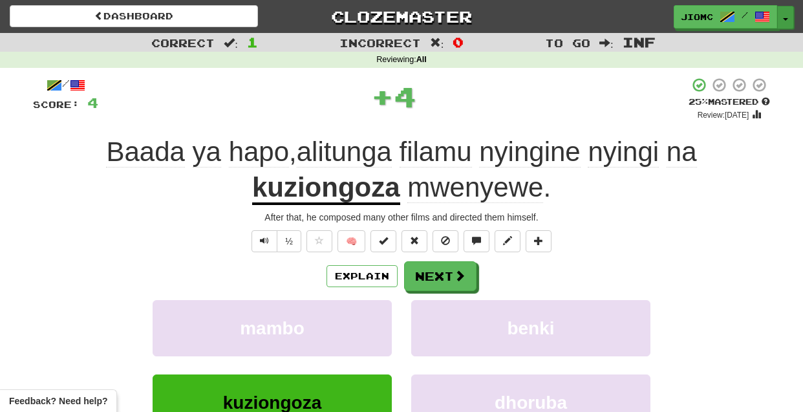
click at [783, 19] on span "button" at bounding box center [785, 19] width 5 height 3
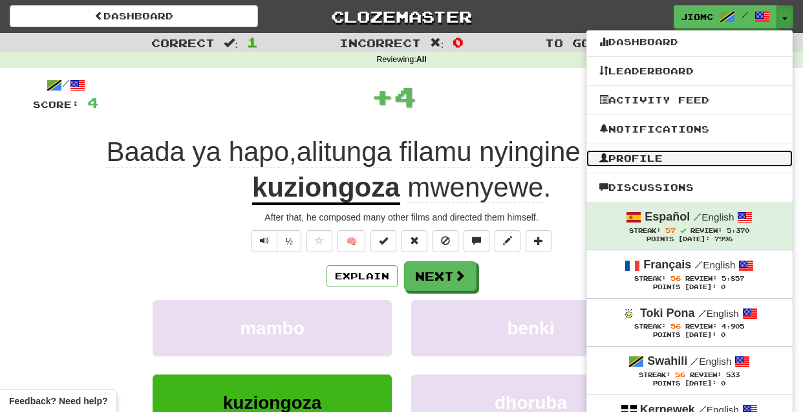
click at [681, 155] on link "Profile" at bounding box center [689, 158] width 206 height 17
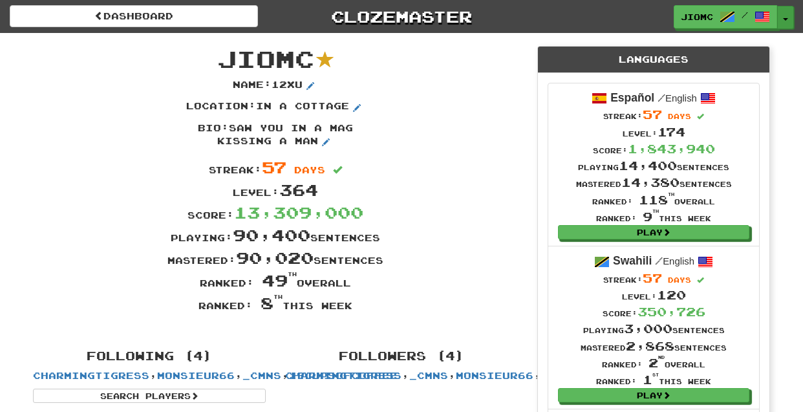
click at [787, 14] on button "Toggle Dropdown" at bounding box center [785, 17] width 17 height 23
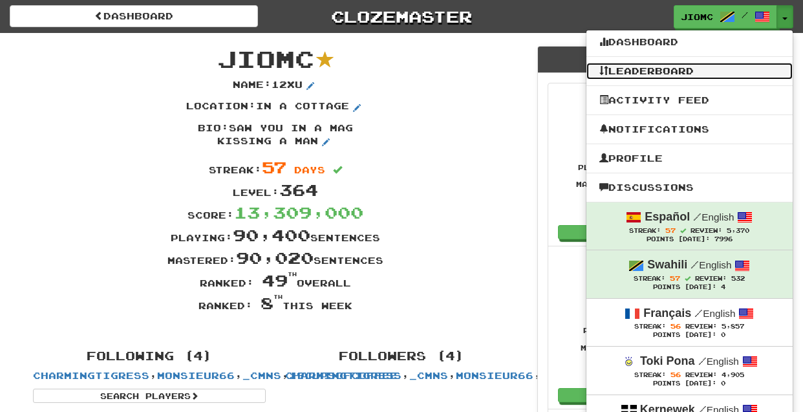
click at [713, 70] on link "Leaderboard" at bounding box center [689, 71] width 206 height 17
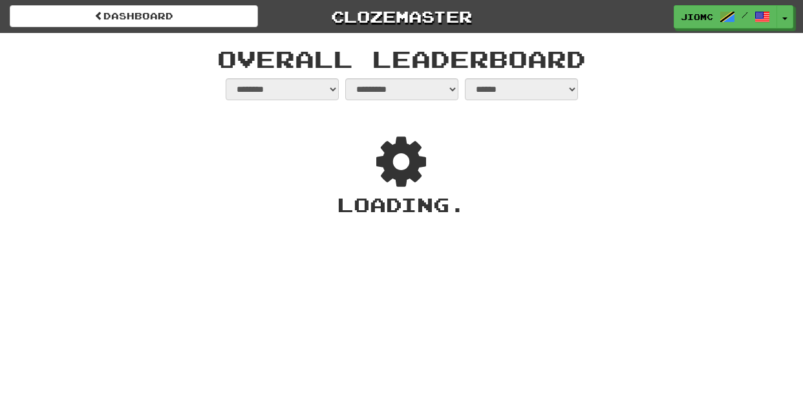
select select "**********"
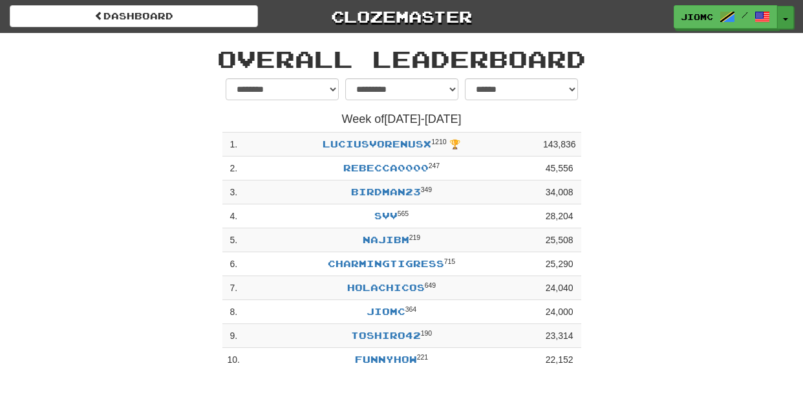
click at [787, 19] on span "button" at bounding box center [785, 19] width 5 height 3
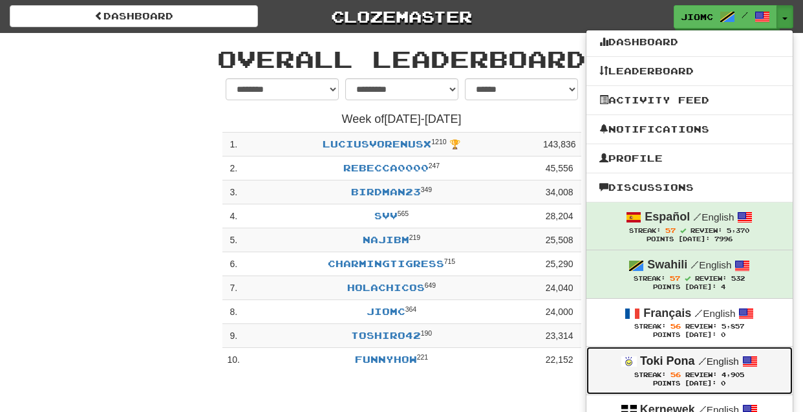
click at [711, 374] on span "Review:" at bounding box center [701, 374] width 32 height 7
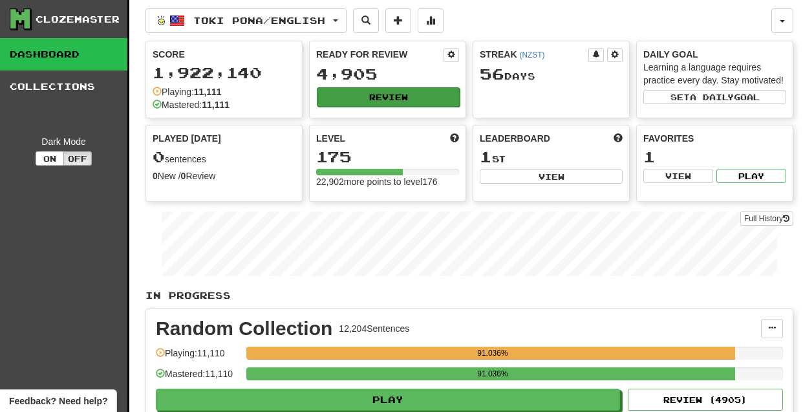
click at [392, 96] on button "Review" at bounding box center [388, 96] width 143 height 19
select select "********"
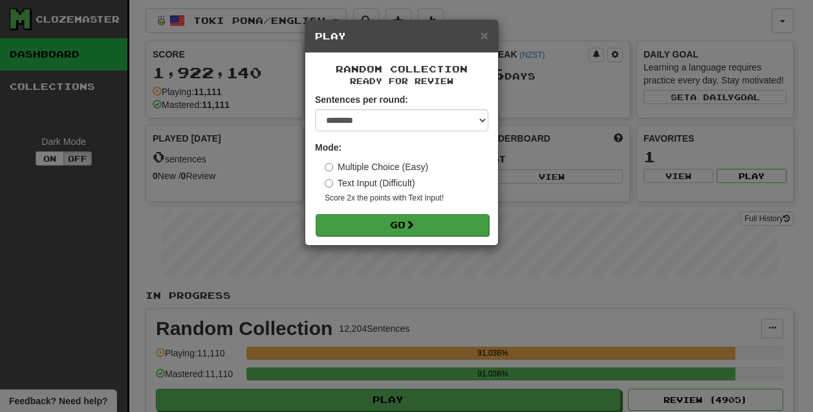
click at [422, 226] on button "Go" at bounding box center [402, 225] width 173 height 22
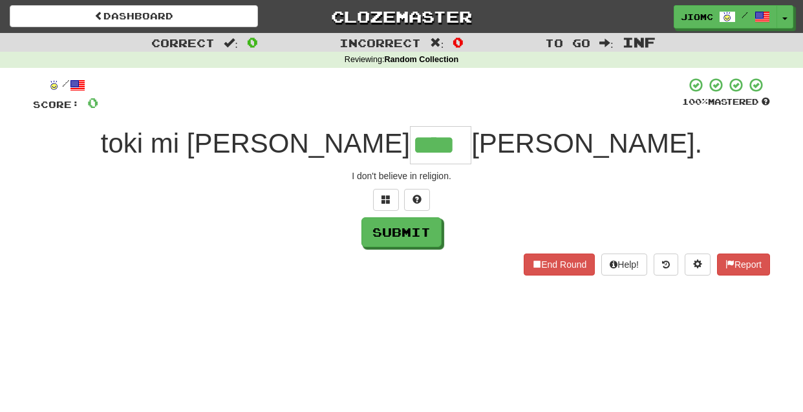
type input "****"
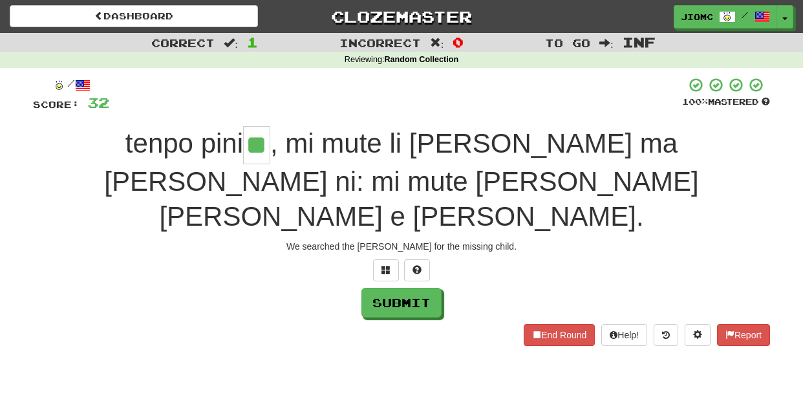
type input "**"
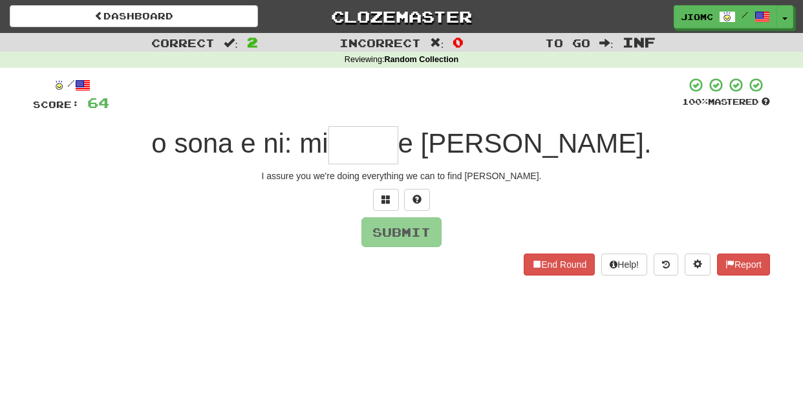
type input "*"
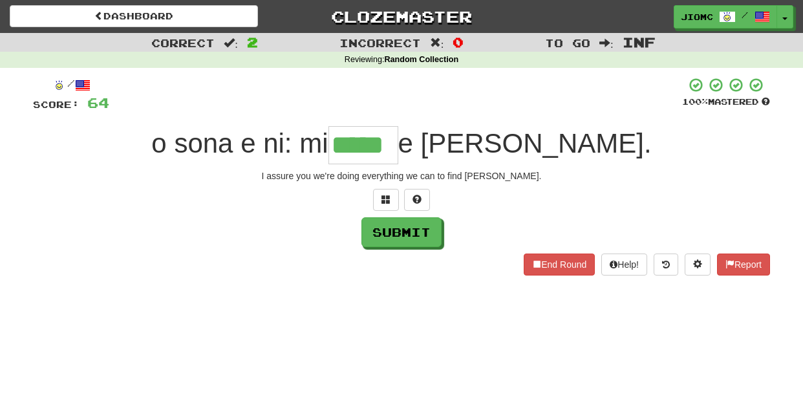
type input "*****"
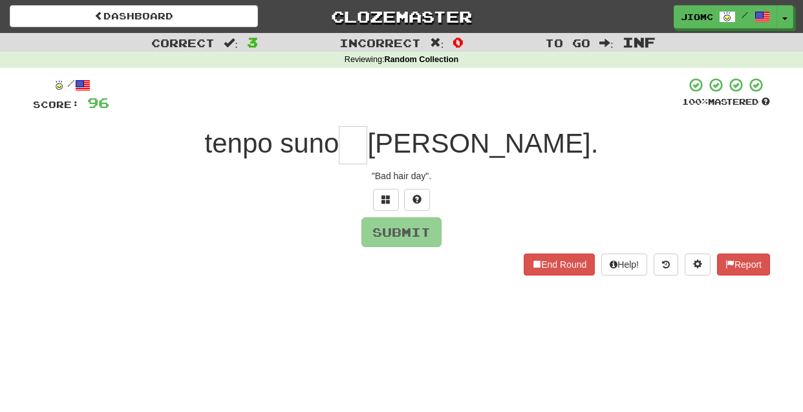
type input "*"
type input "**"
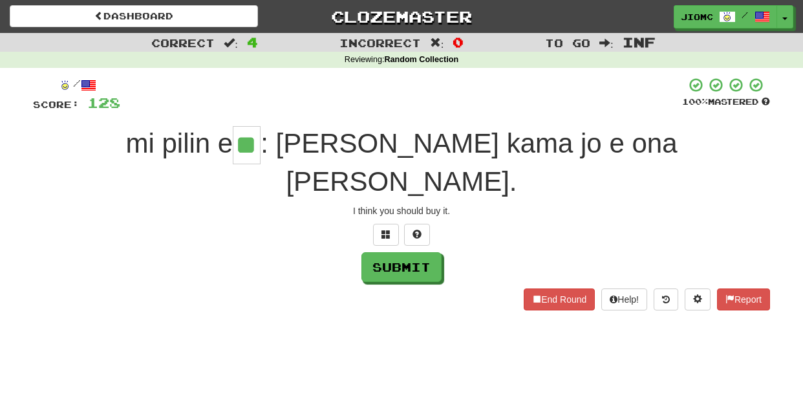
type input "**"
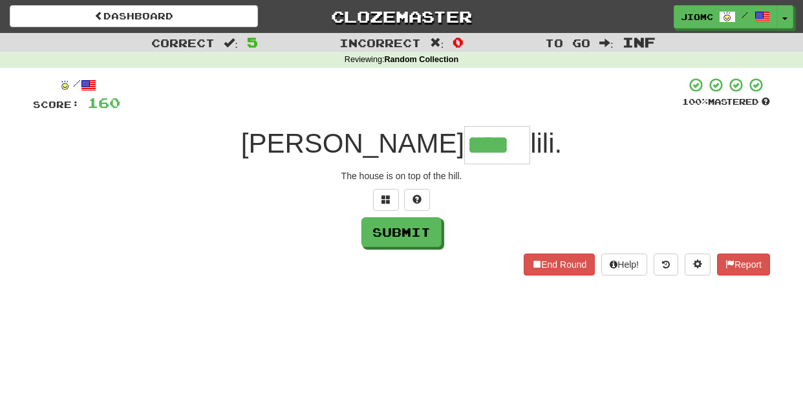
type input "****"
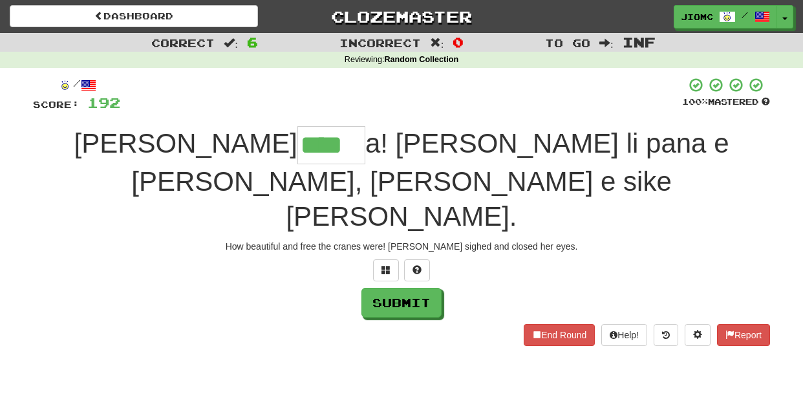
type input "****"
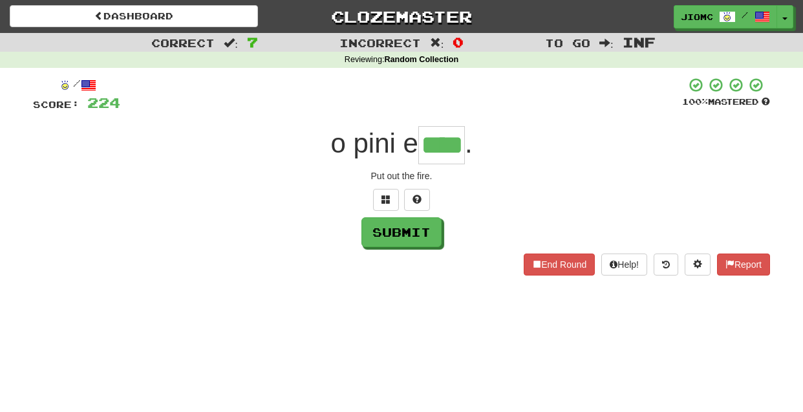
type input "****"
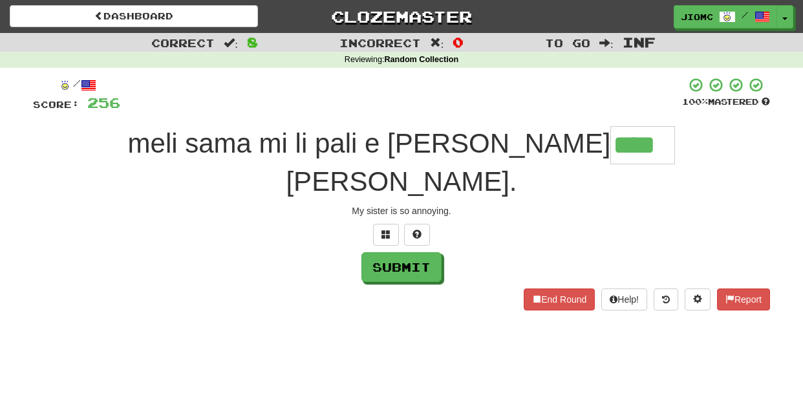
type input "****"
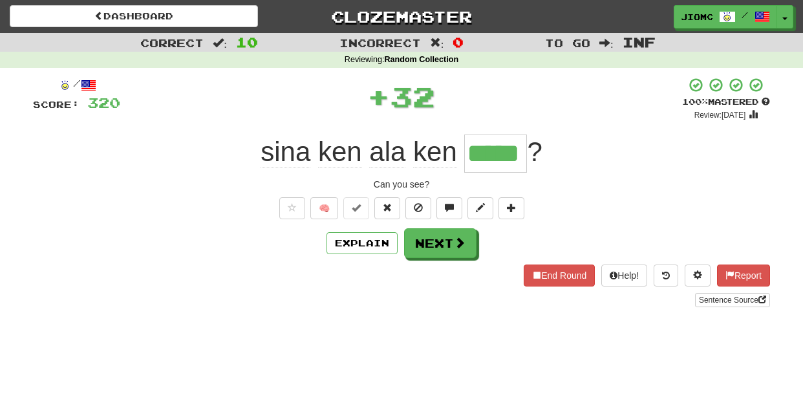
type input "*****"
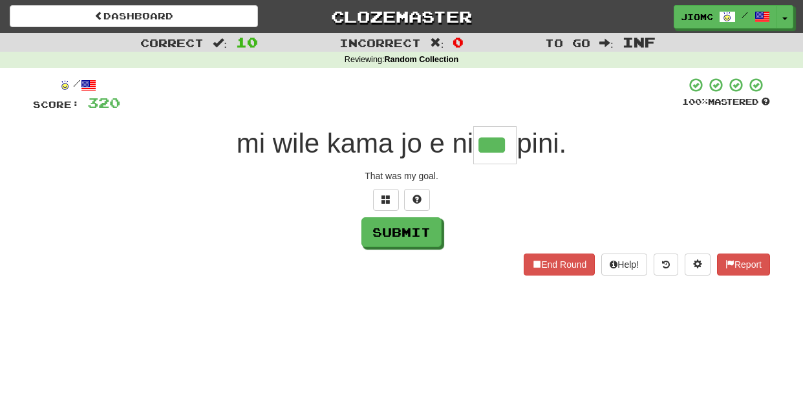
type input "***"
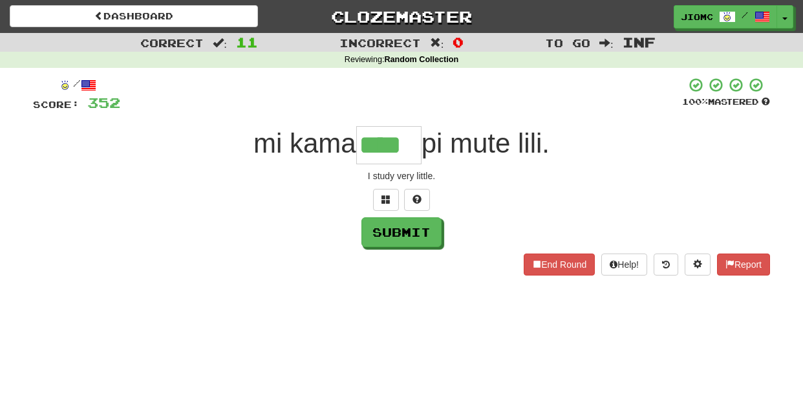
type input "****"
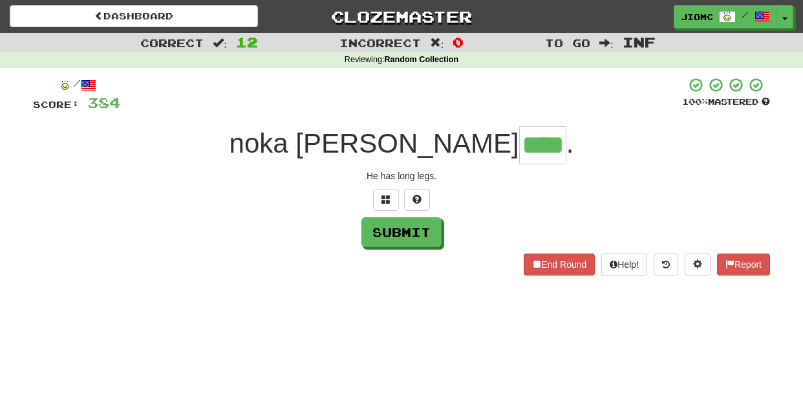
type input "****"
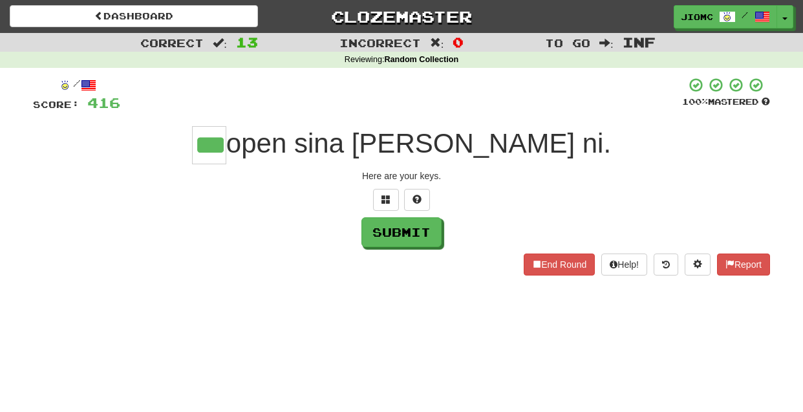
type input "***"
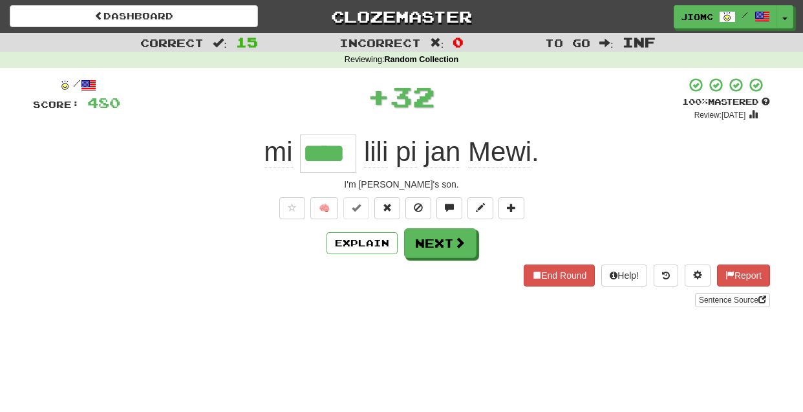
type input "****"
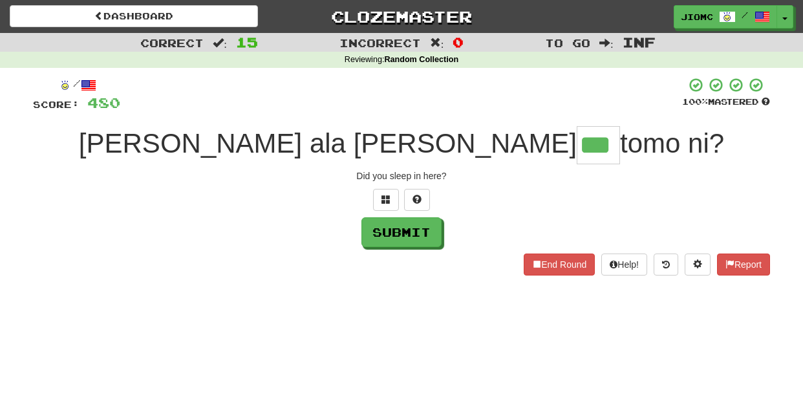
type input "***"
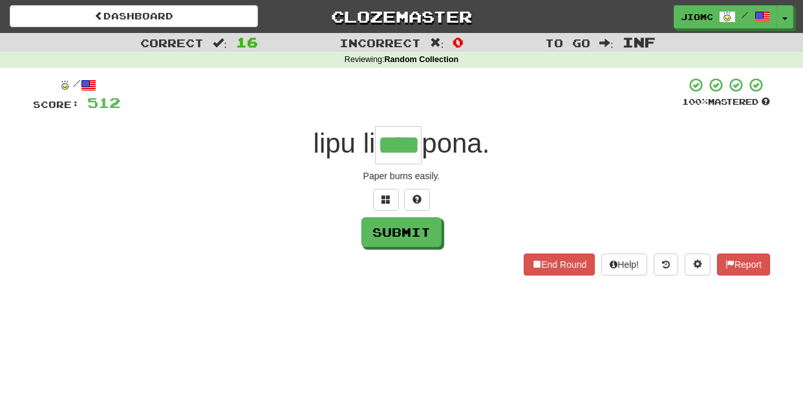
type input "****"
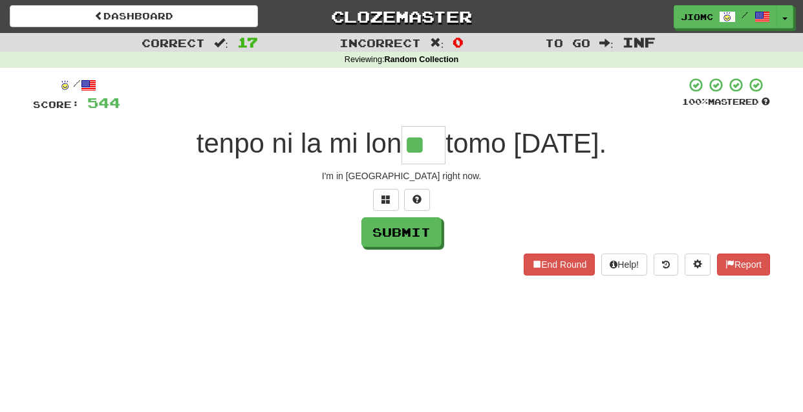
type input "**"
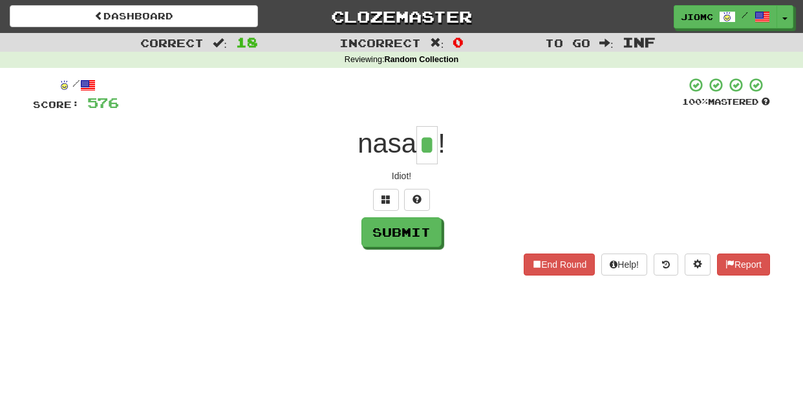
type input "*"
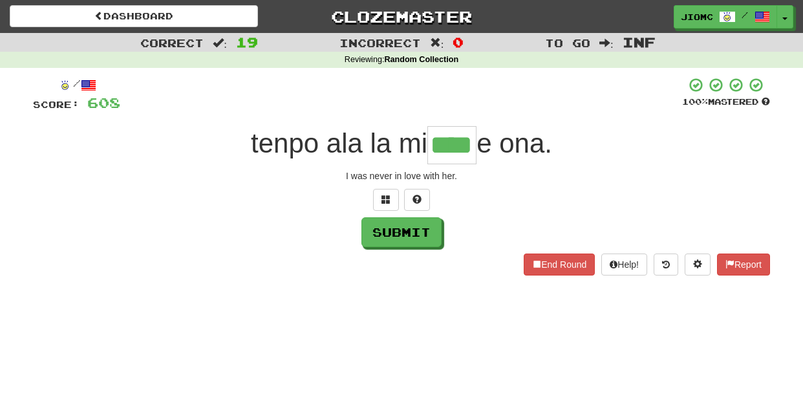
type input "****"
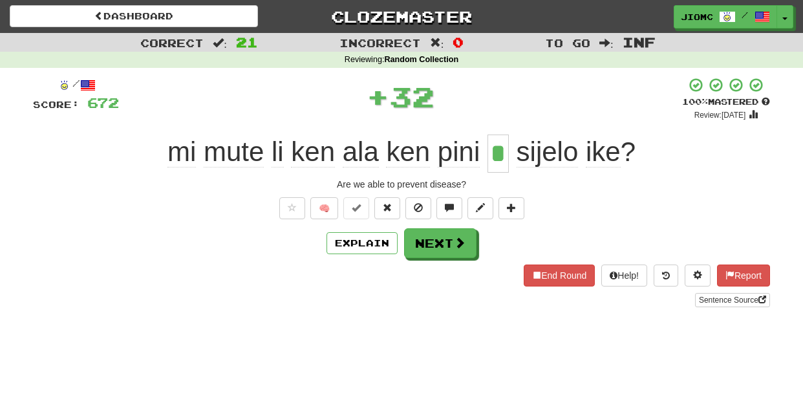
type input "*"
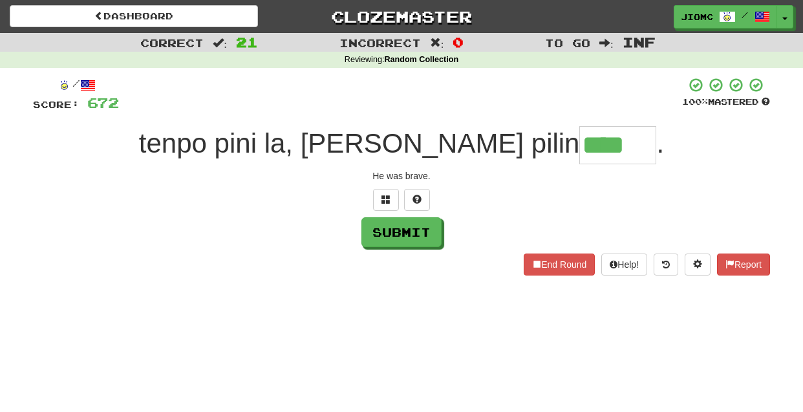
type input "****"
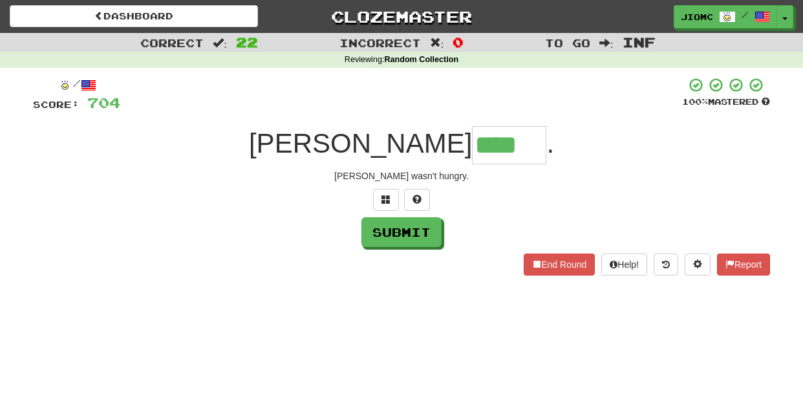
type input "****"
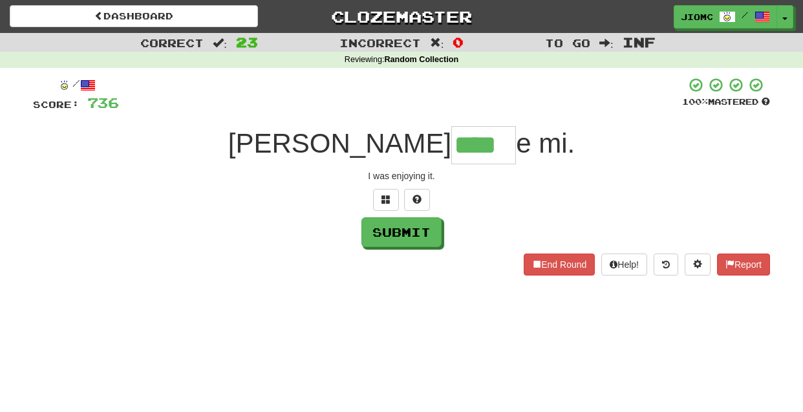
type input "****"
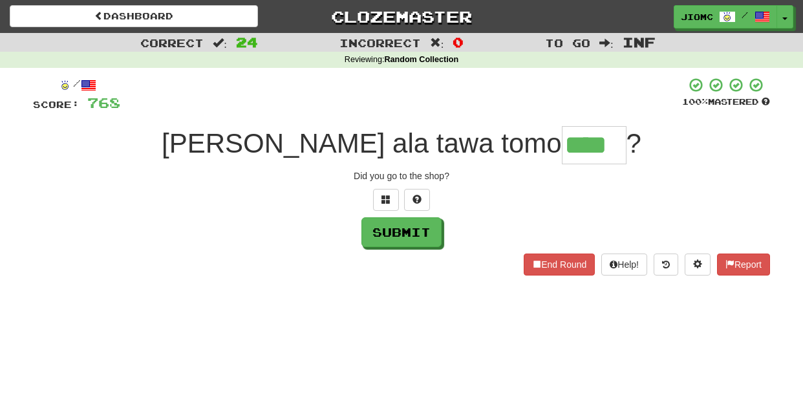
type input "****"
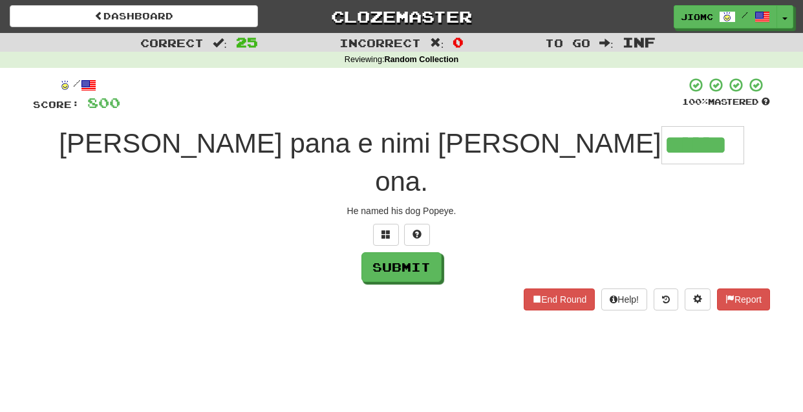
type input "******"
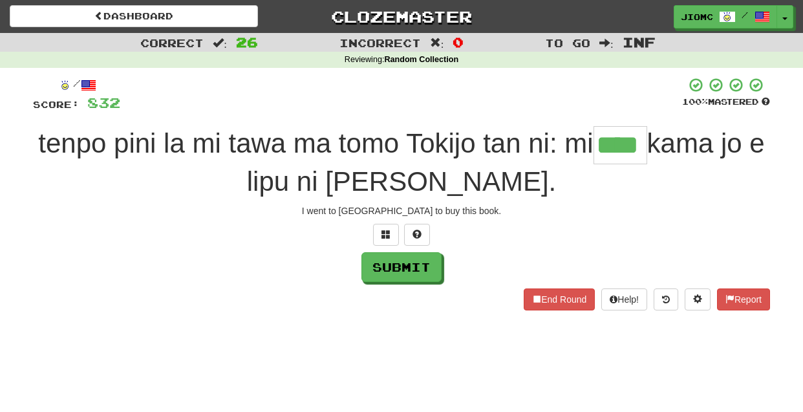
type input "****"
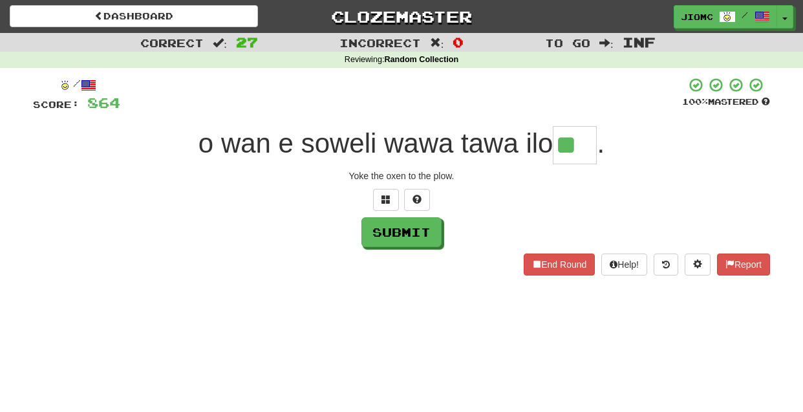
type input "**"
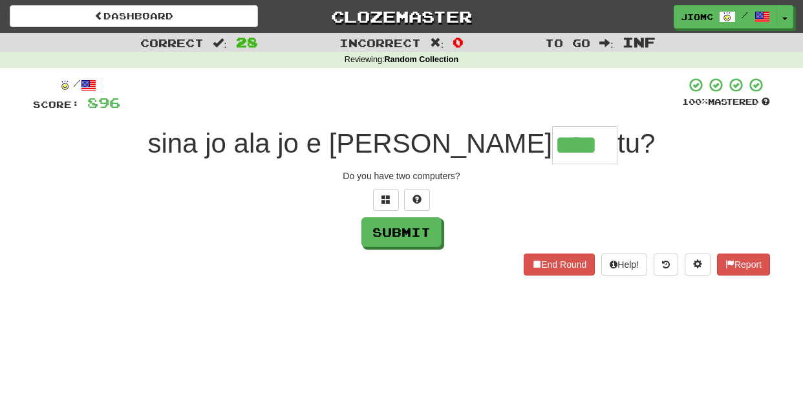
type input "****"
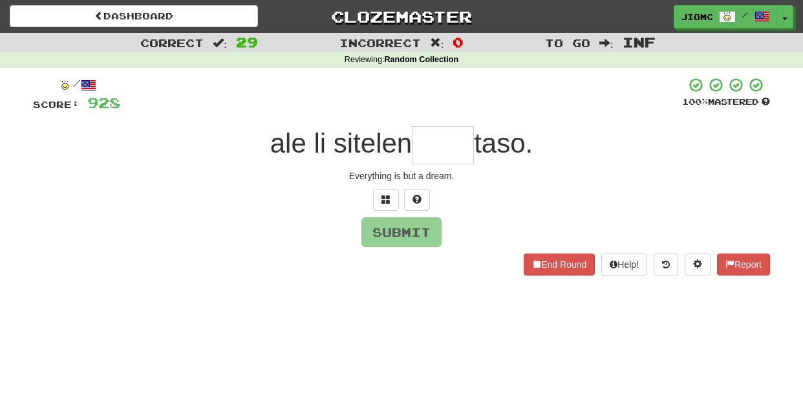
type input "*"
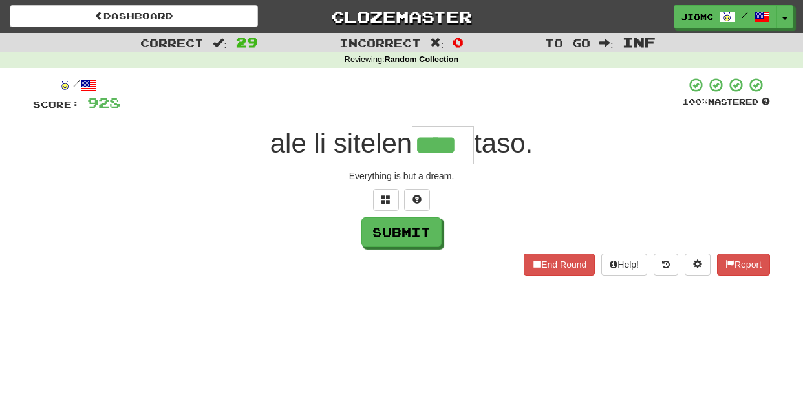
type input "****"
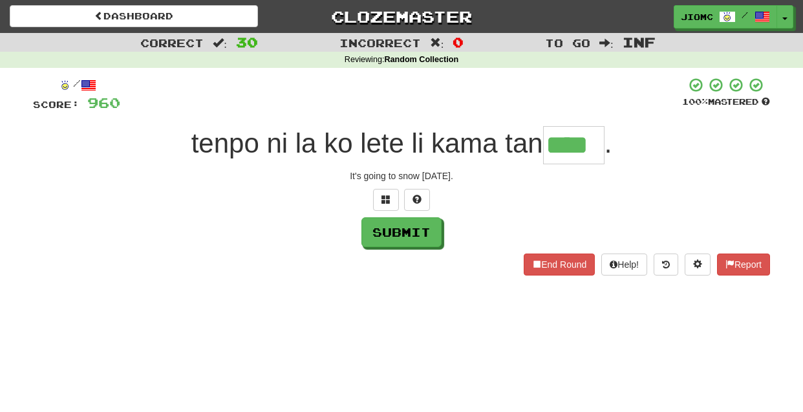
type input "****"
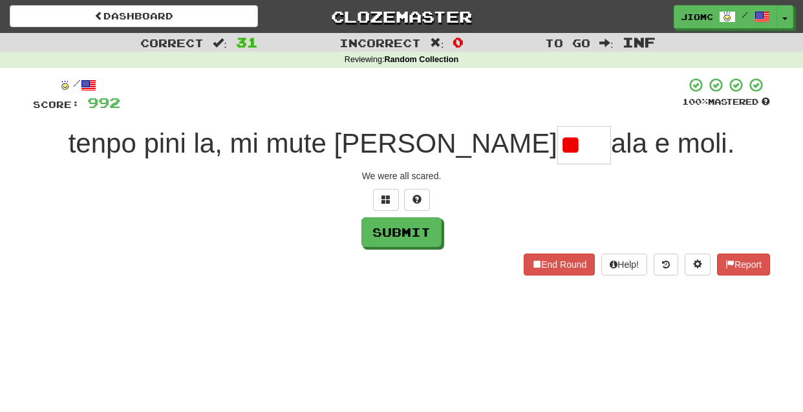
type input "*"
type input "****"
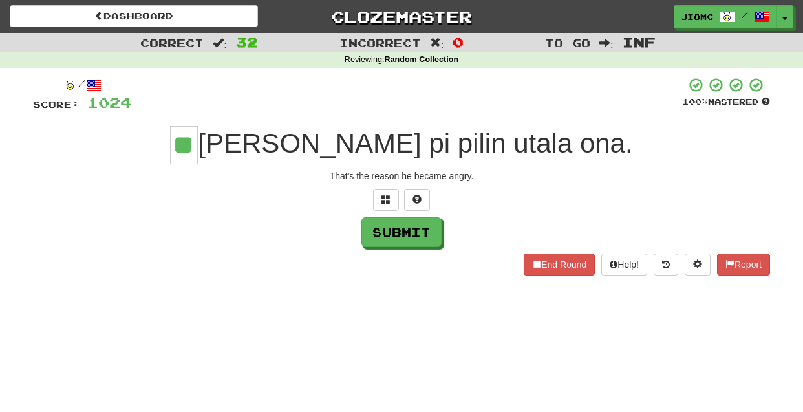
type input "**"
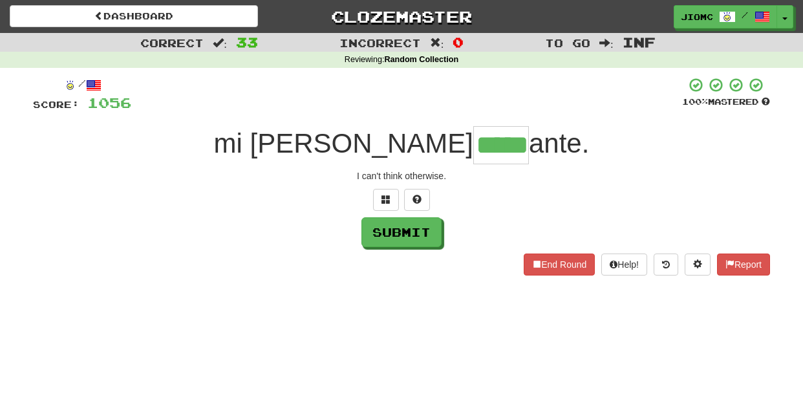
type input "*****"
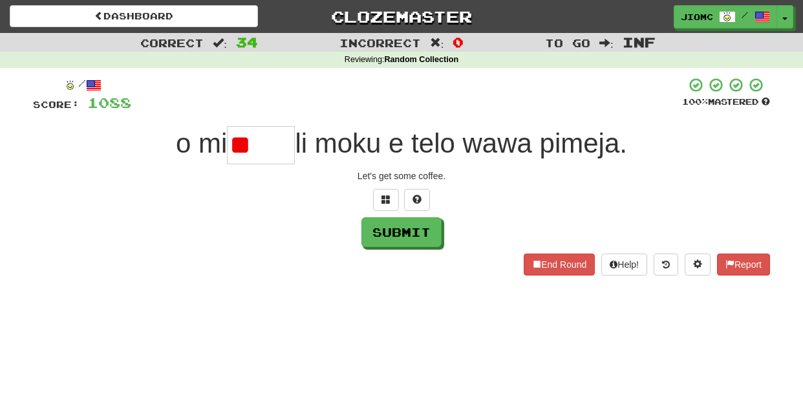
type input "*"
type input "****"
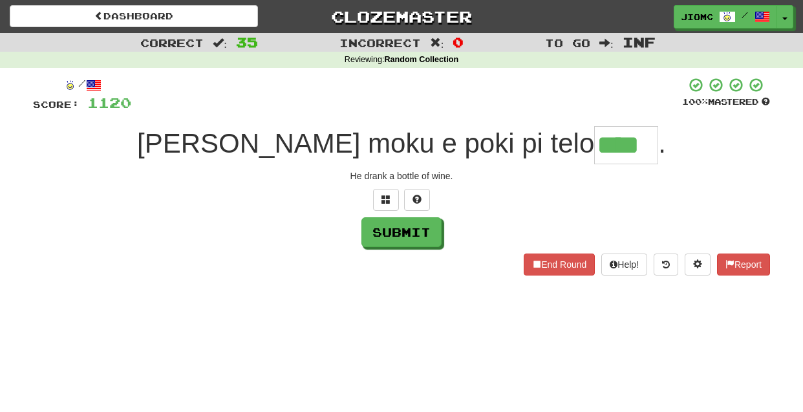
type input "****"
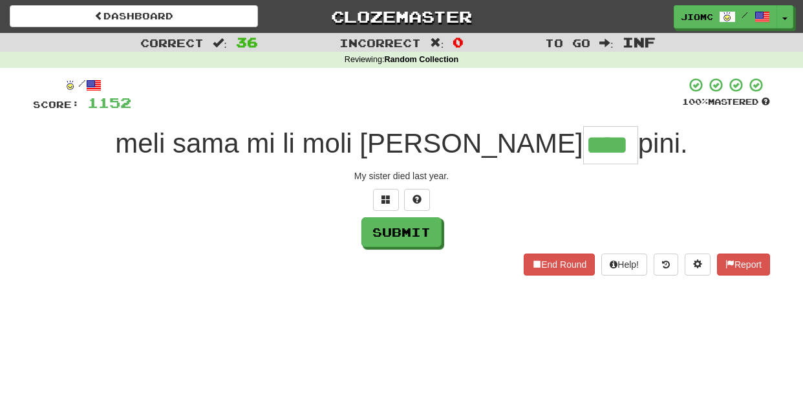
type input "****"
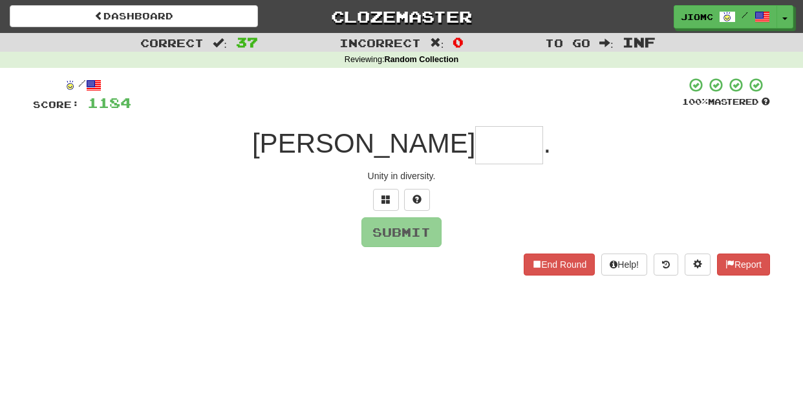
type input "*"
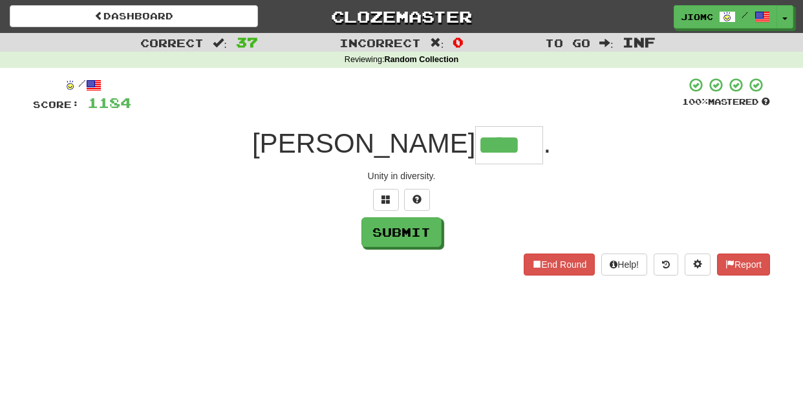
type input "****"
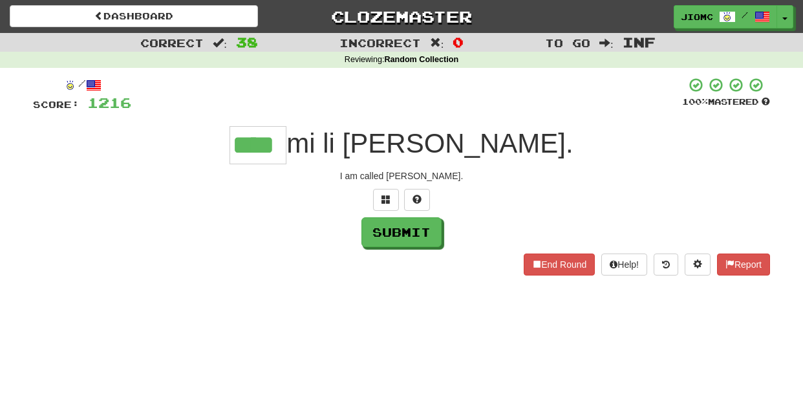
type input "****"
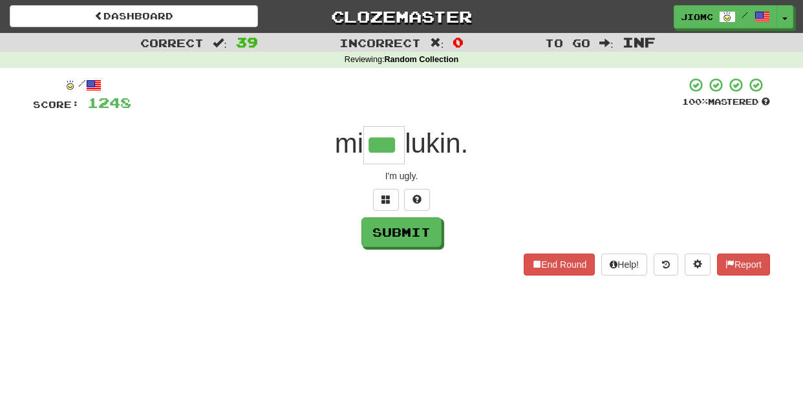
type input "***"
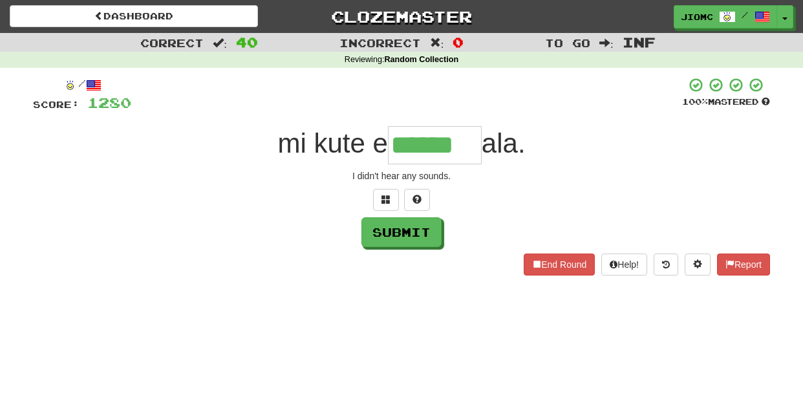
type input "******"
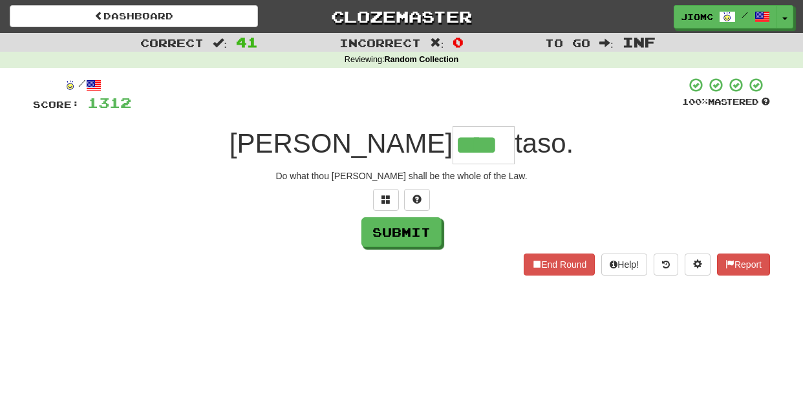
type input "****"
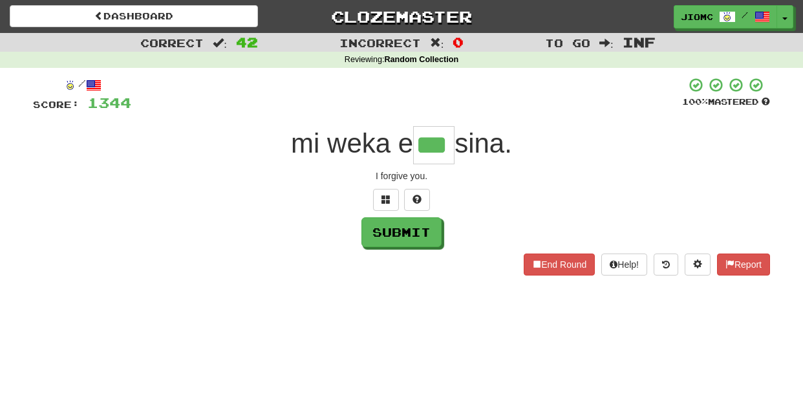
type input "***"
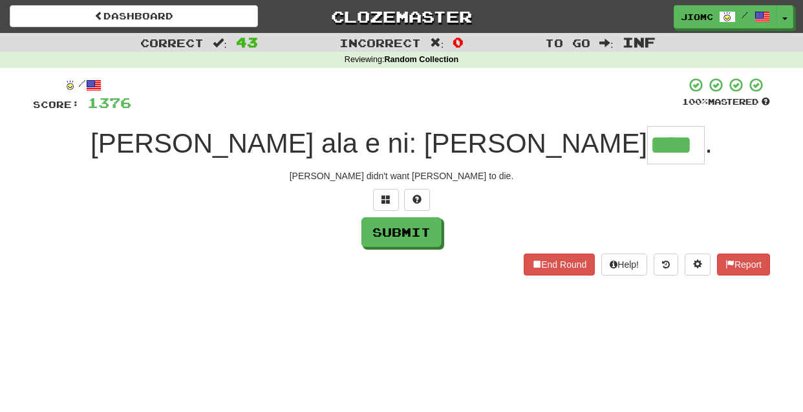
type input "****"
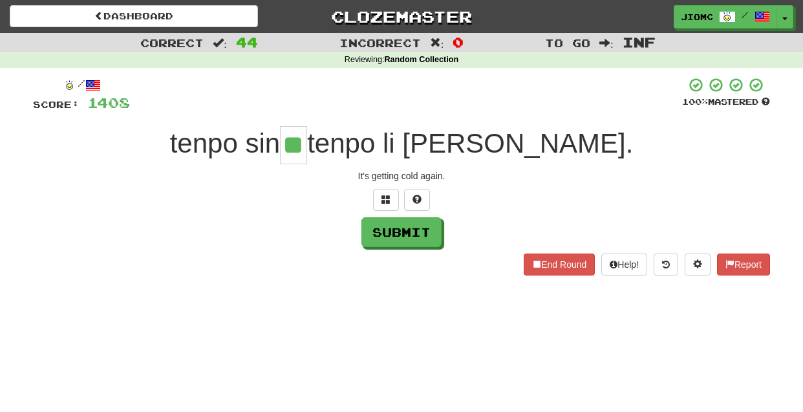
type input "**"
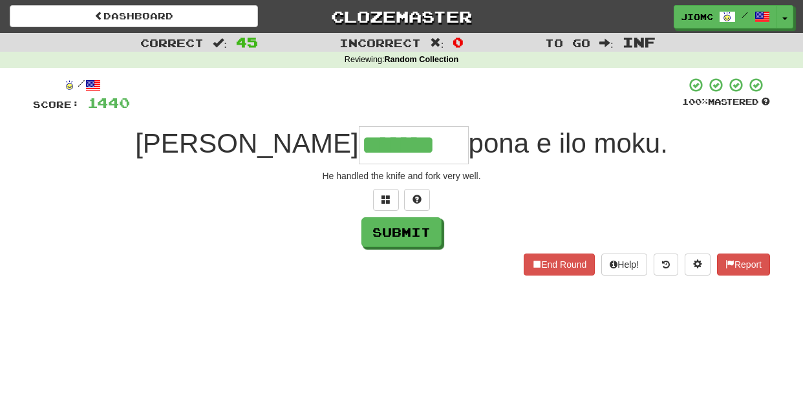
type input "*******"
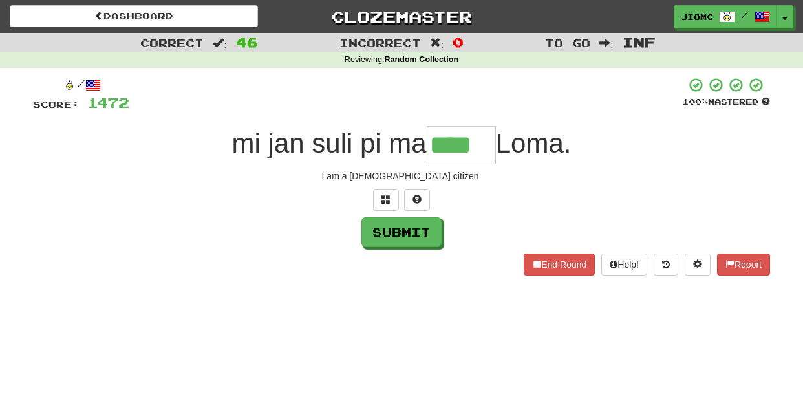
type input "****"
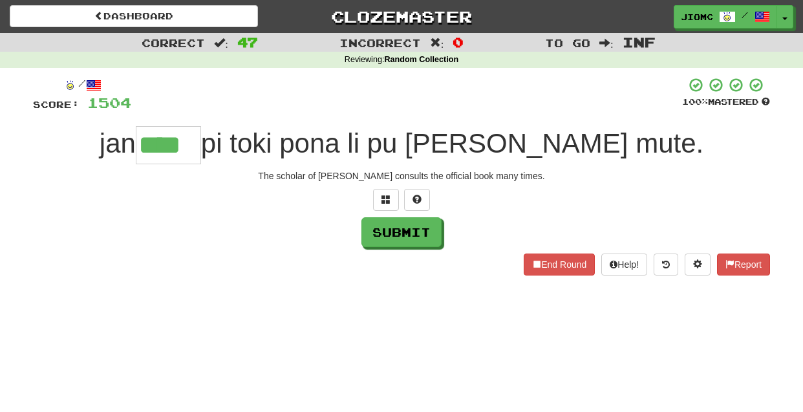
type input "****"
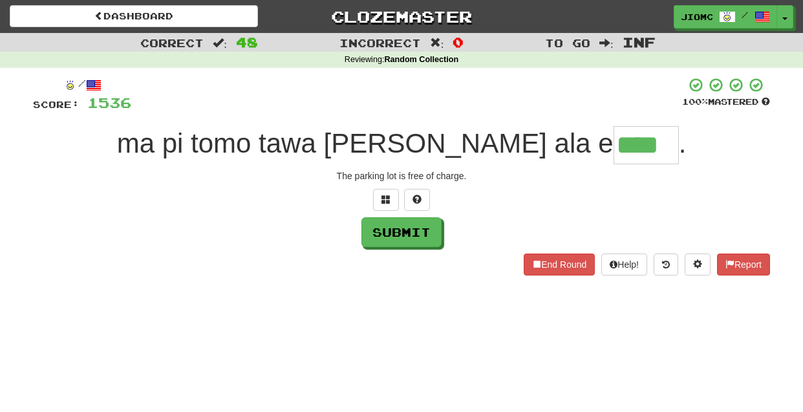
type input "****"
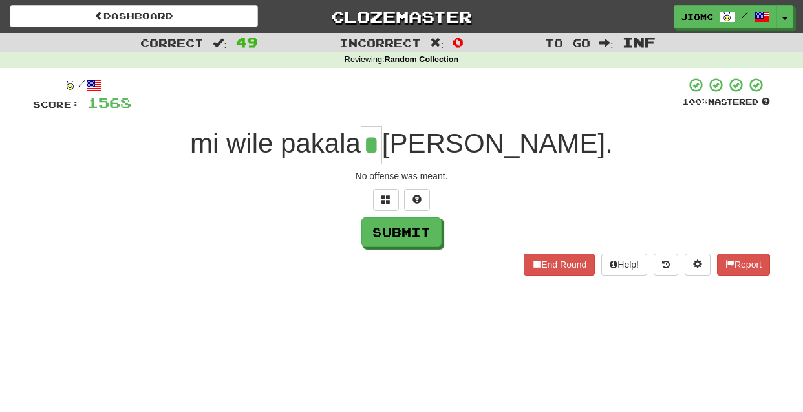
type input "*"
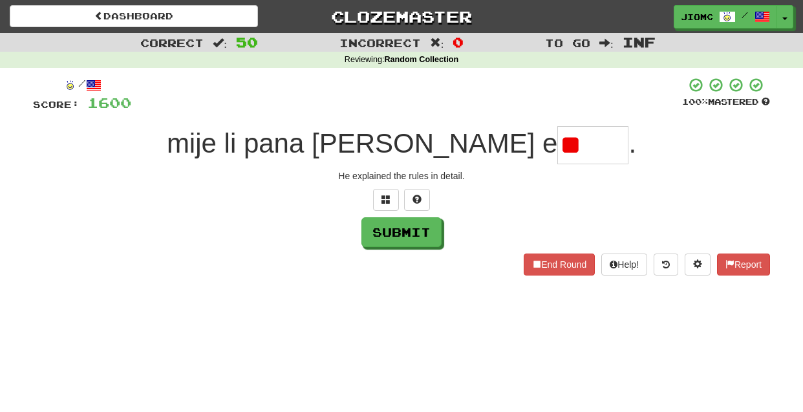
type input "*"
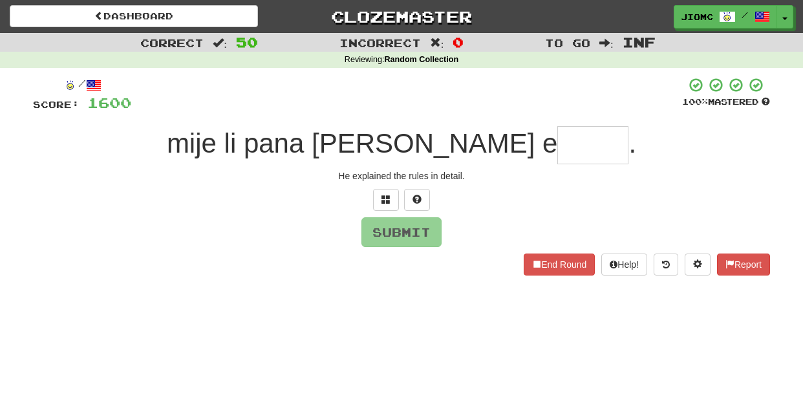
type input "*"
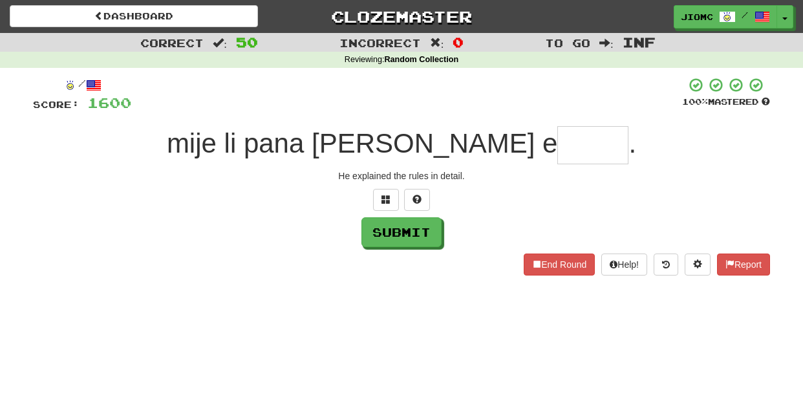
type input "*"
type input "*****"
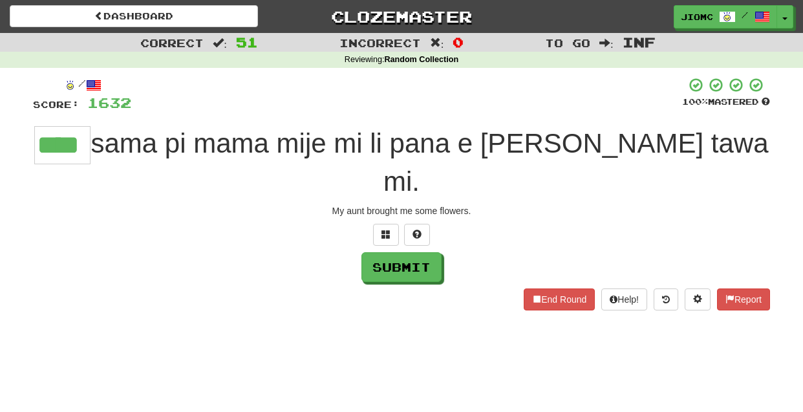
type input "****"
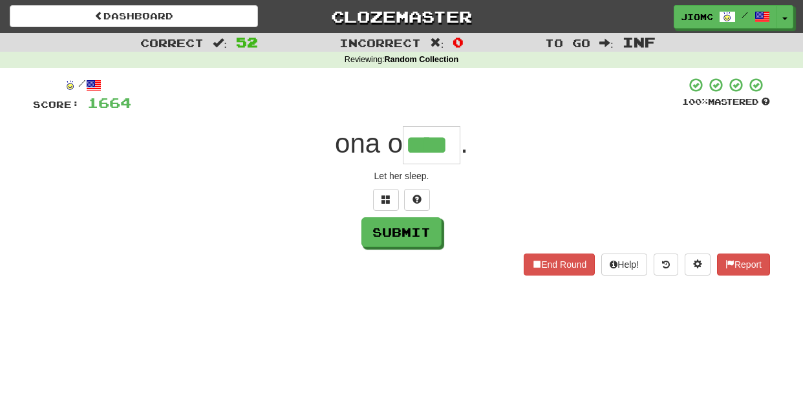
type input "****"
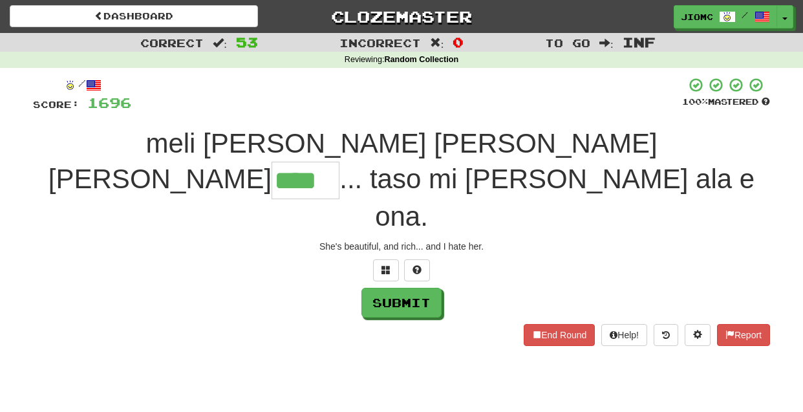
type input "****"
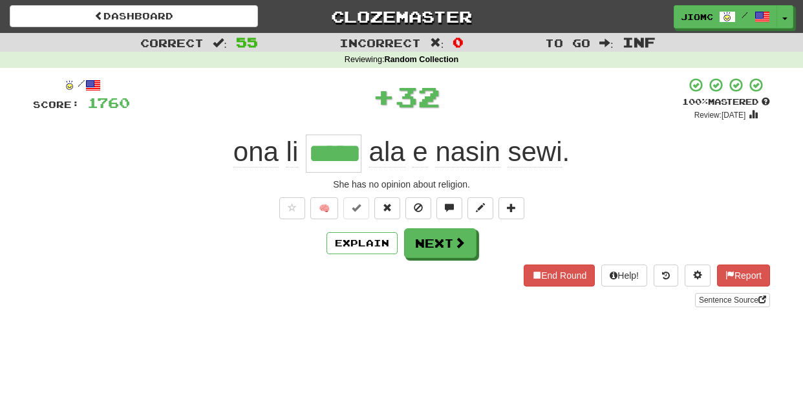
type input "*****"
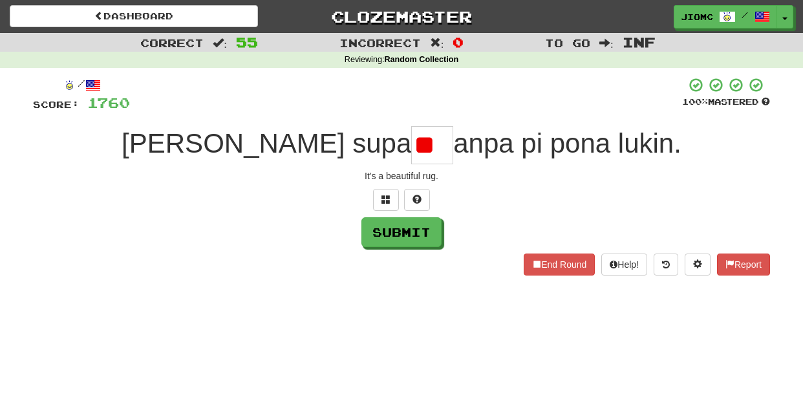
type input "*"
type input "***"
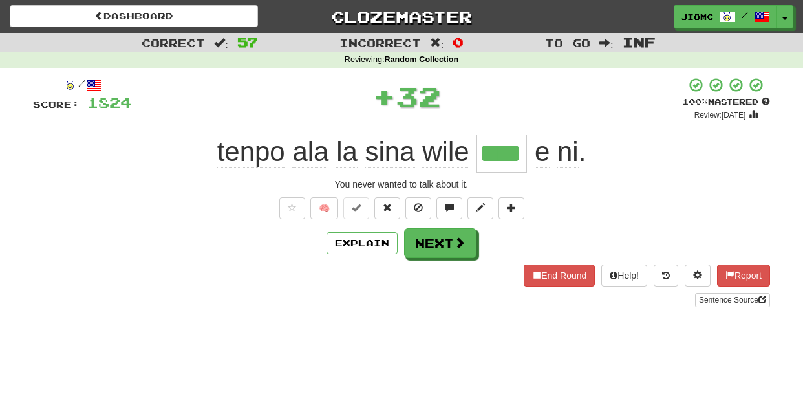
type input "****"
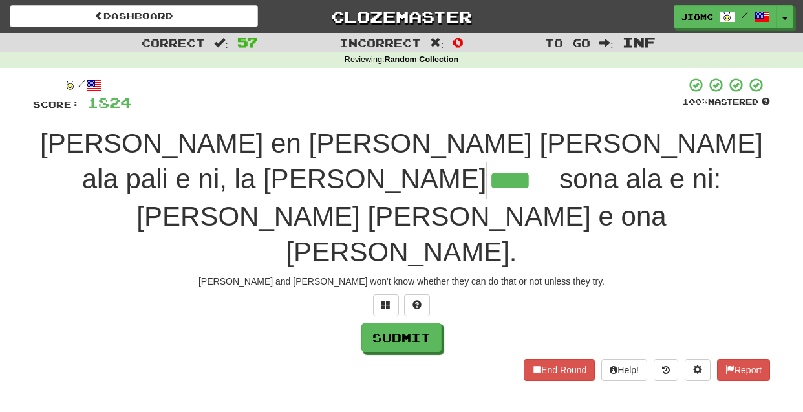
type input "****"
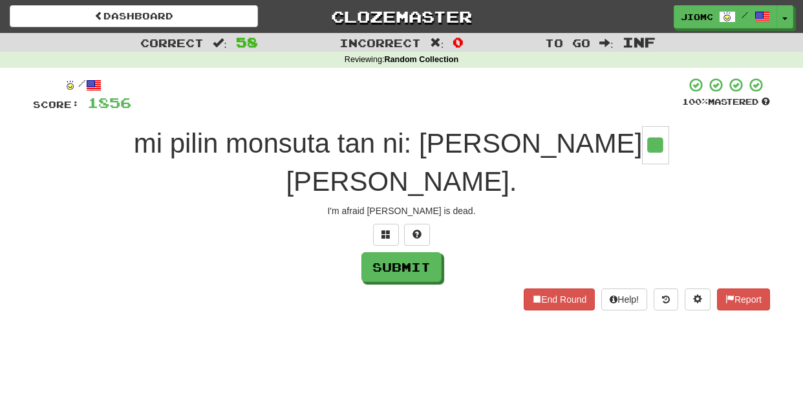
type input "**"
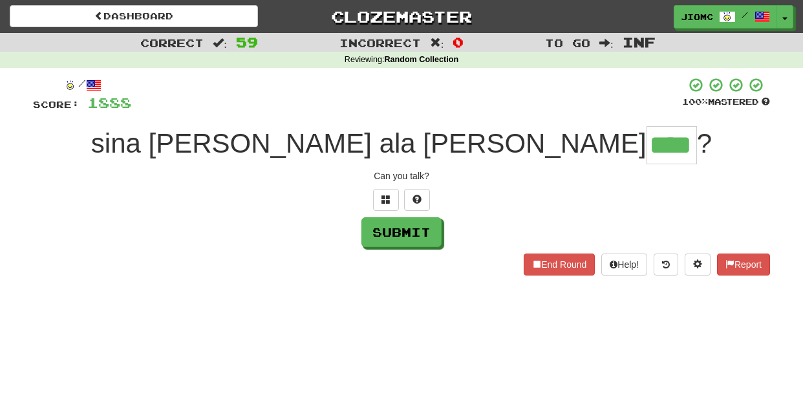
type input "****"
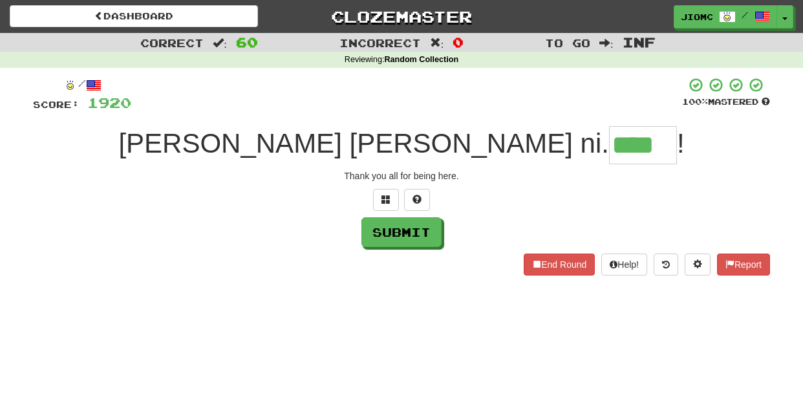
type input "****"
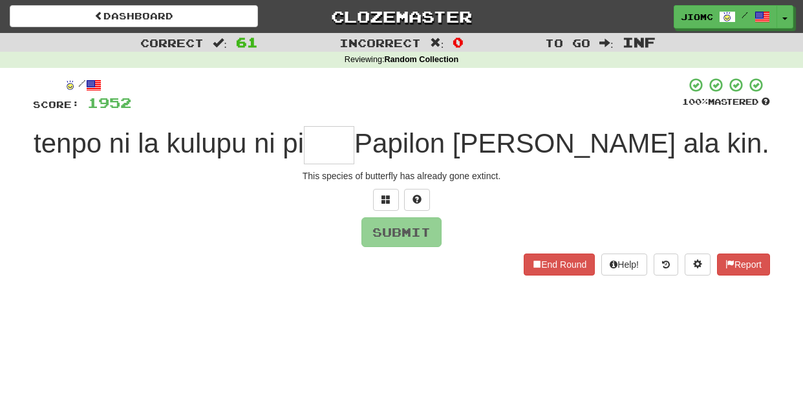
type input "*"
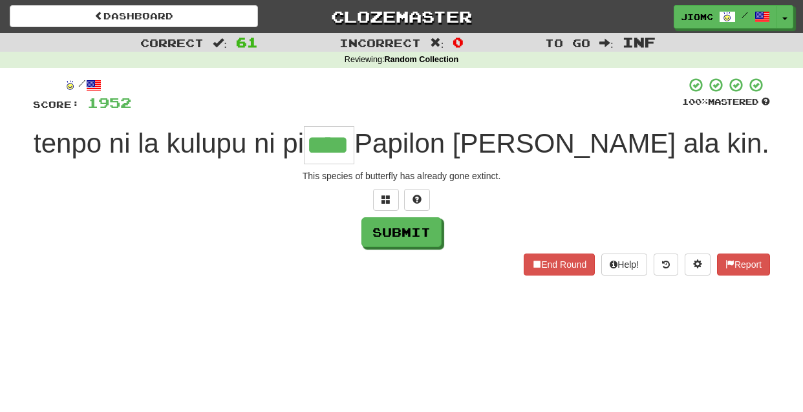
type input "****"
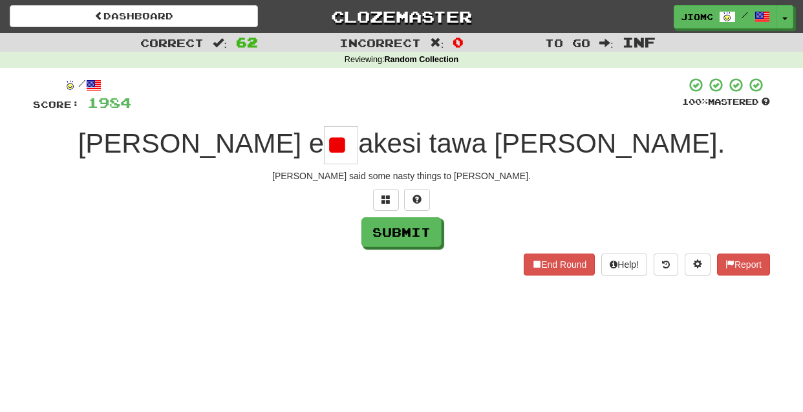
type input "*"
type input "***"
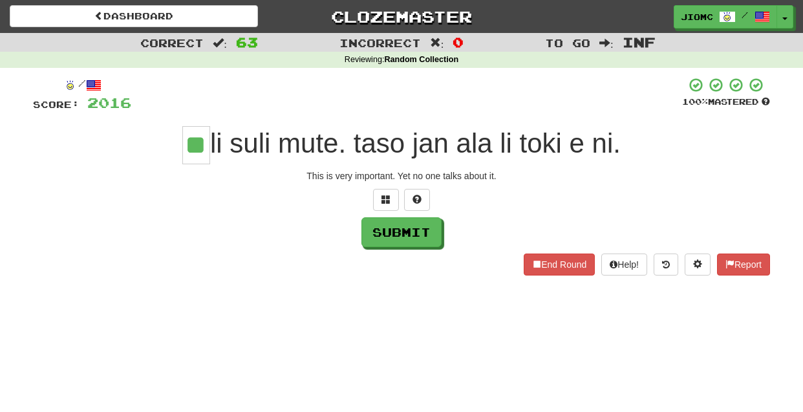
type input "**"
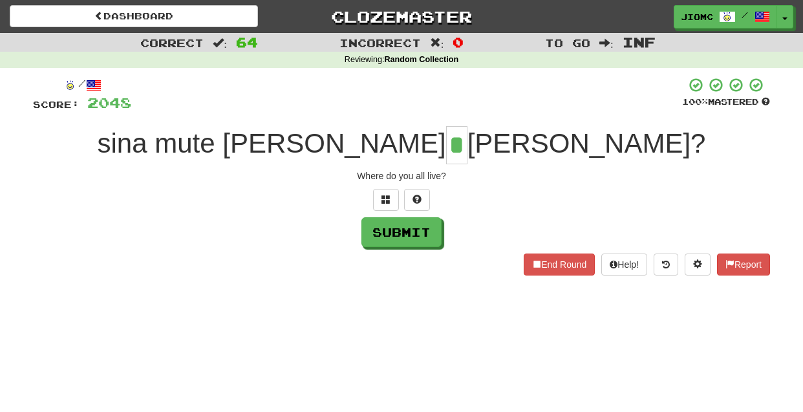
type input "*"
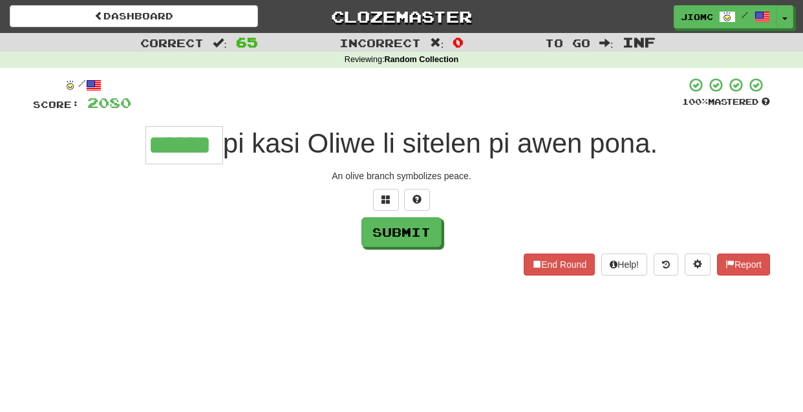
type input "******"
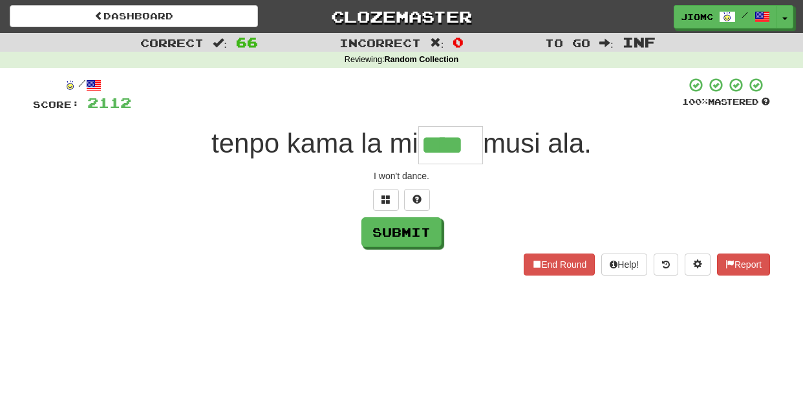
type input "****"
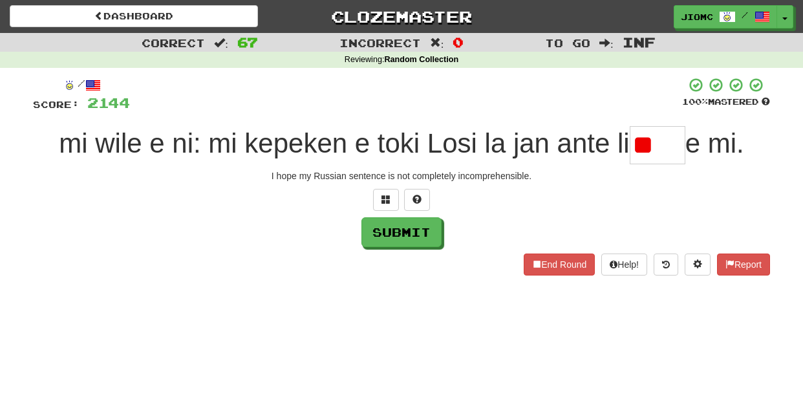
type input "*"
type input "*****"
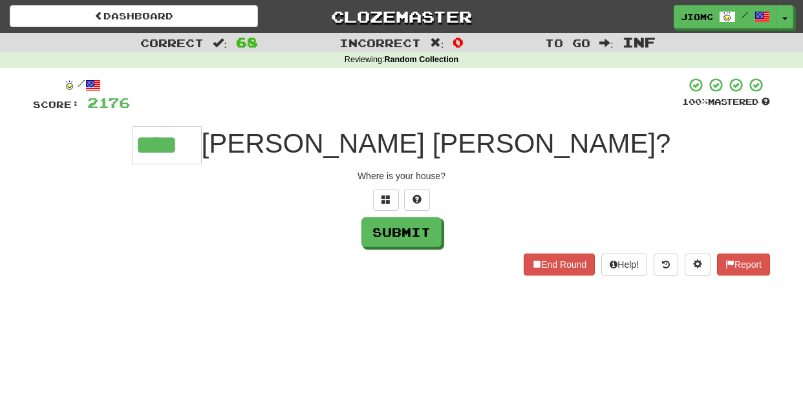
type input "****"
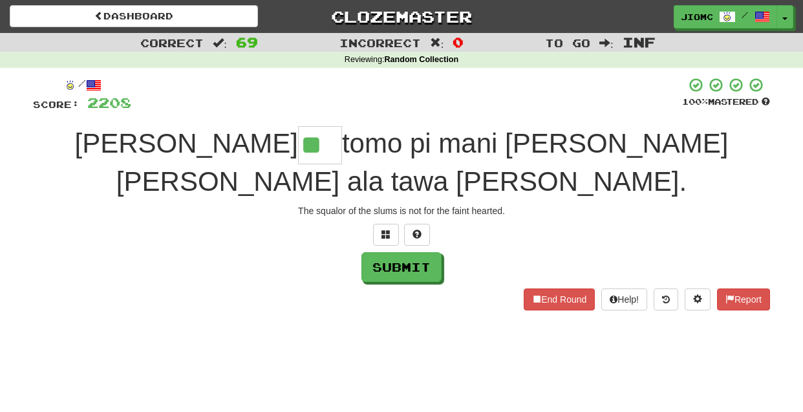
type input "**"
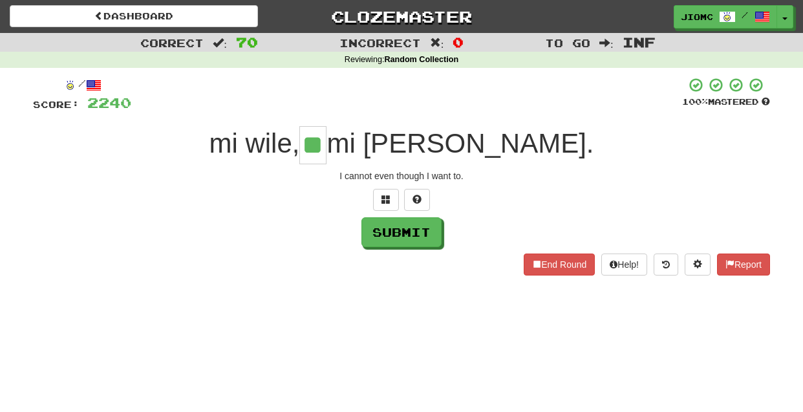
type input "**"
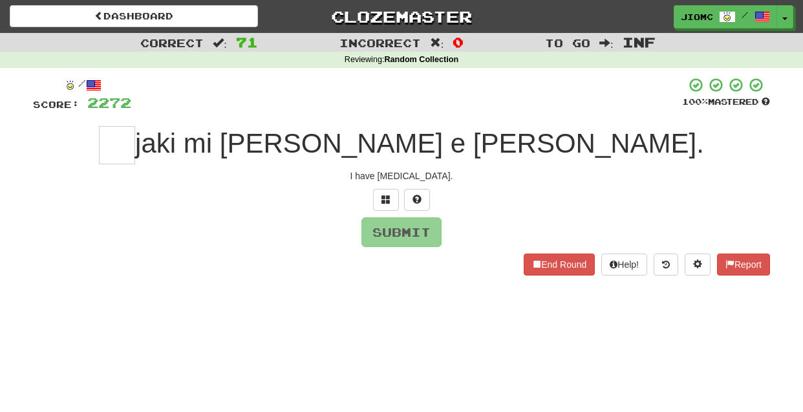
type input "*"
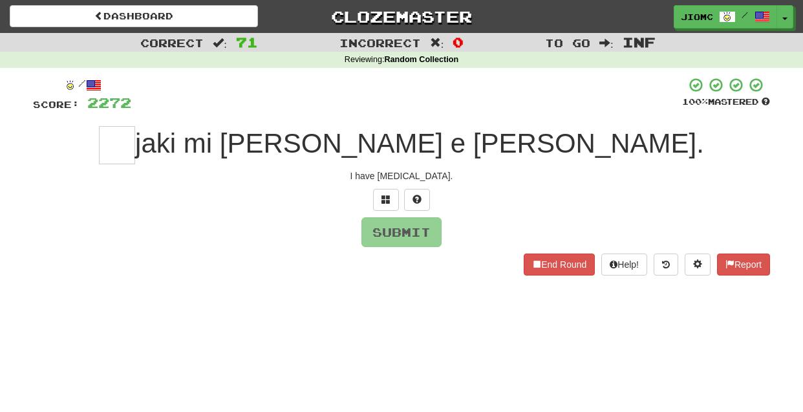
type input "*"
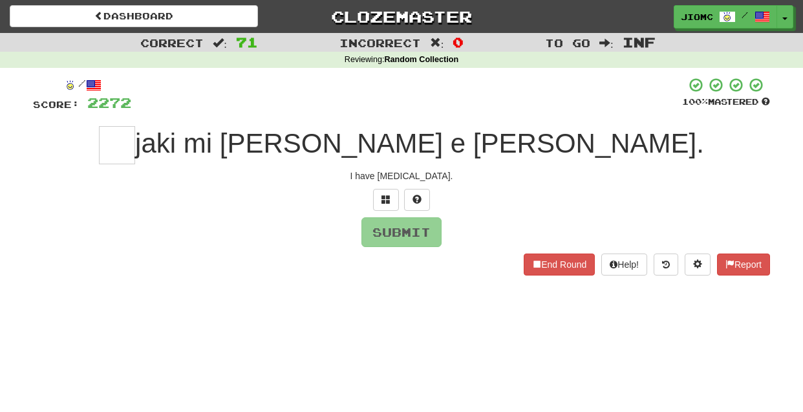
type input "*"
type input "**"
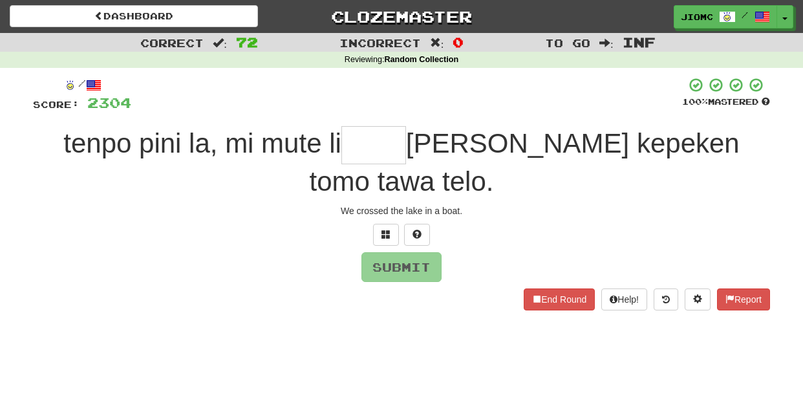
type input "*"
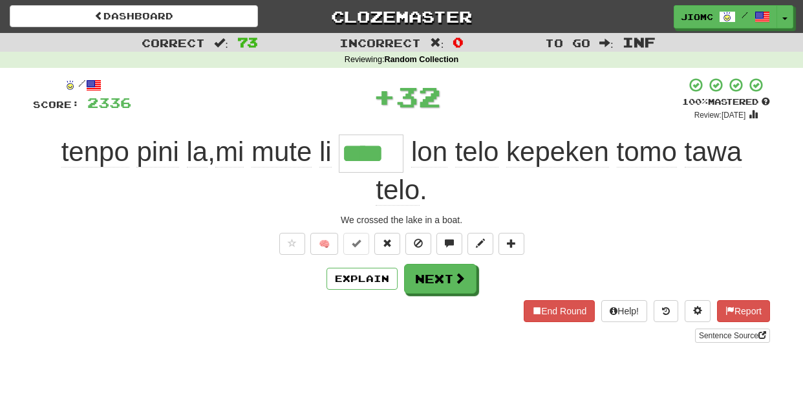
type input "****"
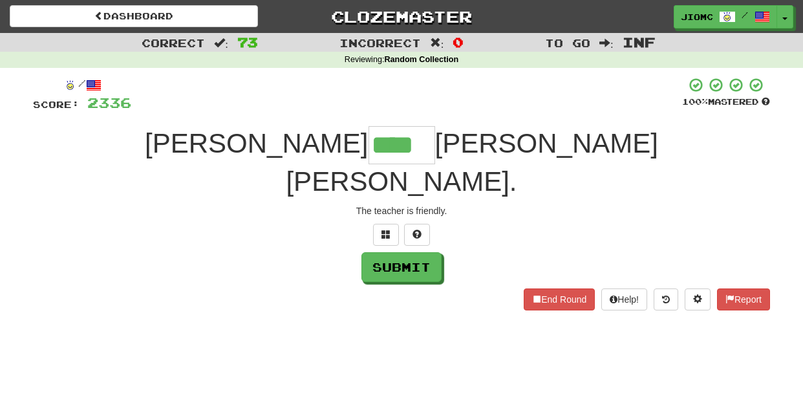
type input "****"
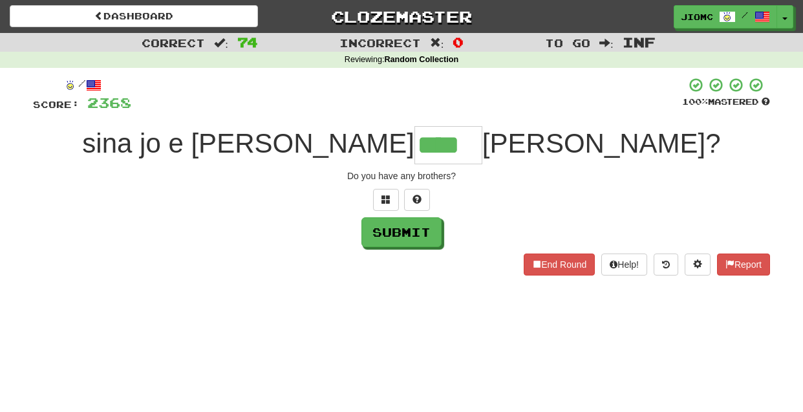
type input "****"
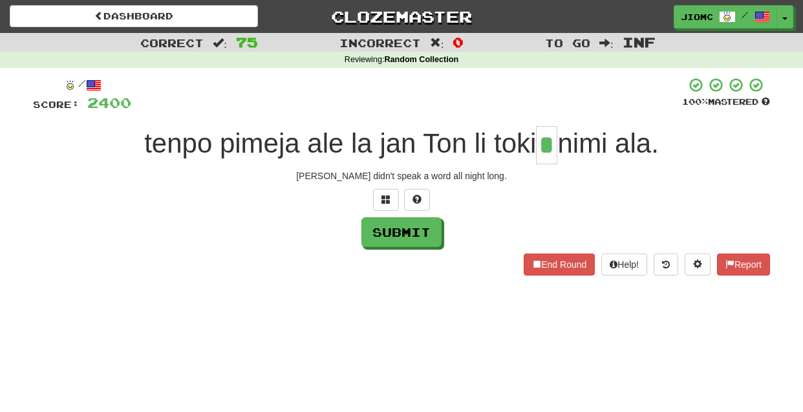
type input "*"
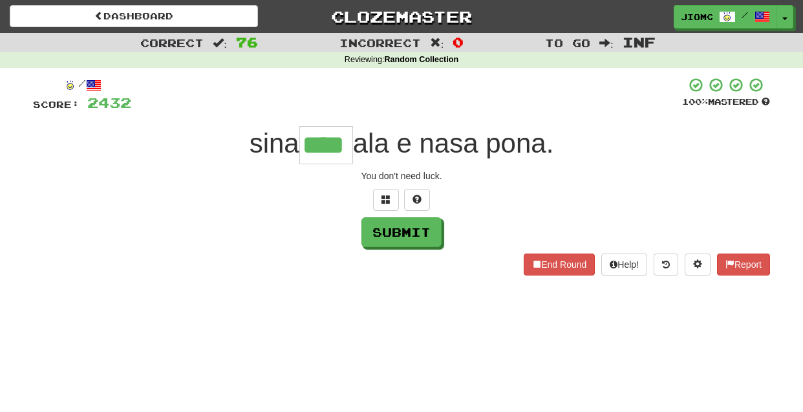
type input "****"
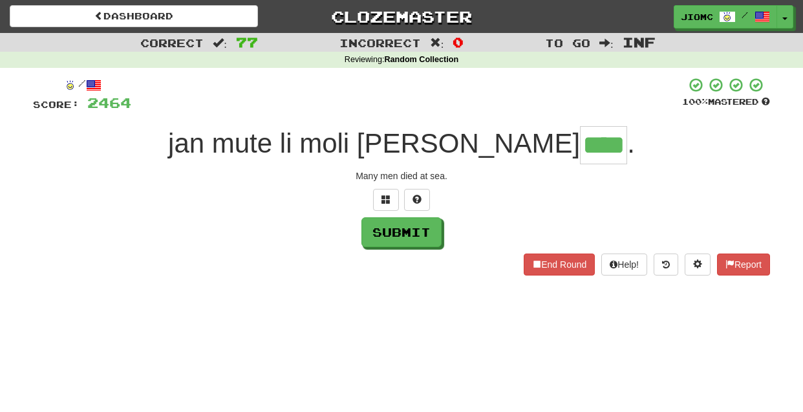
type input "****"
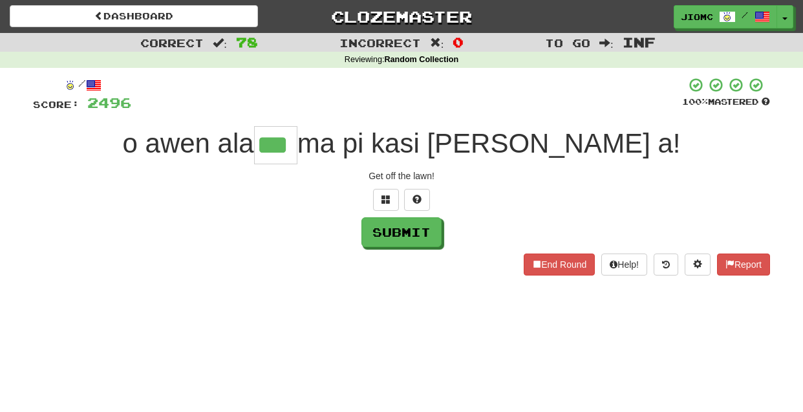
type input "***"
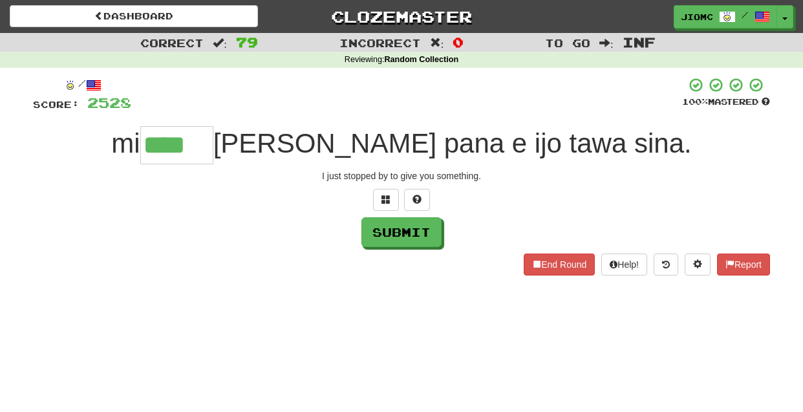
type input "****"
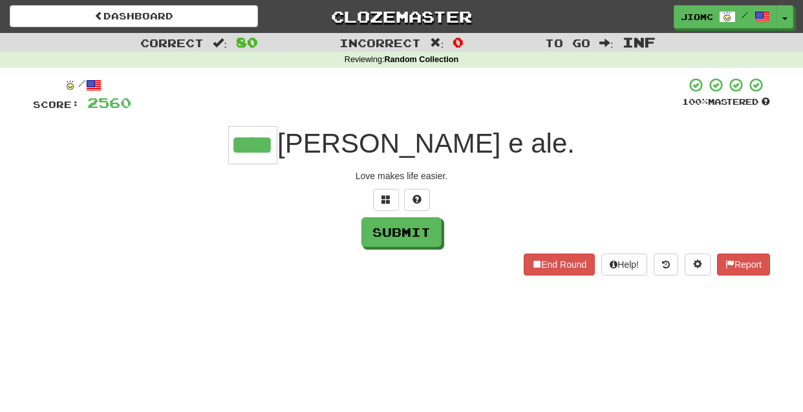
type input "****"
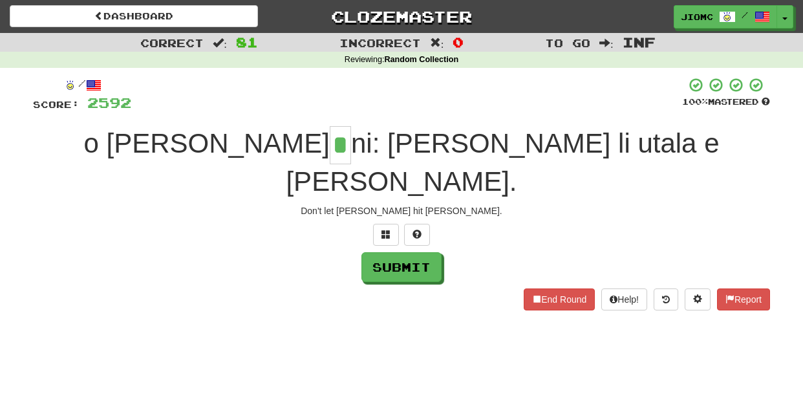
type input "*"
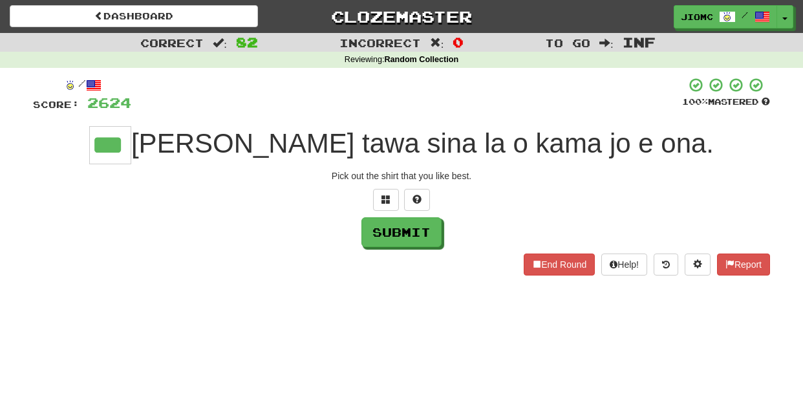
type input "***"
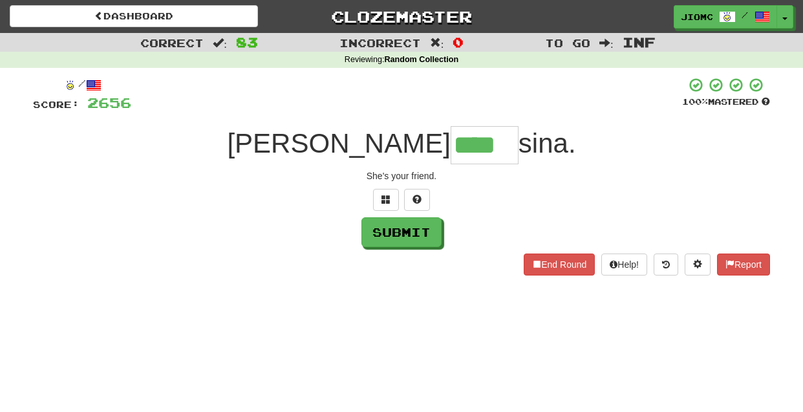
type input "****"
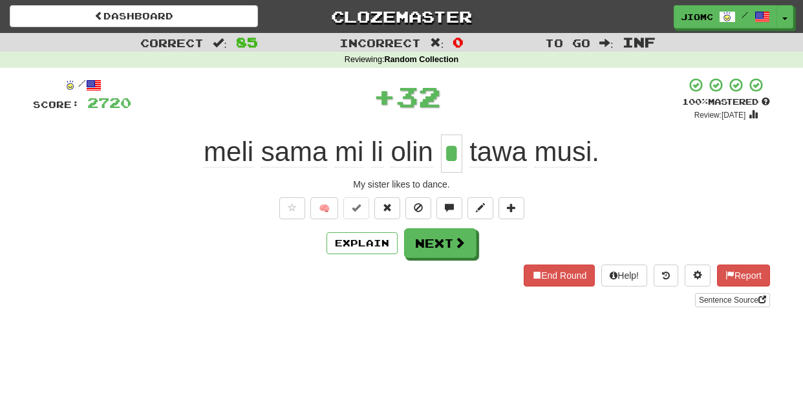
type input "*"
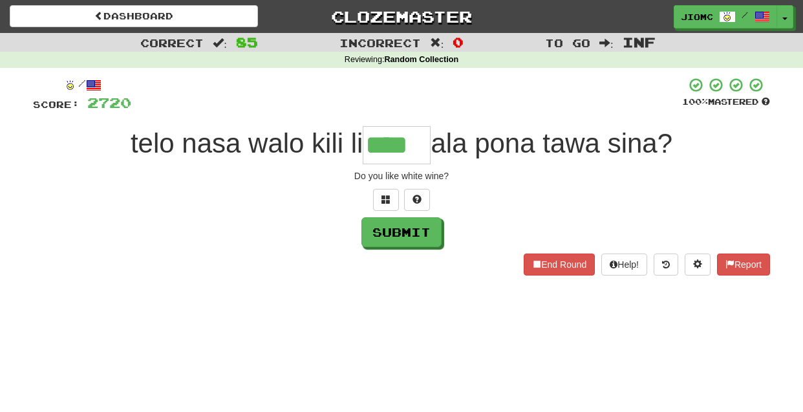
type input "****"
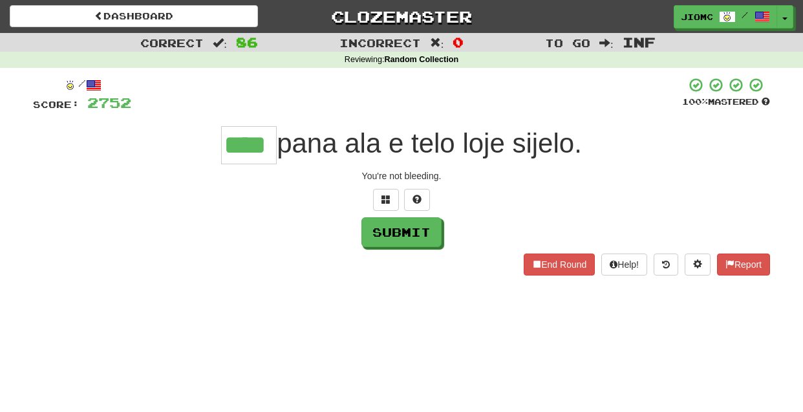
type input "****"
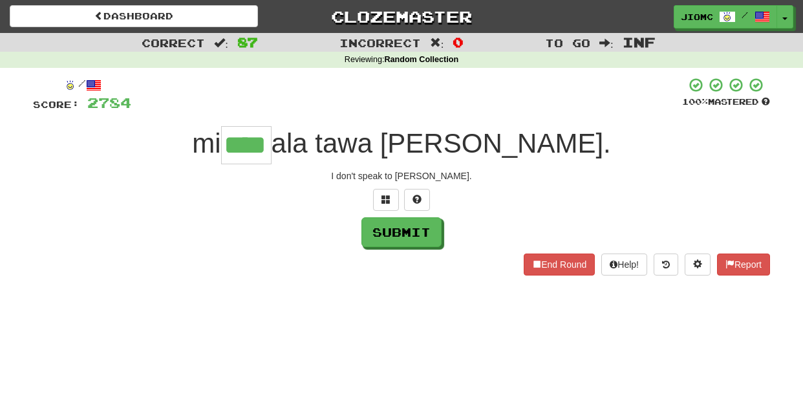
type input "****"
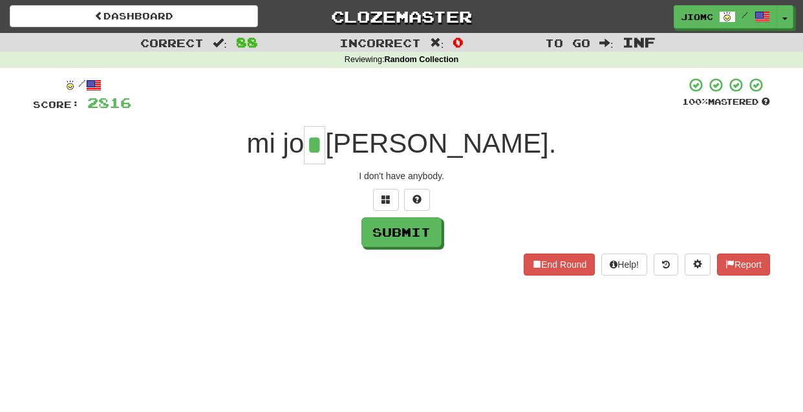
type input "*"
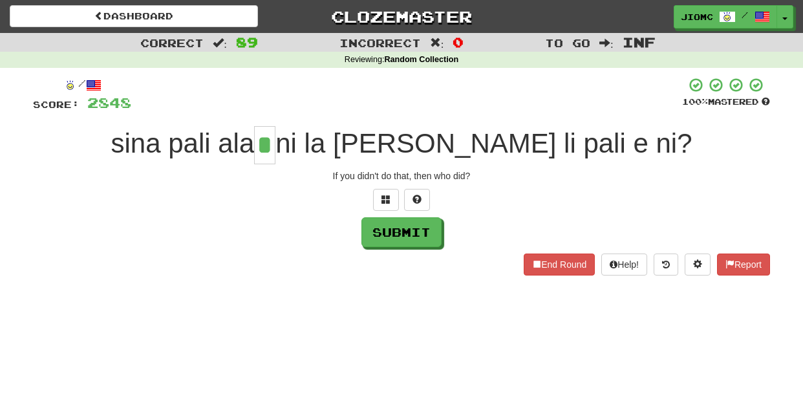
type input "*"
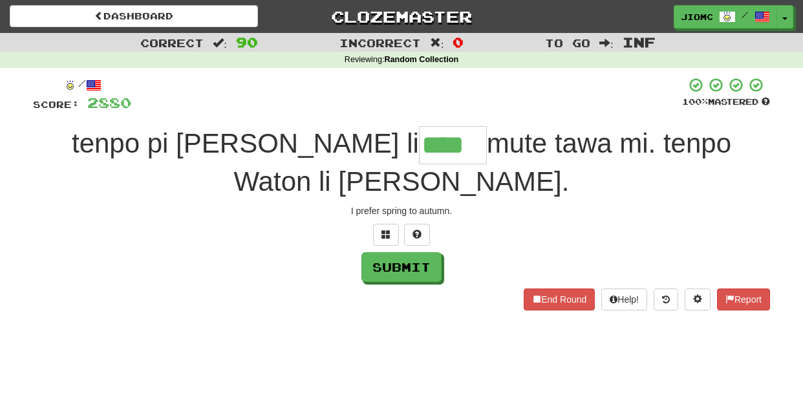
type input "****"
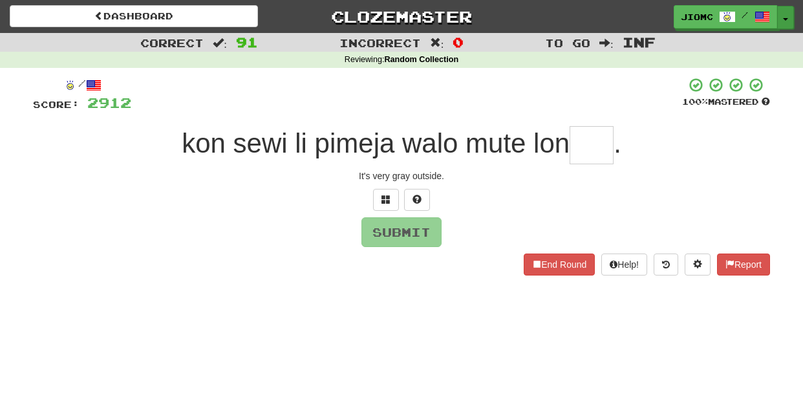
click at [786, 19] on span "button" at bounding box center [785, 19] width 5 height 3
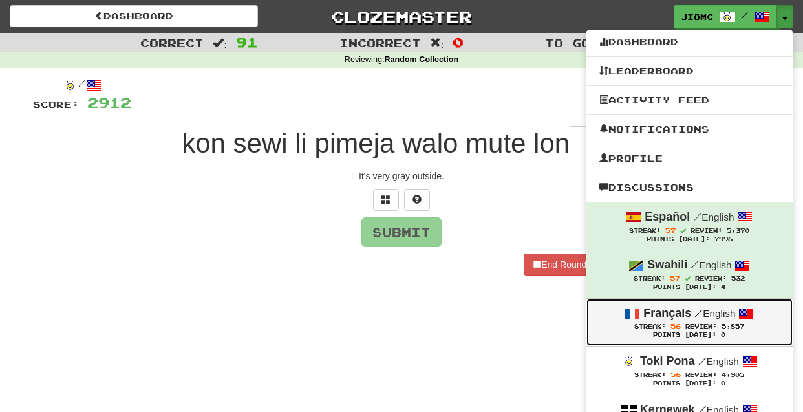
click at [701, 329] on span "Review:" at bounding box center [701, 326] width 32 height 7
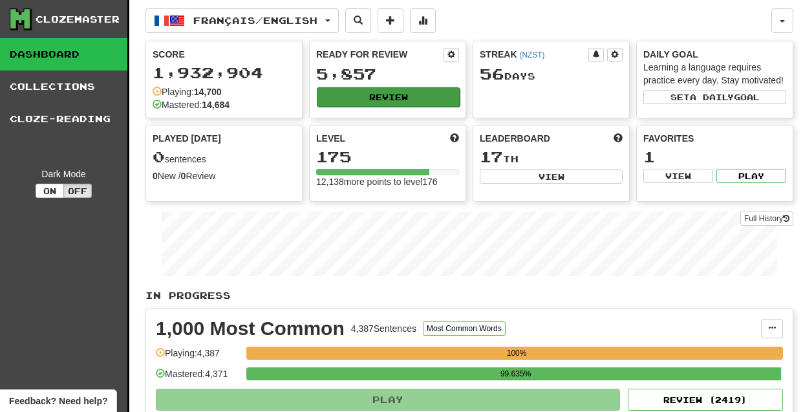
click at [373, 102] on button "Review" at bounding box center [388, 96] width 143 height 19
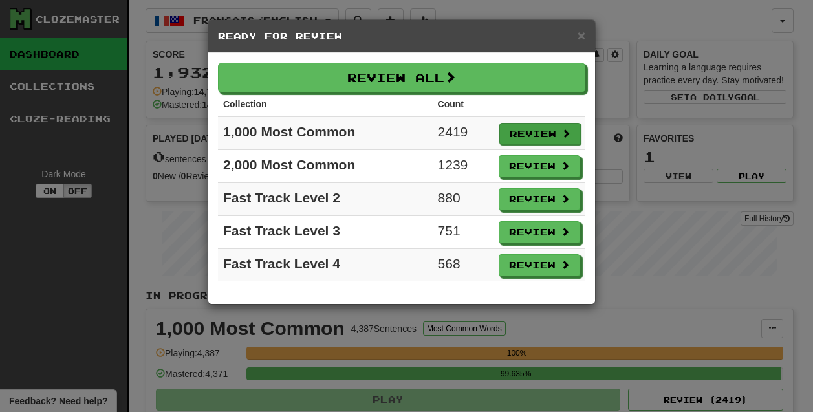
click at [546, 131] on button "Review" at bounding box center [539, 134] width 81 height 22
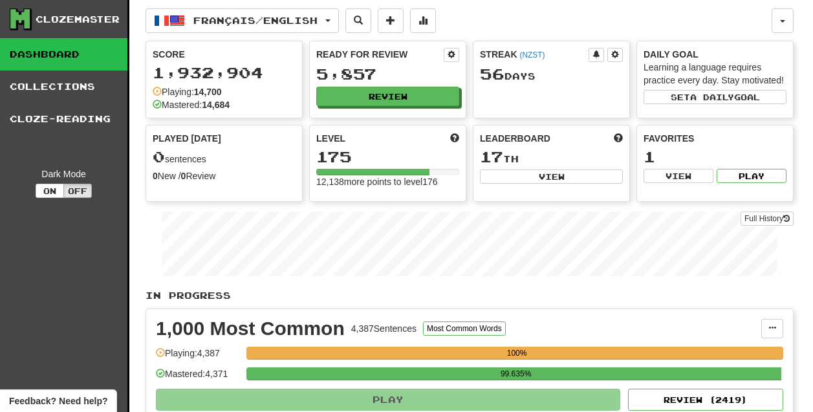
select select "********"
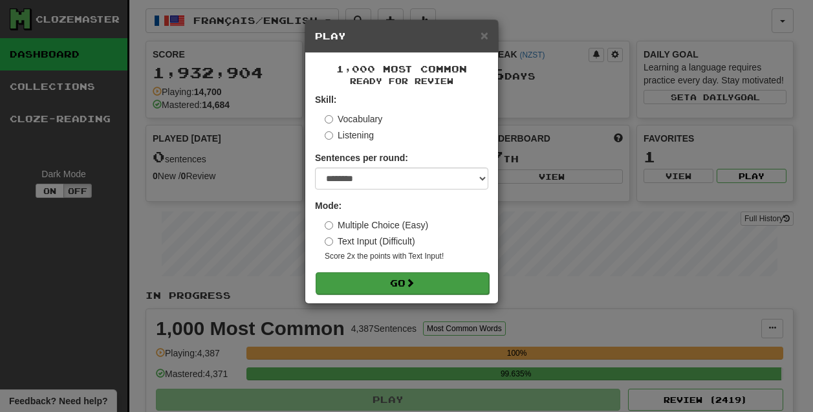
click at [414, 286] on span at bounding box center [409, 282] width 9 height 9
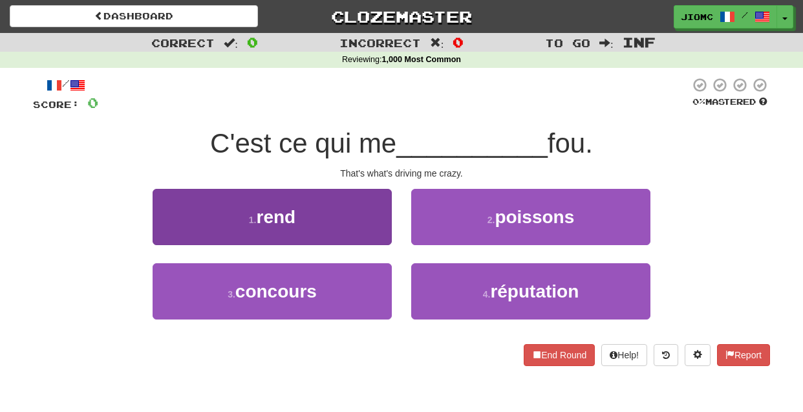
click at [365, 237] on button "1 . rend" at bounding box center [272, 217] width 239 height 56
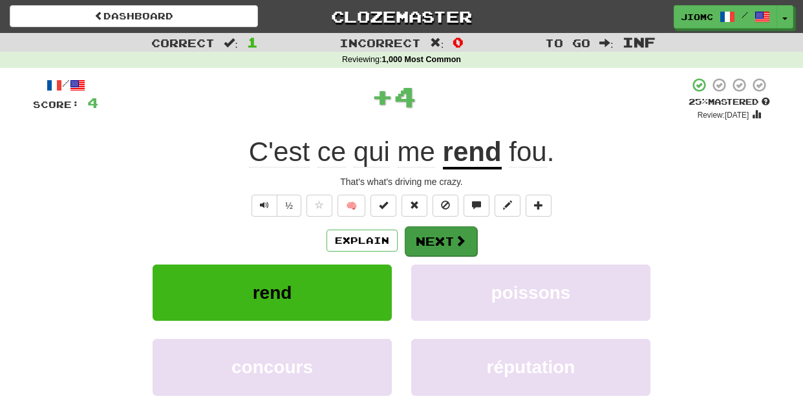
click at [442, 235] on button "Next" at bounding box center [441, 241] width 72 height 30
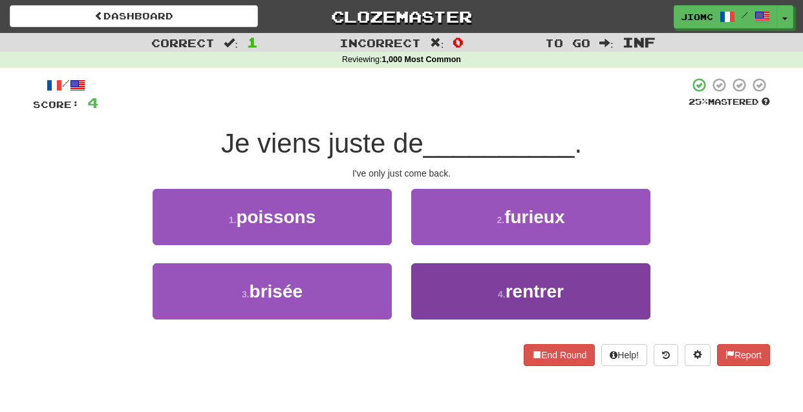
click at [442, 291] on button "4 . rentrer" at bounding box center [530, 291] width 239 height 56
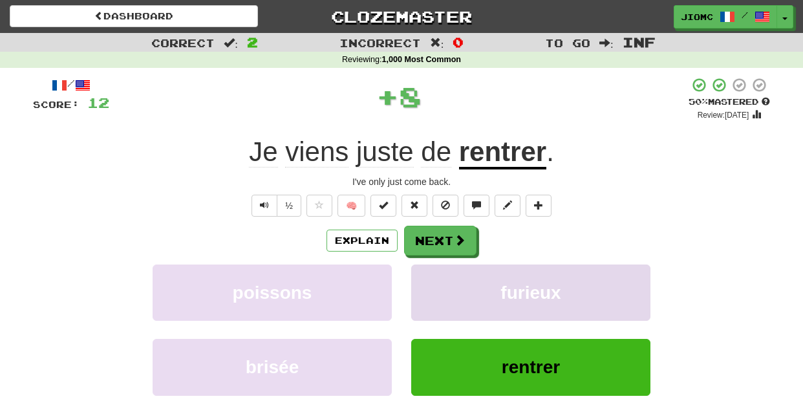
click at [442, 290] on button "furieux" at bounding box center [530, 292] width 239 height 56
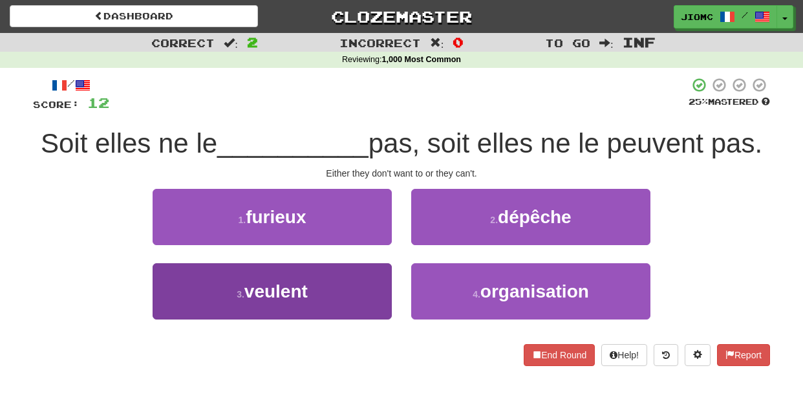
click at [356, 285] on button "3 . veulent" at bounding box center [272, 291] width 239 height 56
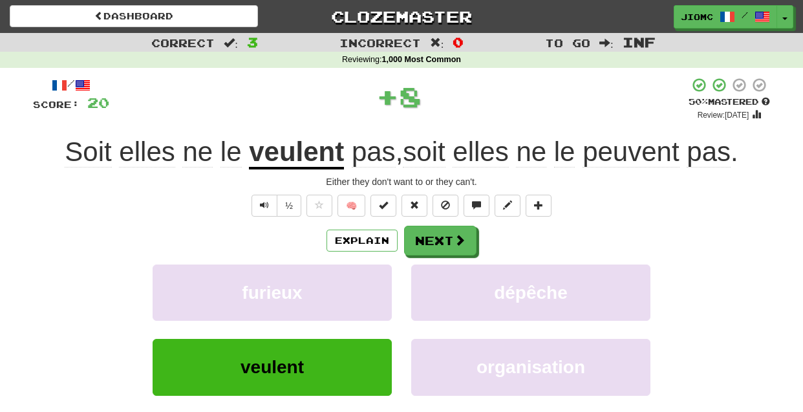
click at [356, 285] on button "furieux" at bounding box center [272, 292] width 239 height 56
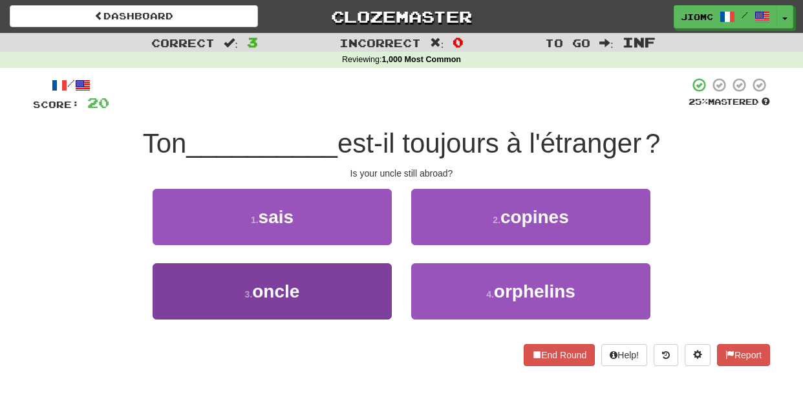
click at [354, 288] on button "3 . oncle" at bounding box center [272, 291] width 239 height 56
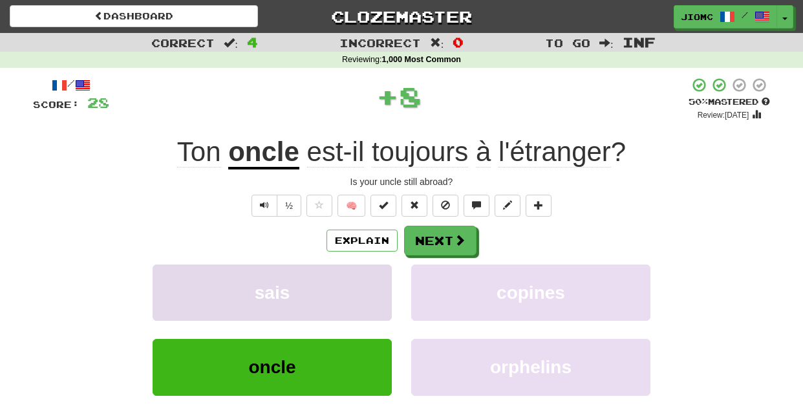
click at [353, 289] on button "sais" at bounding box center [272, 292] width 239 height 56
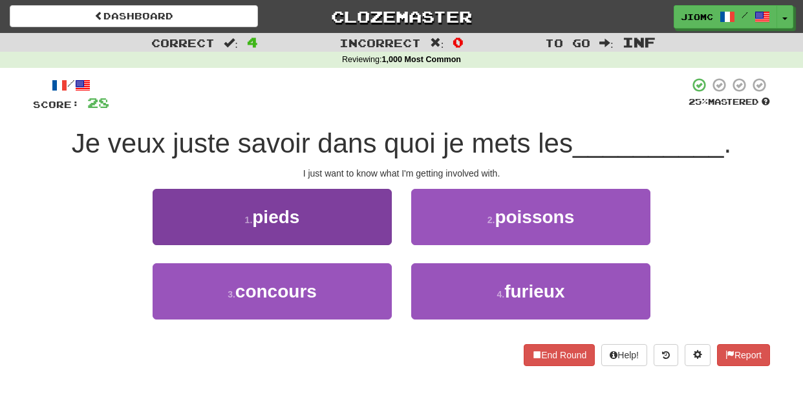
click at [376, 220] on button "1 . pieds" at bounding box center [272, 217] width 239 height 56
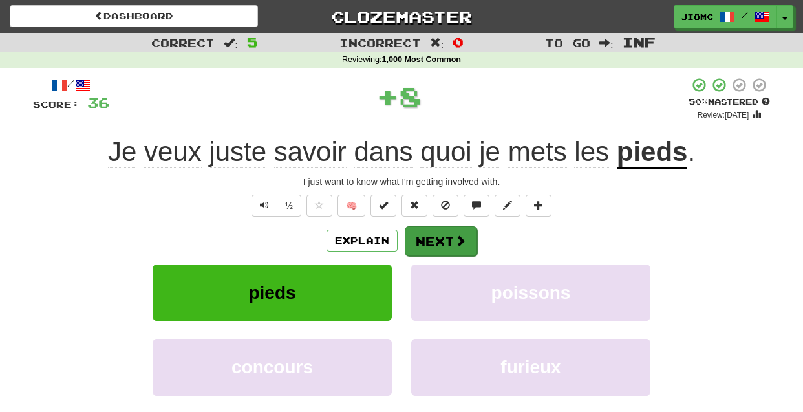
click at [433, 235] on button "Next" at bounding box center [441, 241] width 72 height 30
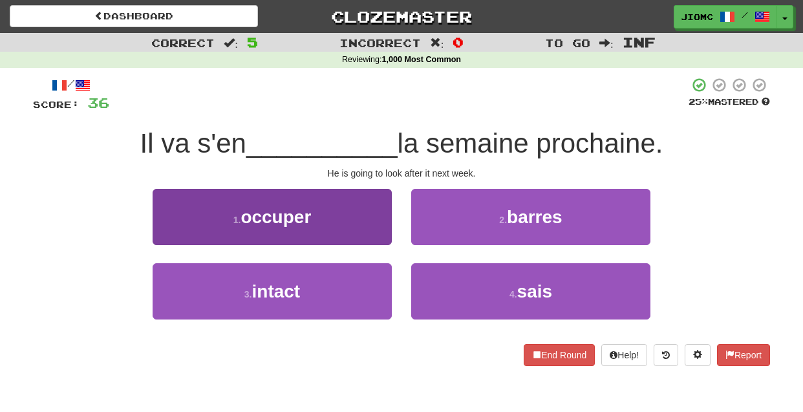
click at [377, 229] on button "1 . occuper" at bounding box center [272, 217] width 239 height 56
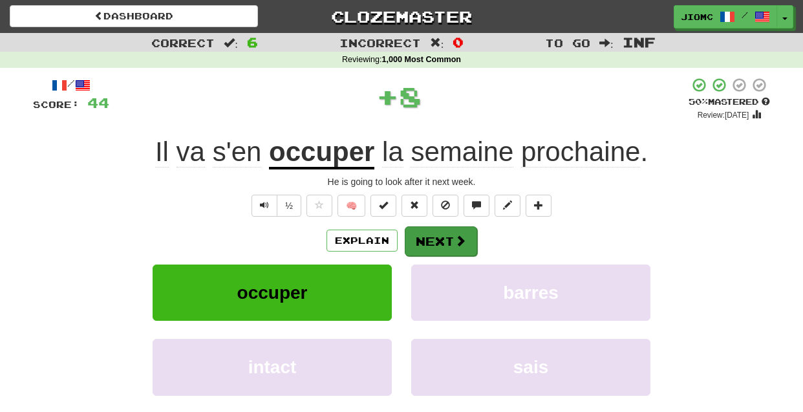
click at [430, 239] on button "Next" at bounding box center [441, 241] width 72 height 30
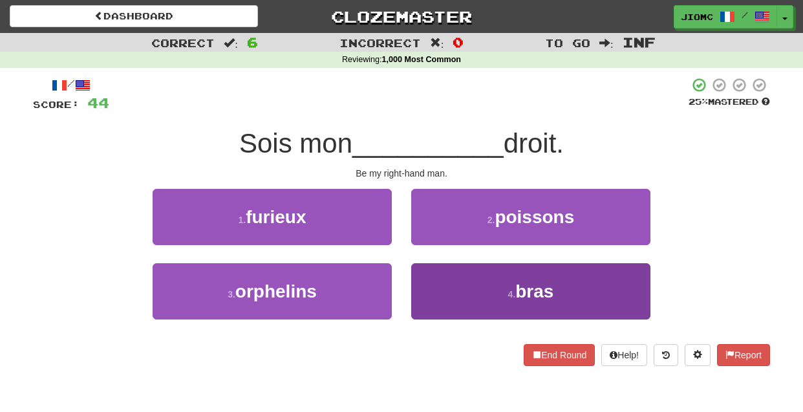
click at [445, 284] on button "4 . bras" at bounding box center [530, 291] width 239 height 56
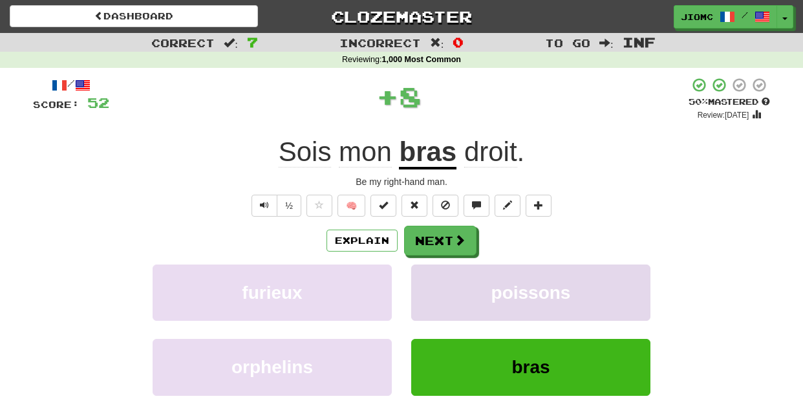
click at [445, 283] on button "poissons" at bounding box center [530, 292] width 239 height 56
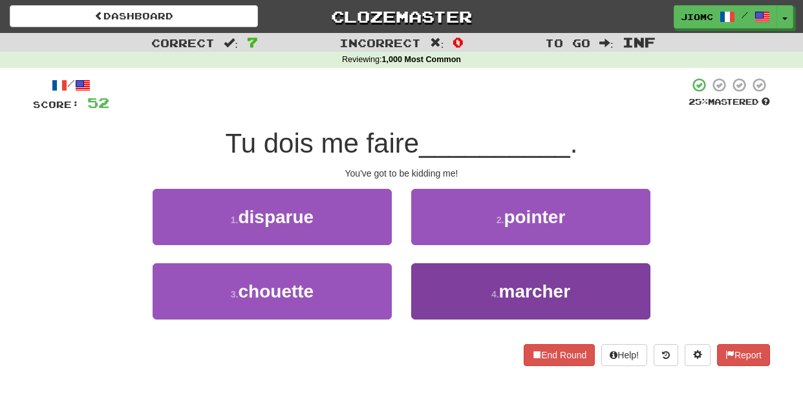
click at [441, 283] on button "4 . marcher" at bounding box center [530, 291] width 239 height 56
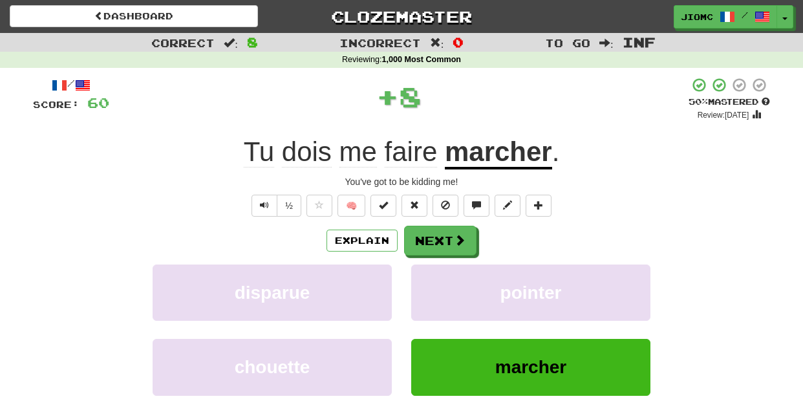
click at [441, 283] on button "pointer" at bounding box center [530, 292] width 239 height 56
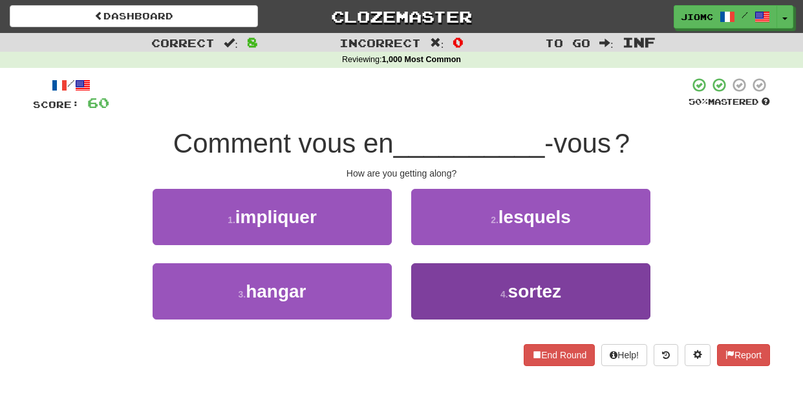
click at [439, 284] on button "4 . sortez" at bounding box center [530, 291] width 239 height 56
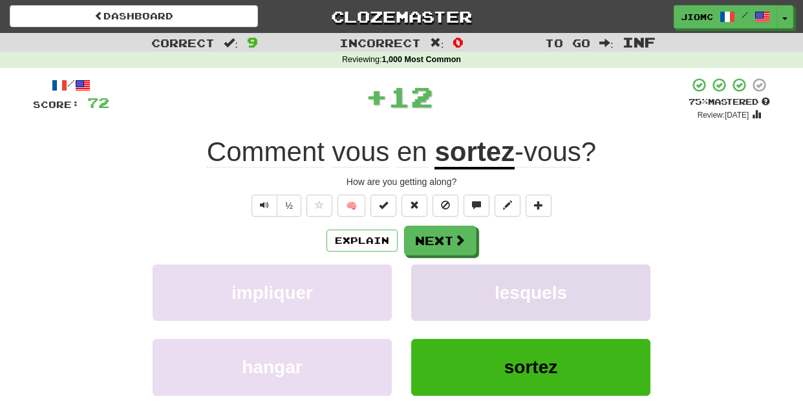
click at [436, 284] on button "lesquels" at bounding box center [530, 292] width 239 height 56
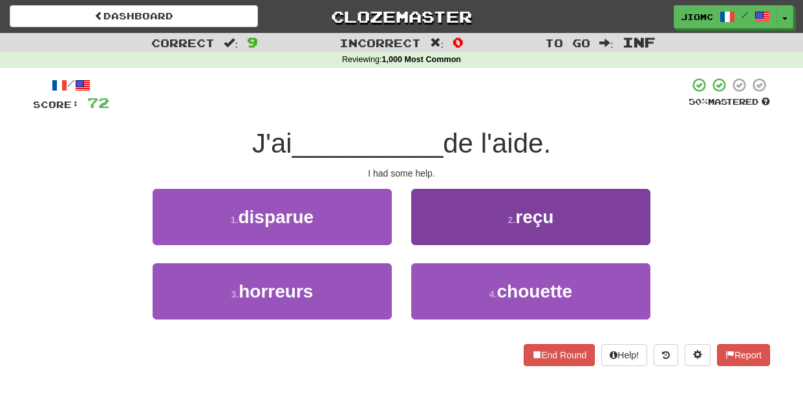
click at [434, 227] on button "2 . reçu" at bounding box center [530, 217] width 239 height 56
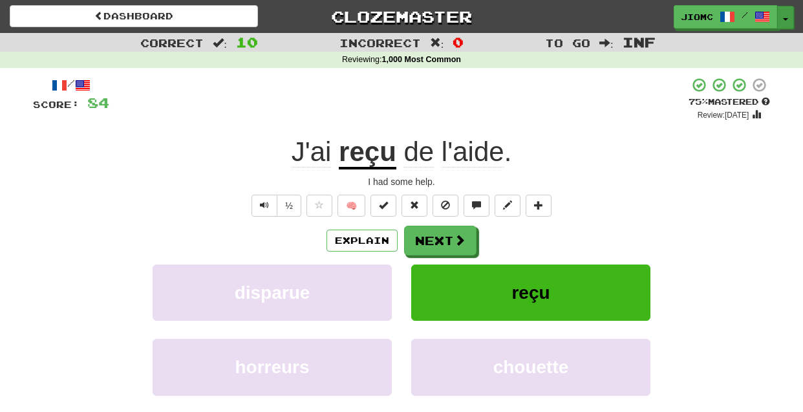
click at [785, 14] on button "Toggle Dropdown" at bounding box center [785, 17] width 17 height 23
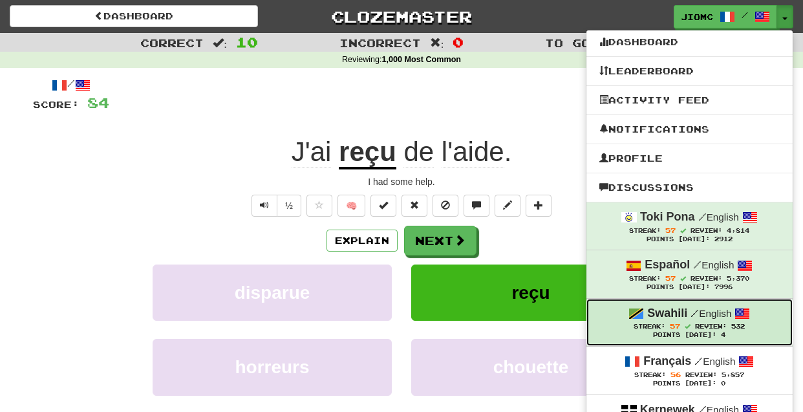
click at [687, 328] on span at bounding box center [688, 326] width 6 height 6
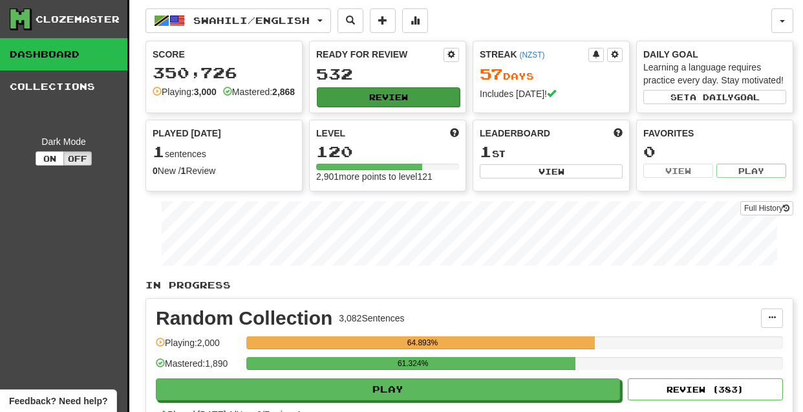
click at [363, 92] on button "Review" at bounding box center [388, 96] width 143 height 19
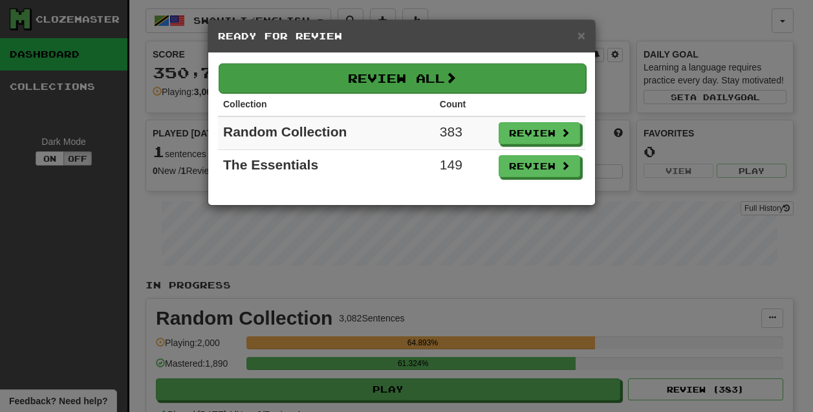
click at [407, 80] on button "Review All" at bounding box center [402, 78] width 367 height 30
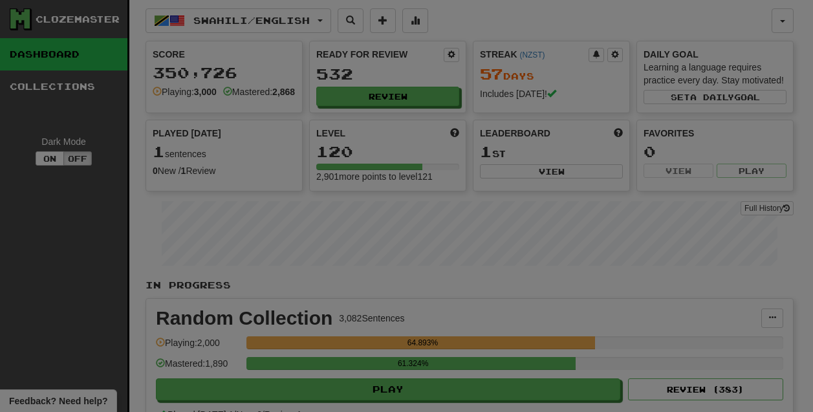
select select "********"
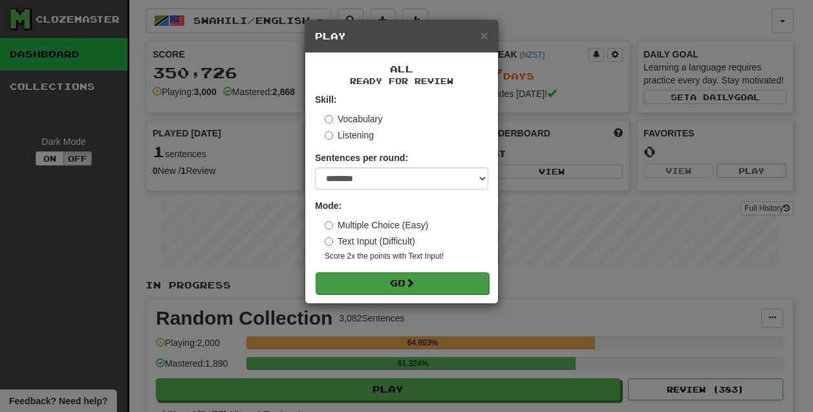
click at [397, 279] on button "Go" at bounding box center [402, 283] width 173 height 22
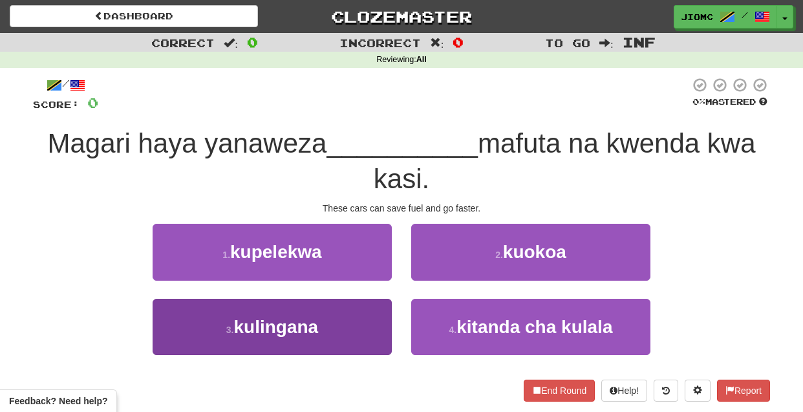
click at [343, 325] on button "3 . kulingana" at bounding box center [272, 327] width 239 height 56
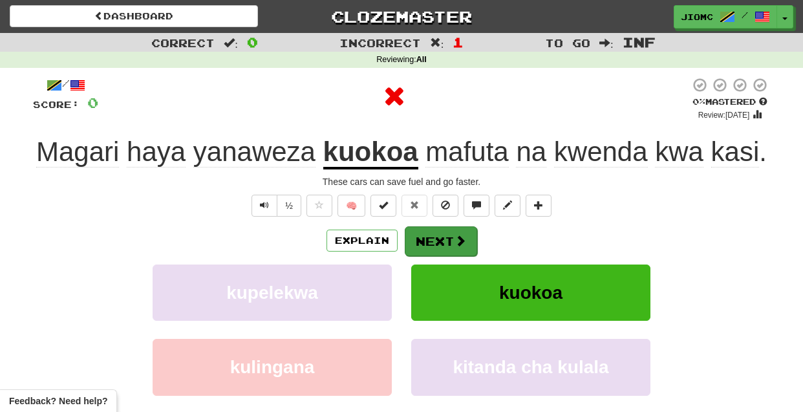
click at [427, 238] on button "Next" at bounding box center [441, 241] width 72 height 30
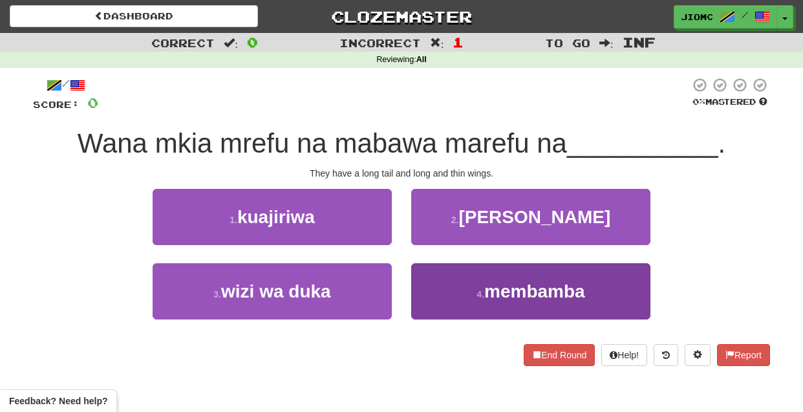
click at [443, 283] on button "4 . membamba" at bounding box center [530, 291] width 239 height 56
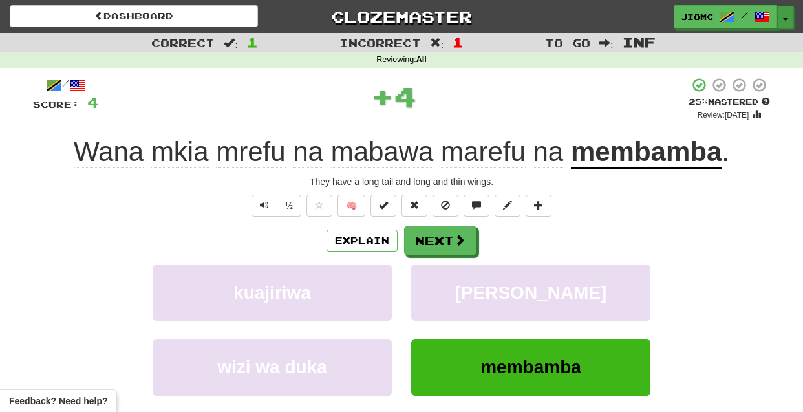
click at [783, 13] on button "Toggle Dropdown" at bounding box center [785, 17] width 17 height 23
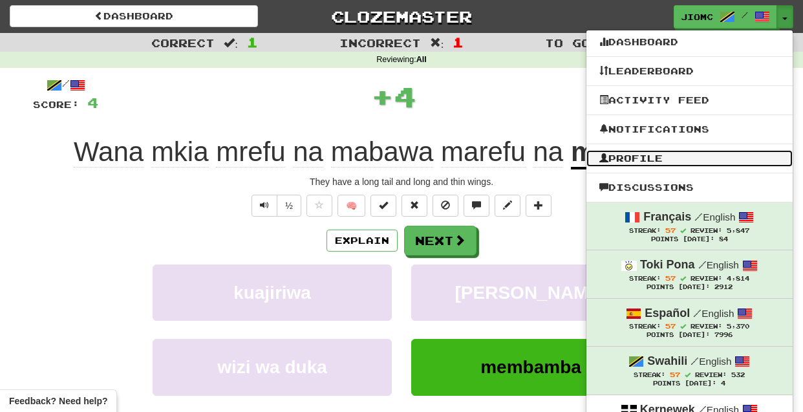
click at [677, 162] on link "Profile" at bounding box center [689, 158] width 206 height 17
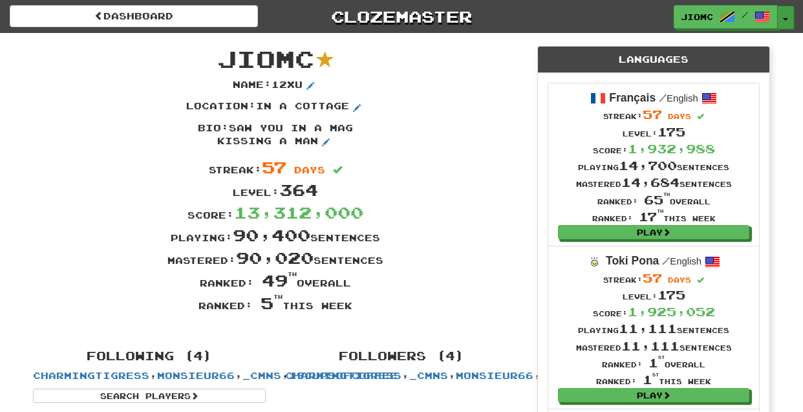
click at [782, 16] on button "Toggle Dropdown" at bounding box center [785, 17] width 17 height 23
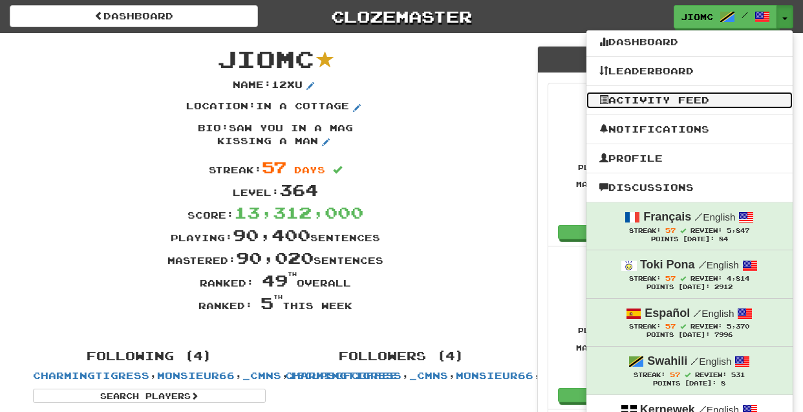
click at [704, 95] on link "Activity Feed" at bounding box center [689, 100] width 206 height 17
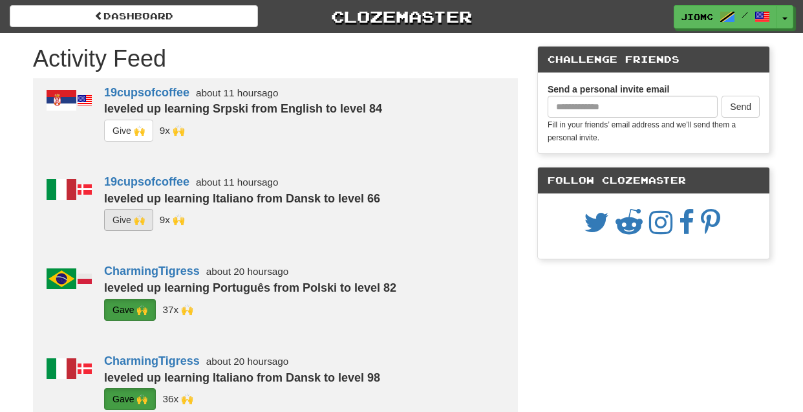
click at [127, 217] on button "G i ve 🙌" at bounding box center [128, 220] width 49 height 22
click at [127, 130] on button "G i ve 🙌" at bounding box center [128, 131] width 49 height 22
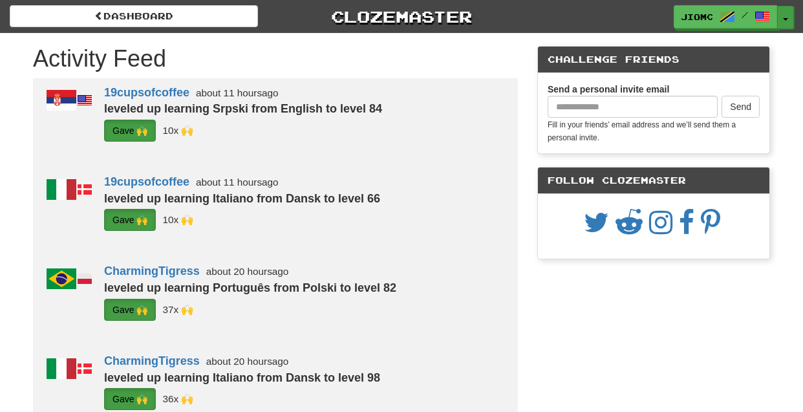
click at [787, 16] on button "Toggle Dropdown" at bounding box center [785, 17] width 17 height 23
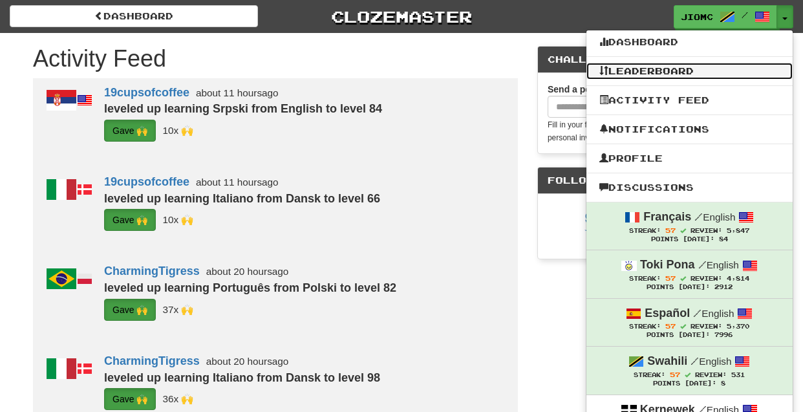
click at [662, 75] on link "Leaderboard" at bounding box center [689, 71] width 206 height 17
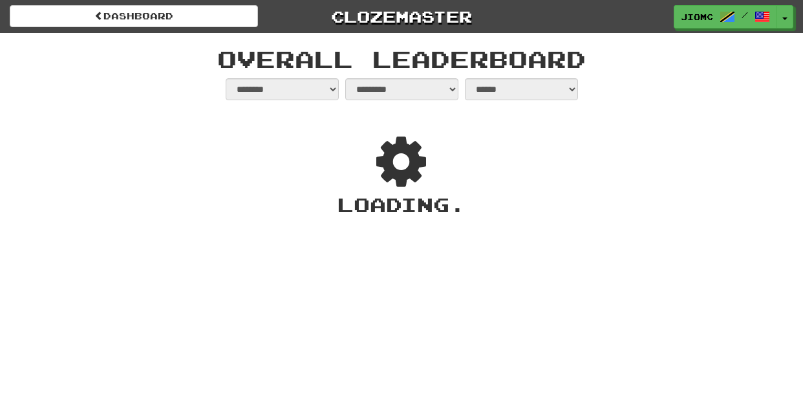
select select "**********"
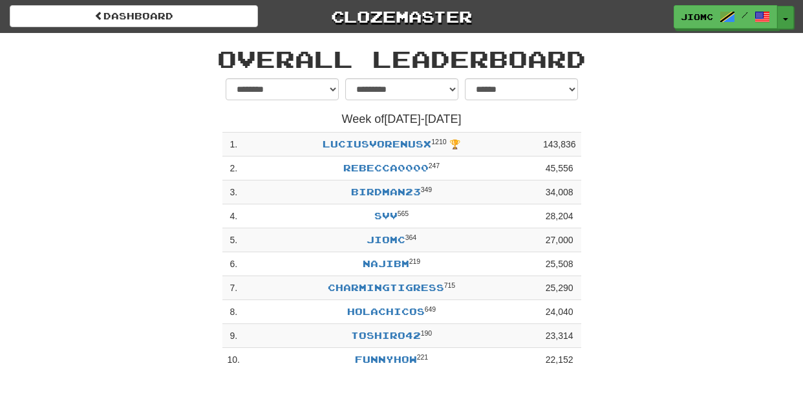
click at [784, 14] on button "Toggle Dropdown" at bounding box center [785, 17] width 17 height 23
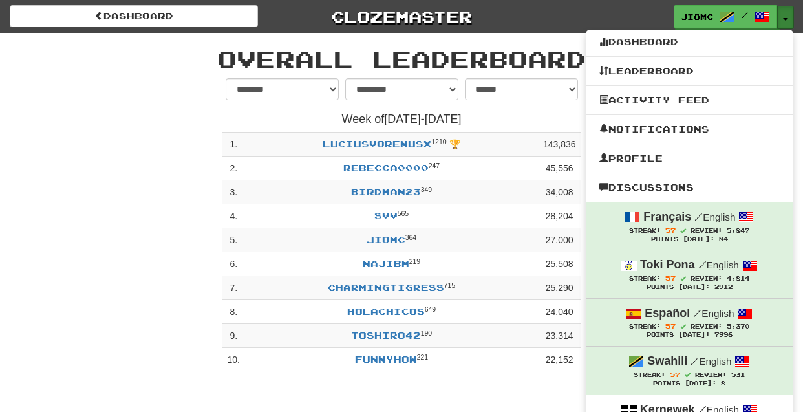
click at [784, 14] on button "Toggle Dropdown" at bounding box center [785, 17] width 17 height 23
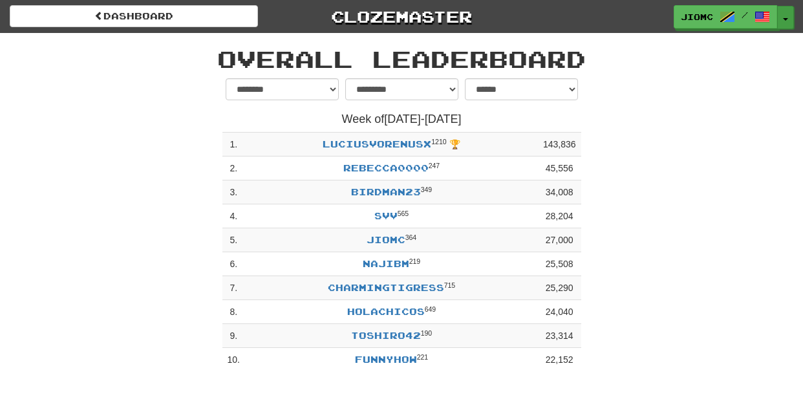
click at [783, 14] on button "Toggle Dropdown" at bounding box center [785, 17] width 17 height 23
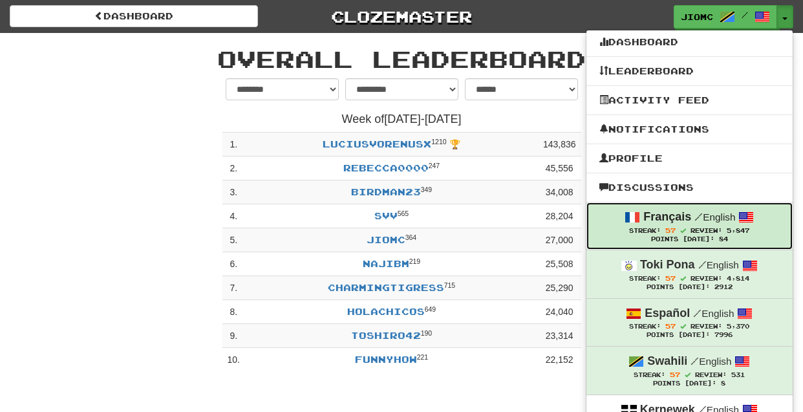
click at [684, 218] on strong "Français" at bounding box center [667, 216] width 48 height 13
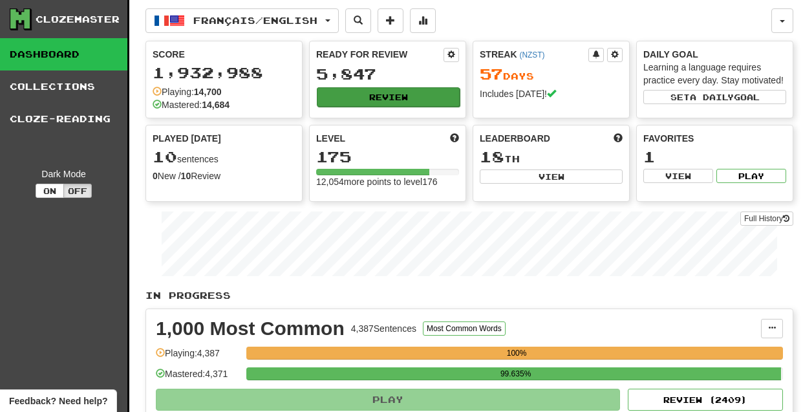
click at [377, 96] on button "Review" at bounding box center [388, 96] width 143 height 19
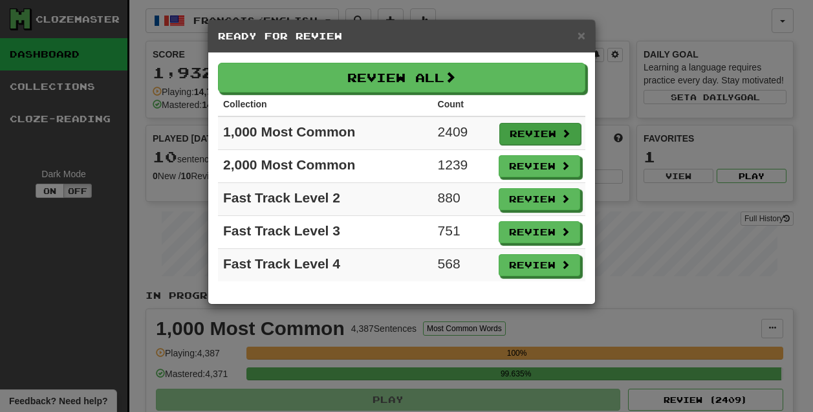
click at [522, 136] on button "Review" at bounding box center [539, 134] width 81 height 22
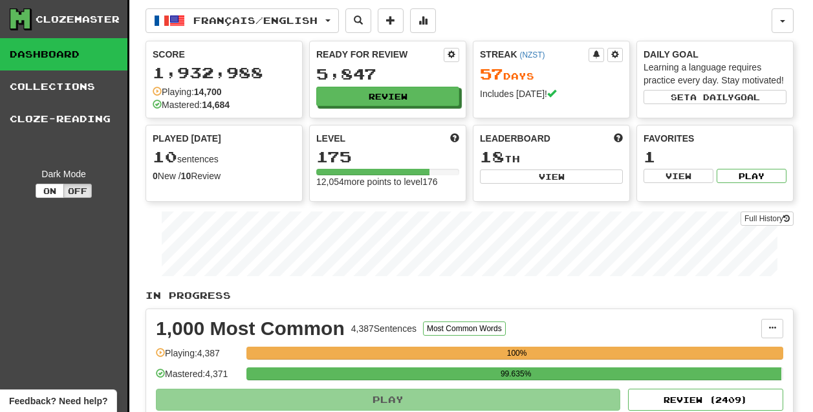
select select "********"
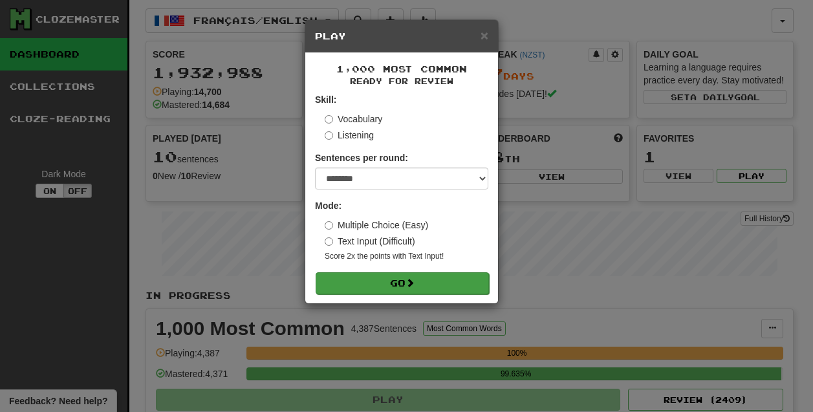
click at [403, 285] on button "Go" at bounding box center [402, 283] width 173 height 22
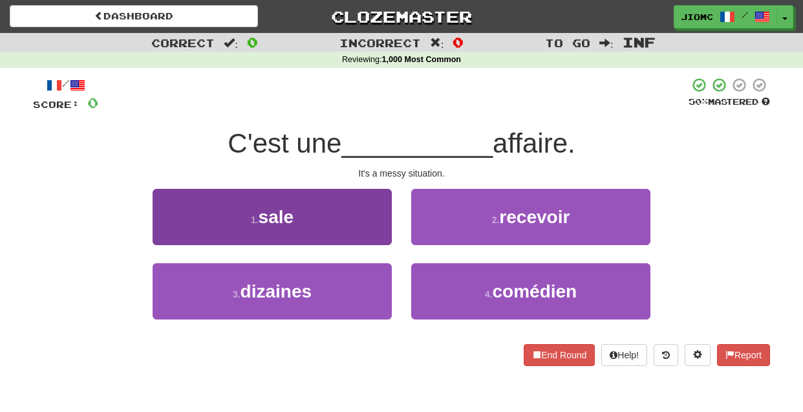
click at [367, 235] on button "1 . sale" at bounding box center [272, 217] width 239 height 56
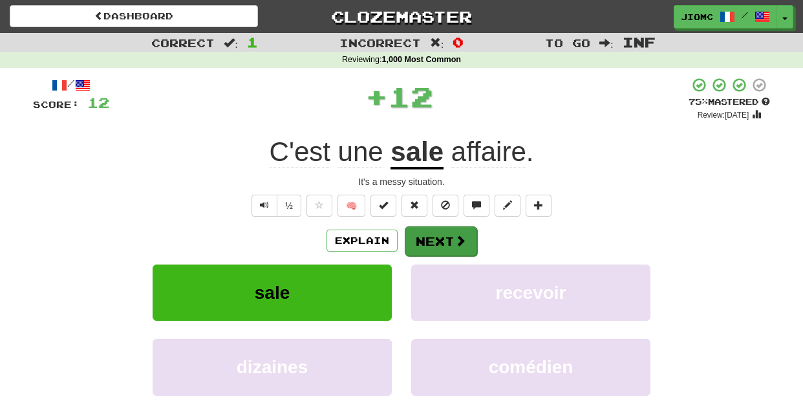
click at [441, 237] on button "Next" at bounding box center [441, 241] width 72 height 30
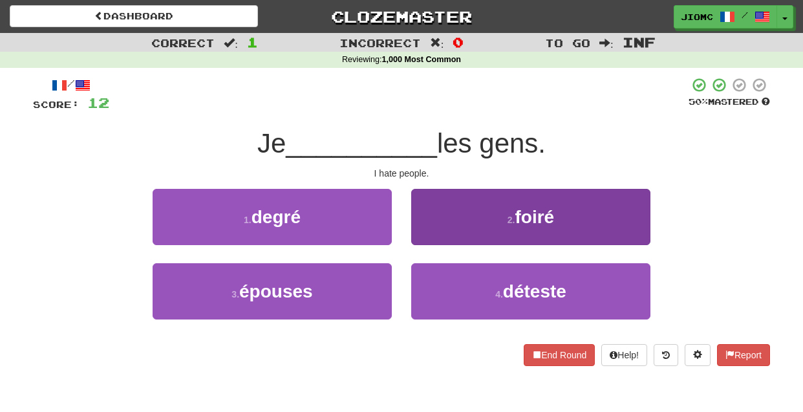
click at [444, 290] on button "4 . déteste" at bounding box center [530, 291] width 239 height 56
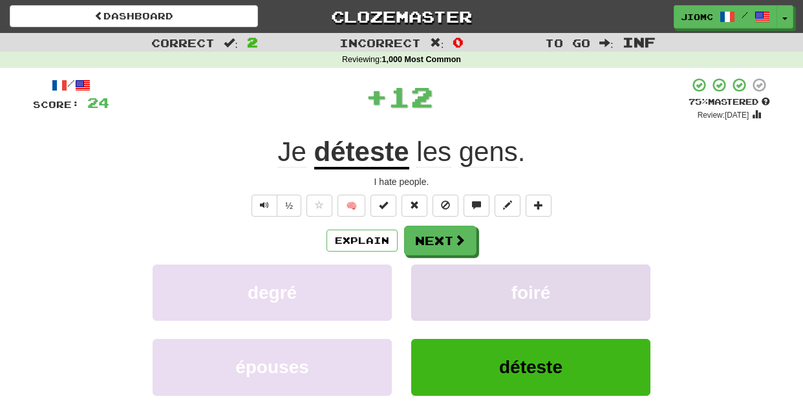
click at [442, 288] on button "foiré" at bounding box center [530, 292] width 239 height 56
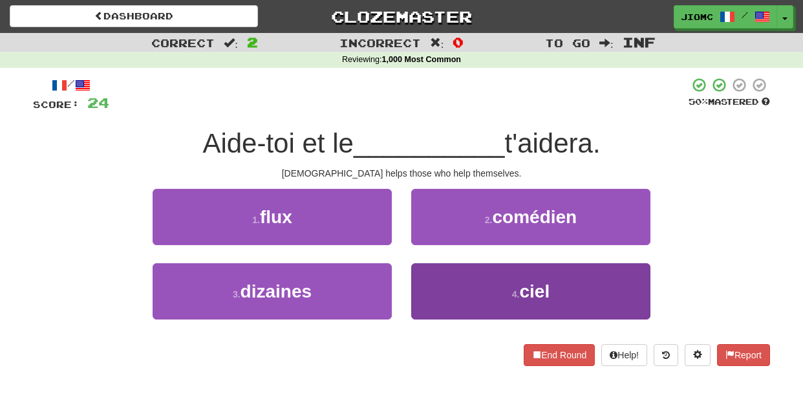
click at [445, 279] on button "4 . ciel" at bounding box center [530, 291] width 239 height 56
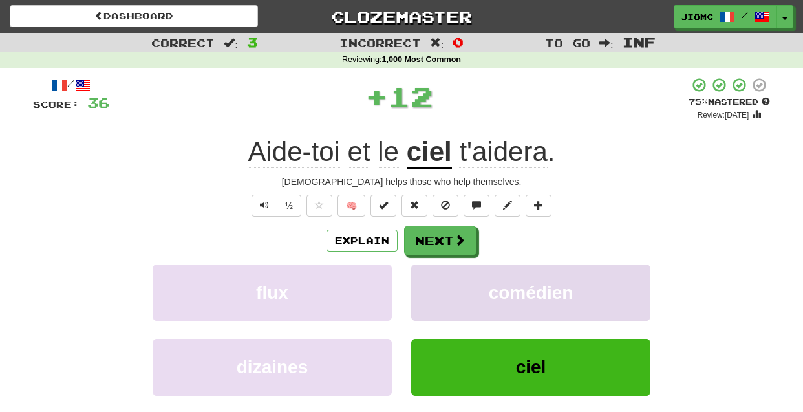
click at [442, 279] on button "comédien" at bounding box center [530, 292] width 239 height 56
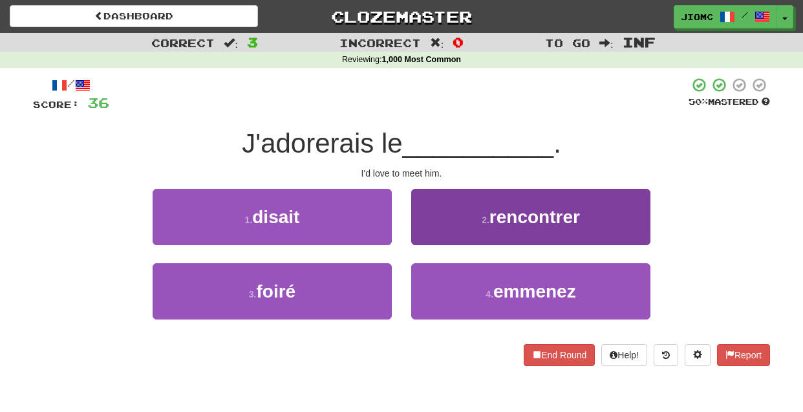
click at [428, 235] on button "2 . rencontrer" at bounding box center [530, 217] width 239 height 56
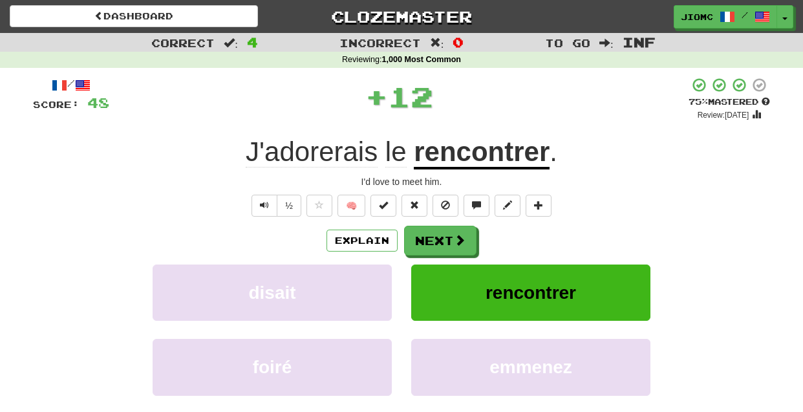
click at [428, 235] on button "Next" at bounding box center [440, 241] width 72 height 30
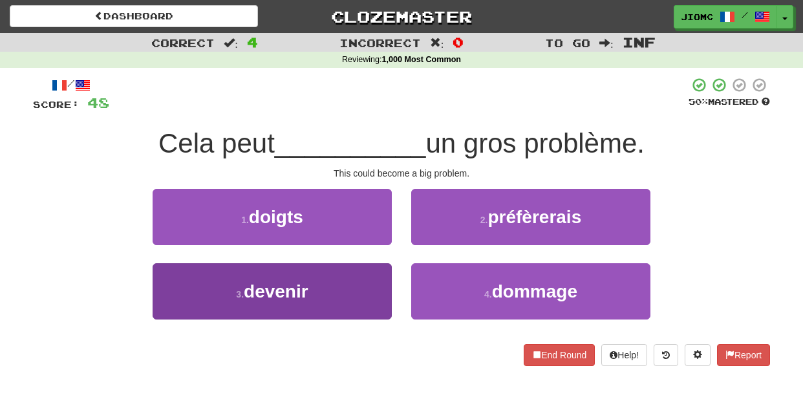
click at [358, 294] on button "3 . devenir" at bounding box center [272, 291] width 239 height 56
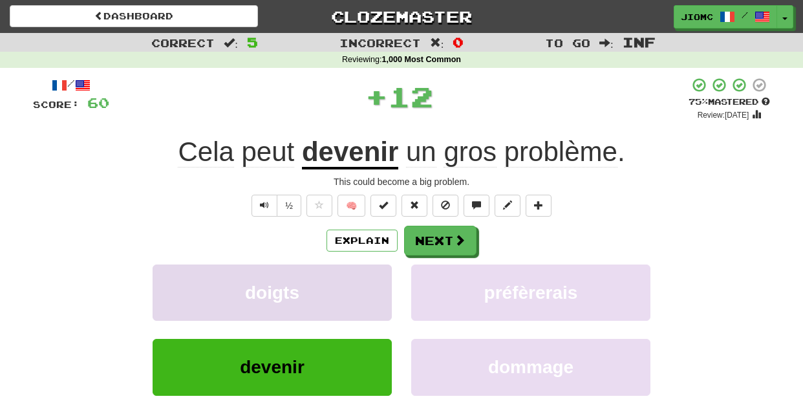
click at [362, 290] on button "doigts" at bounding box center [272, 292] width 239 height 56
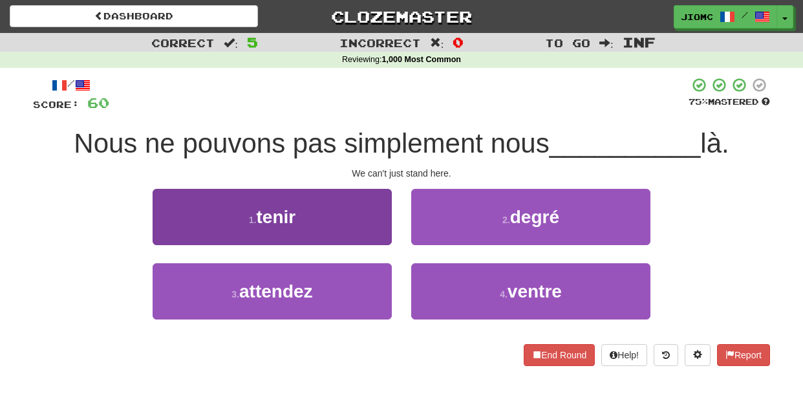
click at [372, 235] on button "1 . tenir" at bounding box center [272, 217] width 239 height 56
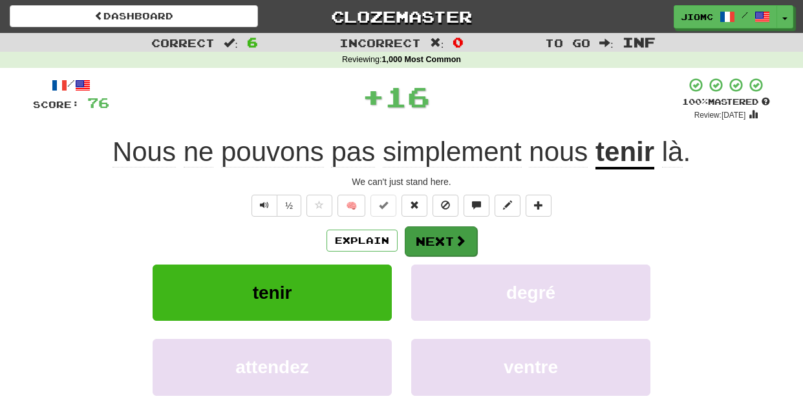
click at [432, 247] on button "Next" at bounding box center [441, 241] width 72 height 30
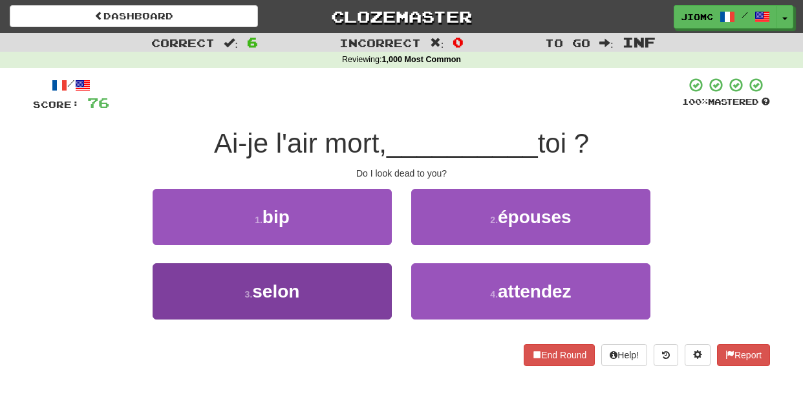
click at [368, 286] on button "3 . selon" at bounding box center [272, 291] width 239 height 56
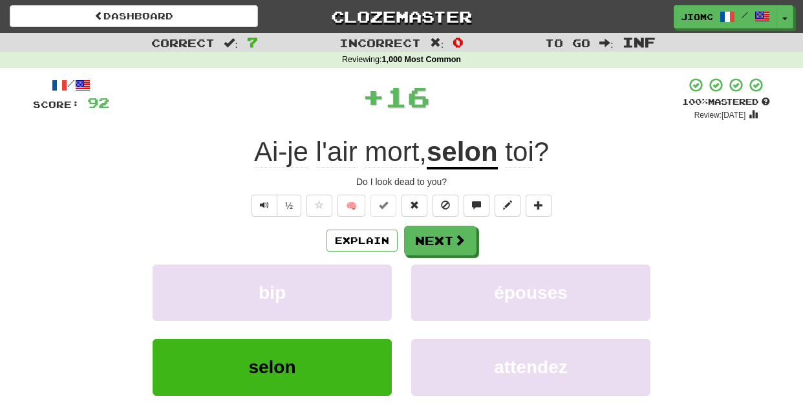
click at [368, 286] on button "bip" at bounding box center [272, 292] width 239 height 56
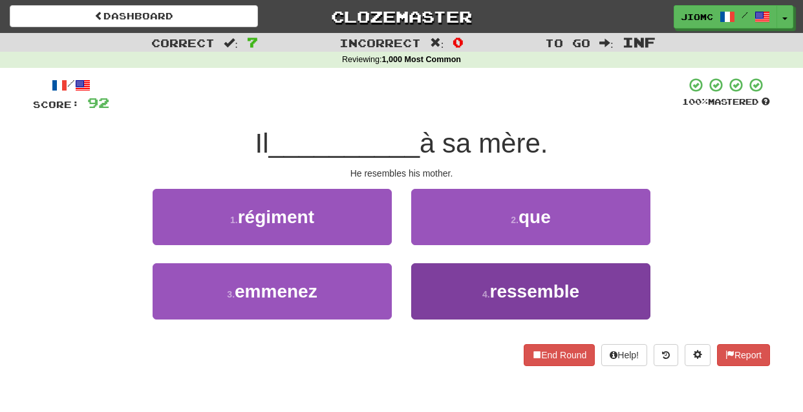
click at [427, 283] on button "4 . ressemble" at bounding box center [530, 291] width 239 height 56
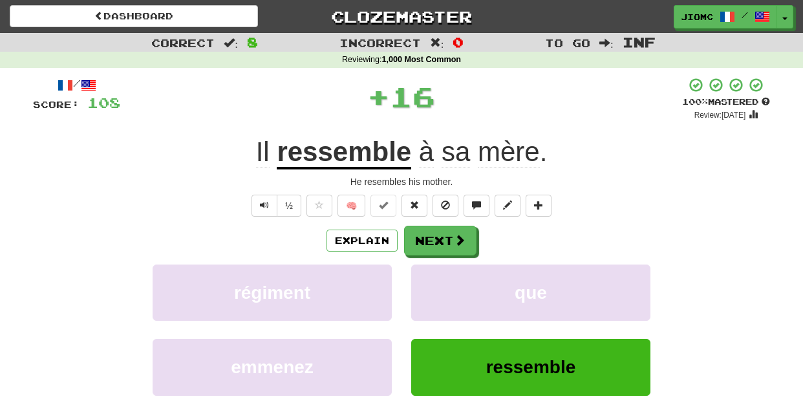
click at [427, 283] on button "que" at bounding box center [530, 292] width 239 height 56
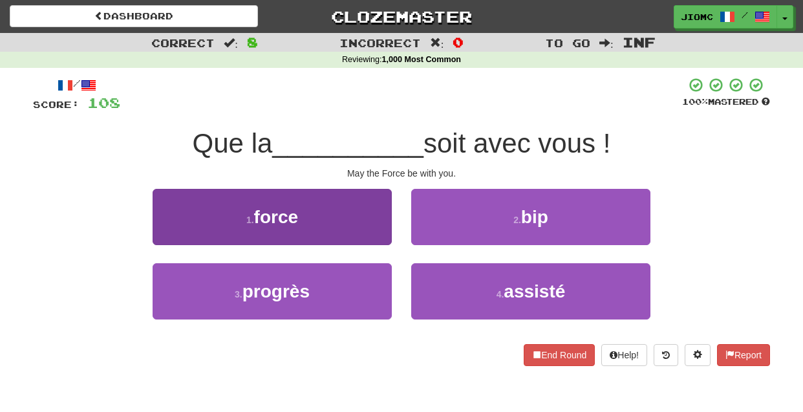
click at [374, 229] on button "1 . force" at bounding box center [272, 217] width 239 height 56
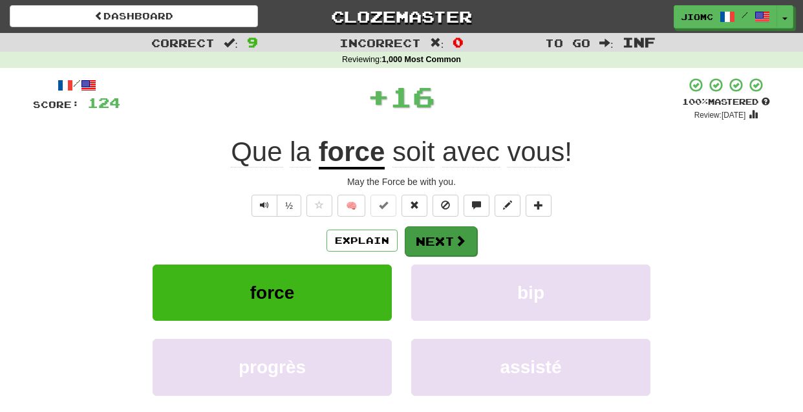
click at [425, 233] on button "Next" at bounding box center [441, 241] width 72 height 30
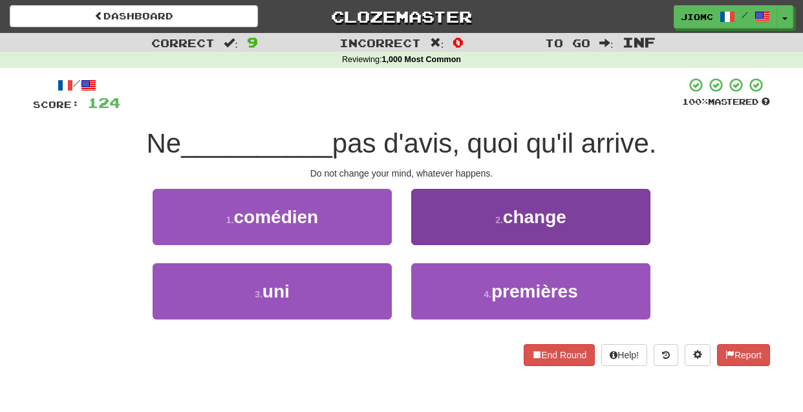
click at [422, 231] on button "2 . change" at bounding box center [530, 217] width 239 height 56
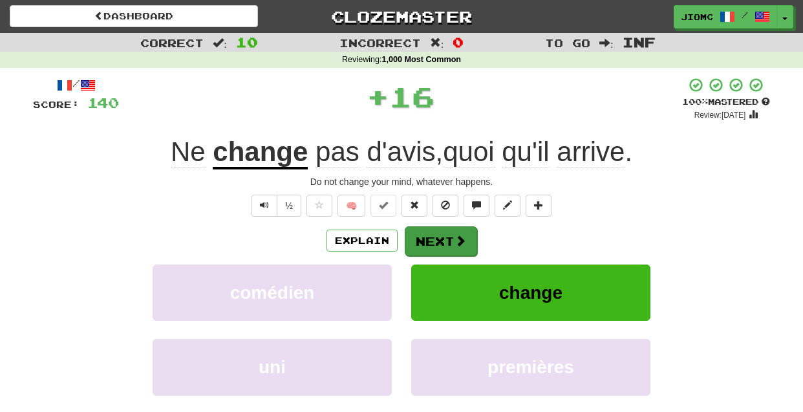
click at [426, 237] on button "Next" at bounding box center [441, 241] width 72 height 30
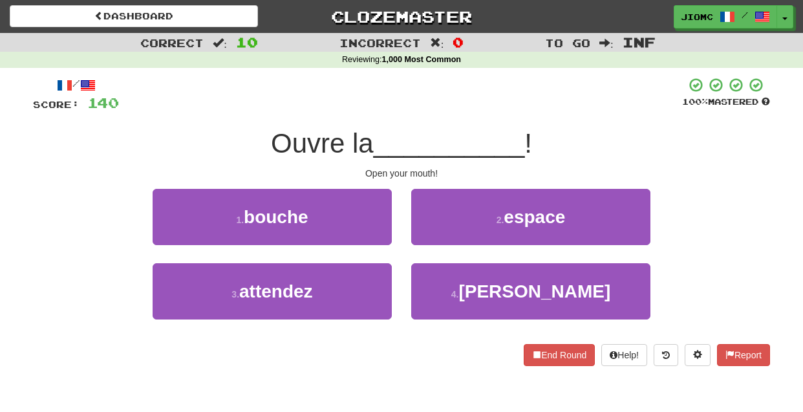
click at [361, 224] on button "1 . bouche" at bounding box center [272, 217] width 239 height 56
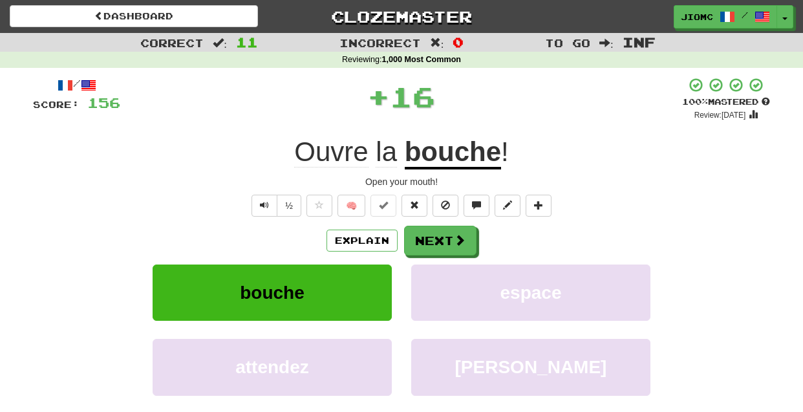
click at [420, 239] on button "Next" at bounding box center [440, 241] width 72 height 30
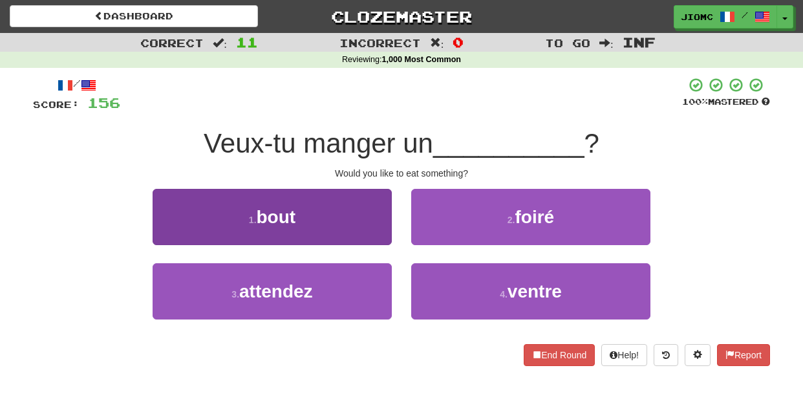
click at [381, 231] on button "1 . bout" at bounding box center [272, 217] width 239 height 56
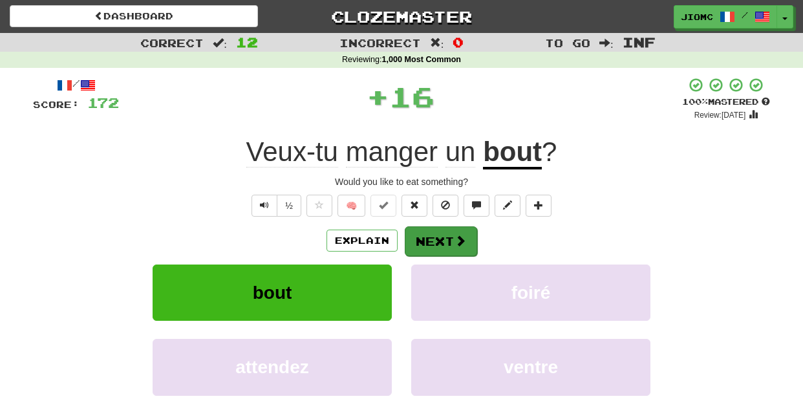
click at [441, 244] on button "Next" at bounding box center [441, 241] width 72 height 30
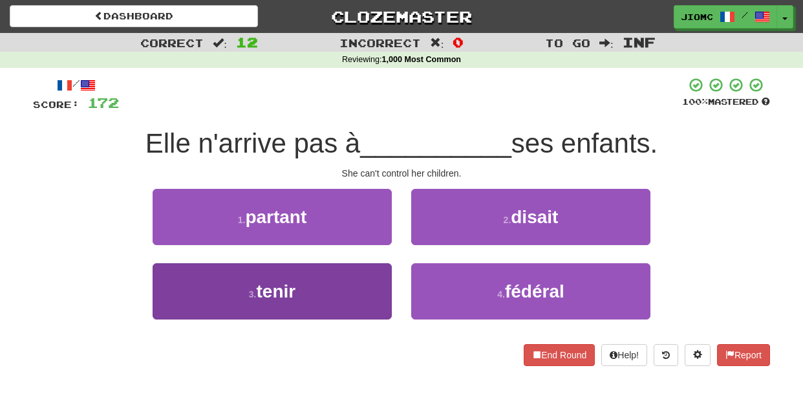
click at [376, 284] on button "3 . tenir" at bounding box center [272, 291] width 239 height 56
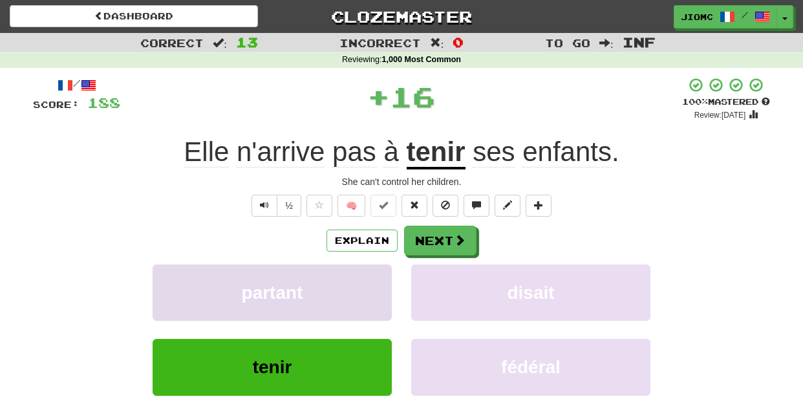
click at [374, 283] on button "partant" at bounding box center [272, 292] width 239 height 56
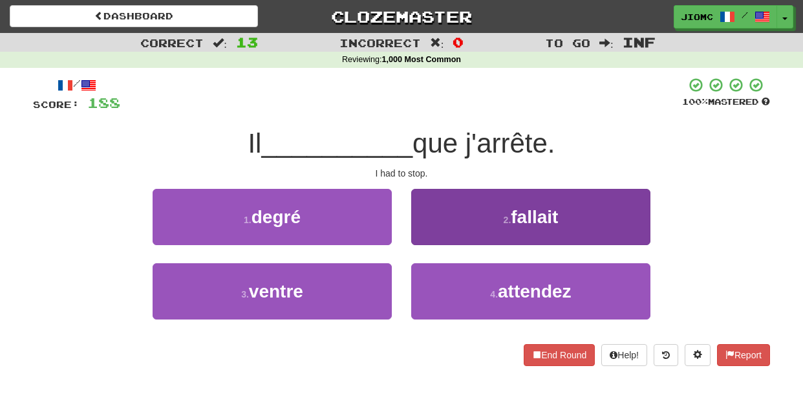
click at [432, 237] on button "2 . fallait" at bounding box center [530, 217] width 239 height 56
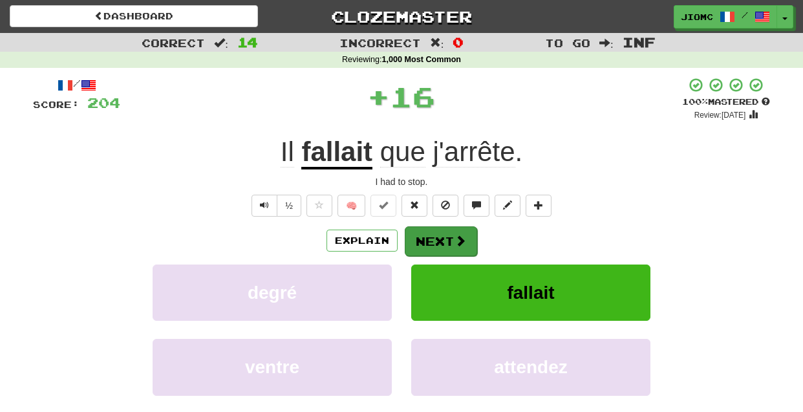
click at [431, 237] on button "Next" at bounding box center [441, 241] width 72 height 30
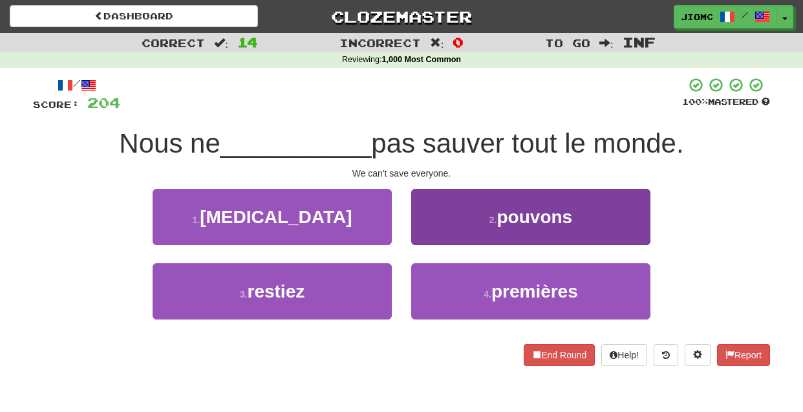
click at [431, 240] on button "2 . pouvons" at bounding box center [530, 217] width 239 height 56
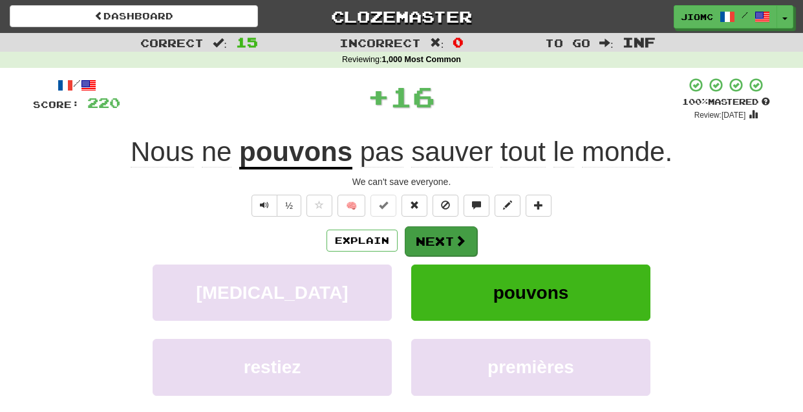
click at [429, 237] on button "Next" at bounding box center [441, 241] width 72 height 30
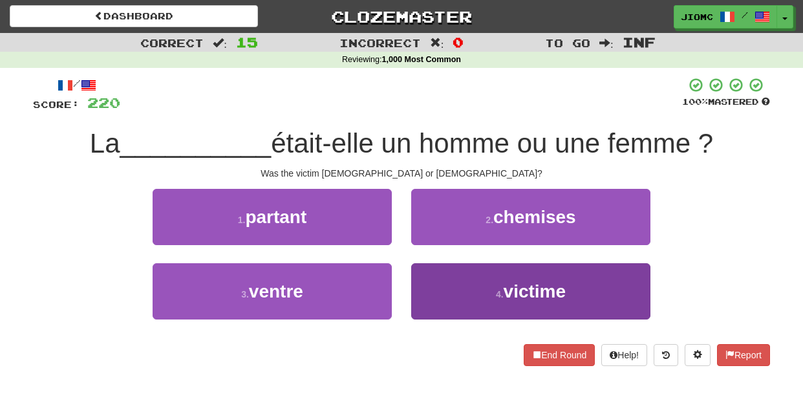
click at [436, 279] on button "4 . victime" at bounding box center [530, 291] width 239 height 56
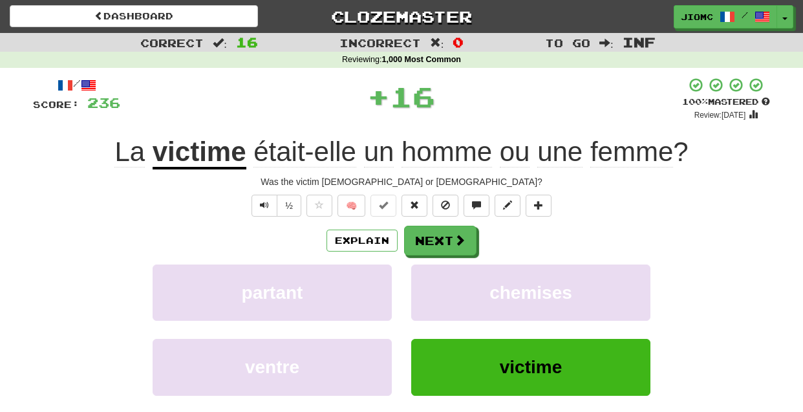
click at [436, 279] on button "chemises" at bounding box center [530, 292] width 239 height 56
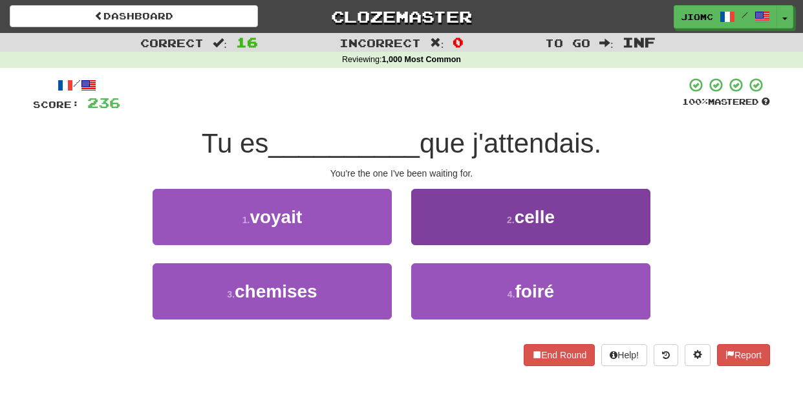
click at [428, 219] on button "2 . celle" at bounding box center [530, 217] width 239 height 56
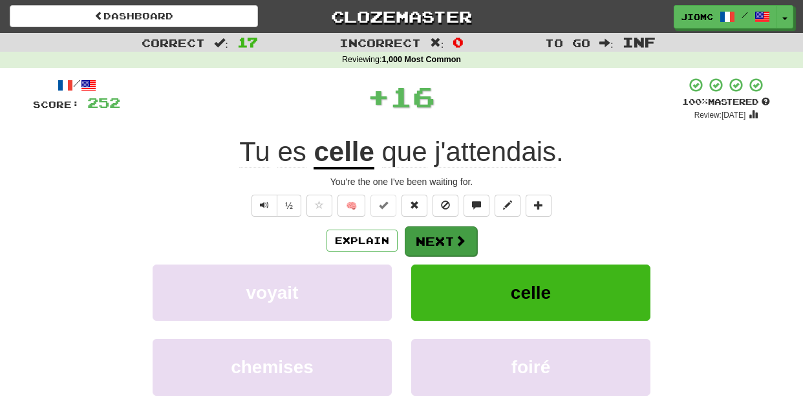
click at [438, 230] on button "Next" at bounding box center [441, 241] width 72 height 30
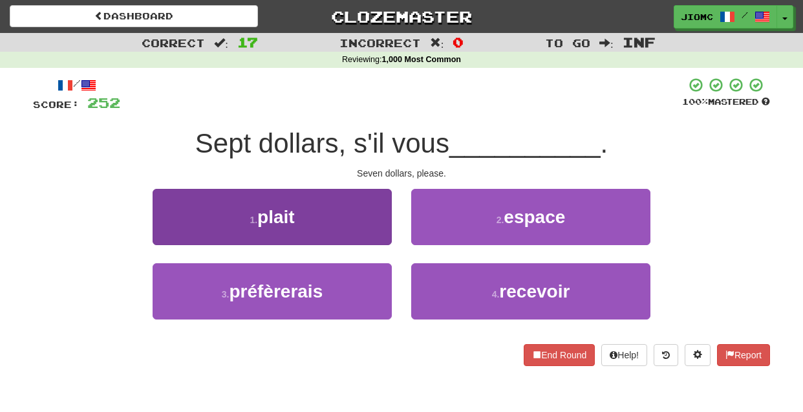
click at [379, 224] on button "1 . plait" at bounding box center [272, 217] width 239 height 56
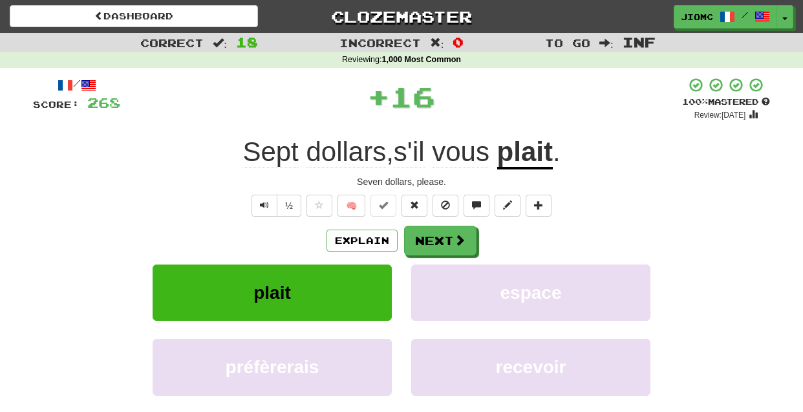
click at [442, 237] on button "Next" at bounding box center [440, 241] width 72 height 30
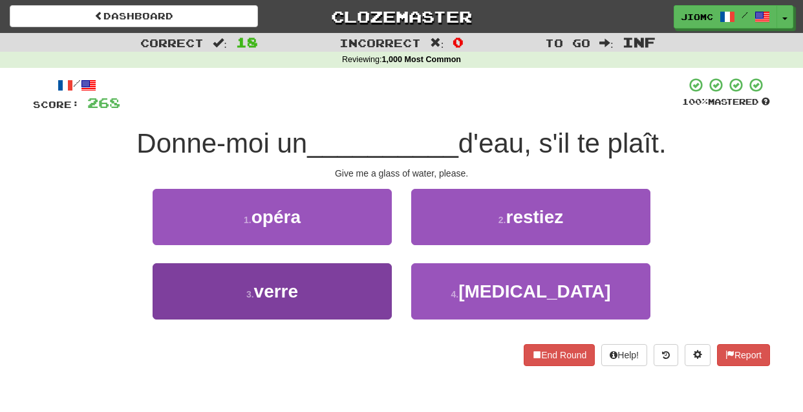
click at [381, 278] on button "3 . verre" at bounding box center [272, 291] width 239 height 56
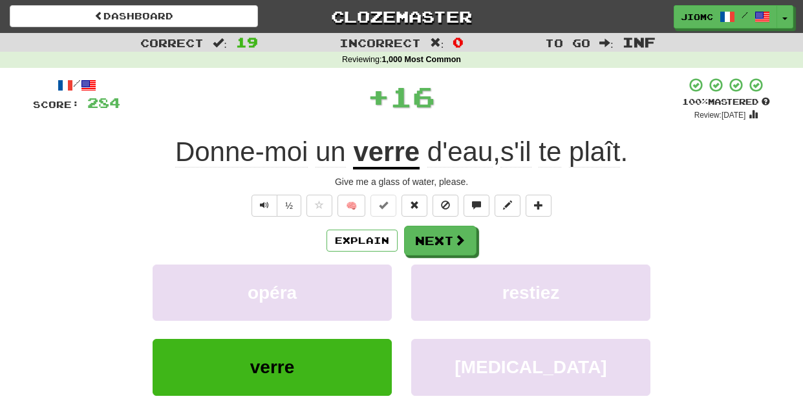
click at [381, 278] on button "opéra" at bounding box center [272, 292] width 239 height 56
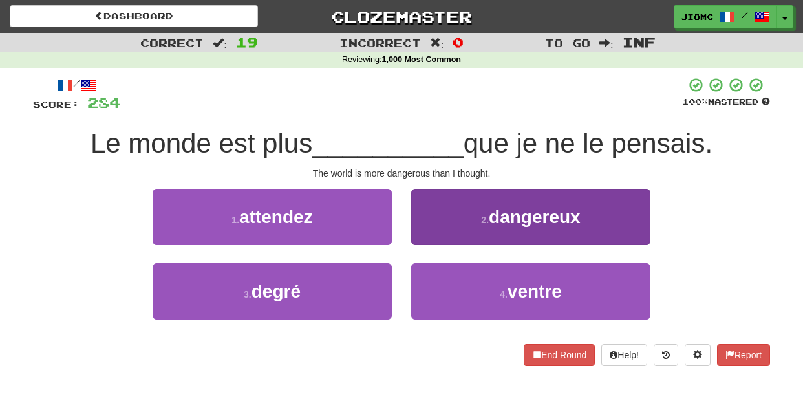
click at [447, 235] on button "2 . dangereux" at bounding box center [530, 217] width 239 height 56
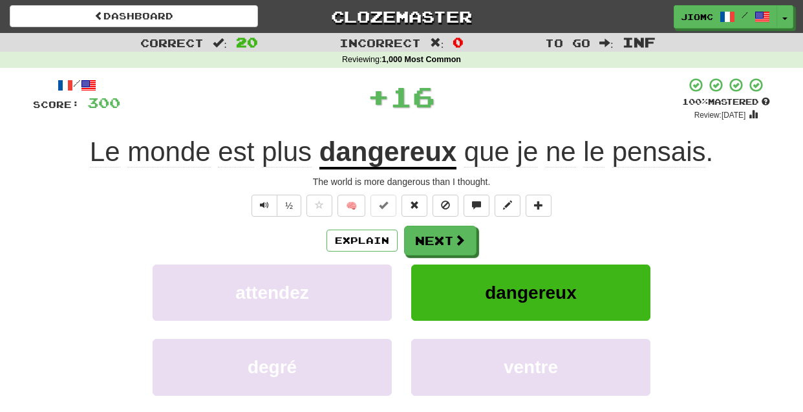
click at [443, 237] on button "Next" at bounding box center [440, 241] width 72 height 30
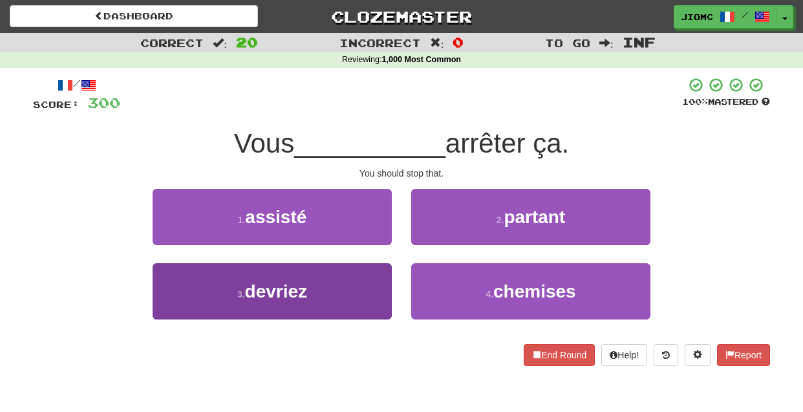
click at [369, 276] on button "3 . devriez" at bounding box center [272, 291] width 239 height 56
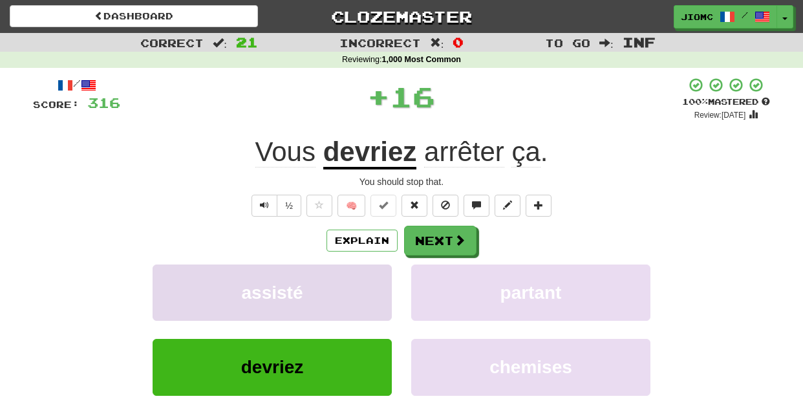
click at [368, 276] on button "assisté" at bounding box center [272, 292] width 239 height 56
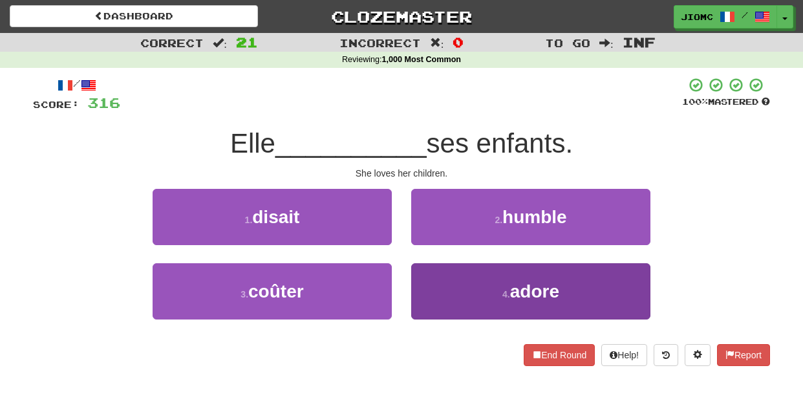
click at [427, 276] on button "4 . adore" at bounding box center [530, 291] width 239 height 56
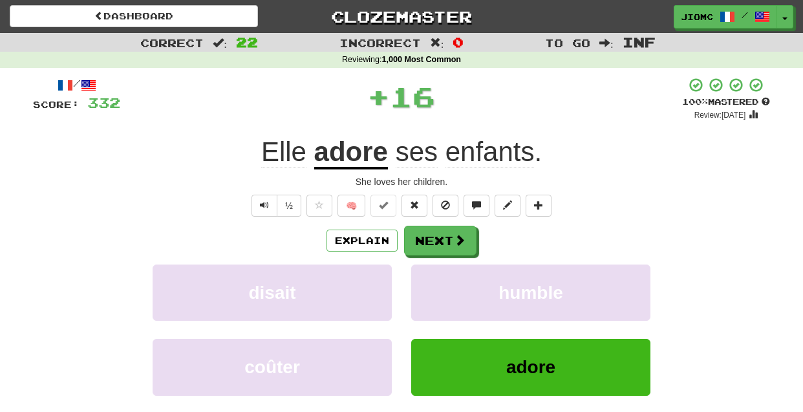
click at [427, 276] on button "humble" at bounding box center [530, 292] width 239 height 56
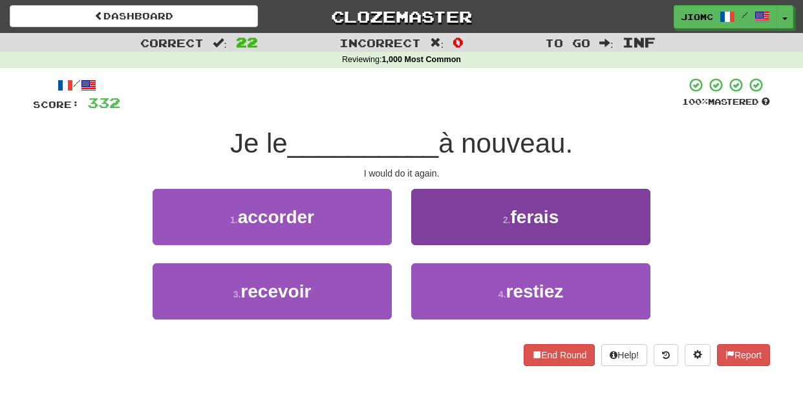
click at [440, 233] on button "2 . ferais" at bounding box center [530, 217] width 239 height 56
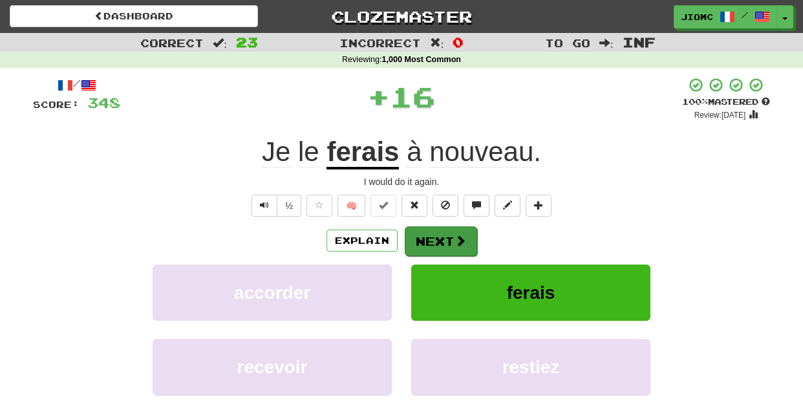
click at [438, 233] on button "Next" at bounding box center [441, 241] width 72 height 30
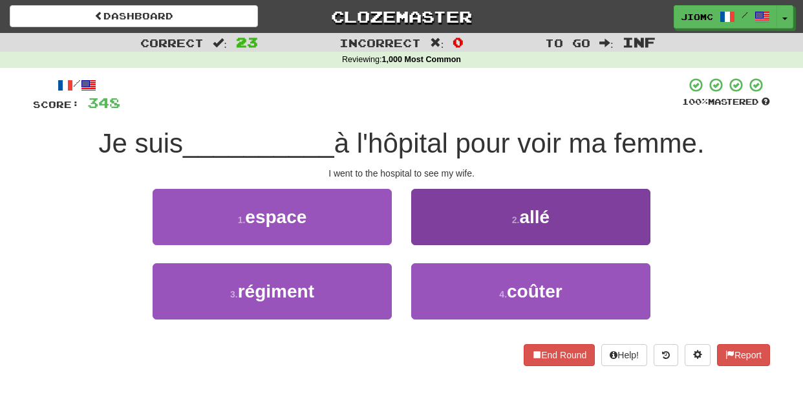
click at [436, 240] on button "2 . allé" at bounding box center [530, 217] width 239 height 56
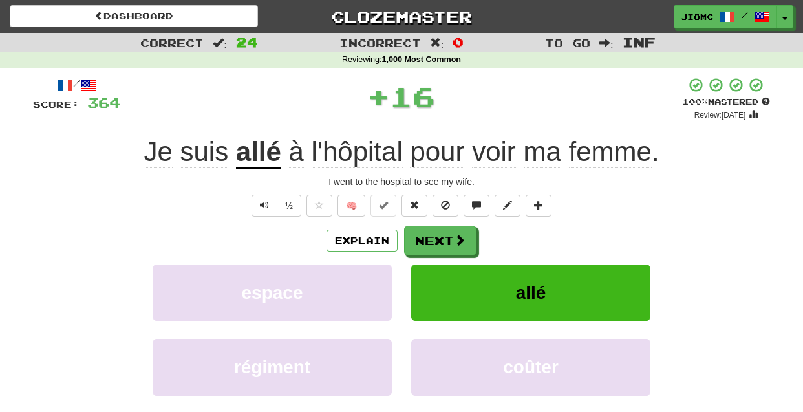
click at [436, 240] on button "Next" at bounding box center [440, 241] width 72 height 30
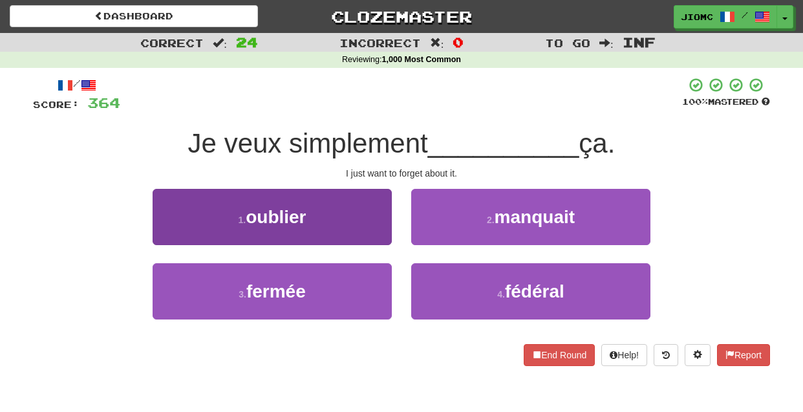
click at [375, 233] on button "1 . oublier" at bounding box center [272, 217] width 239 height 56
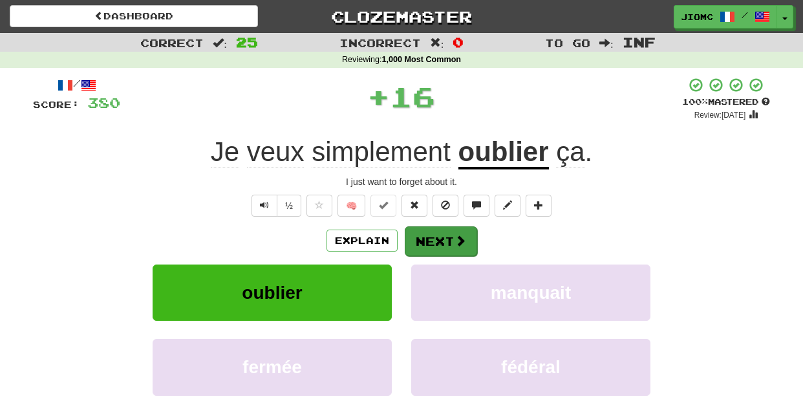
click at [420, 239] on button "Next" at bounding box center [441, 241] width 72 height 30
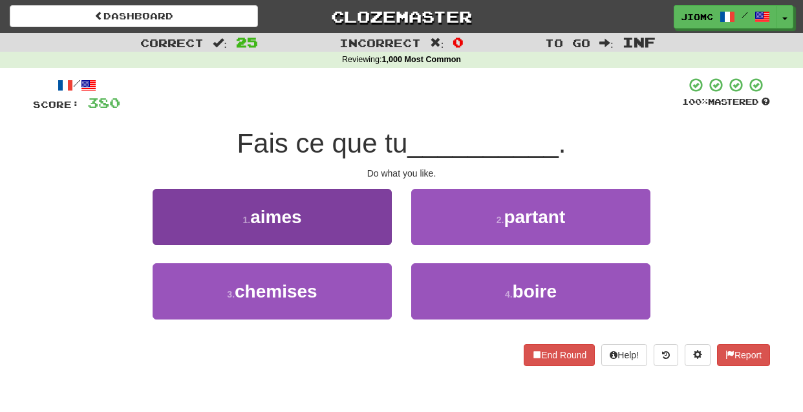
click at [369, 232] on button "1 . aimes" at bounding box center [272, 217] width 239 height 56
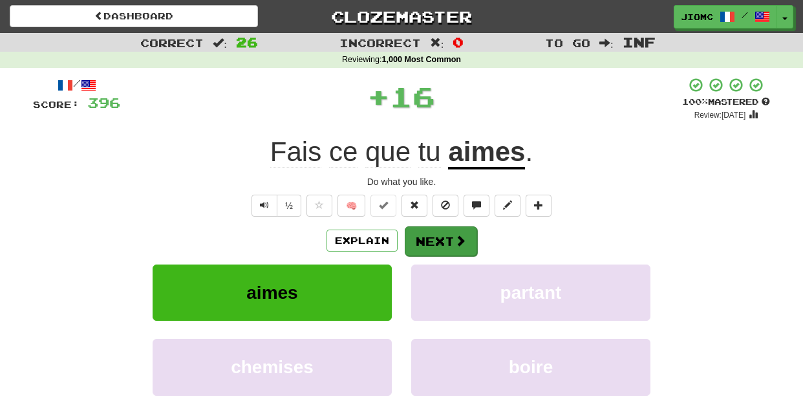
click at [422, 237] on button "Next" at bounding box center [441, 241] width 72 height 30
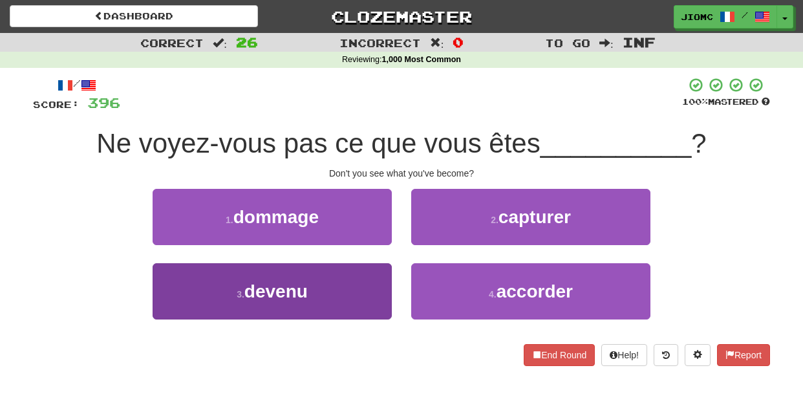
click at [365, 281] on button "3 . devenu" at bounding box center [272, 291] width 239 height 56
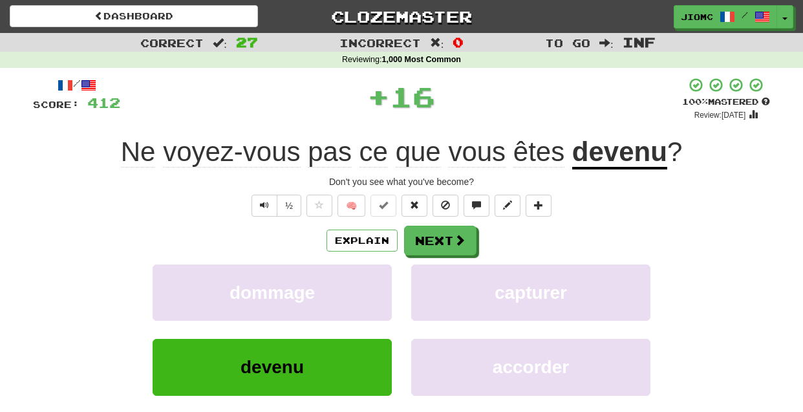
click at [365, 281] on button "dommage" at bounding box center [272, 292] width 239 height 56
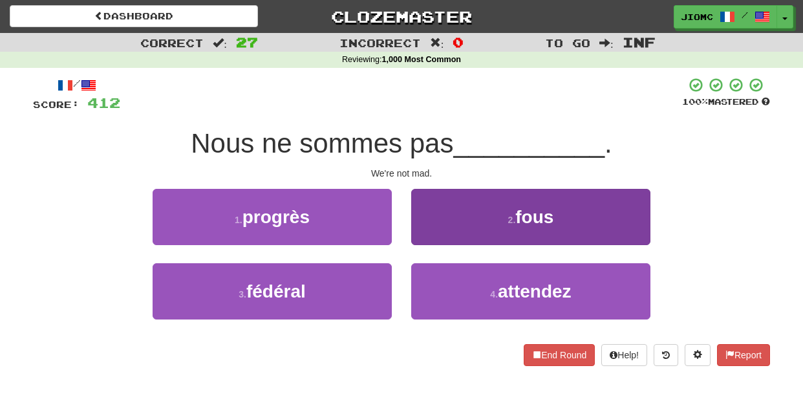
click at [429, 230] on button "2 . fous" at bounding box center [530, 217] width 239 height 56
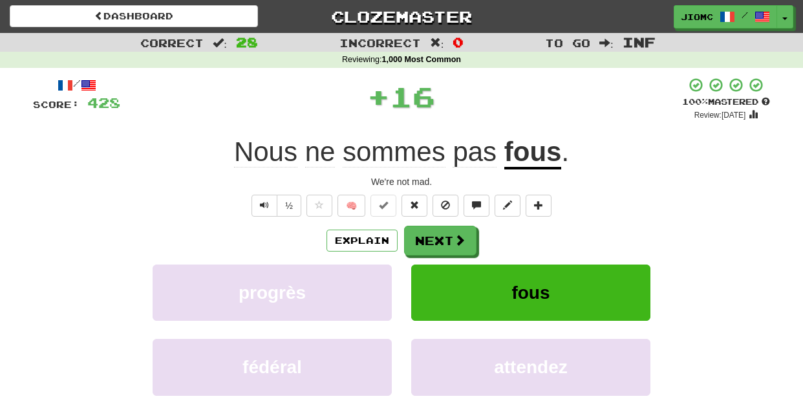
click at [426, 233] on button "Next" at bounding box center [440, 241] width 72 height 30
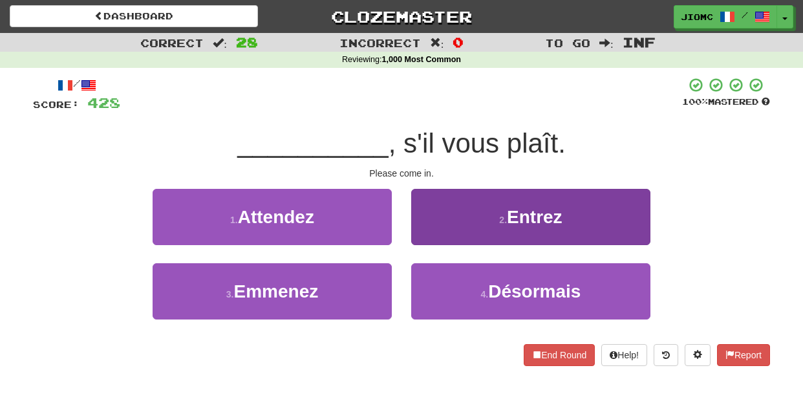
click at [433, 231] on button "2 . Entrez" at bounding box center [530, 217] width 239 height 56
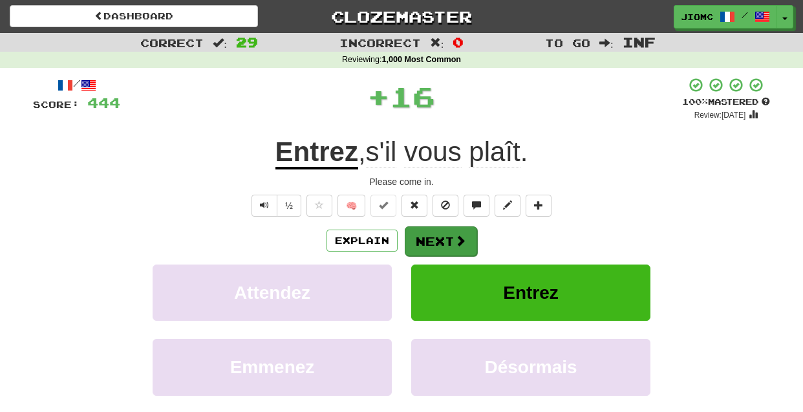
click at [433, 233] on button "Next" at bounding box center [441, 241] width 72 height 30
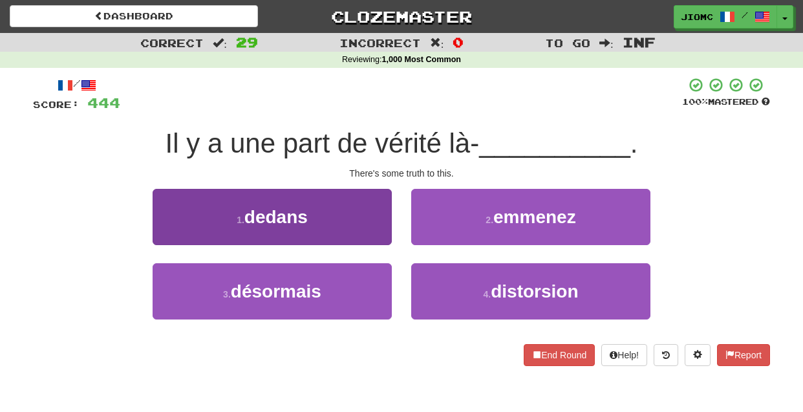
click at [388, 233] on button "1 . dedans" at bounding box center [272, 217] width 239 height 56
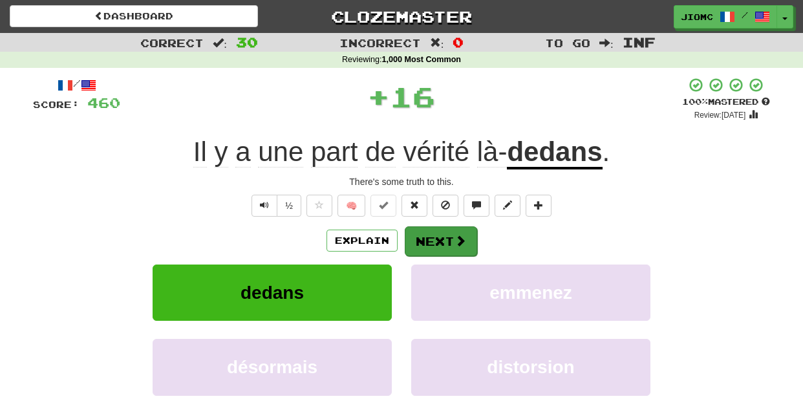
click at [424, 237] on button "Next" at bounding box center [441, 241] width 72 height 30
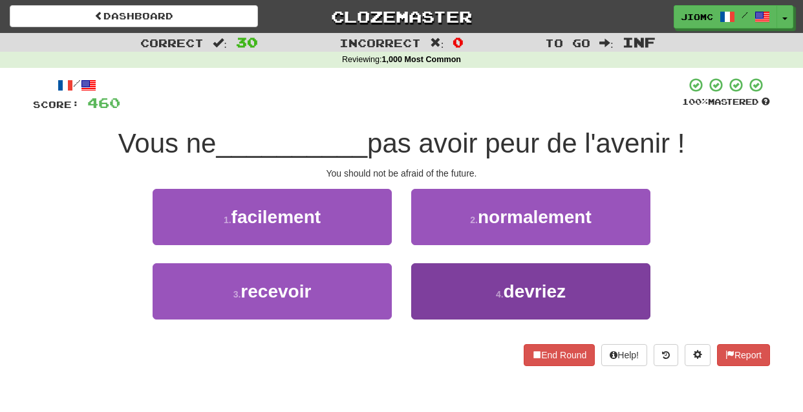
click at [435, 295] on button "4 . devriez" at bounding box center [530, 291] width 239 height 56
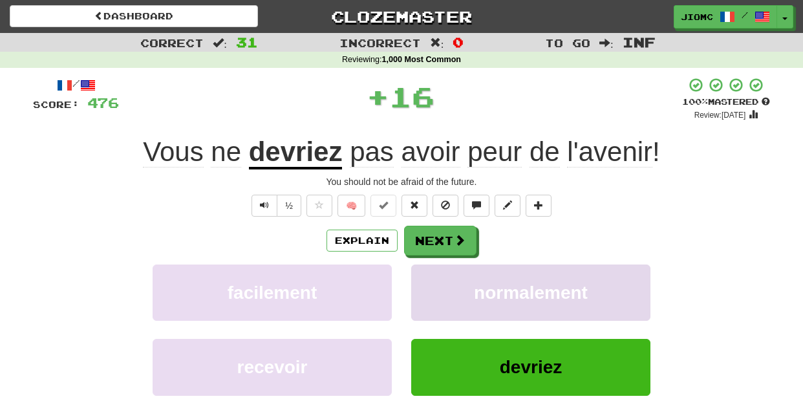
click at [434, 295] on button "normalement" at bounding box center [530, 292] width 239 height 56
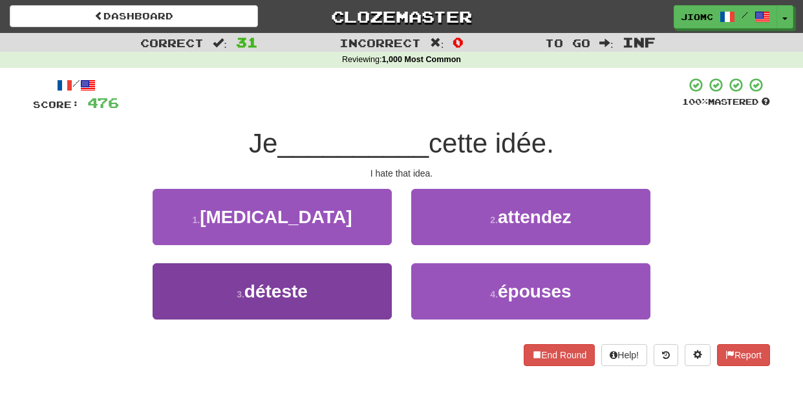
click at [360, 284] on button "3 . déteste" at bounding box center [272, 291] width 239 height 56
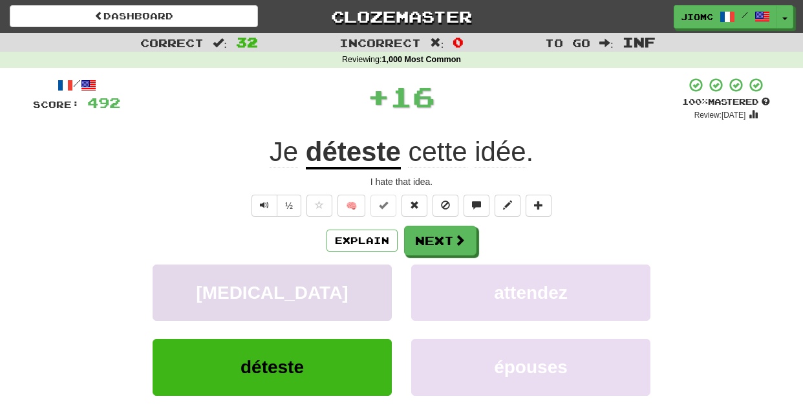
click at [360, 283] on button "cancer" at bounding box center [272, 292] width 239 height 56
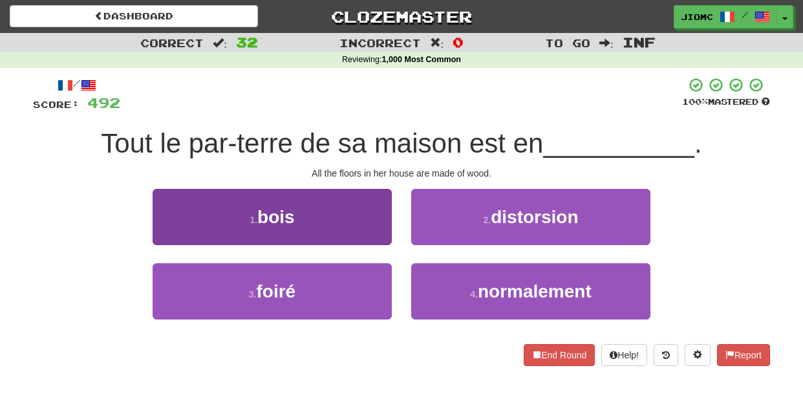
click at [379, 225] on button "1 . bois" at bounding box center [272, 217] width 239 height 56
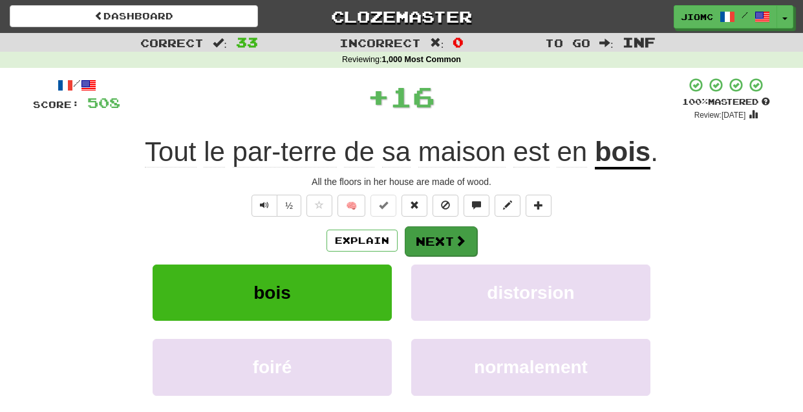
click at [425, 237] on button "Next" at bounding box center [441, 241] width 72 height 30
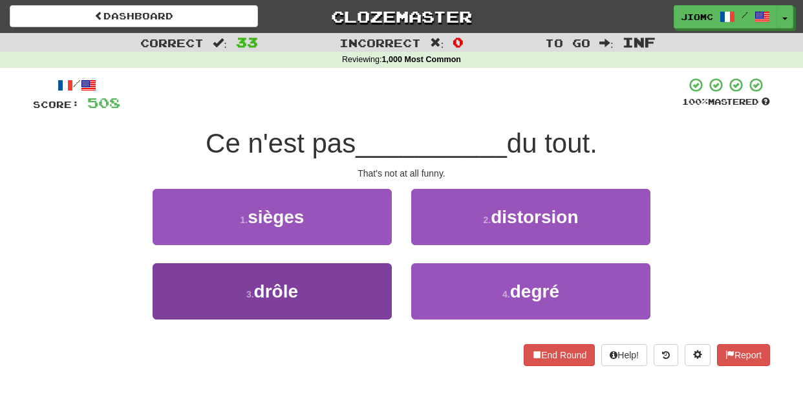
click at [358, 279] on button "3 . drôle" at bounding box center [272, 291] width 239 height 56
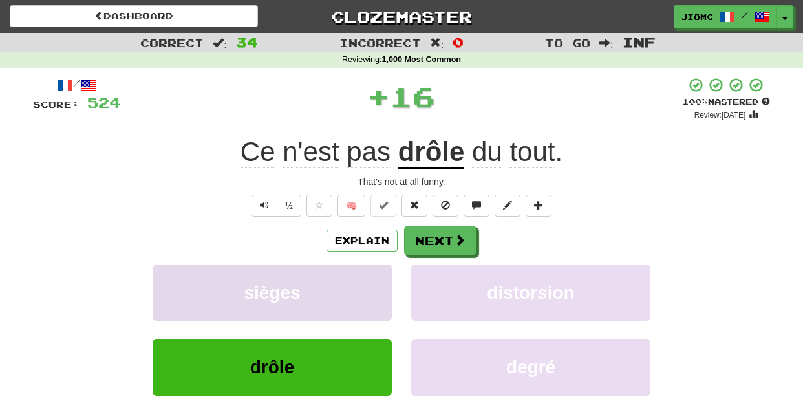
click at [361, 275] on button "sièges" at bounding box center [272, 292] width 239 height 56
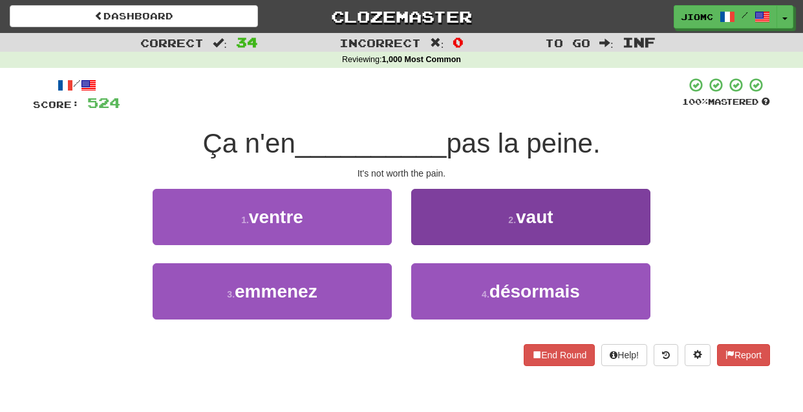
click at [427, 235] on button "2 . vaut" at bounding box center [530, 217] width 239 height 56
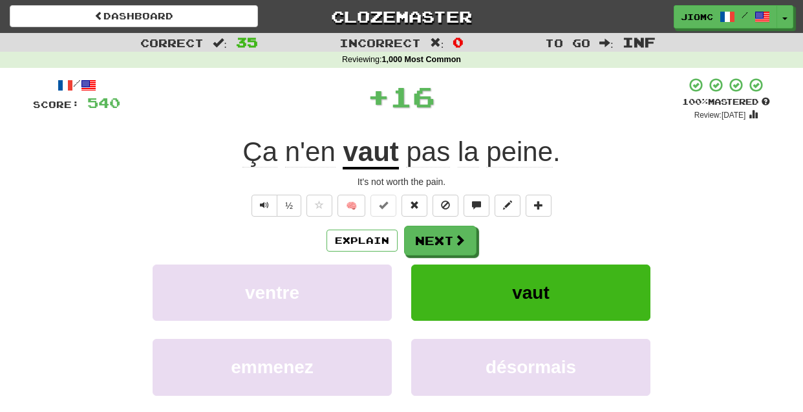
click at [434, 237] on button "Next" at bounding box center [440, 241] width 72 height 30
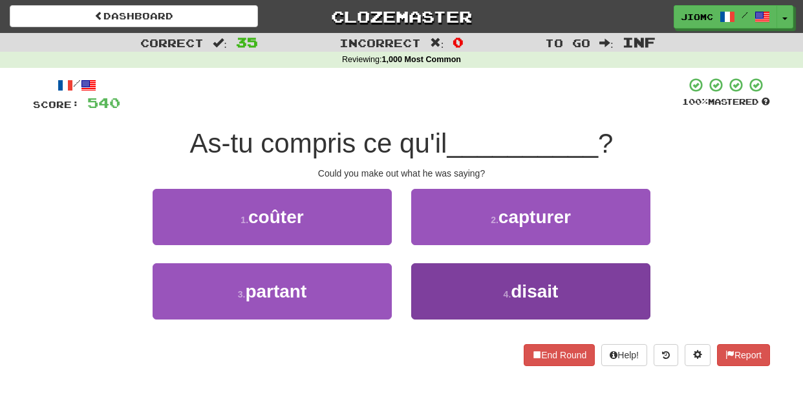
click at [437, 280] on button "4 . disait" at bounding box center [530, 291] width 239 height 56
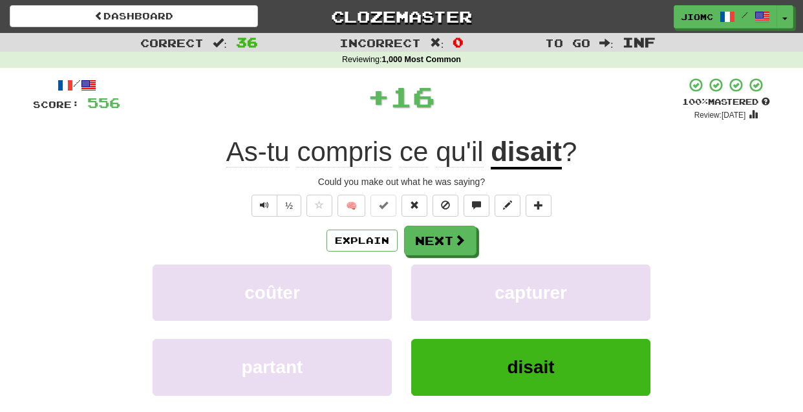
click at [437, 280] on button "capturer" at bounding box center [530, 292] width 239 height 56
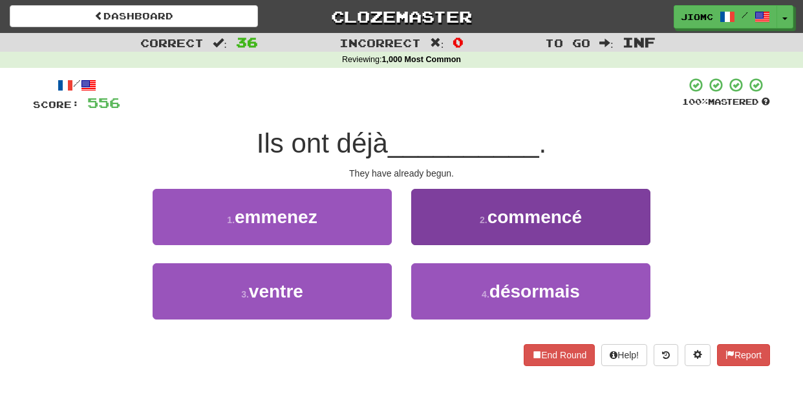
click at [423, 217] on button "2 . commencé" at bounding box center [530, 217] width 239 height 56
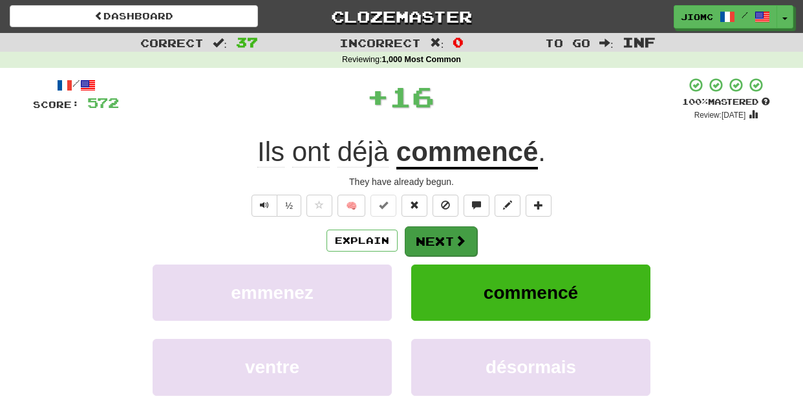
click at [425, 230] on button "Next" at bounding box center [441, 241] width 72 height 30
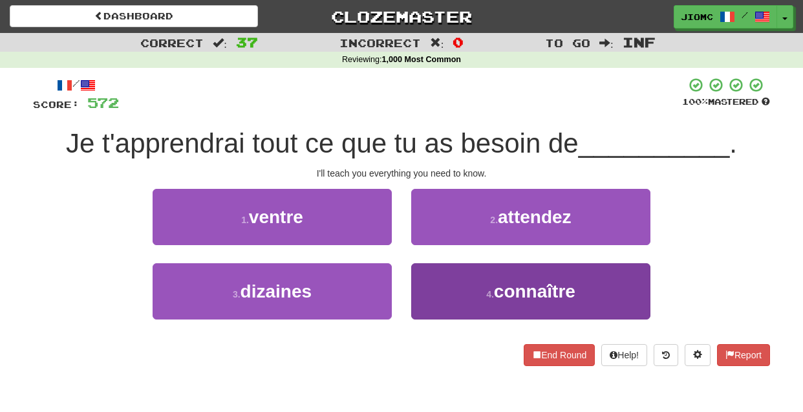
click at [431, 277] on button "4 . connaître" at bounding box center [530, 291] width 239 height 56
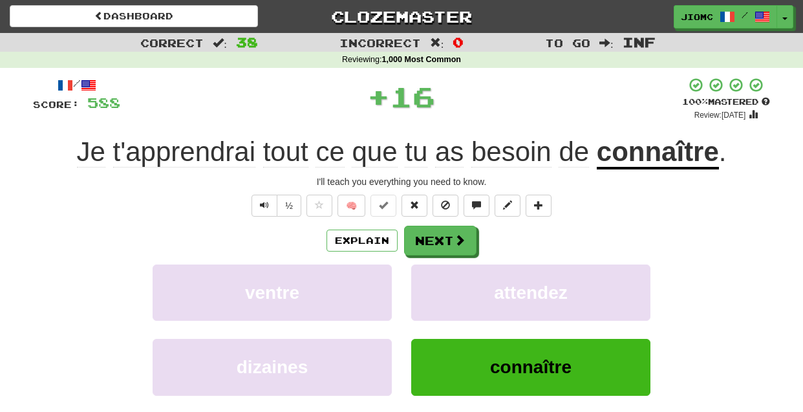
click at [431, 277] on button "attendez" at bounding box center [530, 292] width 239 height 56
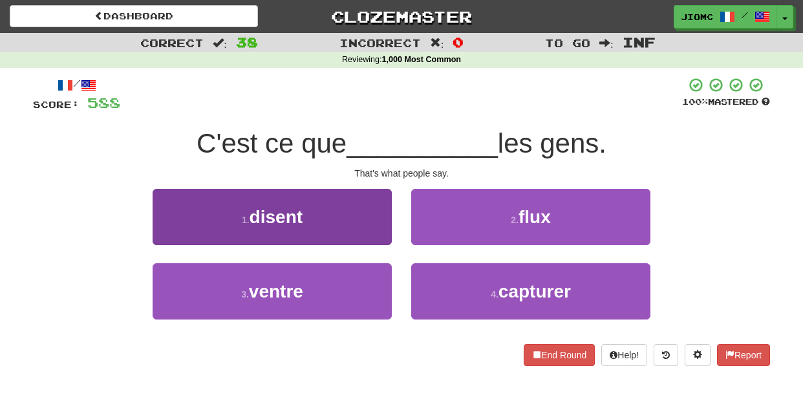
click at [379, 231] on button "1 . disent" at bounding box center [272, 217] width 239 height 56
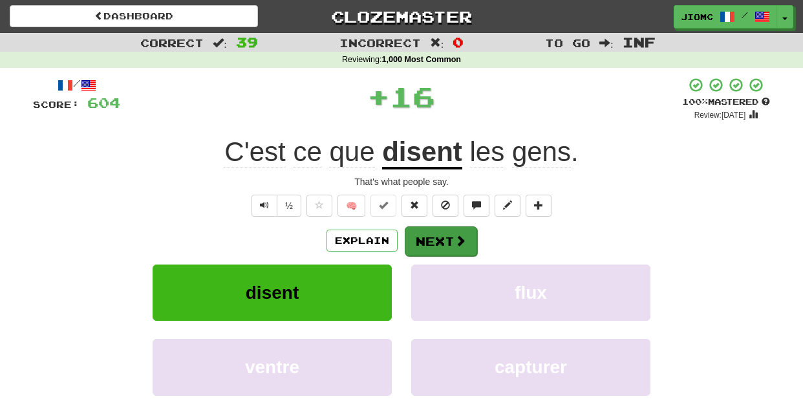
drag, startPoint x: 379, startPoint y: 231, endPoint x: 436, endPoint y: 233, distance: 57.0
click at [436, 233] on button "Next" at bounding box center [441, 241] width 72 height 30
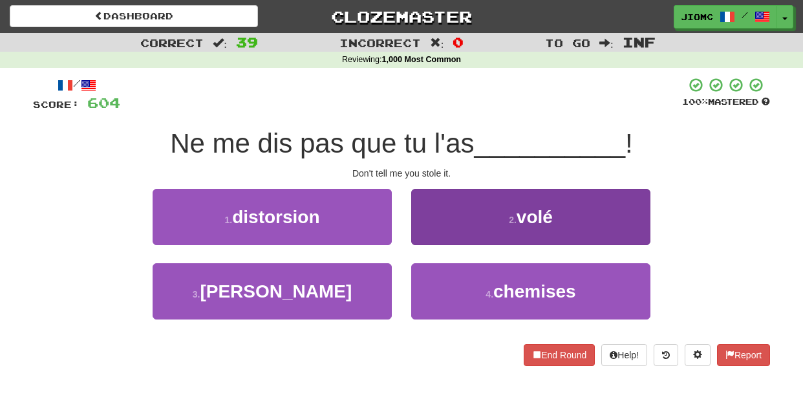
click at [438, 238] on button "2 . volé" at bounding box center [530, 217] width 239 height 56
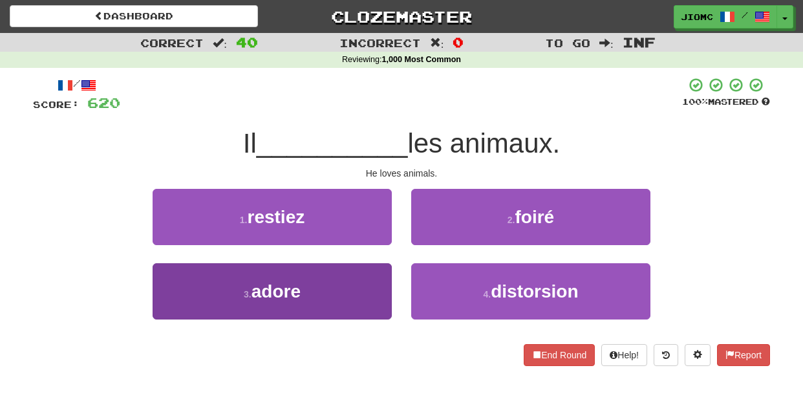
click at [374, 293] on button "3 . adore" at bounding box center [272, 291] width 239 height 56
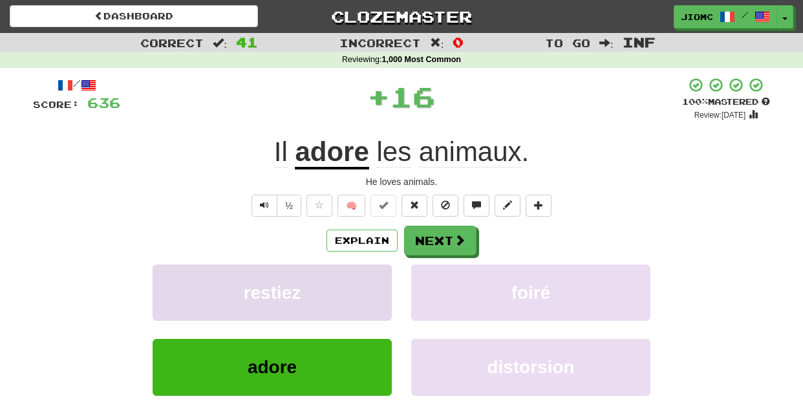
click at [374, 288] on button "restiez" at bounding box center [272, 292] width 239 height 56
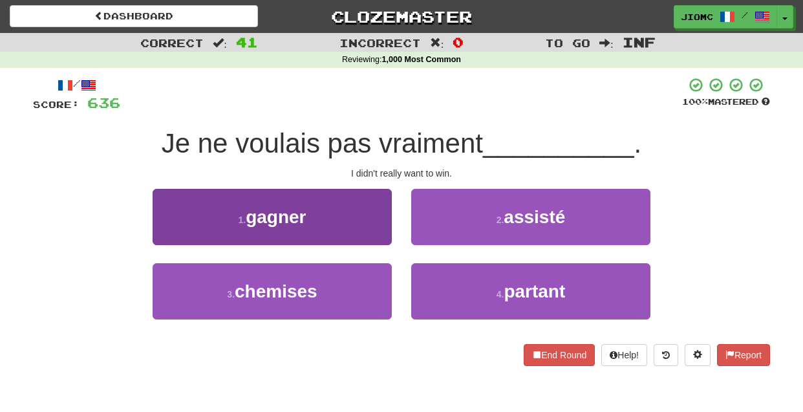
click at [384, 235] on button "1 . gagner" at bounding box center [272, 217] width 239 height 56
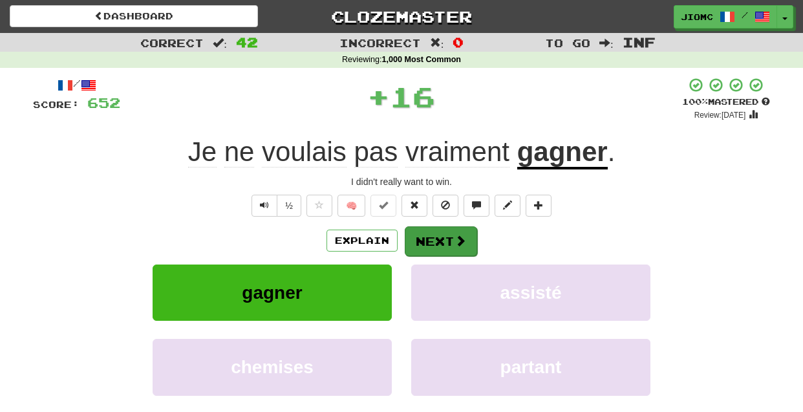
click at [419, 236] on button "Next" at bounding box center [441, 241] width 72 height 30
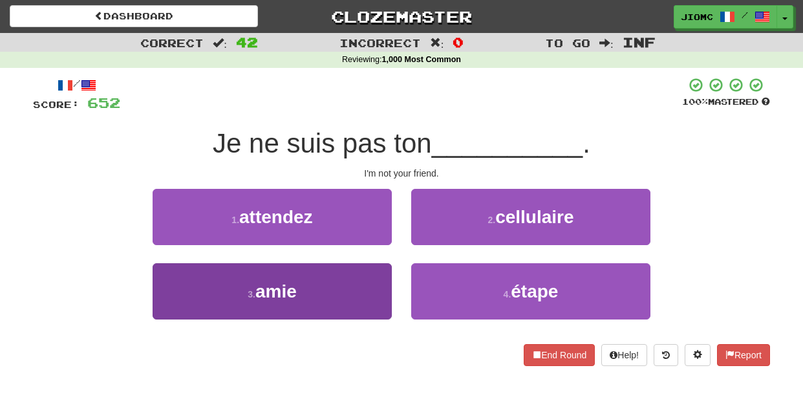
click at [380, 272] on button "3 . amie" at bounding box center [272, 291] width 239 height 56
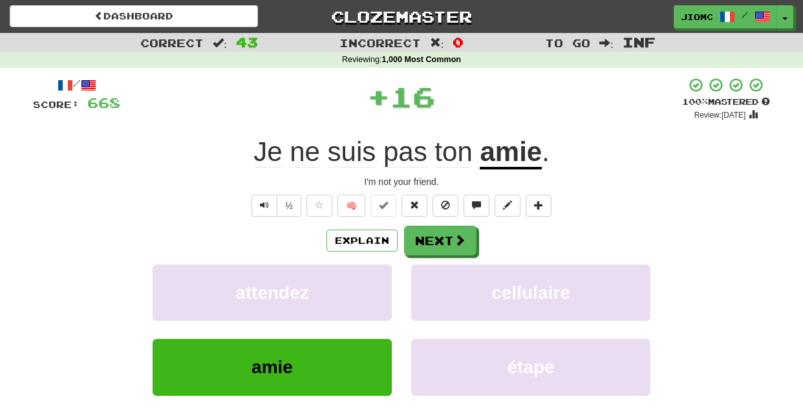
click at [380, 272] on button "attendez" at bounding box center [272, 292] width 239 height 56
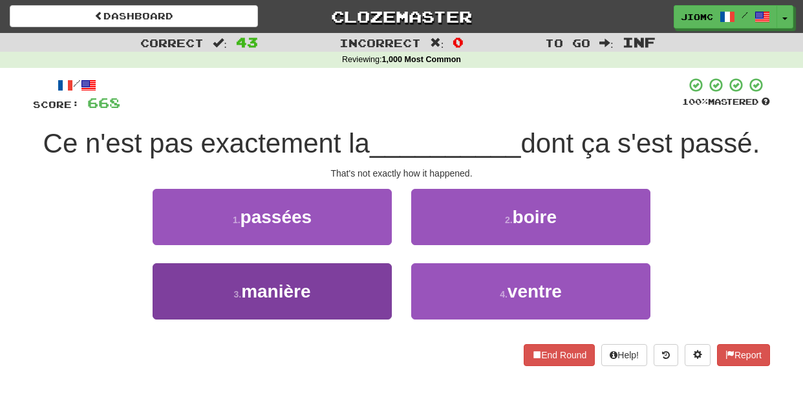
click at [376, 284] on button "3 . manière" at bounding box center [272, 291] width 239 height 56
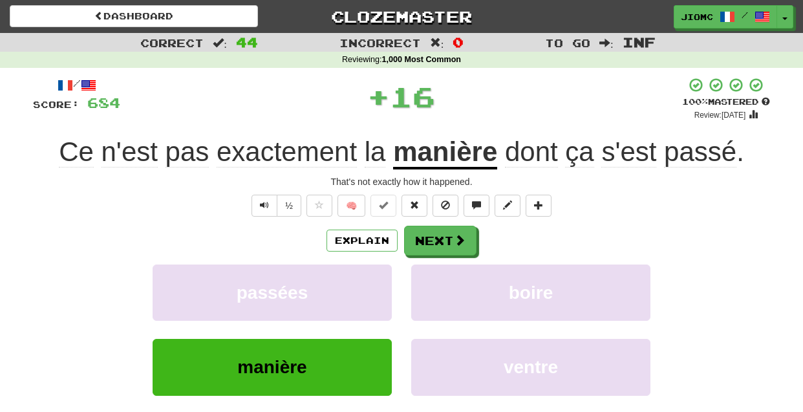
click at [376, 284] on button "passées" at bounding box center [272, 292] width 239 height 56
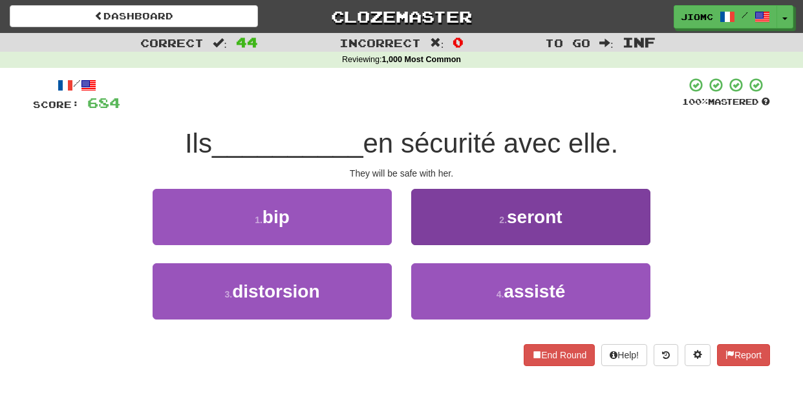
click at [429, 237] on button "2 . seront" at bounding box center [530, 217] width 239 height 56
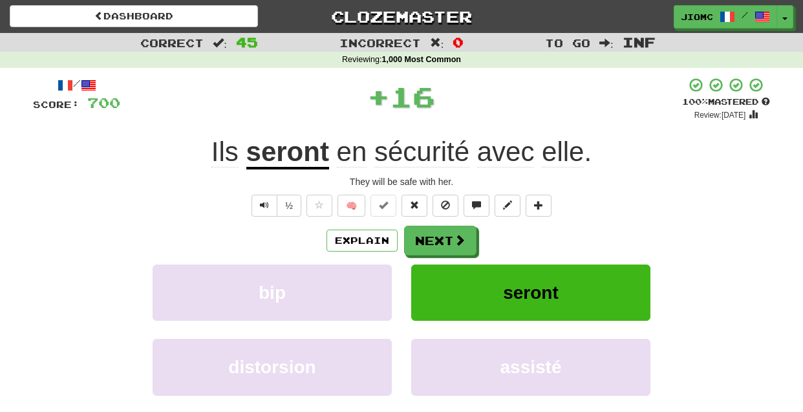
click at [429, 237] on button "Next" at bounding box center [440, 241] width 72 height 30
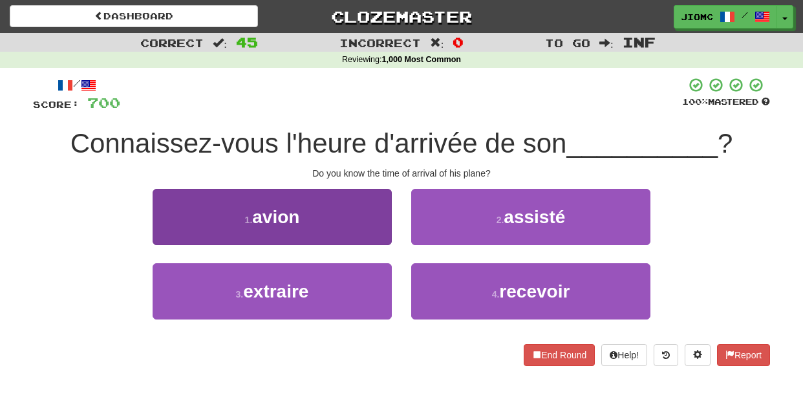
click at [370, 230] on button "1 . avion" at bounding box center [272, 217] width 239 height 56
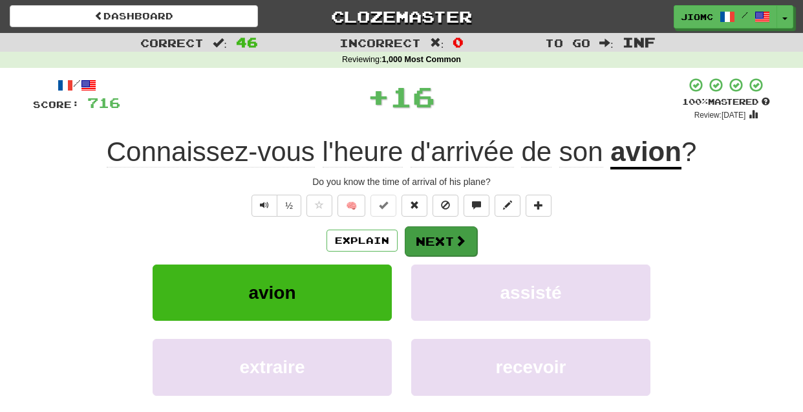
click at [422, 232] on button "Next" at bounding box center [441, 241] width 72 height 30
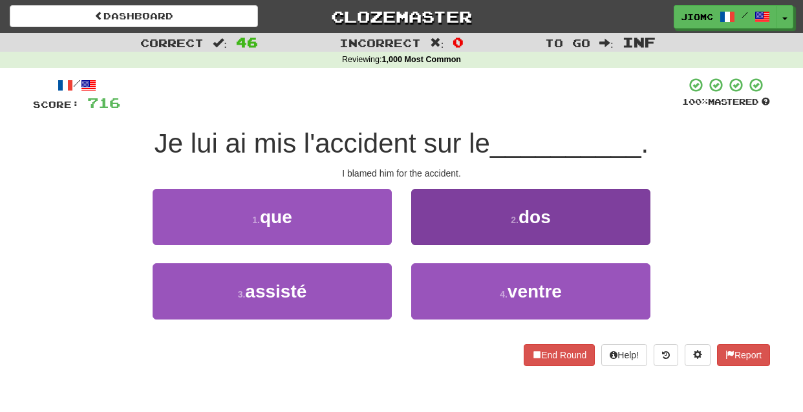
click at [431, 234] on button "2 . dos" at bounding box center [530, 217] width 239 height 56
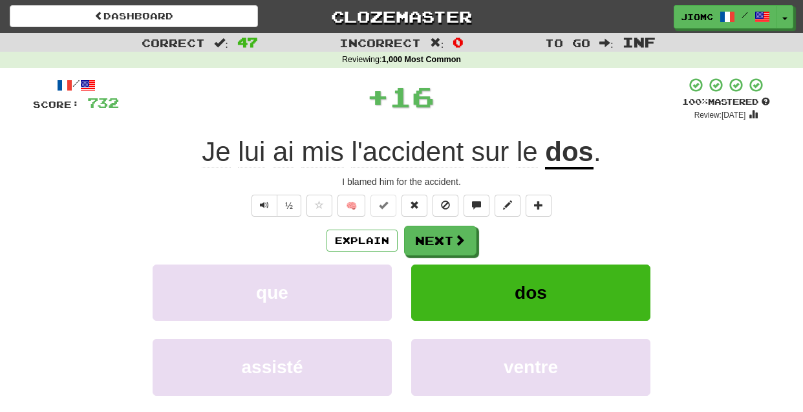
click at [433, 234] on button "Next" at bounding box center [440, 241] width 72 height 30
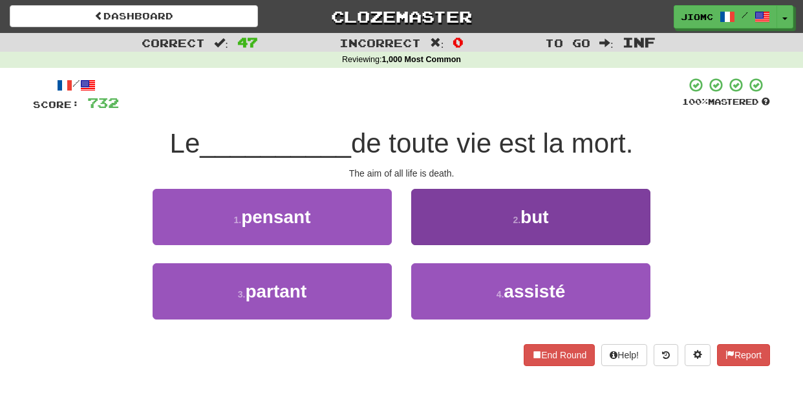
click at [434, 232] on button "2 . but" at bounding box center [530, 217] width 239 height 56
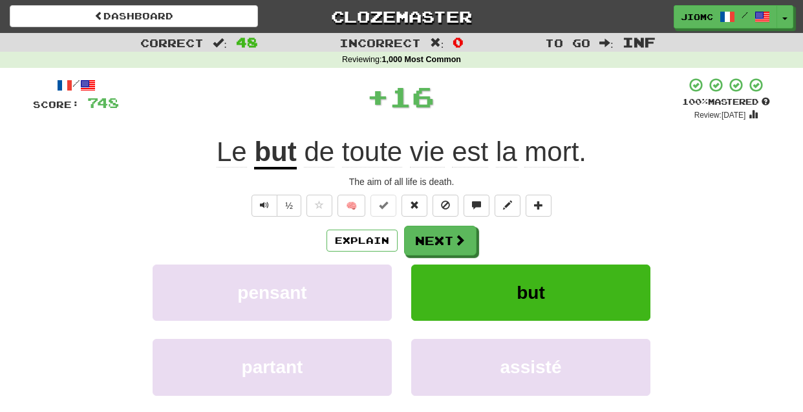
click at [434, 233] on button "Next" at bounding box center [440, 241] width 72 height 30
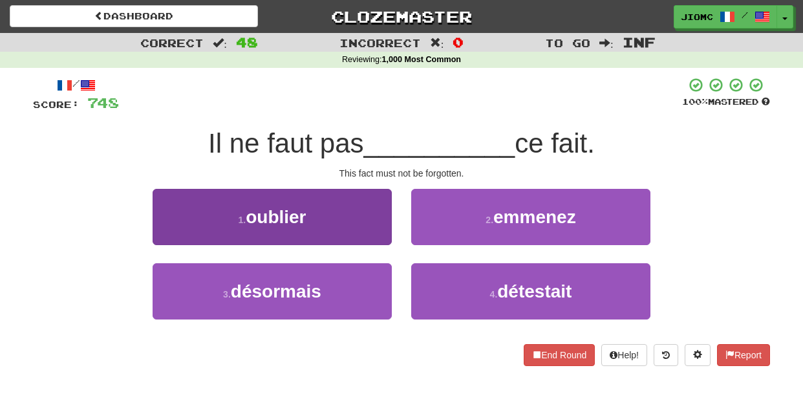
click at [370, 231] on button "1 . oublier" at bounding box center [272, 217] width 239 height 56
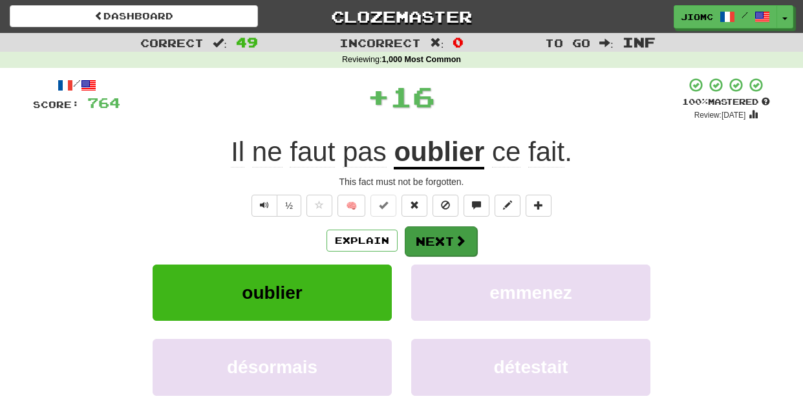
click at [449, 243] on button "Next" at bounding box center [441, 241] width 72 height 30
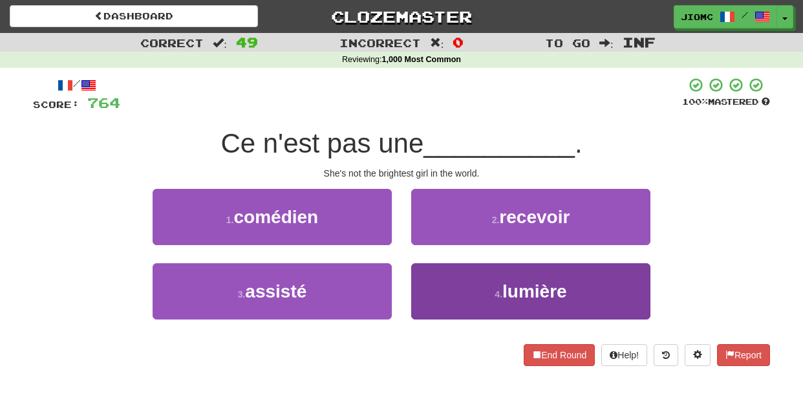
click at [440, 274] on button "4 . lumière" at bounding box center [530, 291] width 239 height 56
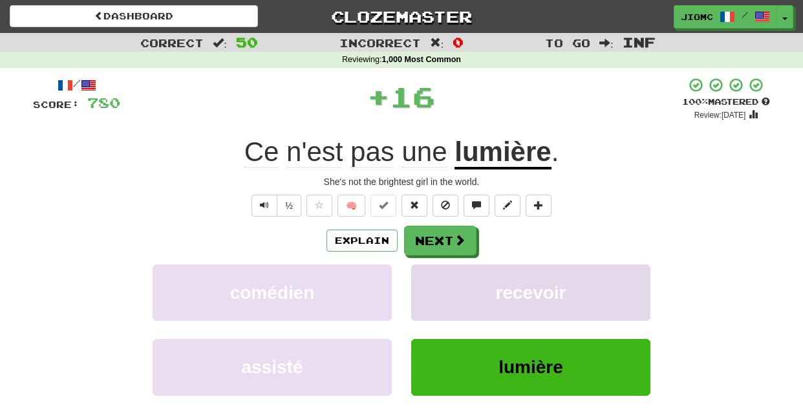
click at [438, 273] on button "recevoir" at bounding box center [530, 292] width 239 height 56
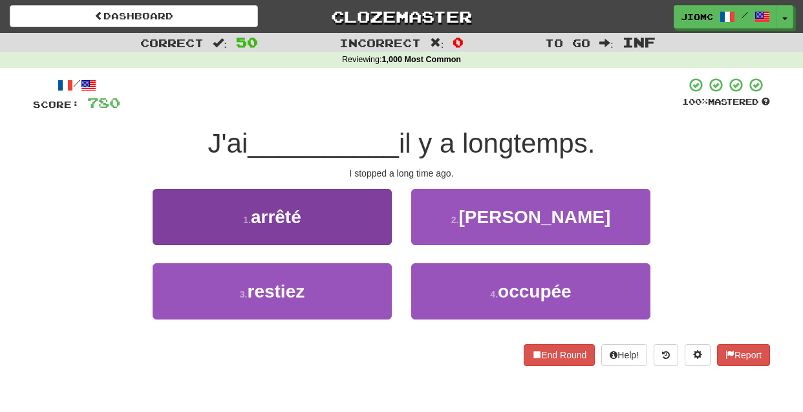
click at [357, 219] on button "1 . arrêté" at bounding box center [272, 217] width 239 height 56
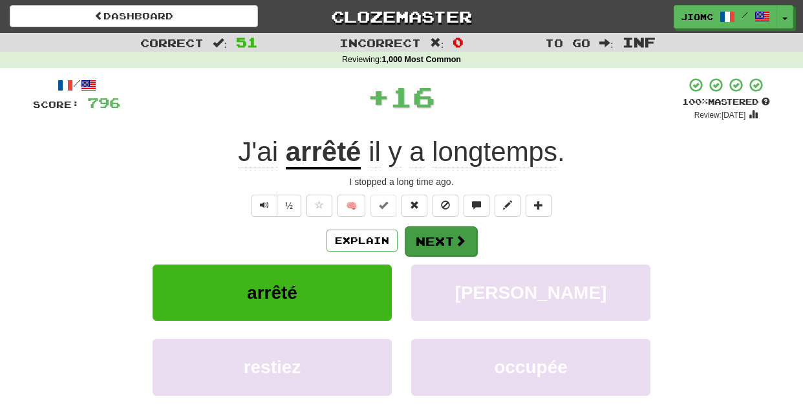
click at [426, 232] on button "Next" at bounding box center [441, 241] width 72 height 30
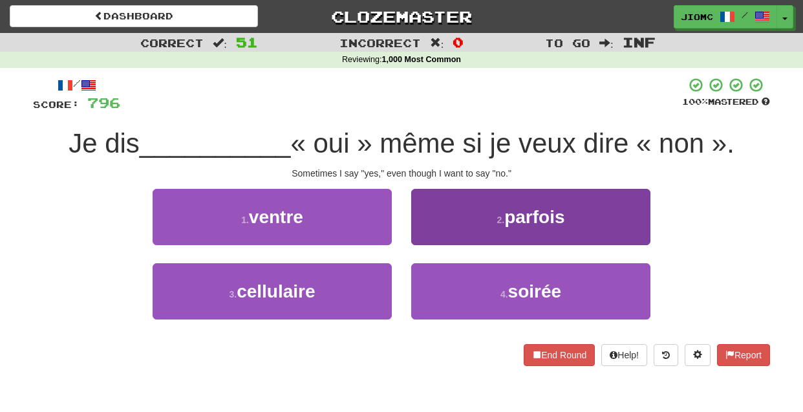
click at [429, 237] on button "2 . parfois" at bounding box center [530, 217] width 239 height 56
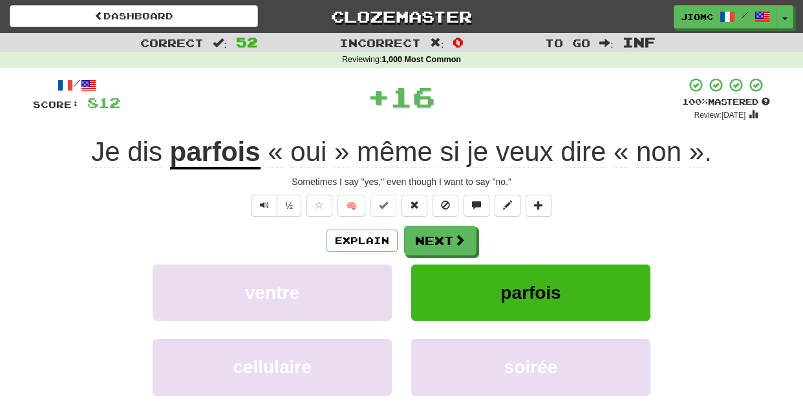
click at [434, 237] on button "Next" at bounding box center [440, 241] width 72 height 30
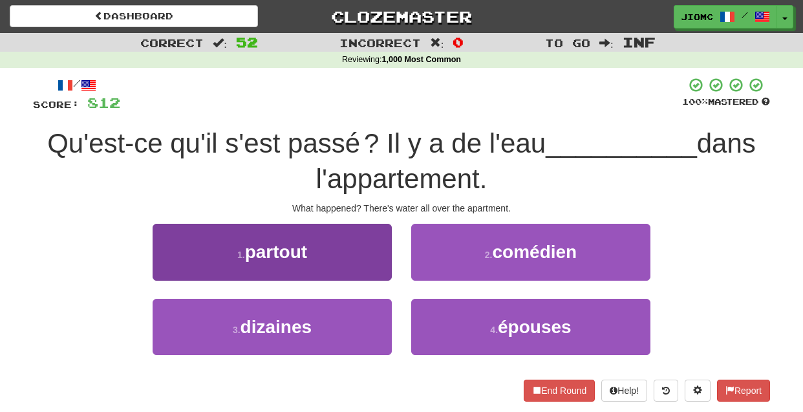
click at [366, 257] on button "1 . partout" at bounding box center [272, 252] width 239 height 56
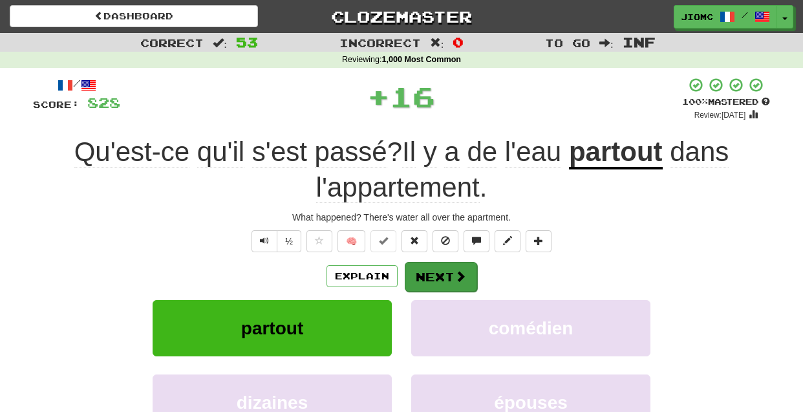
click at [437, 270] on button "Next" at bounding box center [441, 277] width 72 height 30
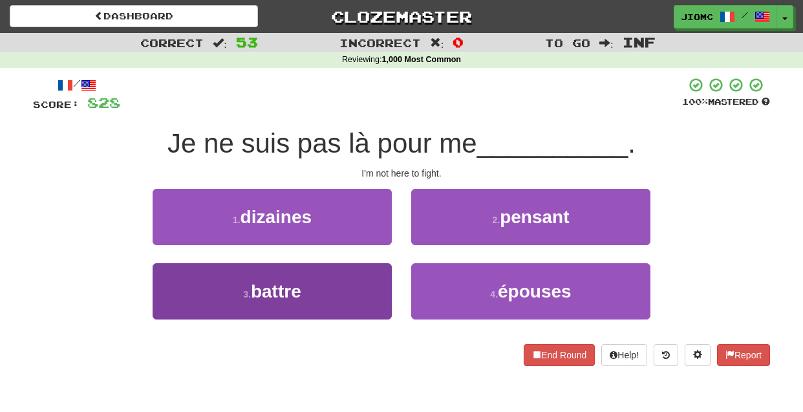
click at [381, 279] on button "3 . battre" at bounding box center [272, 291] width 239 height 56
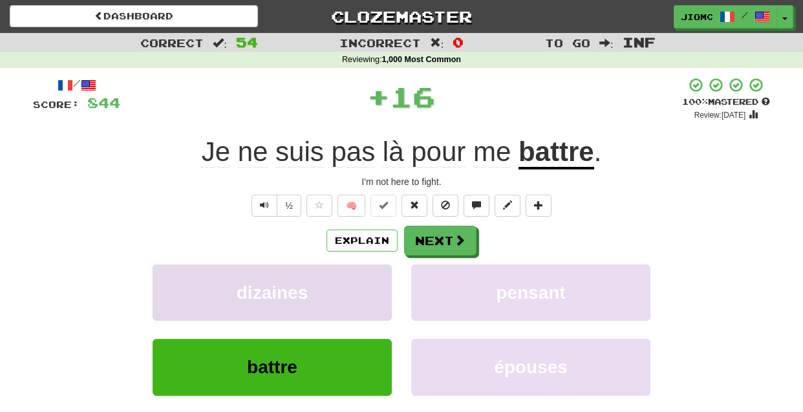
click at [379, 279] on button "dizaines" at bounding box center [272, 292] width 239 height 56
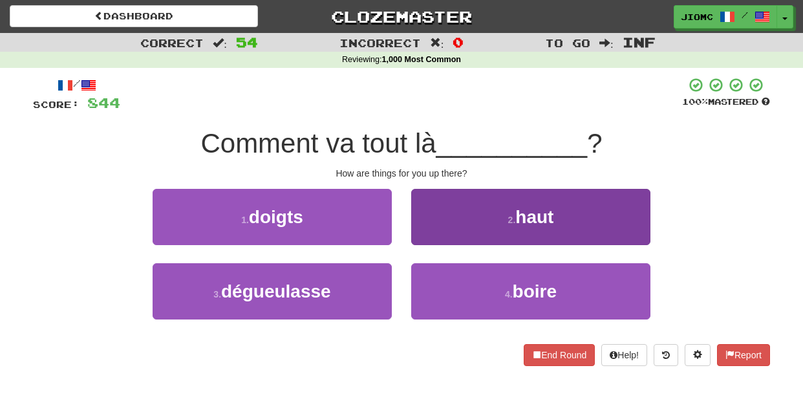
click at [431, 227] on button "2 . haut" at bounding box center [530, 217] width 239 height 56
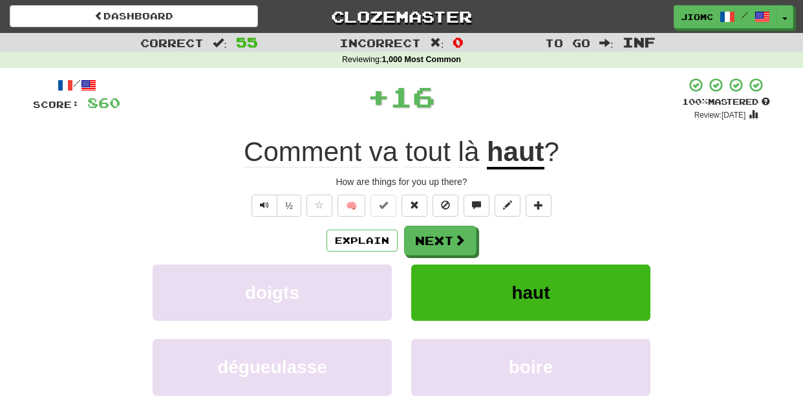
click at [434, 240] on button "Next" at bounding box center [440, 241] width 72 height 30
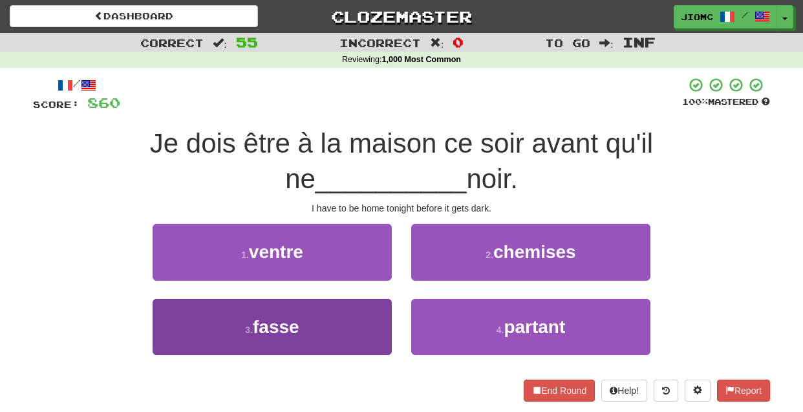
click at [376, 314] on button "3 . fasse" at bounding box center [272, 327] width 239 height 56
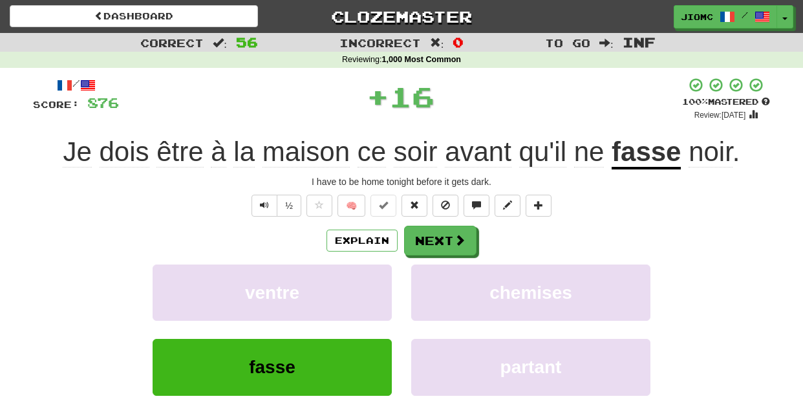
click at [376, 314] on button "ventre" at bounding box center [272, 292] width 239 height 56
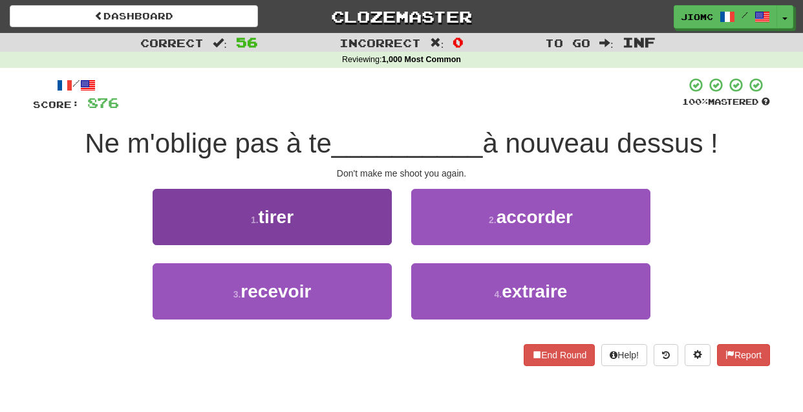
click at [369, 236] on button "1 . tirer" at bounding box center [272, 217] width 239 height 56
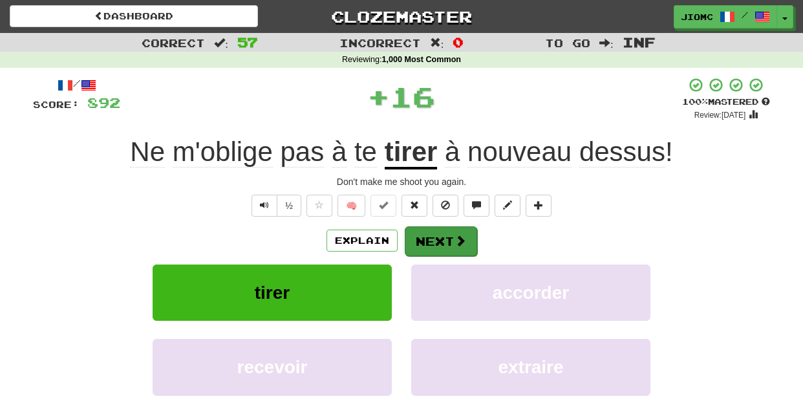
click at [431, 237] on button "Next" at bounding box center [441, 241] width 72 height 30
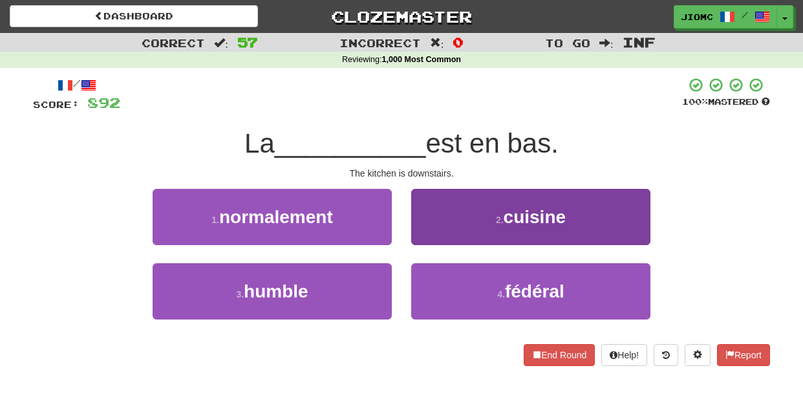
click at [429, 233] on button "2 . cuisine" at bounding box center [530, 217] width 239 height 56
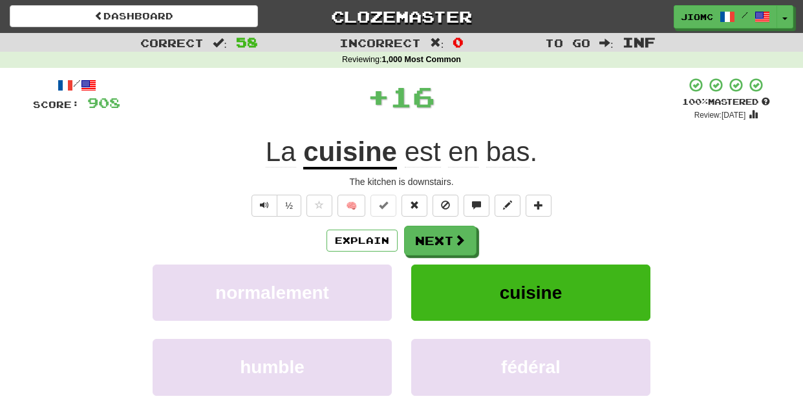
click at [429, 236] on button "Next" at bounding box center [440, 241] width 72 height 30
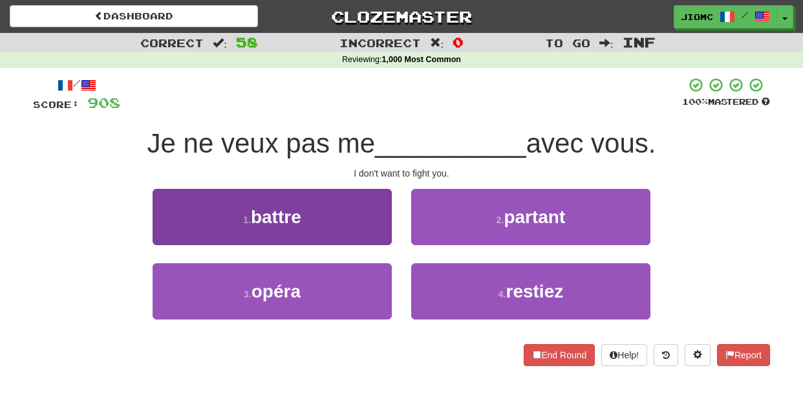
click at [361, 219] on button "1 . battre" at bounding box center [272, 217] width 239 height 56
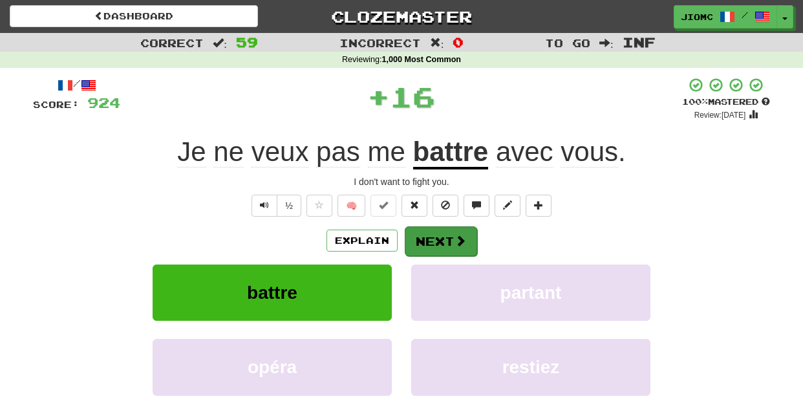
click at [424, 235] on button "Next" at bounding box center [441, 241] width 72 height 30
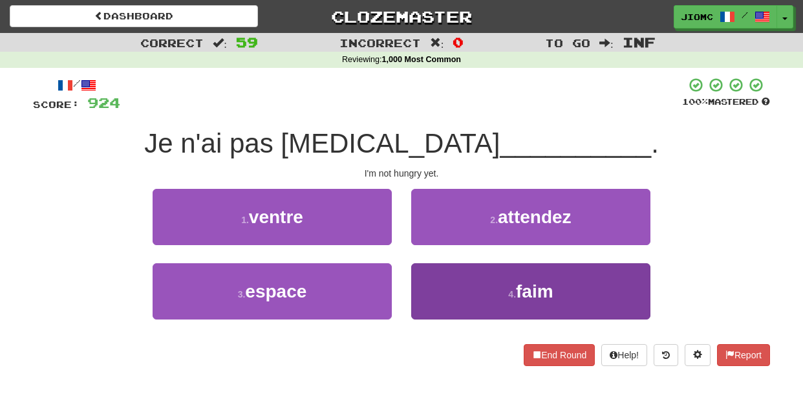
click at [434, 288] on button "4 . faim" at bounding box center [530, 291] width 239 height 56
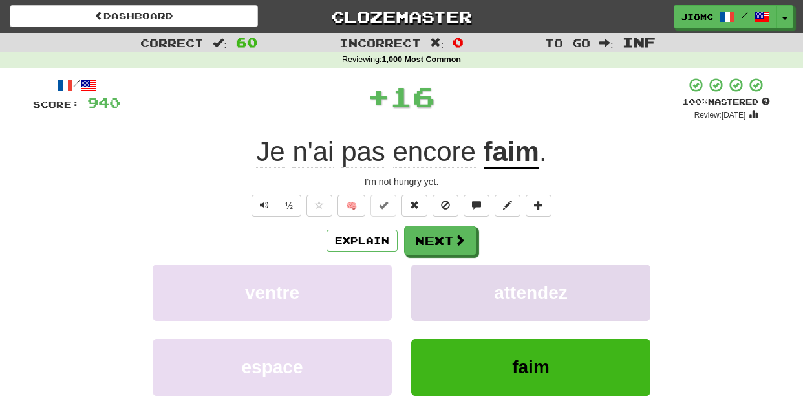
click at [434, 286] on button "attendez" at bounding box center [530, 292] width 239 height 56
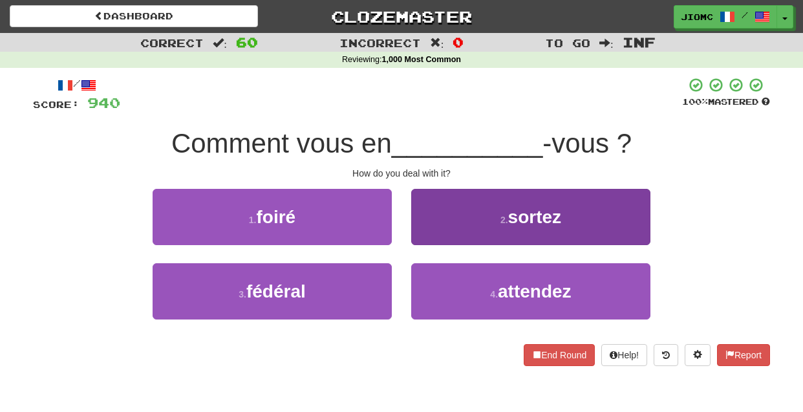
click at [429, 230] on button "2 . sortez" at bounding box center [530, 217] width 239 height 56
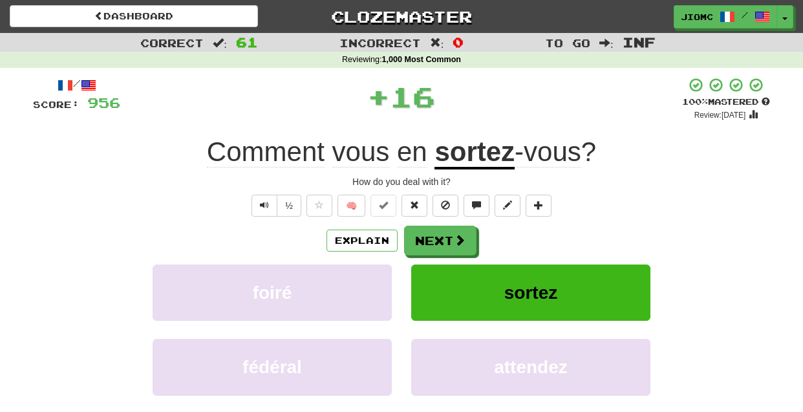
click at [427, 233] on button "Next" at bounding box center [440, 241] width 72 height 30
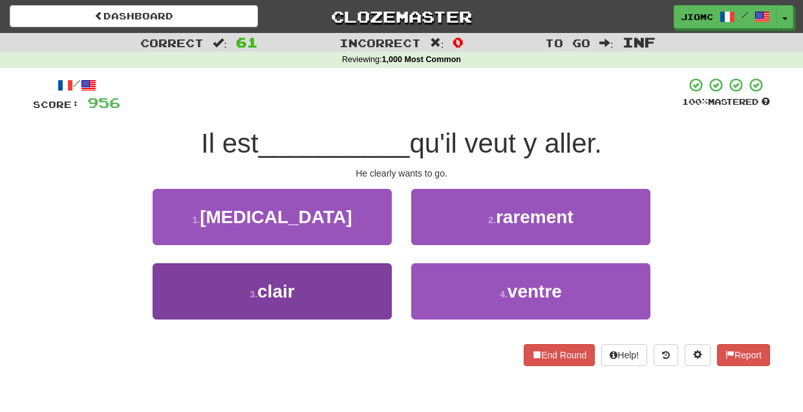
click at [360, 282] on button "3 . clair" at bounding box center [272, 291] width 239 height 56
click at [360, 245] on button "1 . cancer" at bounding box center [272, 217] width 239 height 56
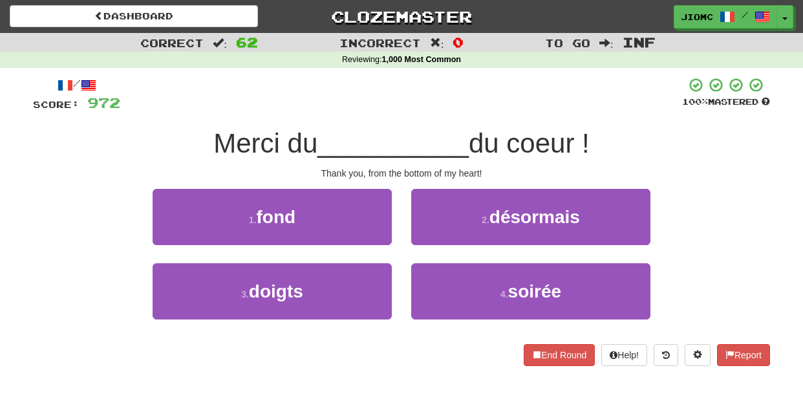
drag, startPoint x: 354, startPoint y: 214, endPoint x: 381, endPoint y: 226, distance: 29.5
click at [354, 214] on button "1 . fond" at bounding box center [272, 217] width 239 height 56
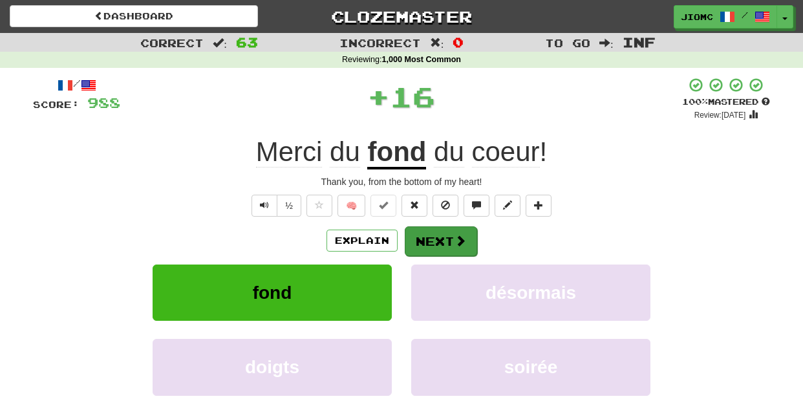
click at [428, 232] on button "Next" at bounding box center [441, 241] width 72 height 30
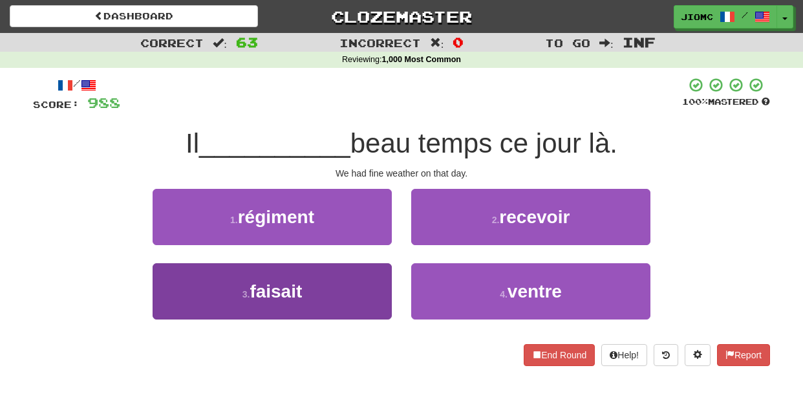
click at [361, 279] on button "3 . faisait" at bounding box center [272, 291] width 239 height 56
click at [361, 245] on button "1 . régiment" at bounding box center [272, 217] width 239 height 56
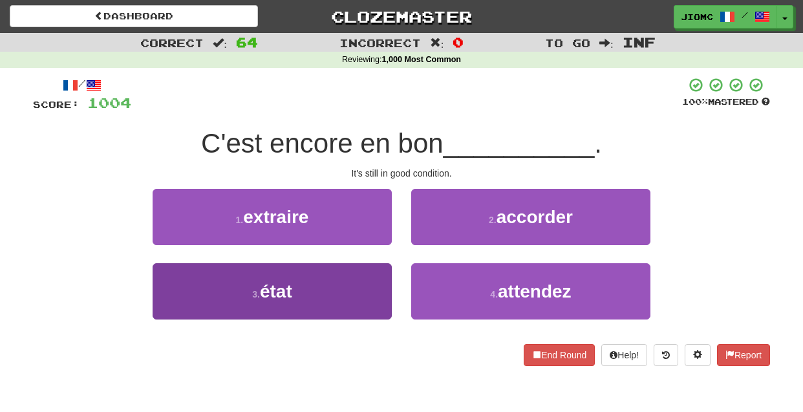
click at [372, 284] on button "3 . état" at bounding box center [272, 291] width 239 height 56
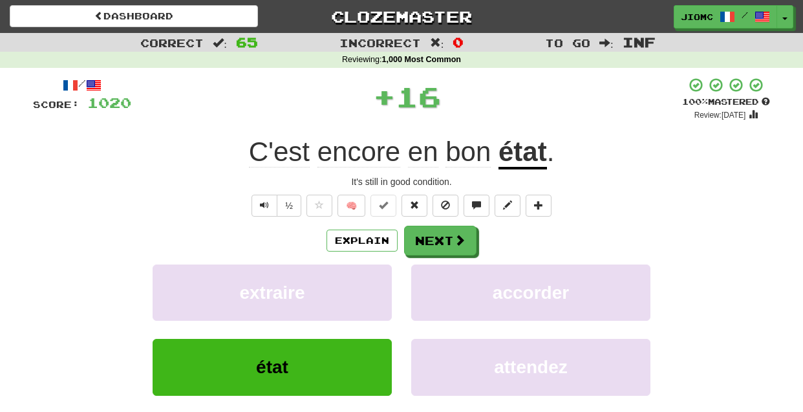
click at [372, 284] on button "extraire" at bounding box center [272, 292] width 239 height 56
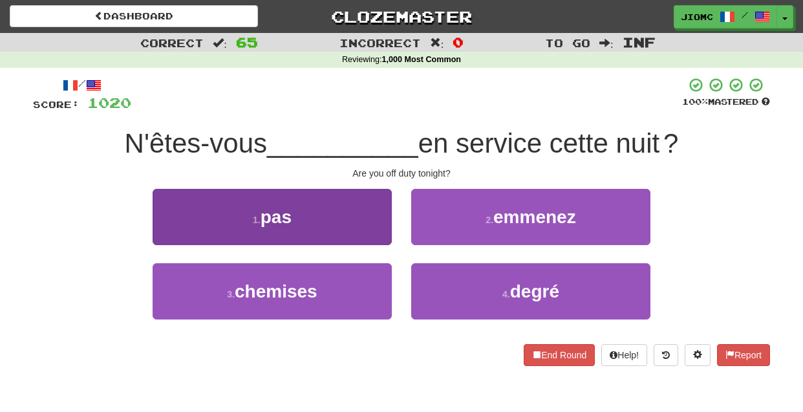
click at [375, 230] on button "1 . pas" at bounding box center [272, 217] width 239 height 56
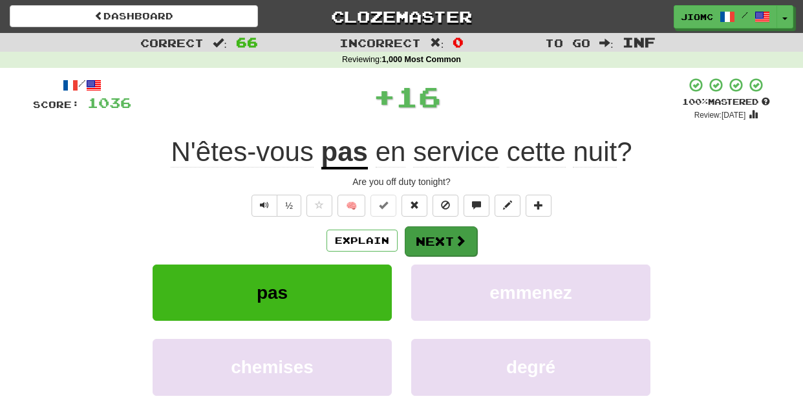
click at [431, 233] on button "Next" at bounding box center [441, 241] width 72 height 30
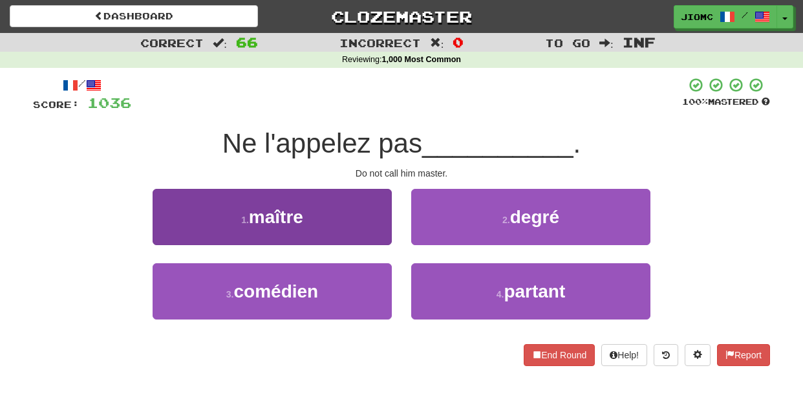
click at [377, 230] on button "1 . maître" at bounding box center [272, 217] width 239 height 56
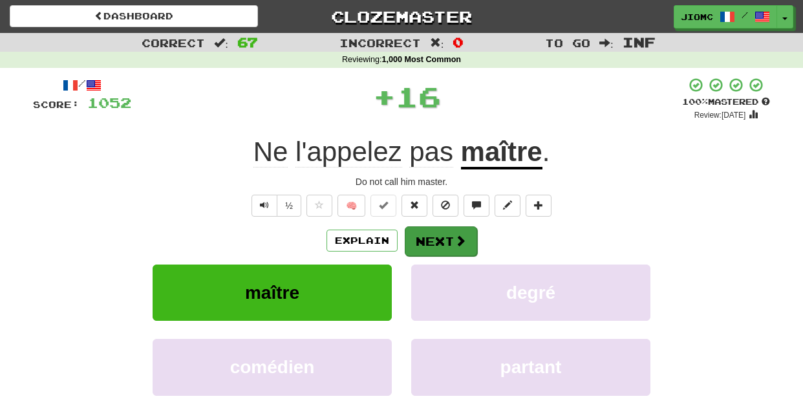
click at [445, 242] on button "Next" at bounding box center [441, 241] width 72 height 30
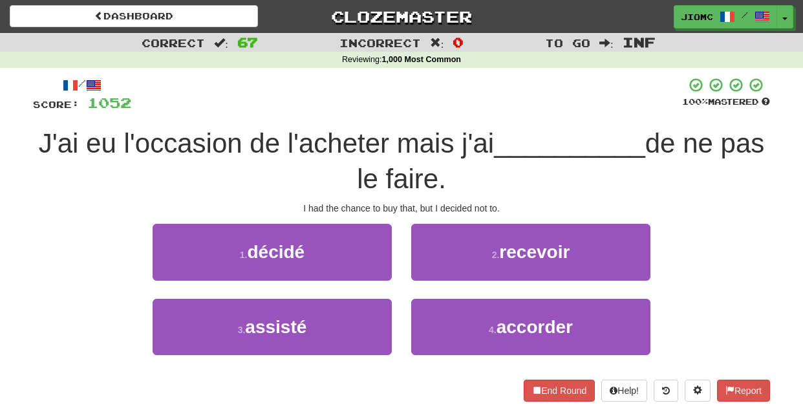
drag, startPoint x: 370, startPoint y: 255, endPoint x: 387, endPoint y: 259, distance: 16.8
click at [370, 255] on button "1 . décidé" at bounding box center [272, 252] width 239 height 56
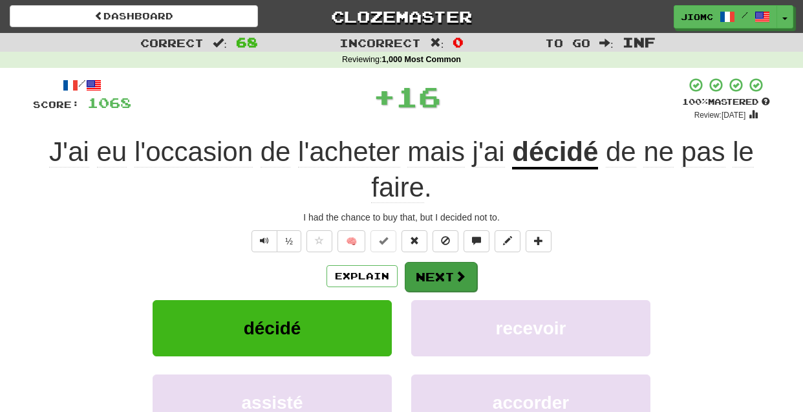
click at [426, 264] on button "Next" at bounding box center [441, 277] width 72 height 30
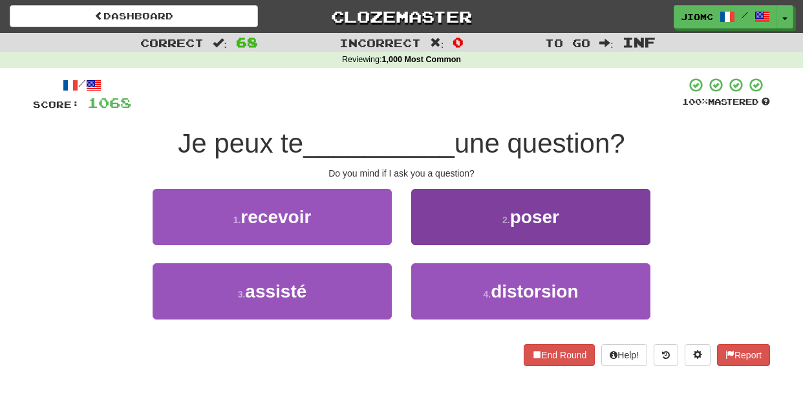
click at [433, 237] on button "2 . poser" at bounding box center [530, 217] width 239 height 56
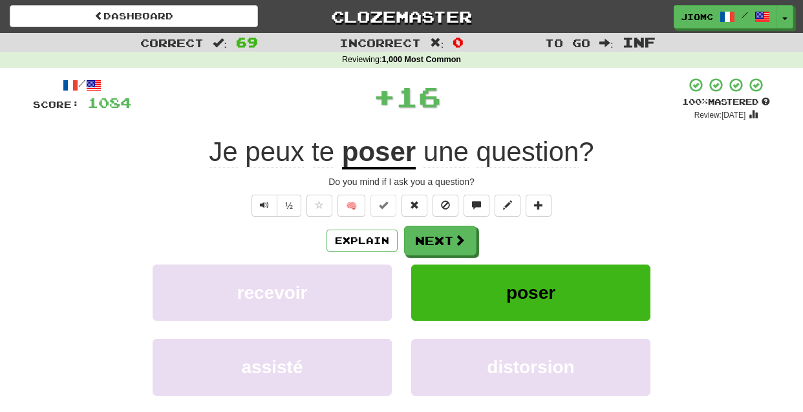
click at [433, 237] on button "Next" at bounding box center [440, 241] width 72 height 30
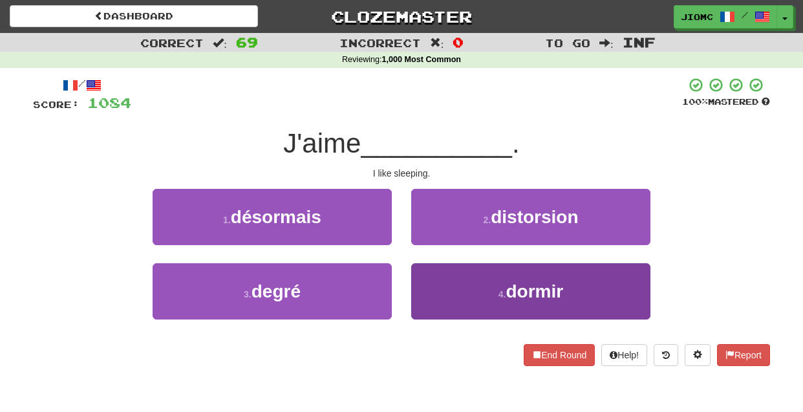
click at [434, 272] on button "4 . dormir" at bounding box center [530, 291] width 239 height 56
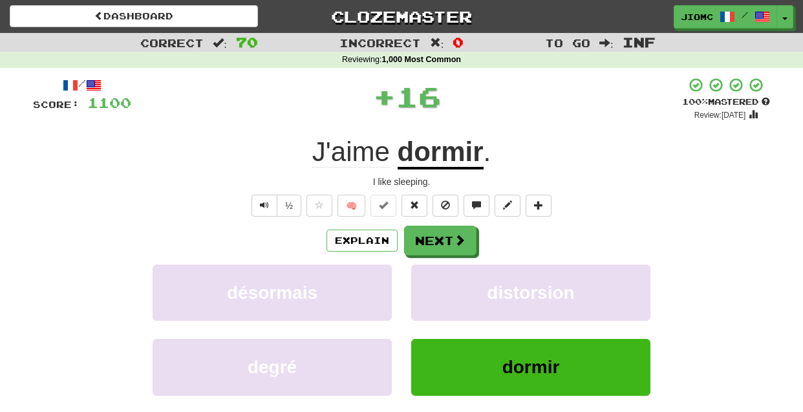
click at [434, 272] on button "distorsion" at bounding box center [530, 292] width 239 height 56
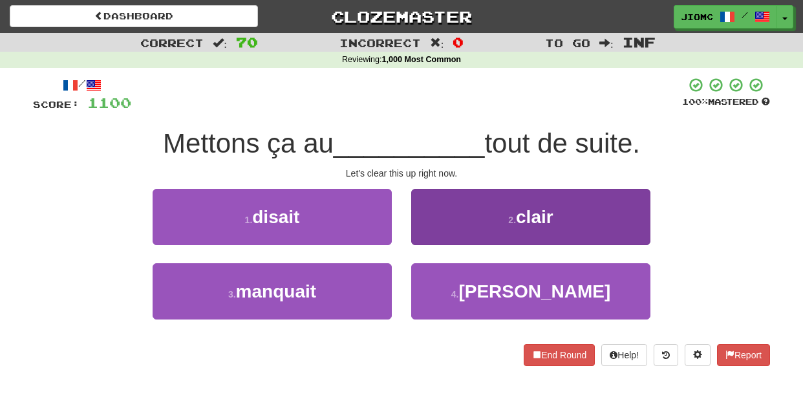
click at [426, 224] on button "2 . clair" at bounding box center [530, 217] width 239 height 56
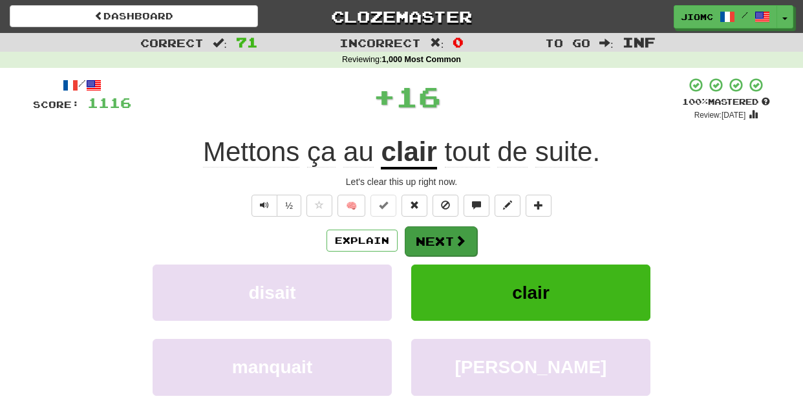
click at [431, 229] on button "Next" at bounding box center [441, 241] width 72 height 30
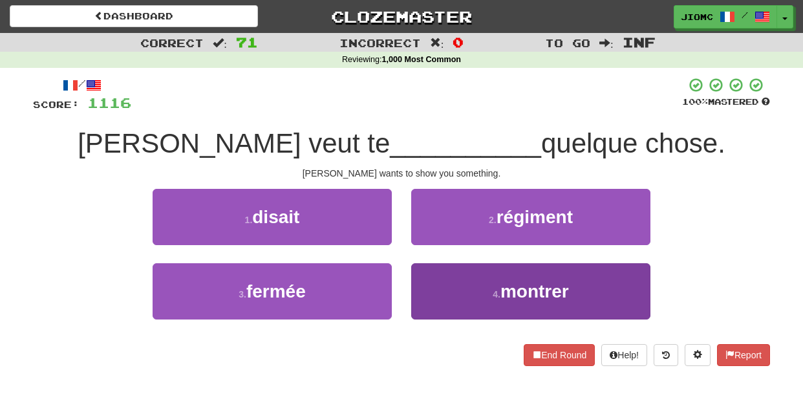
click at [436, 284] on button "4 . montrer" at bounding box center [530, 291] width 239 height 56
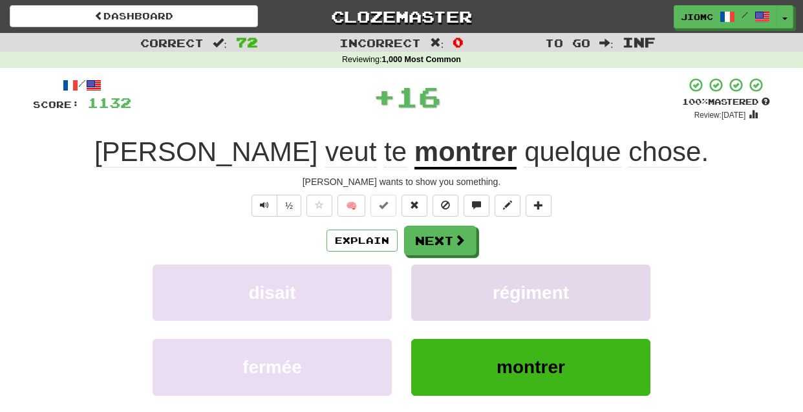
click at [436, 283] on button "régiment" at bounding box center [530, 292] width 239 height 56
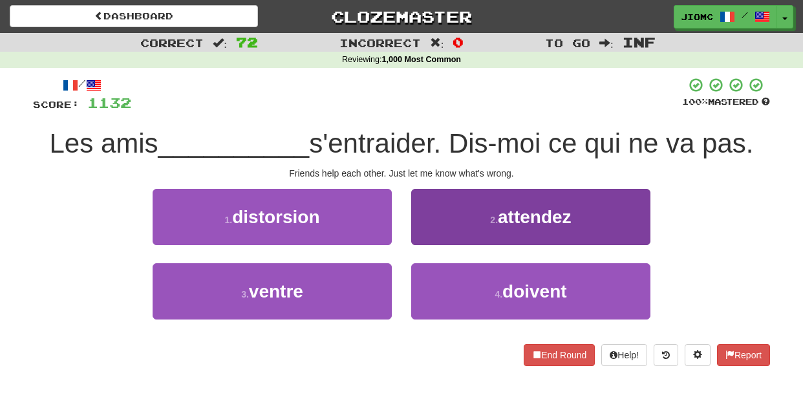
click at [442, 236] on button "2 . attendez" at bounding box center [530, 217] width 239 height 56
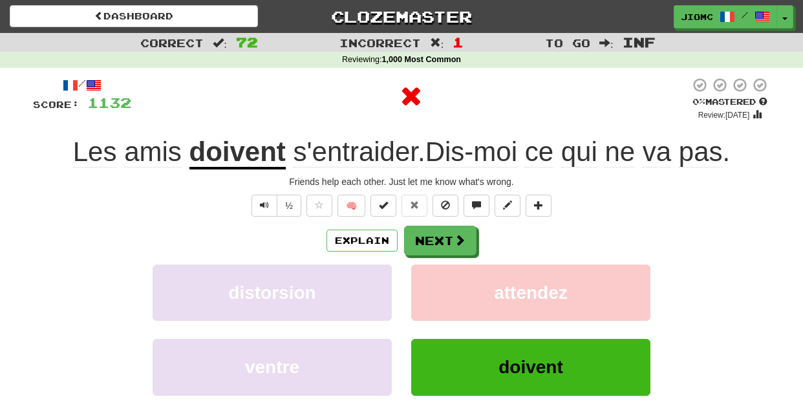
click at [442, 236] on button "Next" at bounding box center [440, 241] width 72 height 30
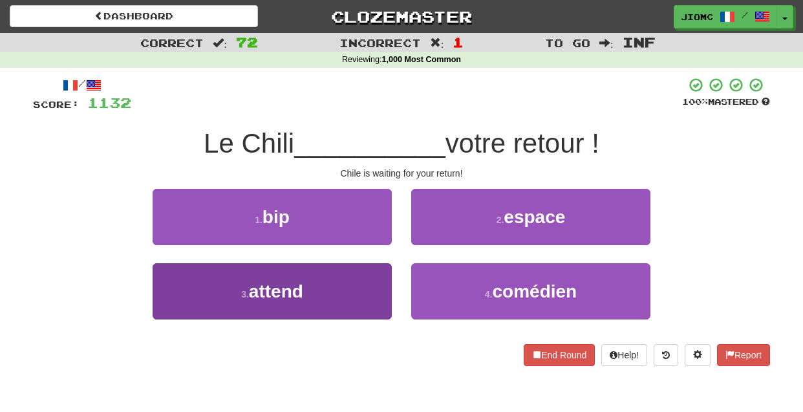
click at [372, 283] on button "3 . attend" at bounding box center [272, 291] width 239 height 56
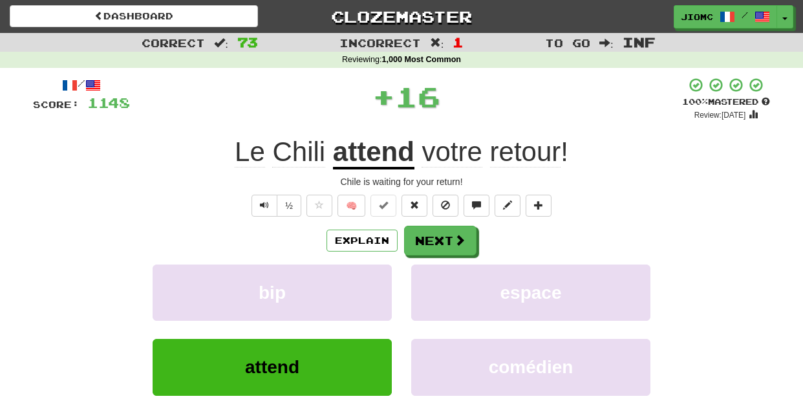
click at [372, 283] on button "bip" at bounding box center [272, 292] width 239 height 56
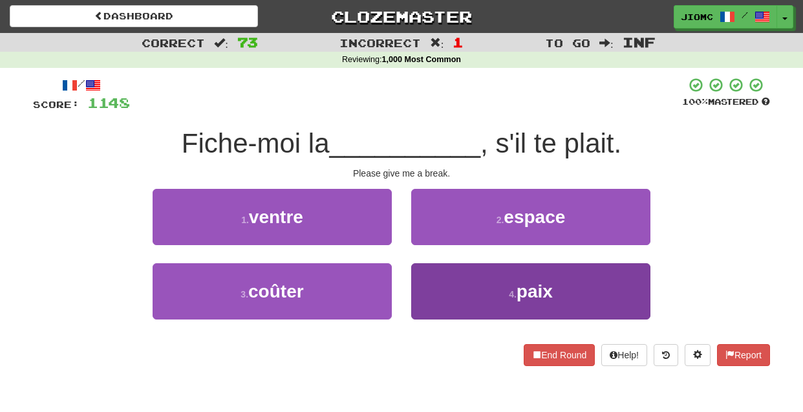
click at [458, 288] on button "4 . paix" at bounding box center [530, 291] width 239 height 56
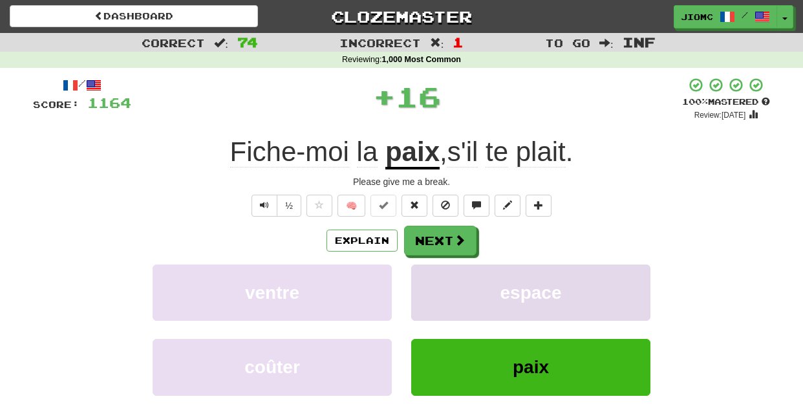
click at [458, 288] on button "espace" at bounding box center [530, 292] width 239 height 56
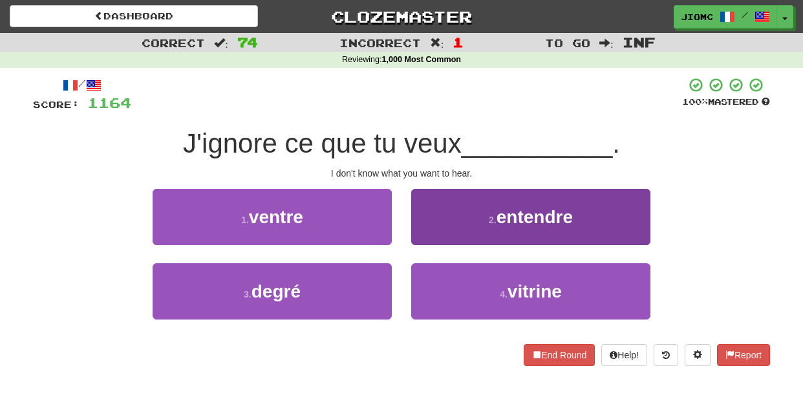
click at [446, 230] on button "2 . entendre" at bounding box center [530, 217] width 239 height 56
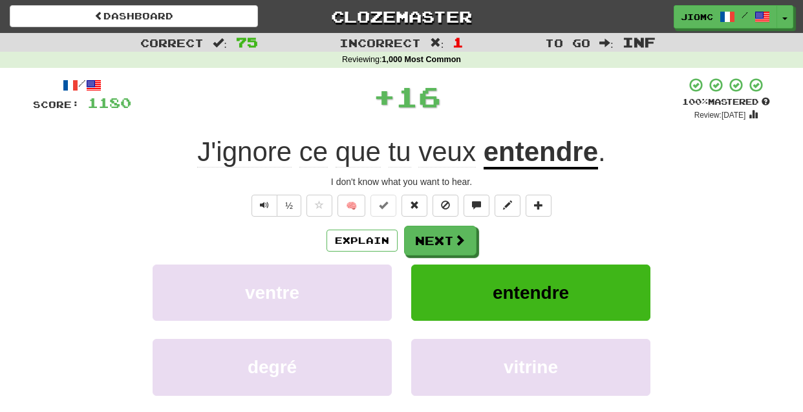
click at [440, 236] on button "Next" at bounding box center [440, 241] width 72 height 30
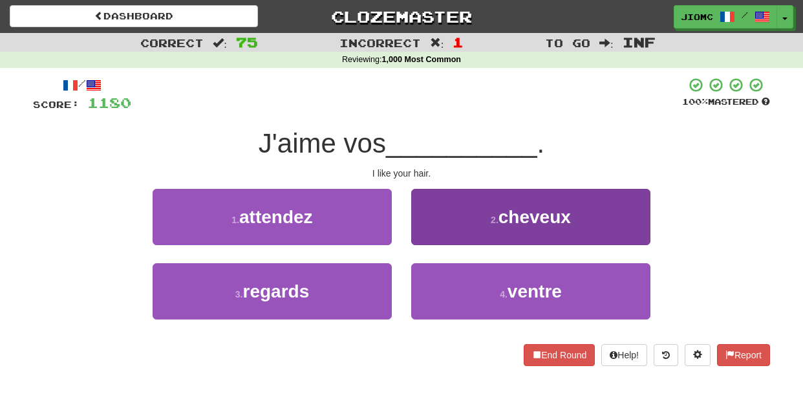
click at [434, 235] on button "2 . cheveux" at bounding box center [530, 217] width 239 height 56
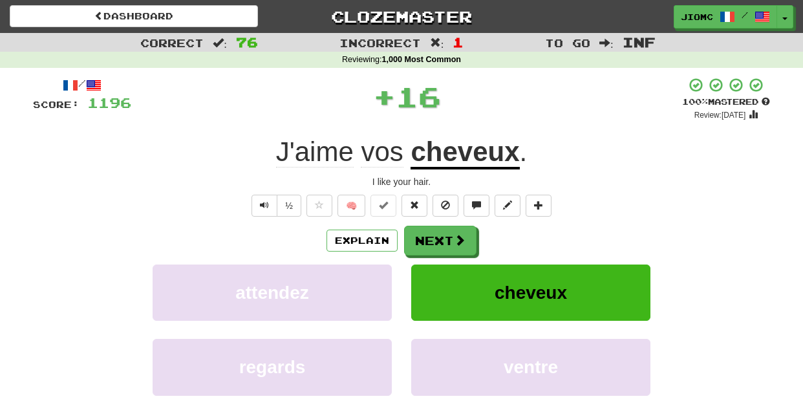
click at [434, 235] on button "Next" at bounding box center [440, 241] width 72 height 30
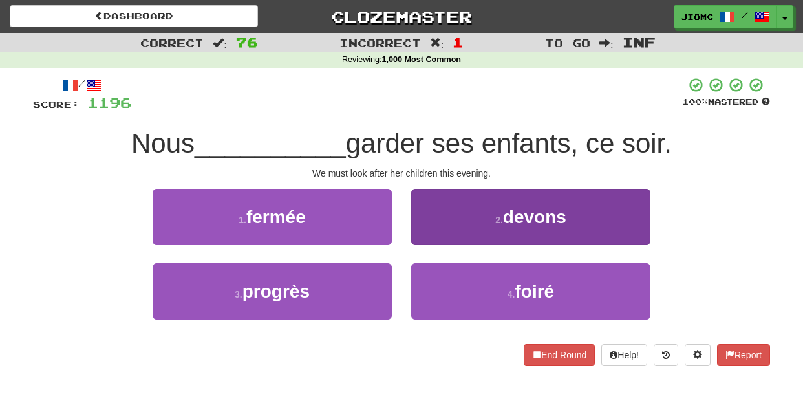
click at [435, 235] on button "2 . devons" at bounding box center [530, 217] width 239 height 56
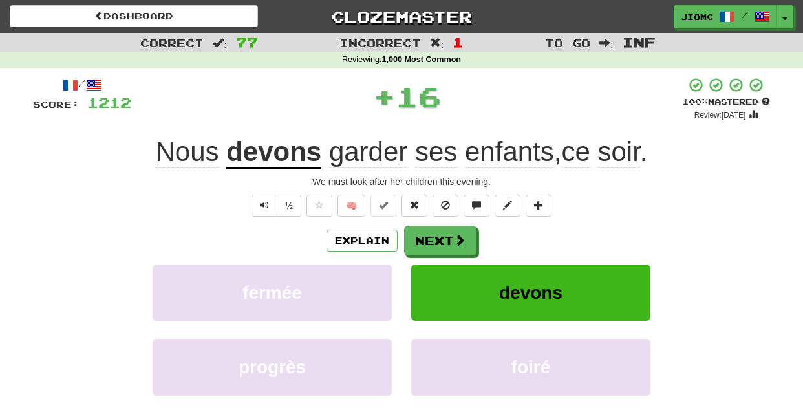
click at [435, 235] on button "Next" at bounding box center [440, 241] width 72 height 30
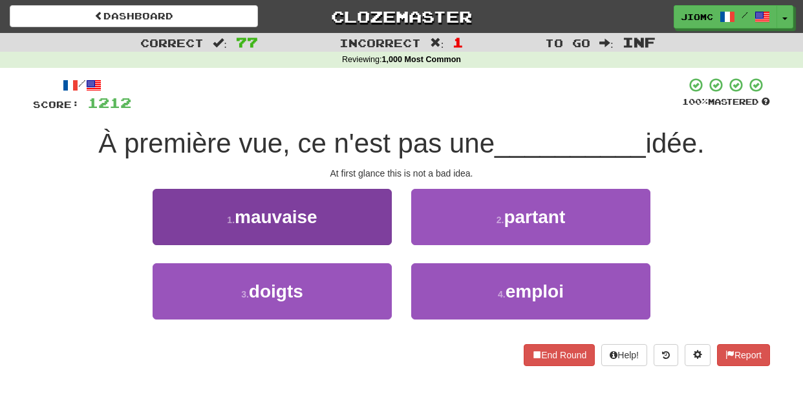
click at [372, 236] on button "1 . mauvaise" at bounding box center [272, 217] width 239 height 56
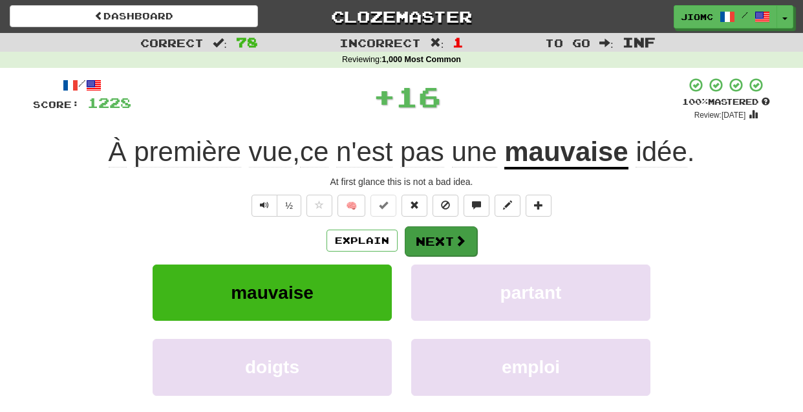
click at [420, 239] on button "Next" at bounding box center [441, 241] width 72 height 30
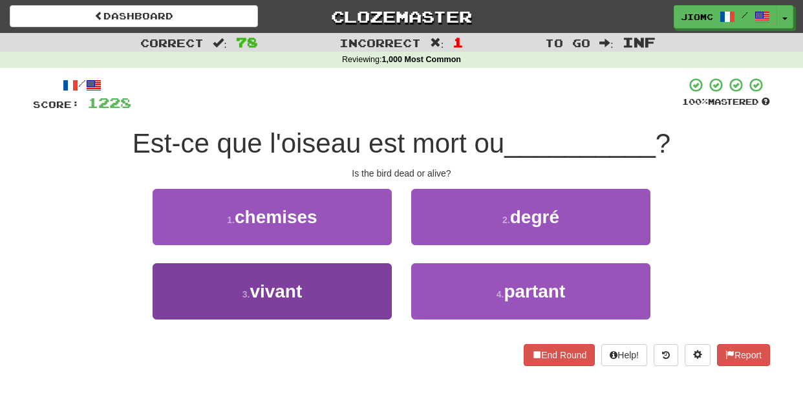
click at [382, 277] on button "3 . vivant" at bounding box center [272, 291] width 239 height 56
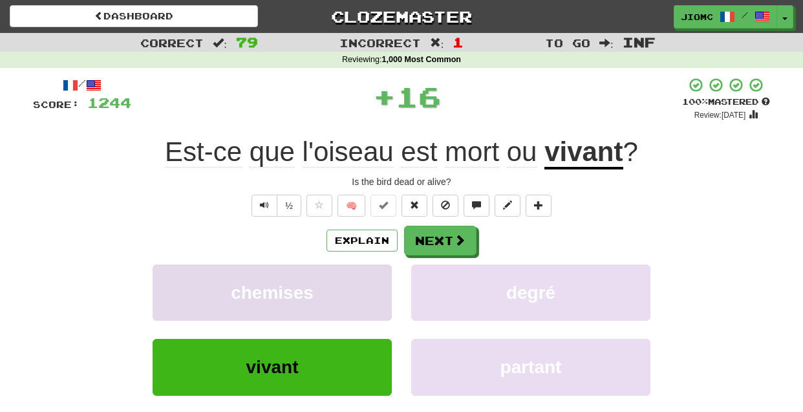
click at [383, 275] on button "chemises" at bounding box center [272, 292] width 239 height 56
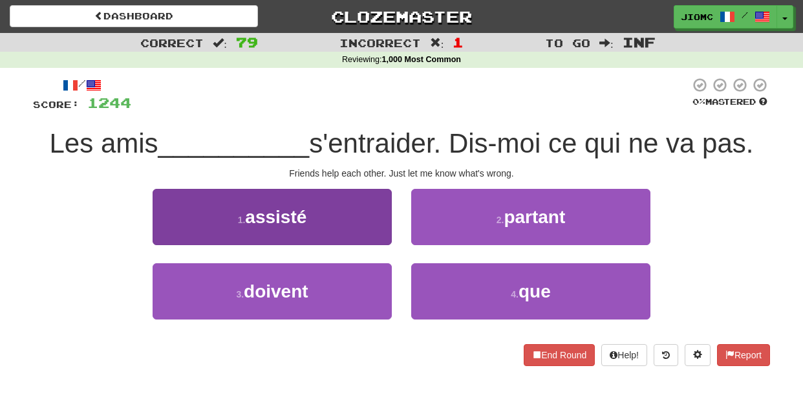
click at [380, 233] on button "1 . assisté" at bounding box center [272, 217] width 239 height 56
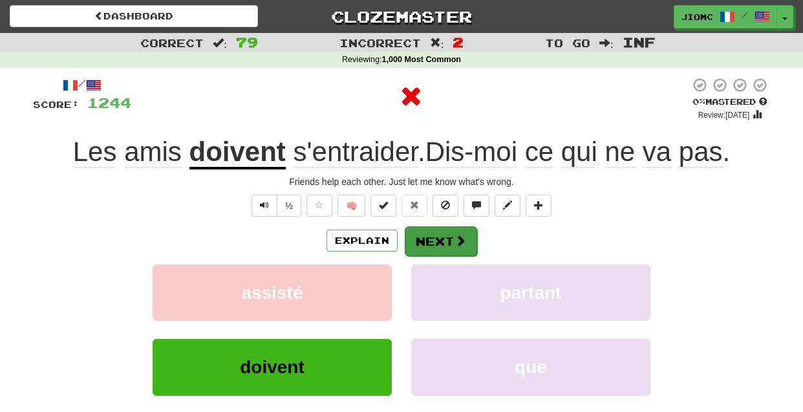
click at [434, 235] on button "Next" at bounding box center [441, 241] width 72 height 30
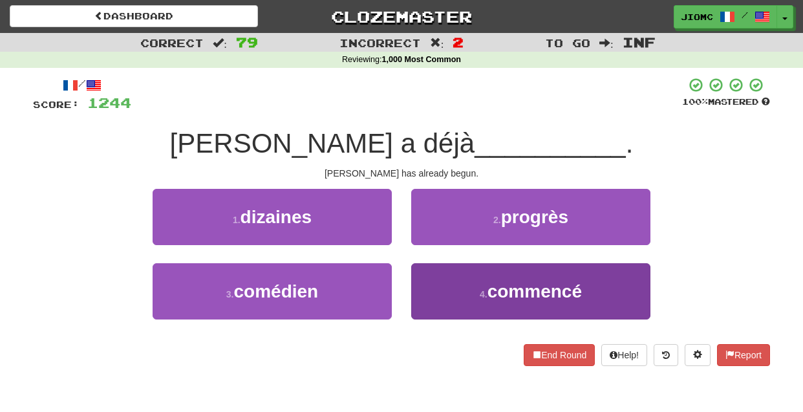
click at [440, 284] on button "4 . commencé" at bounding box center [530, 291] width 239 height 56
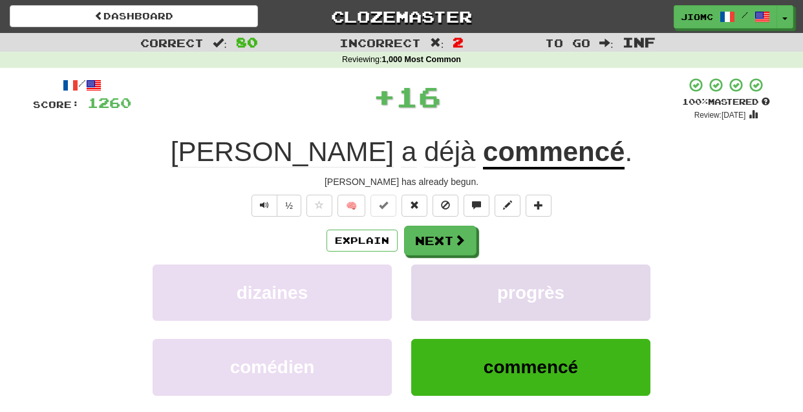
click at [438, 279] on button "progrès" at bounding box center [530, 292] width 239 height 56
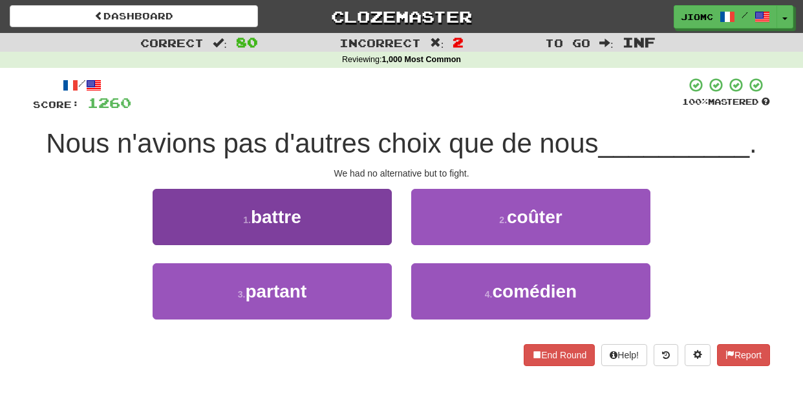
click at [375, 236] on button "1 . battre" at bounding box center [272, 217] width 239 height 56
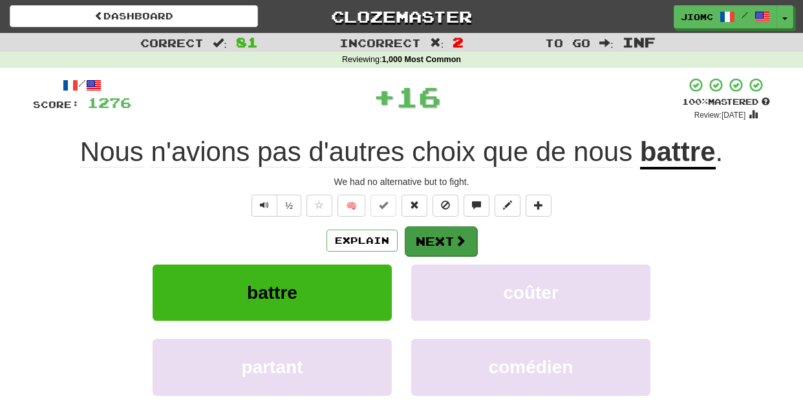
drag, startPoint x: 375, startPoint y: 236, endPoint x: 420, endPoint y: 239, distance: 44.7
click at [420, 239] on button "Next" at bounding box center [441, 241] width 72 height 30
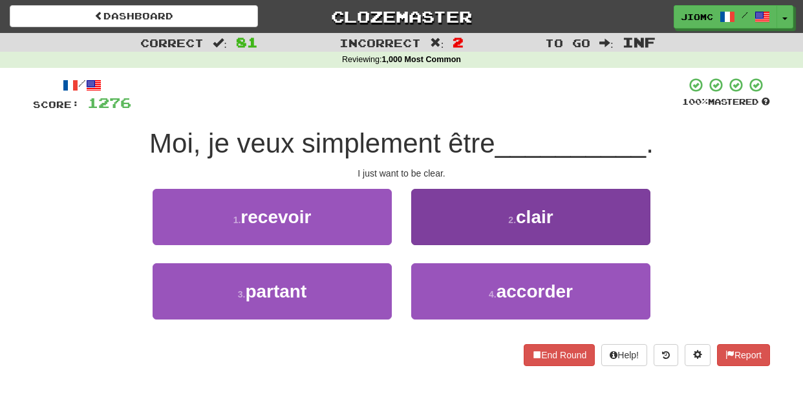
click at [426, 236] on button "2 . clair" at bounding box center [530, 217] width 239 height 56
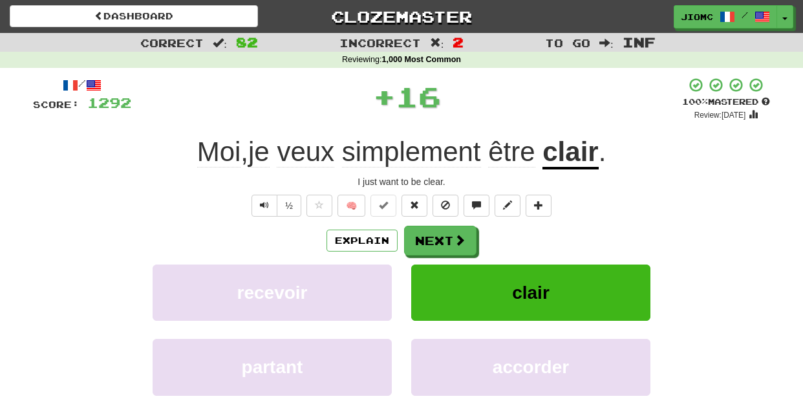
click at [426, 236] on button "Next" at bounding box center [440, 241] width 72 height 30
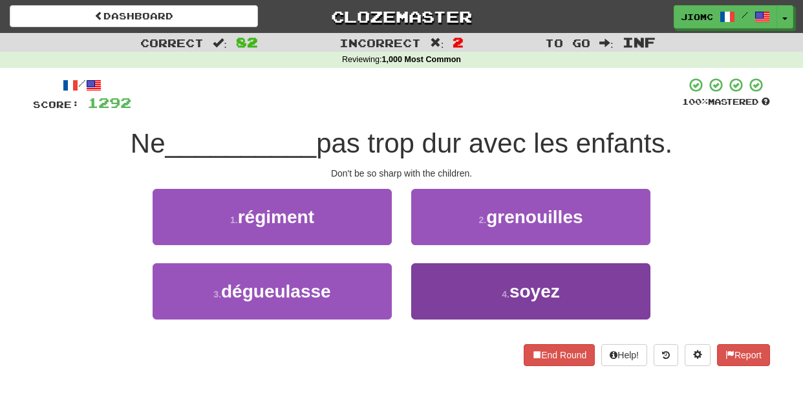
click at [440, 278] on button "4 . soyez" at bounding box center [530, 291] width 239 height 56
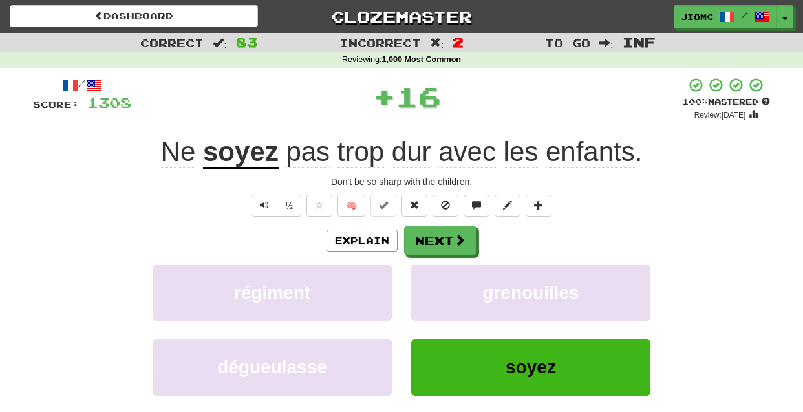
click at [440, 278] on button "grenouilles" at bounding box center [530, 292] width 239 height 56
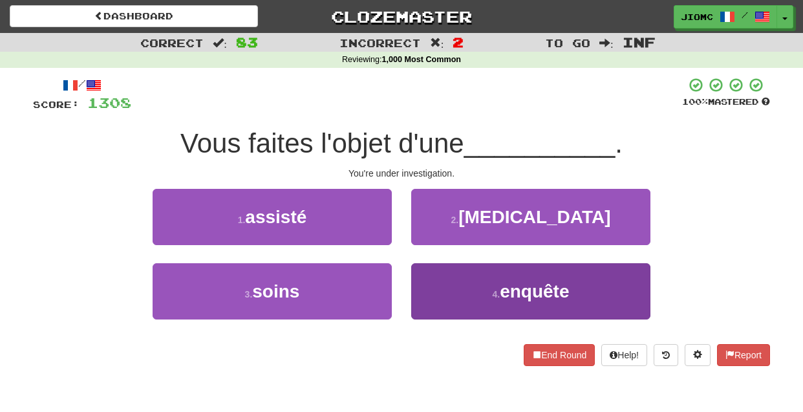
click at [434, 279] on button "4 . enquête" at bounding box center [530, 291] width 239 height 56
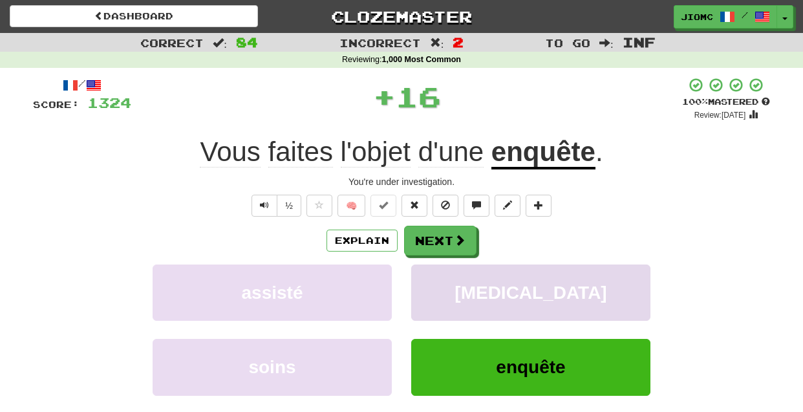
click at [434, 280] on button "cancer" at bounding box center [530, 292] width 239 height 56
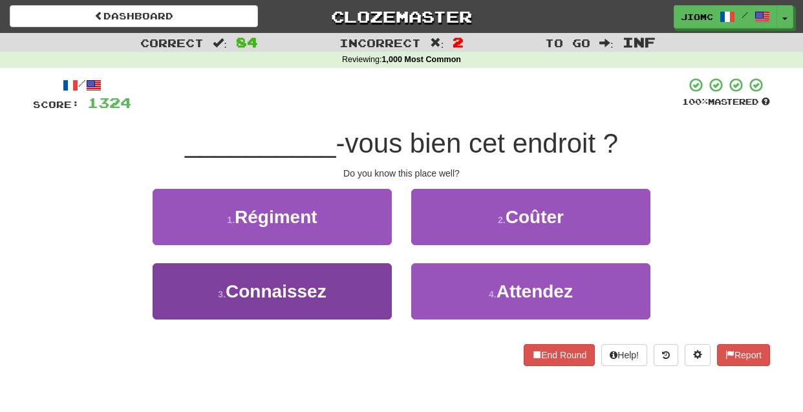
click at [376, 290] on button "3 . Connaissez" at bounding box center [272, 291] width 239 height 56
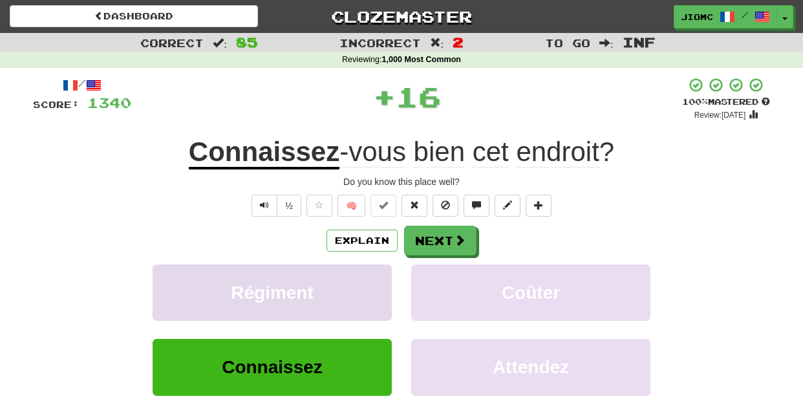
click at [376, 290] on button "Régiment" at bounding box center [272, 292] width 239 height 56
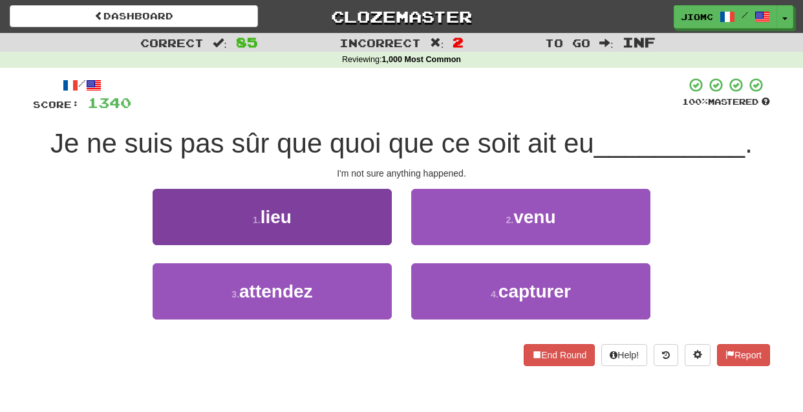
click at [374, 233] on button "1 . lieu" at bounding box center [272, 217] width 239 height 56
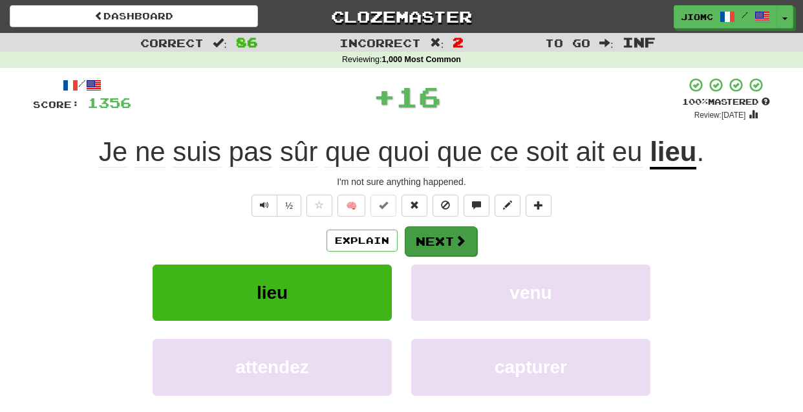
click at [420, 239] on button "Next" at bounding box center [441, 241] width 72 height 30
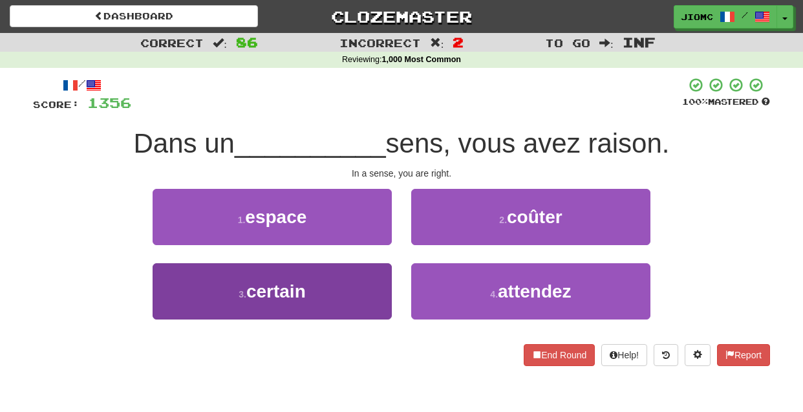
click at [361, 275] on button "3 . certain" at bounding box center [272, 291] width 239 height 56
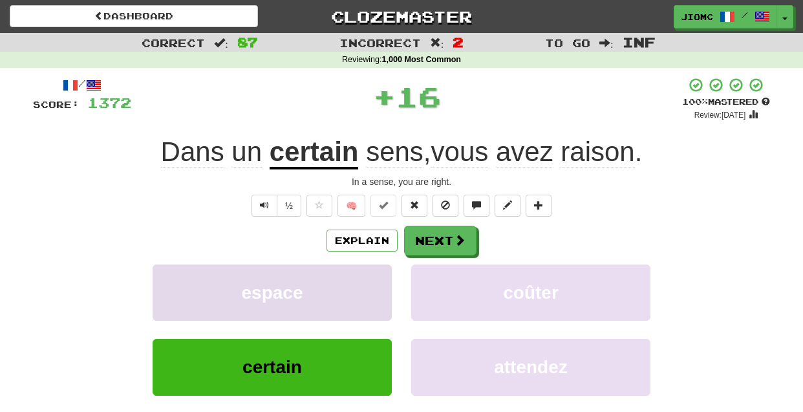
click at [361, 275] on button "espace" at bounding box center [272, 292] width 239 height 56
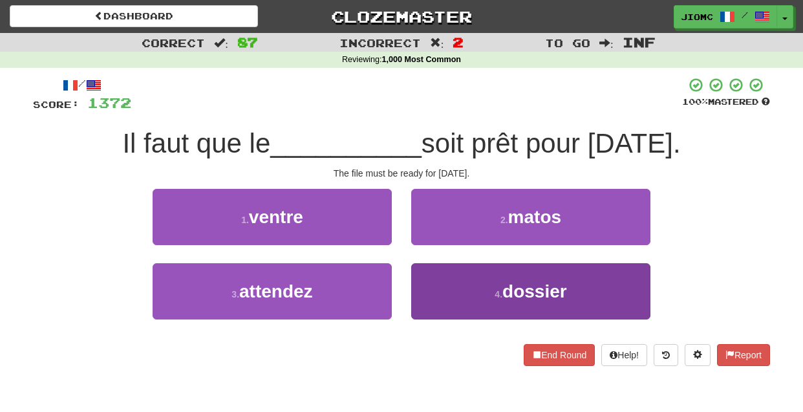
click at [443, 281] on button "4 . dossier" at bounding box center [530, 291] width 239 height 56
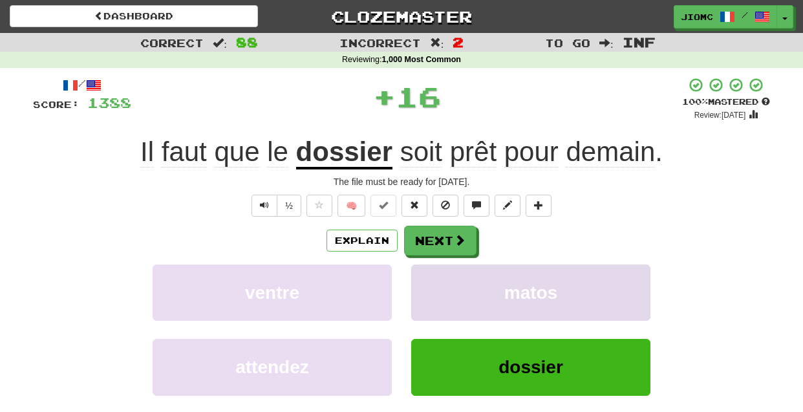
click at [443, 282] on button "matos" at bounding box center [530, 292] width 239 height 56
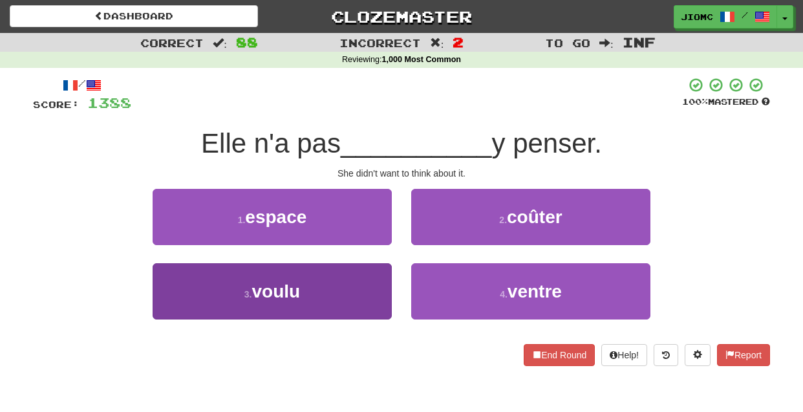
click at [378, 285] on button "3 . voulu" at bounding box center [272, 291] width 239 height 56
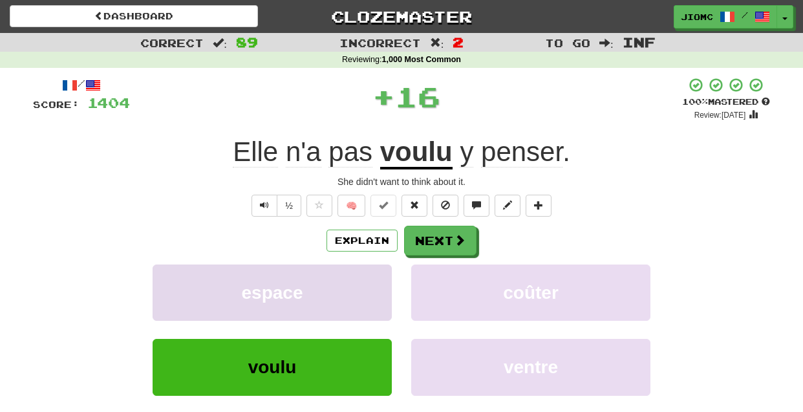
click at [377, 286] on button "espace" at bounding box center [272, 292] width 239 height 56
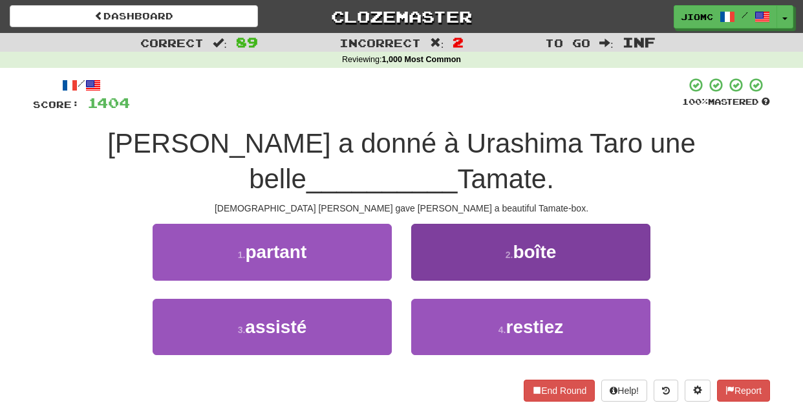
click at [431, 274] on button "2 . boîte" at bounding box center [530, 252] width 239 height 56
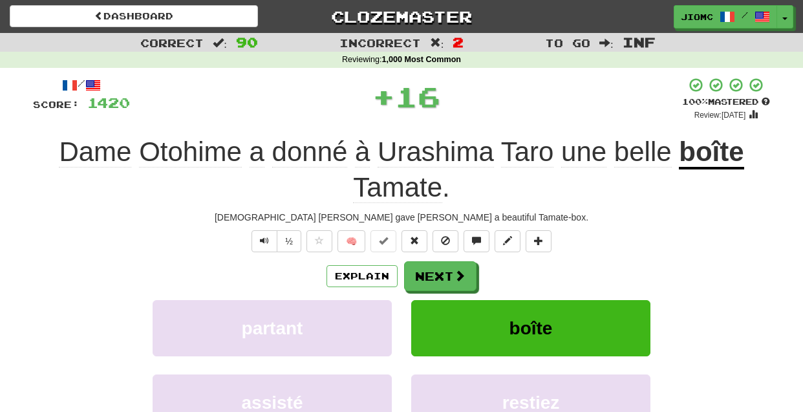
click at [431, 275] on button "Next" at bounding box center [440, 276] width 72 height 30
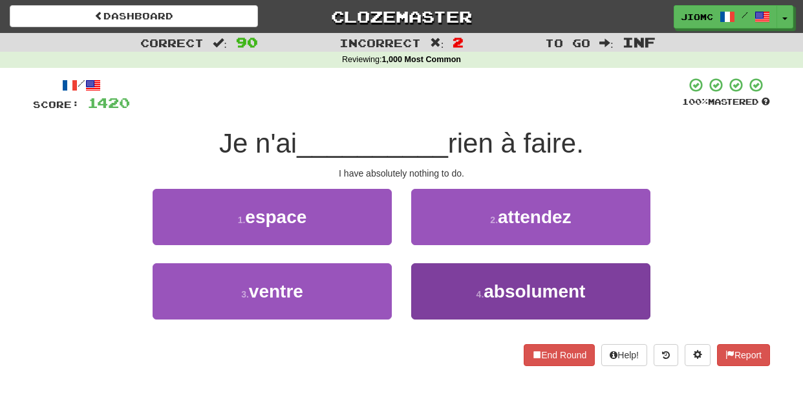
click at [442, 281] on button "4 . absolument" at bounding box center [530, 291] width 239 height 56
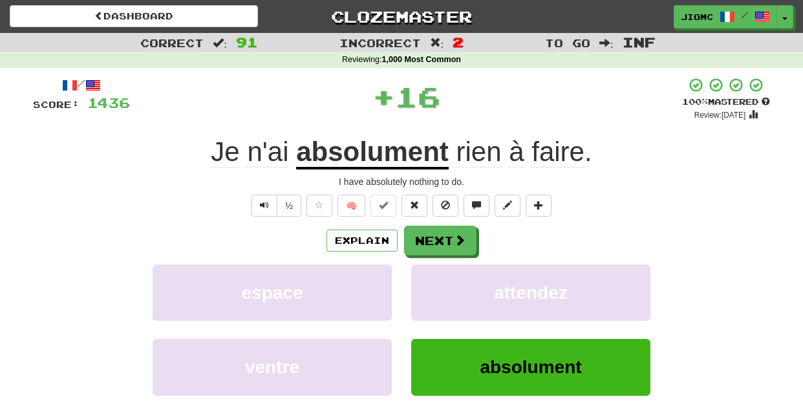
click at [442, 281] on button "attendez" at bounding box center [530, 292] width 239 height 56
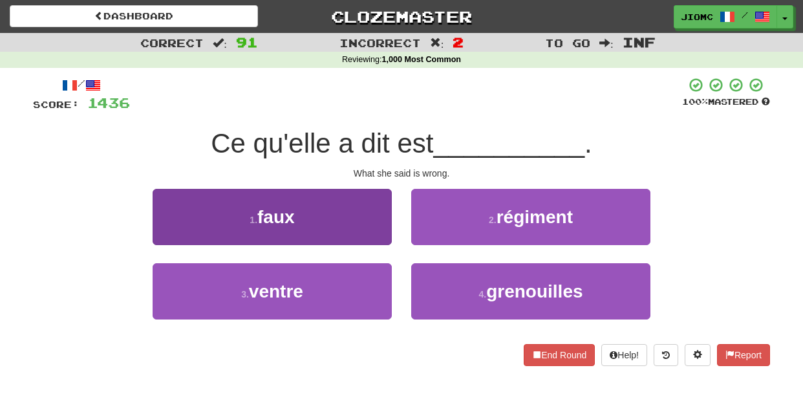
click at [363, 230] on button "1 . faux" at bounding box center [272, 217] width 239 height 56
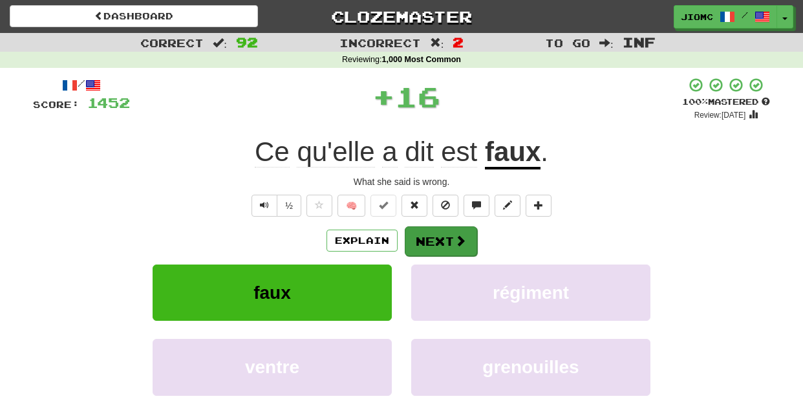
click at [423, 246] on button "Next" at bounding box center [441, 241] width 72 height 30
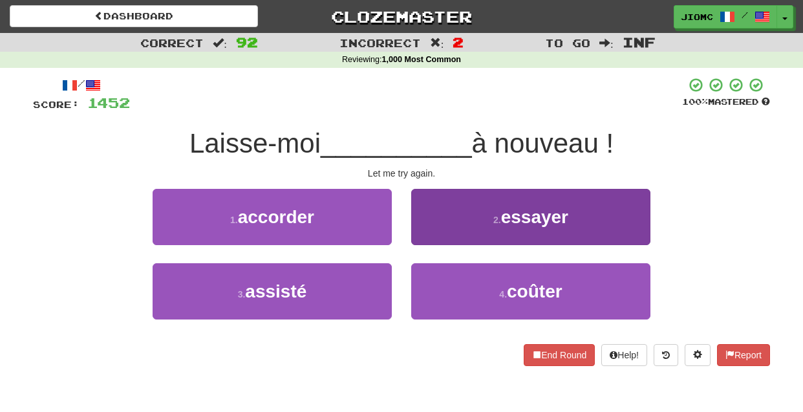
click at [433, 241] on button "2 . essayer" at bounding box center [530, 217] width 239 height 56
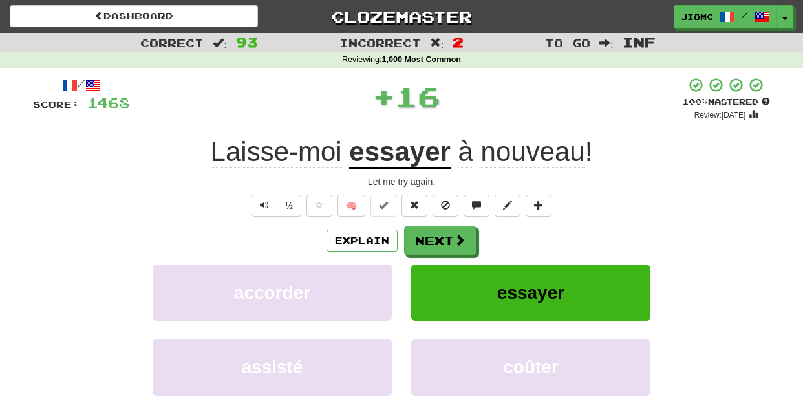
click at [432, 241] on button "Next" at bounding box center [440, 241] width 72 height 30
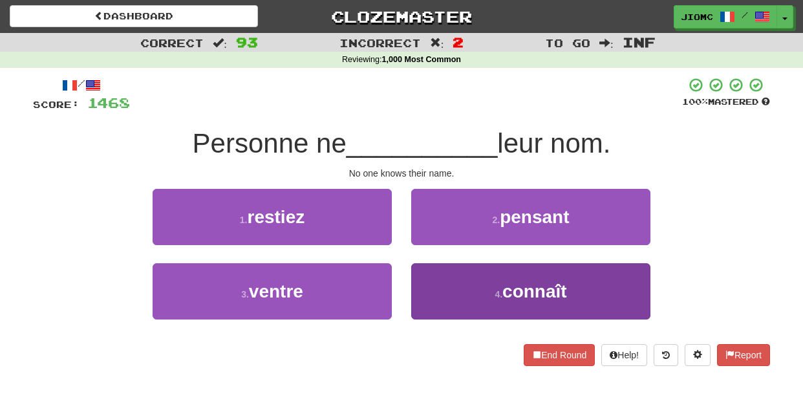
click at [440, 280] on button "4 . connaît" at bounding box center [530, 291] width 239 height 56
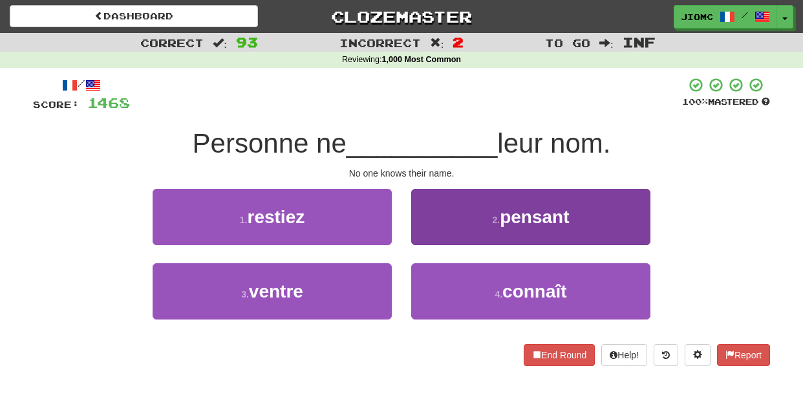
click at [440, 245] on button "2 . pensant" at bounding box center [530, 217] width 239 height 56
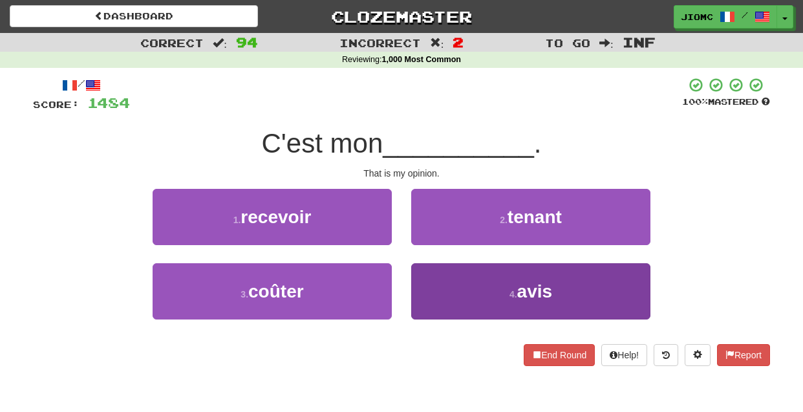
click at [431, 286] on button "4 . avis" at bounding box center [530, 291] width 239 height 56
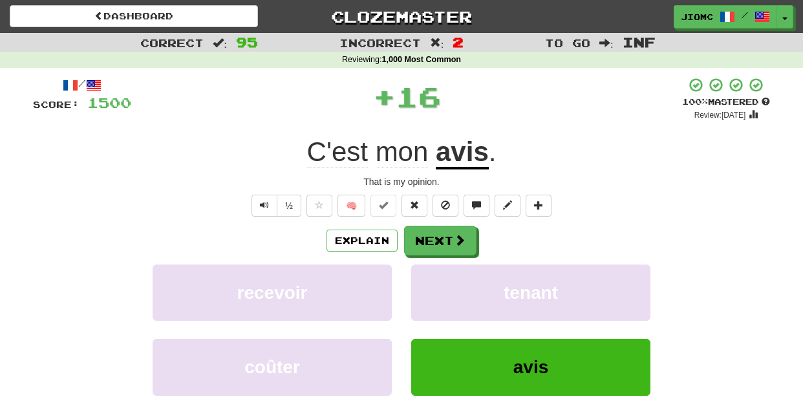
click at [431, 286] on button "tenant" at bounding box center [530, 292] width 239 height 56
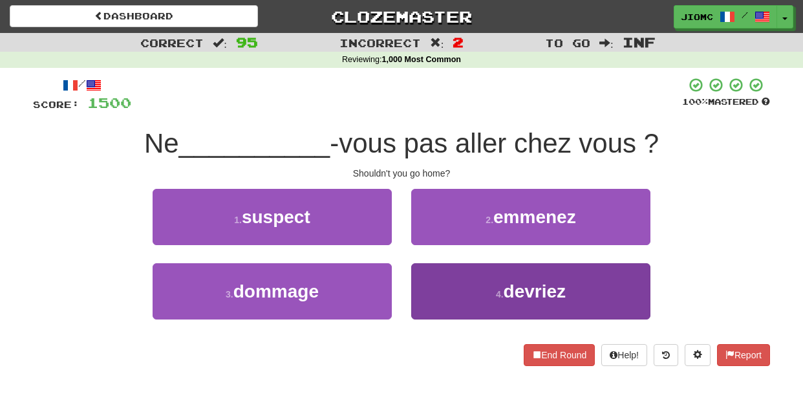
click at [434, 279] on button "4 . devriez" at bounding box center [530, 291] width 239 height 56
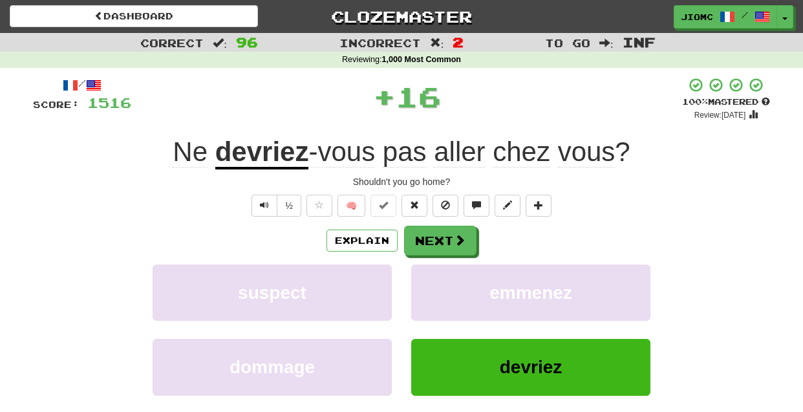
click at [434, 279] on button "emmenez" at bounding box center [530, 292] width 239 height 56
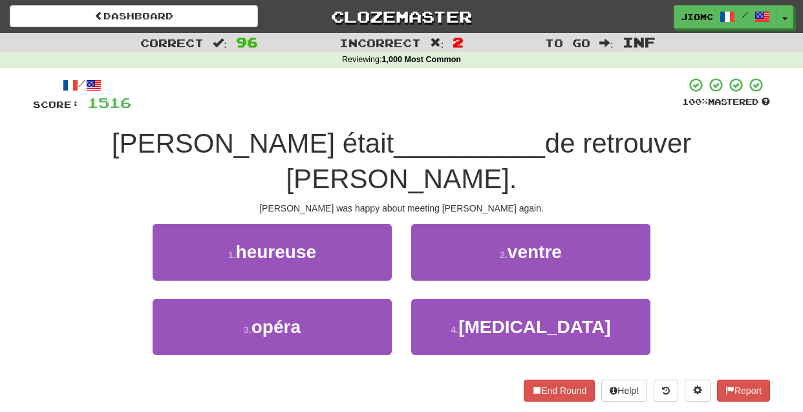
drag, startPoint x: 374, startPoint y: 222, endPoint x: 385, endPoint y: 224, distance: 11.2
click at [375, 224] on button "1 . heureuse" at bounding box center [272, 252] width 239 height 56
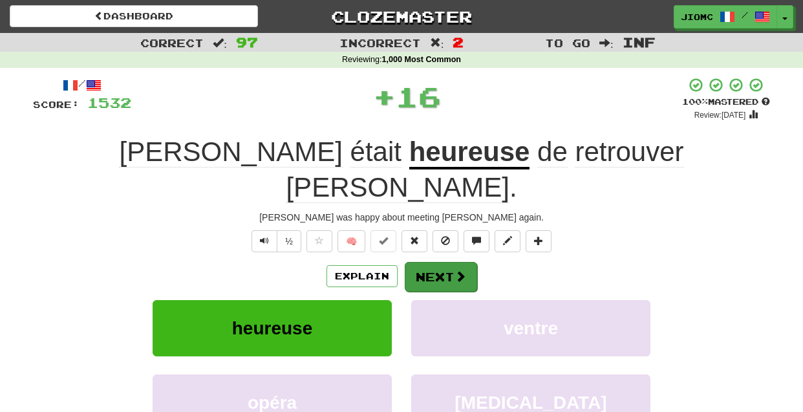
click at [436, 262] on button "Next" at bounding box center [441, 277] width 72 height 30
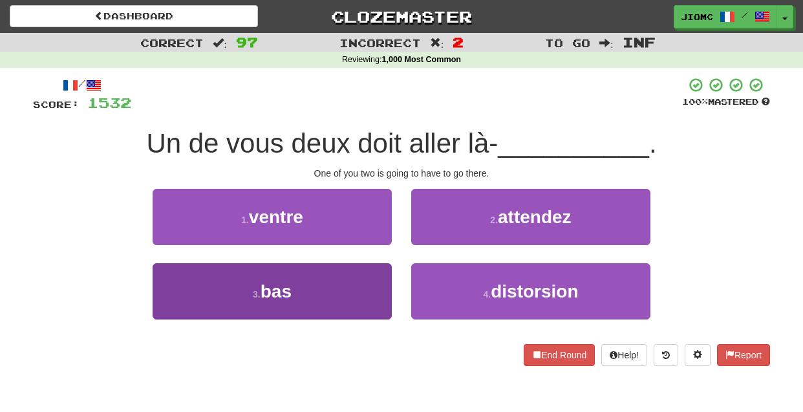
click at [358, 281] on button "3 . bas" at bounding box center [272, 291] width 239 height 56
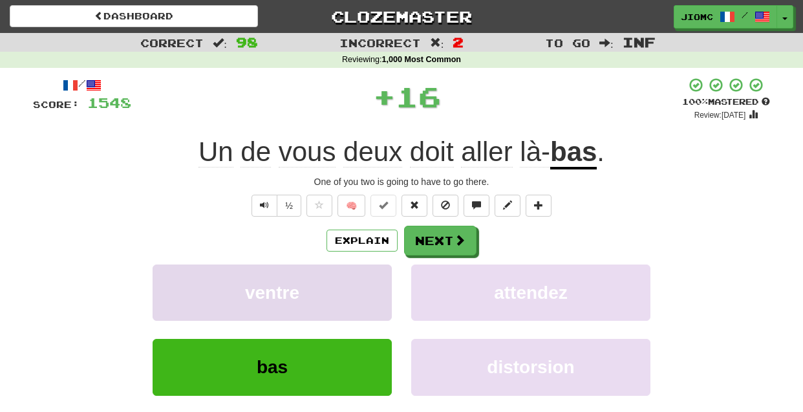
click at [359, 279] on button "ventre" at bounding box center [272, 292] width 239 height 56
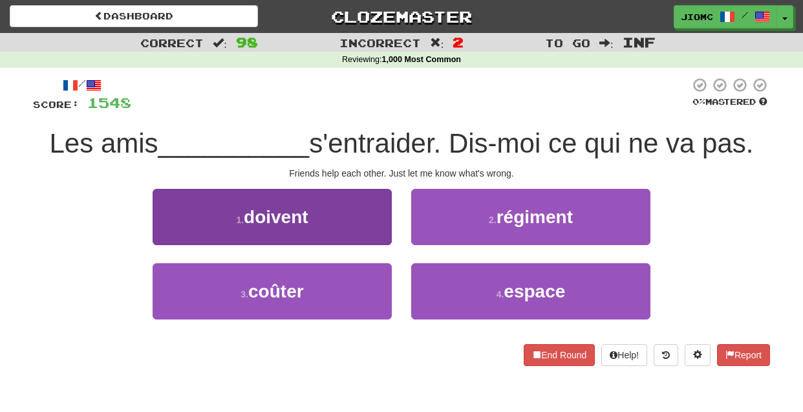
click at [367, 227] on button "1 . doivent" at bounding box center [272, 217] width 239 height 56
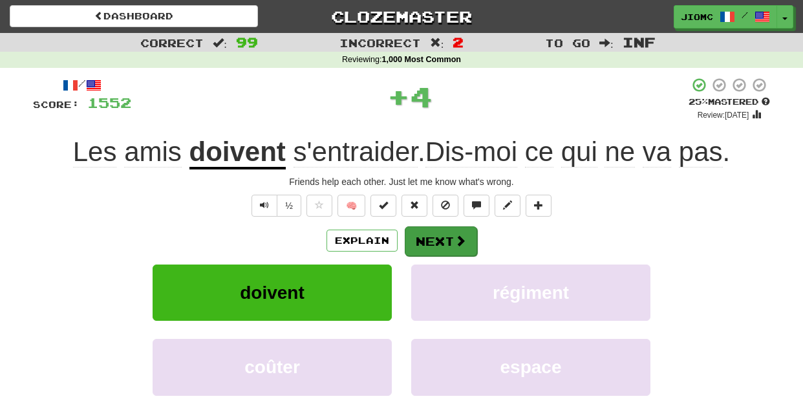
click at [433, 239] on button "Next" at bounding box center [441, 241] width 72 height 30
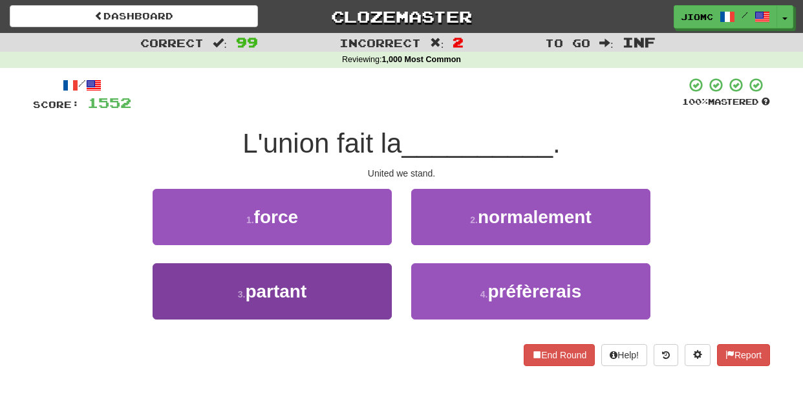
click at [367, 282] on button "3 . partant" at bounding box center [272, 291] width 239 height 56
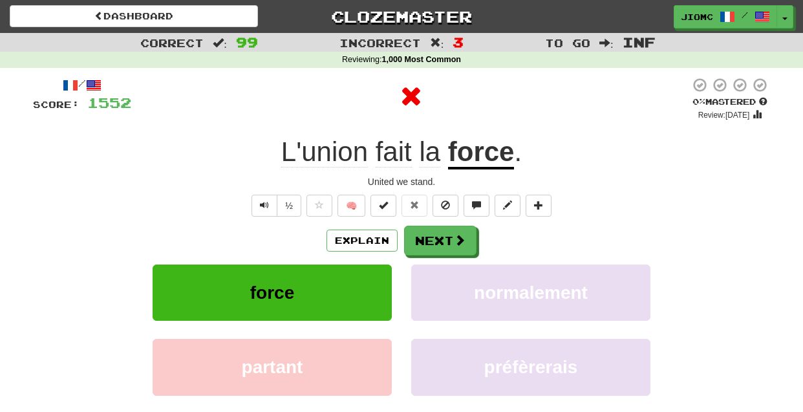
click at [367, 282] on button "force" at bounding box center [272, 292] width 239 height 56
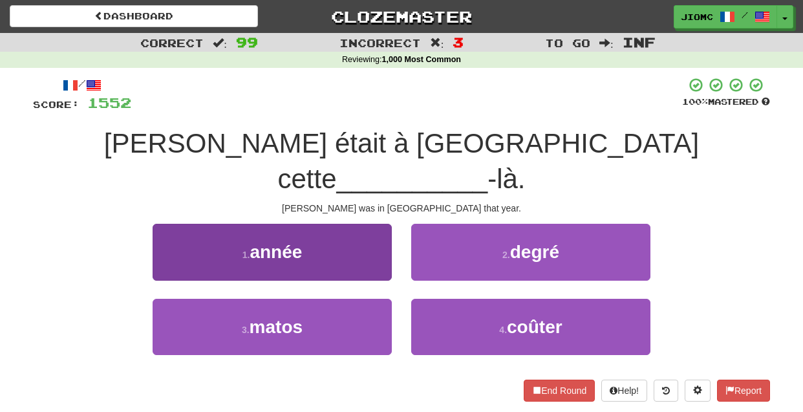
click at [358, 233] on button "1 . année" at bounding box center [272, 252] width 239 height 56
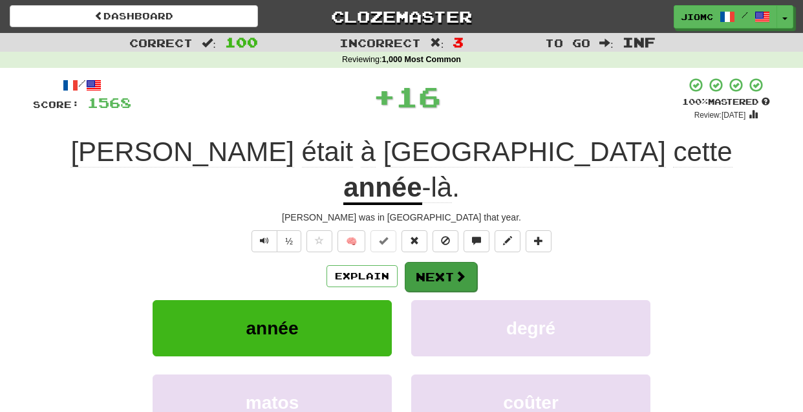
click at [438, 262] on button "Next" at bounding box center [441, 277] width 72 height 30
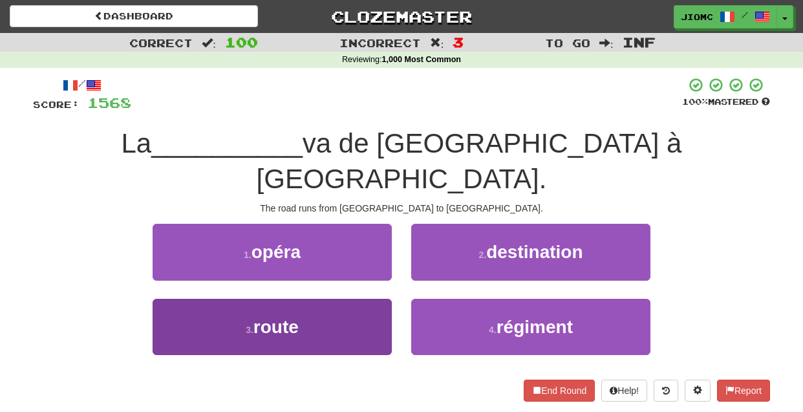
click at [367, 299] on button "3 . route" at bounding box center [272, 327] width 239 height 56
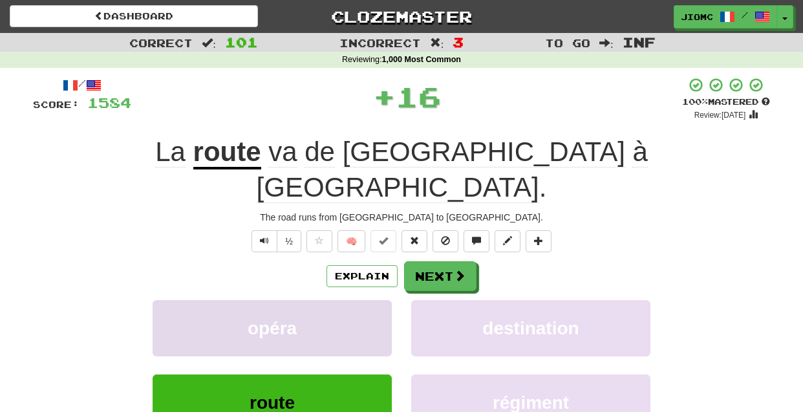
click at [367, 300] on button "opéra" at bounding box center [272, 328] width 239 height 56
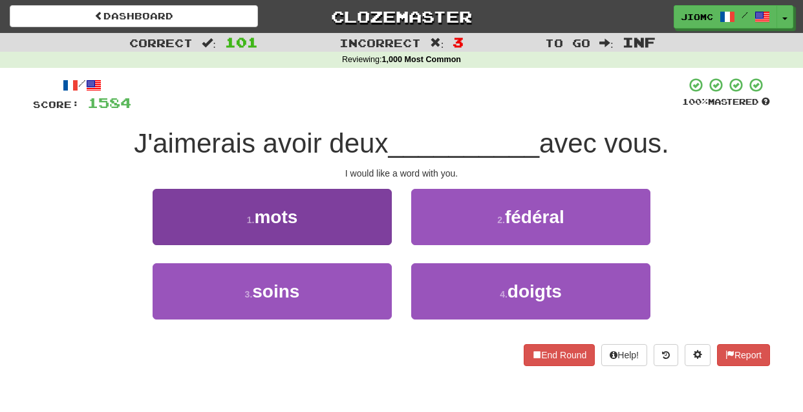
click at [376, 232] on button "1 . mots" at bounding box center [272, 217] width 239 height 56
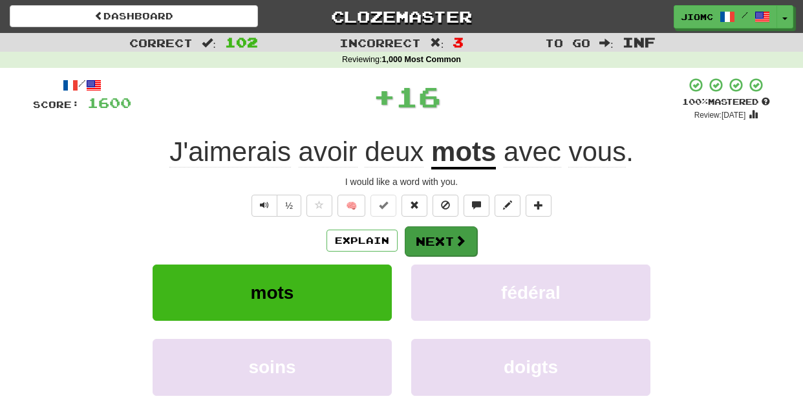
click at [430, 238] on button "Next" at bounding box center [441, 241] width 72 height 30
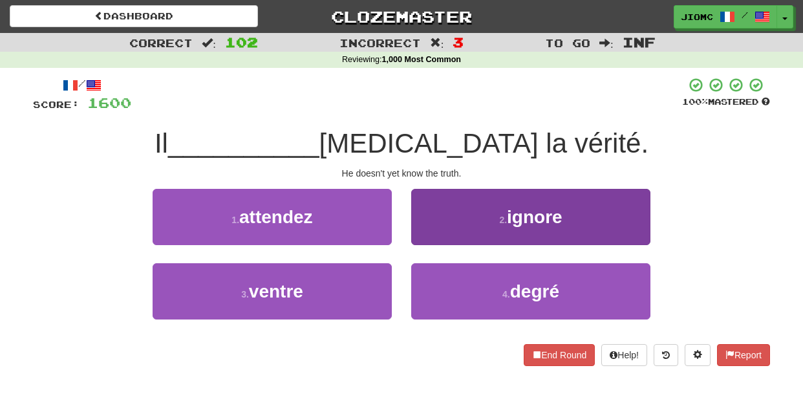
click at [452, 233] on button "2 . ignore" at bounding box center [530, 217] width 239 height 56
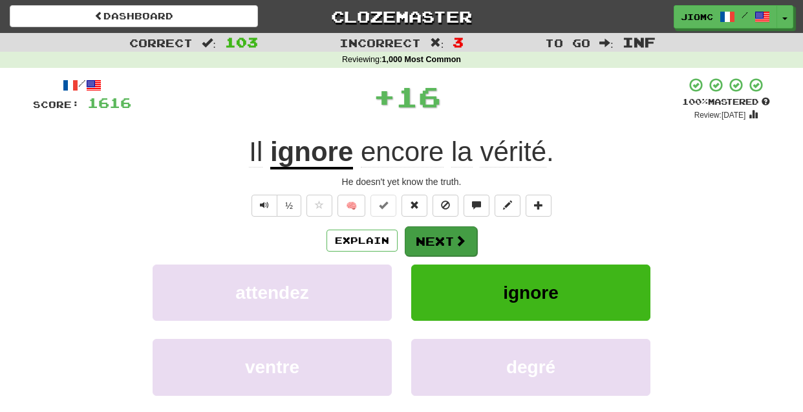
click at [440, 231] on button "Next" at bounding box center [441, 241] width 72 height 30
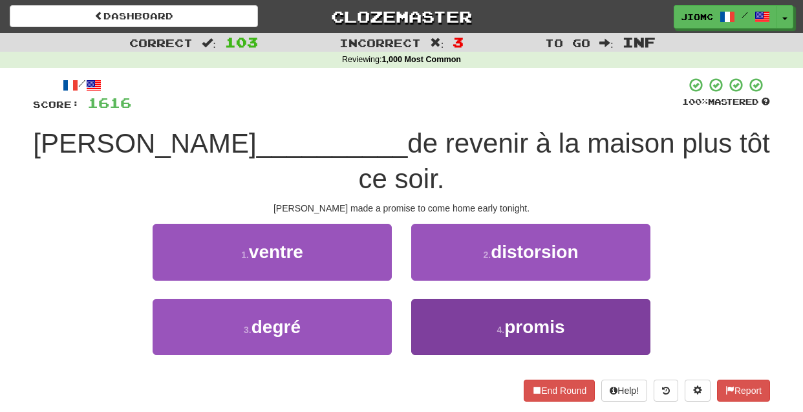
click at [453, 299] on button "4 . promis" at bounding box center [530, 327] width 239 height 56
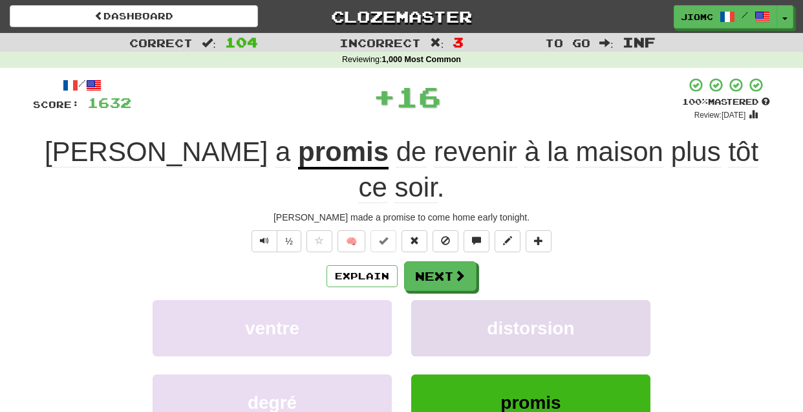
click at [453, 300] on button "distorsion" at bounding box center [530, 328] width 239 height 56
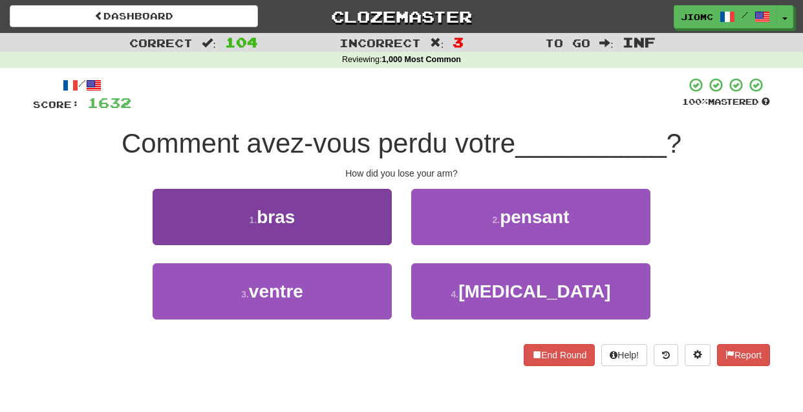
click at [378, 231] on button "1 . bras" at bounding box center [272, 217] width 239 height 56
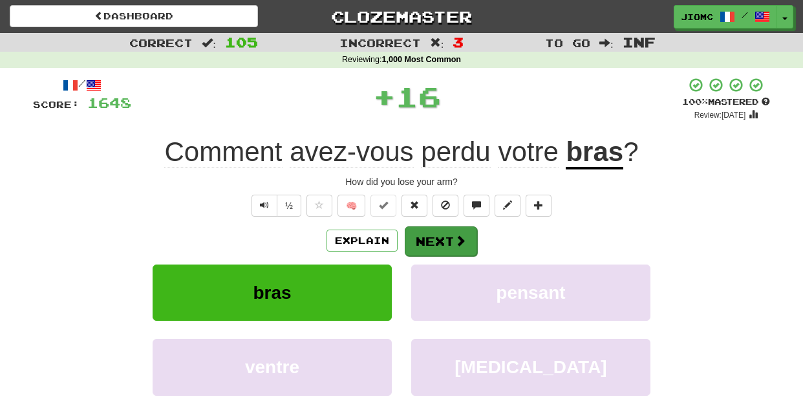
click at [432, 242] on button "Next" at bounding box center [441, 241] width 72 height 30
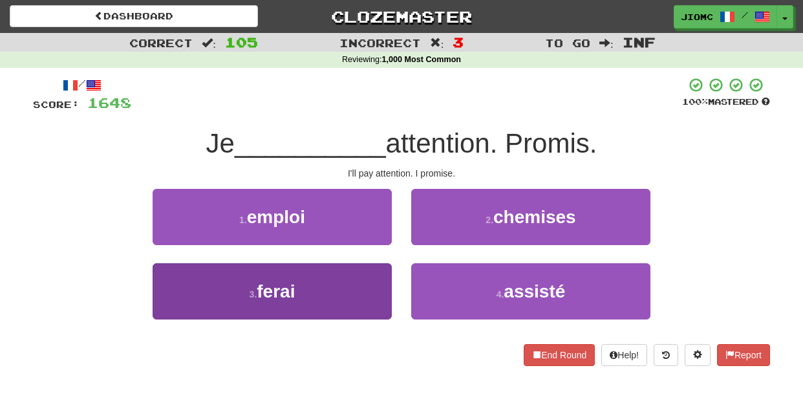
click at [372, 276] on button "3 . ferai" at bounding box center [272, 291] width 239 height 56
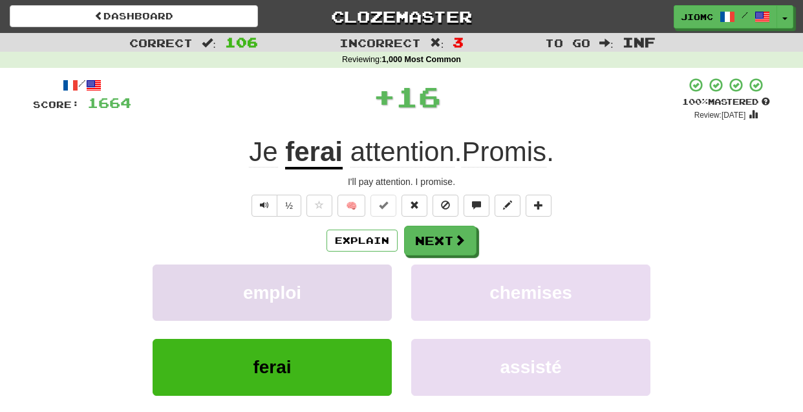
click at [370, 276] on button "emploi" at bounding box center [272, 292] width 239 height 56
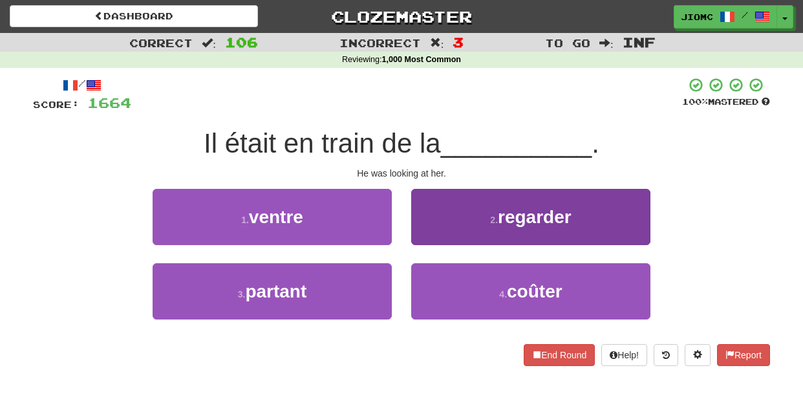
click at [424, 230] on button "2 . regarder" at bounding box center [530, 217] width 239 height 56
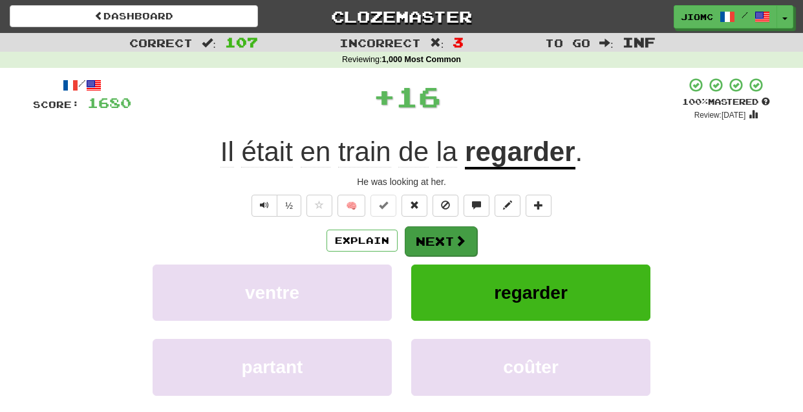
click at [423, 237] on button "Next" at bounding box center [441, 241] width 72 height 30
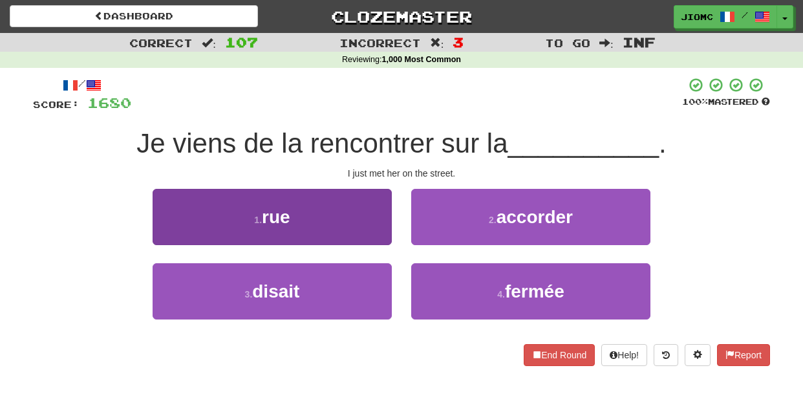
click at [375, 231] on button "1 . rue" at bounding box center [272, 217] width 239 height 56
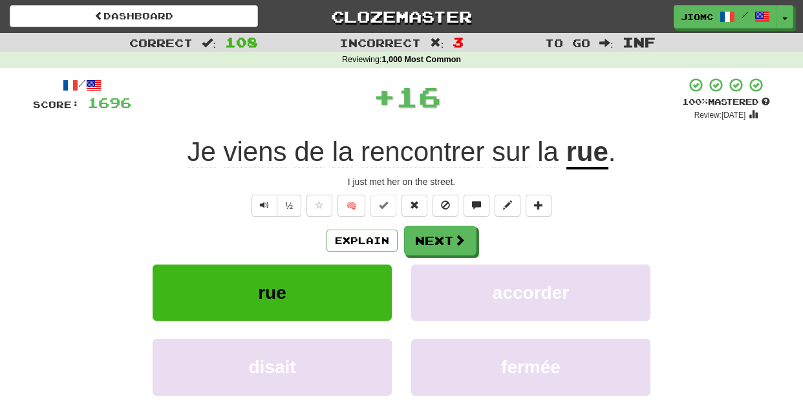
click at [422, 235] on button "Next" at bounding box center [440, 241] width 72 height 30
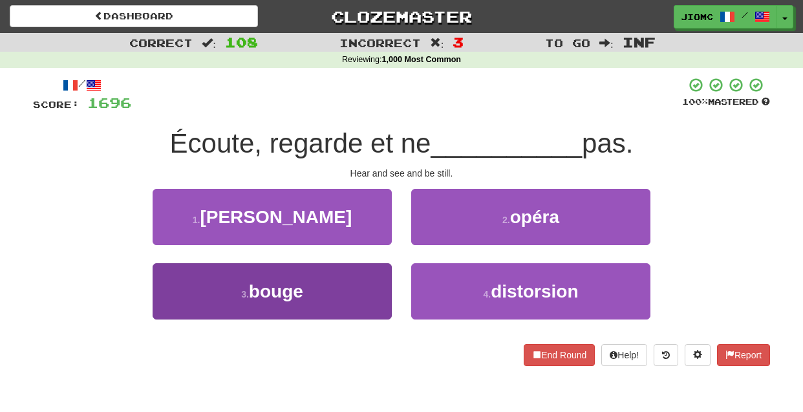
click at [371, 284] on button "3 . bouge" at bounding box center [272, 291] width 239 height 56
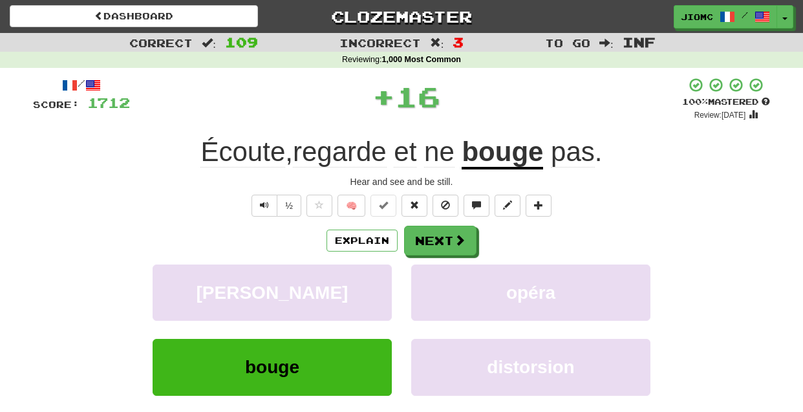
click at [371, 284] on button "palmer" at bounding box center [272, 292] width 239 height 56
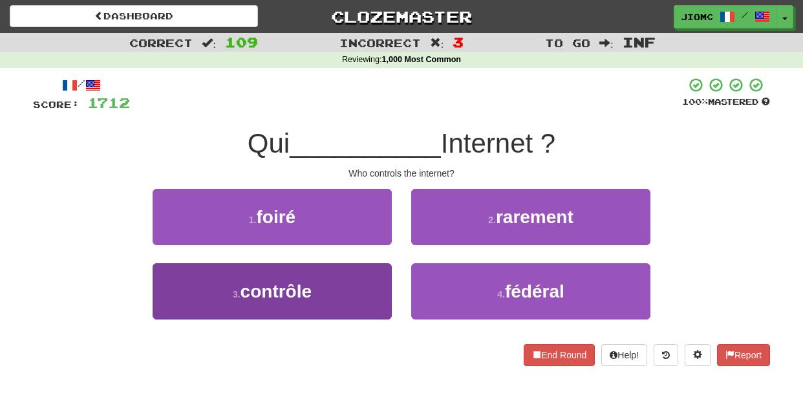
click at [376, 286] on button "3 . contrôle" at bounding box center [272, 291] width 239 height 56
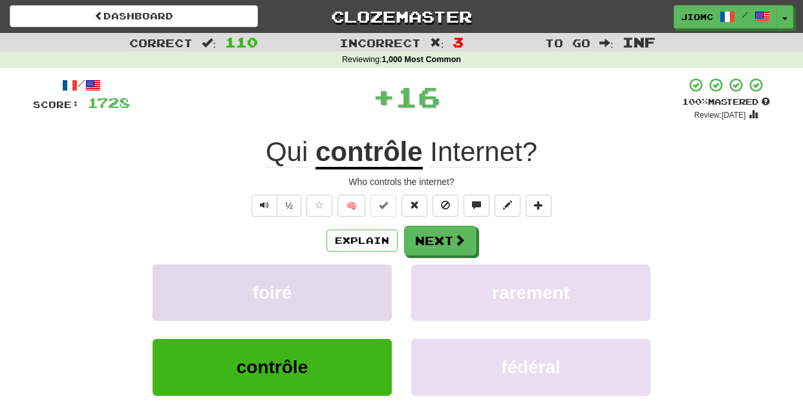
click at [375, 286] on button "foiré" at bounding box center [272, 292] width 239 height 56
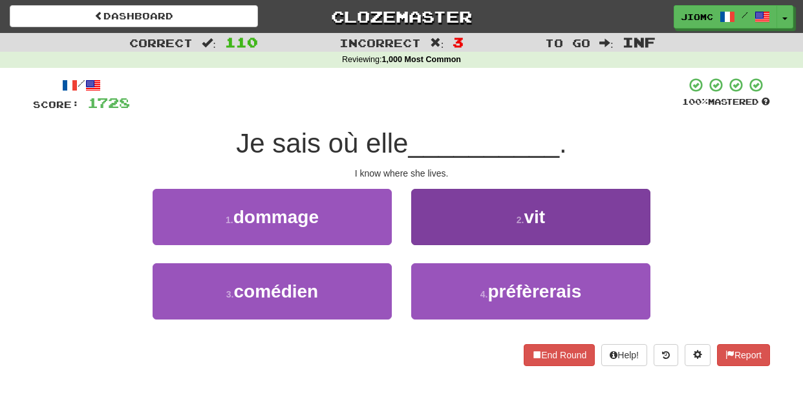
click at [444, 224] on button "2 . vit" at bounding box center [530, 217] width 239 height 56
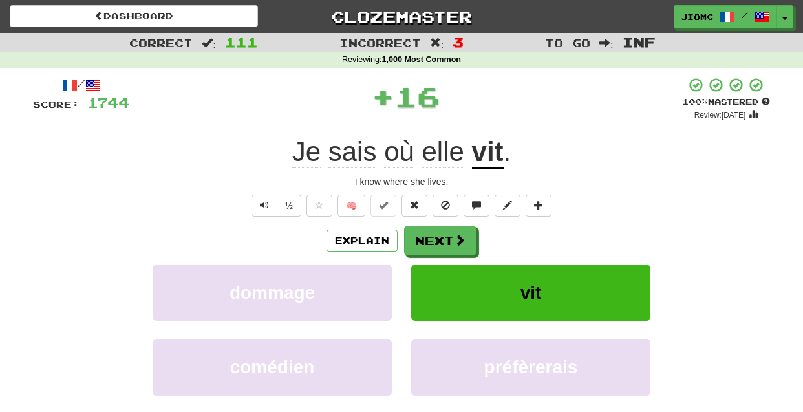
click at [431, 236] on button "Next" at bounding box center [440, 241] width 72 height 30
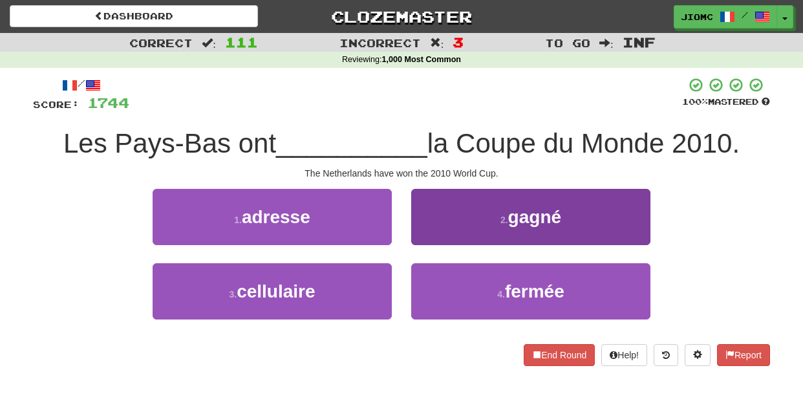
click at [429, 235] on button "2 . gagné" at bounding box center [530, 217] width 239 height 56
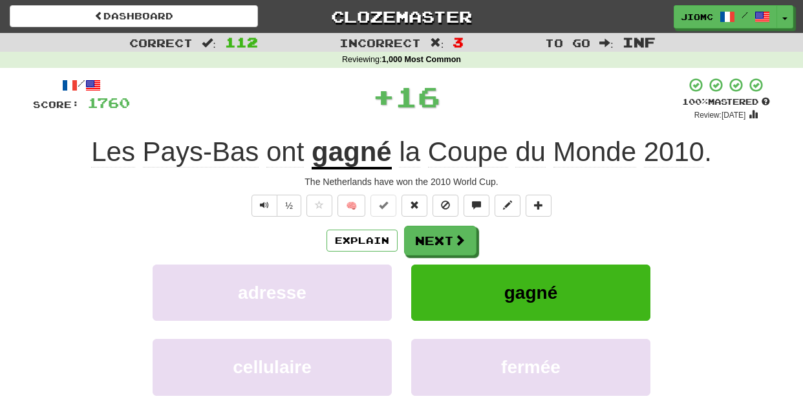
click at [430, 237] on button "Next" at bounding box center [440, 241] width 72 height 30
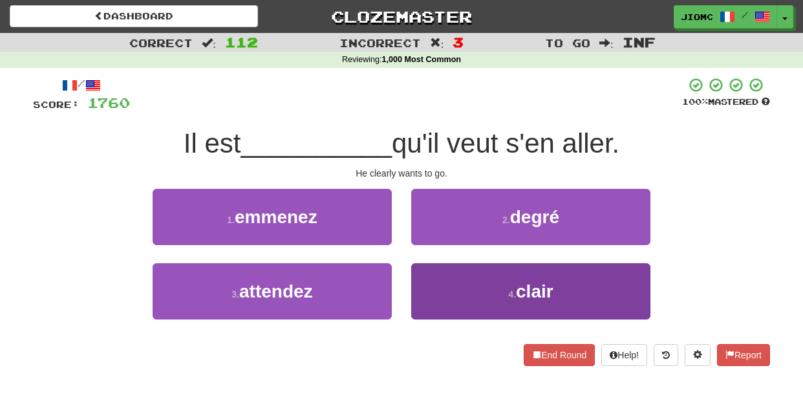
click at [436, 278] on button "4 . clair" at bounding box center [530, 291] width 239 height 56
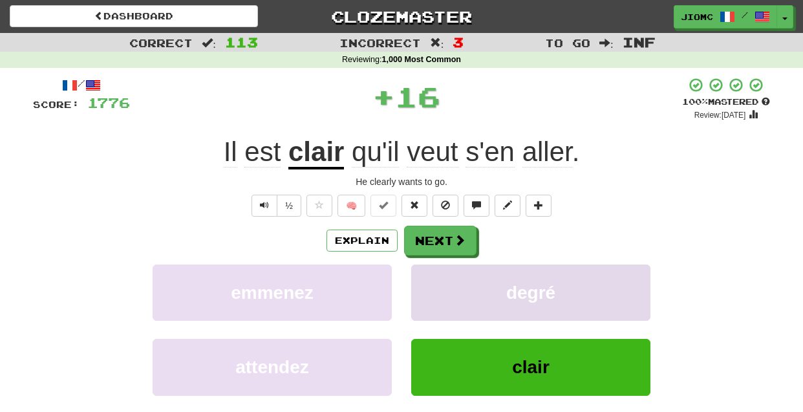
click at [436, 277] on button "degré" at bounding box center [530, 292] width 239 height 56
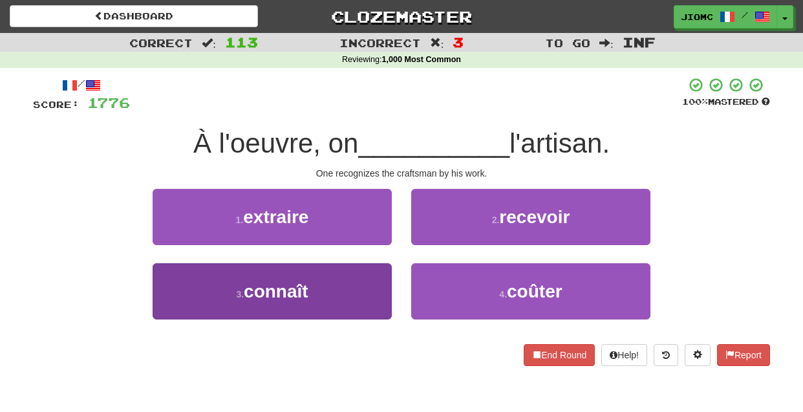
click at [361, 288] on button "3 . connaît" at bounding box center [272, 291] width 239 height 56
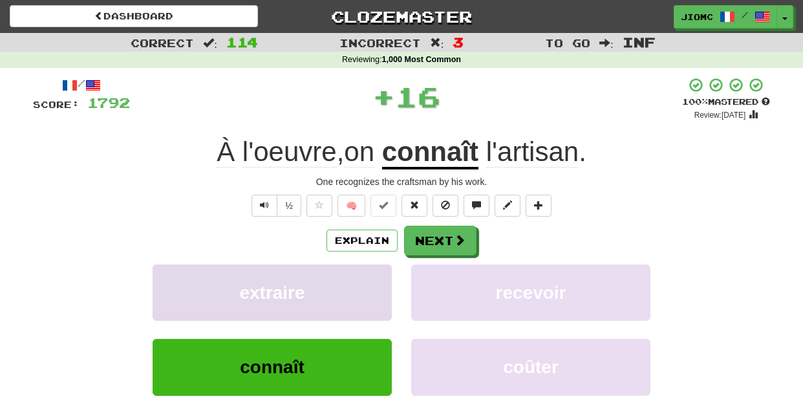
click at [365, 285] on button "extraire" at bounding box center [272, 292] width 239 height 56
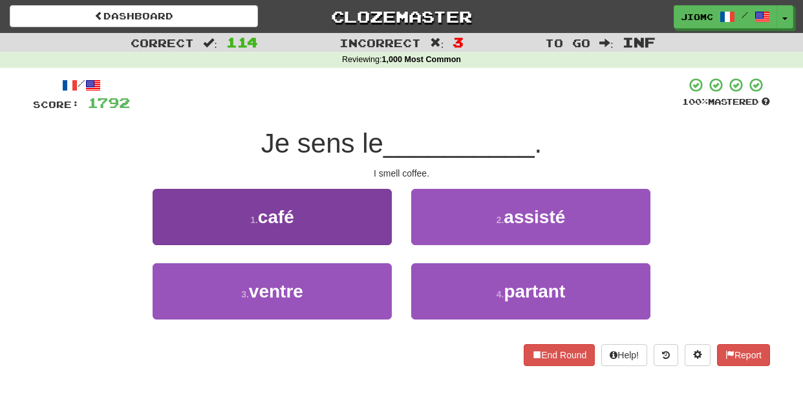
click at [380, 226] on button "1 . café" at bounding box center [272, 217] width 239 height 56
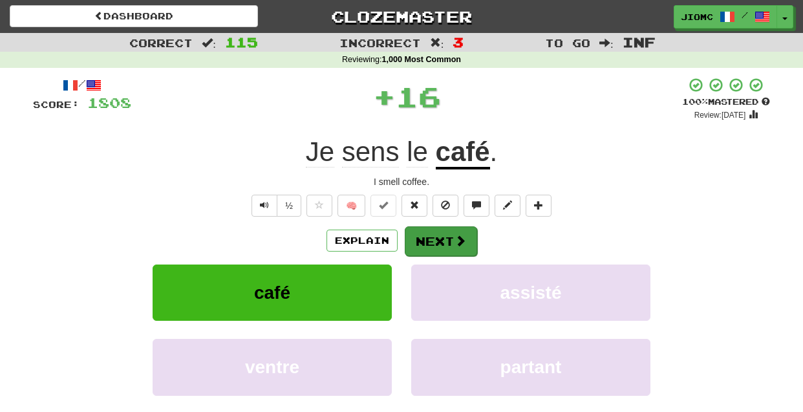
click at [416, 233] on button "Next" at bounding box center [441, 241] width 72 height 30
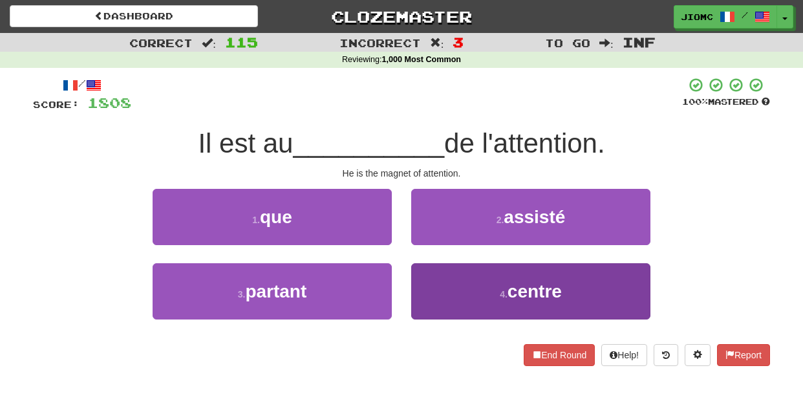
click at [439, 281] on button "4 . centre" at bounding box center [530, 291] width 239 height 56
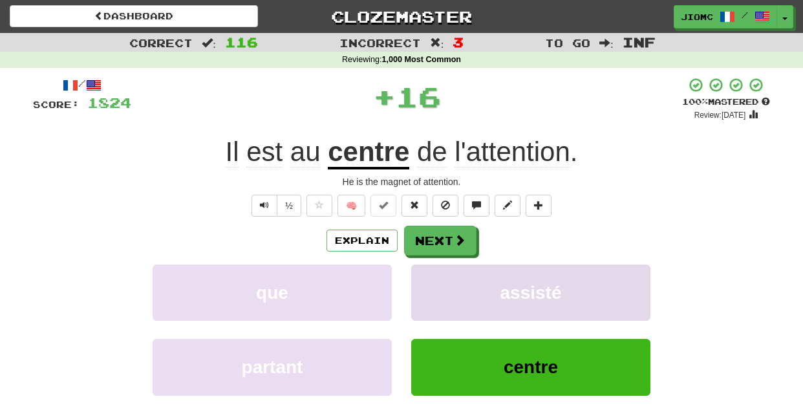
click at [438, 280] on button "assisté" at bounding box center [530, 292] width 239 height 56
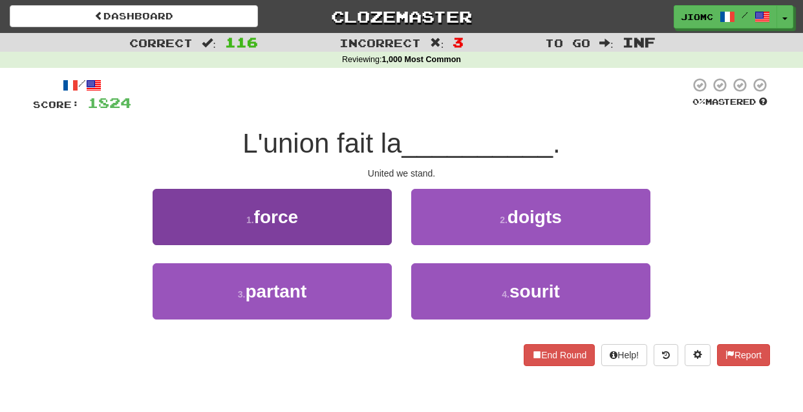
click at [374, 239] on button "1 . force" at bounding box center [272, 217] width 239 height 56
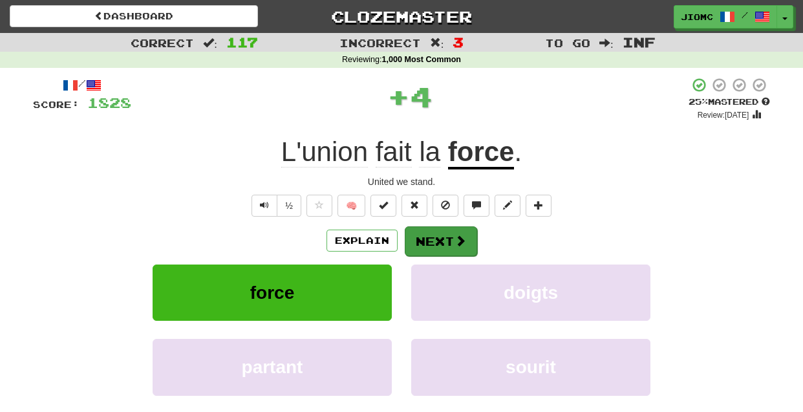
click at [425, 235] on button "Next" at bounding box center [441, 241] width 72 height 30
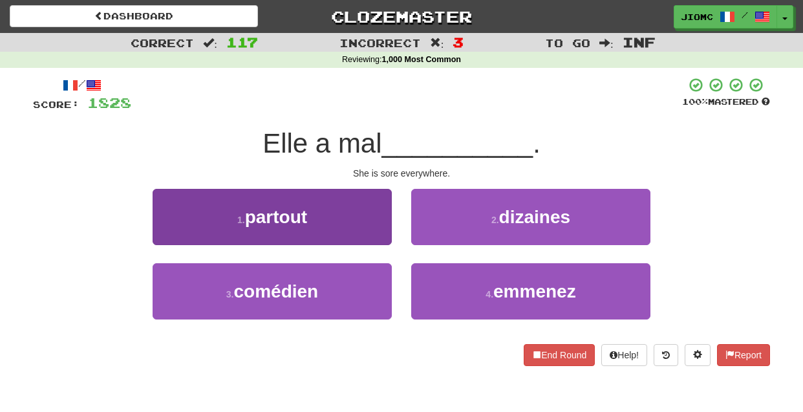
click at [356, 231] on button "1 . partout" at bounding box center [272, 217] width 239 height 56
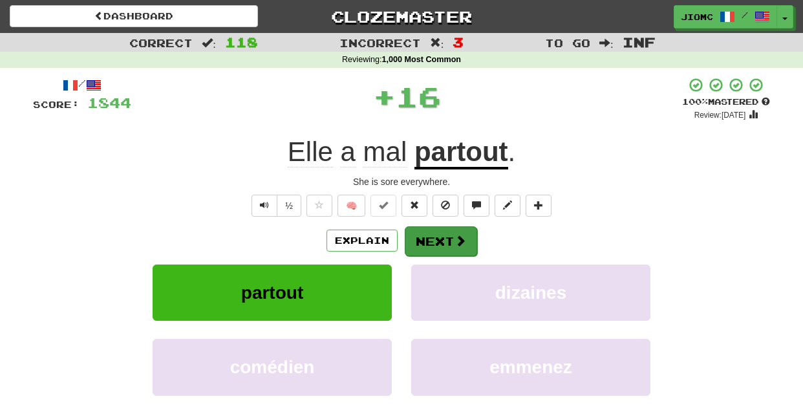
click at [412, 239] on button "Next" at bounding box center [441, 241] width 72 height 30
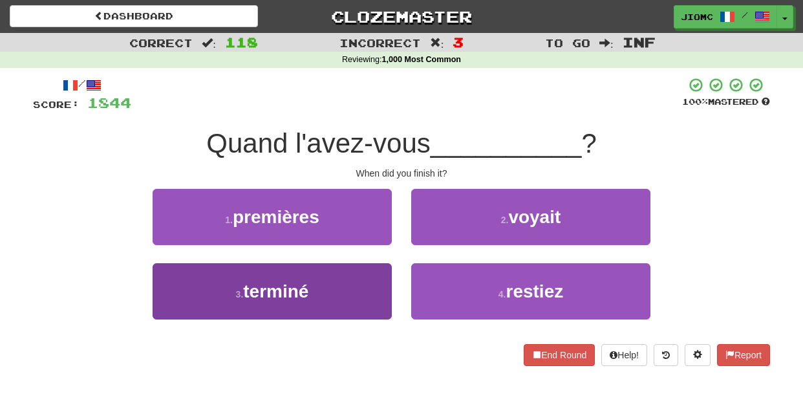
click at [347, 283] on button "3 . terminé" at bounding box center [272, 291] width 239 height 56
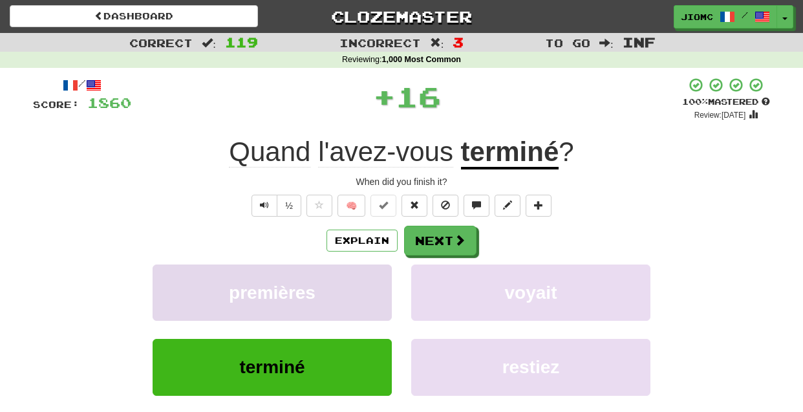
click at [343, 282] on button "premières" at bounding box center [272, 292] width 239 height 56
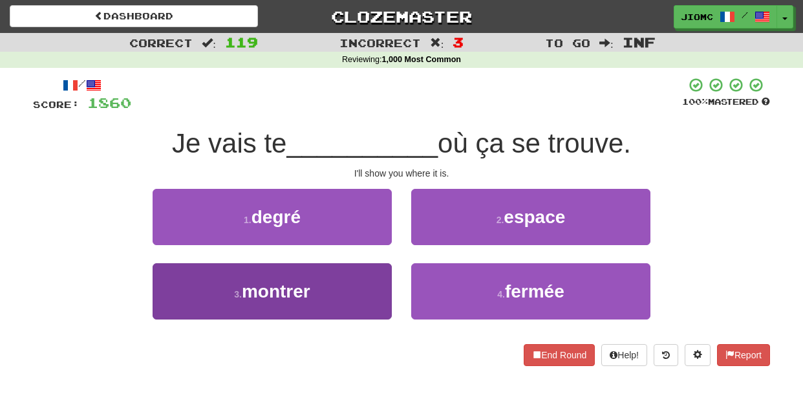
click at [352, 291] on button "3 . montrer" at bounding box center [272, 291] width 239 height 56
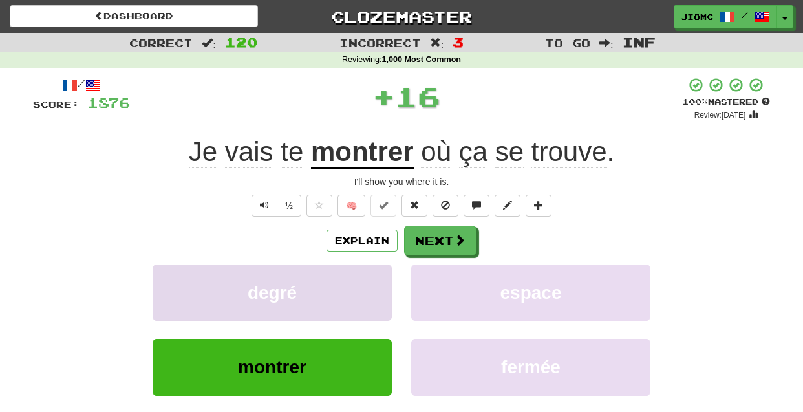
click at [352, 288] on button "degré" at bounding box center [272, 292] width 239 height 56
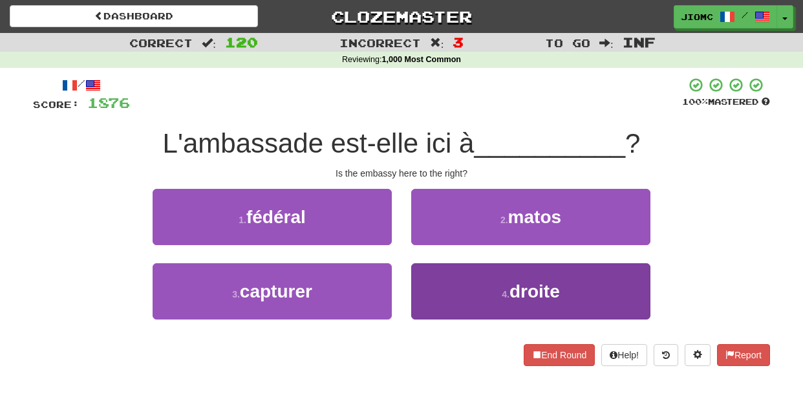
click at [432, 285] on button "4 . droite" at bounding box center [530, 291] width 239 height 56
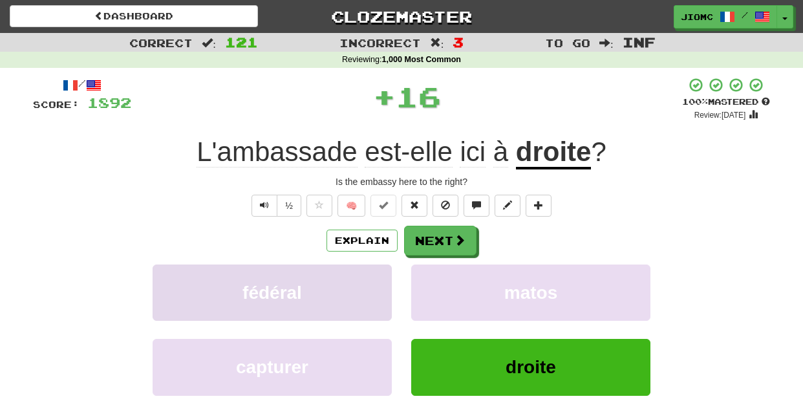
click at [358, 277] on button "fédéral" at bounding box center [272, 292] width 239 height 56
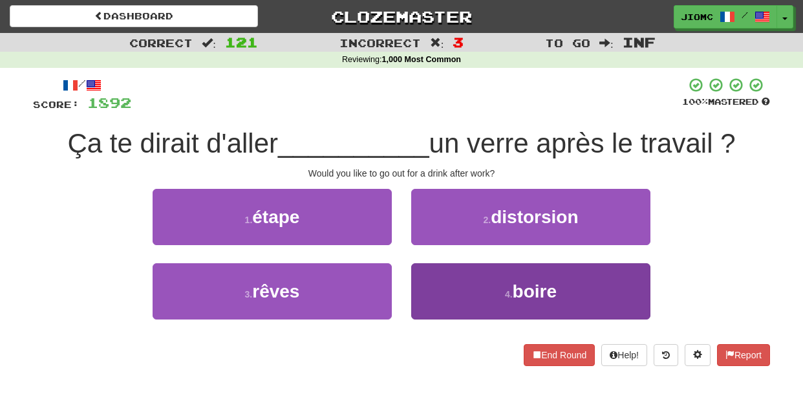
click at [456, 282] on button "4 . boire" at bounding box center [530, 291] width 239 height 56
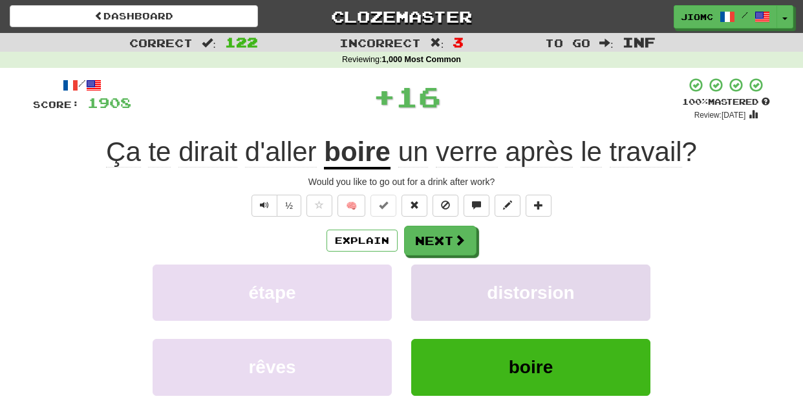
click at [448, 284] on button "distorsion" at bounding box center [530, 292] width 239 height 56
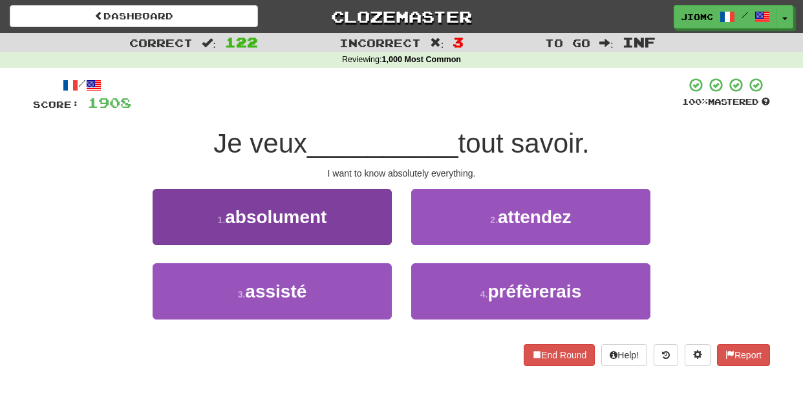
click at [362, 228] on button "1 . absolument" at bounding box center [272, 217] width 239 height 56
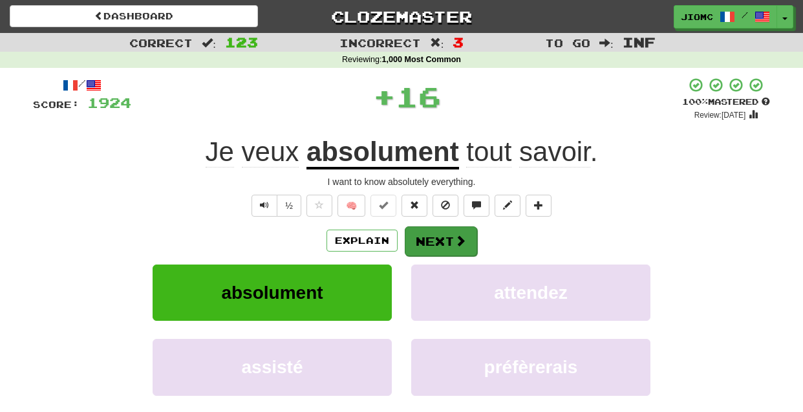
click at [422, 236] on button "Next" at bounding box center [441, 241] width 72 height 30
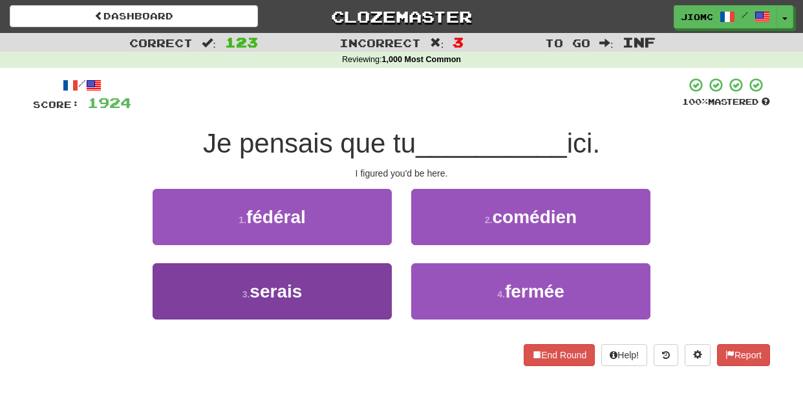
click at [373, 275] on button "3 . serais" at bounding box center [272, 291] width 239 height 56
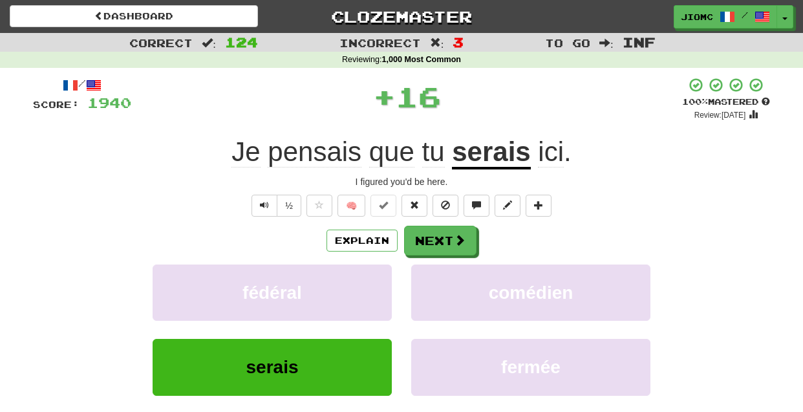
click at [373, 275] on button "fédéral" at bounding box center [272, 292] width 239 height 56
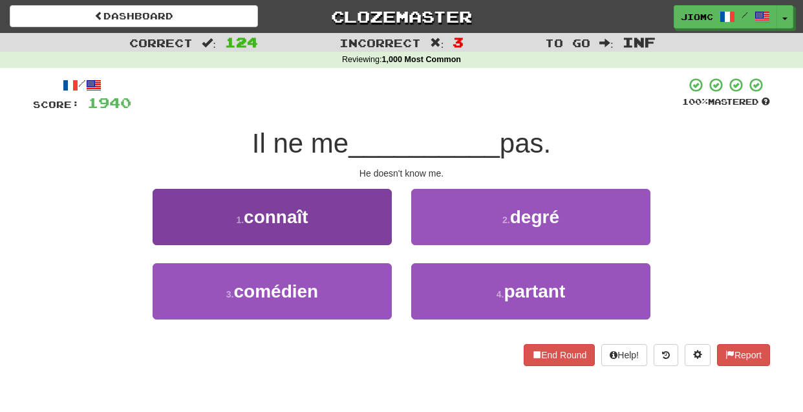
click at [376, 227] on button "1 . connaît" at bounding box center [272, 217] width 239 height 56
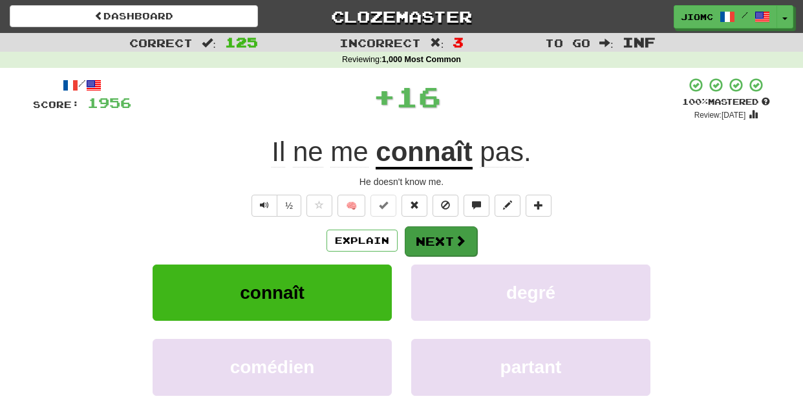
click at [415, 239] on button "Next" at bounding box center [441, 241] width 72 height 30
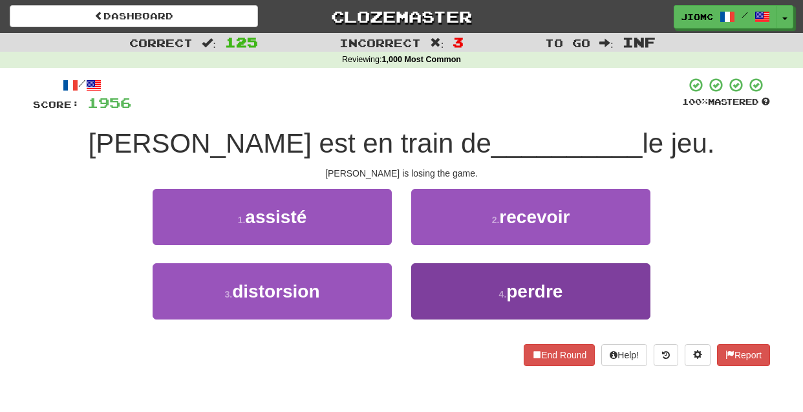
click at [431, 284] on button "4 . perdre" at bounding box center [530, 291] width 239 height 56
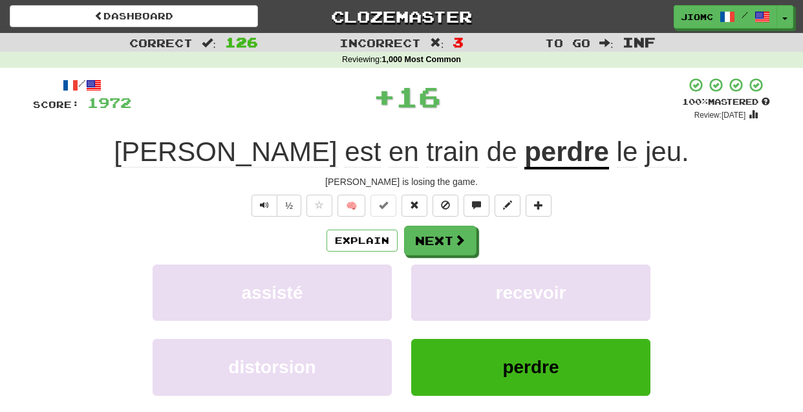
click at [431, 284] on button "recevoir" at bounding box center [530, 292] width 239 height 56
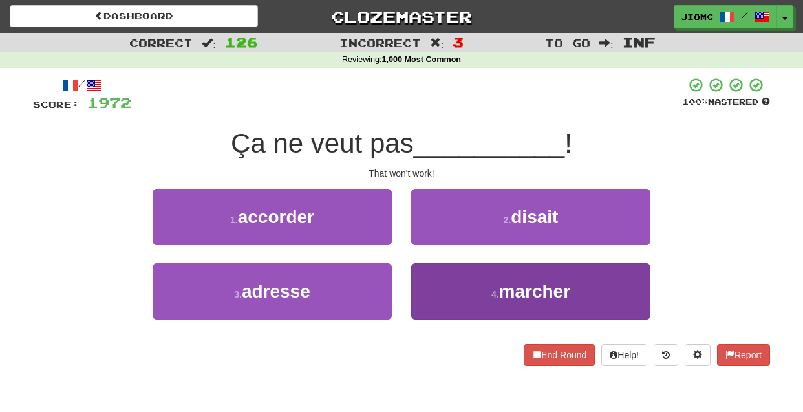
click at [434, 289] on button "4 . marcher" at bounding box center [530, 291] width 239 height 56
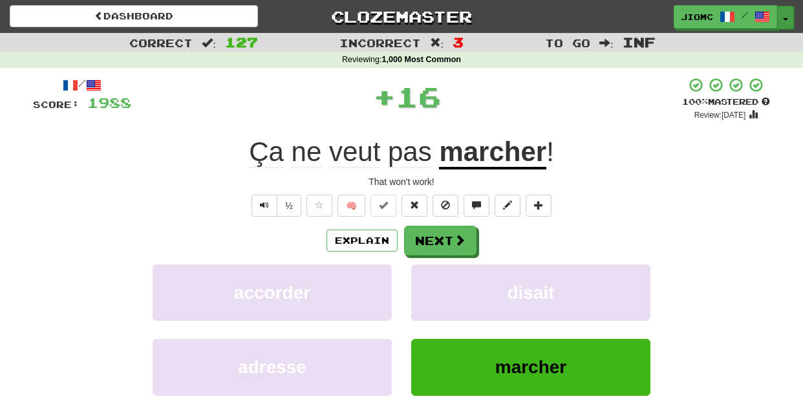
click at [785, 17] on button "Toggle Dropdown" at bounding box center [785, 17] width 17 height 23
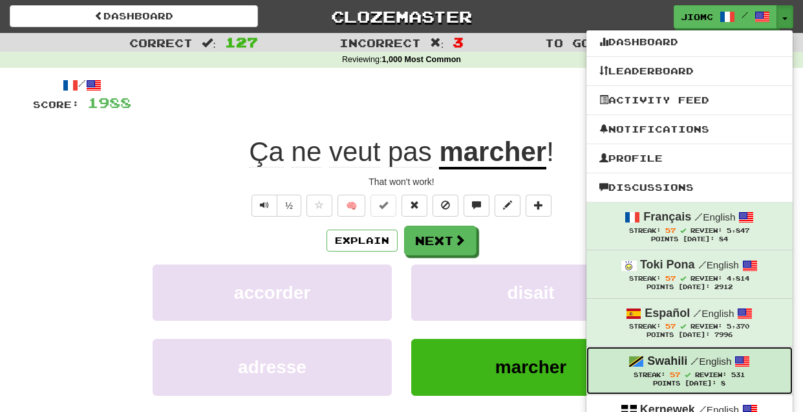
click at [727, 366] on small "/ English" at bounding box center [710, 361] width 41 height 11
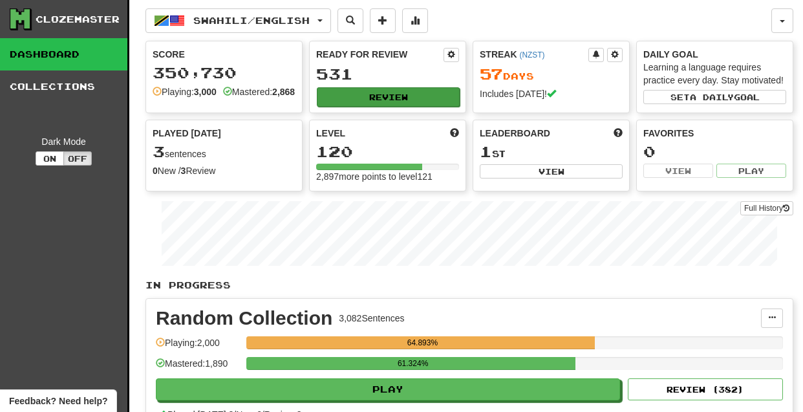
click at [355, 94] on button "Review" at bounding box center [388, 96] width 143 height 19
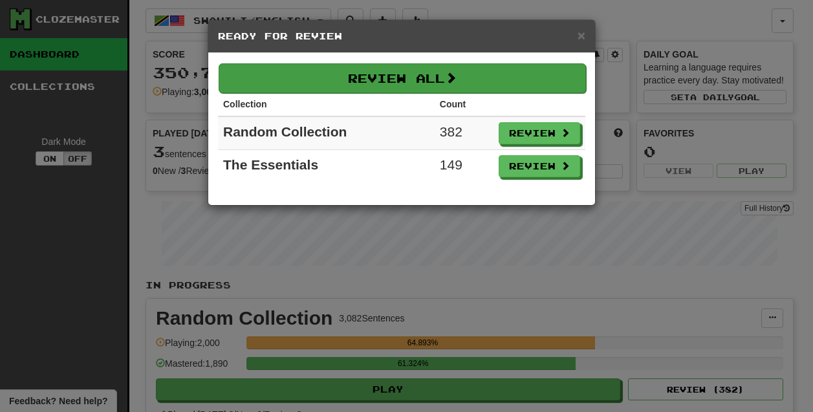
click at [391, 72] on button "Review All" at bounding box center [402, 78] width 367 height 30
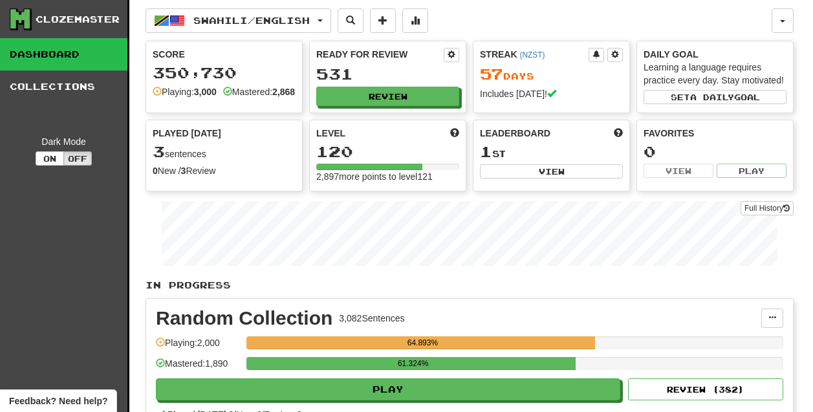
select select "********"
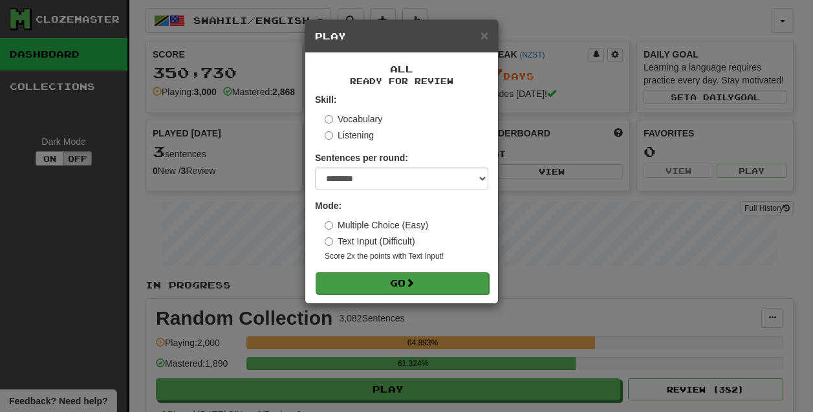
click at [414, 286] on span at bounding box center [409, 282] width 9 height 9
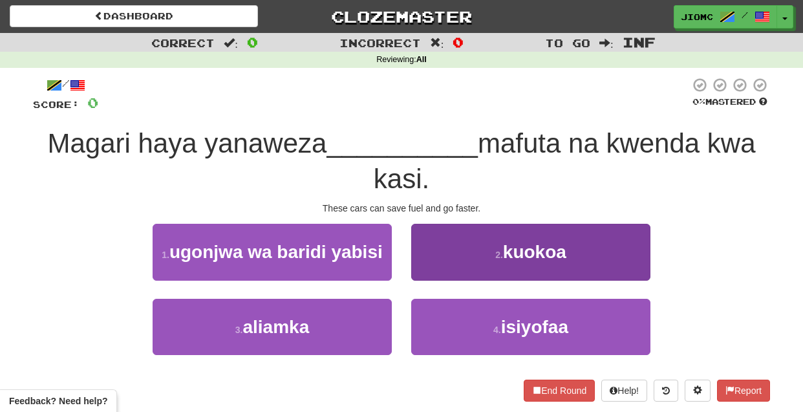
click at [444, 262] on button "2 . kuokoa" at bounding box center [530, 252] width 239 height 56
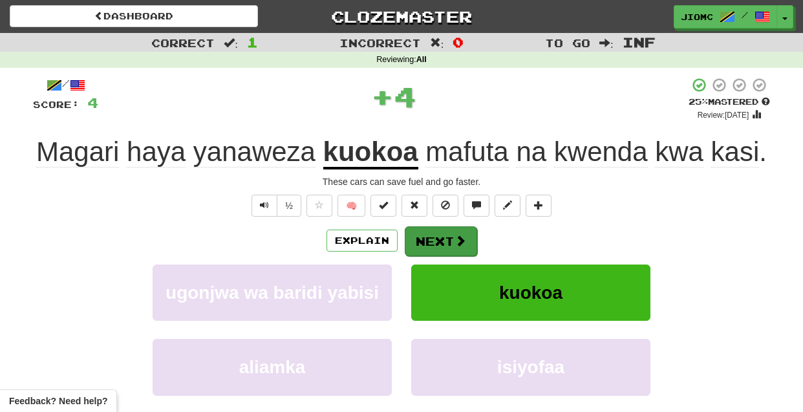
click at [438, 240] on button "Next" at bounding box center [441, 241] width 72 height 30
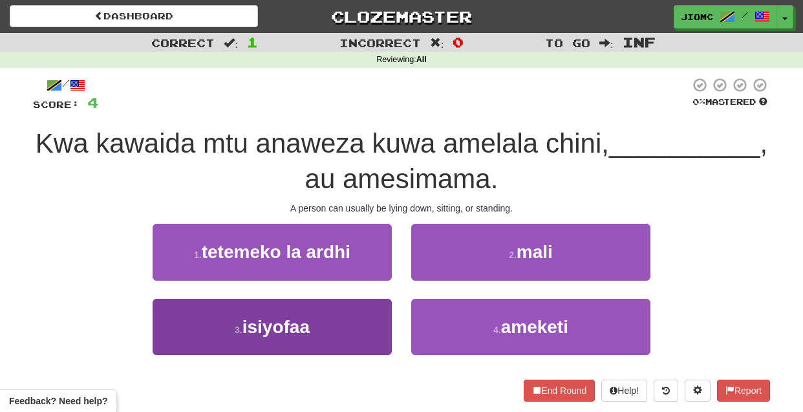
click at [359, 326] on button "3 . isiyofaa" at bounding box center [272, 327] width 239 height 56
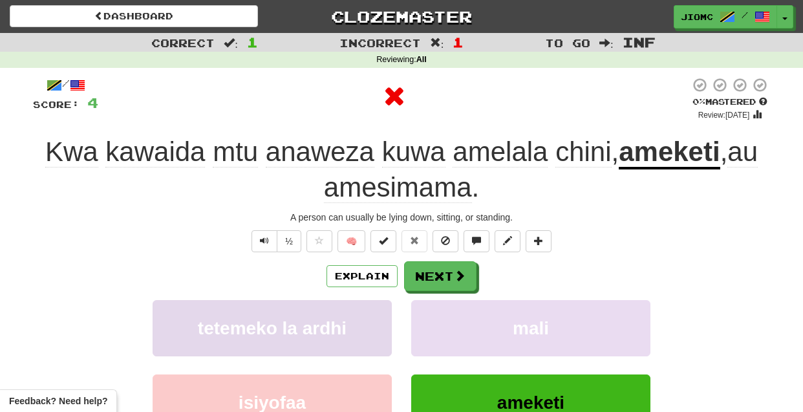
click at [360, 325] on button "tetemeko la ardhi" at bounding box center [272, 328] width 239 height 56
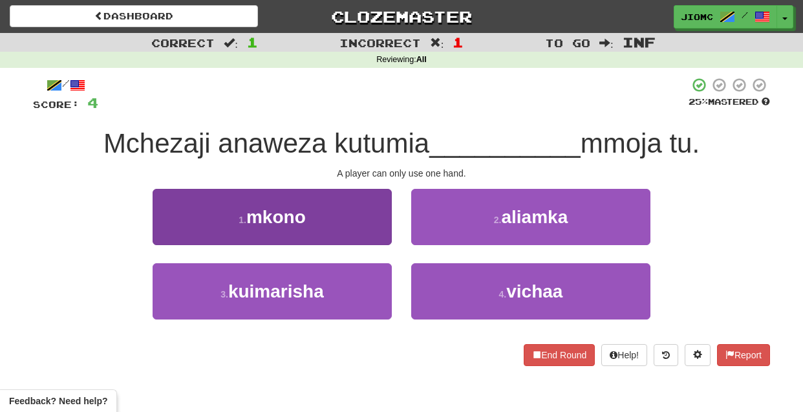
click at [375, 231] on button "1 . mkono" at bounding box center [272, 217] width 239 height 56
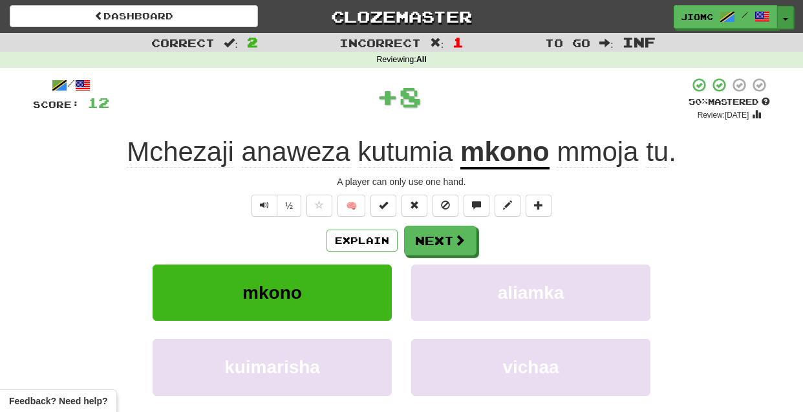
click at [783, 21] on button "Toggle Dropdown" at bounding box center [785, 17] width 17 height 23
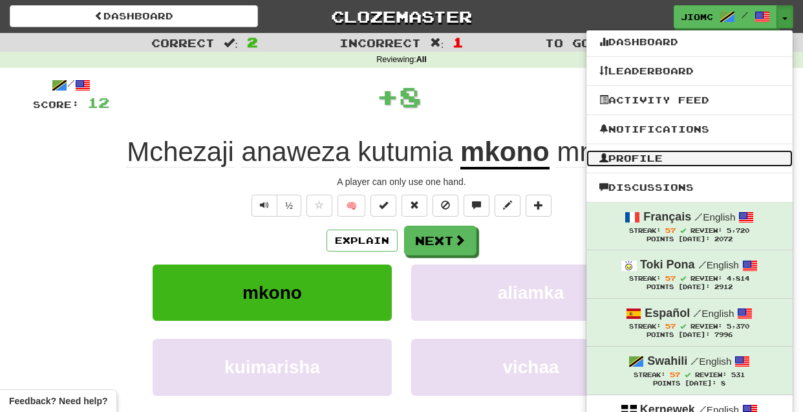
click at [681, 157] on link "Profile" at bounding box center [689, 158] width 206 height 17
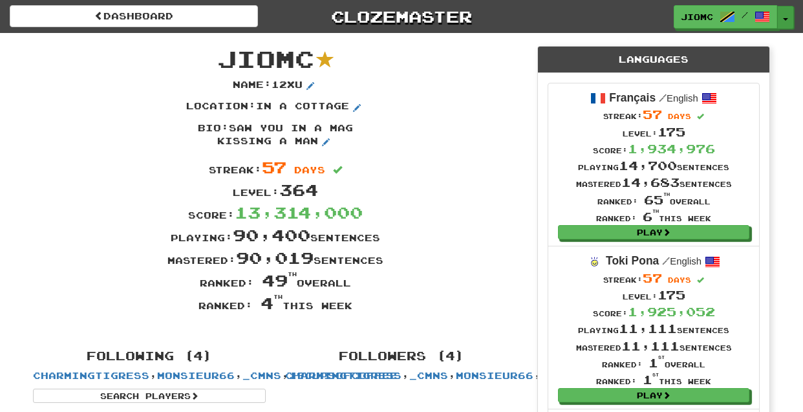
click at [787, 17] on button "Toggle Dropdown" at bounding box center [785, 17] width 17 height 23
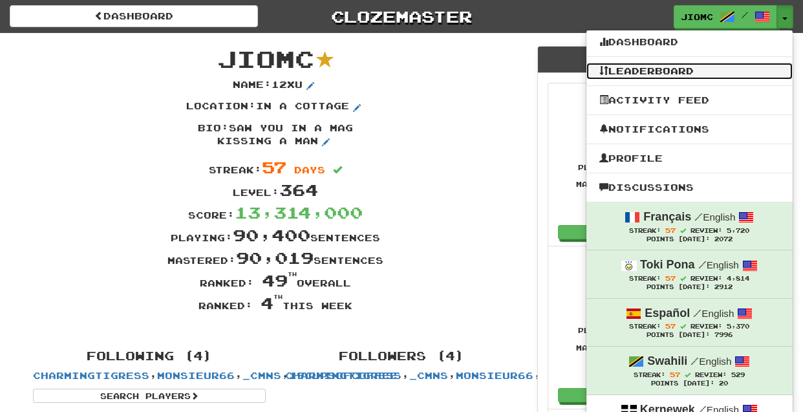
click at [687, 65] on link "Leaderboard" at bounding box center [689, 71] width 206 height 17
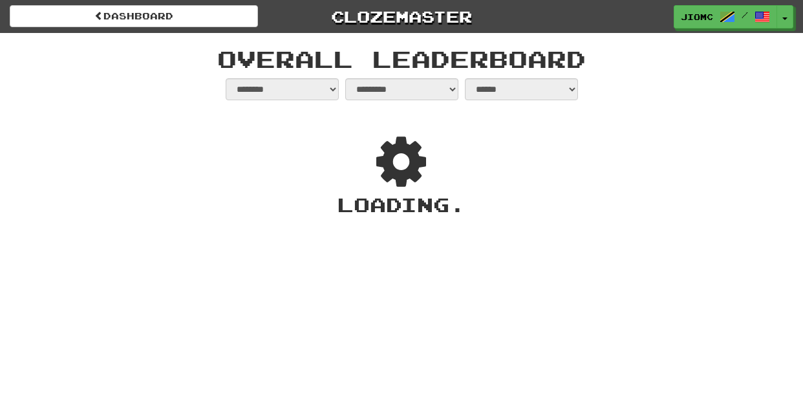
select select "**********"
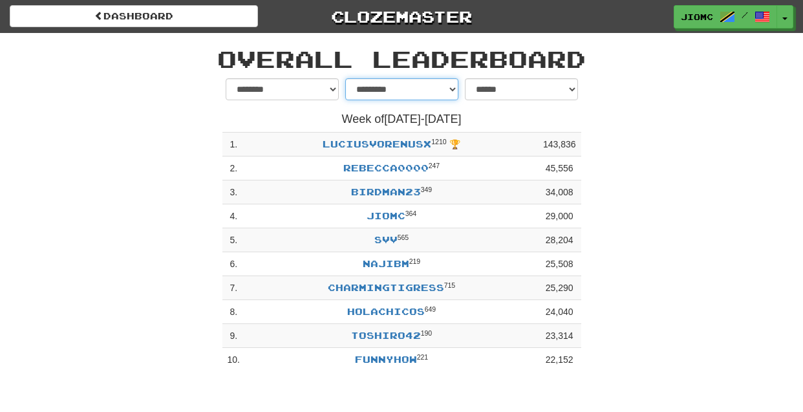
select select "********"
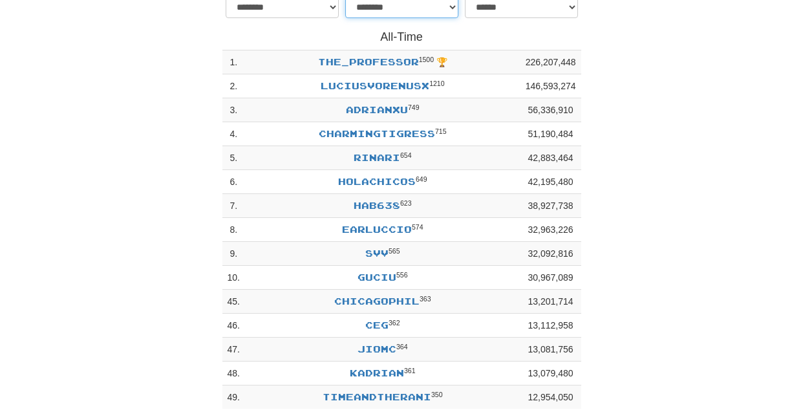
scroll to position [83, 0]
click at [369, 302] on link "chicagophil" at bounding box center [376, 300] width 85 height 11
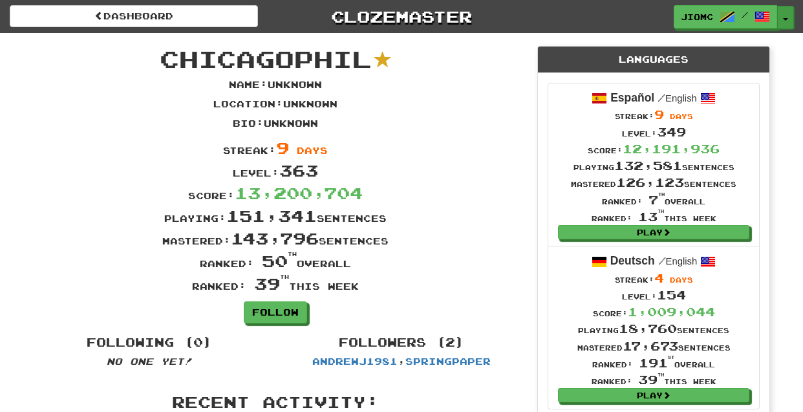
click at [786, 19] on span "button" at bounding box center [785, 19] width 5 height 3
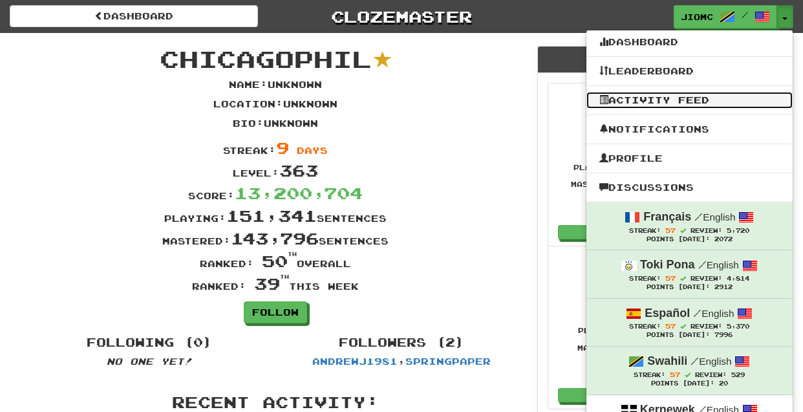
click at [663, 99] on link "Activity Feed" at bounding box center [689, 100] width 206 height 17
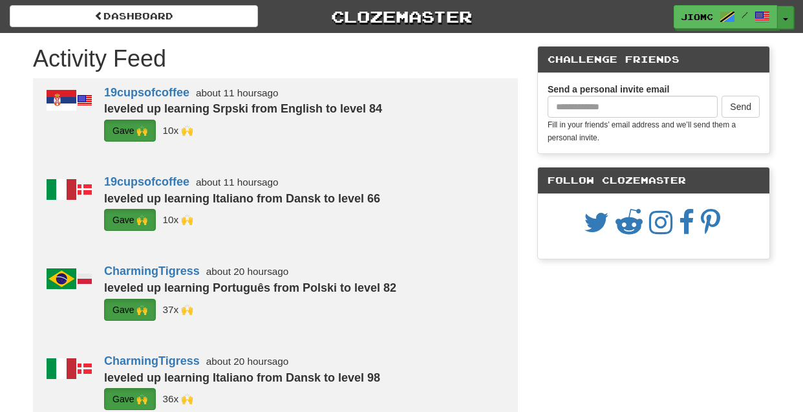
click at [787, 20] on span "button" at bounding box center [785, 19] width 5 height 3
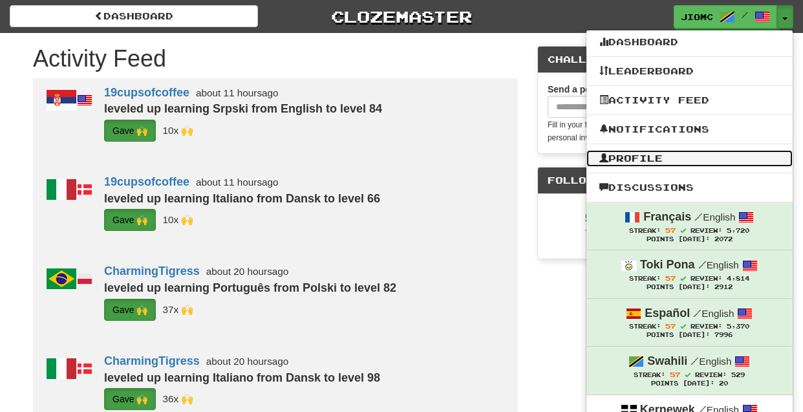
click at [667, 160] on link "Profile" at bounding box center [689, 158] width 206 height 17
